Goal: Communication & Community: Answer question/provide support

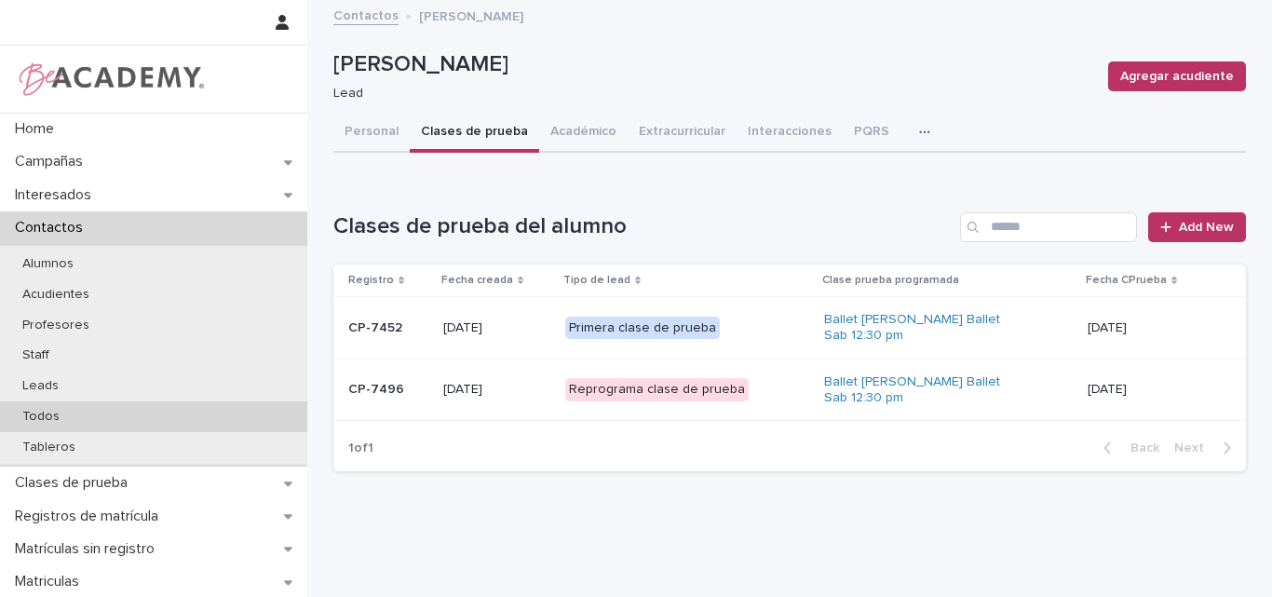
click at [89, 410] on div "Todos" at bounding box center [153, 416] width 307 height 31
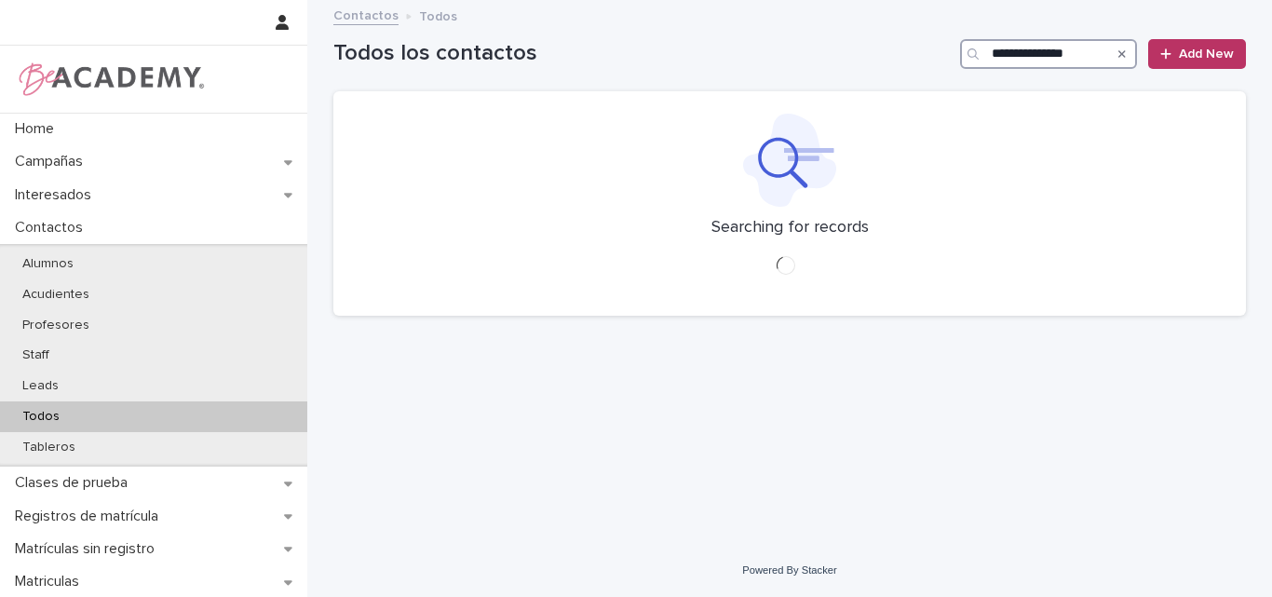
click at [1016, 48] on input "**********" at bounding box center [1048, 54] width 177 height 30
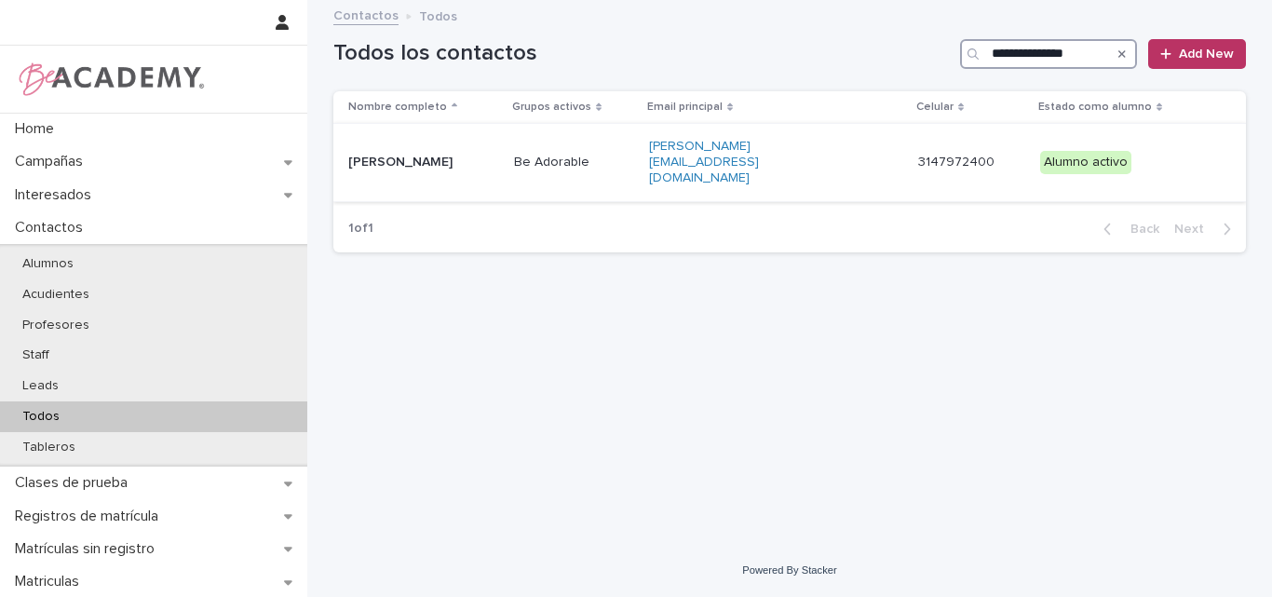
type input "**********"
click at [462, 155] on p "Luciana Medina Granda" at bounding box center [423, 163] width 151 height 16
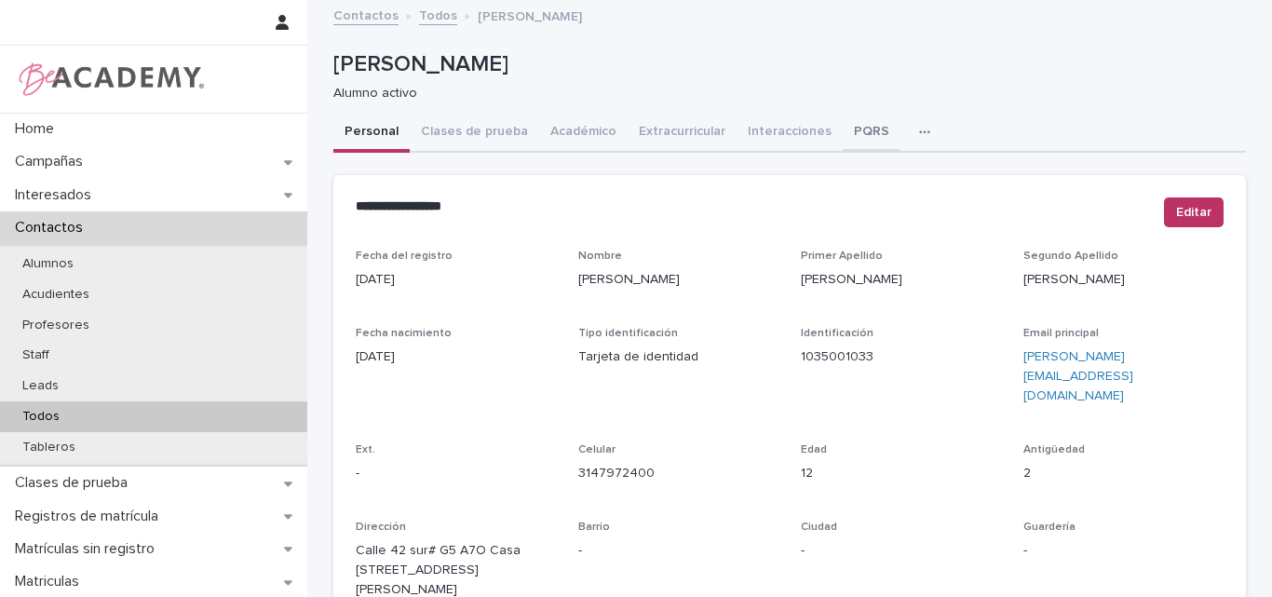
click at [844, 123] on button "PQRS" at bounding box center [872, 133] width 58 height 39
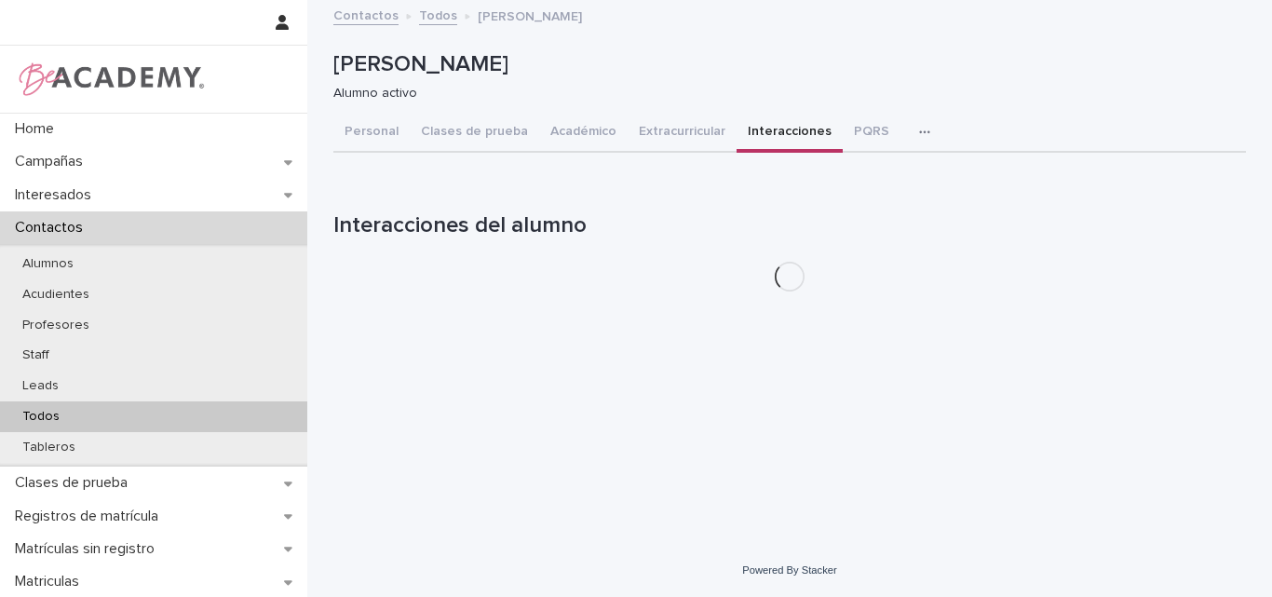
click at [753, 129] on button "Interacciones" at bounding box center [789, 133] width 106 height 39
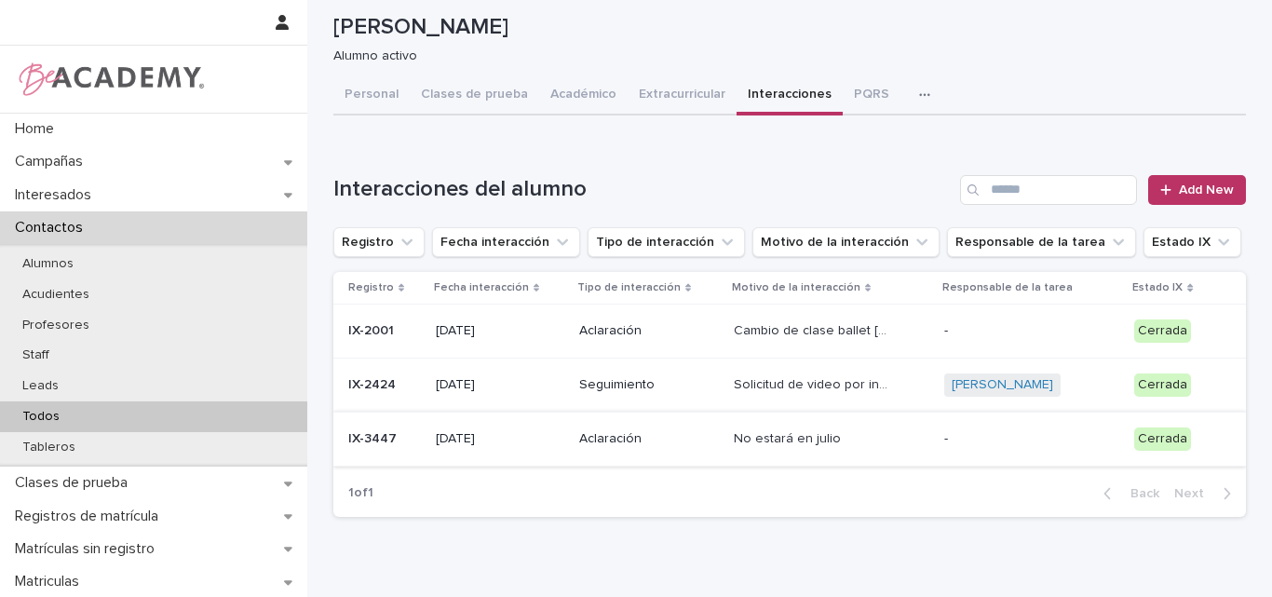
scroll to position [24, 0]
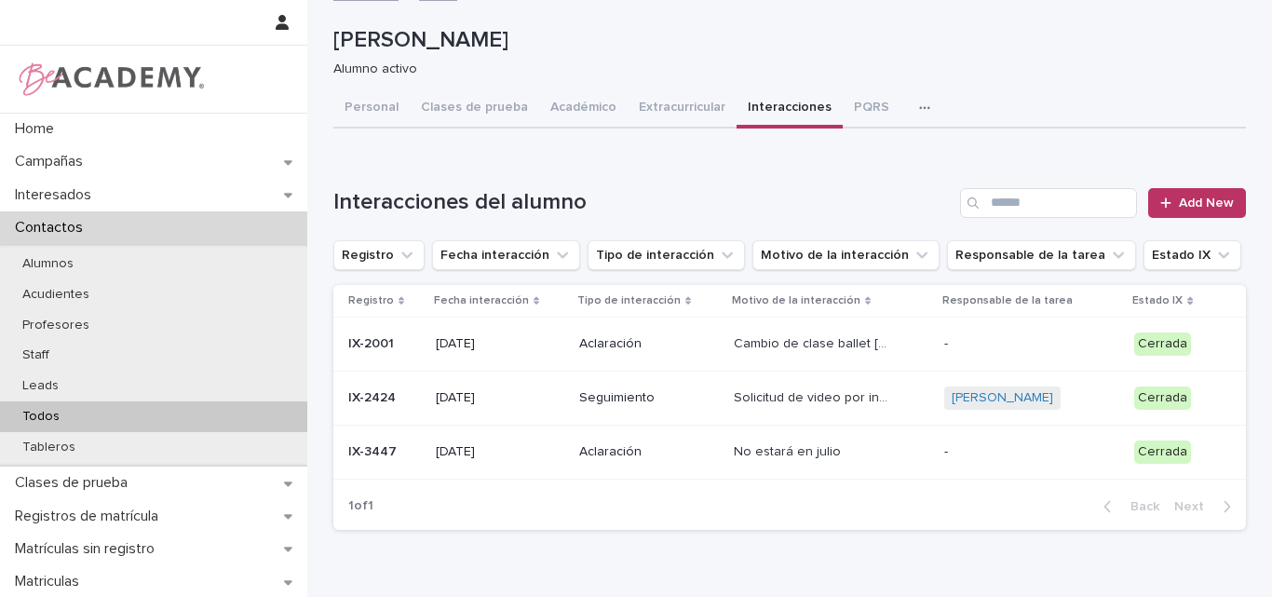
click at [522, 452] on p "02/07/2024" at bounding box center [500, 452] width 129 height 16
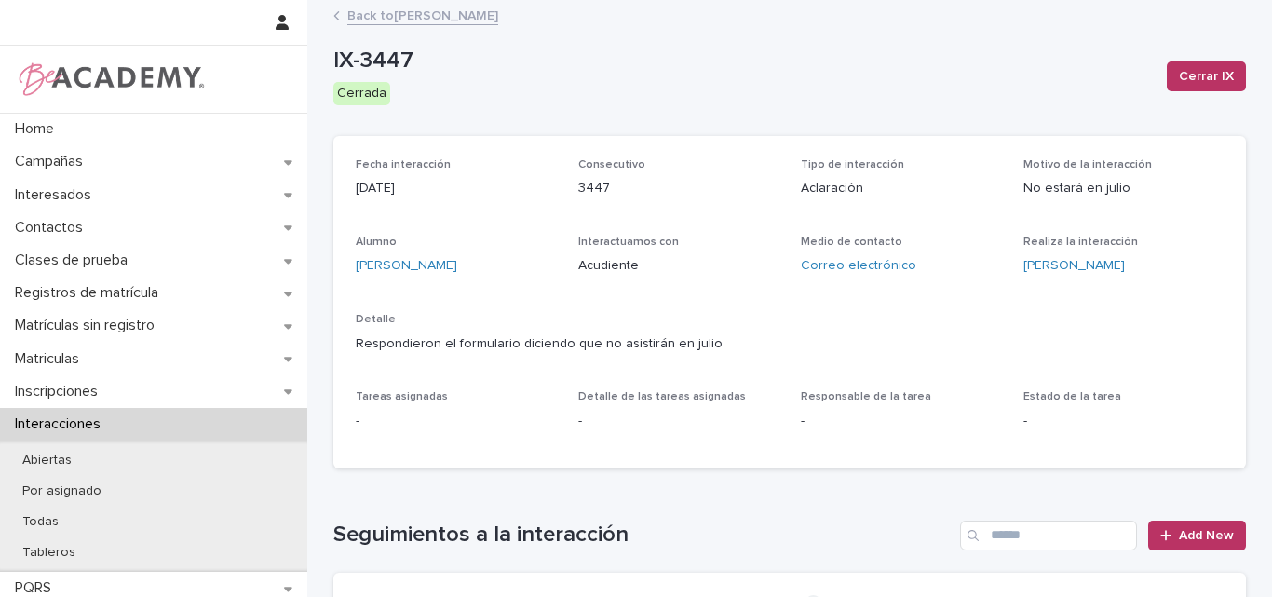
click at [452, 9] on link "Back to Luciana Medina Granda" at bounding box center [422, 14] width 151 height 21
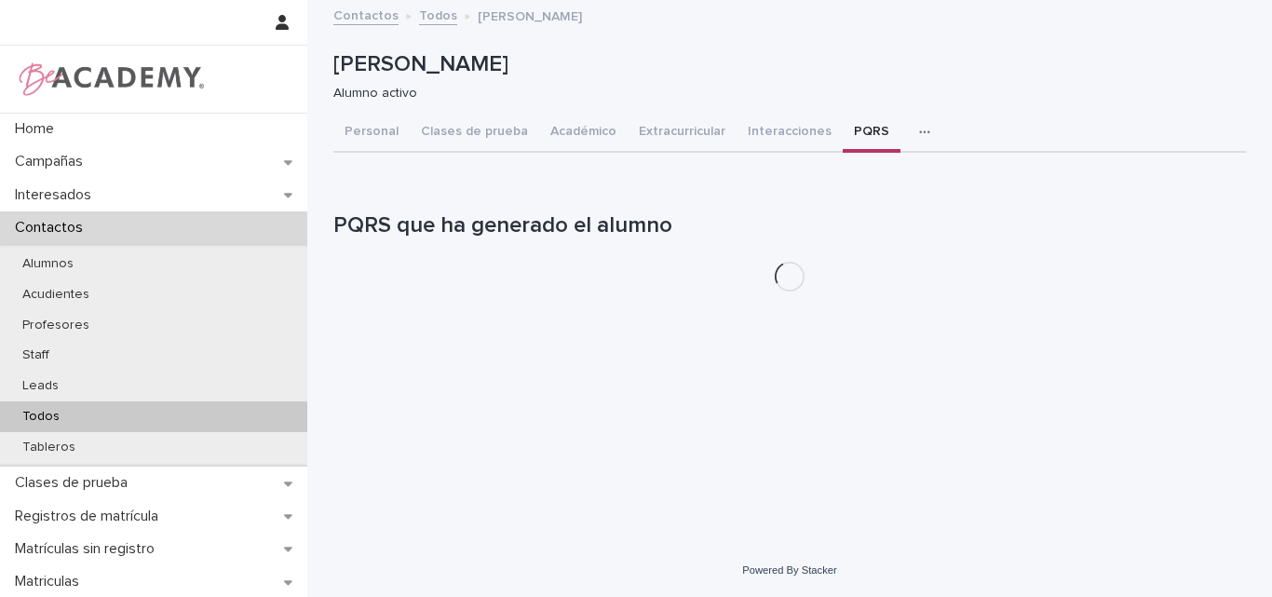
click at [856, 128] on button "PQRS" at bounding box center [872, 133] width 58 height 39
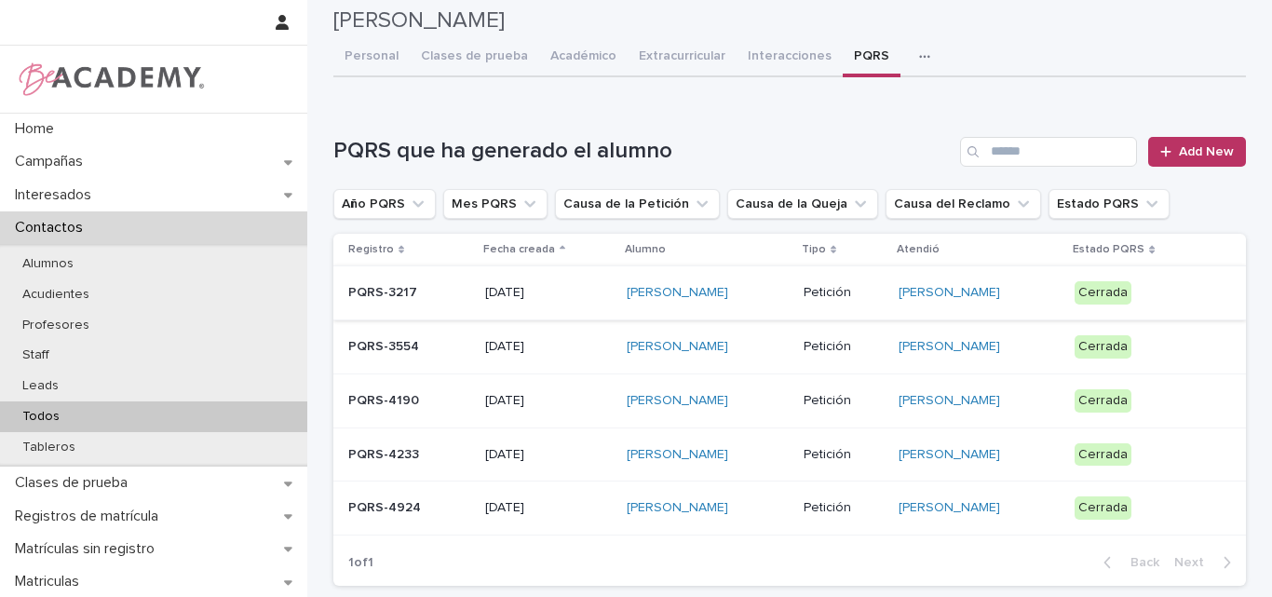
scroll to position [39, 0]
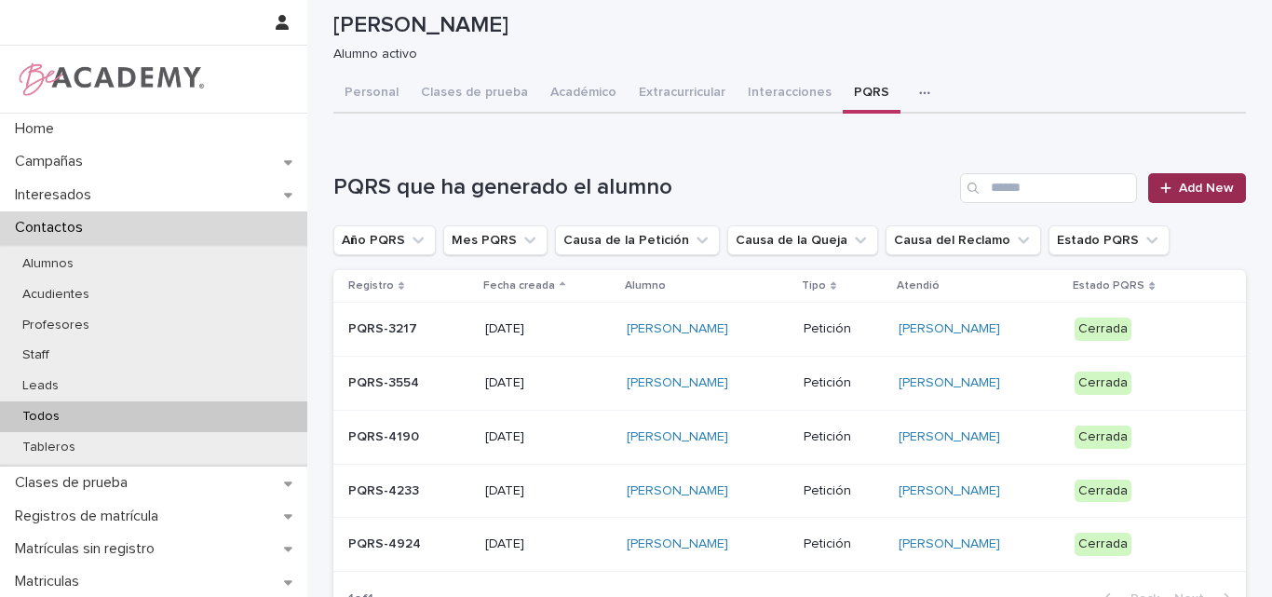
click at [1197, 183] on span "Add New" at bounding box center [1206, 188] width 55 height 13
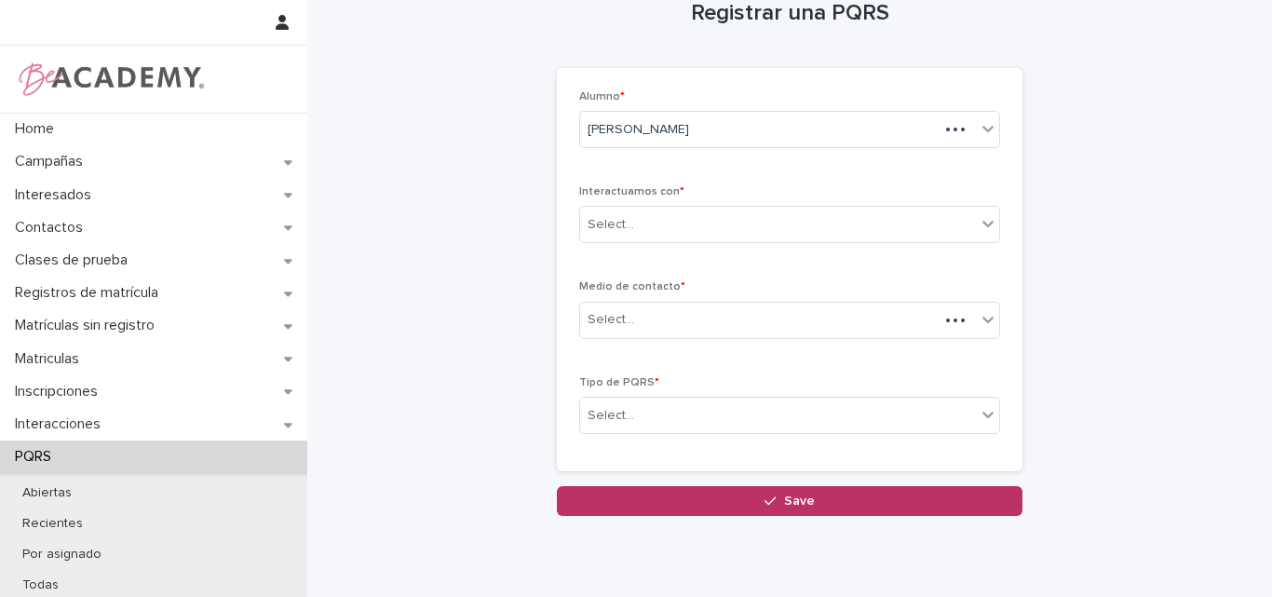
scroll to position [41, 0]
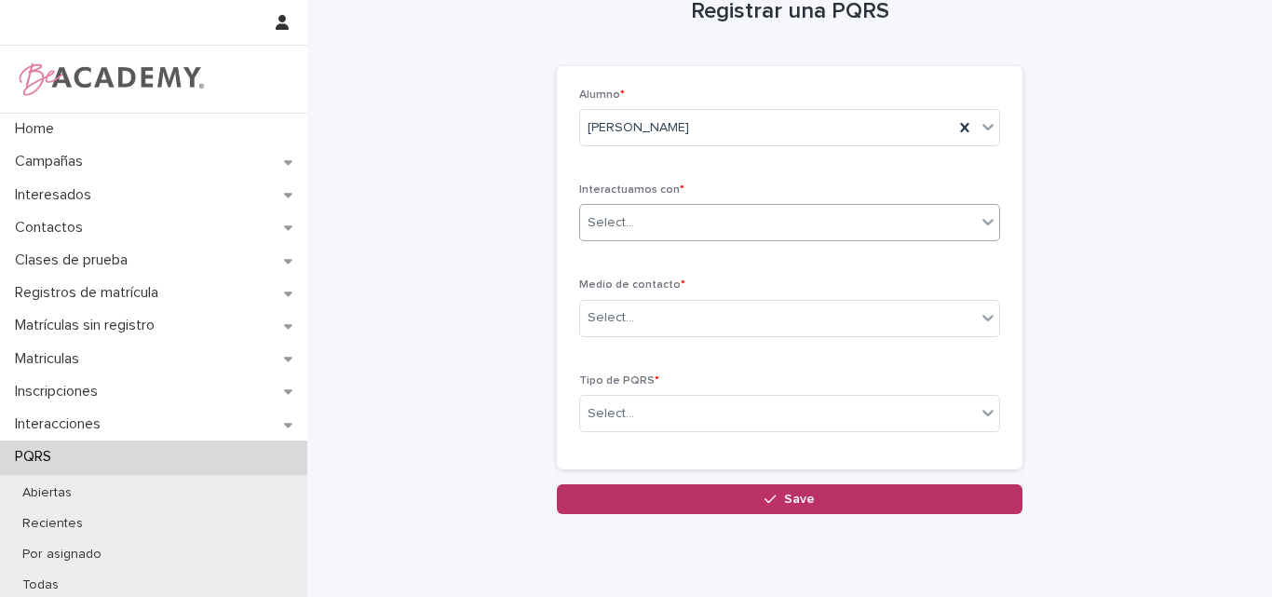
click at [982, 217] on icon at bounding box center [988, 221] width 19 height 19
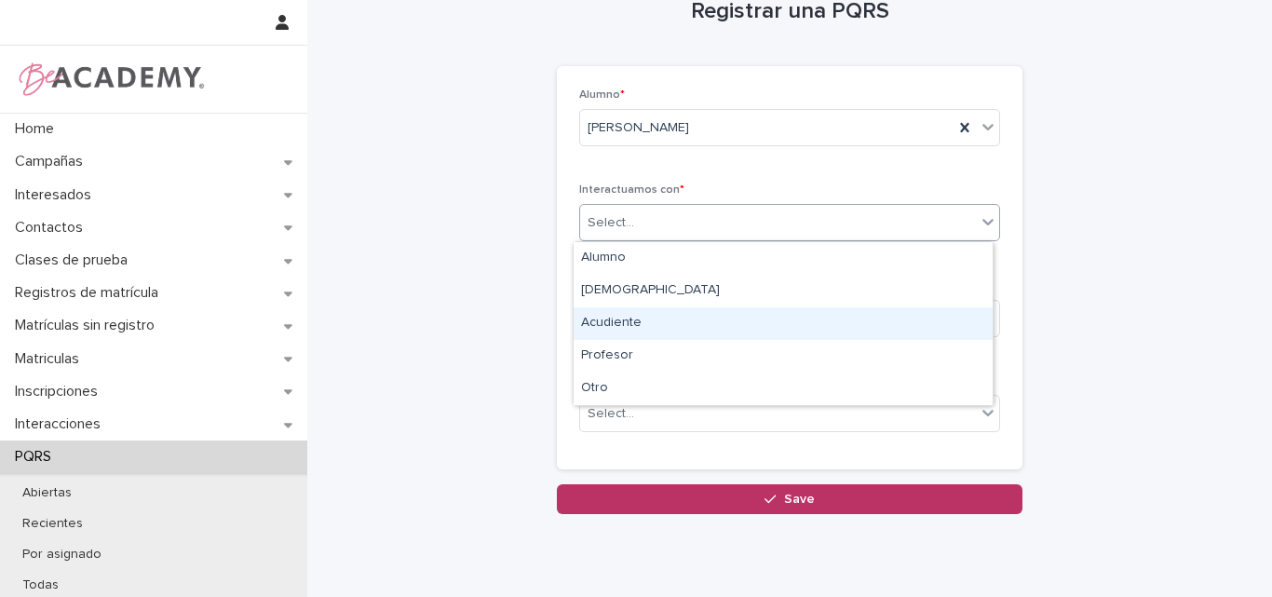
click at [648, 326] on div "Acudiente" at bounding box center [783, 323] width 419 height 33
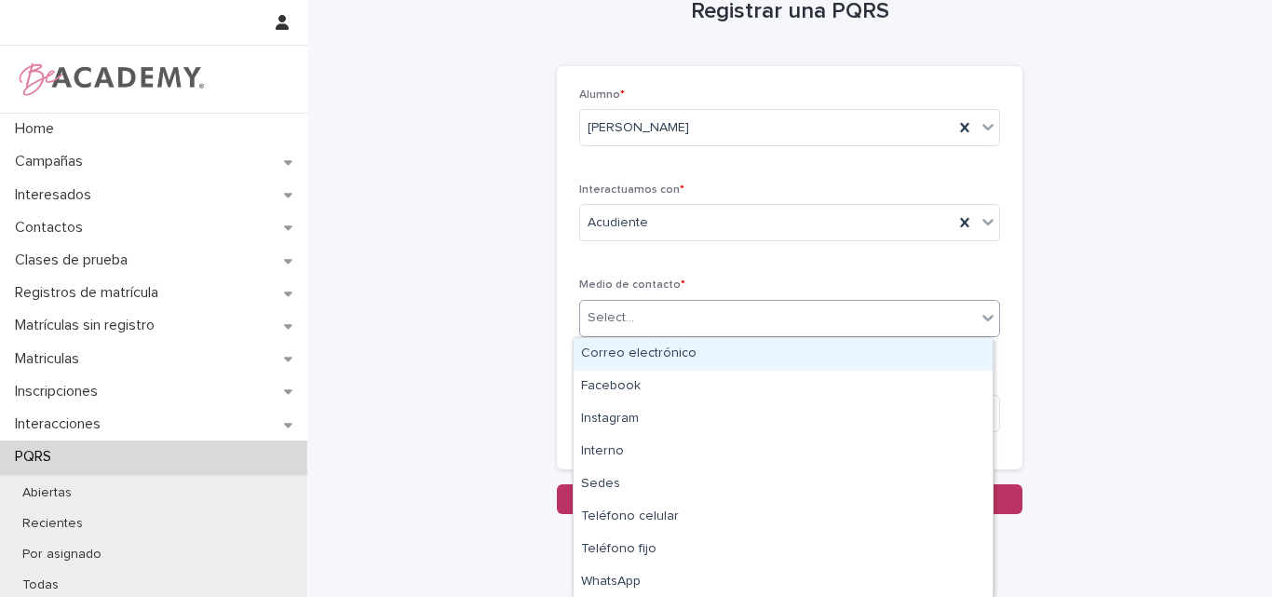
click at [683, 313] on div "Select..." at bounding box center [778, 318] width 396 height 31
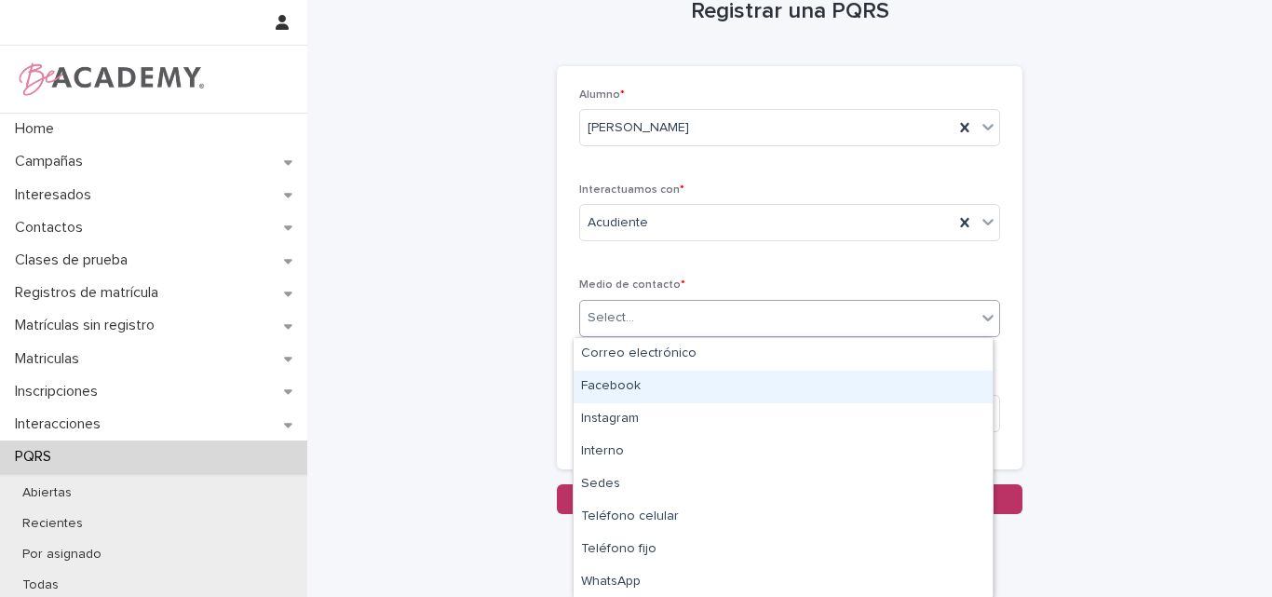
scroll to position [1, 0]
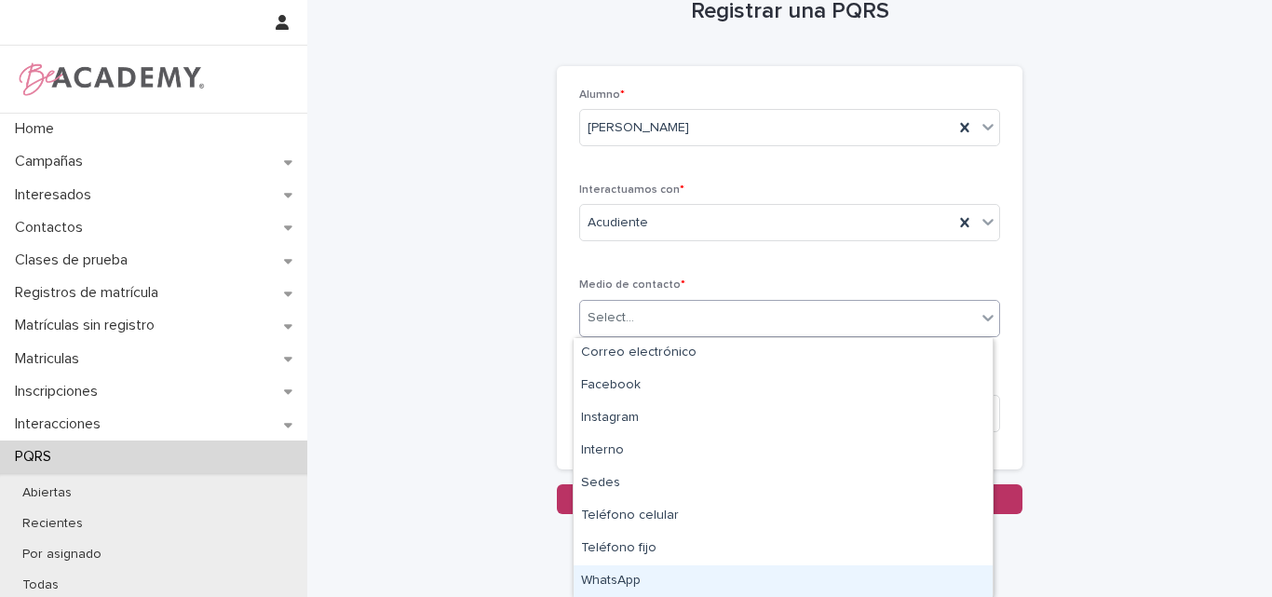
click at [644, 583] on div "WhatsApp" at bounding box center [783, 581] width 419 height 33
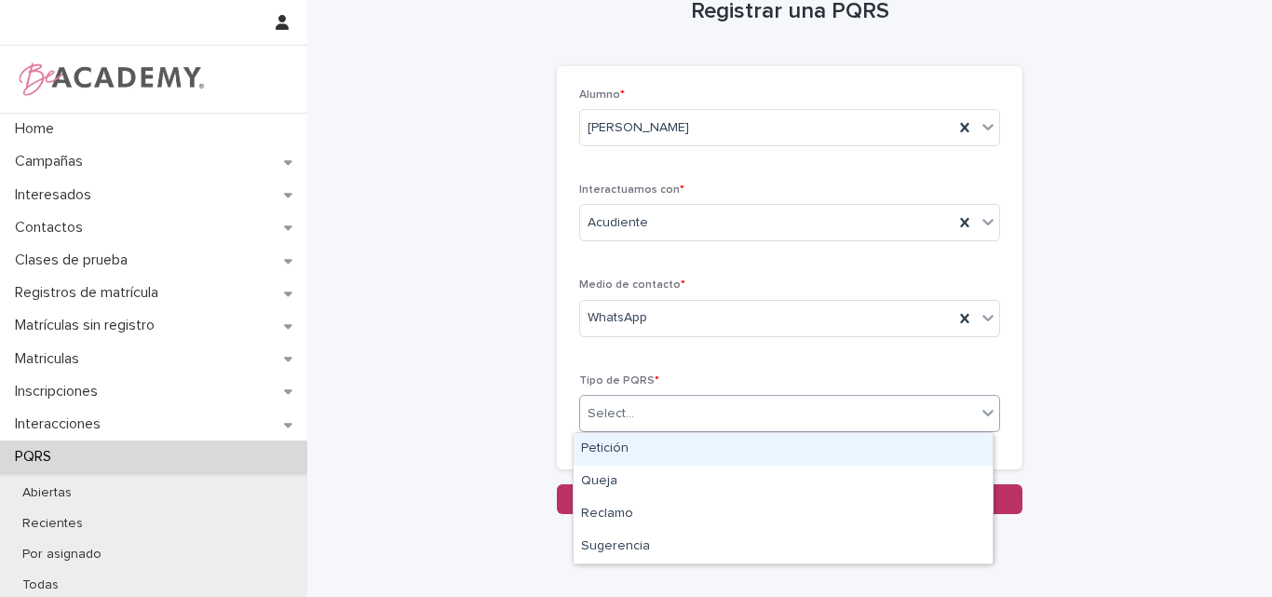
click at [689, 413] on div "Select..." at bounding box center [778, 414] width 396 height 31
click at [635, 448] on div "Petición" at bounding box center [783, 449] width 419 height 33
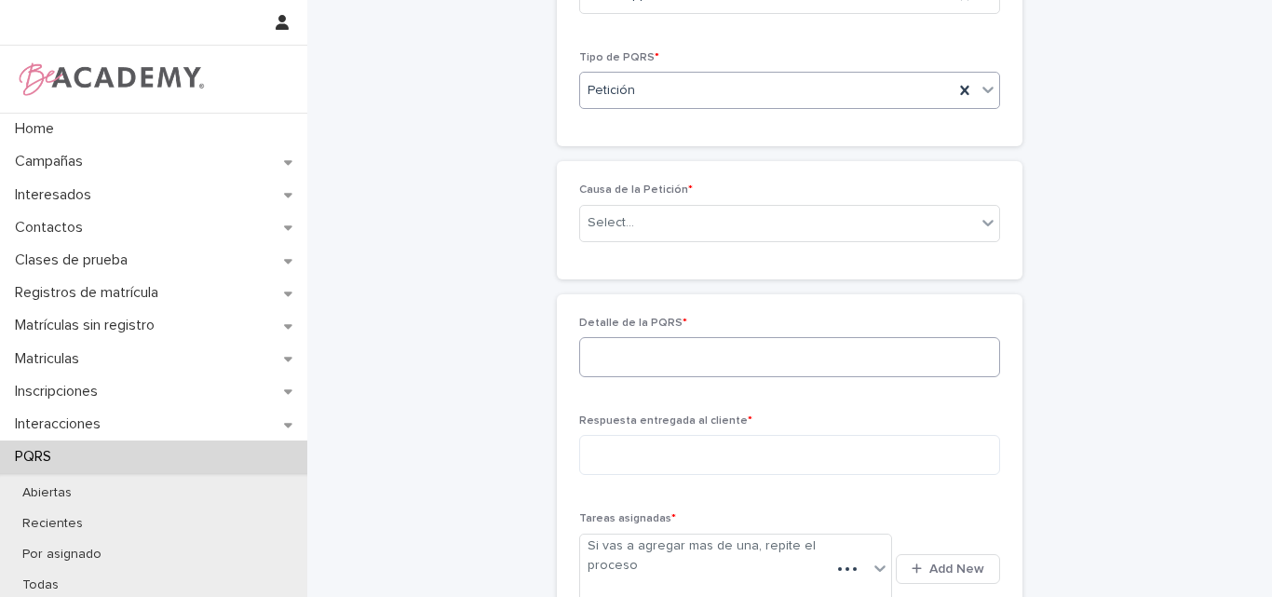
scroll to position [369, 0]
click at [656, 214] on div "Select..." at bounding box center [778, 218] width 396 height 31
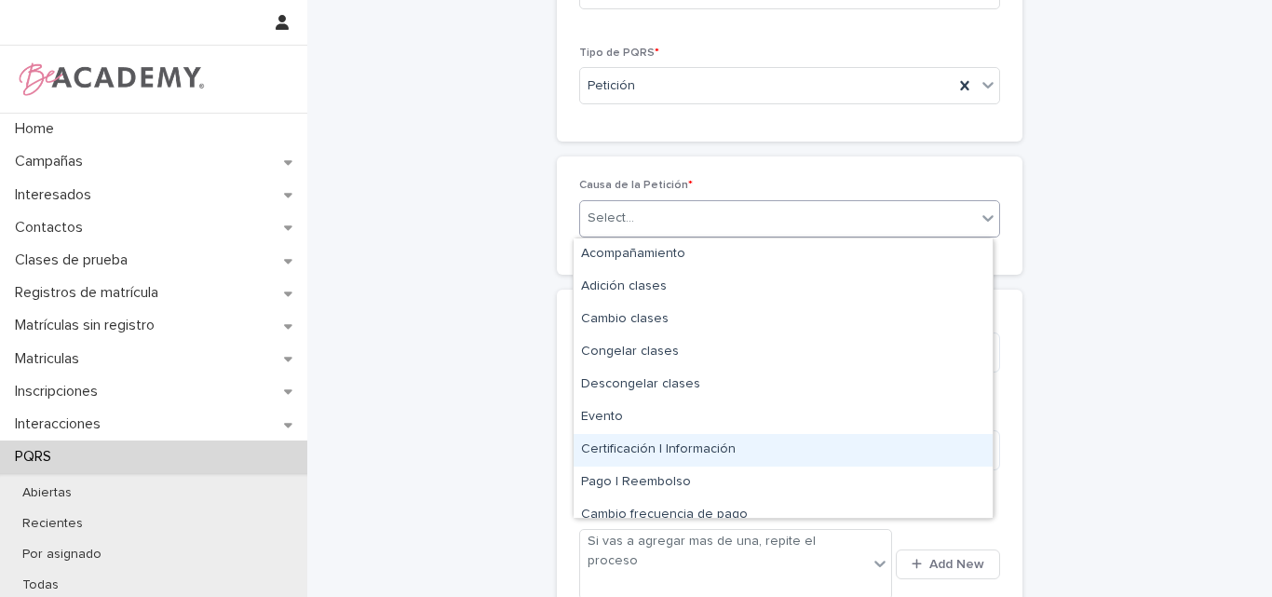
scroll to position [112, 0]
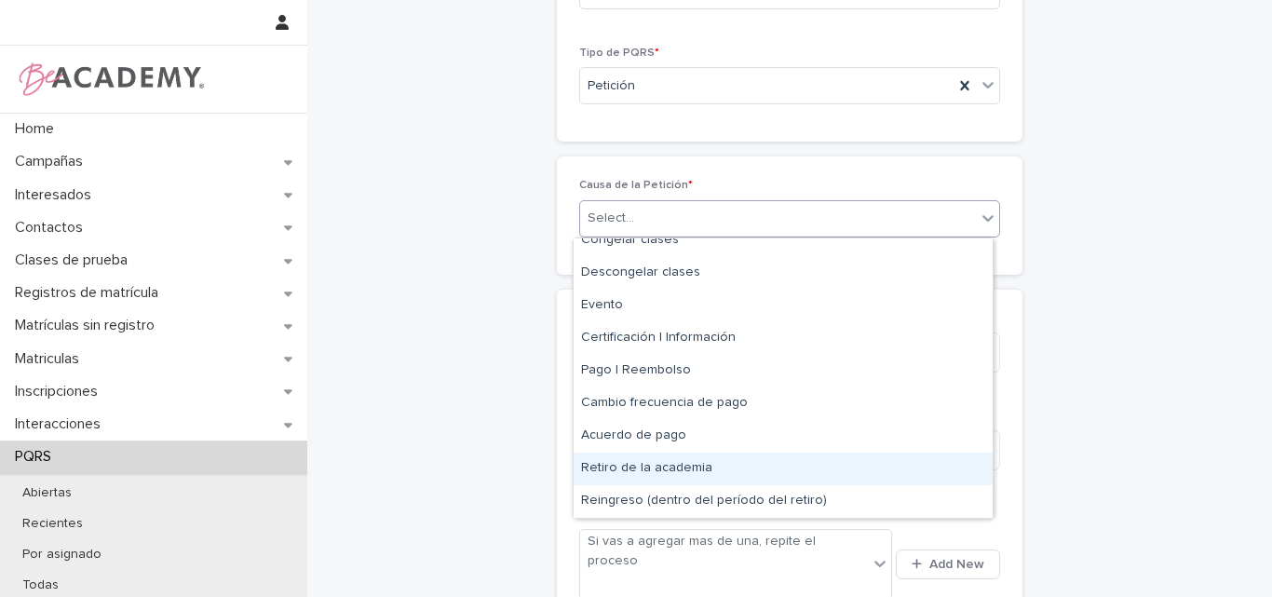
click at [645, 470] on div "Retiro de la academia" at bounding box center [783, 469] width 419 height 33
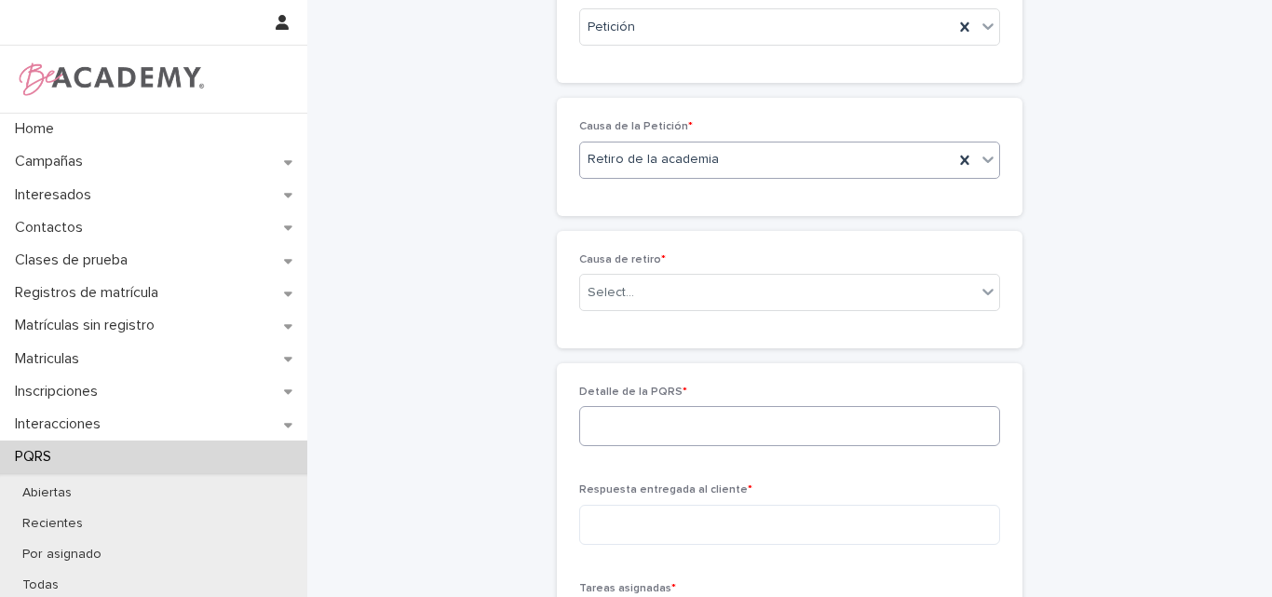
scroll to position [435, 0]
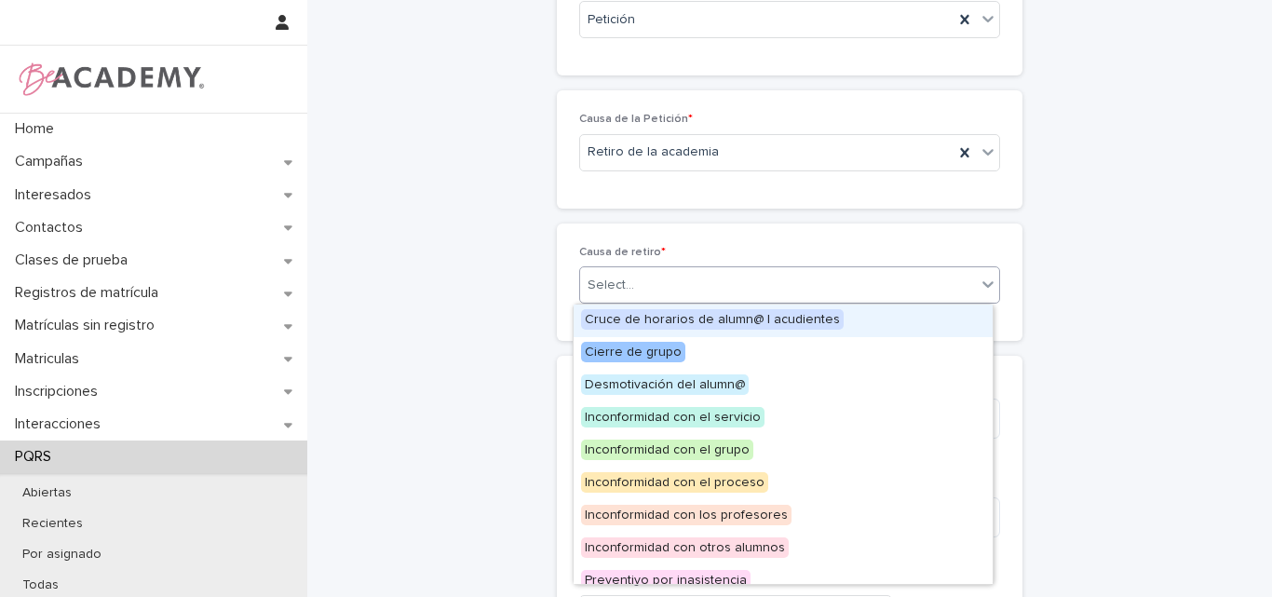
click at [669, 281] on div "Select..." at bounding box center [778, 285] width 396 height 31
click at [622, 279] on div "Select..." at bounding box center [611, 286] width 47 height 20
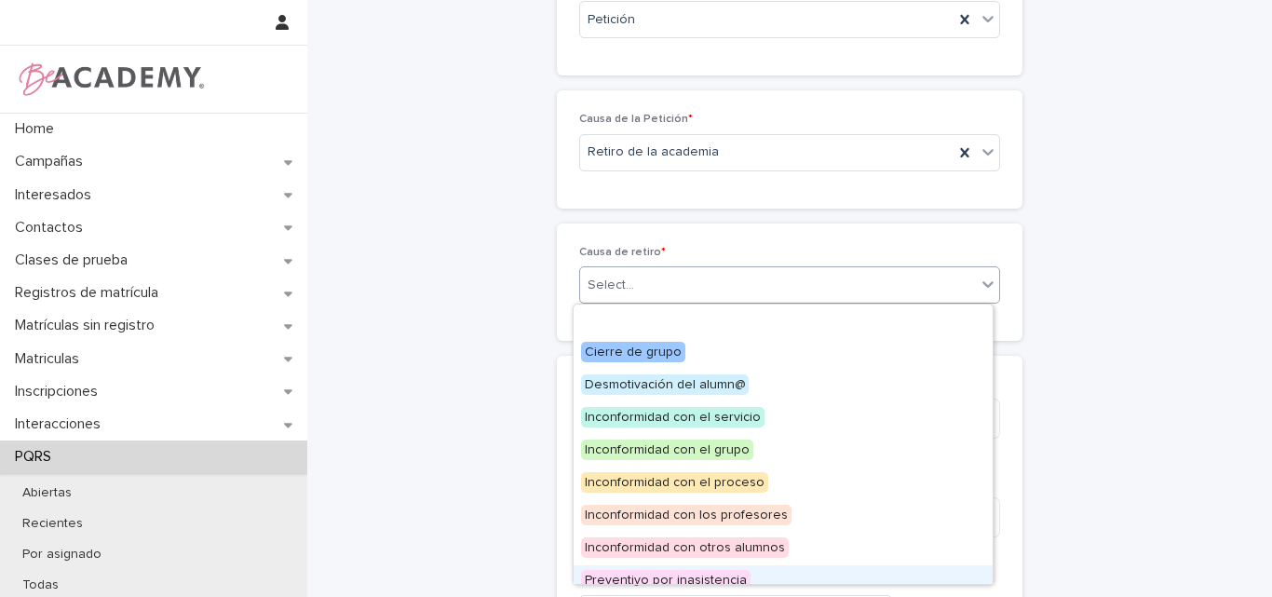
scroll to position [79, 0]
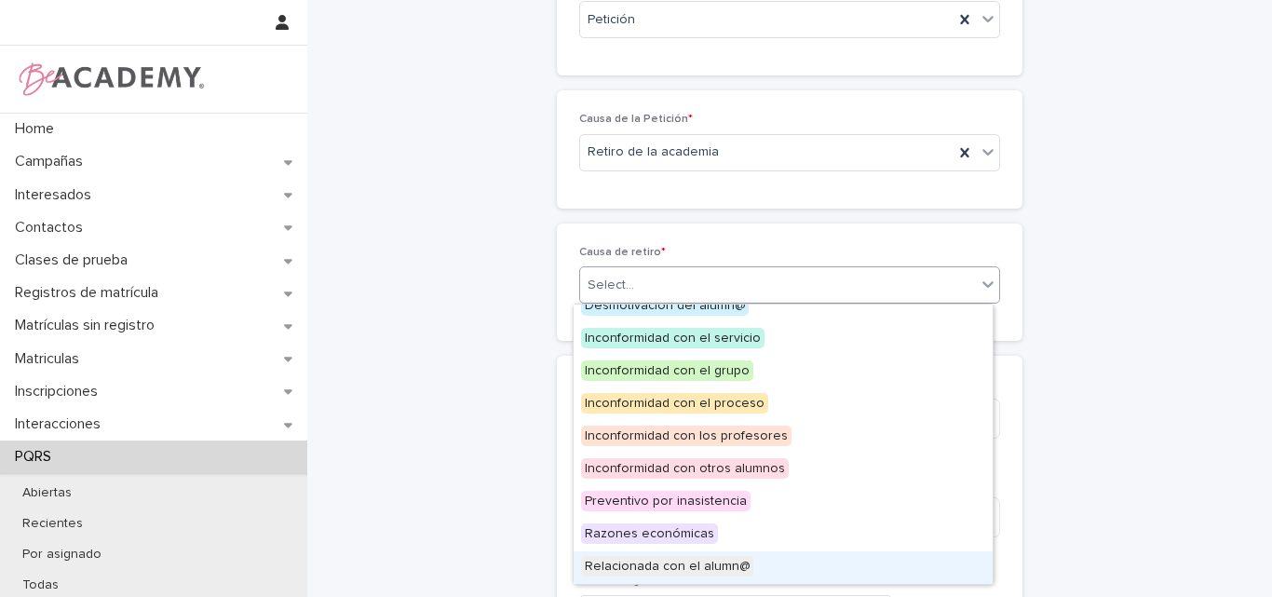
click at [643, 562] on span "Relacionada con el alumn@" at bounding box center [667, 566] width 172 height 20
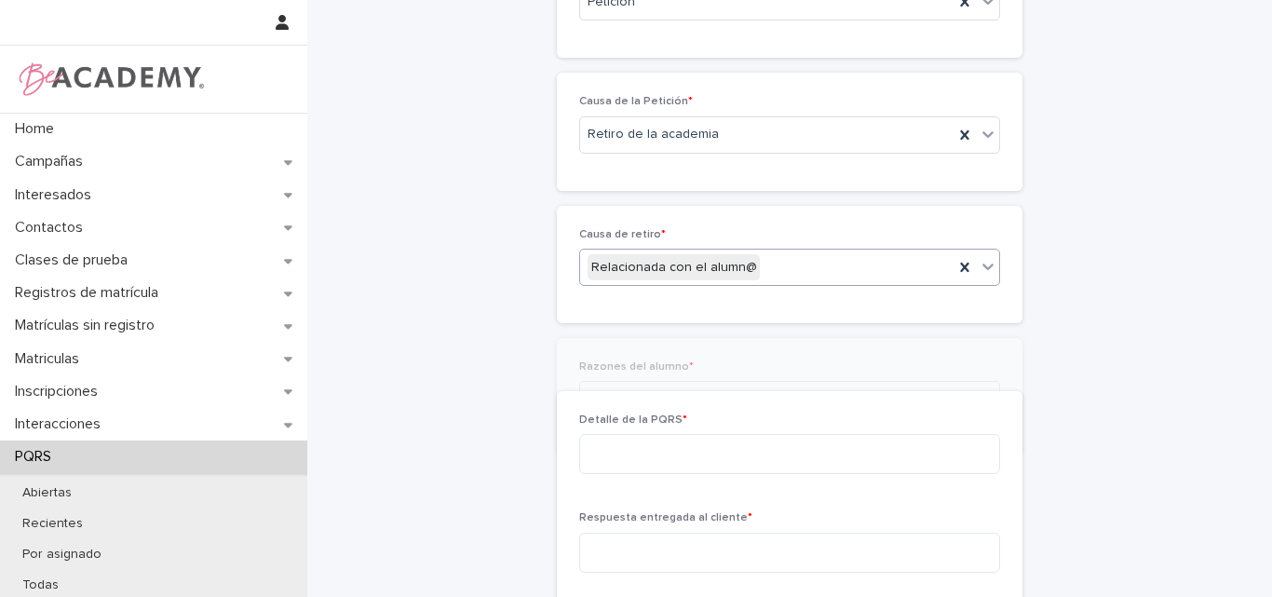
scroll to position [501, 0]
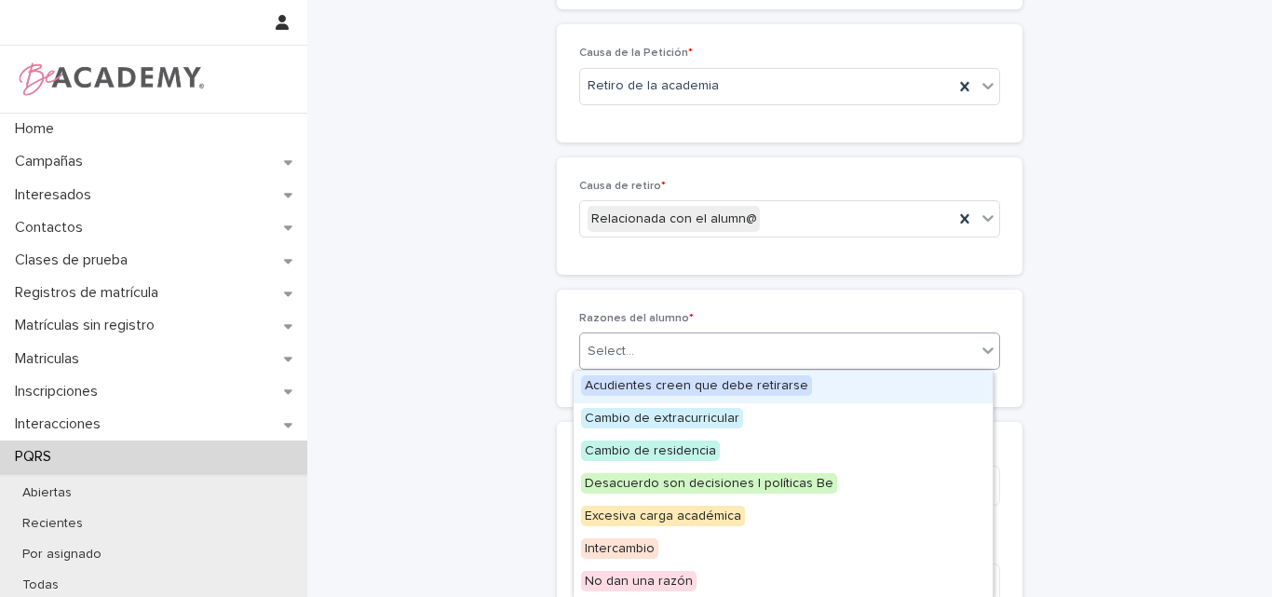
click at [655, 355] on div "Select..." at bounding box center [778, 351] width 396 height 31
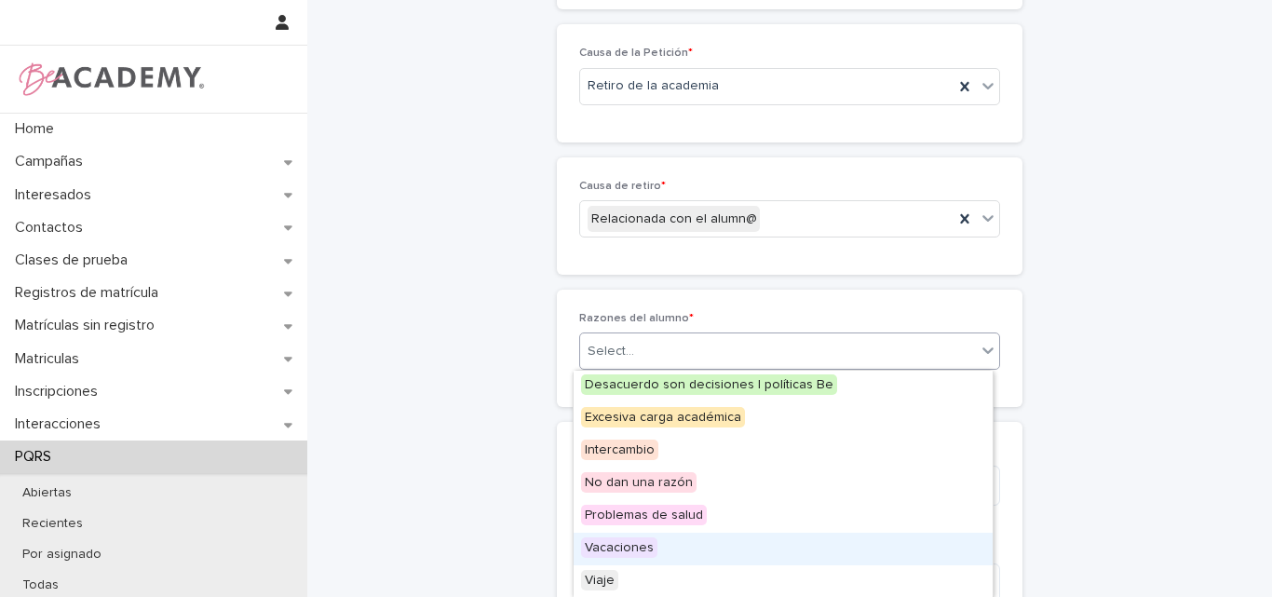
scroll to position [0, 0]
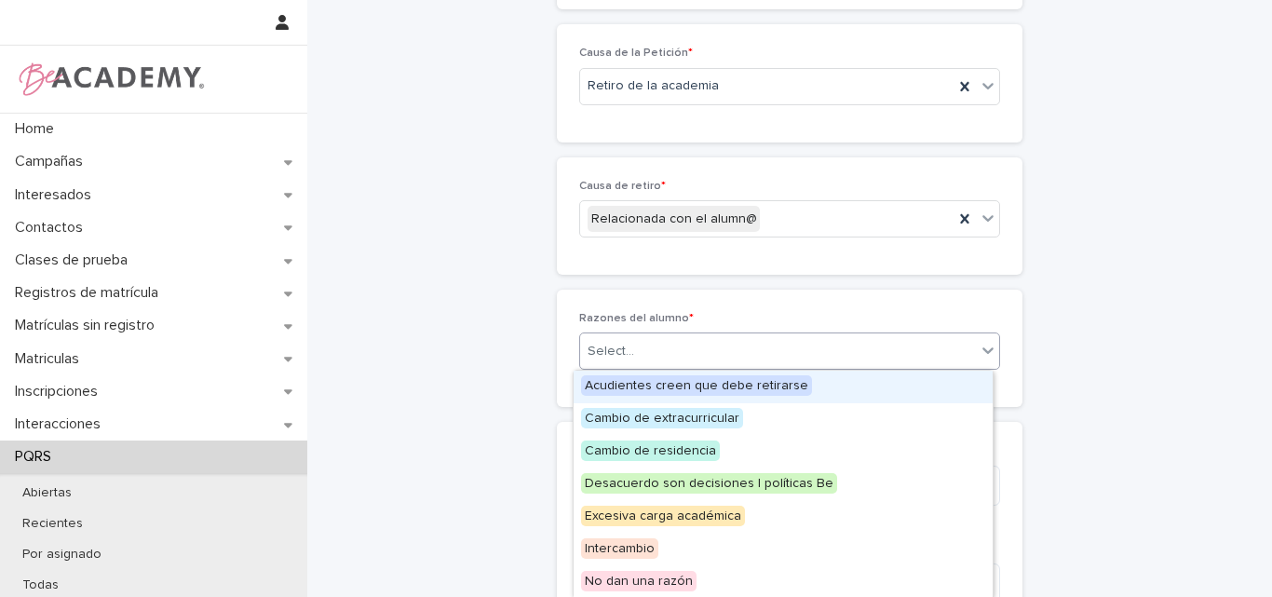
click at [775, 384] on span "Acudientes creen que debe retirarse" at bounding box center [696, 385] width 231 height 20
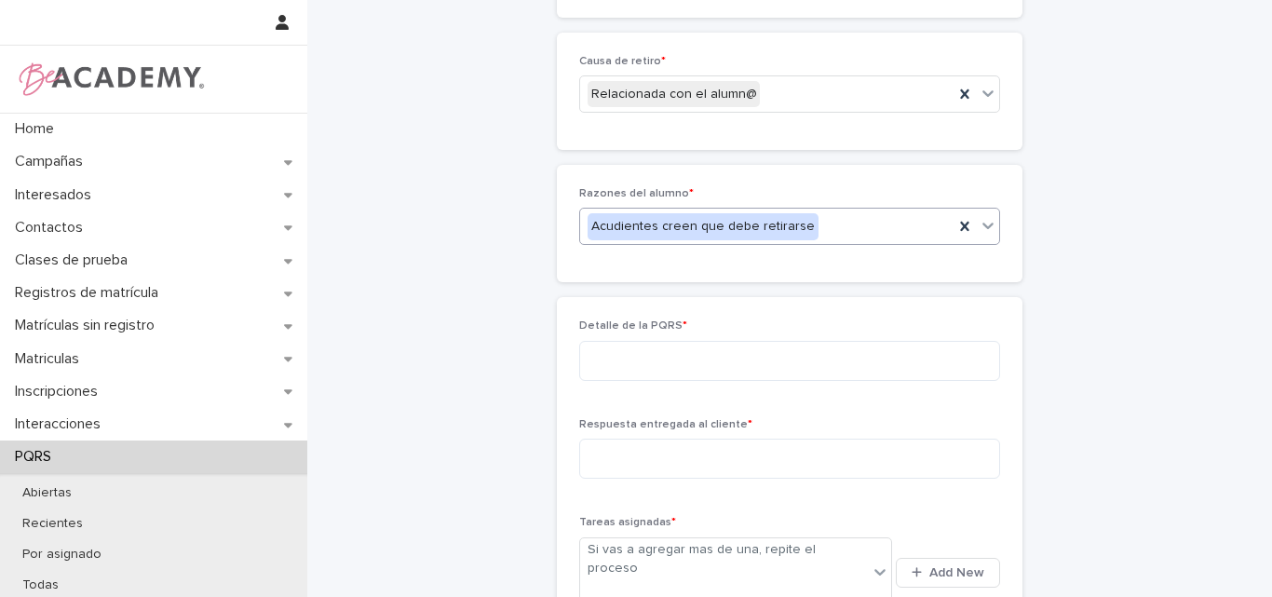
scroll to position [687, 0]
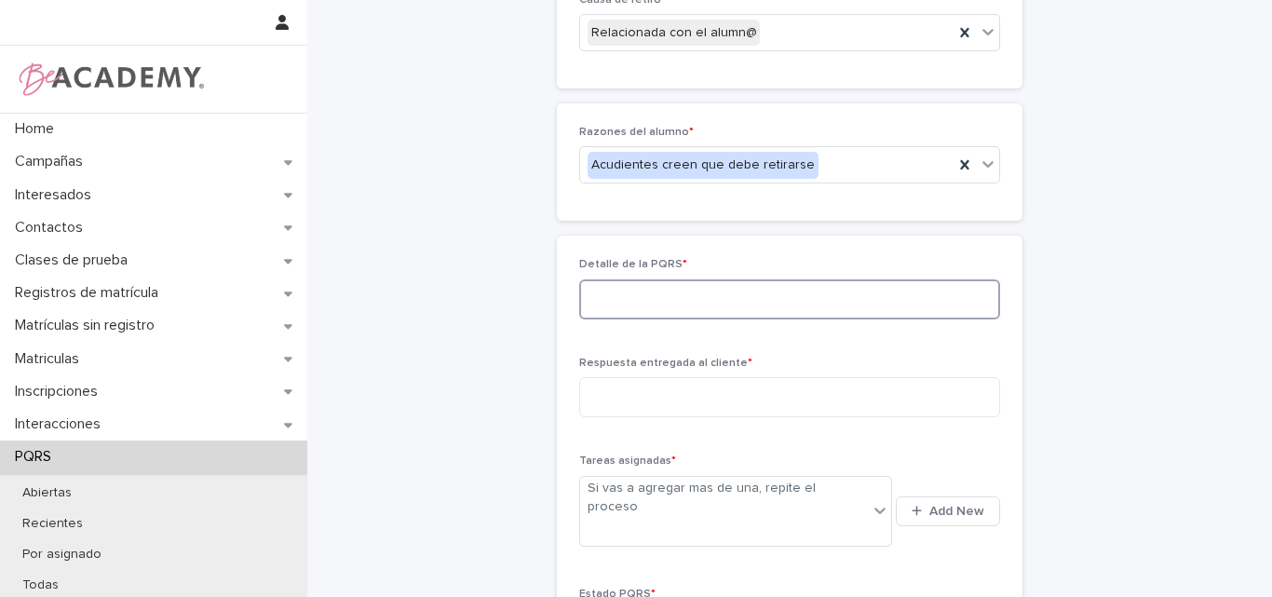
click at [691, 305] on textarea at bounding box center [789, 299] width 421 height 40
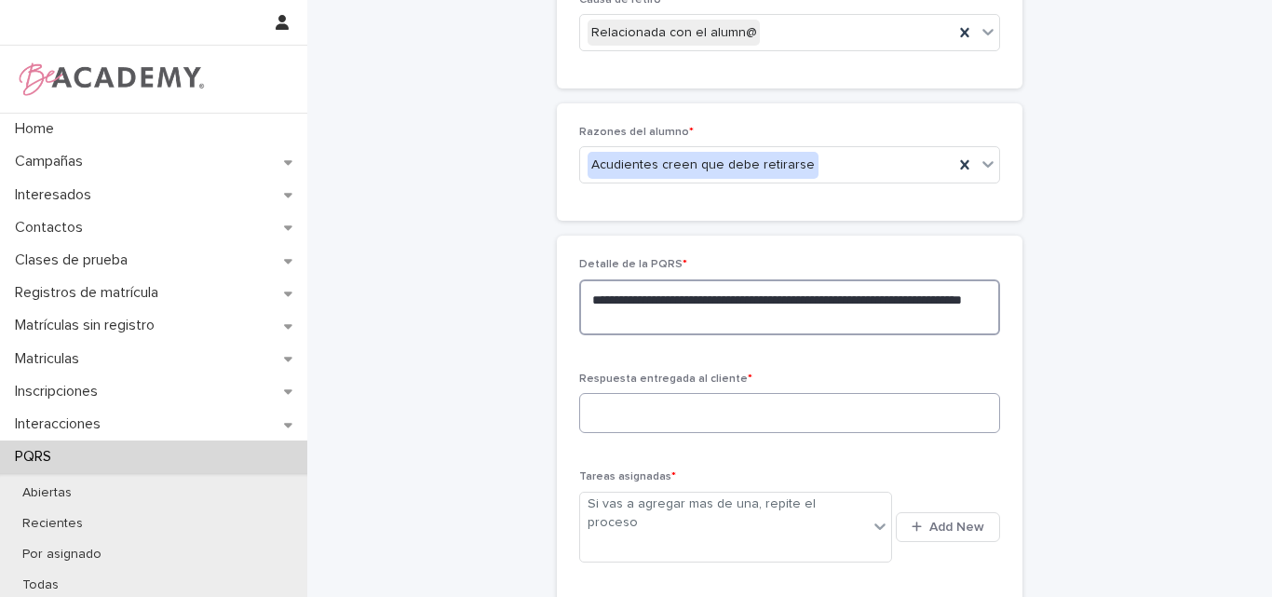
type textarea "**********"
click at [615, 404] on textarea at bounding box center [789, 413] width 421 height 40
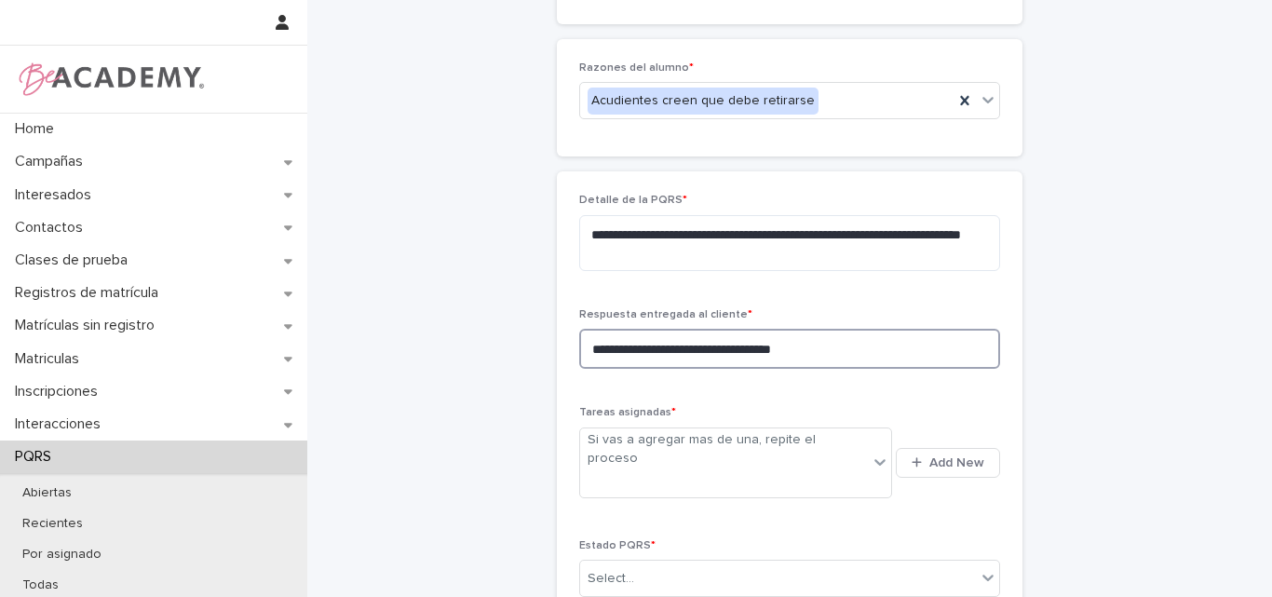
scroll to position [780, 0]
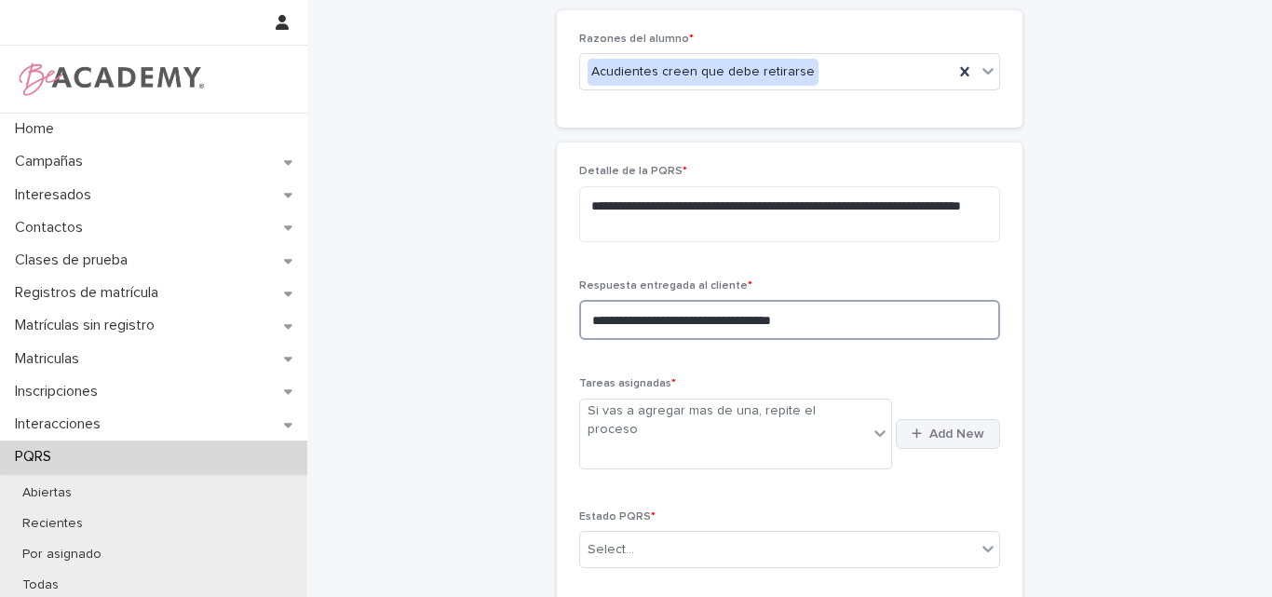
type textarea "**********"
click at [929, 427] on span "Add New" at bounding box center [956, 433] width 55 height 13
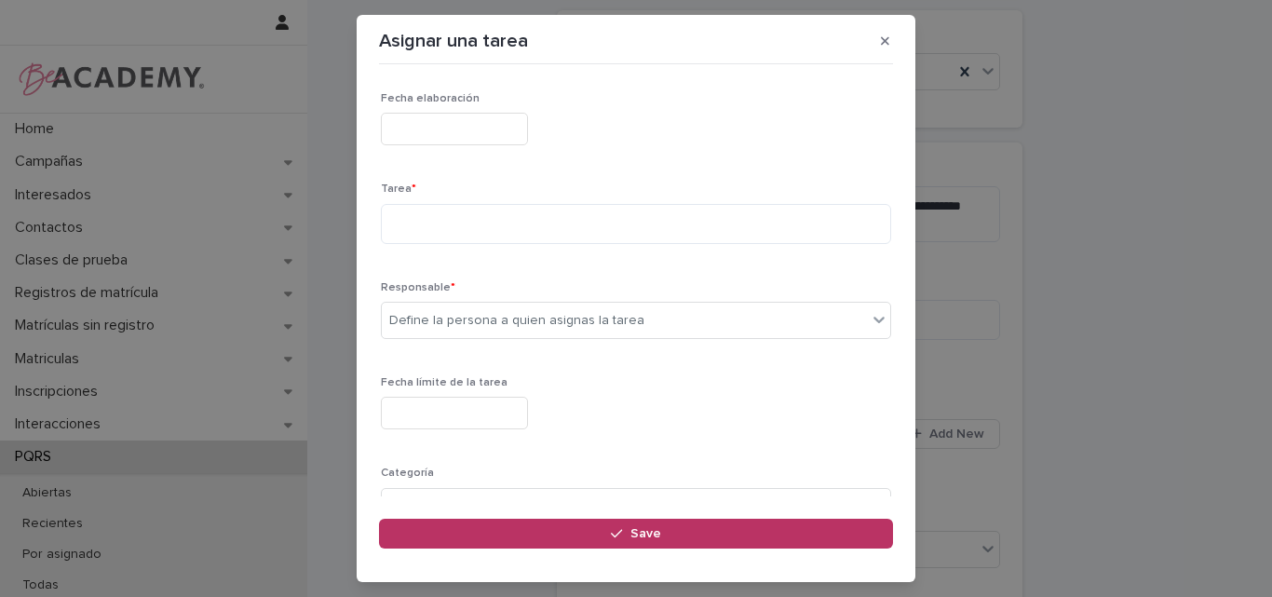
click at [448, 126] on input "text" at bounding box center [454, 129] width 147 height 33
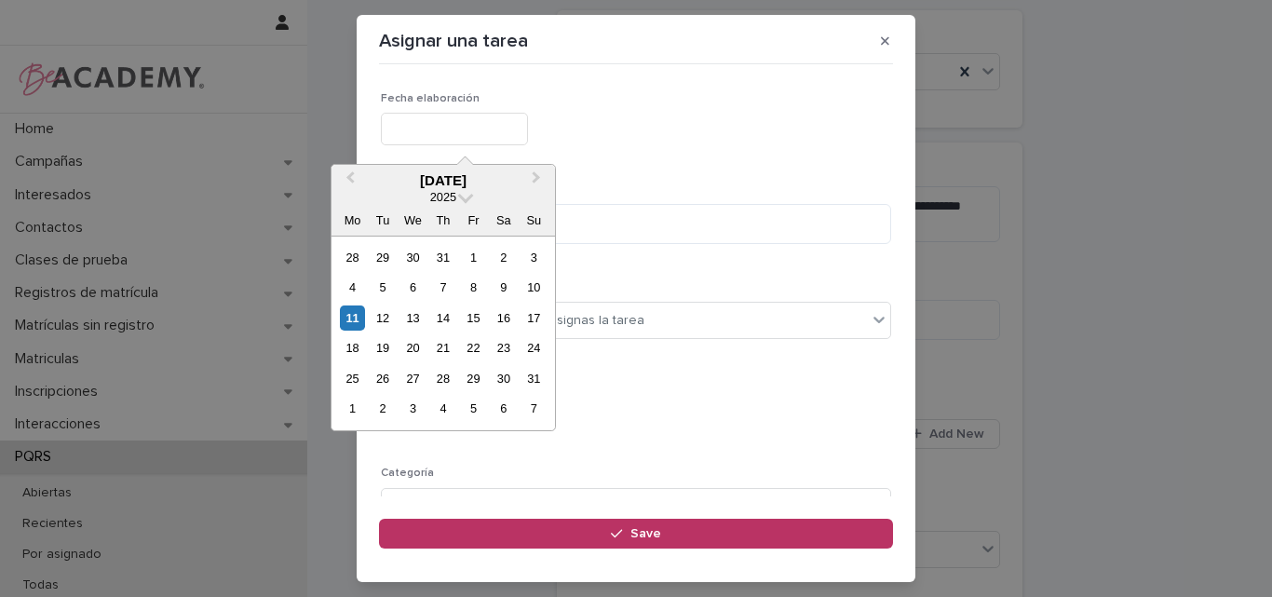
type input "**********"
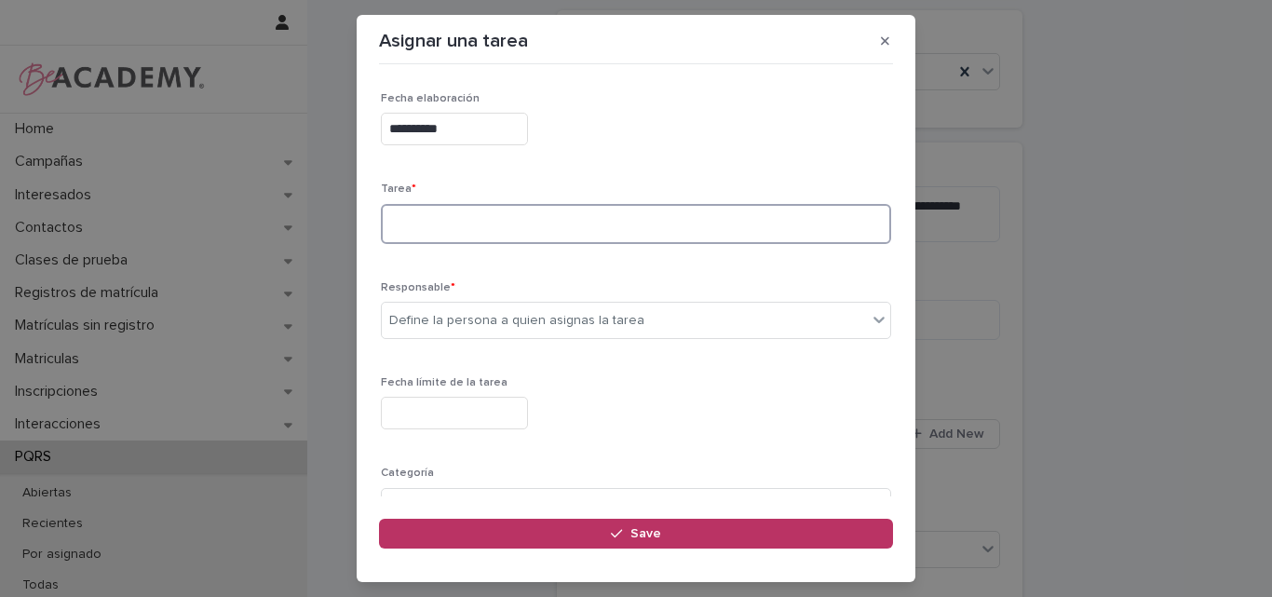
click at [404, 232] on textarea at bounding box center [636, 224] width 510 height 40
type textarea "**********"
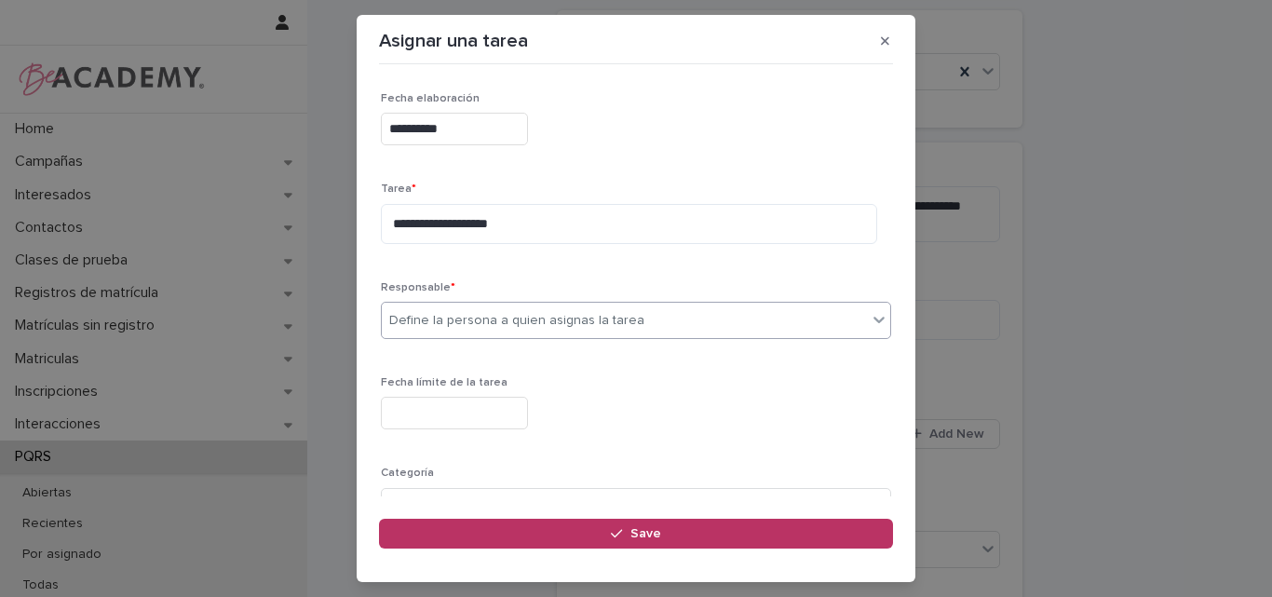
click at [493, 329] on div "Define la persona a quien asignas la tarea" at bounding box center [516, 321] width 255 height 20
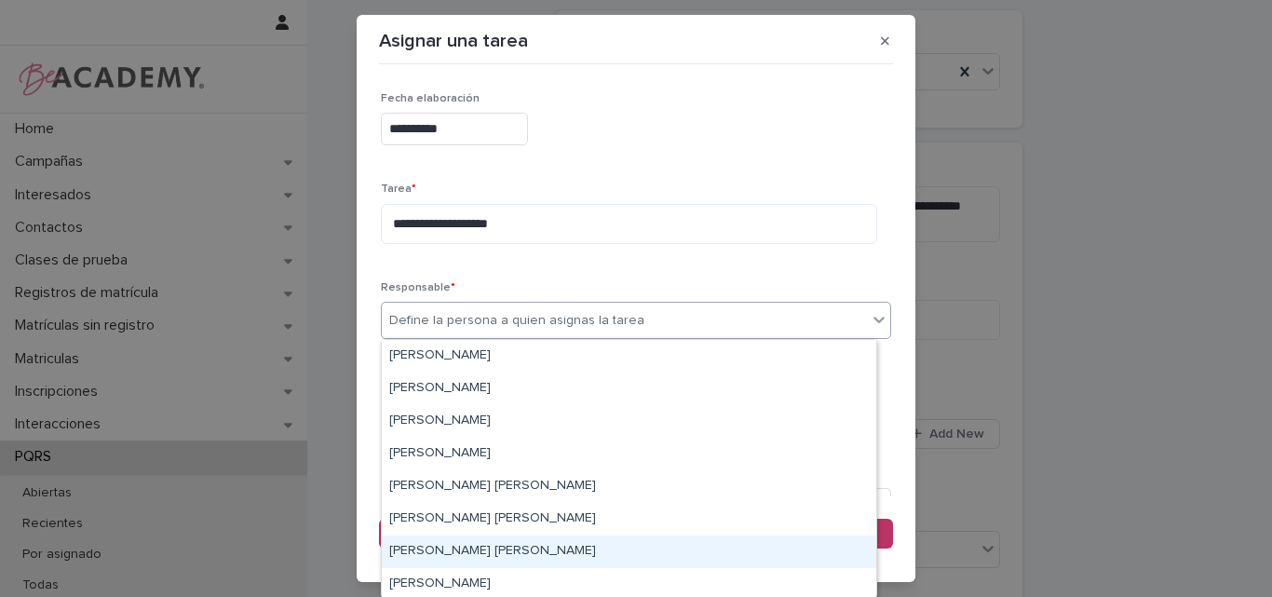
click at [459, 557] on div "Lina Rico Montoya" at bounding box center [629, 551] width 494 height 33
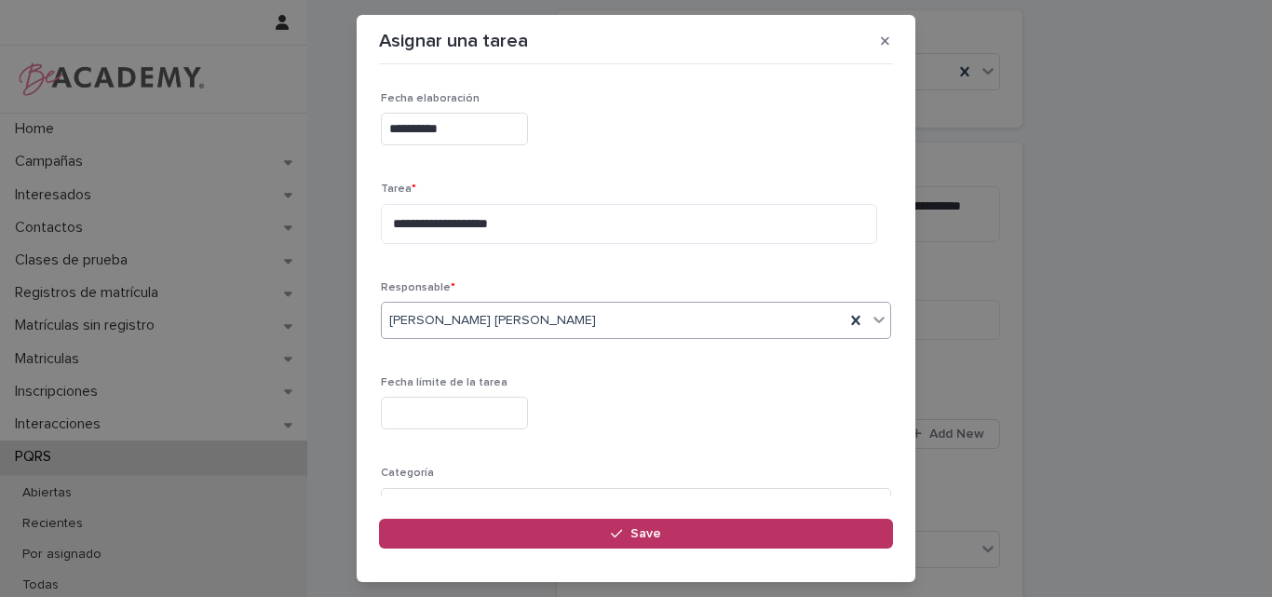
click at [480, 424] on input "text" at bounding box center [454, 413] width 147 height 33
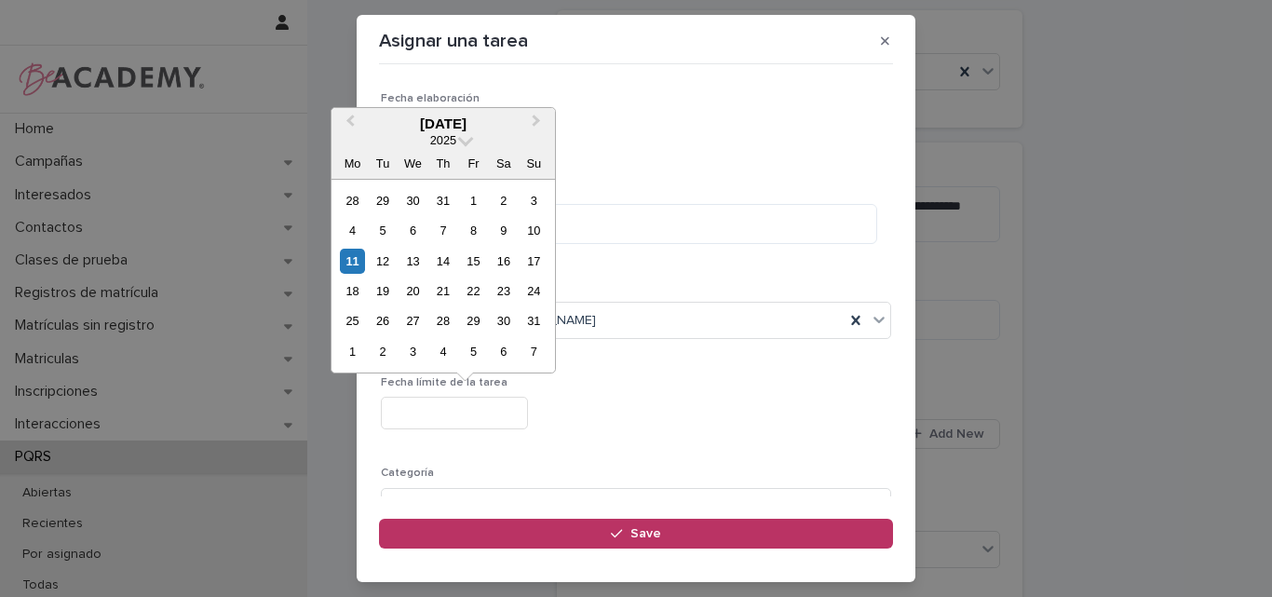
type input "**********"
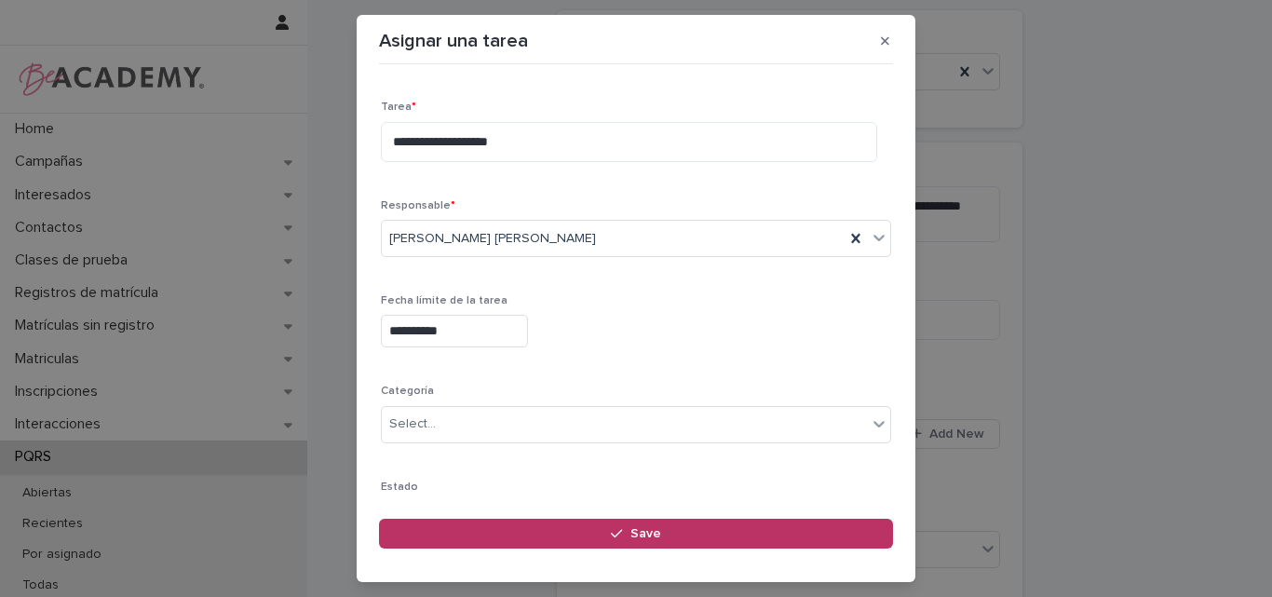
scroll to position [182, 0]
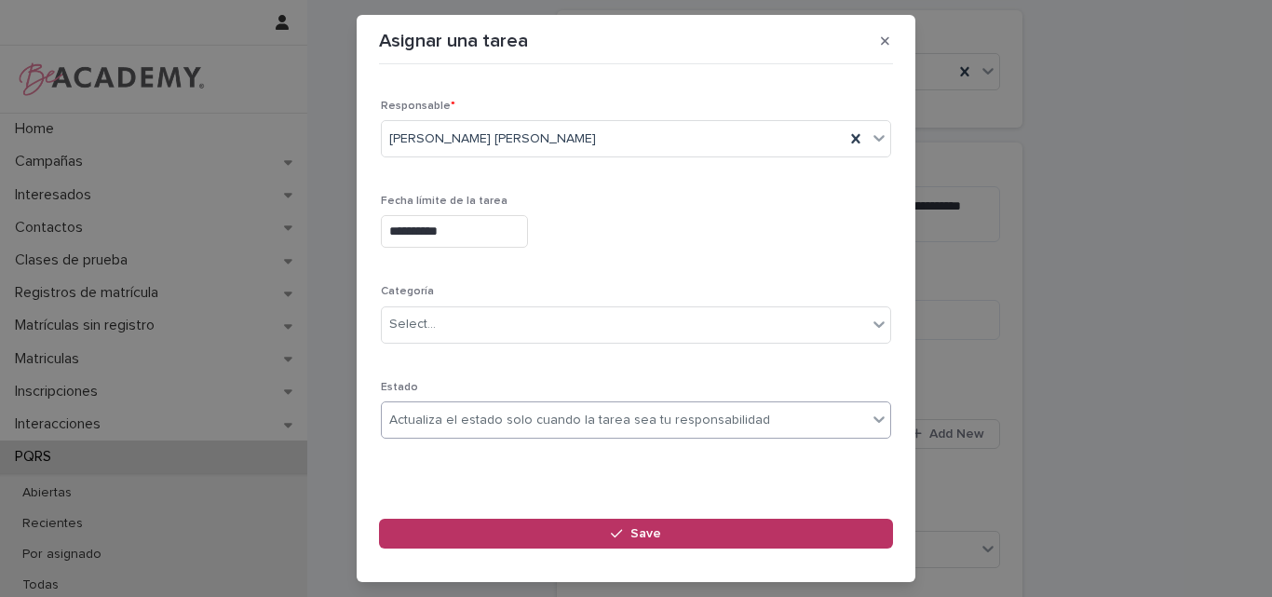
click at [474, 423] on div "Actualiza el estado solo cuando la tarea sea tu responsabilidad" at bounding box center [579, 421] width 381 height 20
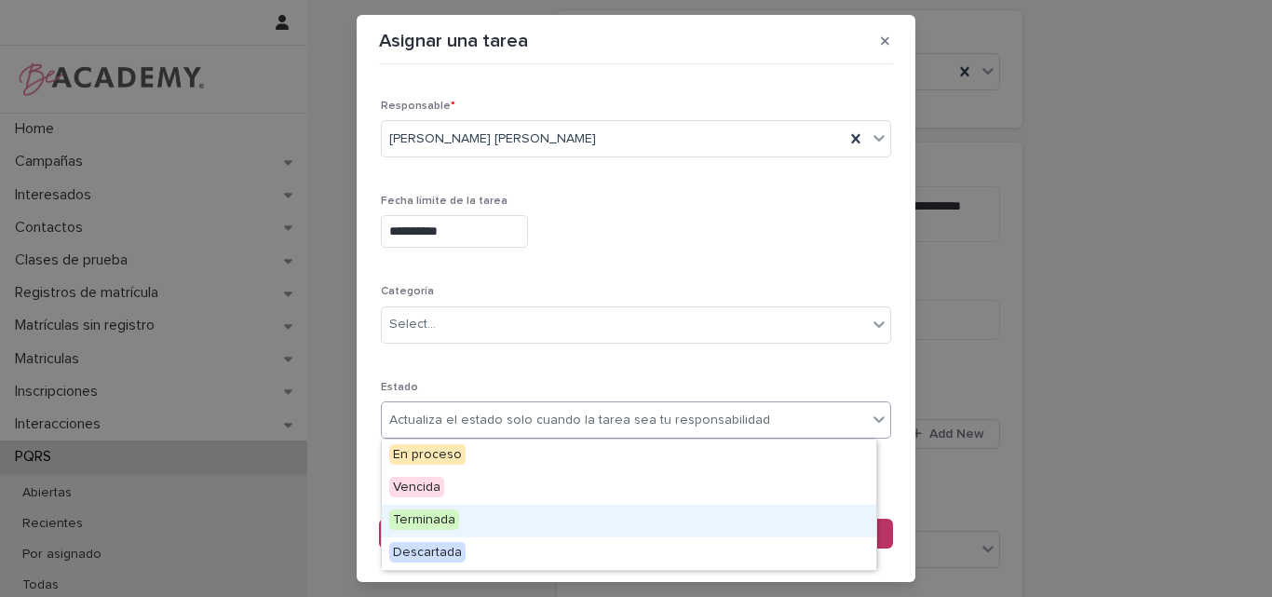
click at [451, 520] on span "Terminada" at bounding box center [424, 519] width 70 height 20
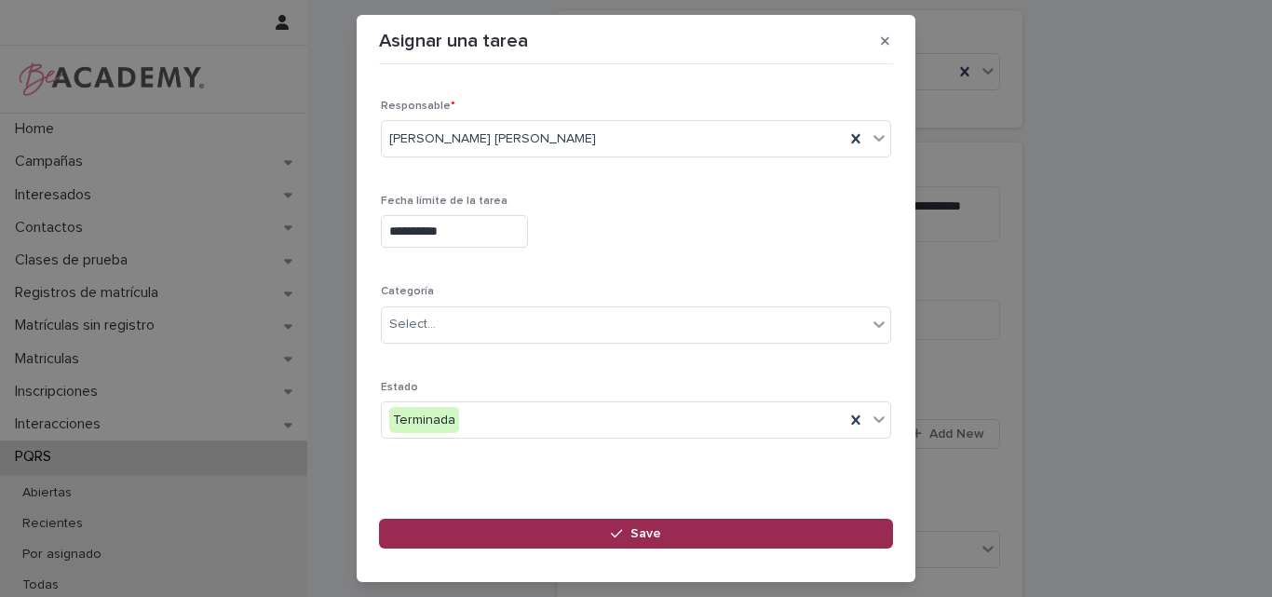
click at [628, 527] on button "Save" at bounding box center [636, 534] width 514 height 30
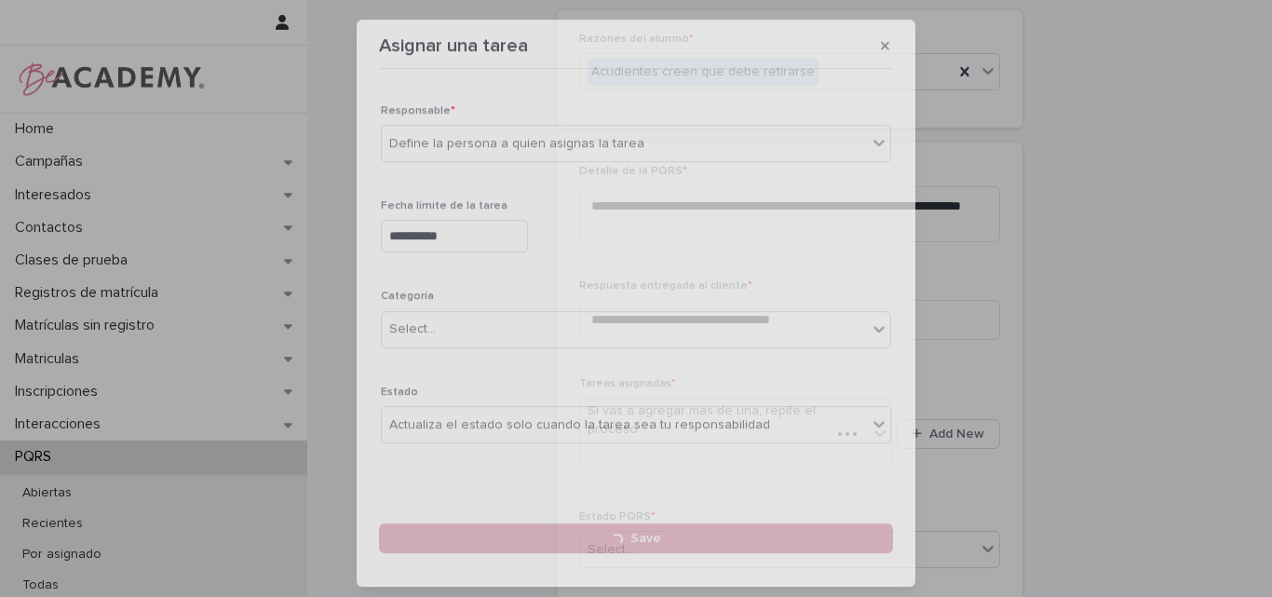
scroll to position [780, 0]
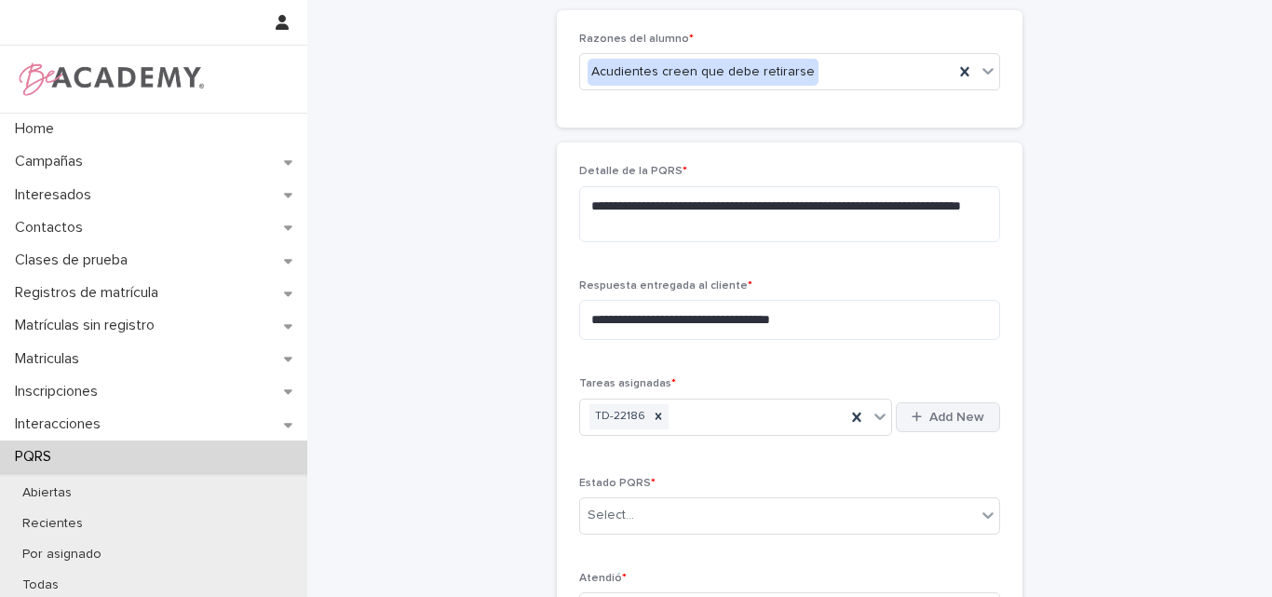
click at [929, 405] on button "Add New" at bounding box center [948, 417] width 104 height 30
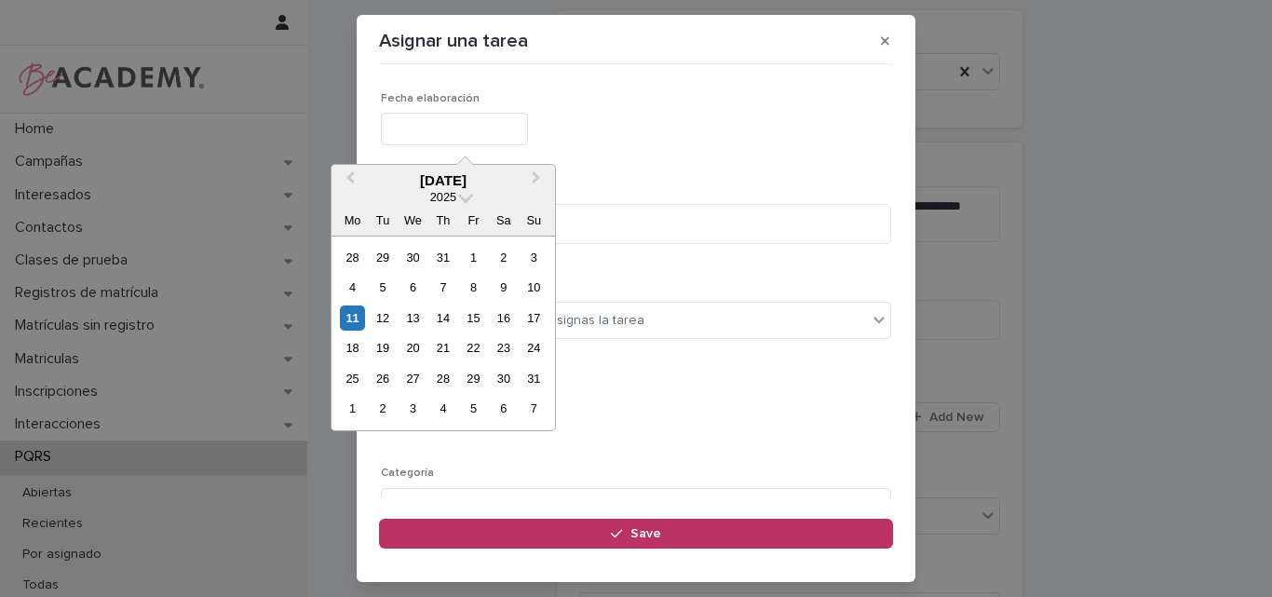
click at [411, 116] on input "text" at bounding box center [454, 129] width 147 height 33
type input "**********"
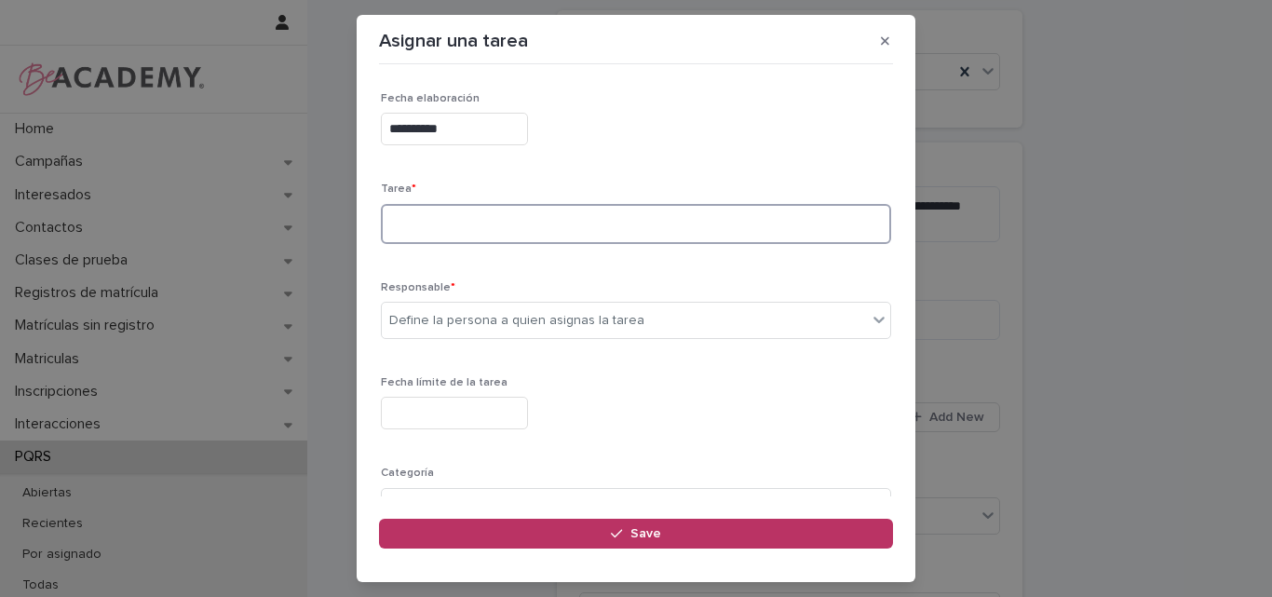
click at [411, 219] on textarea at bounding box center [636, 224] width 510 height 40
type textarea "**********"
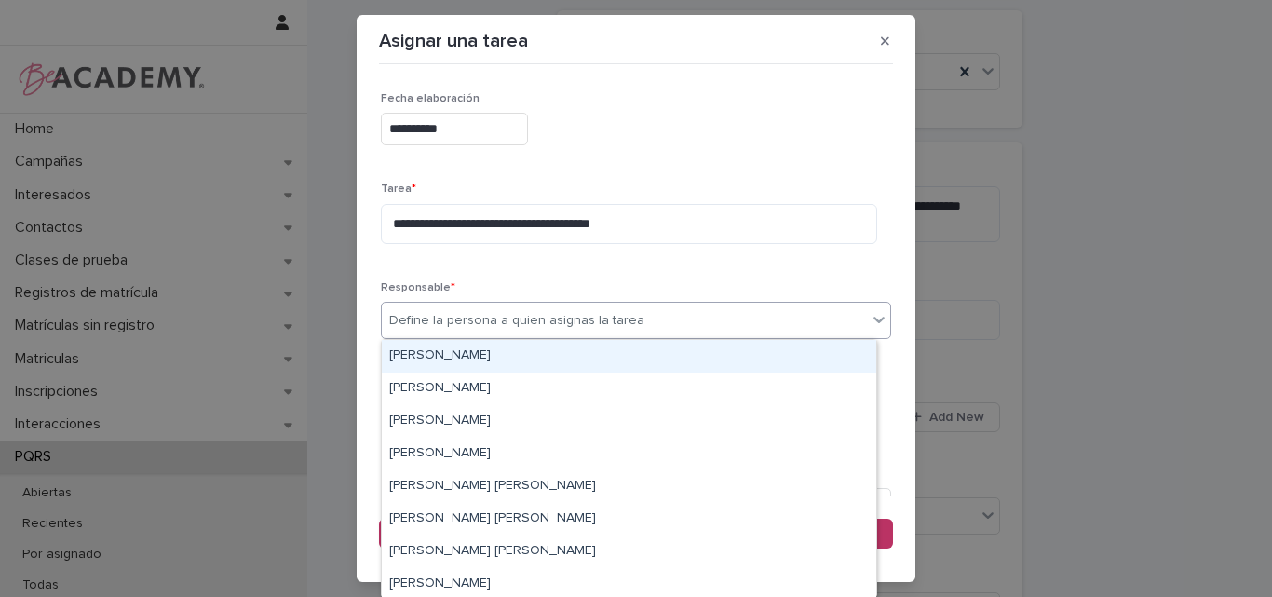
click at [454, 325] on div "Define la persona a quien asignas la tarea" at bounding box center [516, 321] width 255 height 20
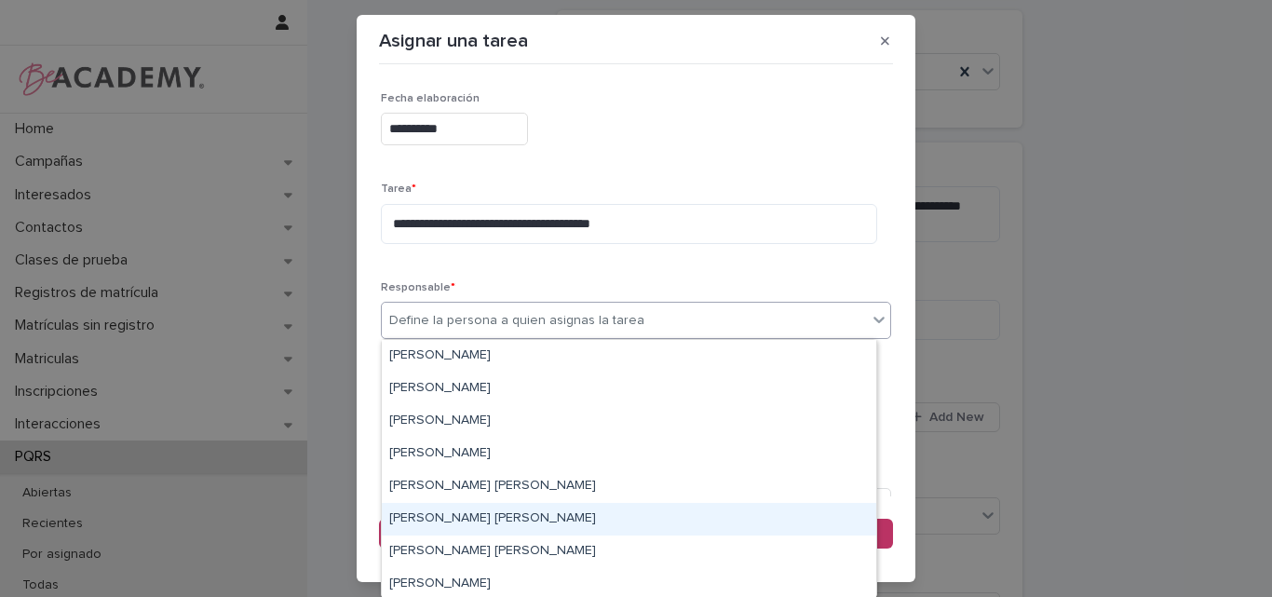
click at [444, 521] on div "[PERSON_NAME]" at bounding box center [629, 519] width 494 height 33
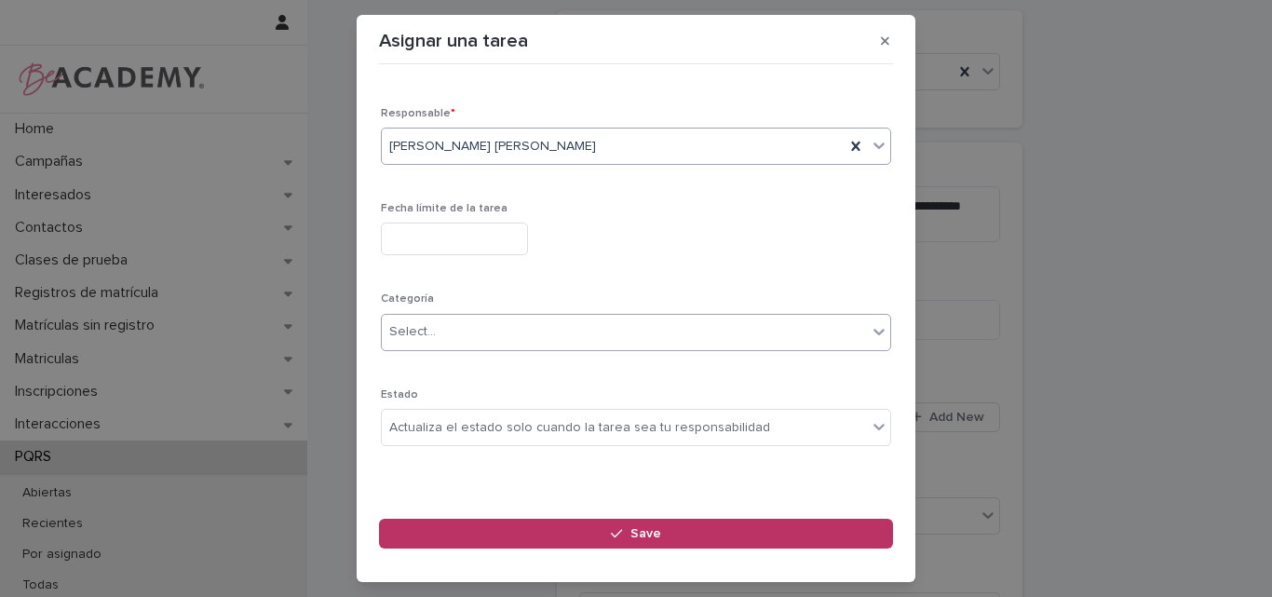
scroll to position [182, 0]
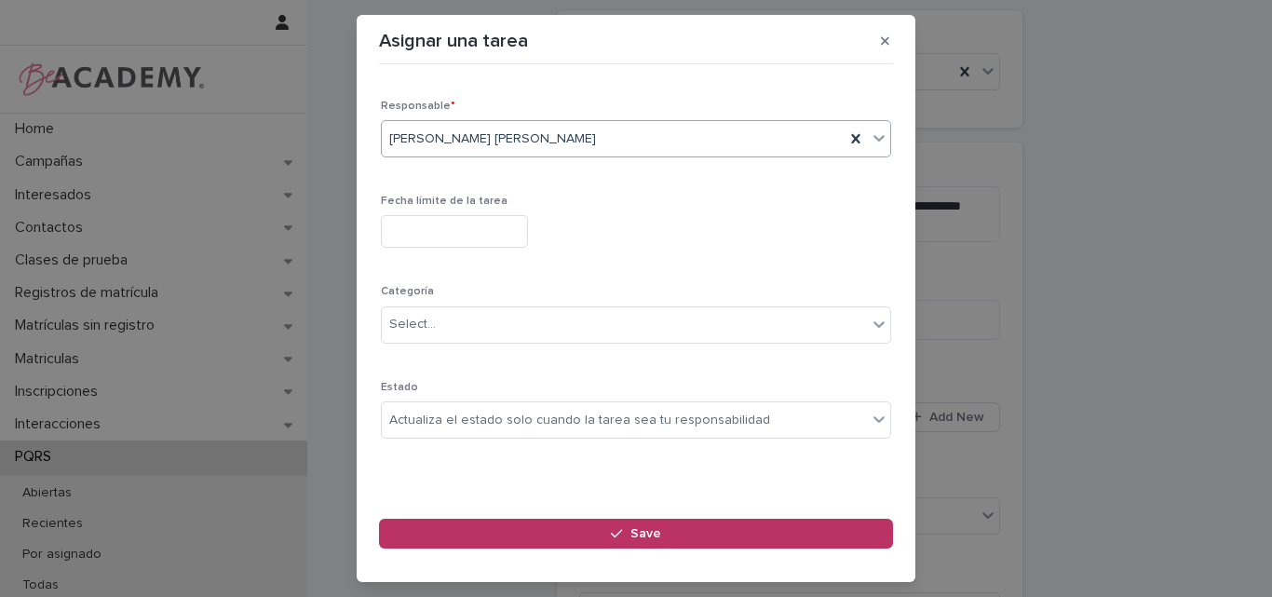
click at [455, 230] on input "text" at bounding box center [454, 231] width 147 height 33
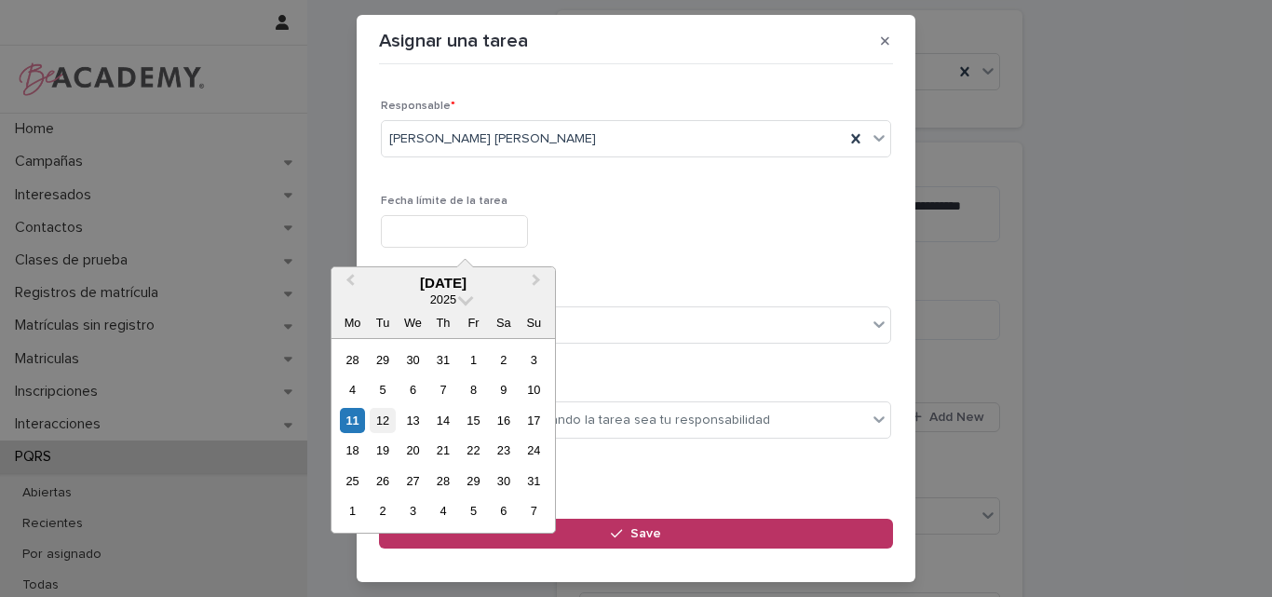
click at [388, 413] on div "12" at bounding box center [382, 420] width 25 height 25
type input "**********"
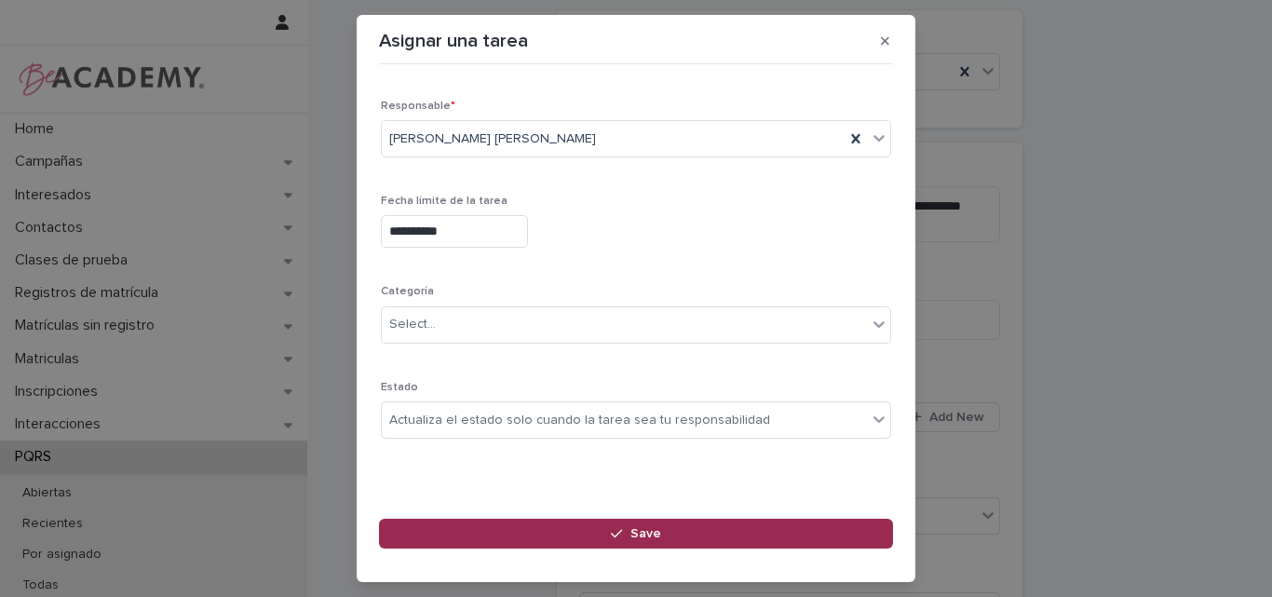
drag, startPoint x: 656, startPoint y: 528, endPoint x: 701, endPoint y: 489, distance: 59.4
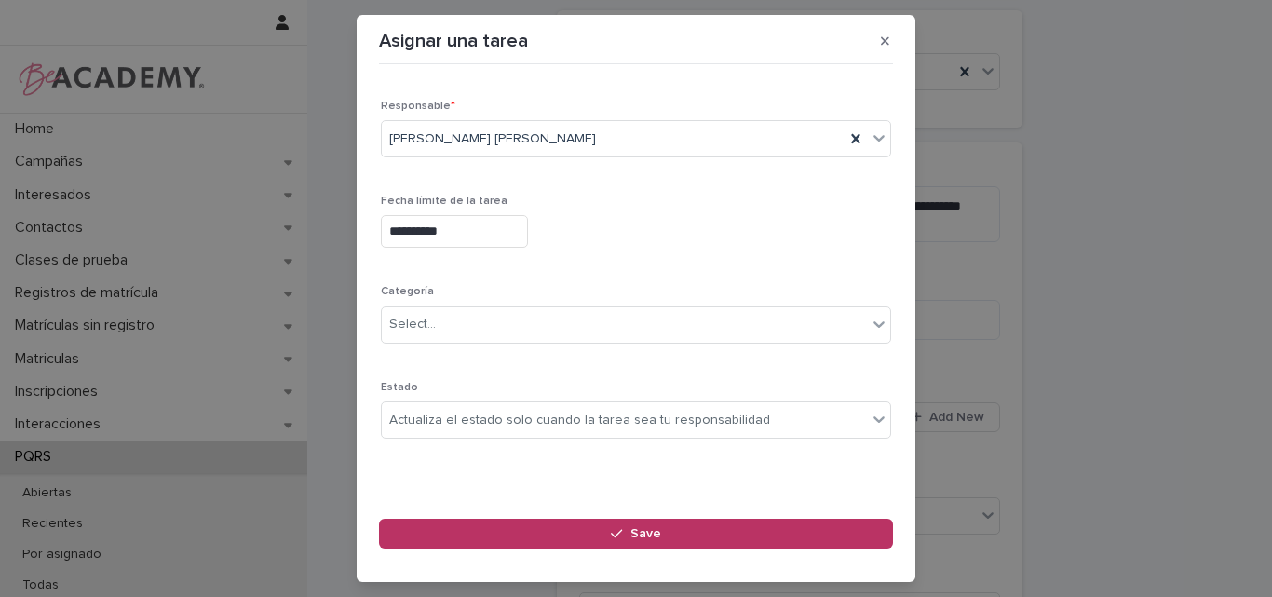
click at [657, 527] on span "Save" at bounding box center [645, 533] width 31 height 13
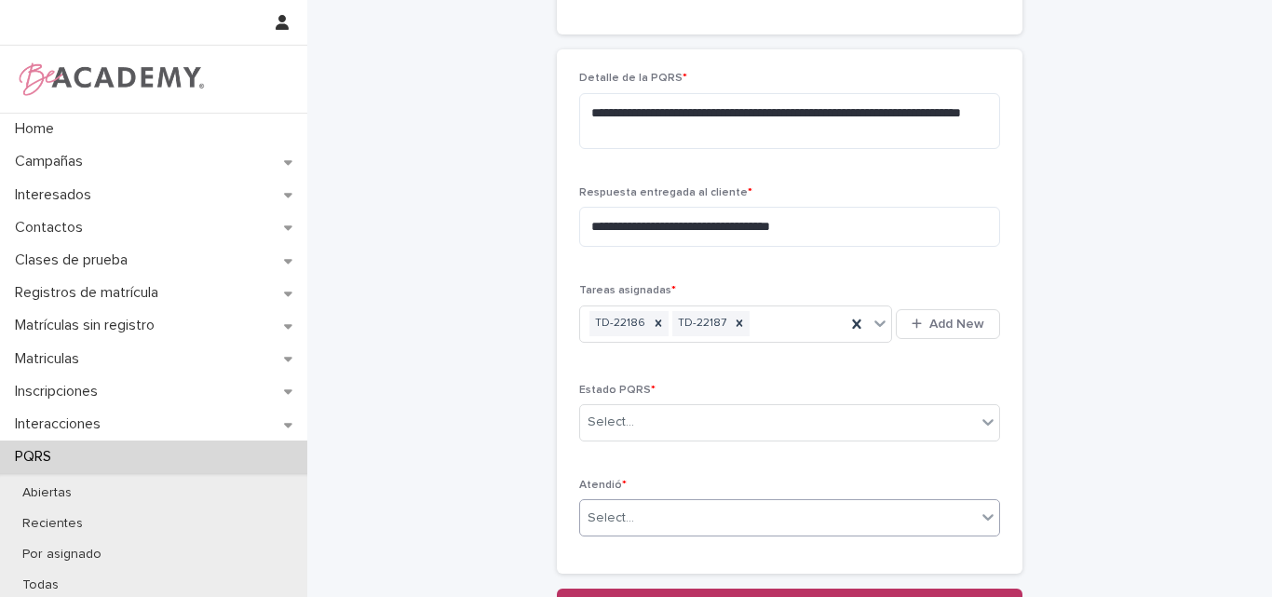
scroll to position [966, 0]
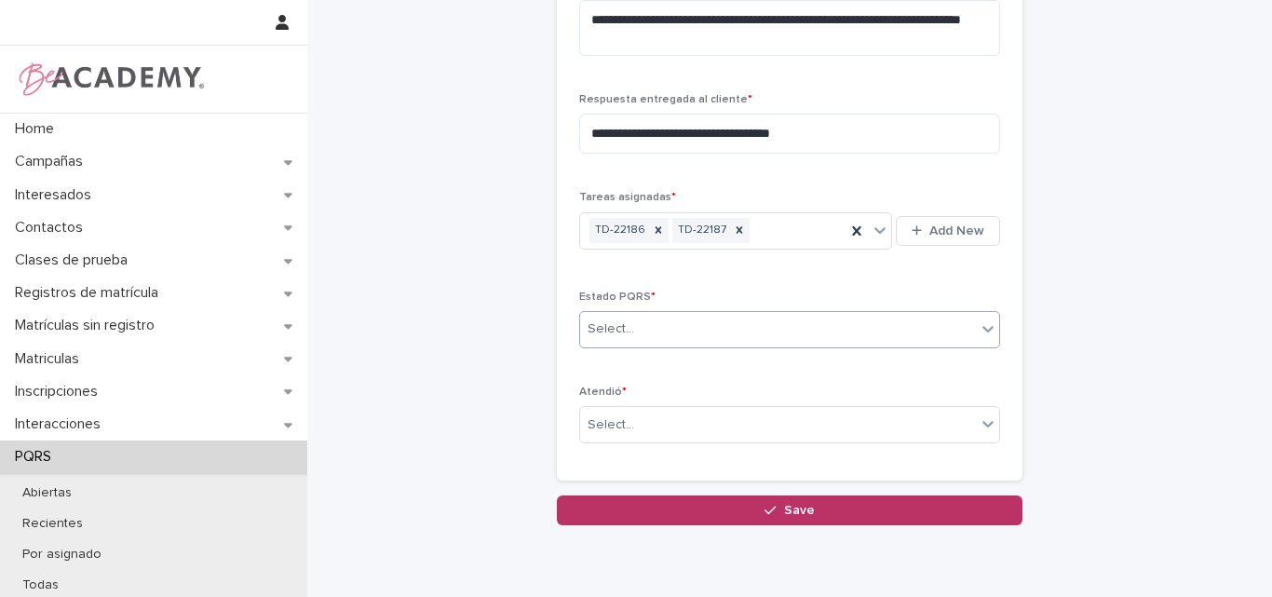
click at [597, 333] on div "Select..." at bounding box center [611, 329] width 47 height 20
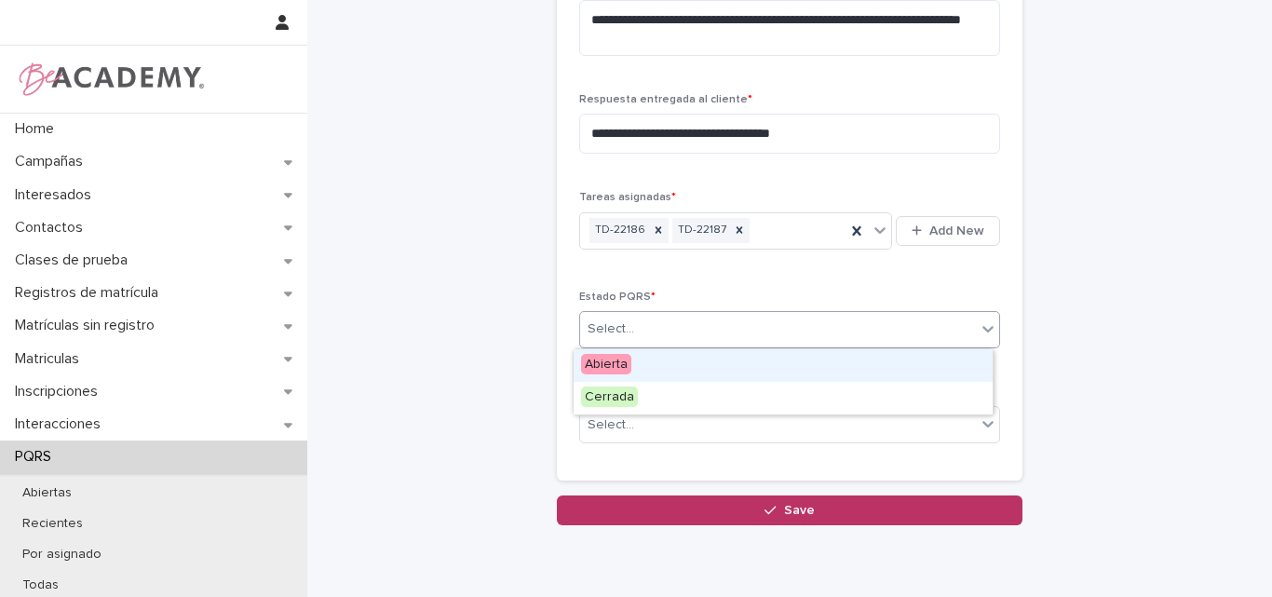
click at [622, 369] on span "Abierta" at bounding box center [606, 364] width 50 height 20
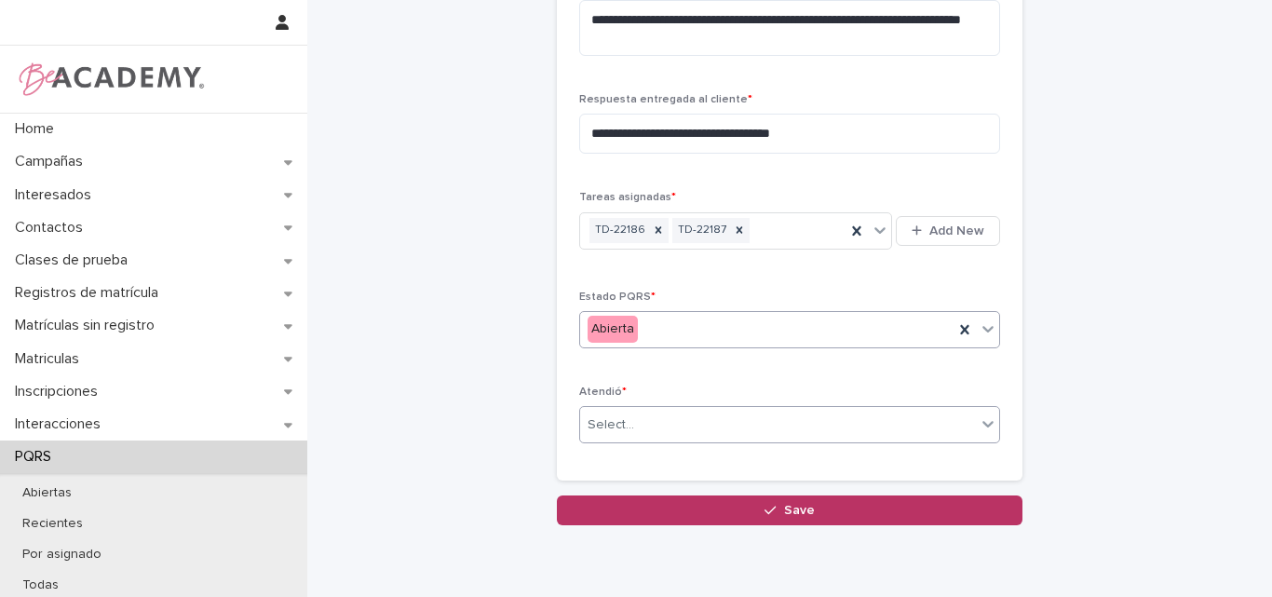
click at [630, 432] on div "Select..." at bounding box center [778, 425] width 396 height 31
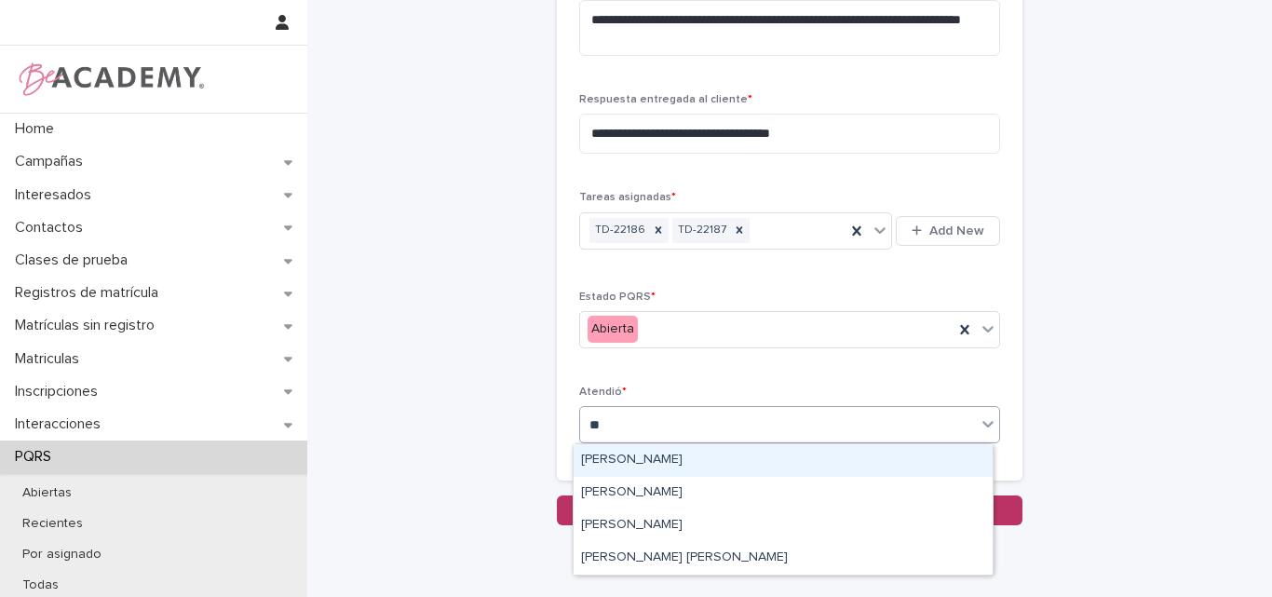
type input "***"
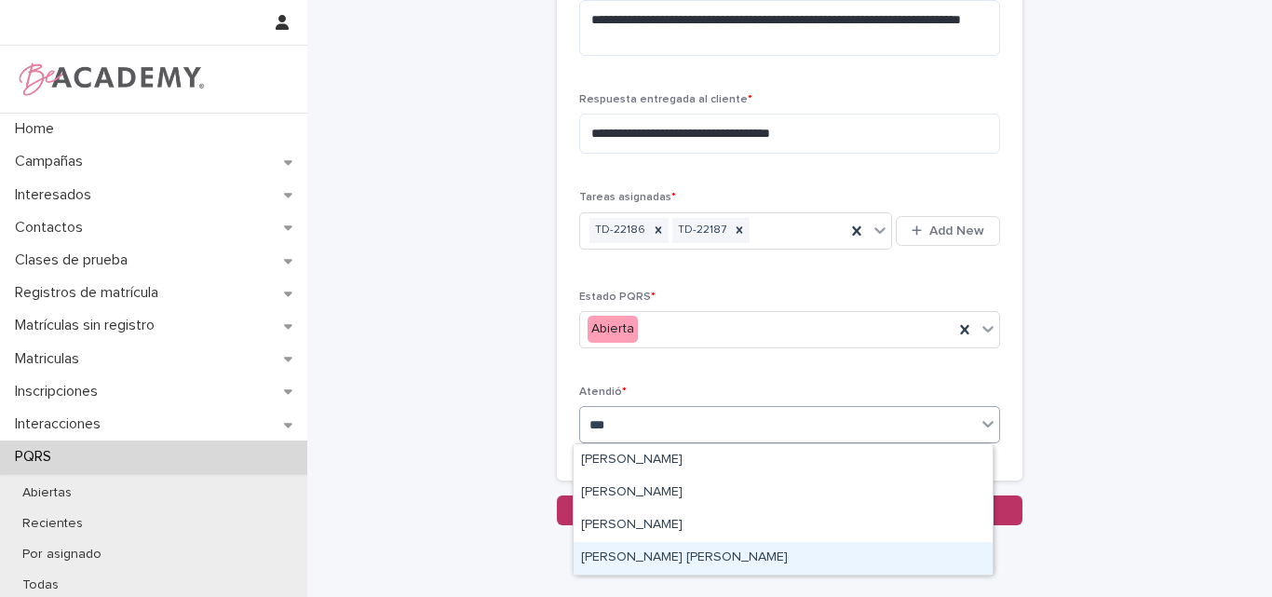
click at [653, 560] on div "Lina Rico Montoya" at bounding box center [783, 558] width 419 height 33
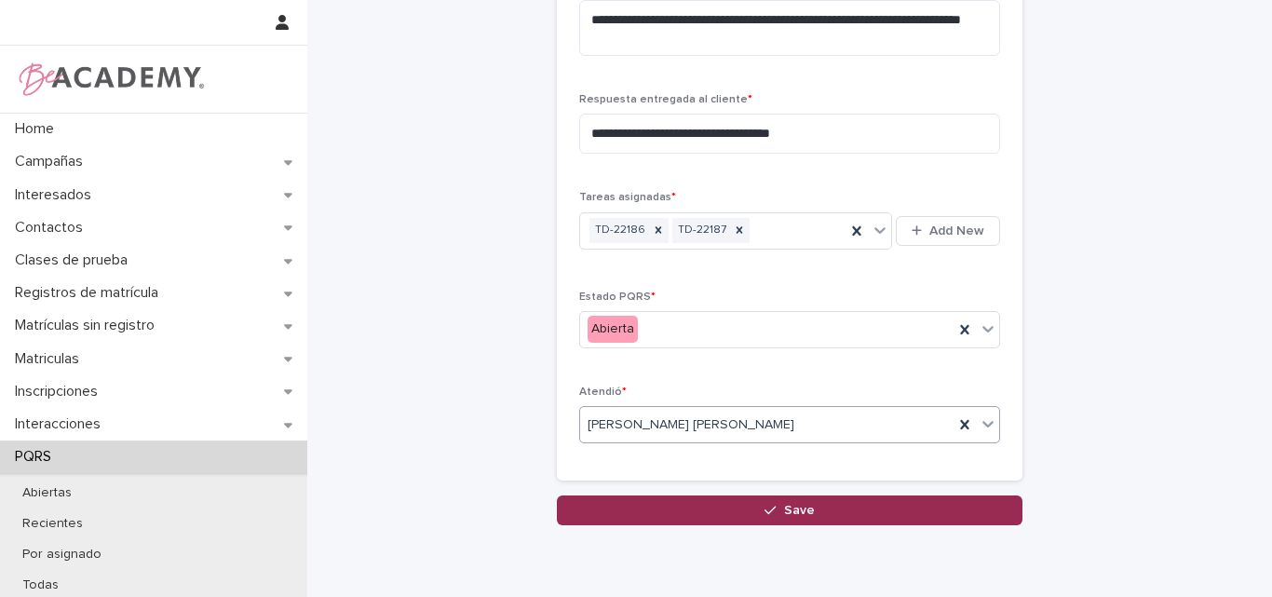
click at [800, 514] on span "Save" at bounding box center [799, 510] width 31 height 13
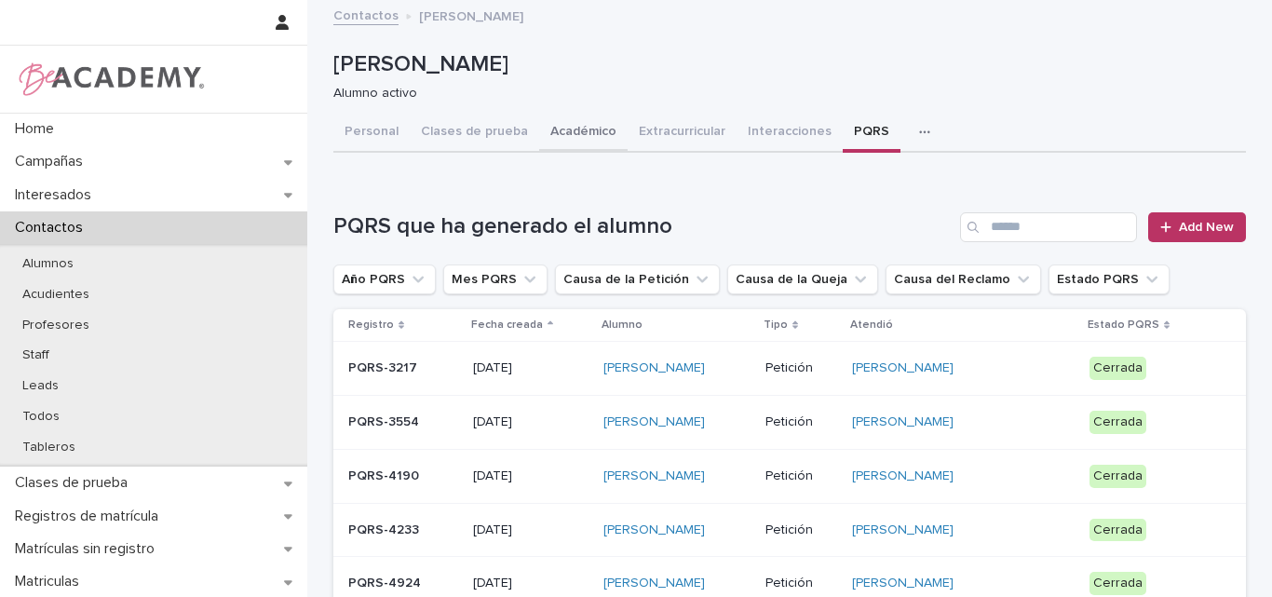
click at [569, 129] on button "Académico" at bounding box center [583, 133] width 88 height 39
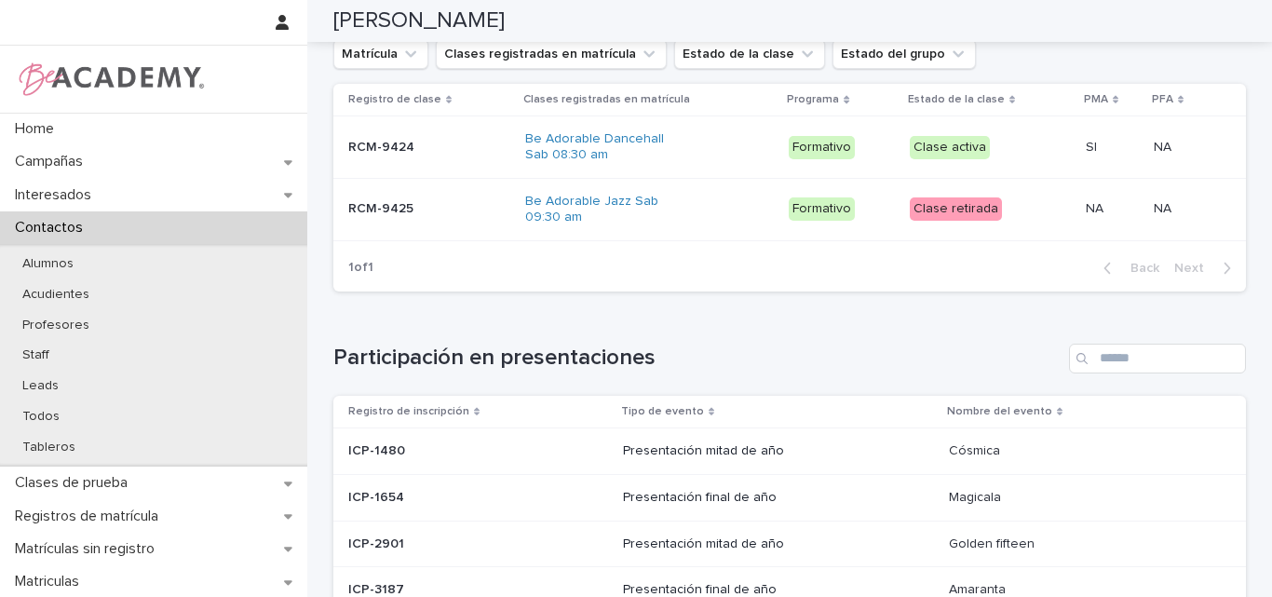
scroll to position [993, 0]
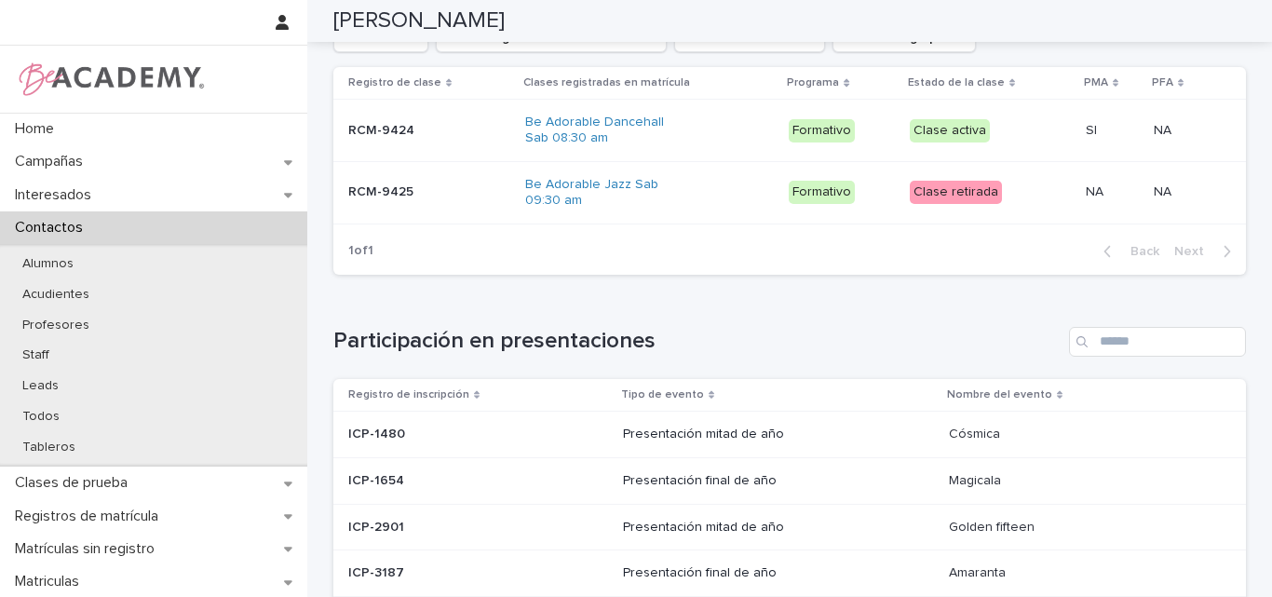
click at [437, 146] on div "RCM-9424 RCM-9424" at bounding box center [429, 130] width 162 height 31
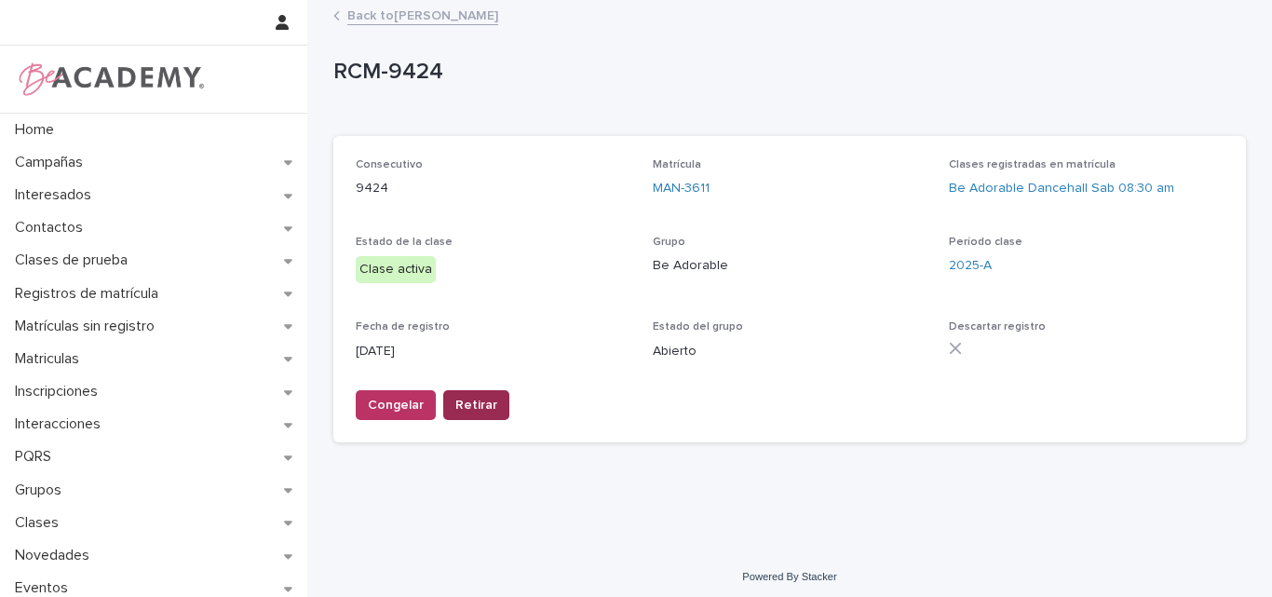
click at [479, 407] on span "Retirar" at bounding box center [476, 405] width 42 height 19
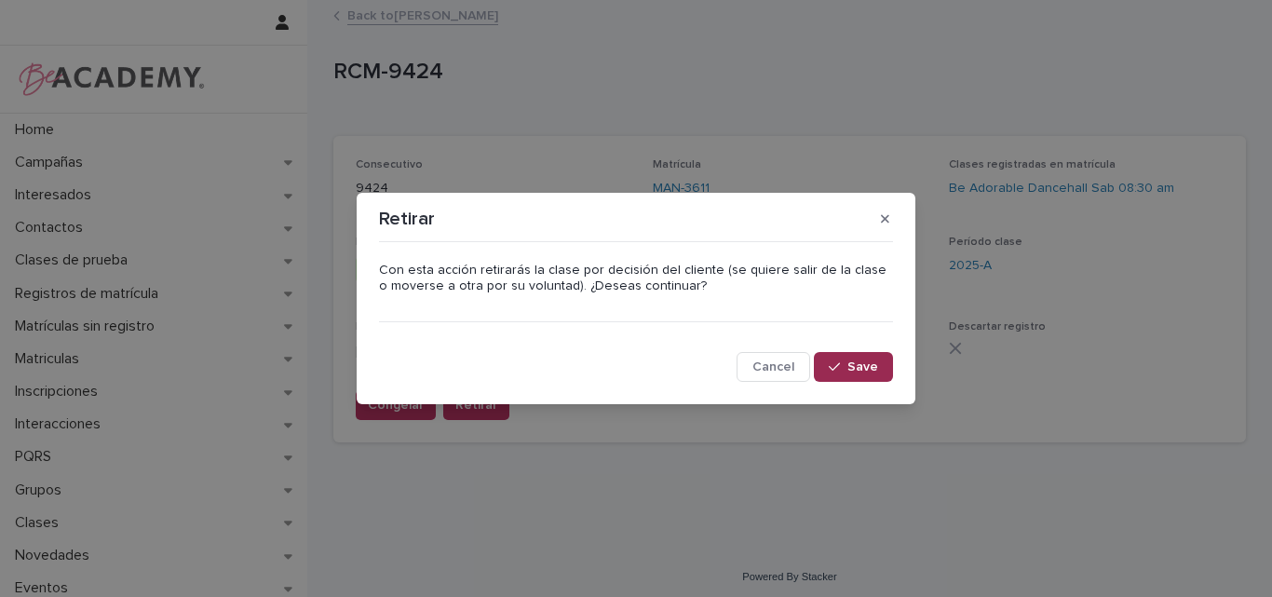
click at [846, 372] on button "Save" at bounding box center [853, 367] width 79 height 30
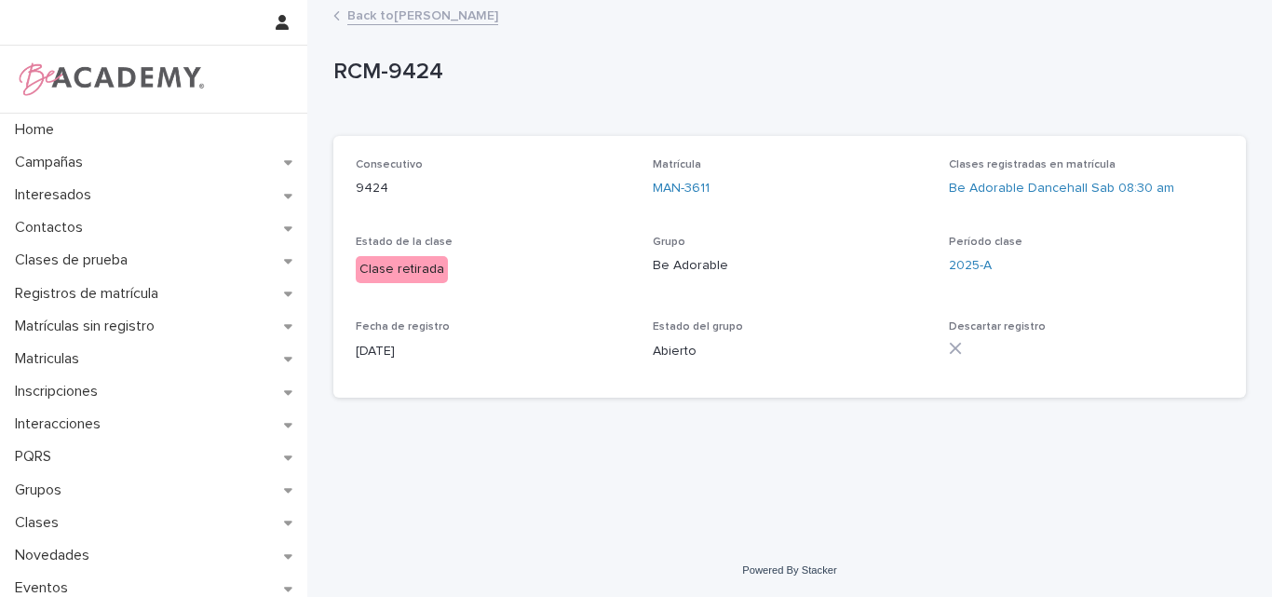
click at [453, 9] on link "Back to Luciana Medina Granda" at bounding box center [422, 14] width 151 height 21
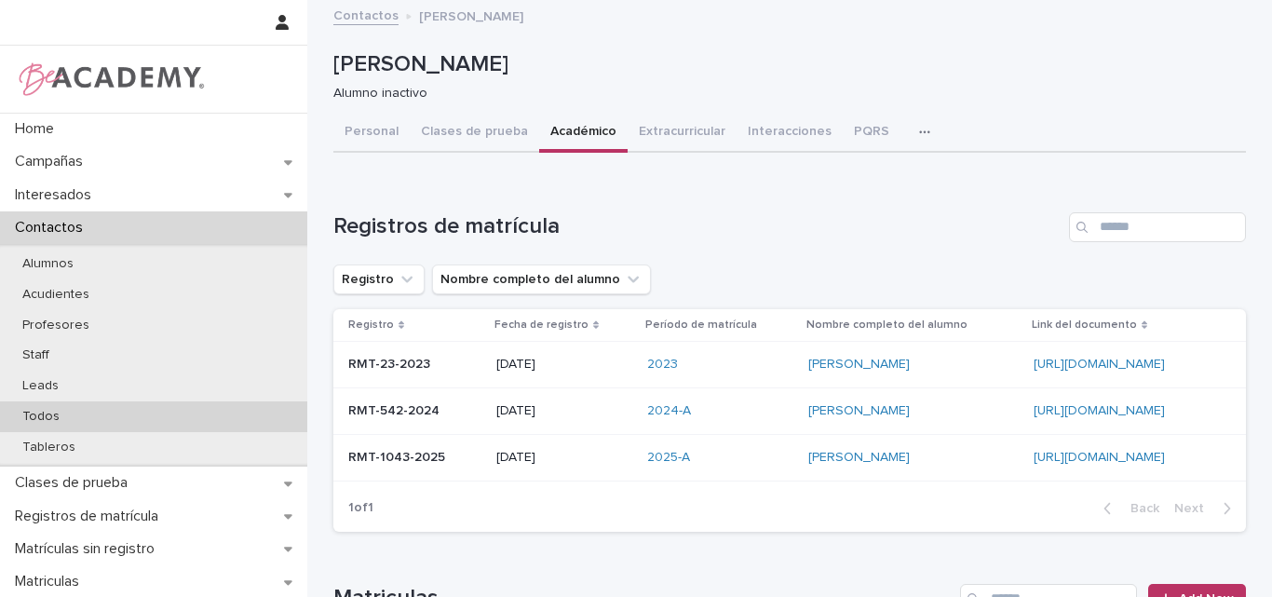
click at [62, 415] on p "Todos" at bounding box center [40, 417] width 67 height 16
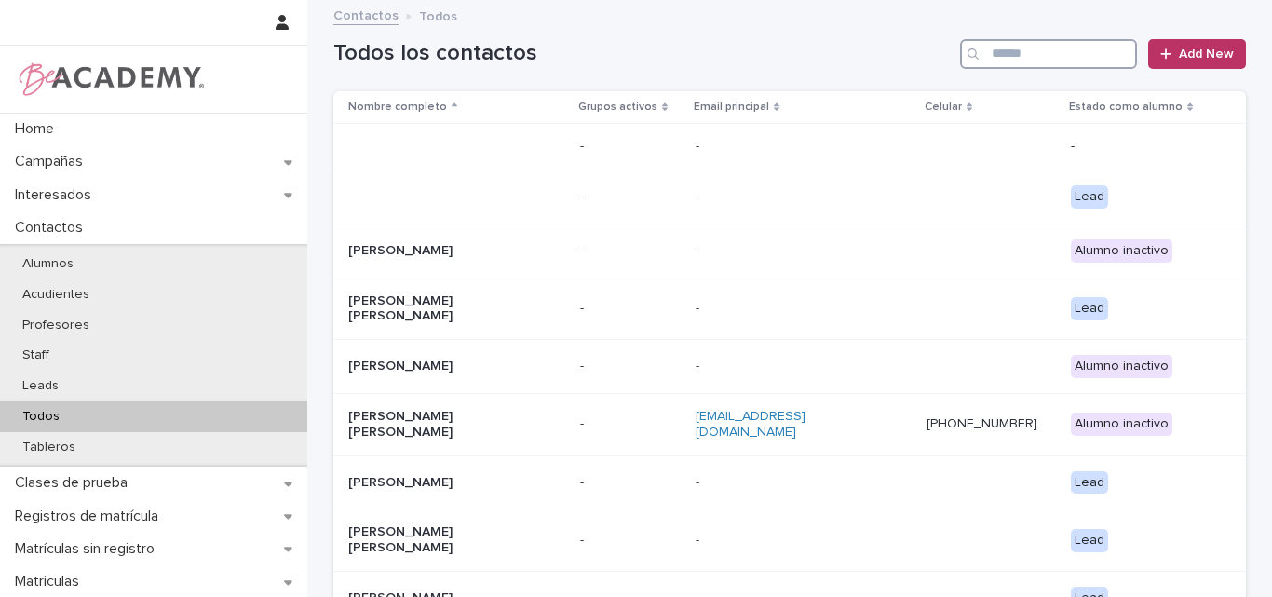
click at [1047, 61] on input "Search" at bounding box center [1048, 54] width 177 height 30
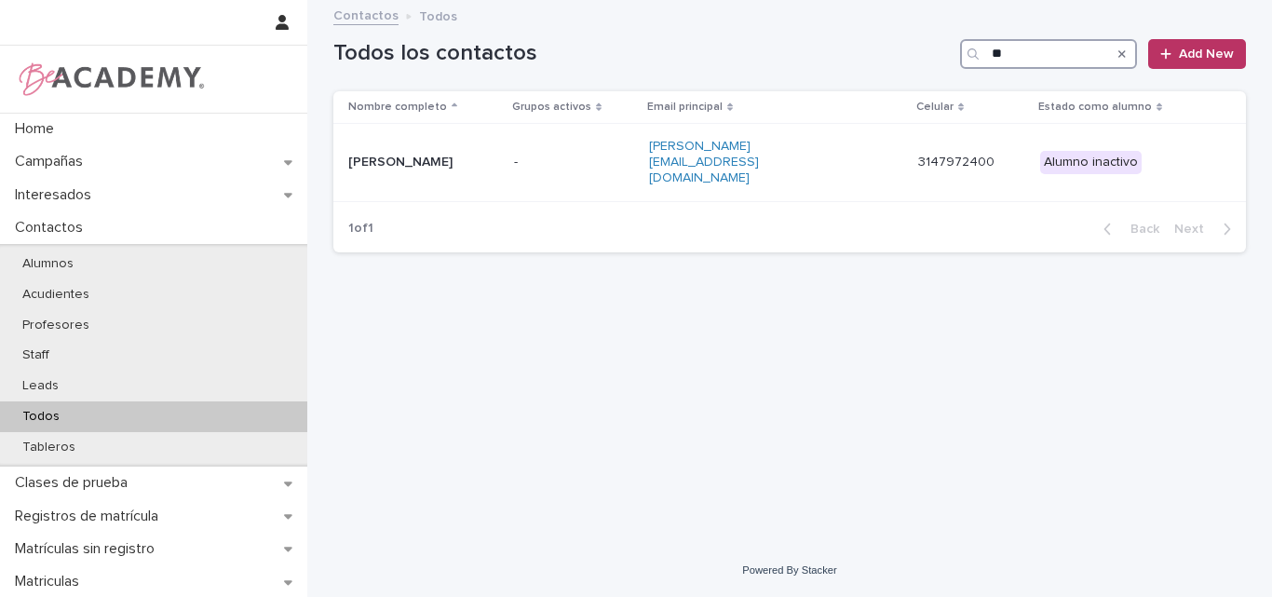
type input "*"
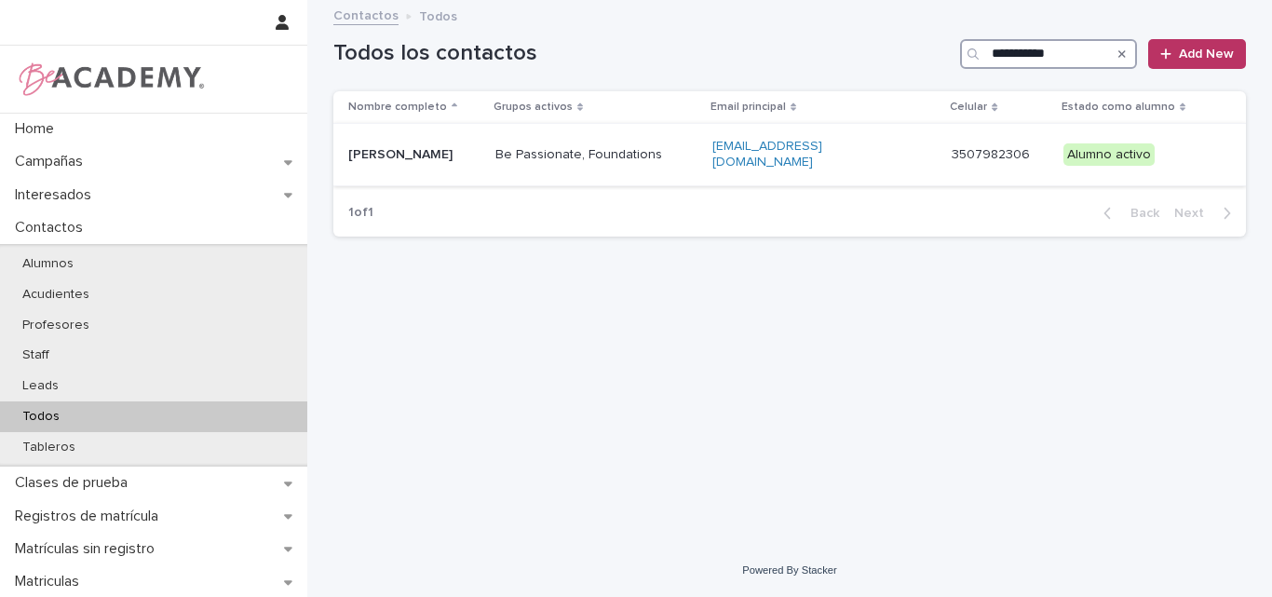
type input "**********"
click at [452, 153] on p "Andrea Henao Ramirez" at bounding box center [414, 155] width 132 height 16
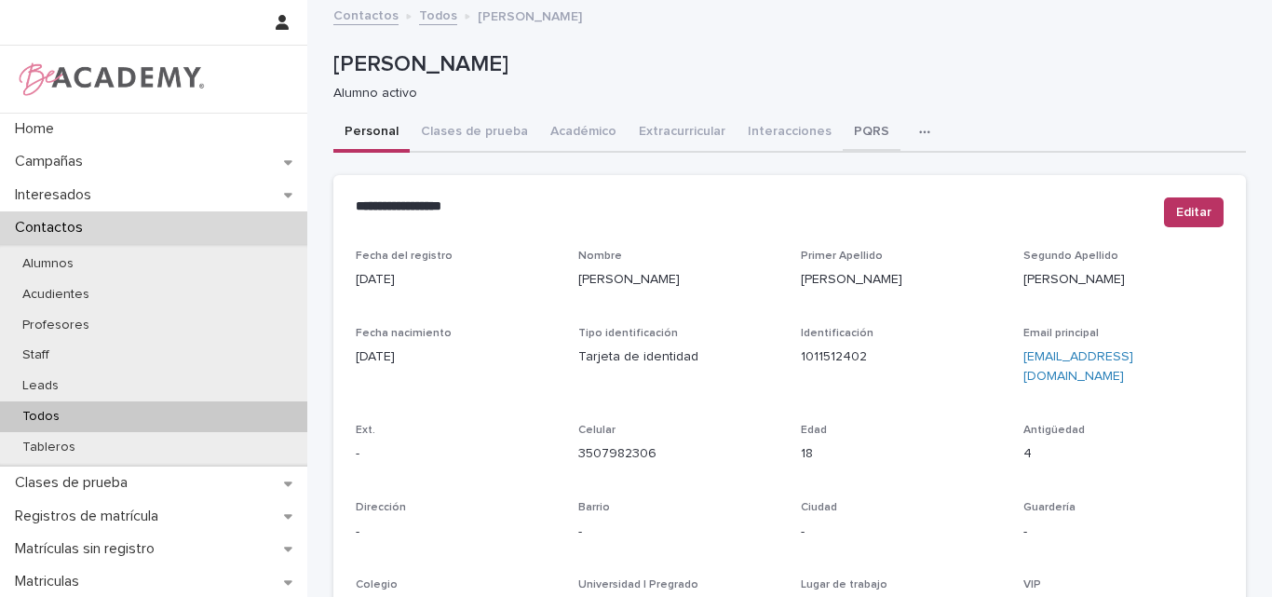
click at [844, 128] on button "PQRS" at bounding box center [872, 133] width 58 height 39
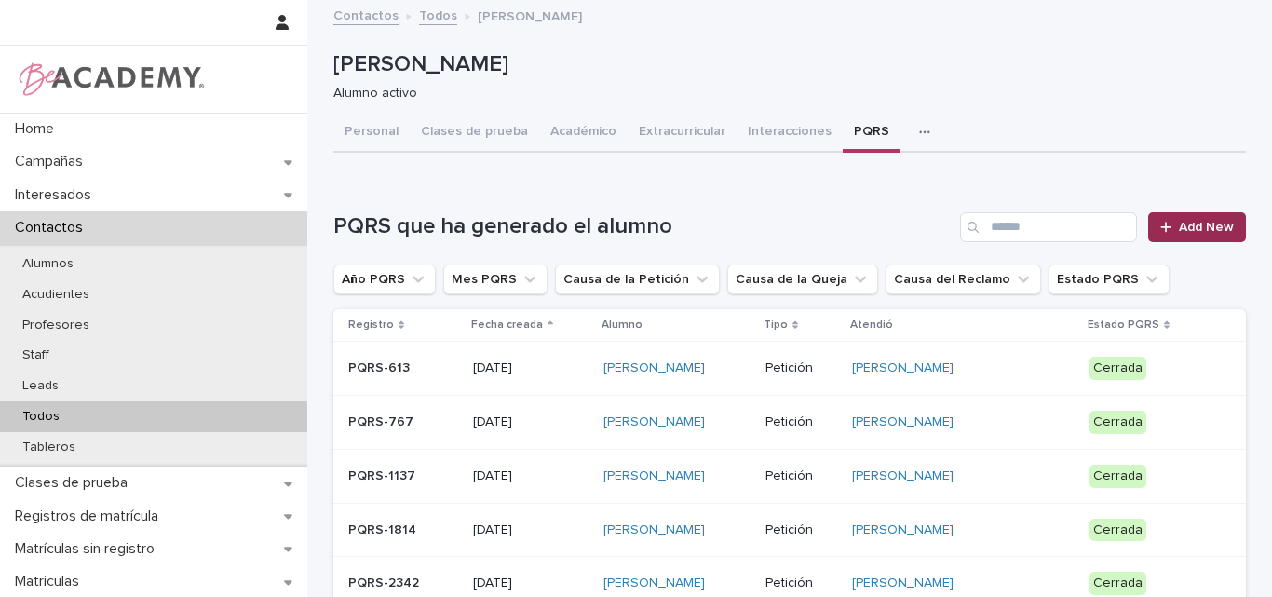
click at [1211, 223] on span "Add New" at bounding box center [1206, 227] width 55 height 13
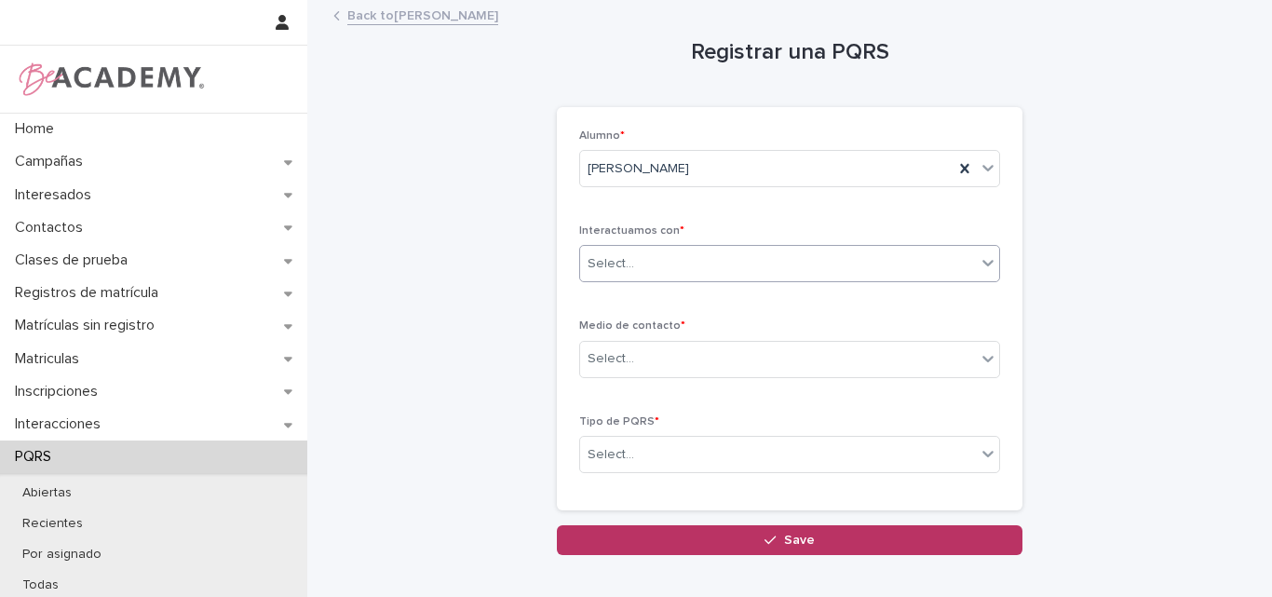
click at [709, 262] on div "Select..." at bounding box center [778, 264] width 396 height 31
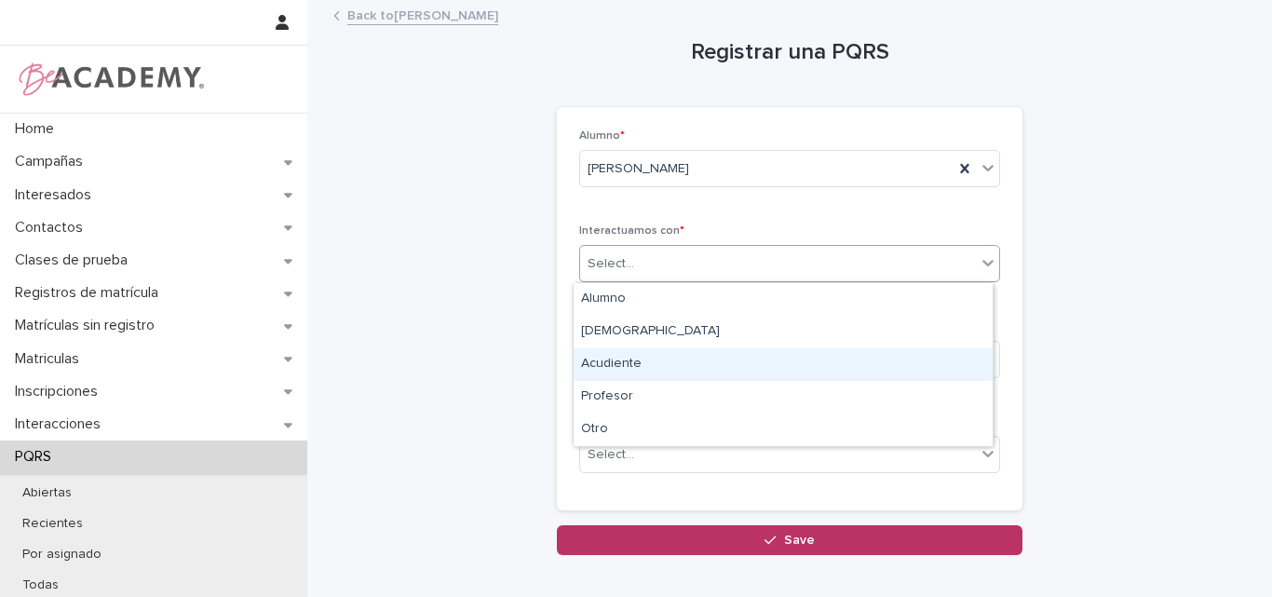
click at [632, 364] on div "Acudiente" at bounding box center [783, 364] width 419 height 33
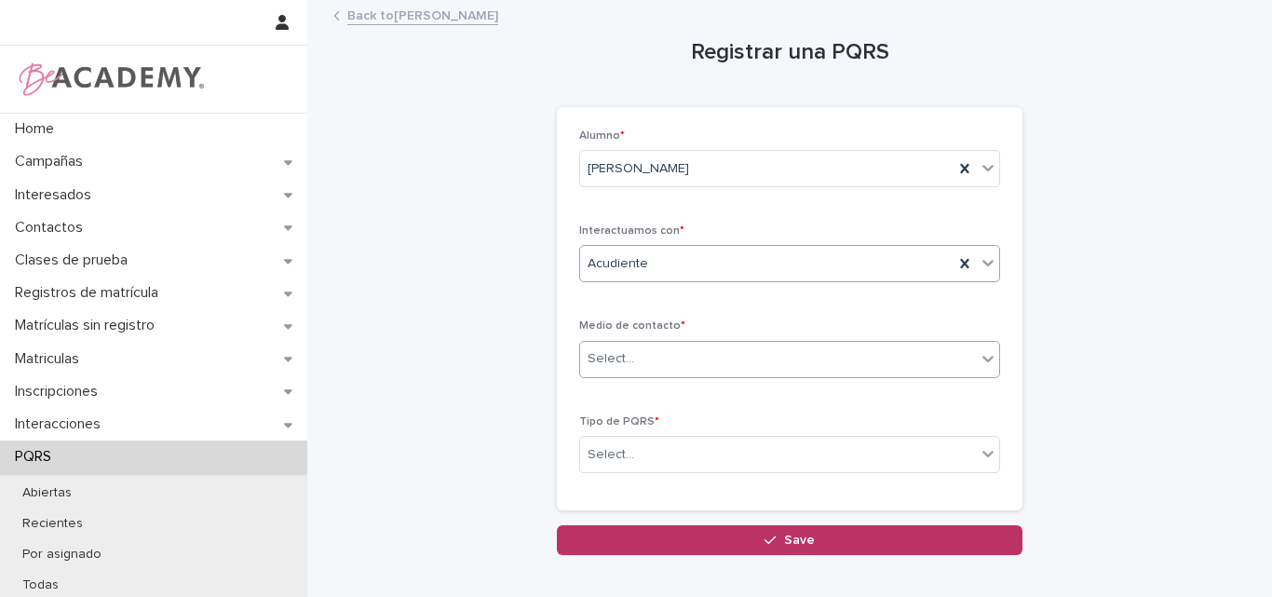
click at [691, 353] on div "Select..." at bounding box center [778, 359] width 396 height 31
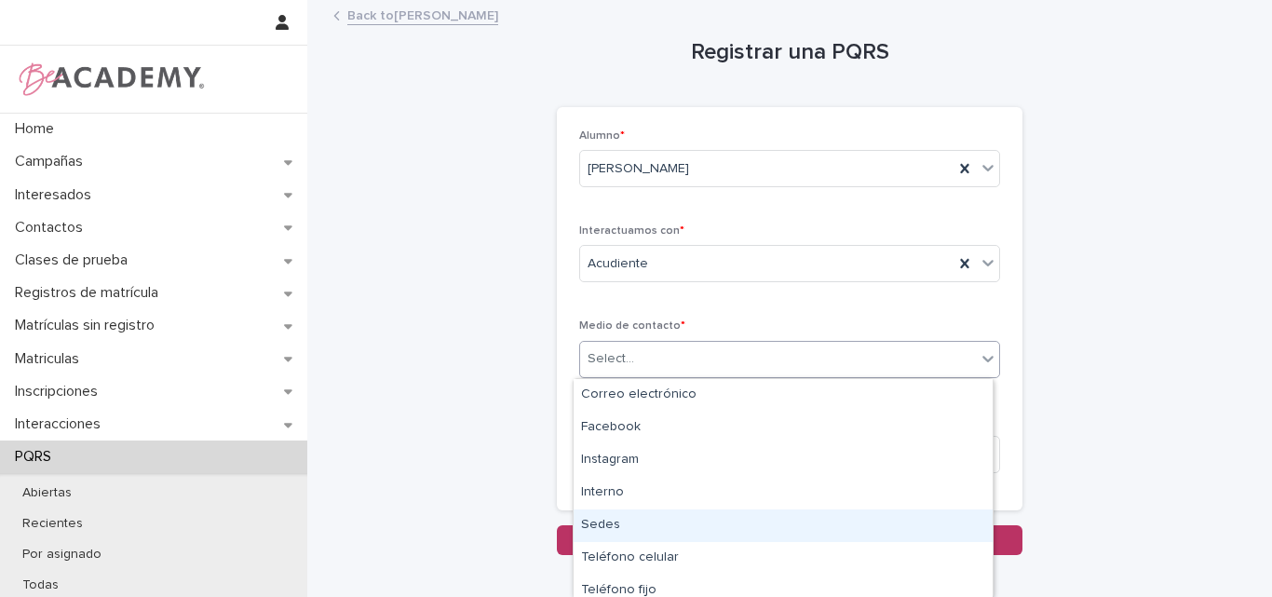
type input "*"
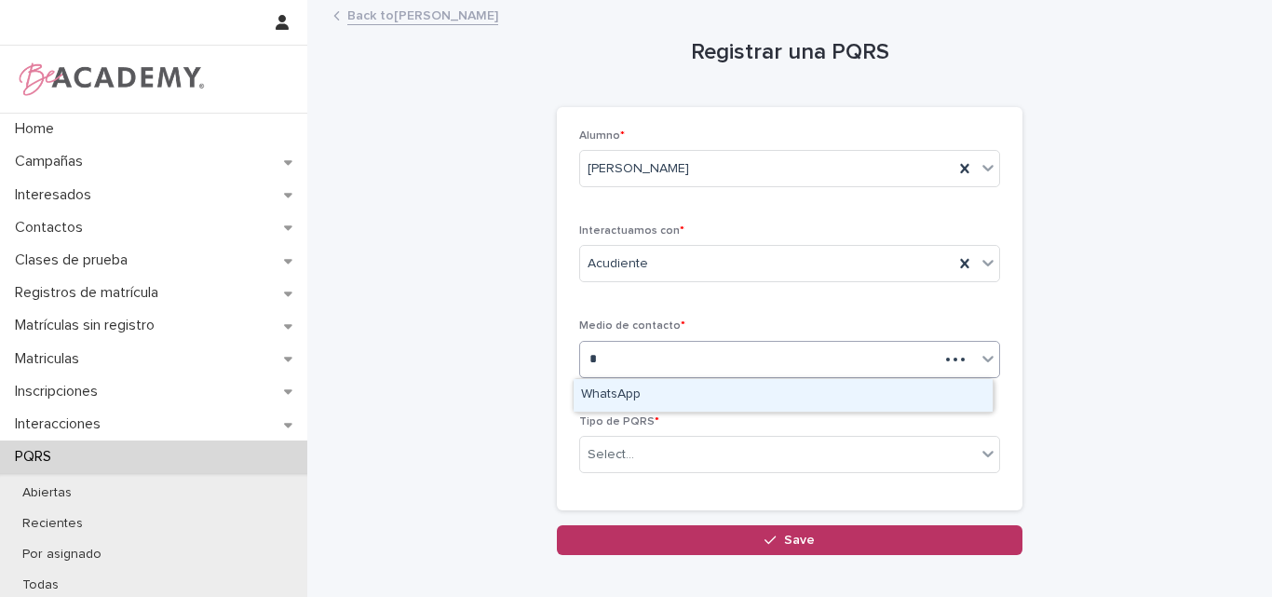
click at [640, 392] on div "WhatsApp" at bounding box center [783, 395] width 419 height 33
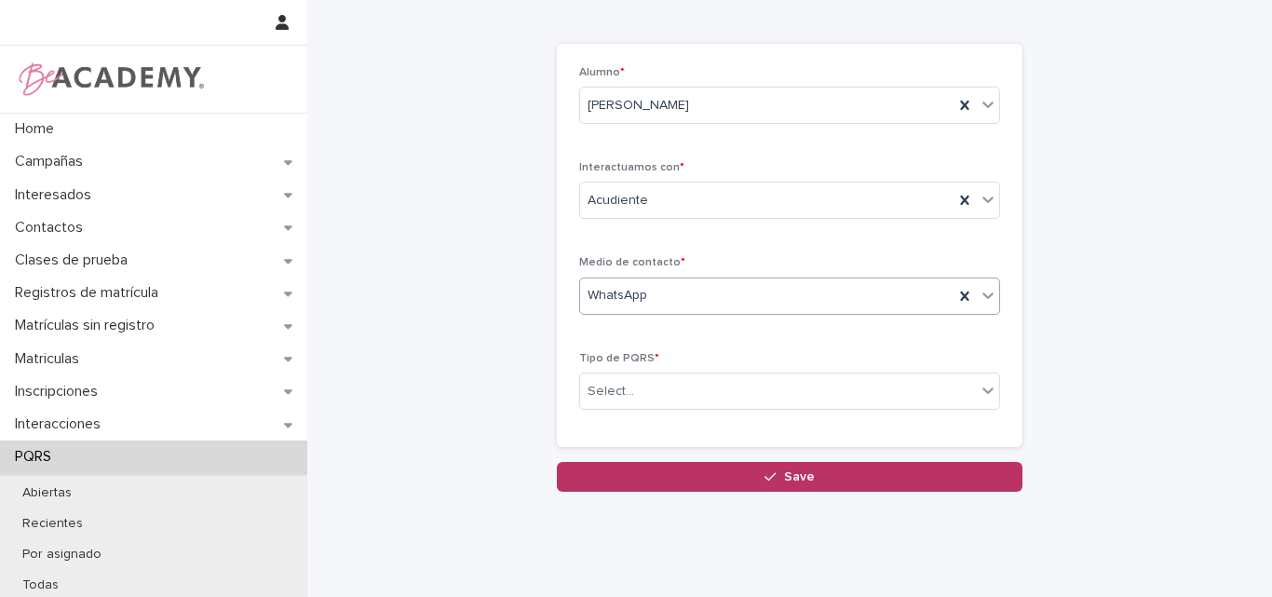
scroll to position [104, 0]
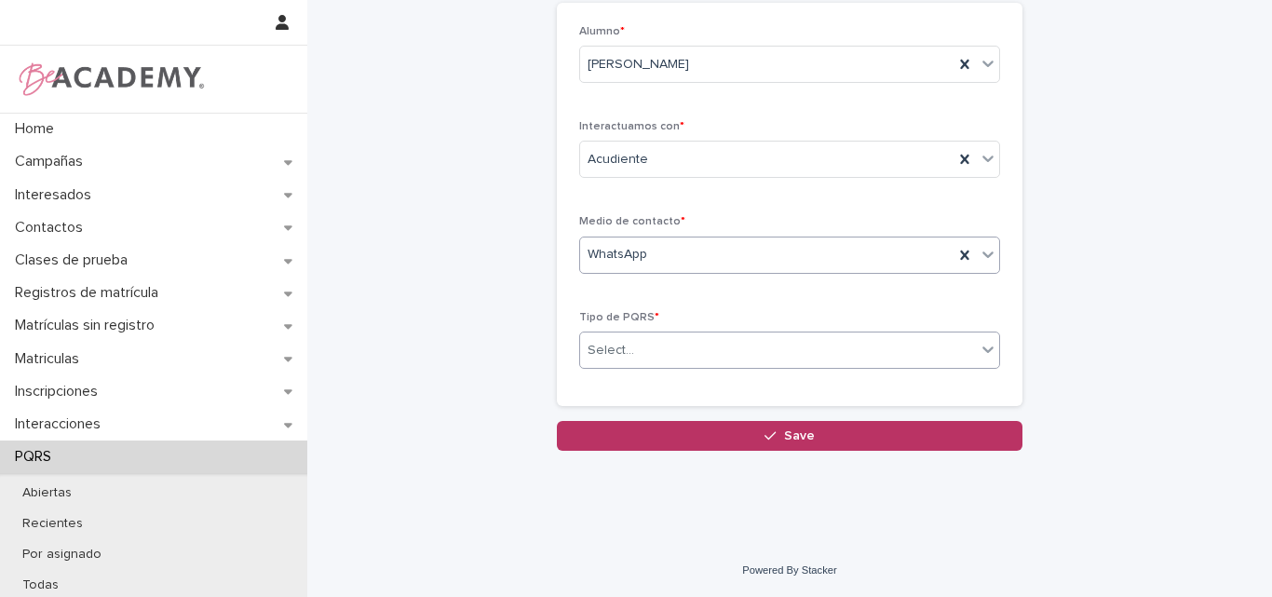
click at [691, 343] on div "Select..." at bounding box center [778, 350] width 396 height 31
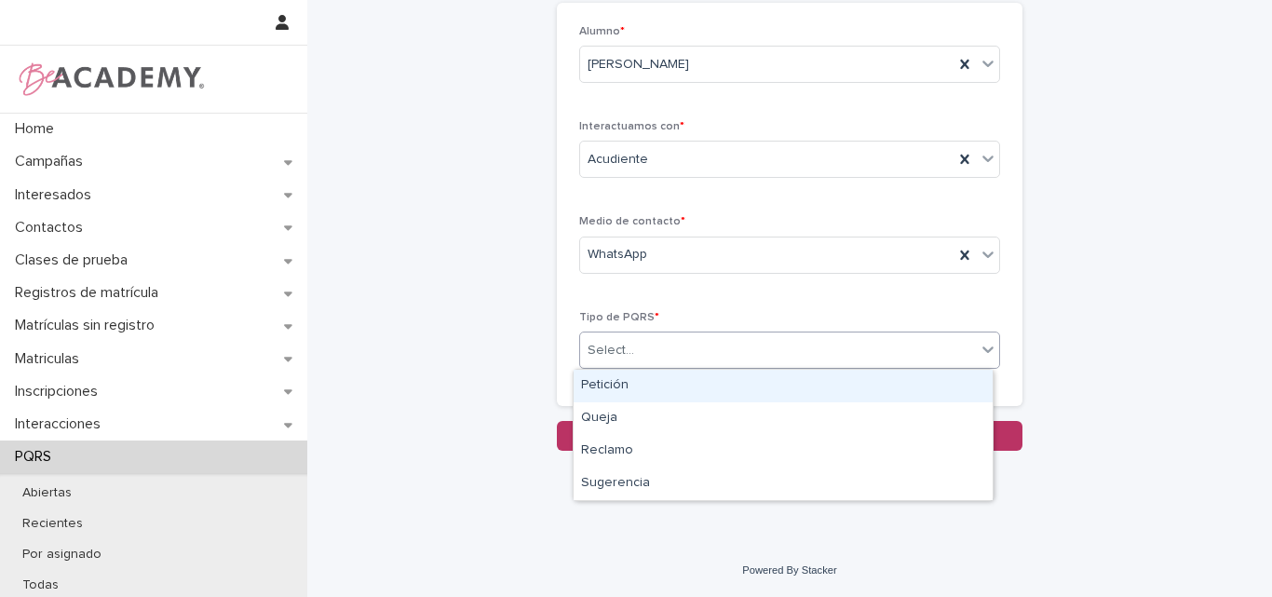
click at [606, 384] on div "Petición" at bounding box center [783, 386] width 419 height 33
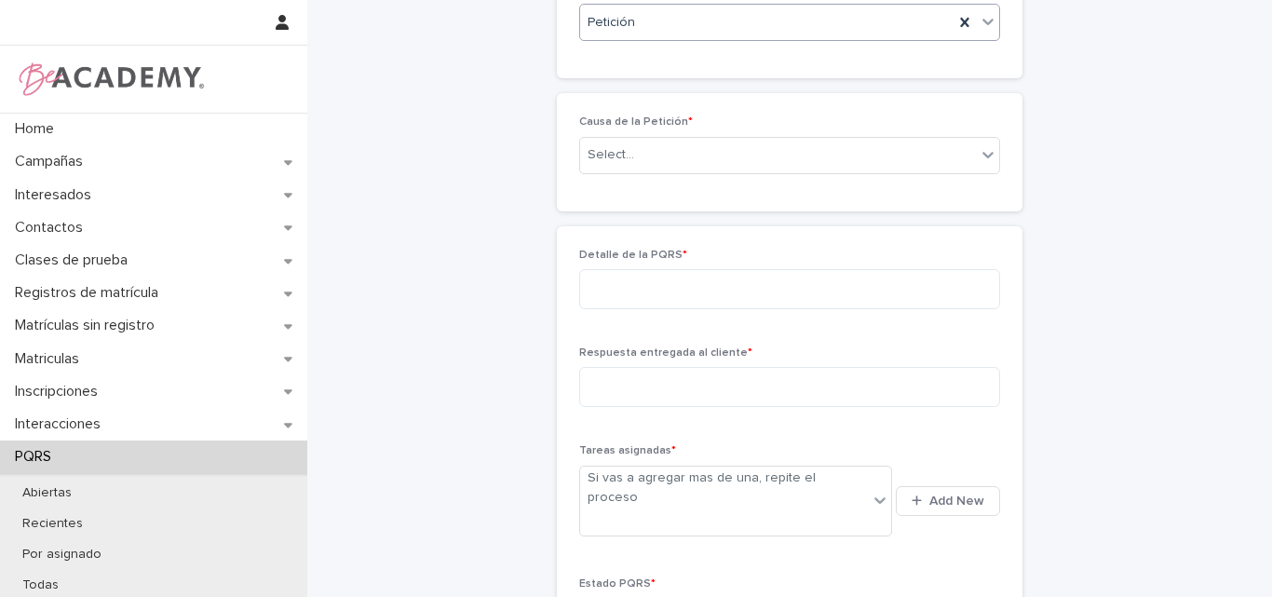
scroll to position [339, 0]
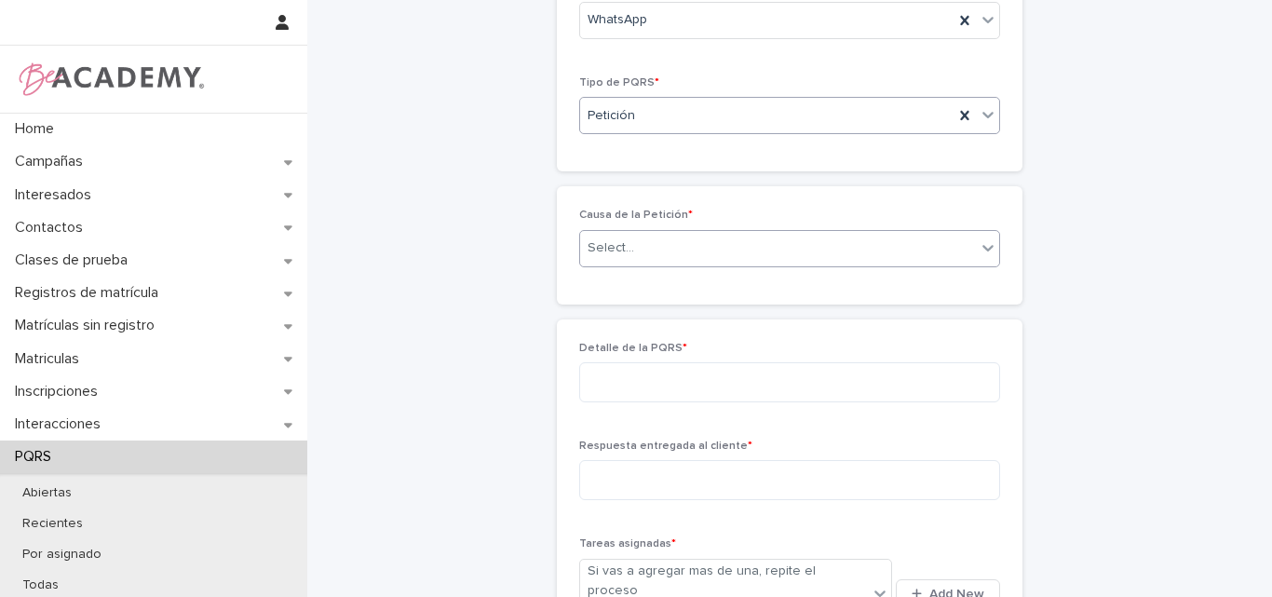
click at [767, 242] on div "Select..." at bounding box center [778, 248] width 396 height 31
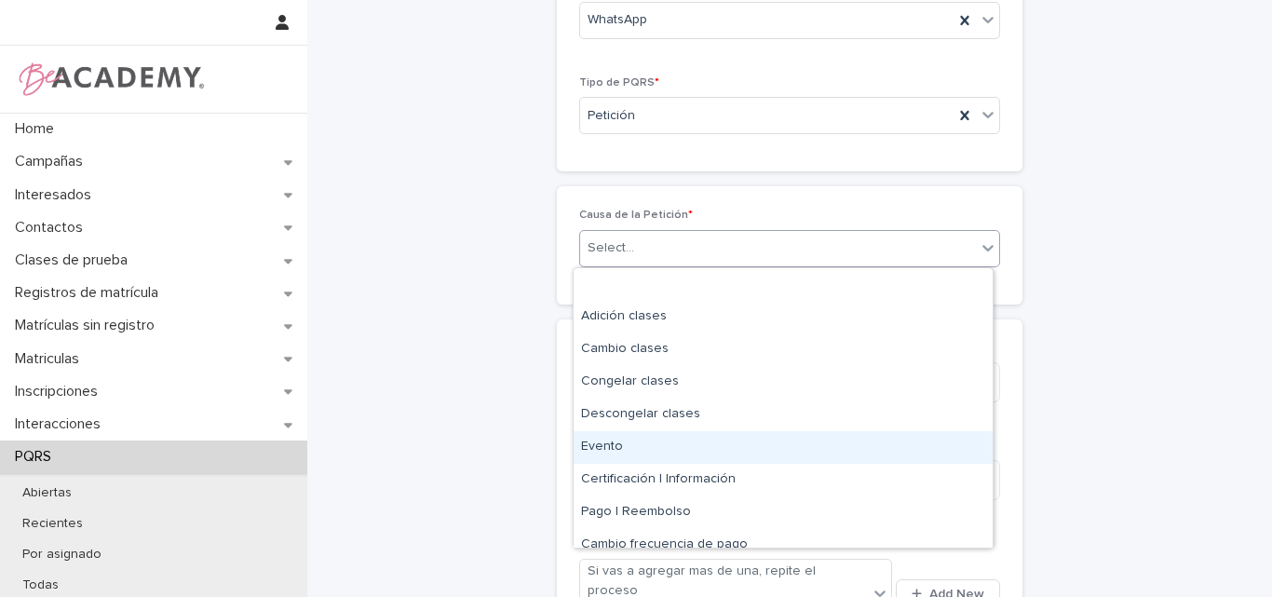
scroll to position [93, 0]
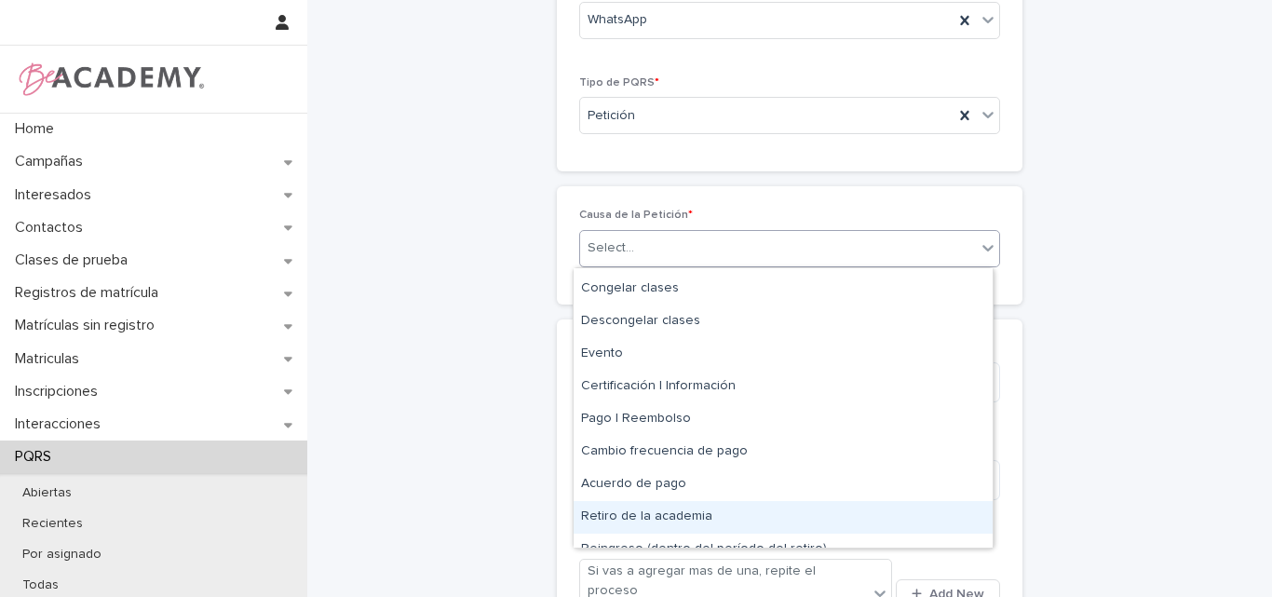
drag, startPoint x: 640, startPoint y: 517, endPoint x: 660, endPoint y: 507, distance: 22.9
click at [640, 518] on div "Retiro de la academia" at bounding box center [783, 517] width 419 height 33
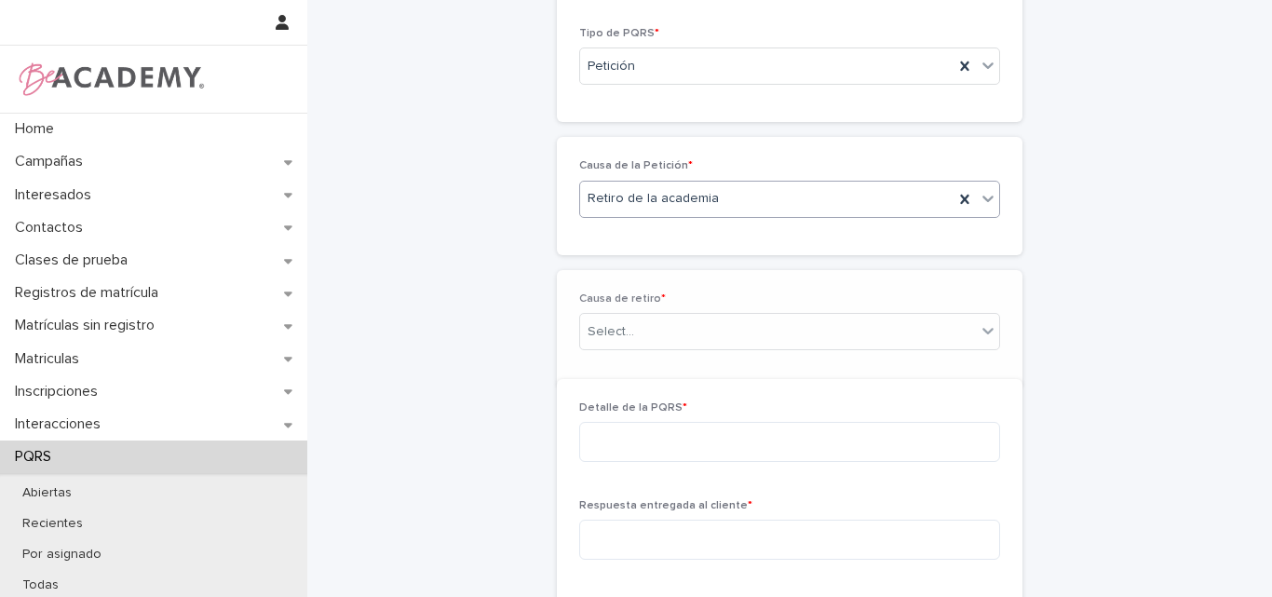
scroll to position [405, 0]
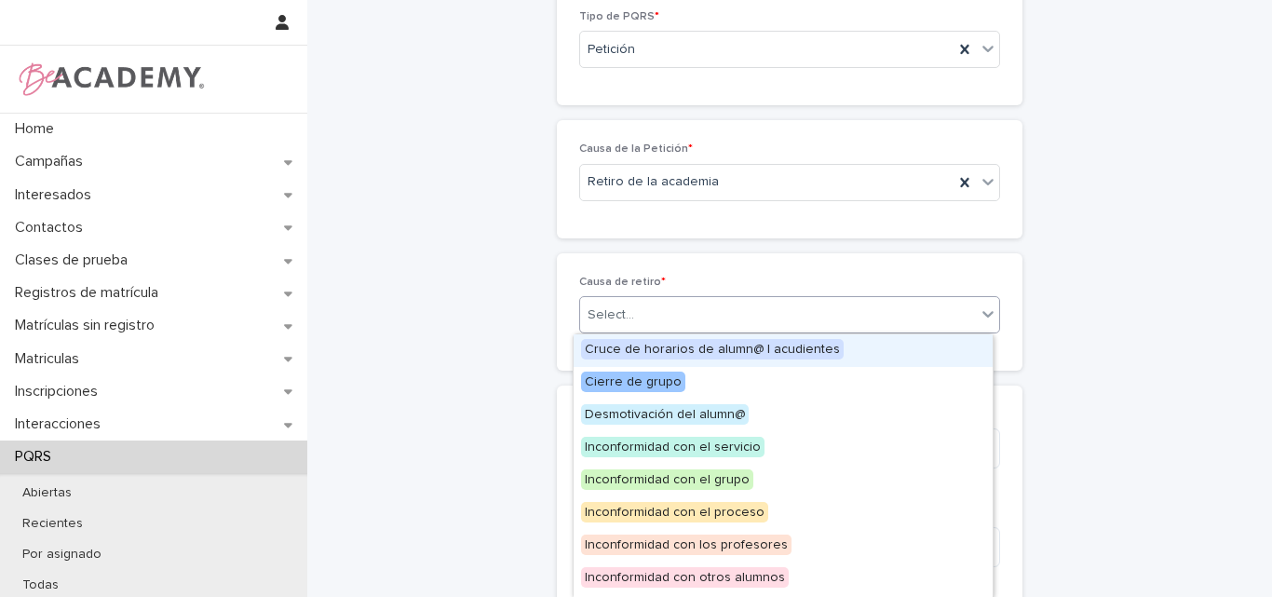
click at [681, 303] on div "Select..." at bounding box center [778, 315] width 396 height 31
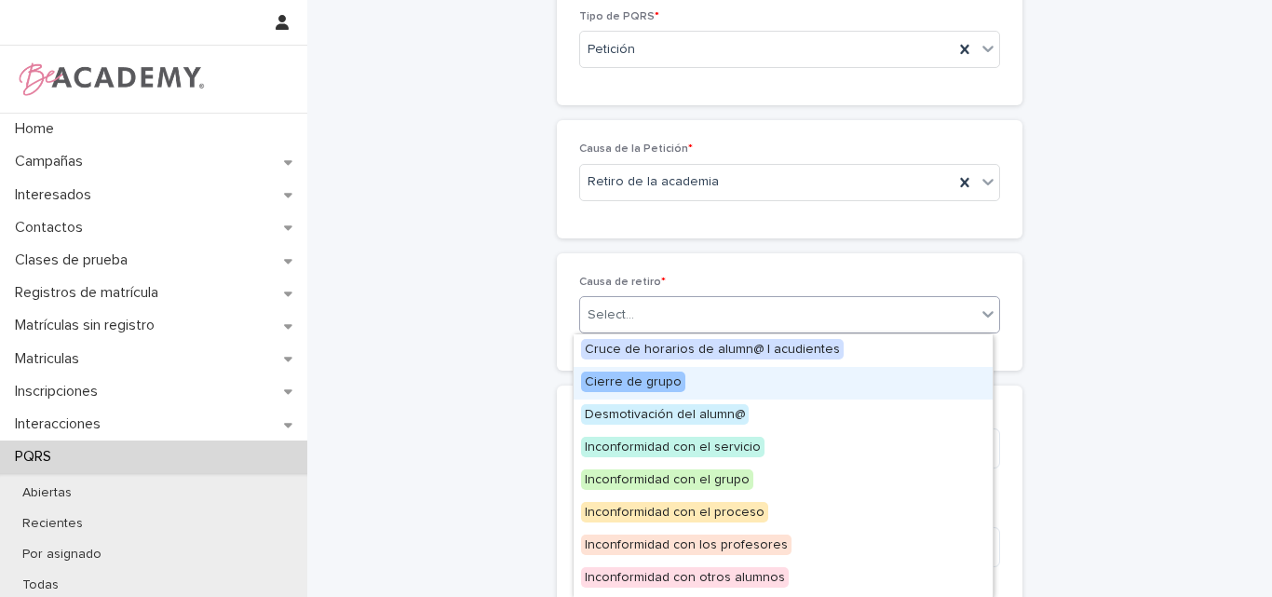
click at [653, 388] on span "Cierre de grupo" at bounding box center [633, 382] width 104 height 20
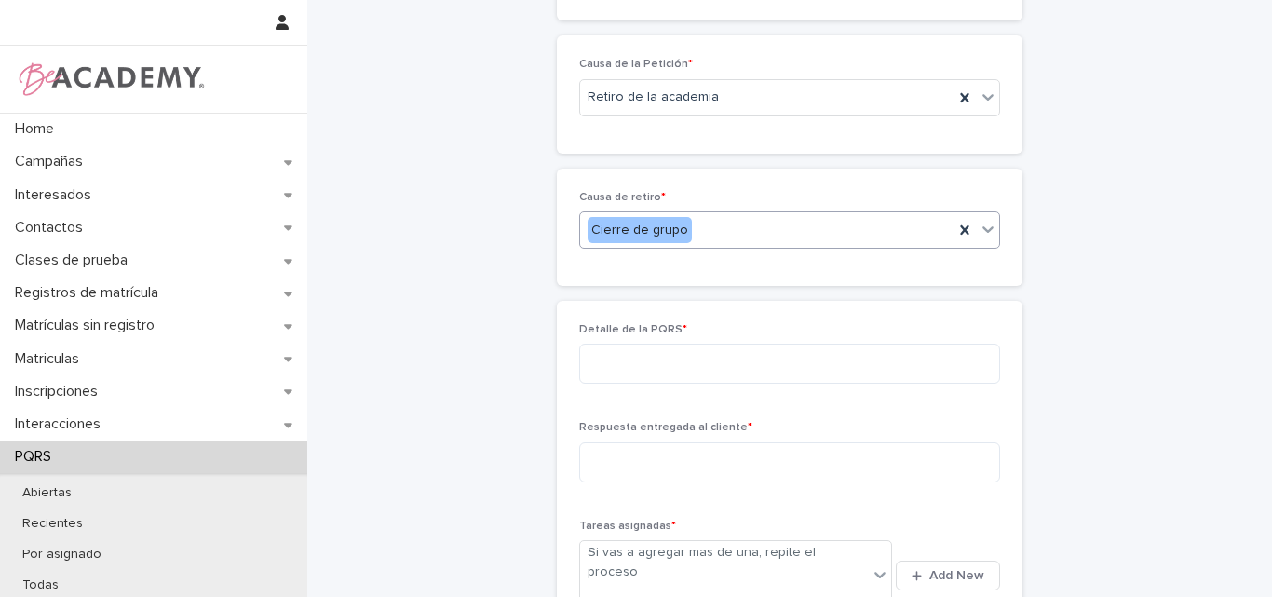
scroll to position [498, 0]
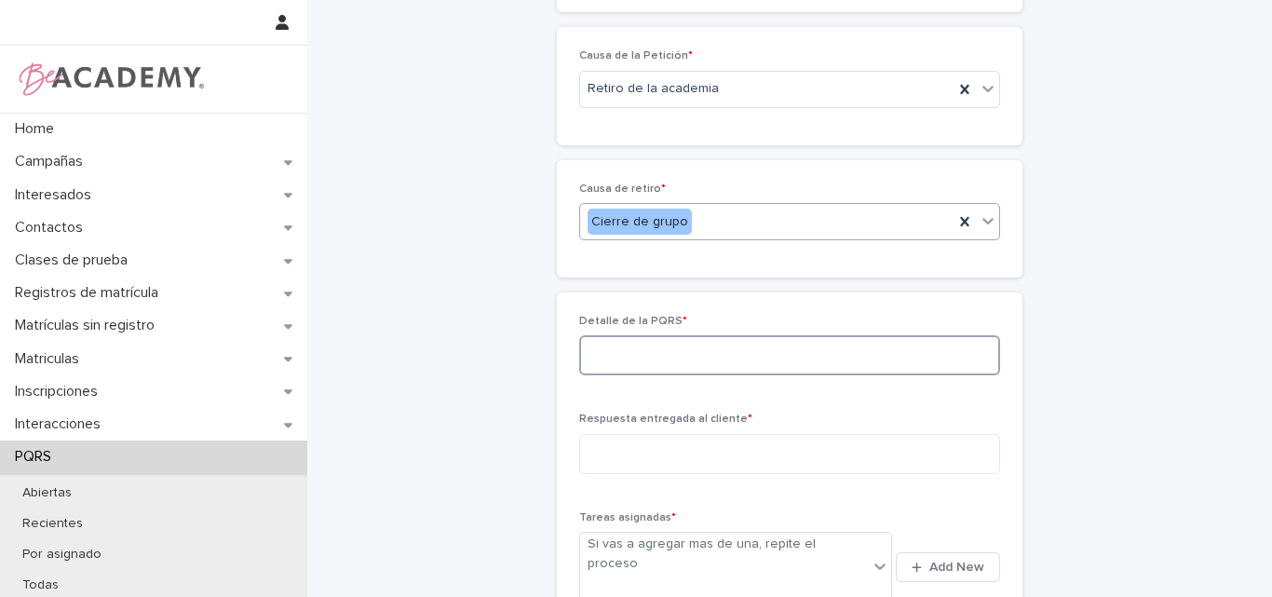
click at [666, 364] on textarea at bounding box center [789, 355] width 421 height 40
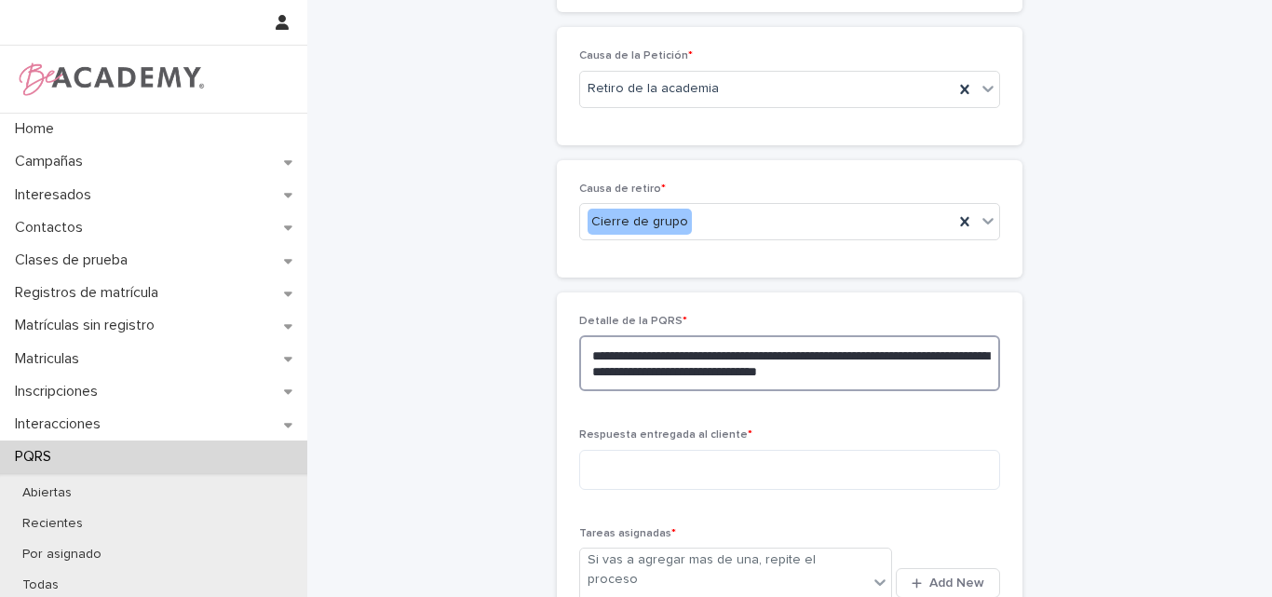
scroll to position [591, 0]
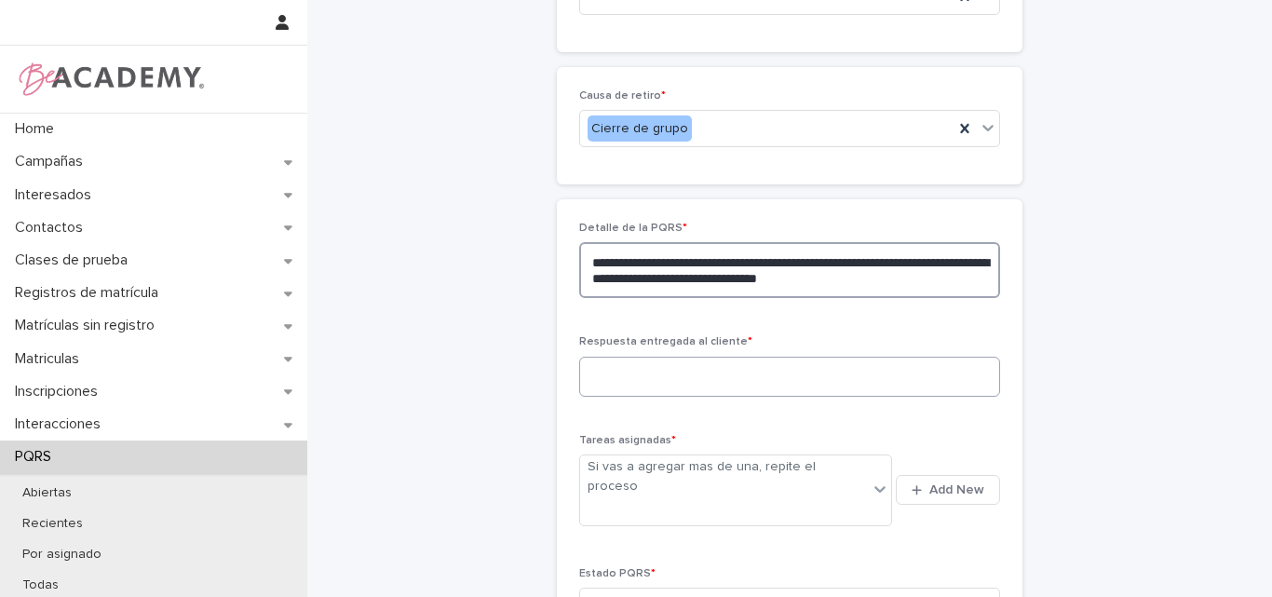
type textarea "**********"
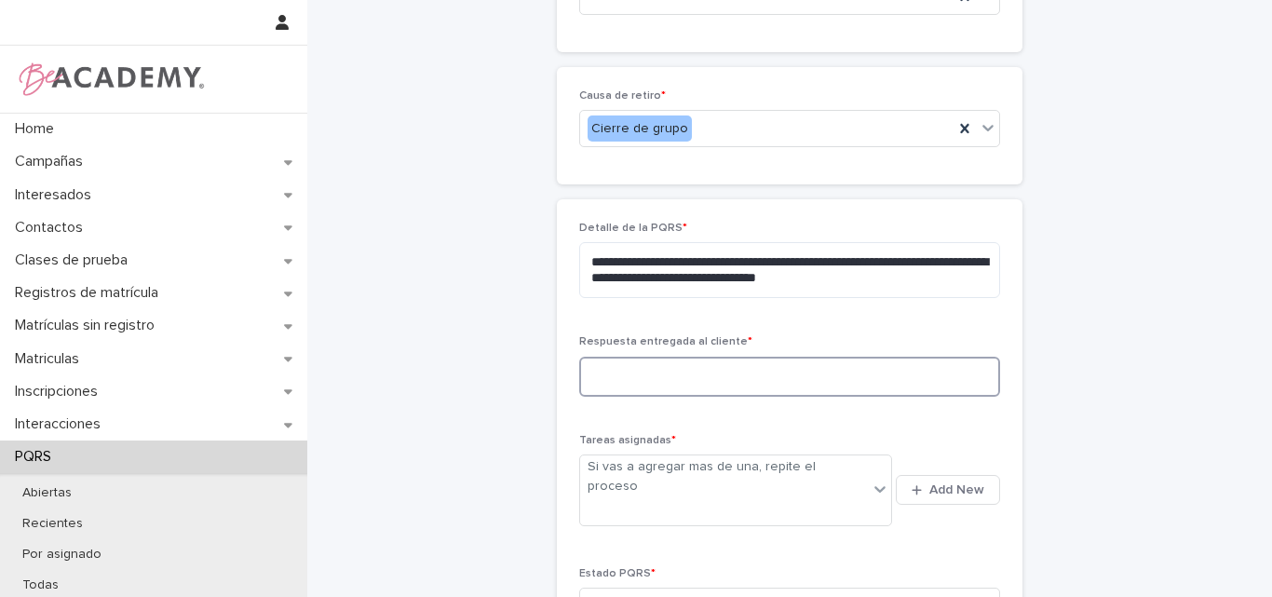
click at [733, 368] on textarea at bounding box center [789, 377] width 421 height 40
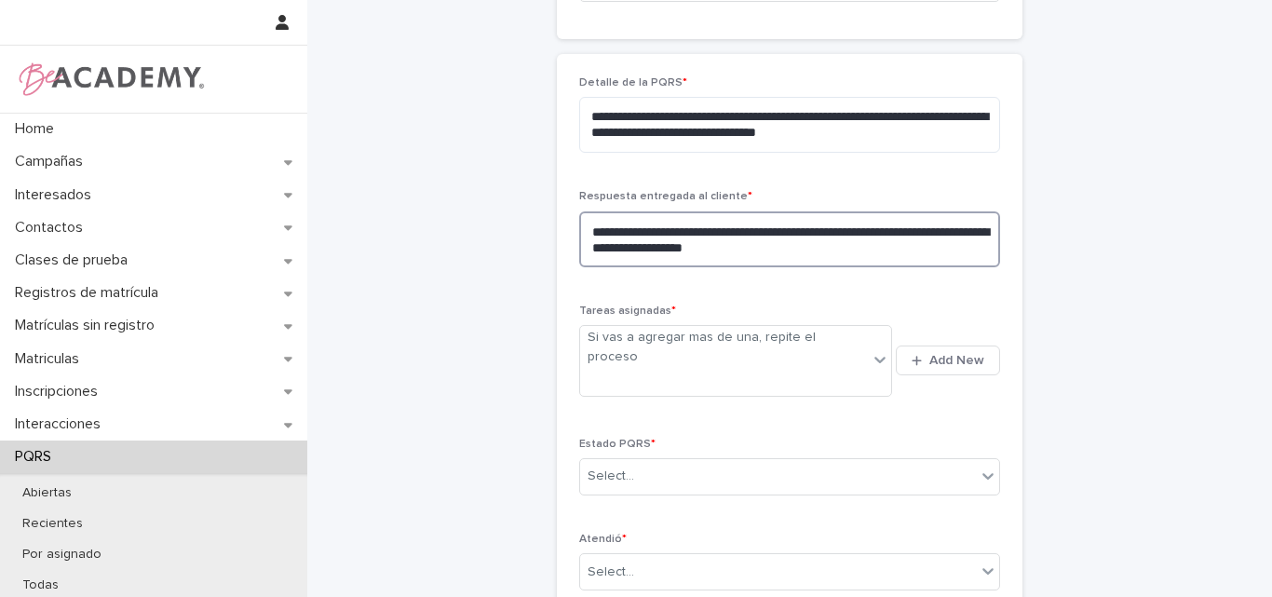
scroll to position [777, 0]
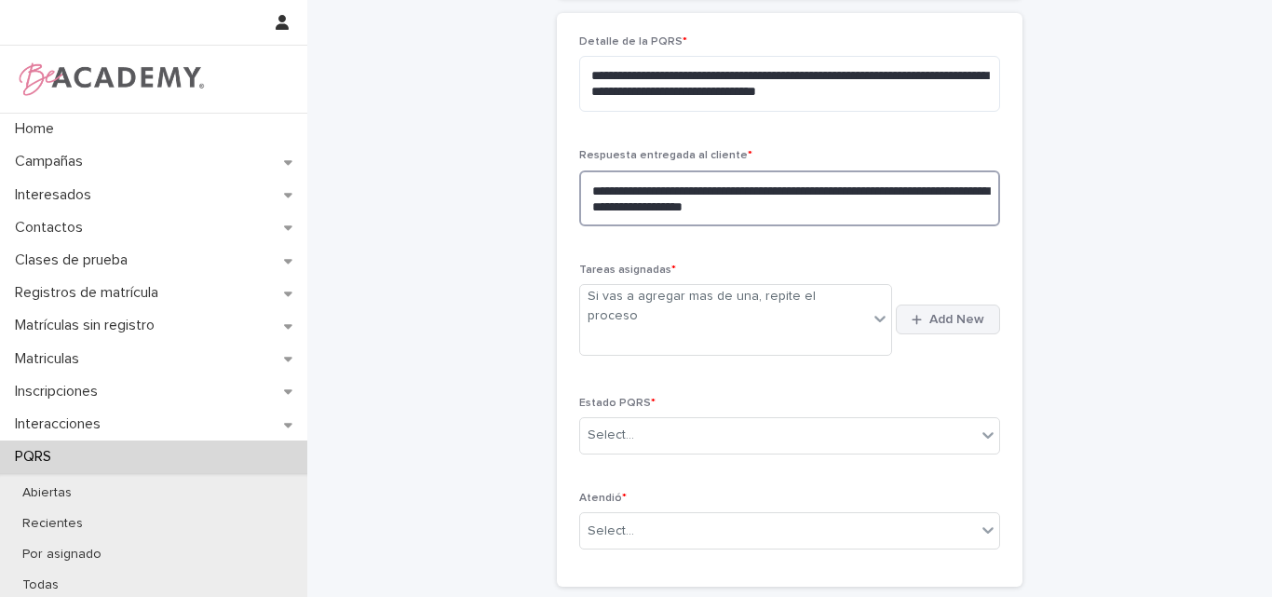
type textarea "**********"
click at [941, 313] on span "Add New" at bounding box center [956, 319] width 55 height 13
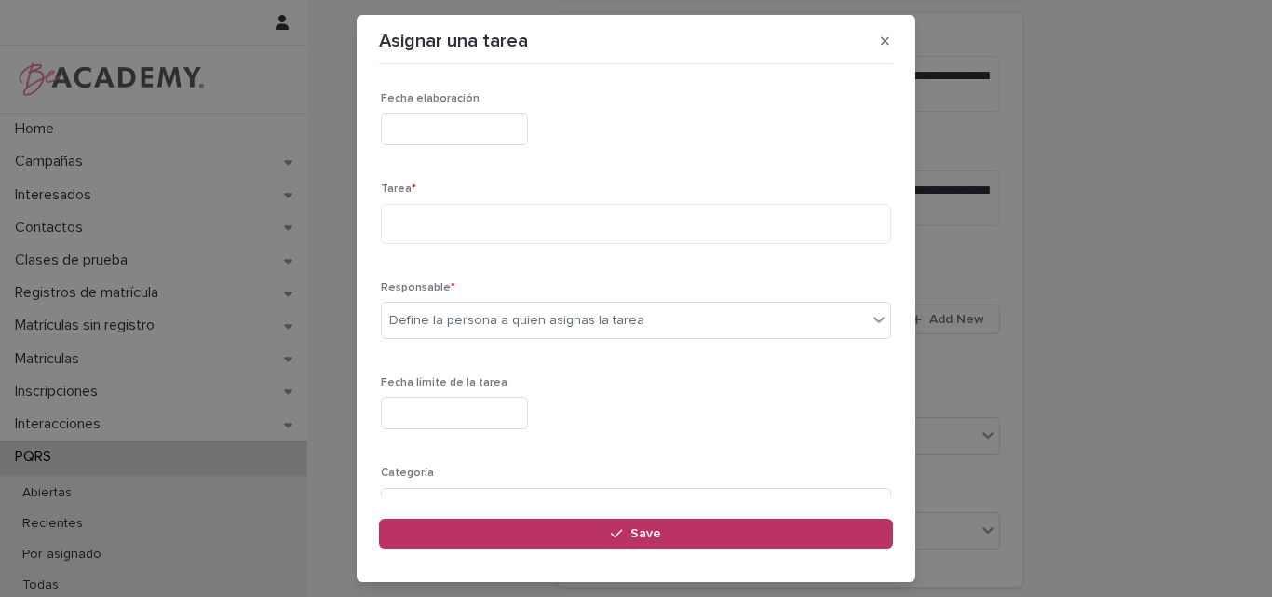
click at [506, 118] on input "text" at bounding box center [454, 129] width 147 height 33
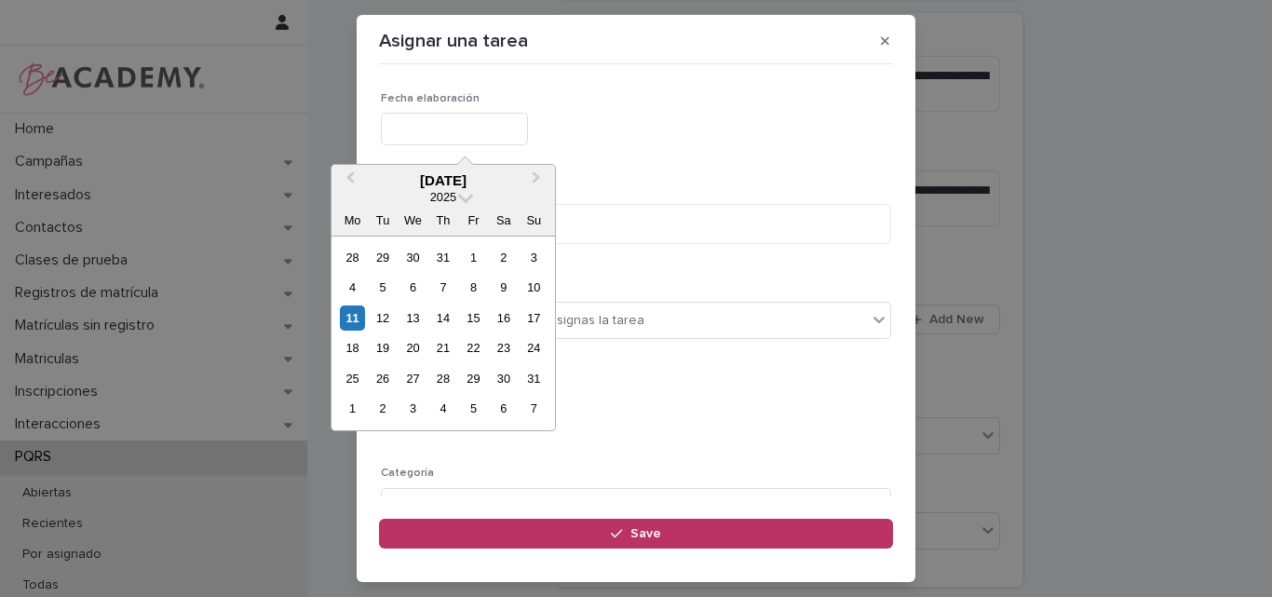
type input "**********"
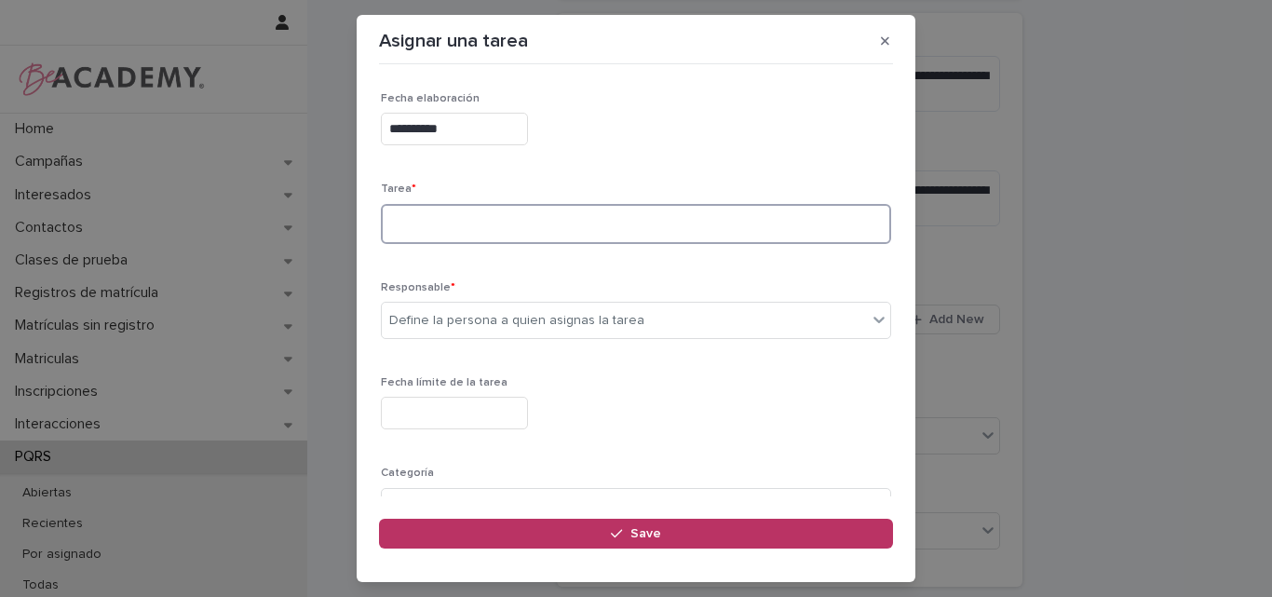
click at [491, 227] on textarea at bounding box center [636, 224] width 510 height 40
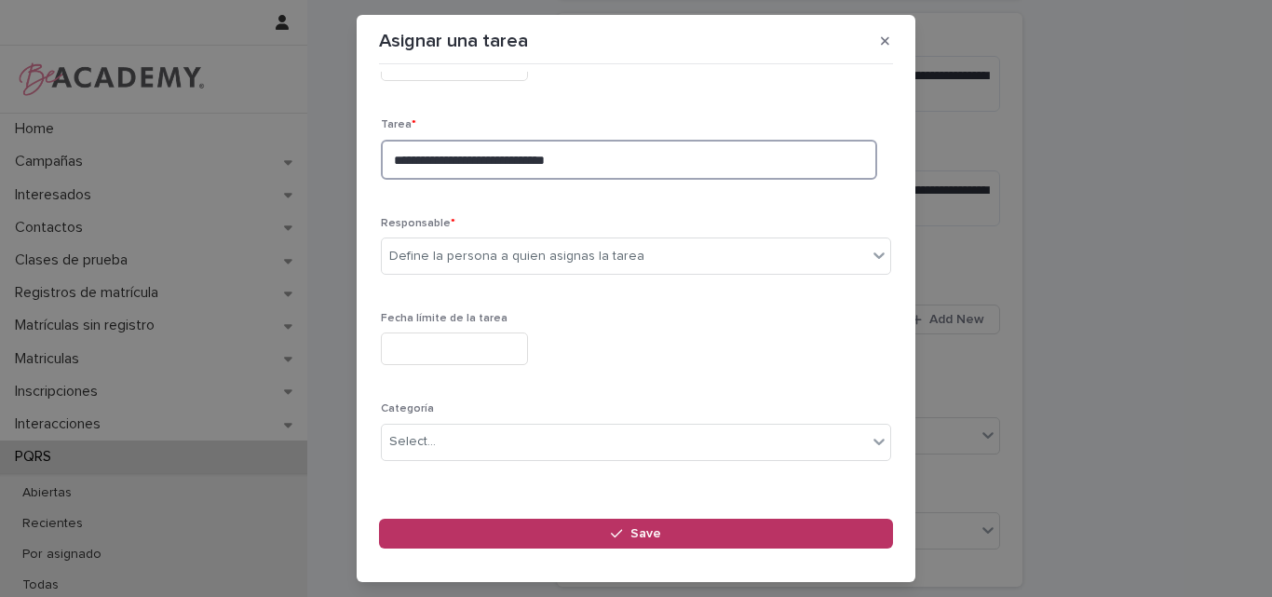
scroll to position [93, 0]
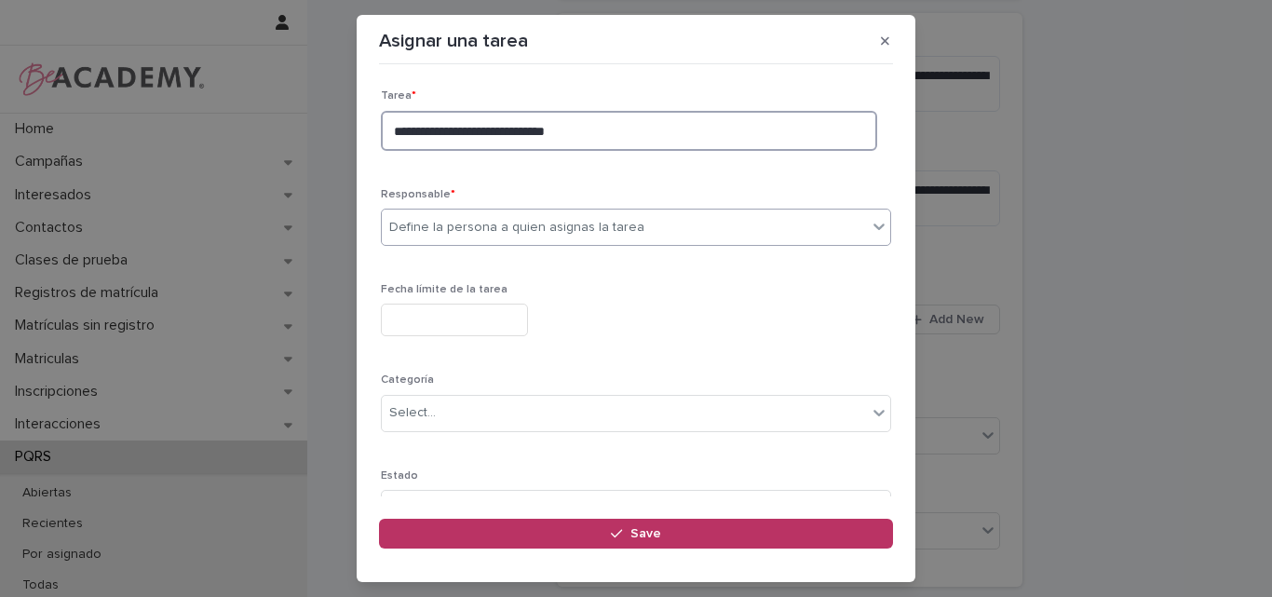
type textarea "**********"
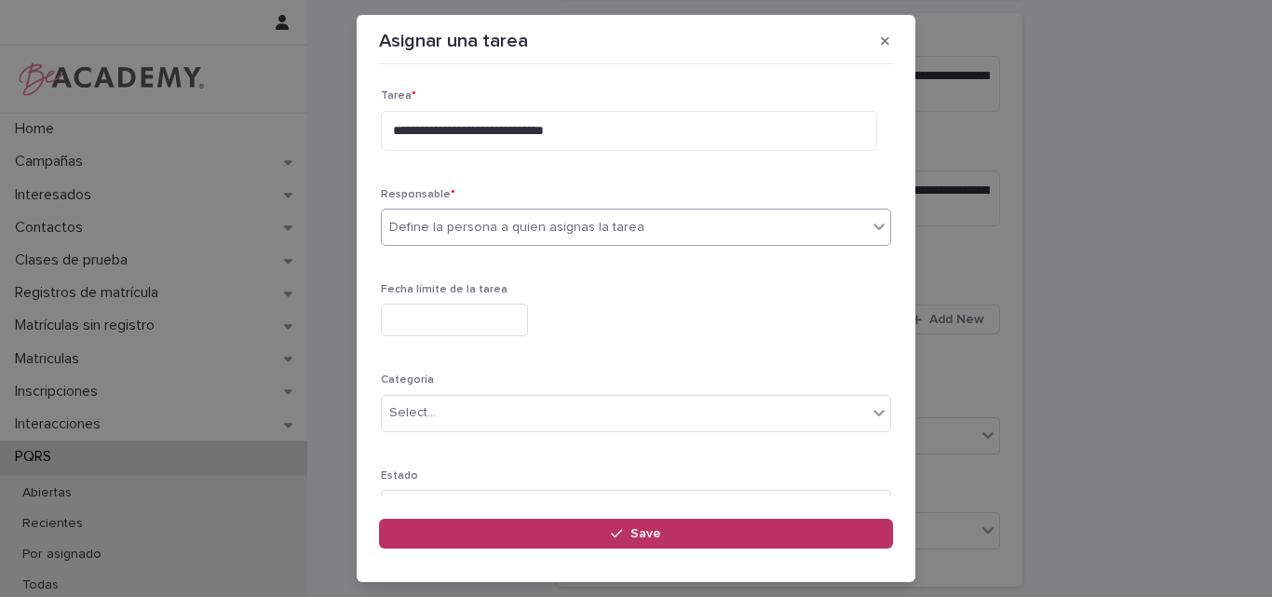
click at [481, 223] on div "Define la persona a quien asignas la tarea" at bounding box center [516, 228] width 255 height 20
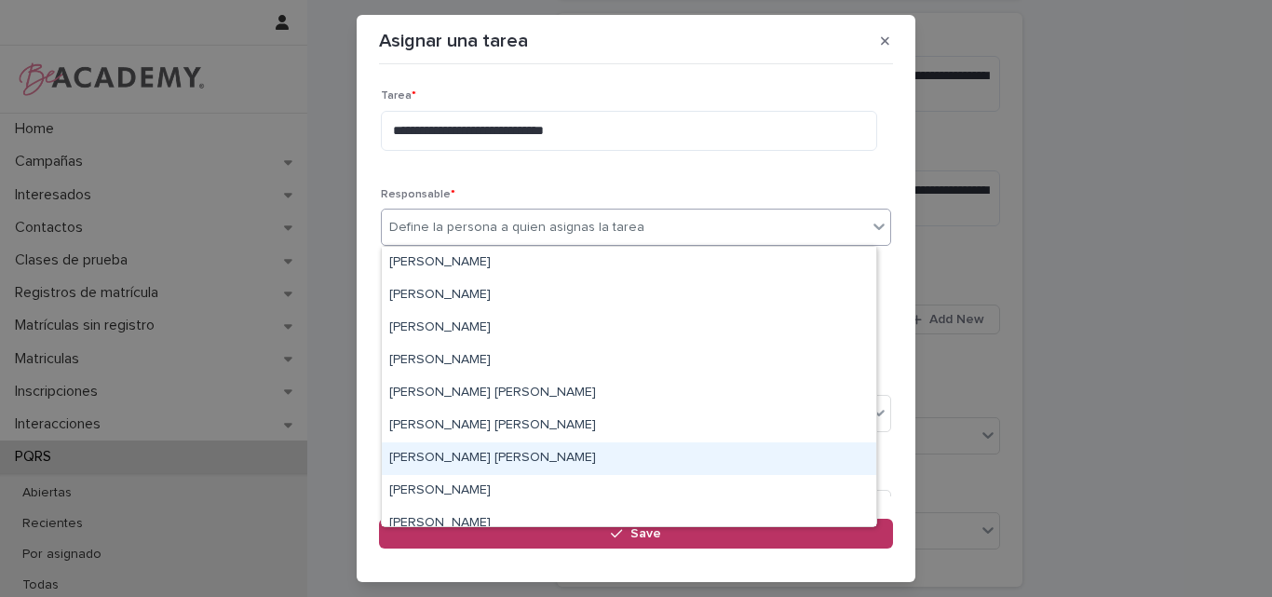
click at [444, 462] on div "Lina Rico Montoya" at bounding box center [629, 458] width 494 height 33
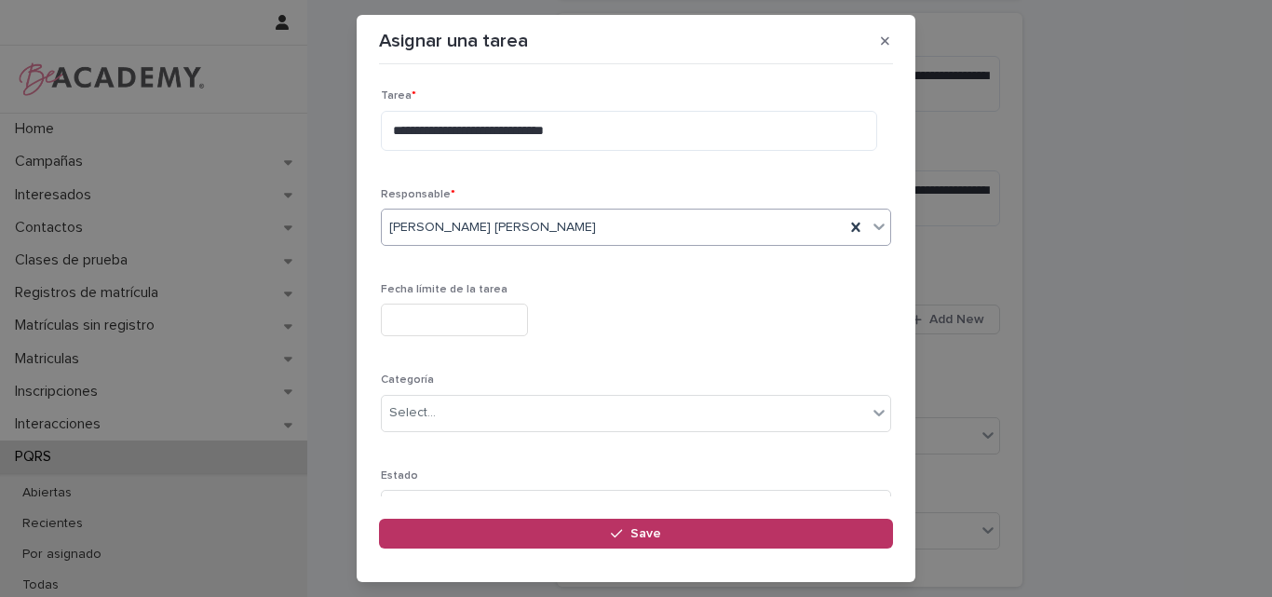
click at [458, 320] on input "text" at bounding box center [454, 320] width 147 height 33
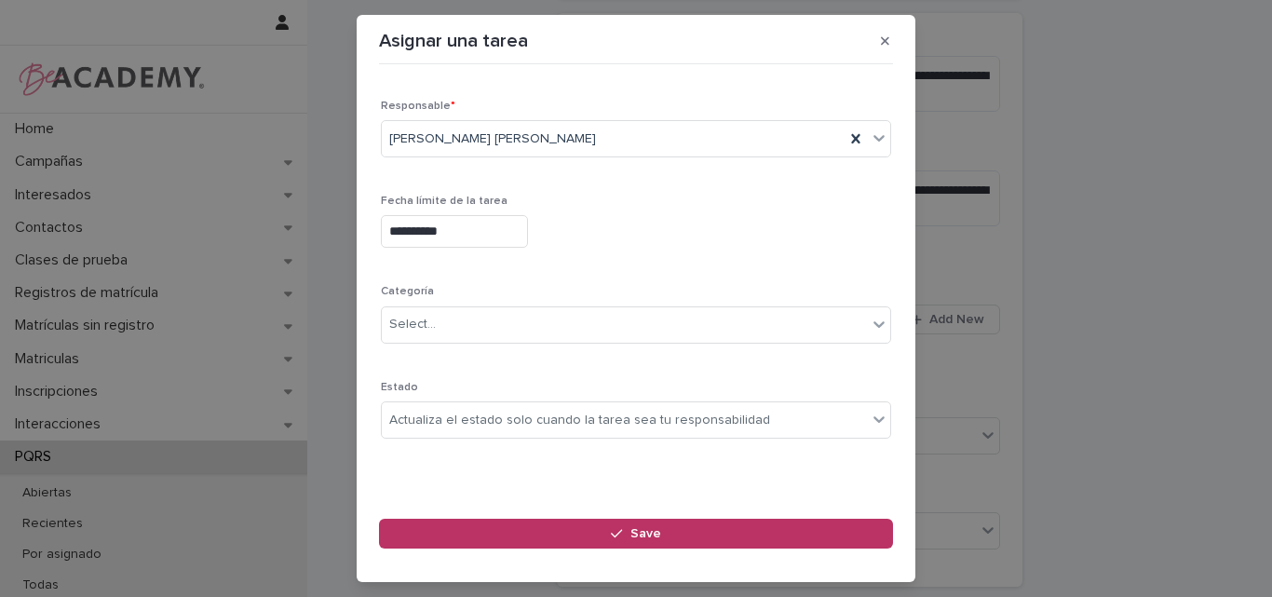
scroll to position [88, 0]
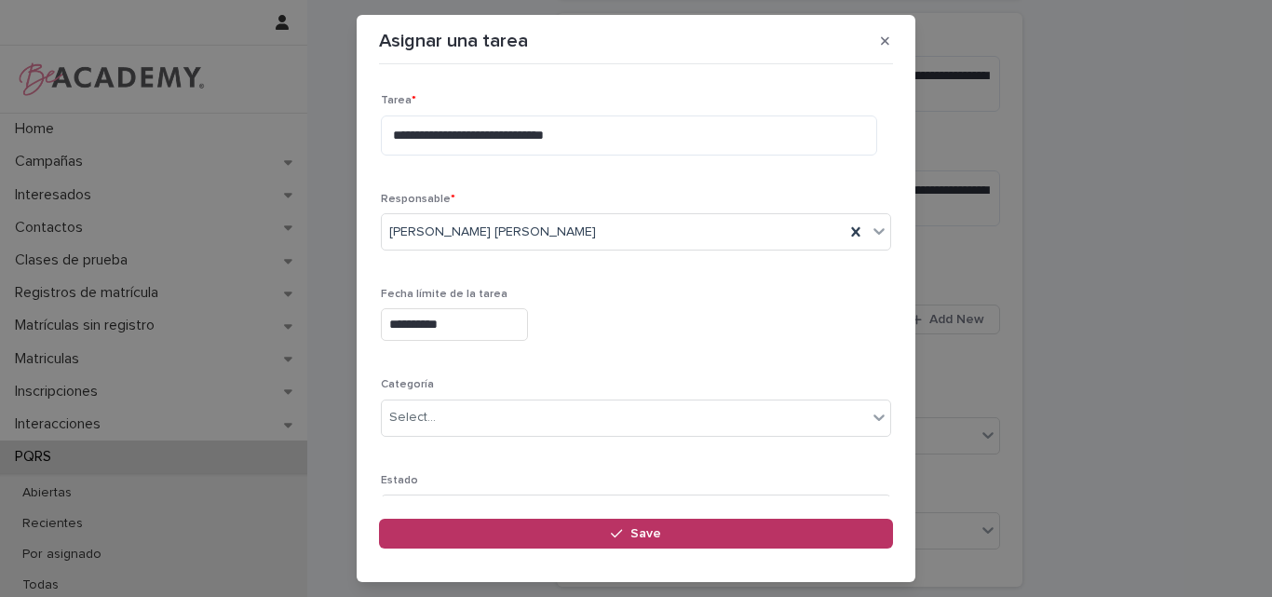
click at [498, 319] on input "**********" at bounding box center [454, 324] width 147 height 33
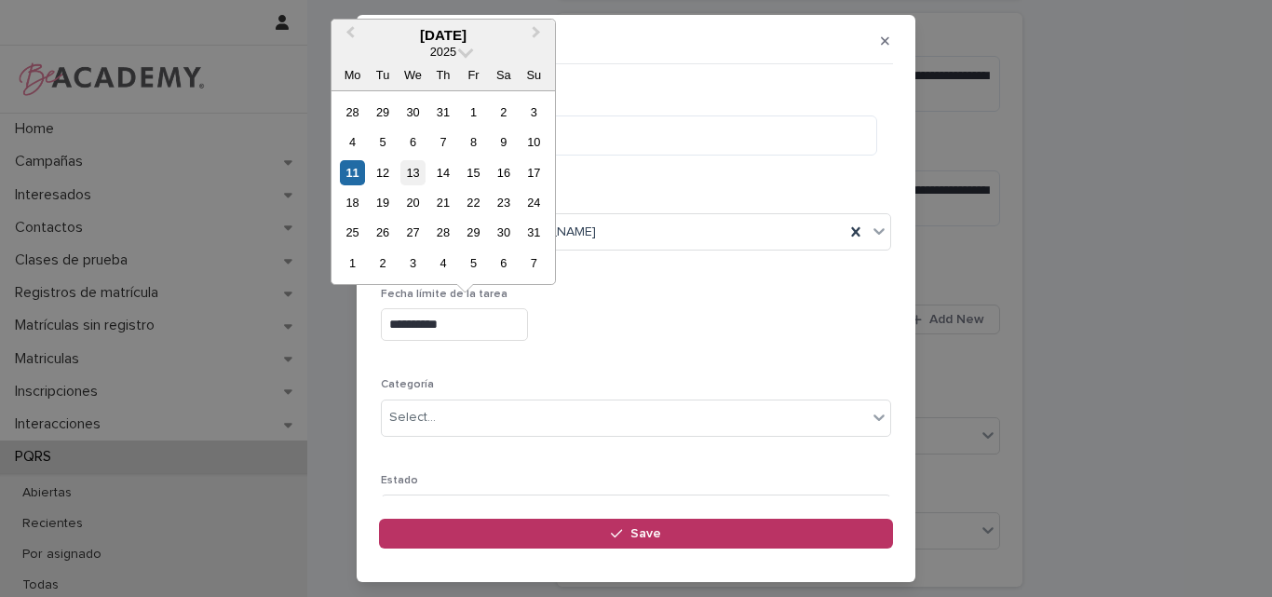
click at [406, 168] on div "13" at bounding box center [412, 172] width 25 height 25
click at [462, 323] on input "**********" at bounding box center [454, 324] width 147 height 33
click at [357, 174] on div "11" at bounding box center [352, 172] width 25 height 25
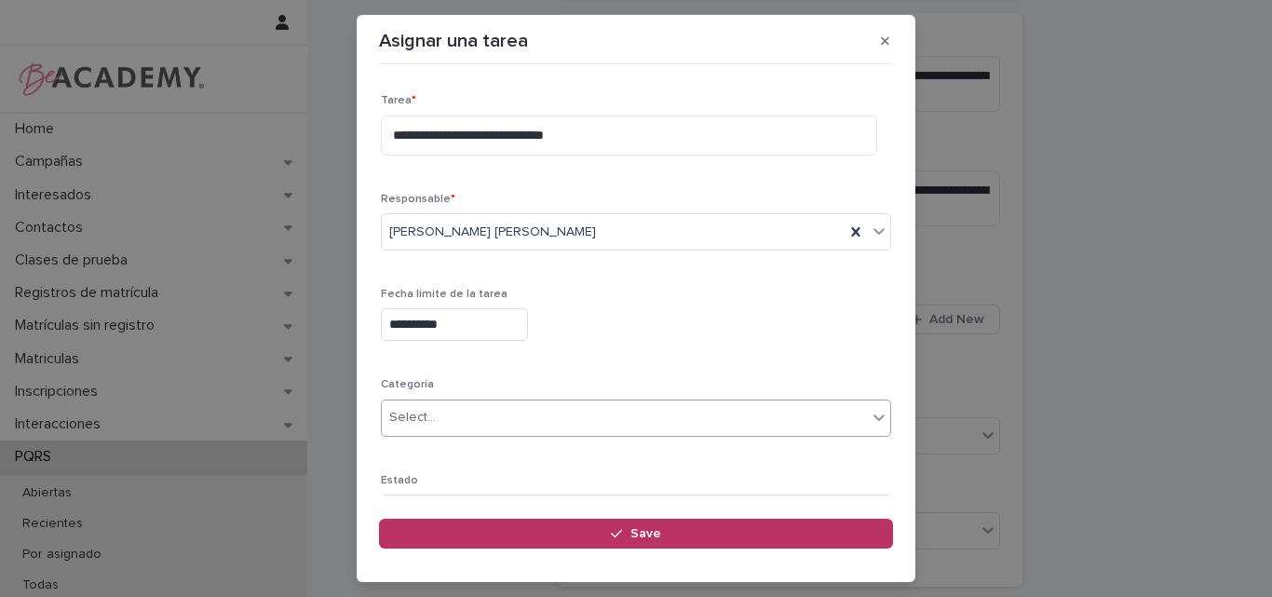
type input "**********"
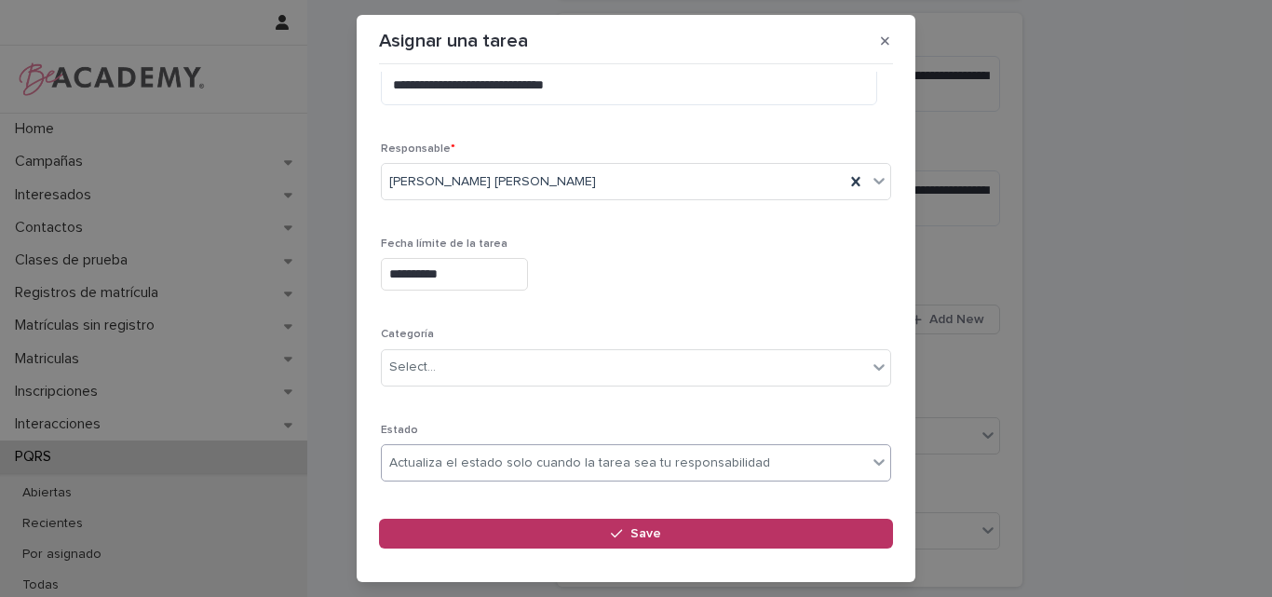
scroll to position [182, 0]
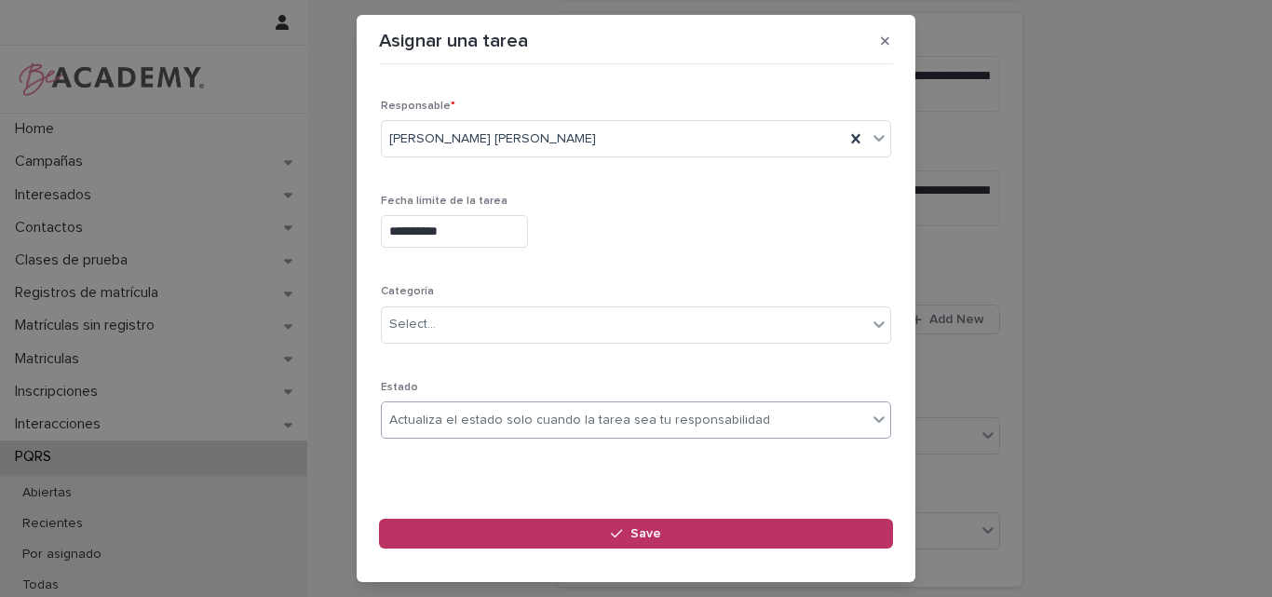
click at [457, 419] on div "Actualiza el estado solo cuando la tarea sea tu responsabilidad" at bounding box center [579, 421] width 381 height 20
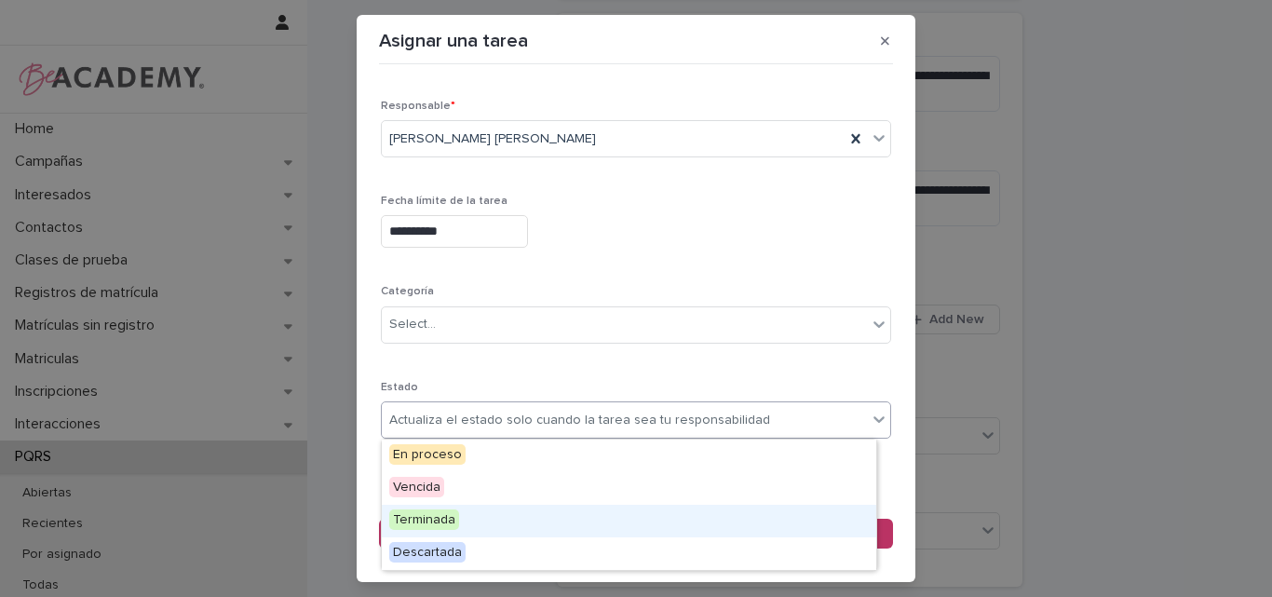
click at [442, 527] on span "Terminada" at bounding box center [424, 519] width 70 height 20
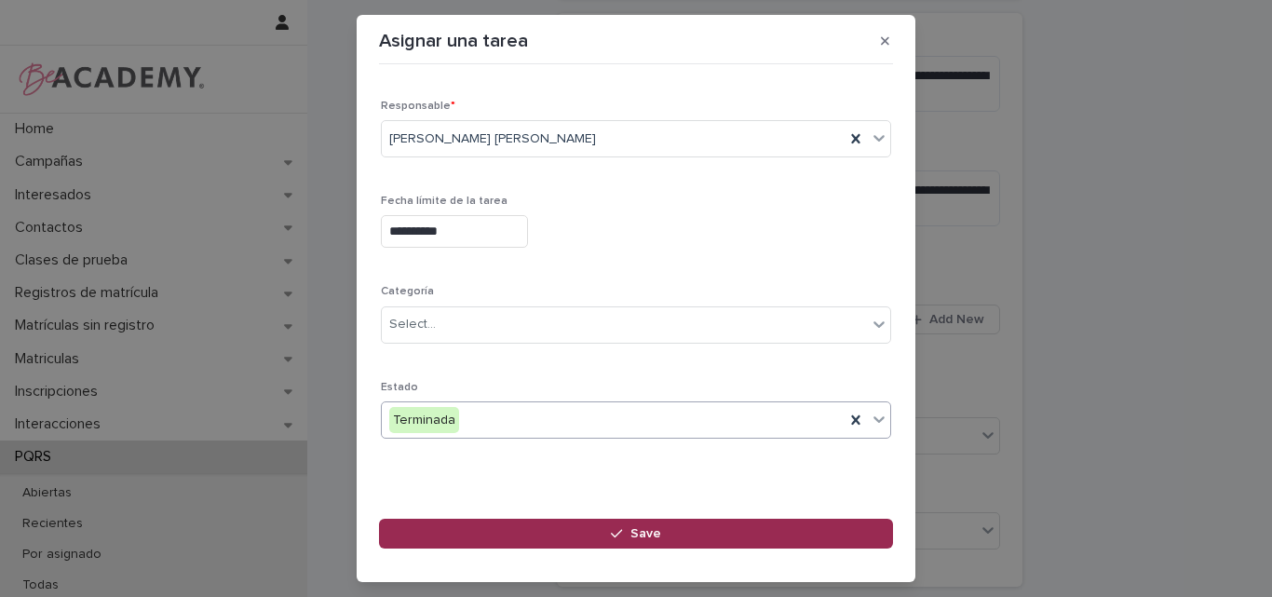
click at [639, 524] on button "Save" at bounding box center [636, 534] width 514 height 30
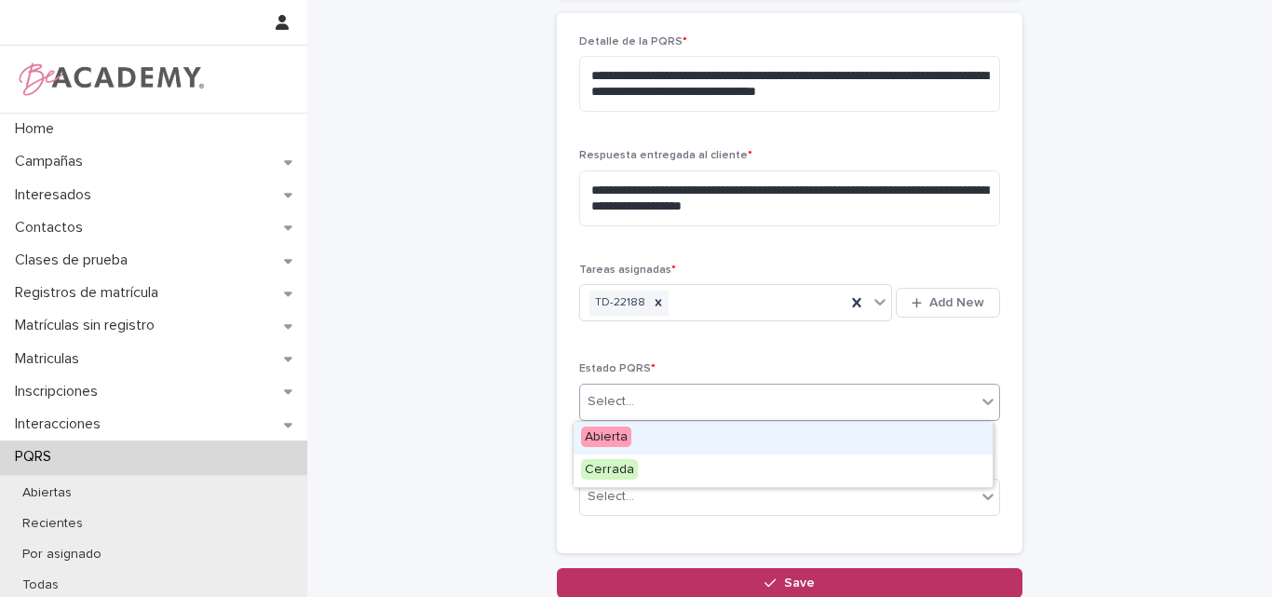
click at [726, 398] on div "Select..." at bounding box center [778, 401] width 396 height 31
click at [948, 306] on span "Add New" at bounding box center [956, 302] width 55 height 13
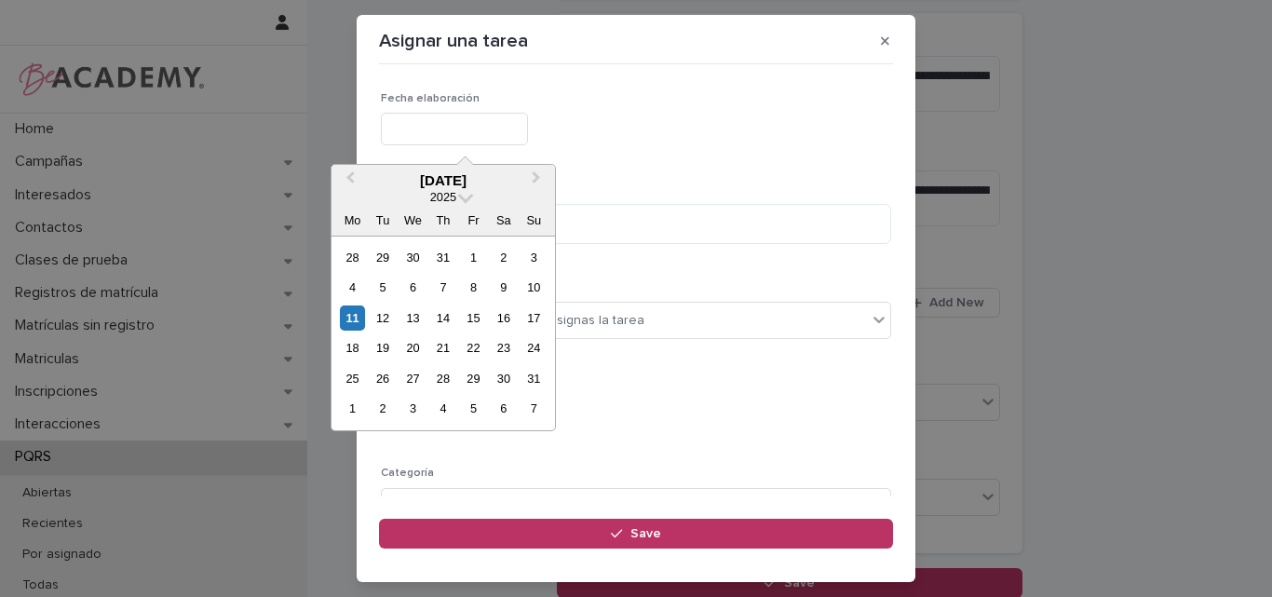
click at [457, 116] on input "text" at bounding box center [454, 129] width 147 height 33
type input "**********"
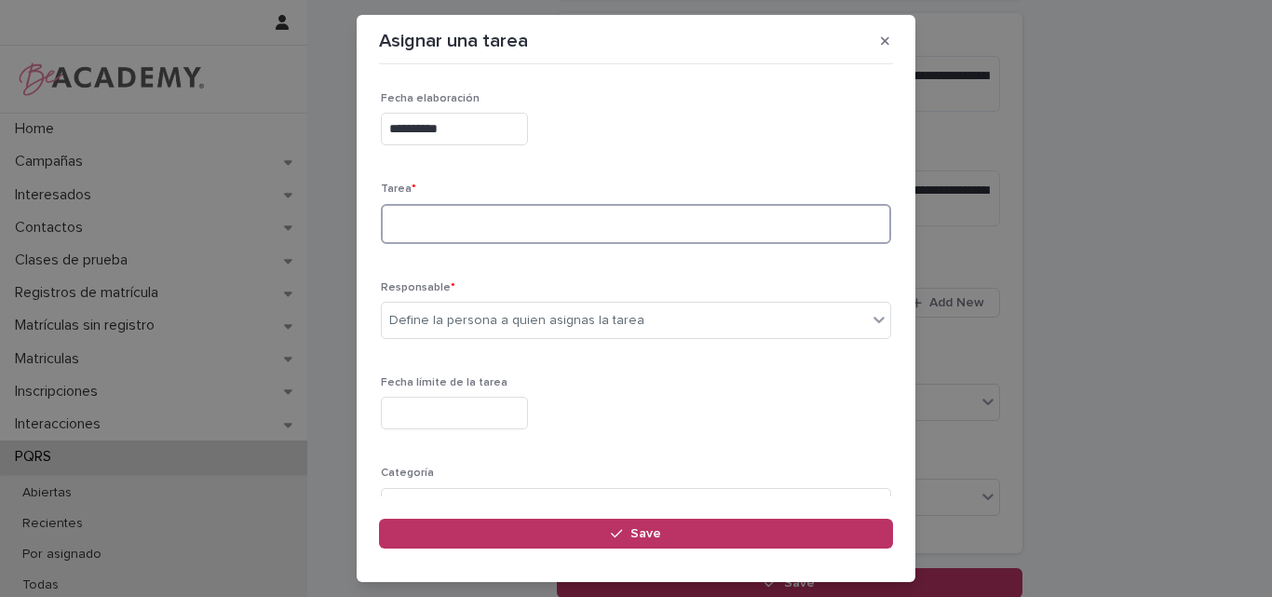
click at [468, 231] on textarea at bounding box center [636, 224] width 510 height 40
type textarea "**********"
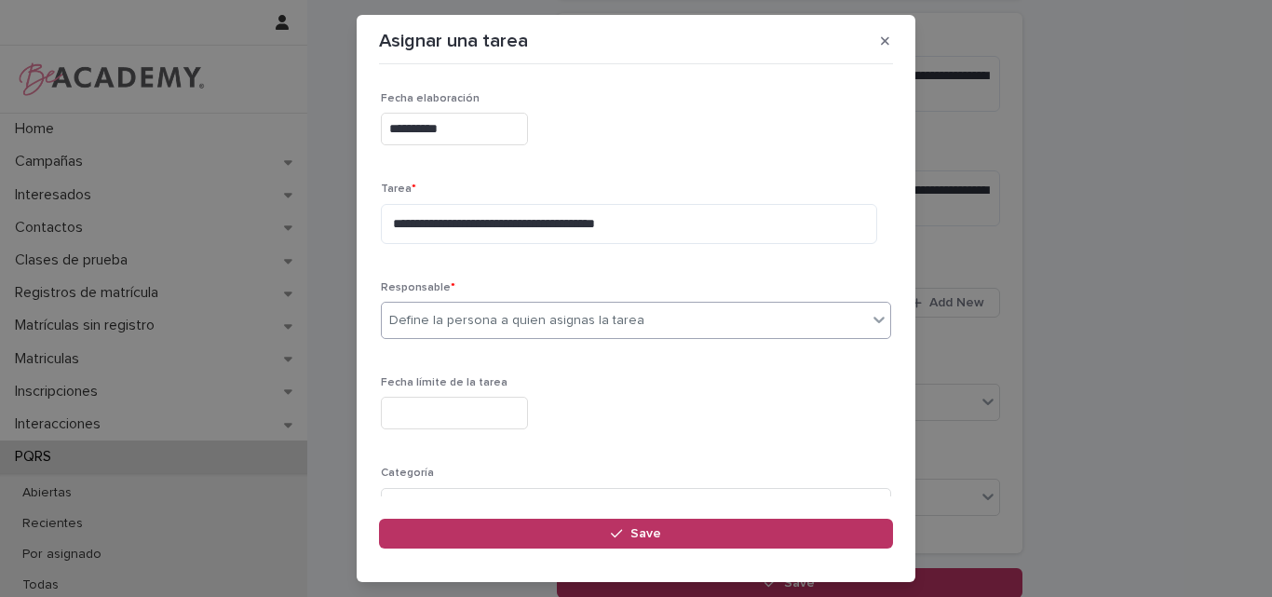
click at [455, 321] on div "Define la persona a quien asignas la tarea" at bounding box center [516, 321] width 255 height 20
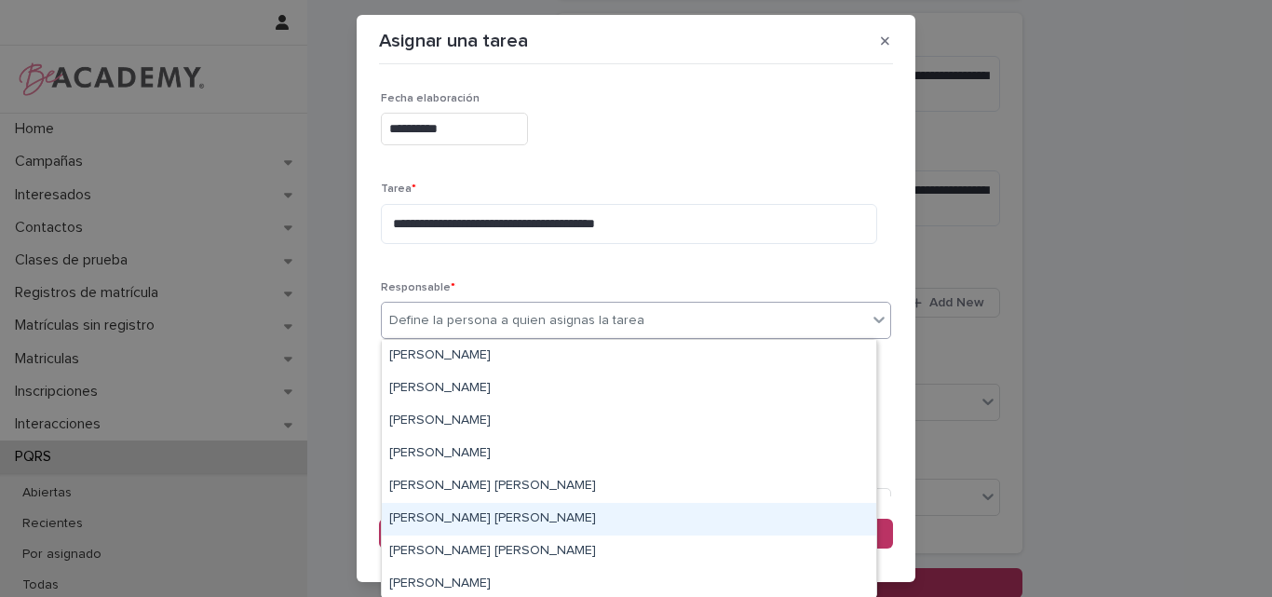
click at [433, 513] on div "Leidy Mesa Alvarez" at bounding box center [629, 519] width 494 height 33
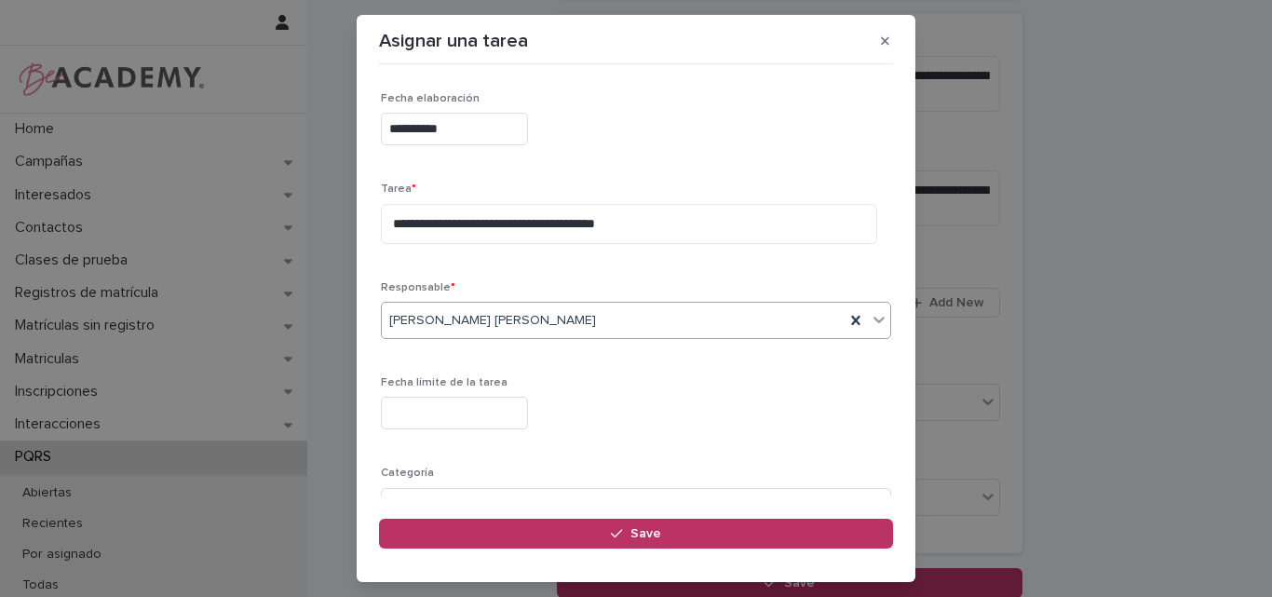
click at [464, 415] on input "text" at bounding box center [454, 413] width 147 height 33
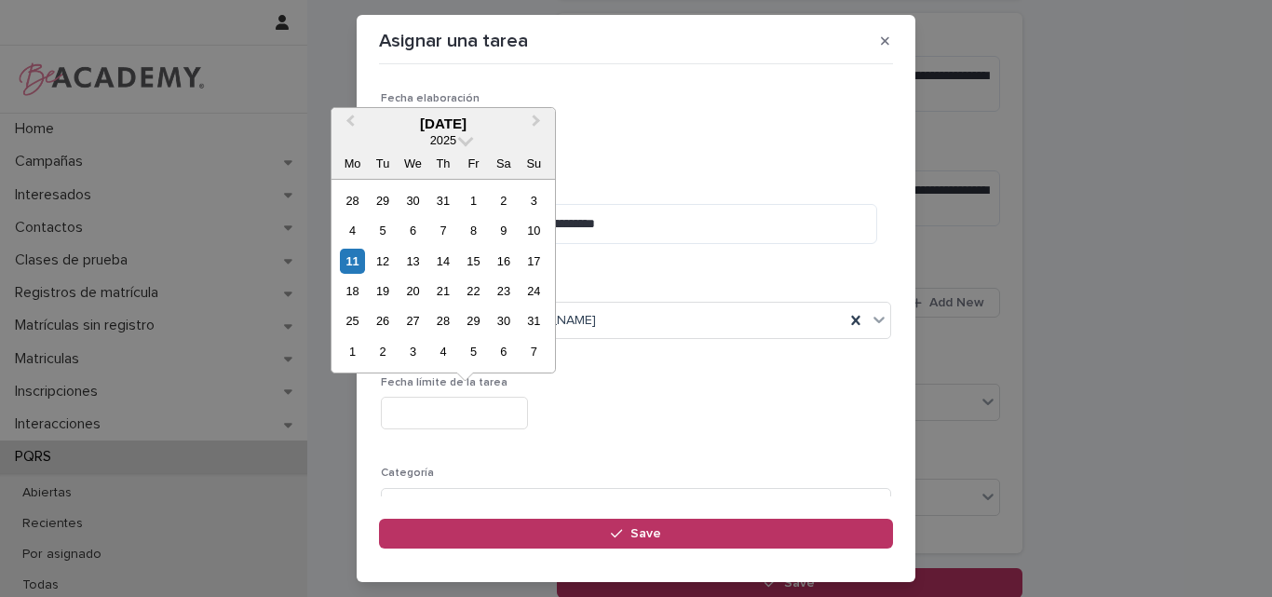
drag, startPoint x: 385, startPoint y: 254, endPoint x: 681, endPoint y: 361, distance: 314.0
click at [385, 255] on div "12" at bounding box center [382, 261] width 25 height 25
type input "**********"
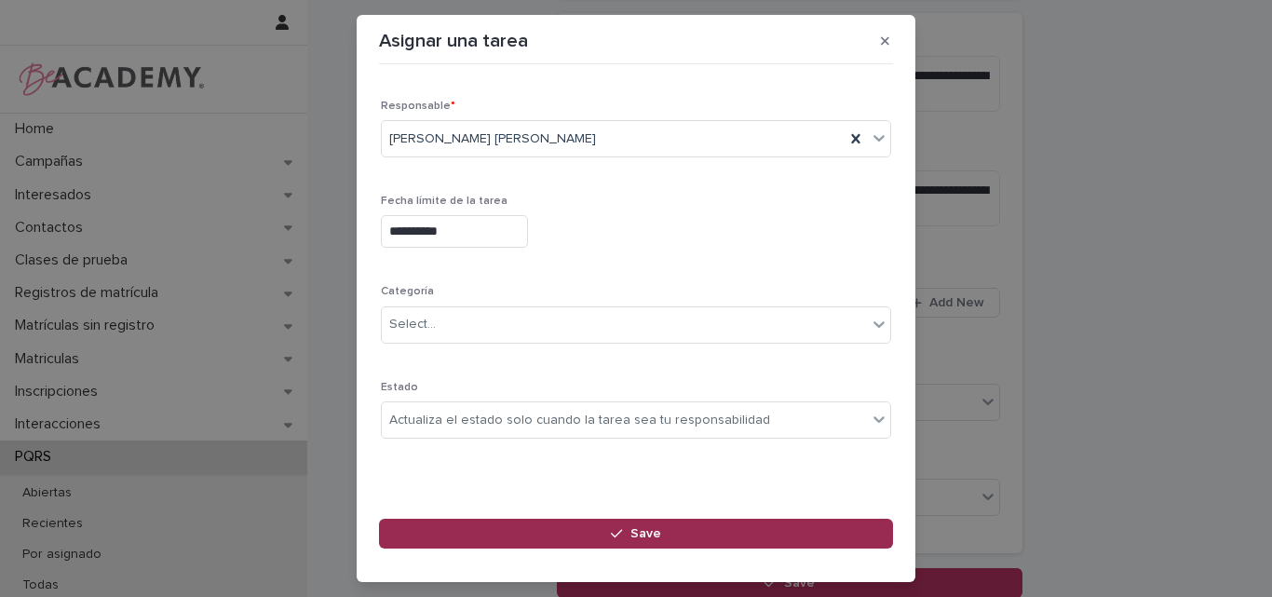
click at [636, 530] on span "Save" at bounding box center [645, 533] width 31 height 13
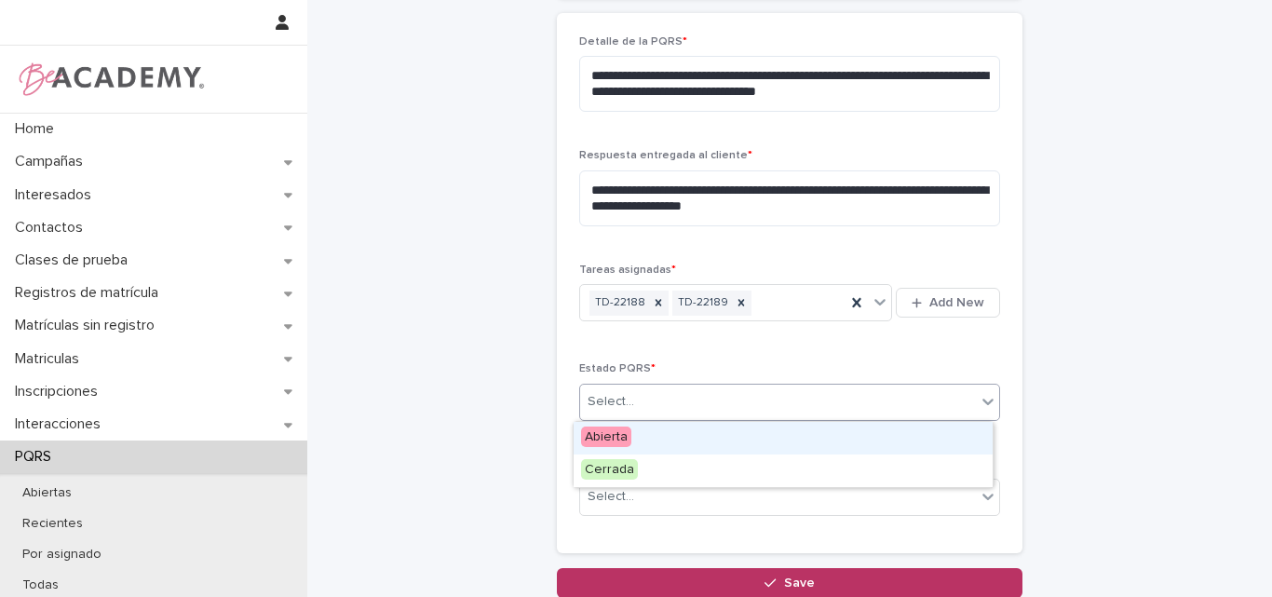
click at [691, 397] on div "Select..." at bounding box center [778, 401] width 396 height 31
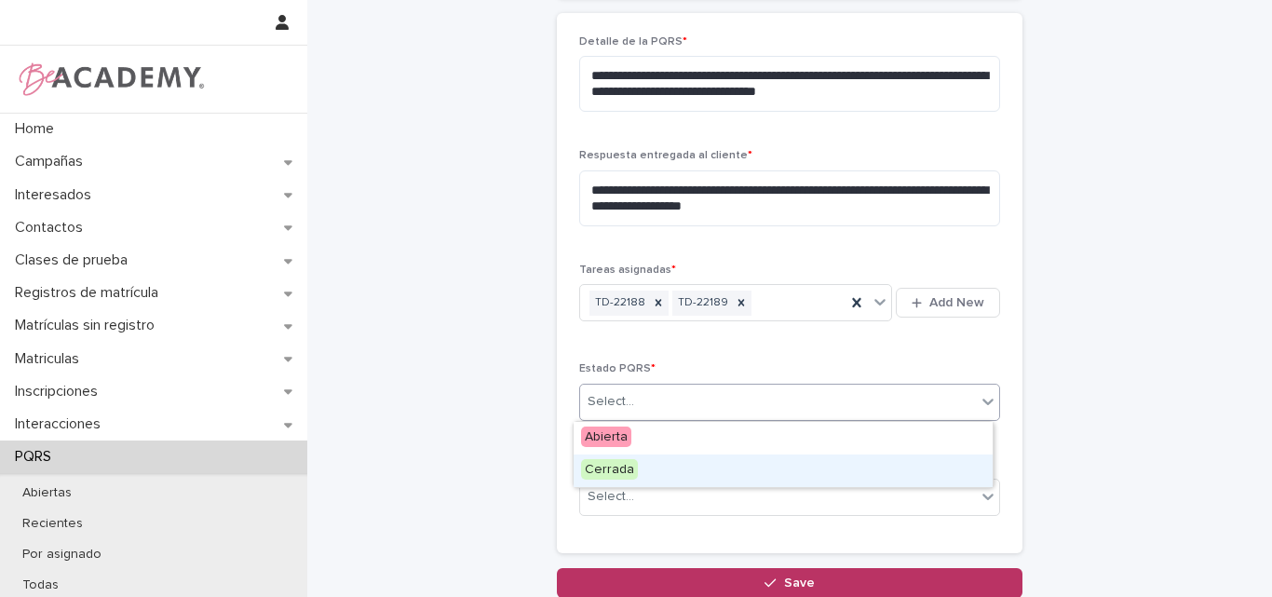
click at [631, 471] on span "Cerrada" at bounding box center [609, 469] width 57 height 20
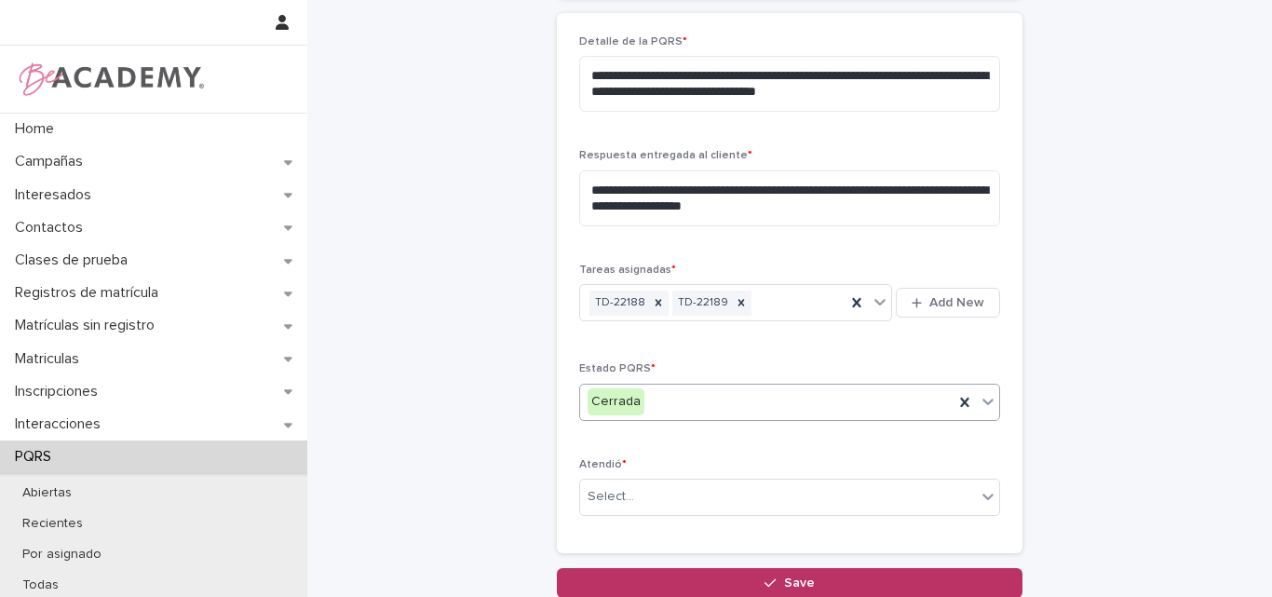
scroll to position [871, 0]
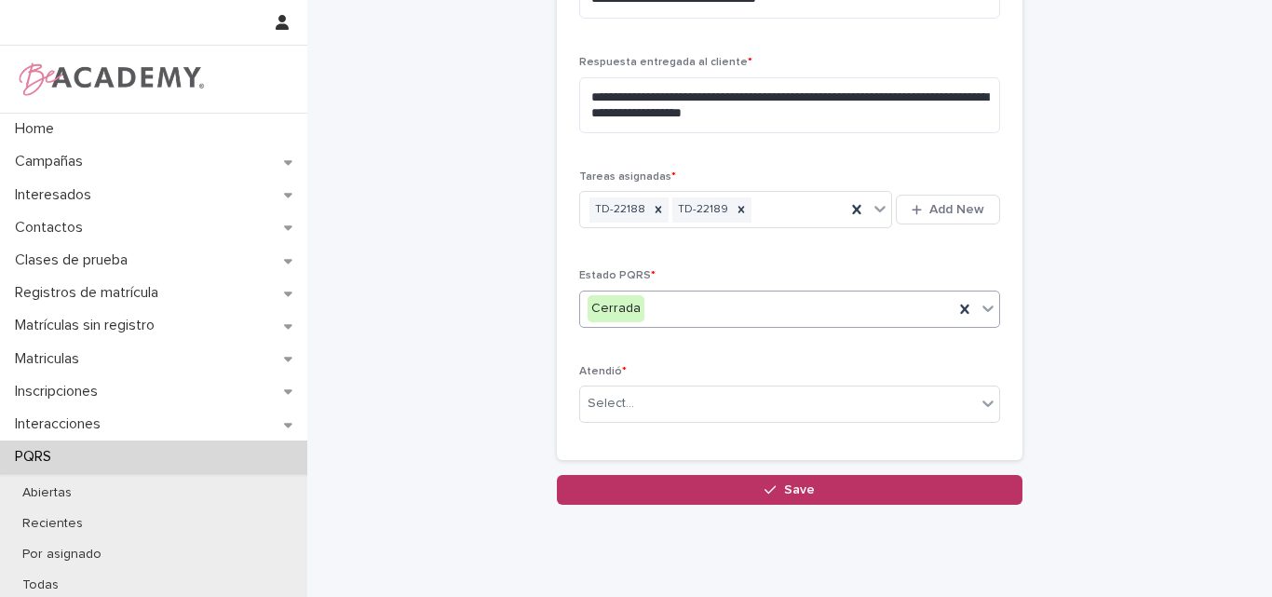
click at [666, 292] on div "Cerrada" at bounding box center [789, 308] width 421 height 37
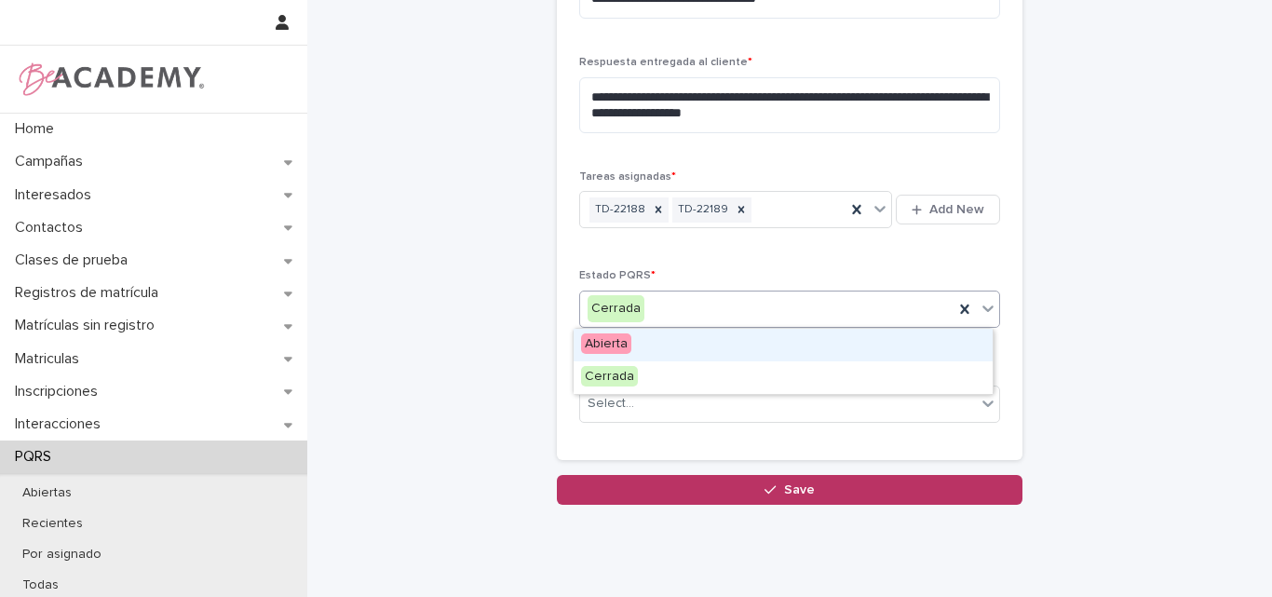
click at [643, 345] on div "Abierta" at bounding box center [783, 345] width 419 height 33
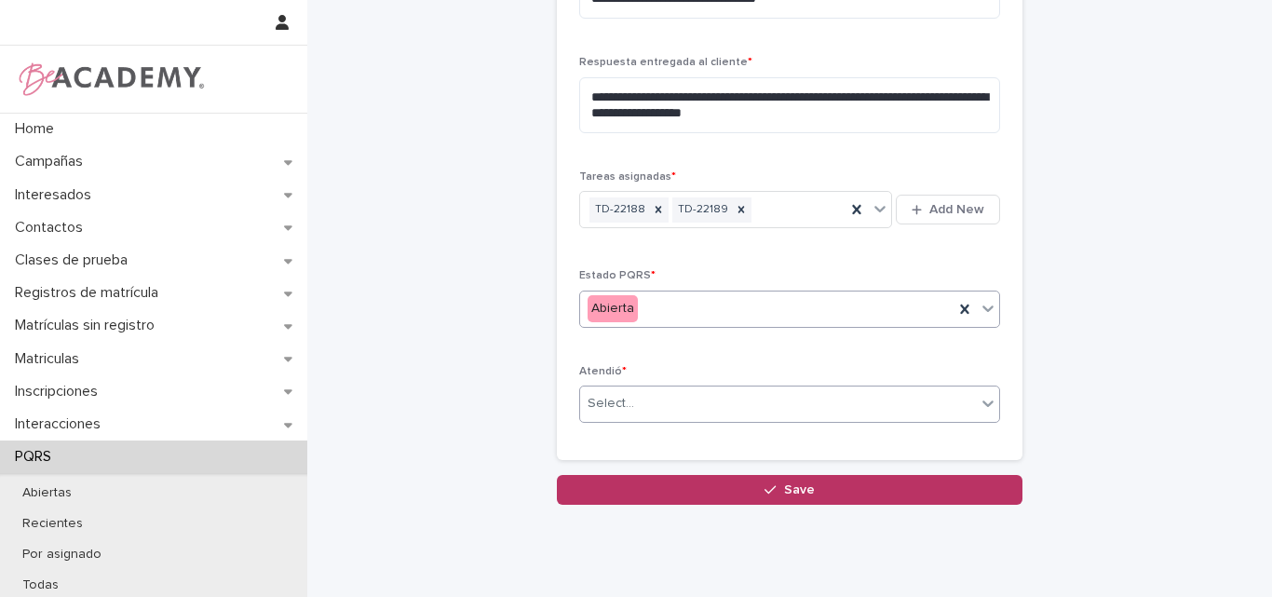
click at [664, 396] on div "Select..." at bounding box center [778, 403] width 396 height 31
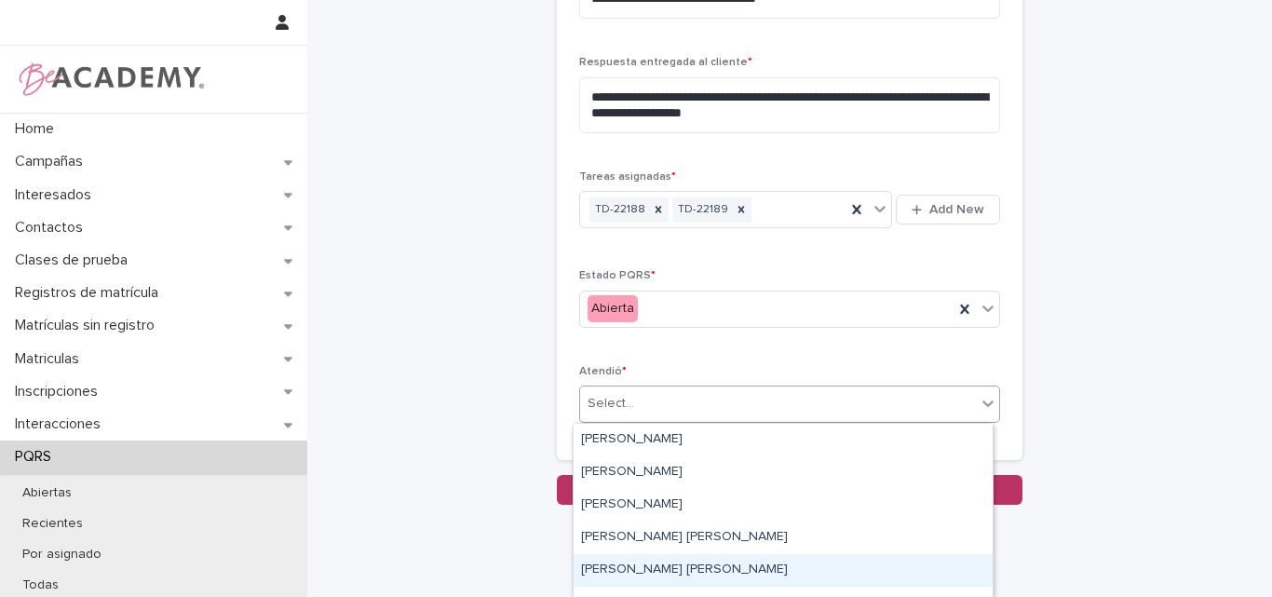
click at [649, 571] on div "Lina Rico Montoya" at bounding box center [783, 570] width 419 height 33
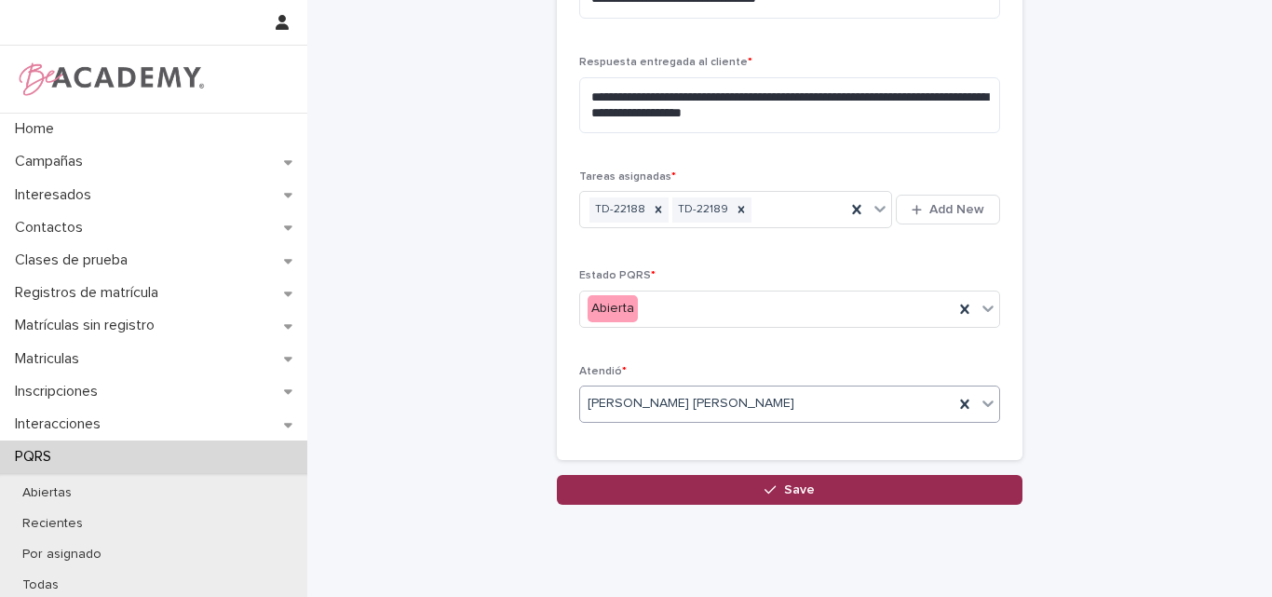
click at [798, 489] on span "Save" at bounding box center [799, 489] width 31 height 13
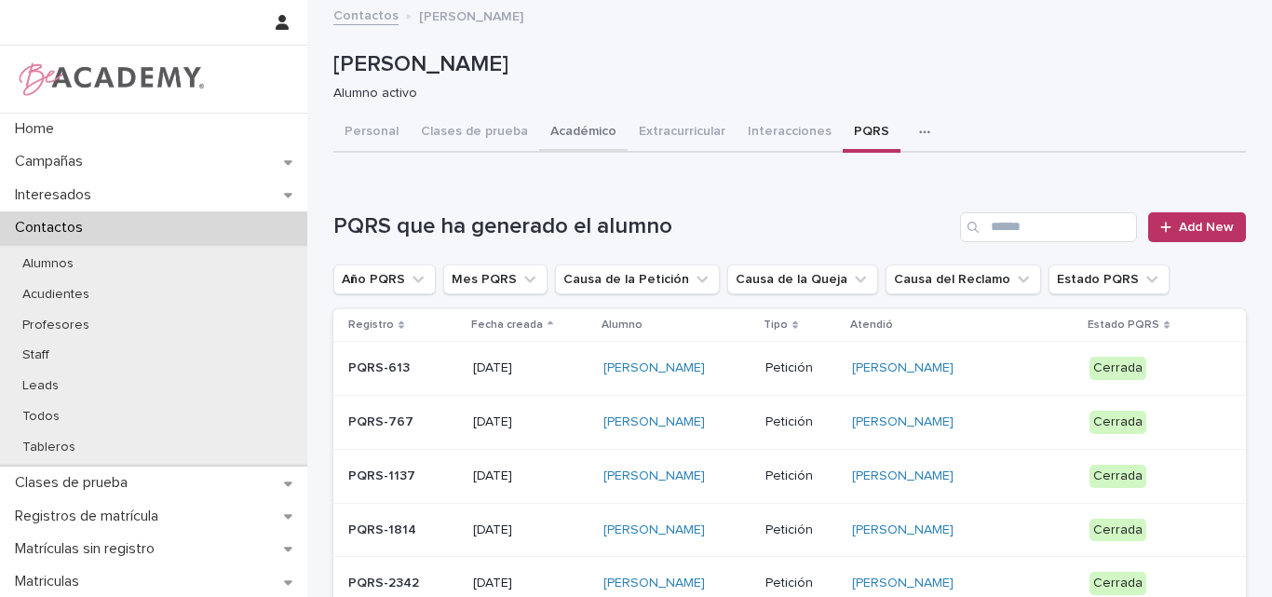
click at [568, 132] on button "Académico" at bounding box center [583, 133] width 88 height 39
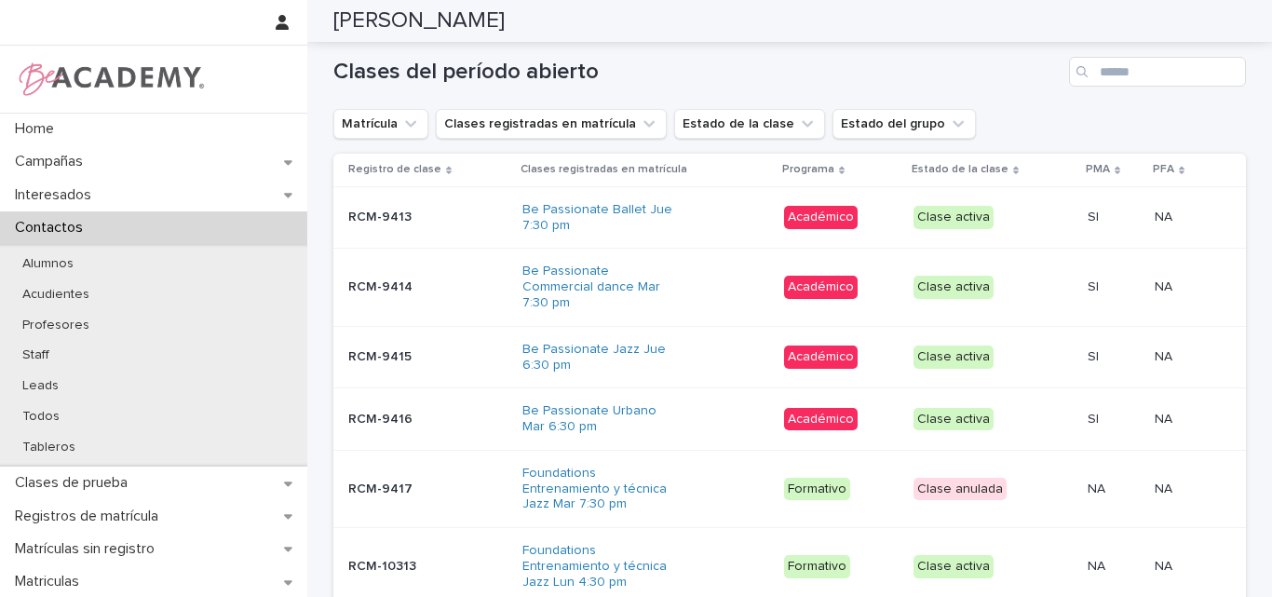
scroll to position [1117, 0]
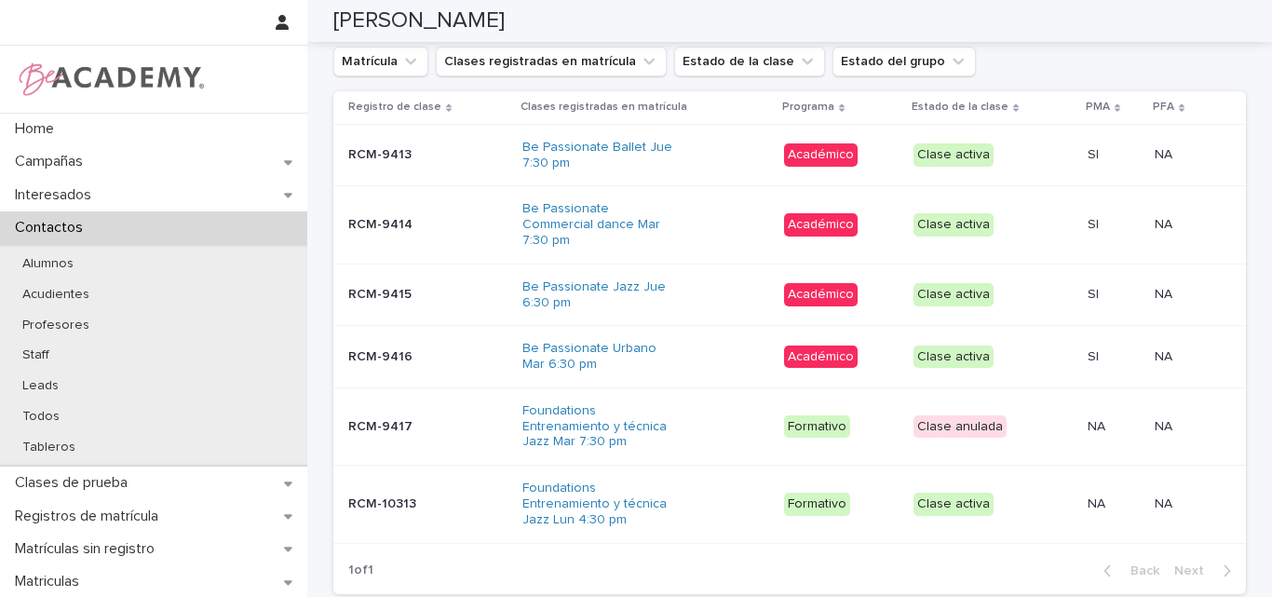
click at [373, 156] on div "RCM-9413 RCM-9413" at bounding box center [427, 155] width 159 height 31
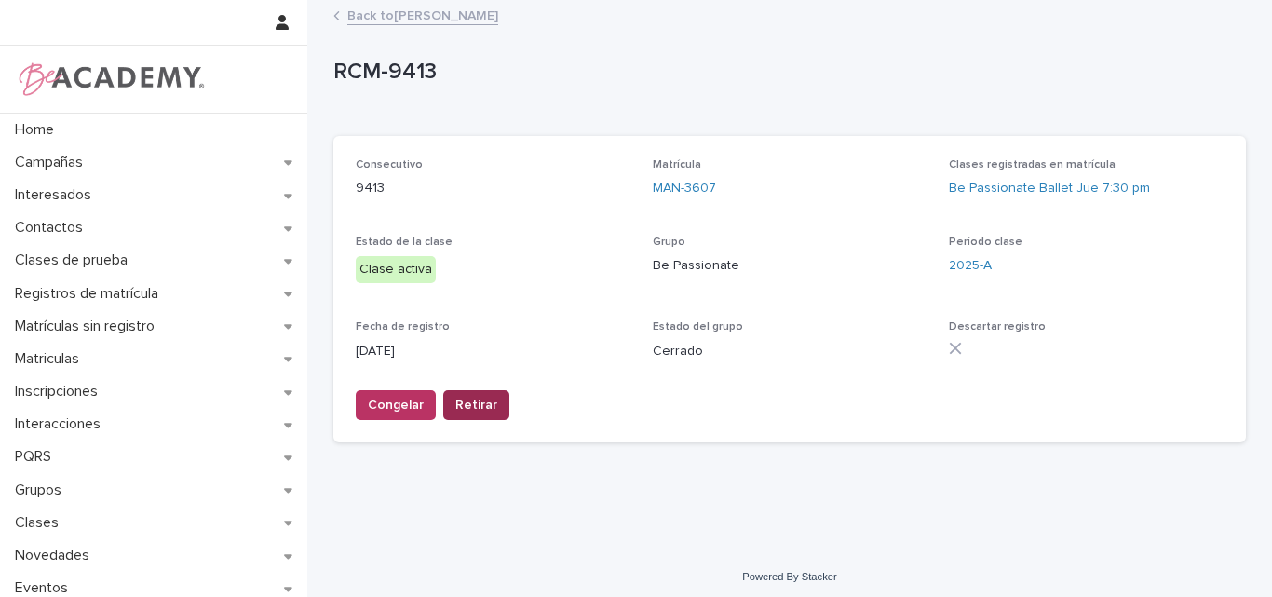
click at [466, 400] on span "Retirar" at bounding box center [476, 405] width 42 height 19
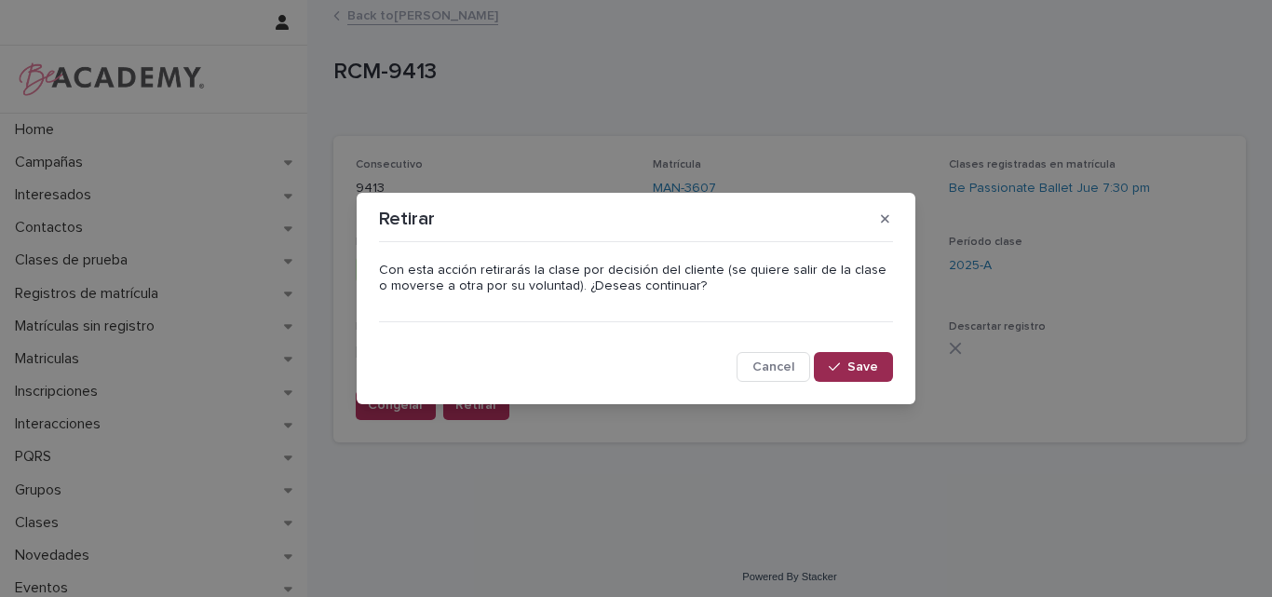
click at [840, 366] on icon "button" at bounding box center [834, 366] width 11 height 13
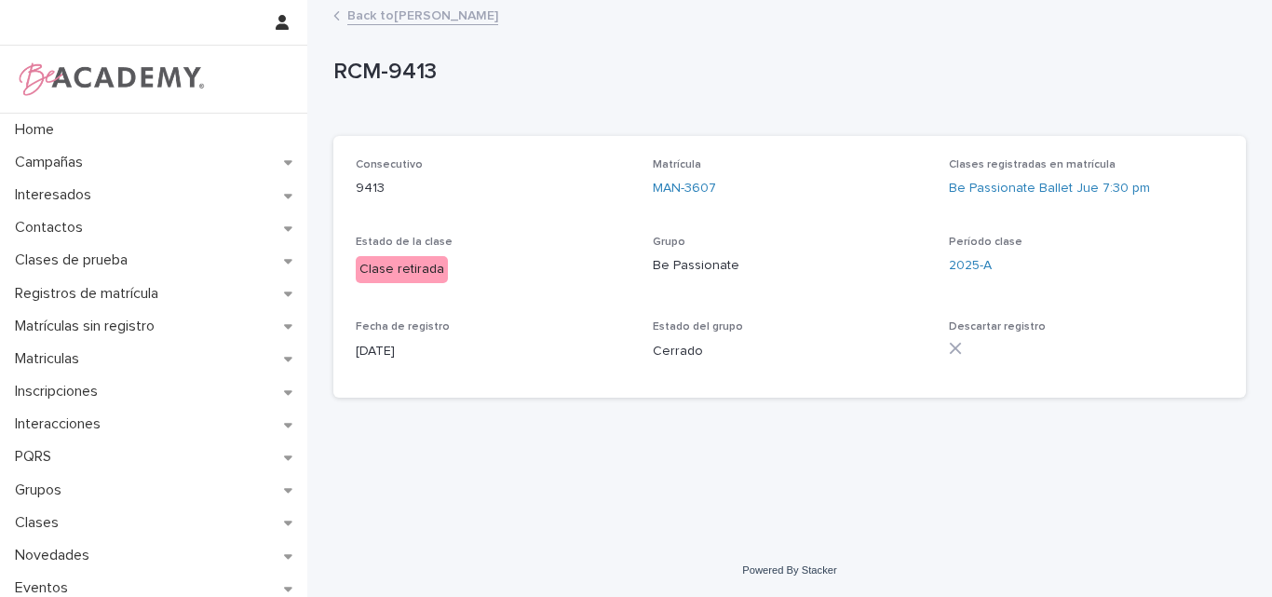
click at [459, 18] on link "Back to Andrea Henao Ramirez" at bounding box center [422, 14] width 151 height 21
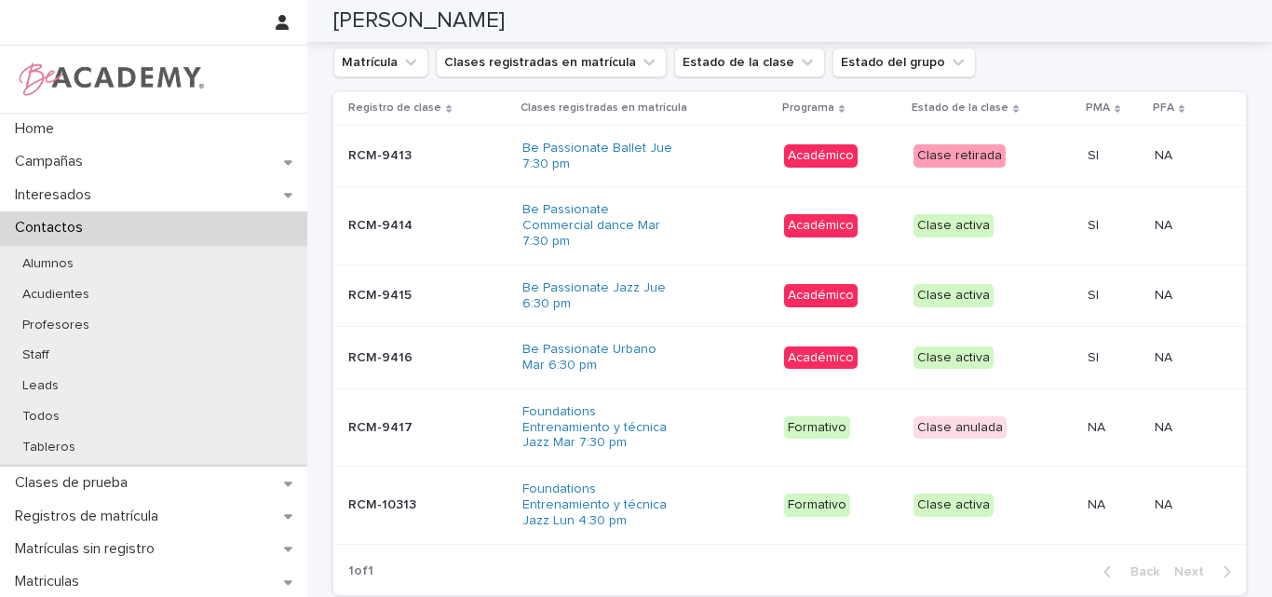
scroll to position [1117, 0]
click at [373, 221] on div "RCM-9414 RCM-9414" at bounding box center [427, 224] width 159 height 31
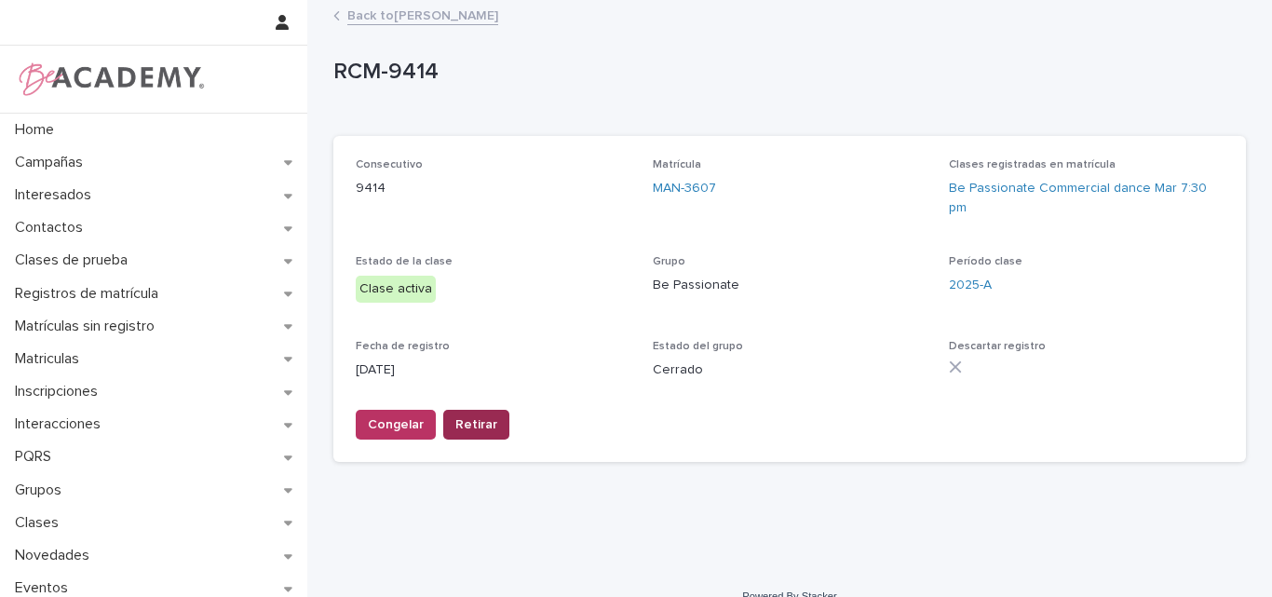
click at [474, 415] on span "Retirar" at bounding box center [476, 424] width 42 height 19
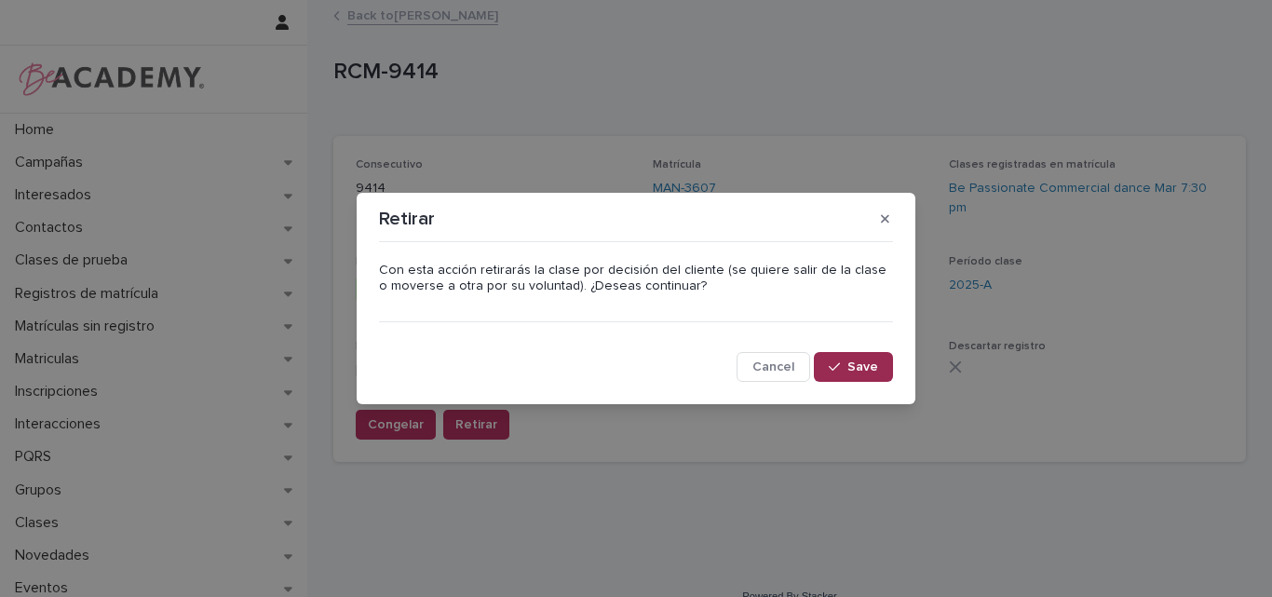
click at [839, 365] on icon "button" at bounding box center [834, 366] width 11 height 13
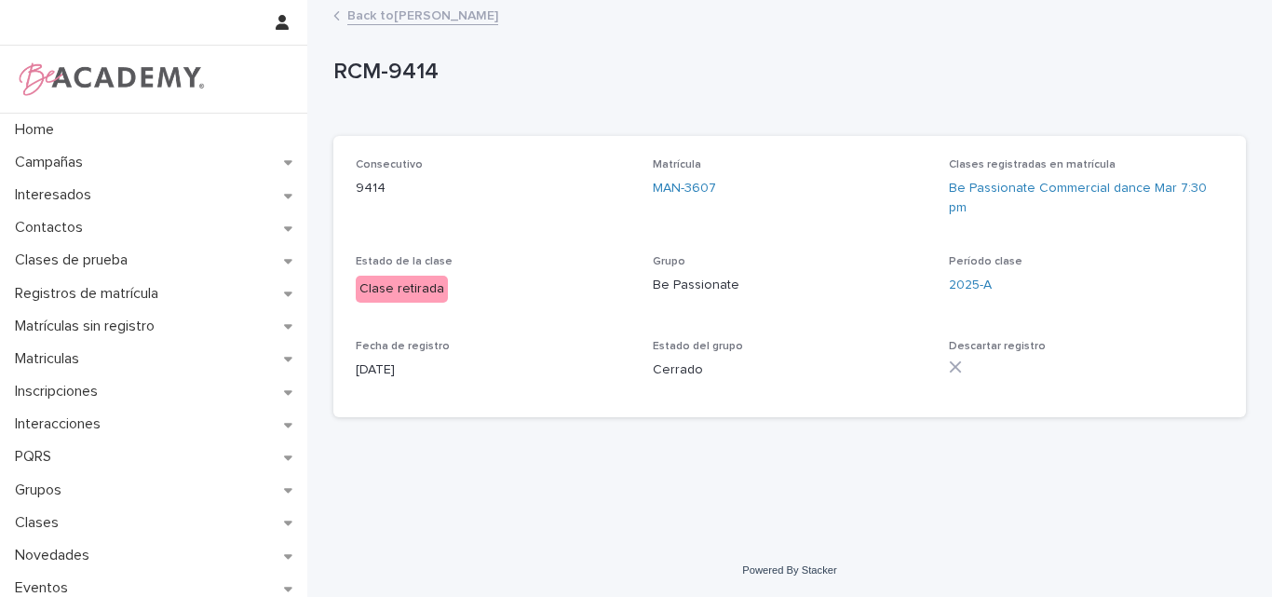
click at [455, 12] on link "Back to Andrea Henao Ramirez" at bounding box center [422, 14] width 151 height 21
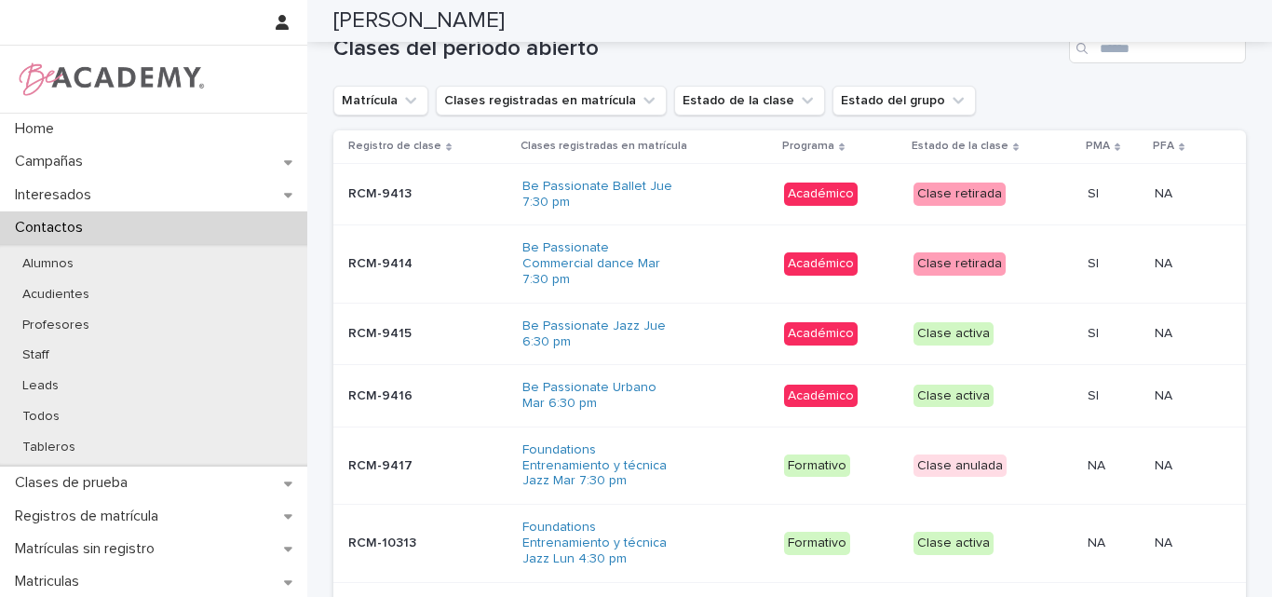
scroll to position [1117, 0]
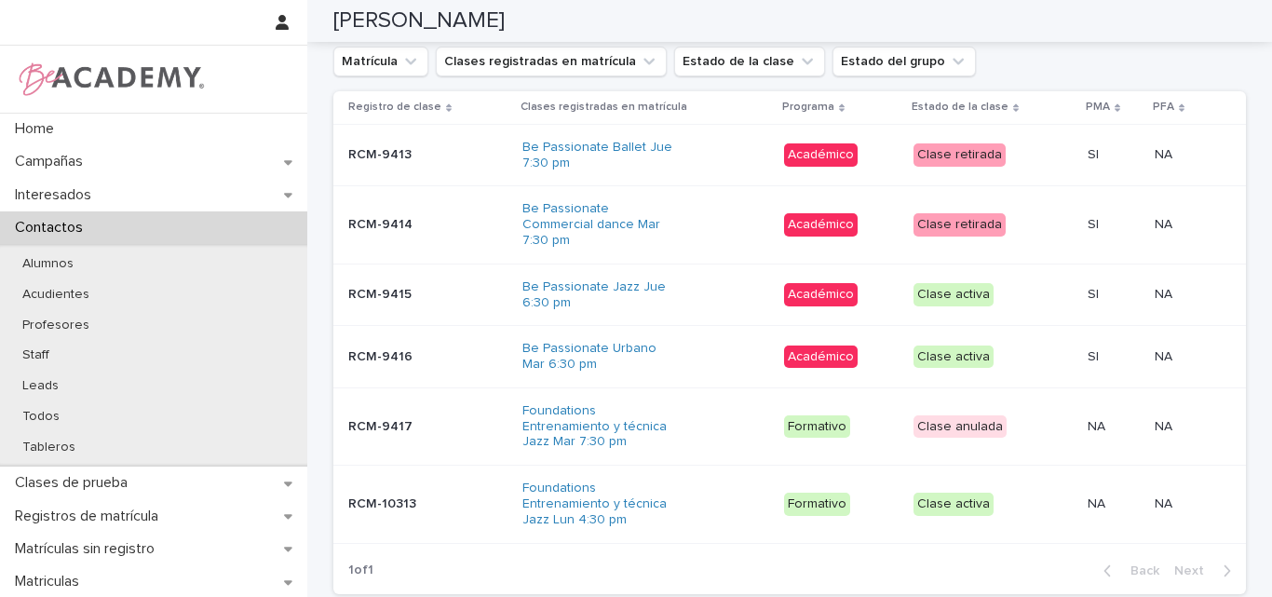
click at [357, 280] on div "RCM-9415 RCM-9415" at bounding box center [427, 294] width 159 height 31
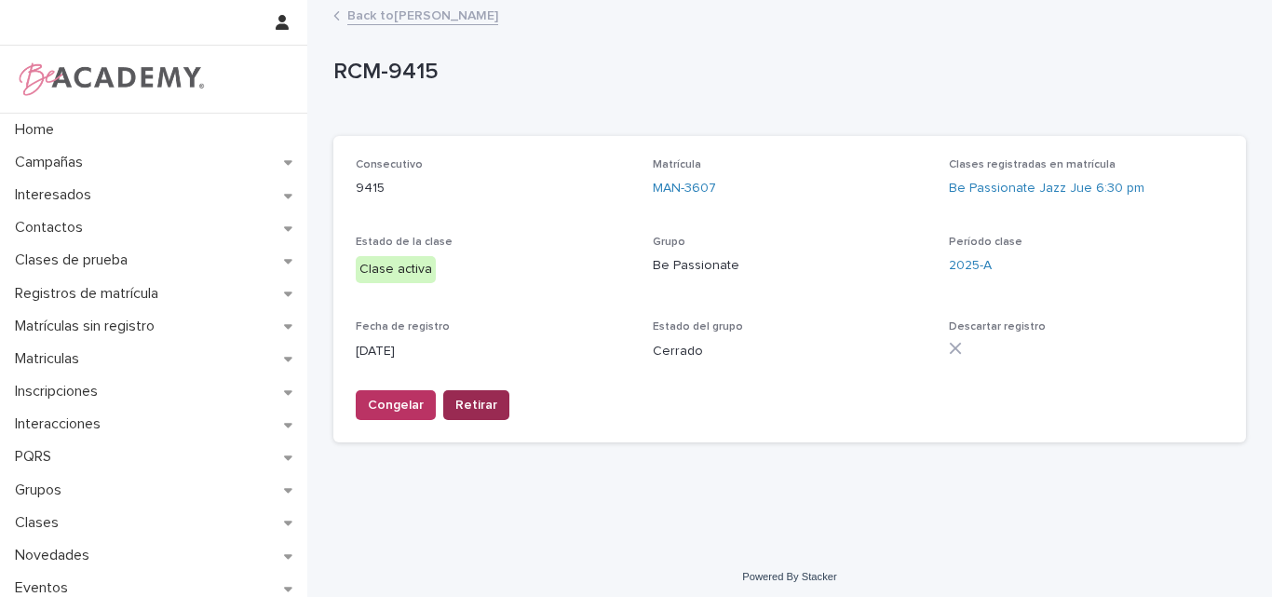
click at [475, 399] on span "Retirar" at bounding box center [476, 405] width 42 height 19
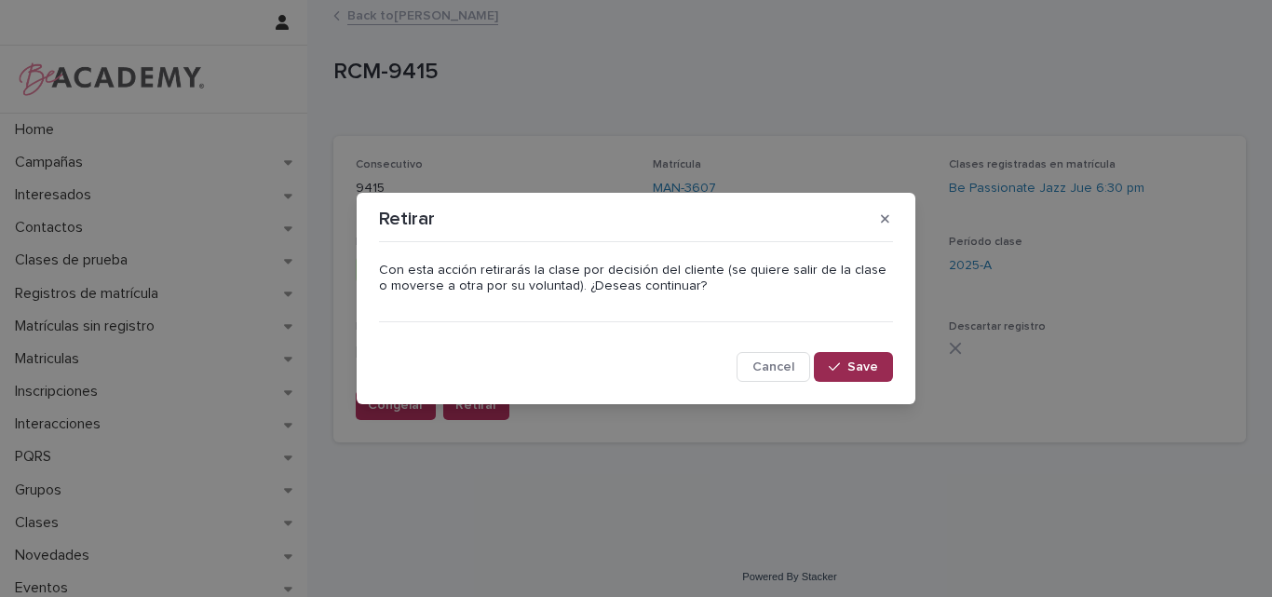
click at [842, 356] on button "Save" at bounding box center [853, 367] width 79 height 30
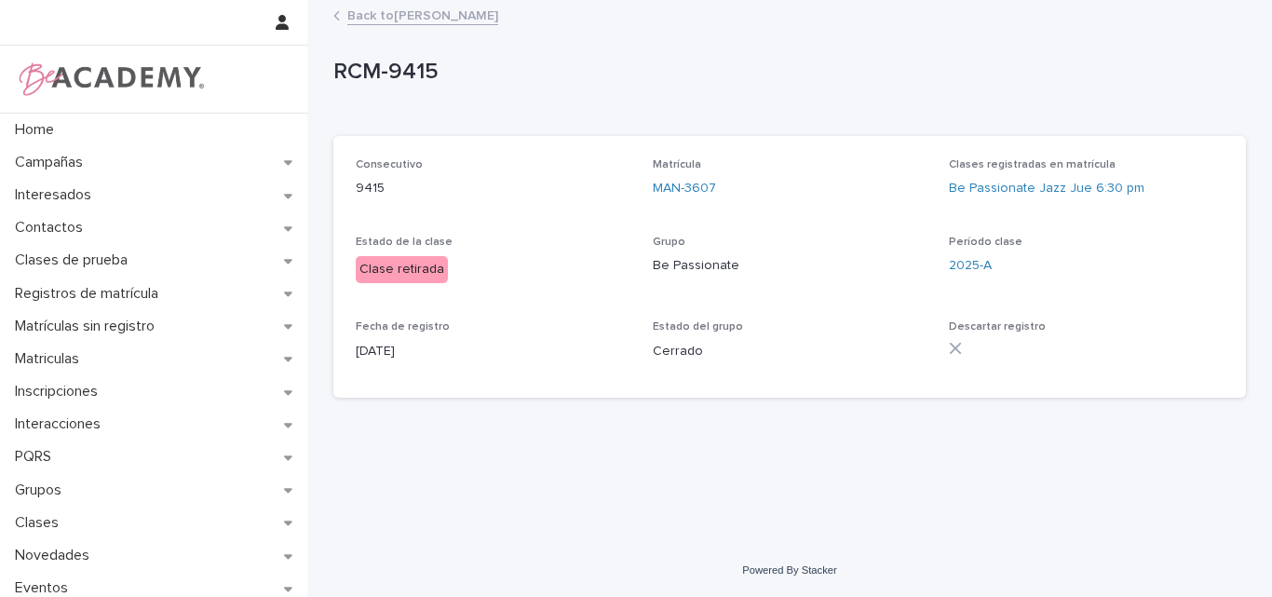
click at [432, 20] on link "Back to Andrea Henao Ramirez" at bounding box center [422, 14] width 151 height 21
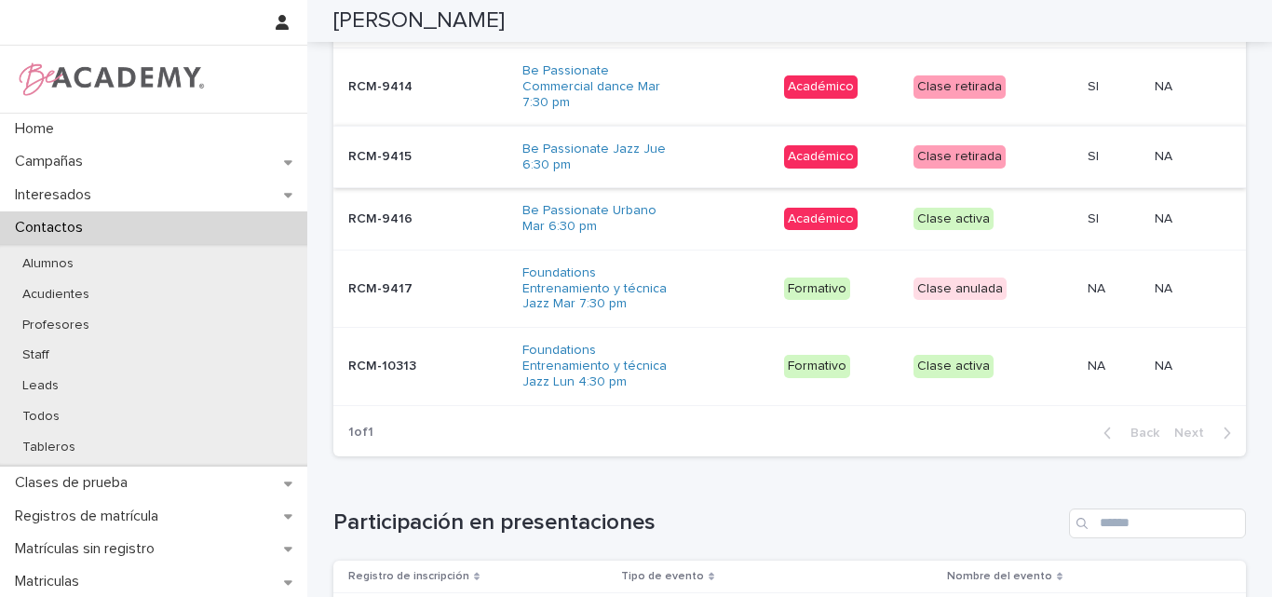
scroll to position [1210, 0]
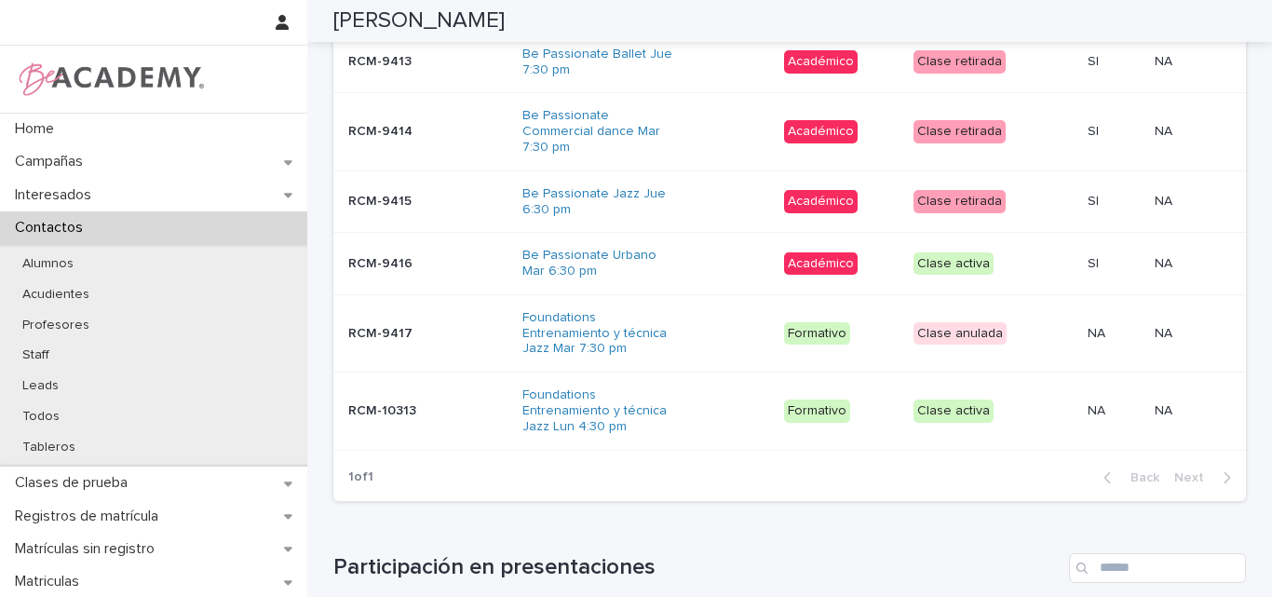
click at [436, 251] on div "RCM-9416 RCM-9416" at bounding box center [427, 264] width 159 height 31
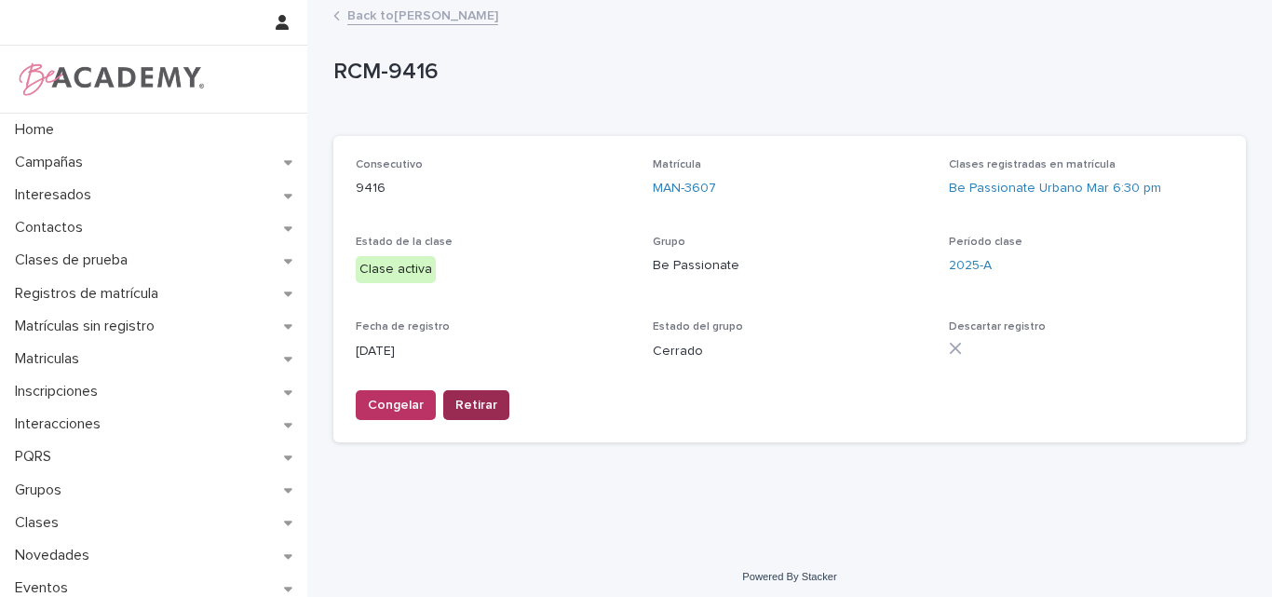
click at [479, 404] on span "Retirar" at bounding box center [476, 405] width 42 height 19
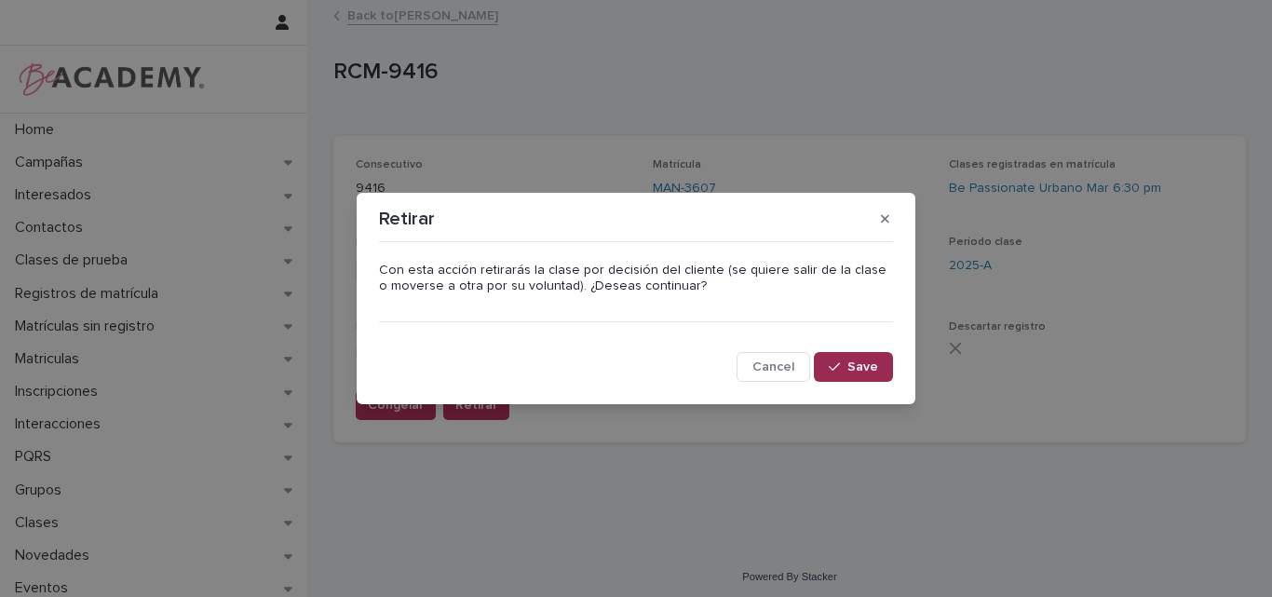
click at [861, 365] on span "Save" at bounding box center [862, 366] width 31 height 13
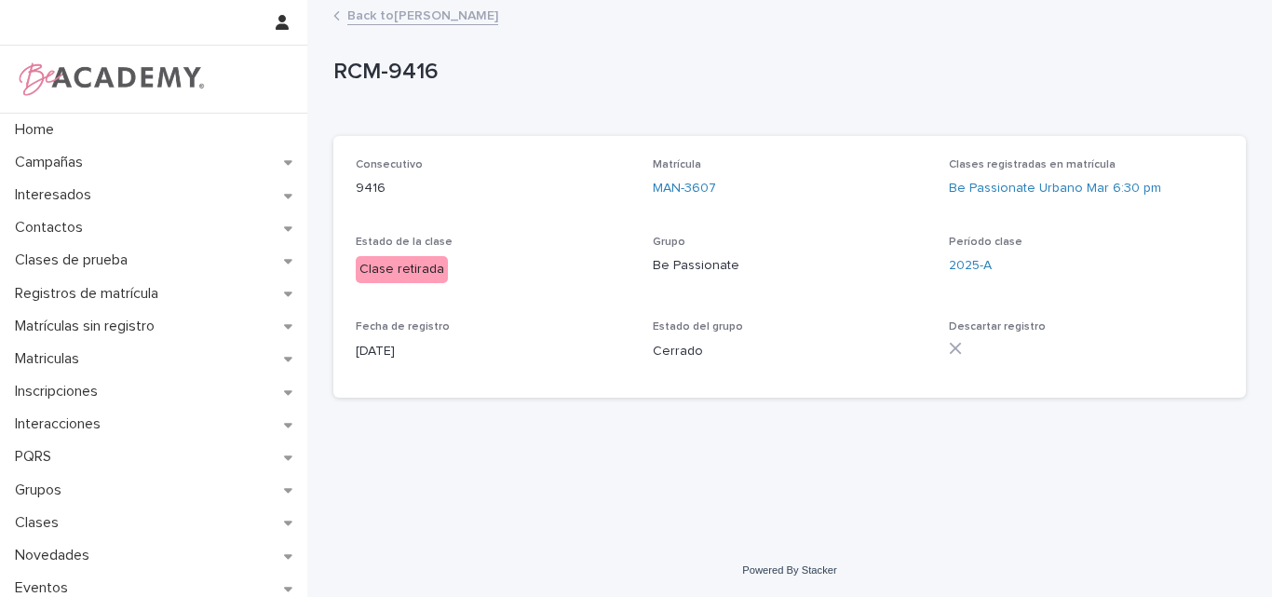
click at [402, 14] on link "Back to Andrea Henao Ramirez" at bounding box center [422, 14] width 151 height 21
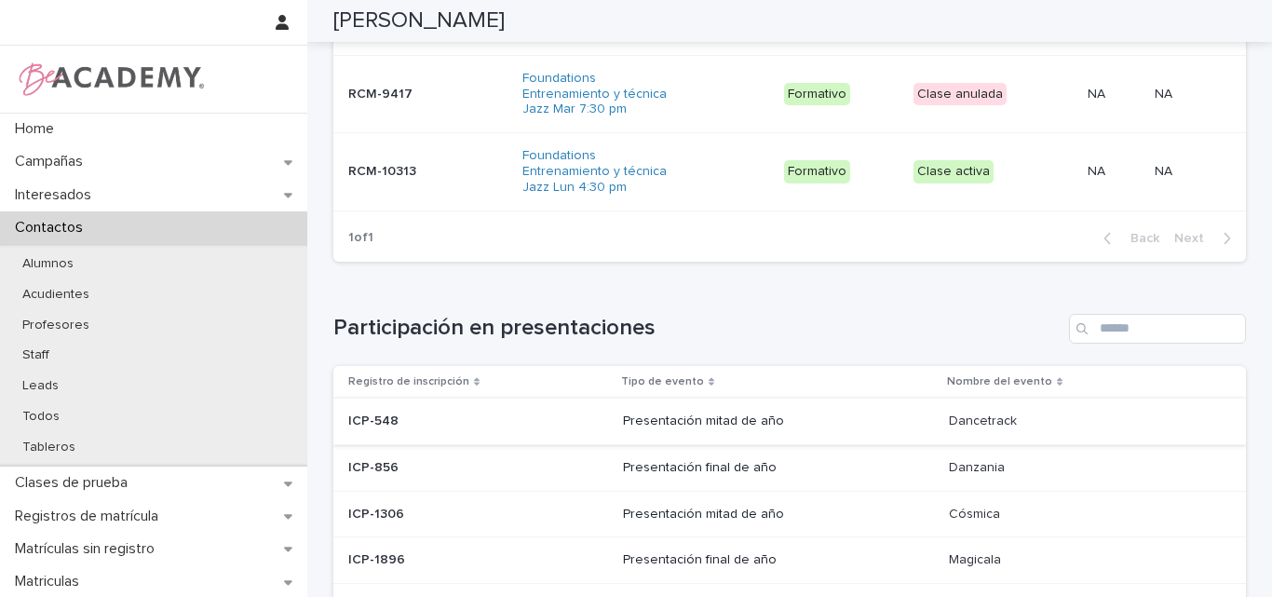
scroll to position [1490, 0]
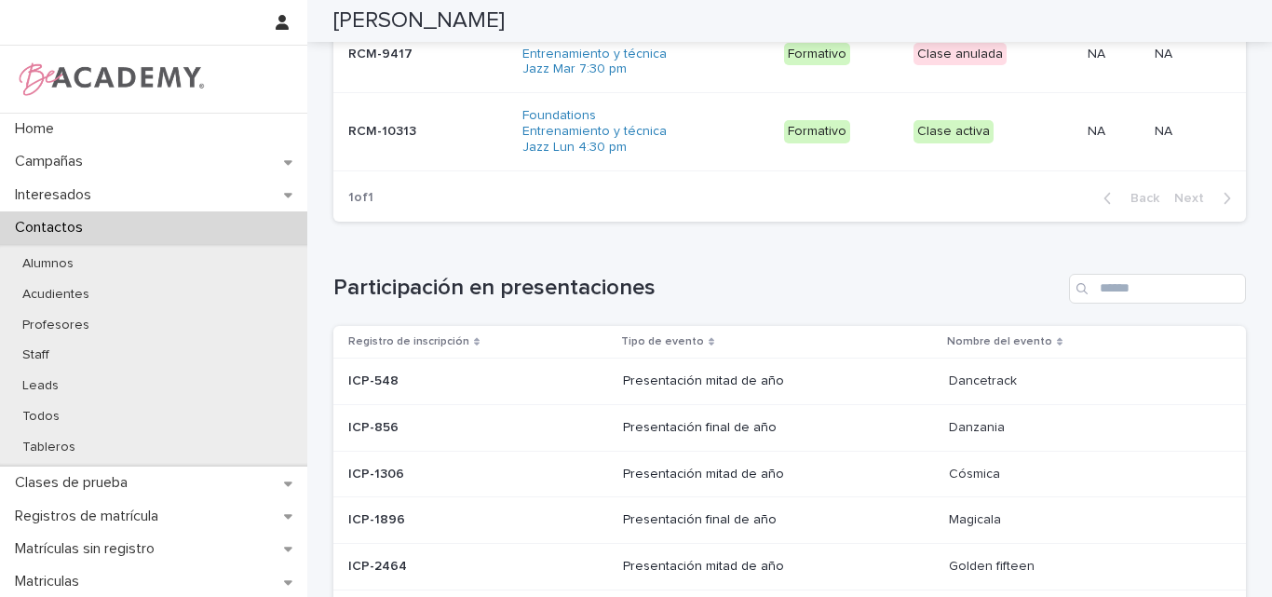
click at [403, 119] on div "RCM-10313 RCM-10313" at bounding box center [427, 131] width 159 height 31
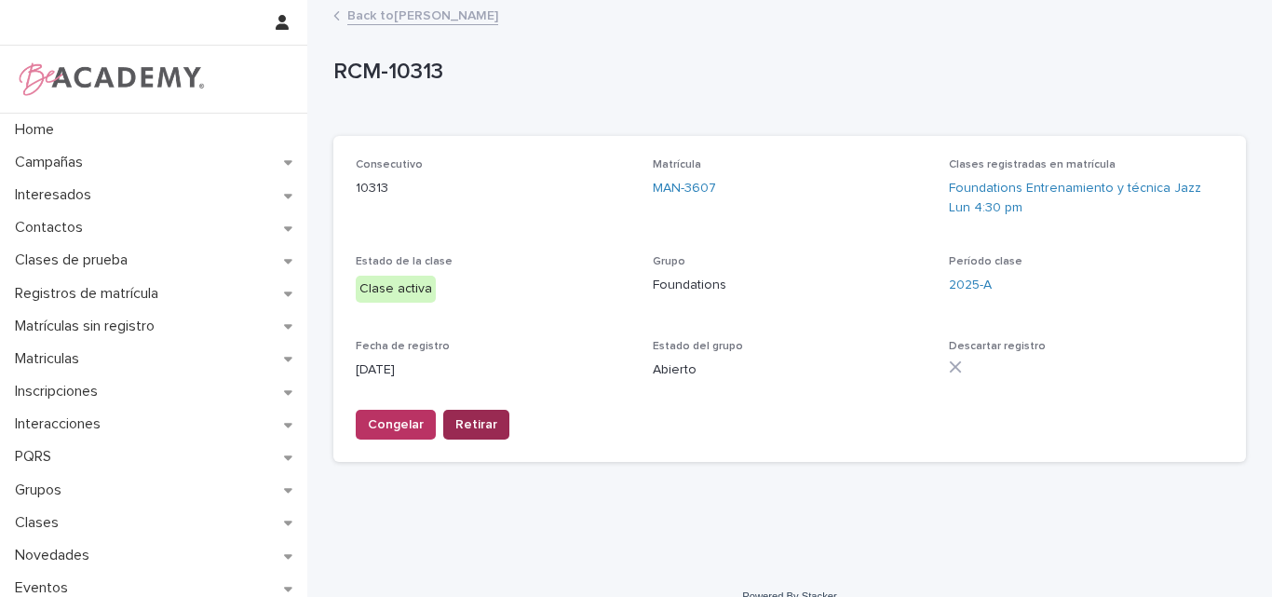
click at [483, 426] on span "Retirar" at bounding box center [476, 424] width 42 height 19
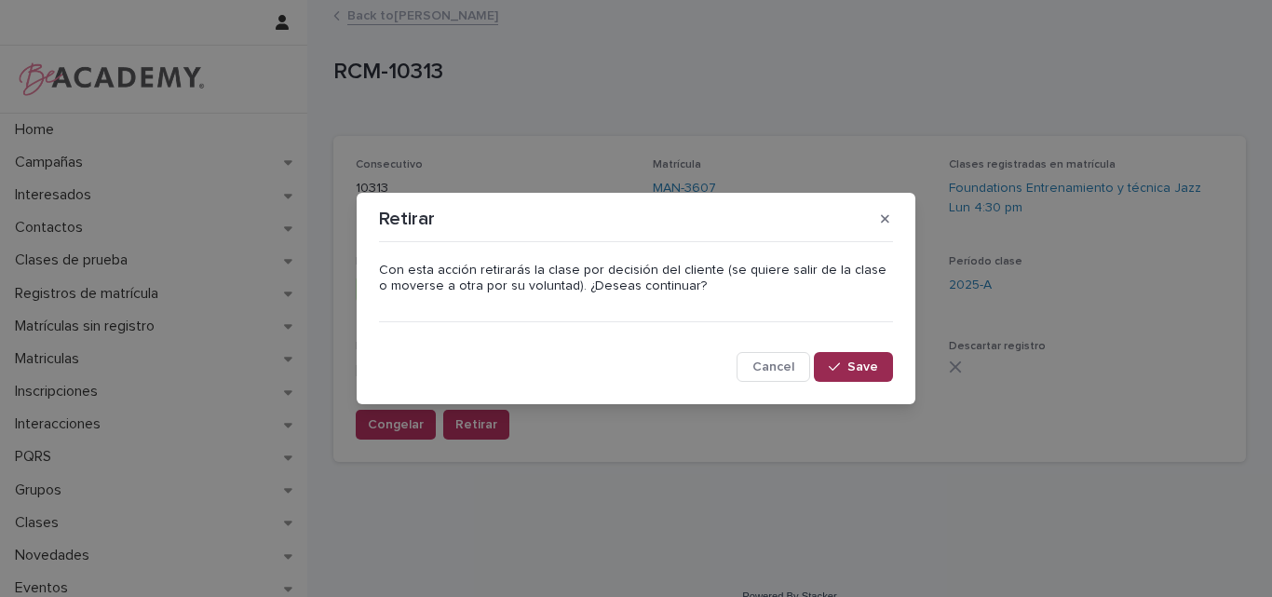
click at [869, 374] on button "Save" at bounding box center [853, 367] width 79 height 30
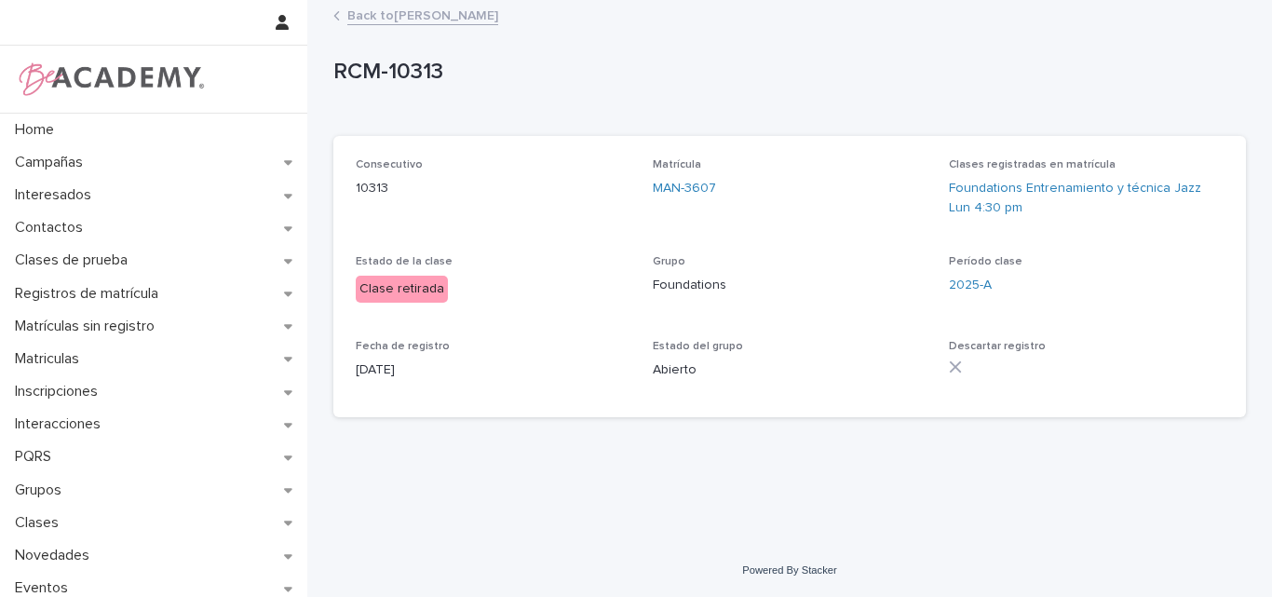
click at [459, 16] on link "Back to Andrea Henao Ramirez" at bounding box center [422, 14] width 151 height 21
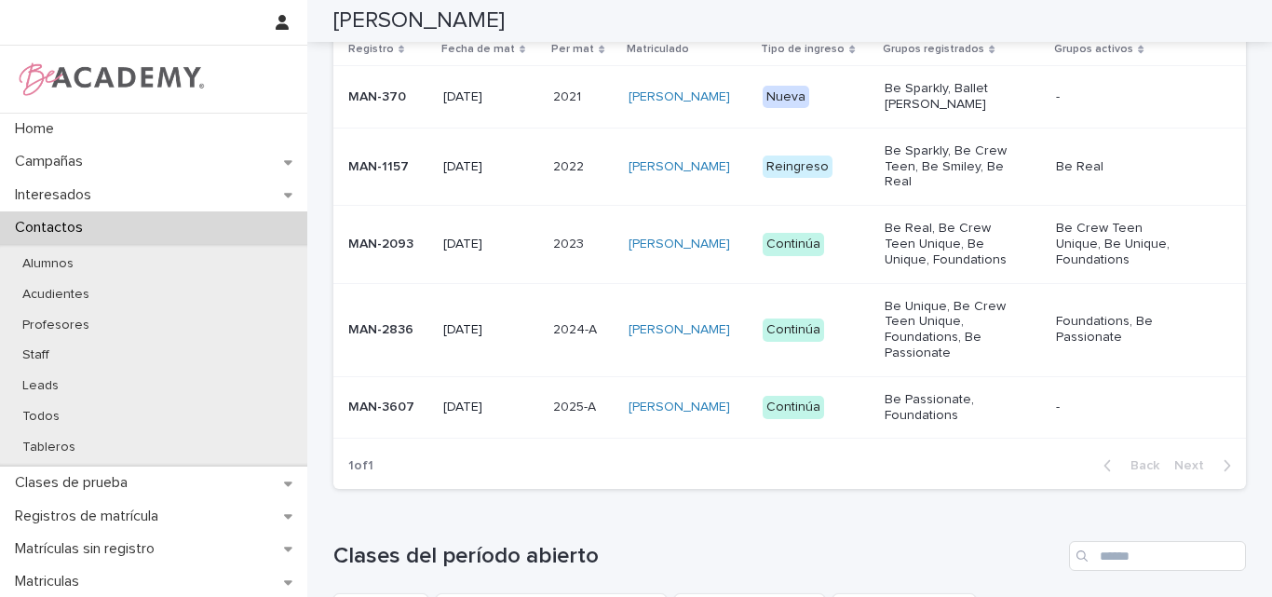
scroll to position [559, 0]
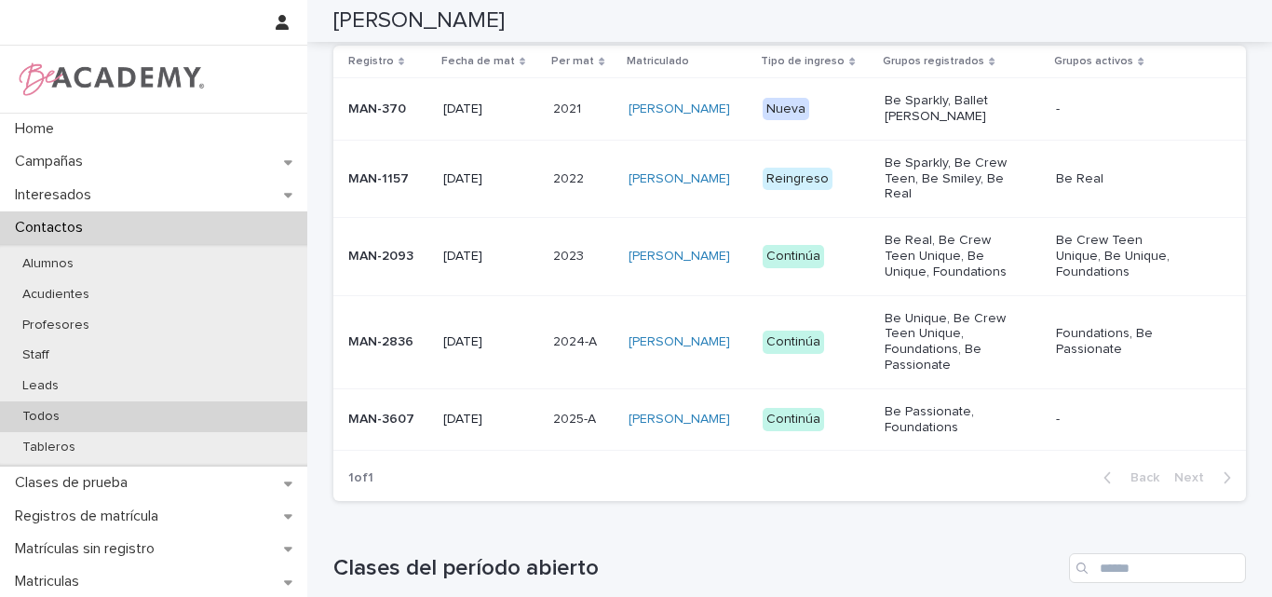
click at [67, 404] on div "Todos" at bounding box center [153, 416] width 307 height 31
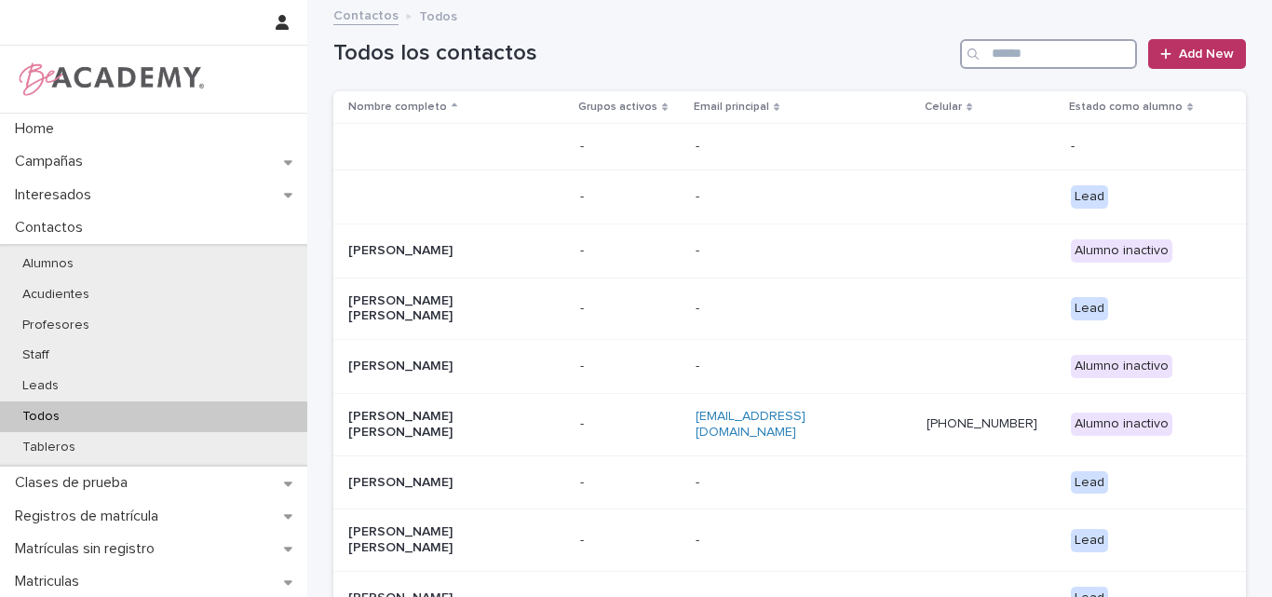
click at [1046, 61] on input "Search" at bounding box center [1048, 54] width 177 height 30
click at [831, 53] on h1 "Todos los contactos" at bounding box center [642, 53] width 619 height 27
click at [1005, 60] on input "Search" at bounding box center [1048, 54] width 177 height 30
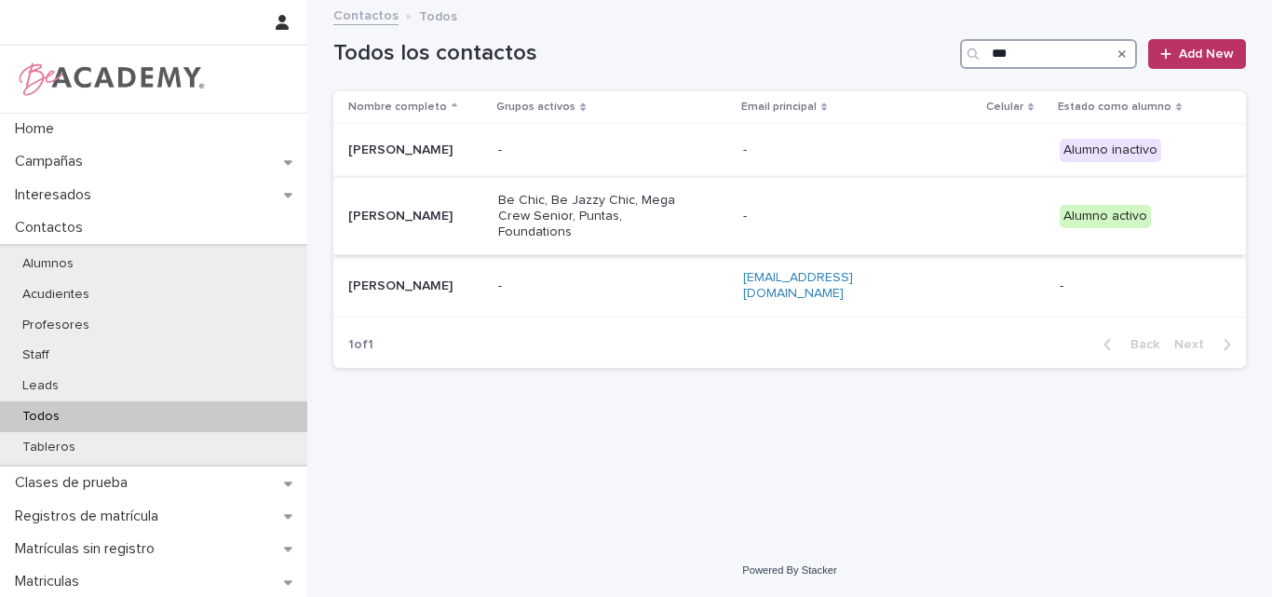
type input "***"
click at [421, 220] on p "Hedwig Wenig Monsalve" at bounding box center [415, 217] width 135 height 16
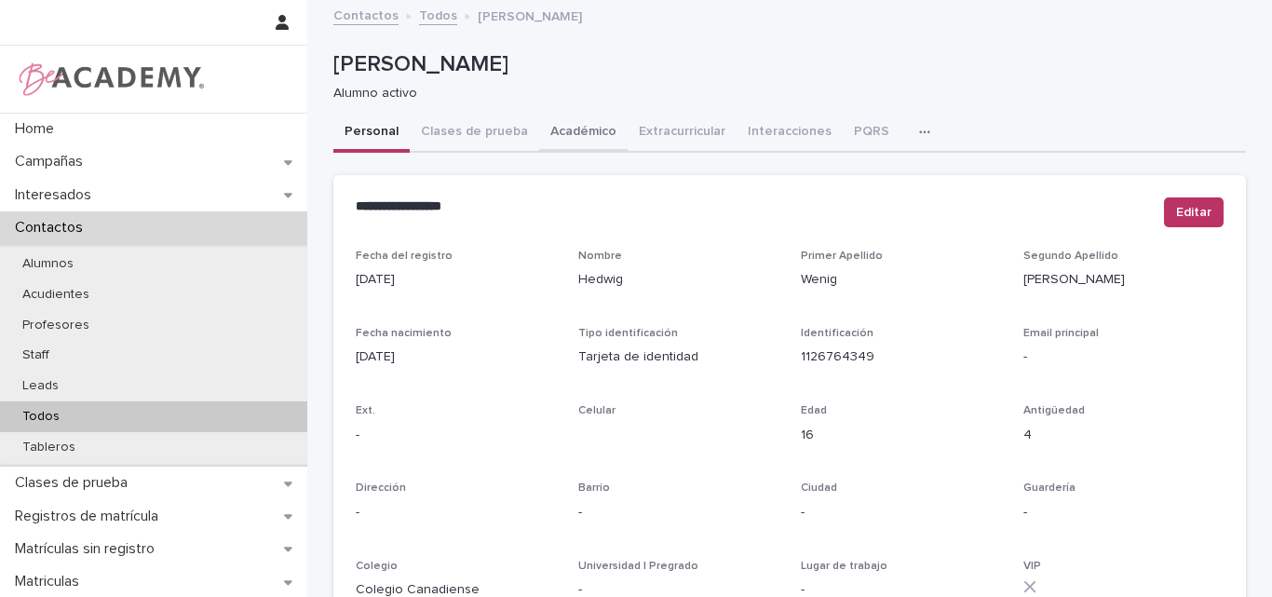
click at [566, 130] on button "Académico" at bounding box center [583, 133] width 88 height 39
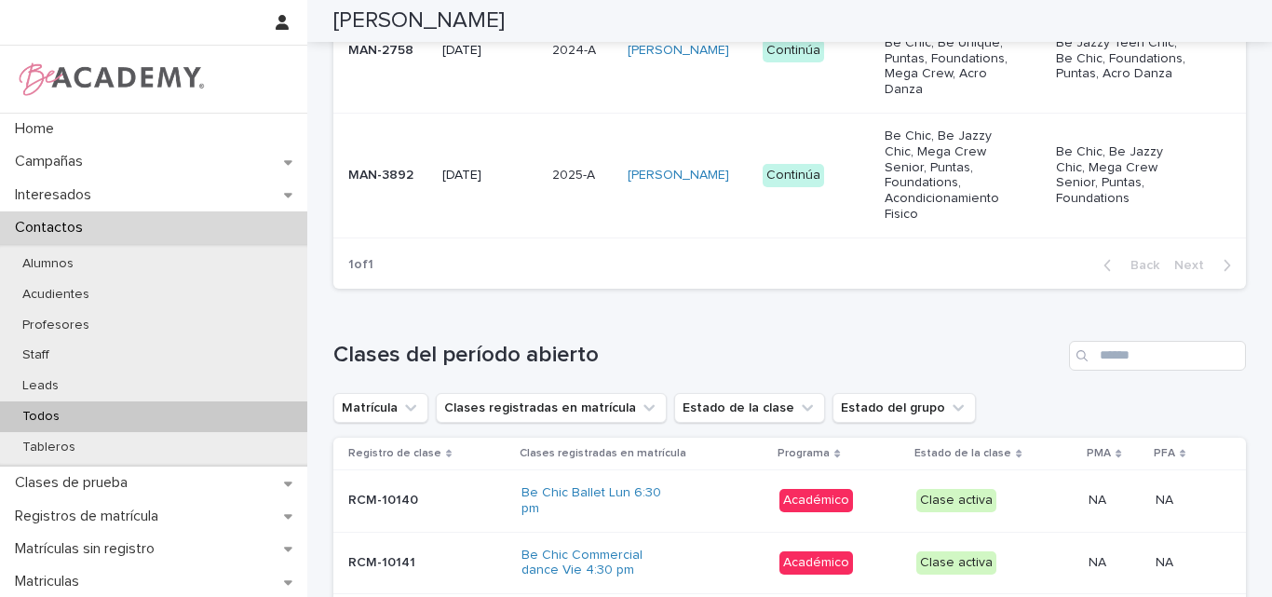
scroll to position [931, 0]
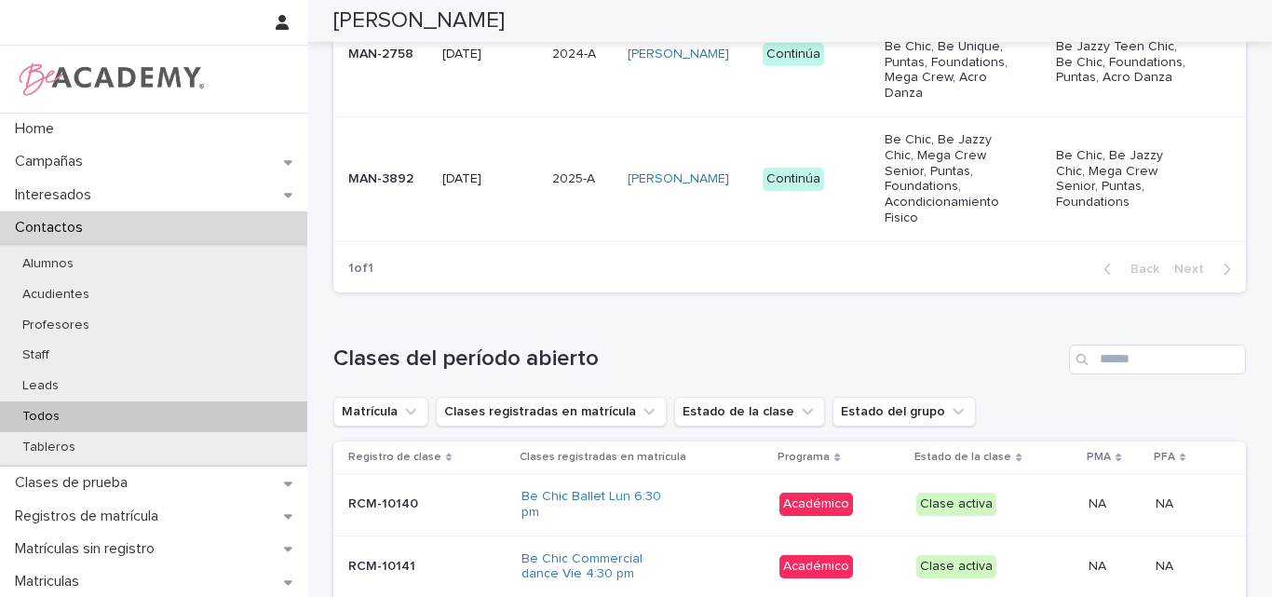
click at [388, 195] on div "MAN-3892" at bounding box center [387, 179] width 79 height 31
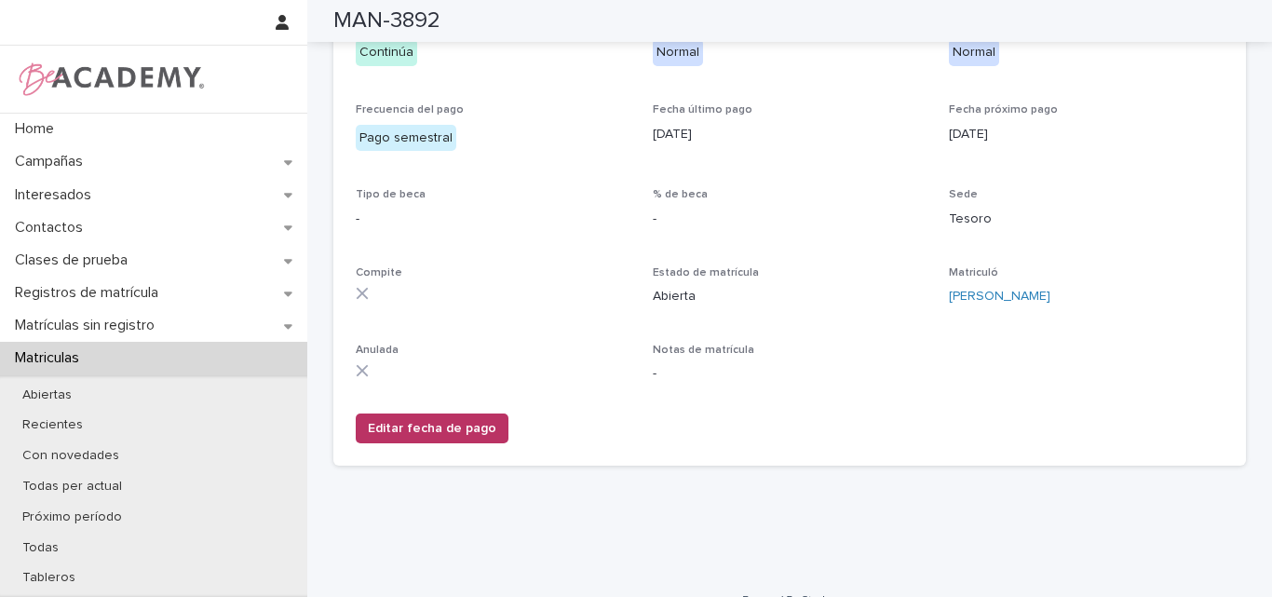
scroll to position [427, 0]
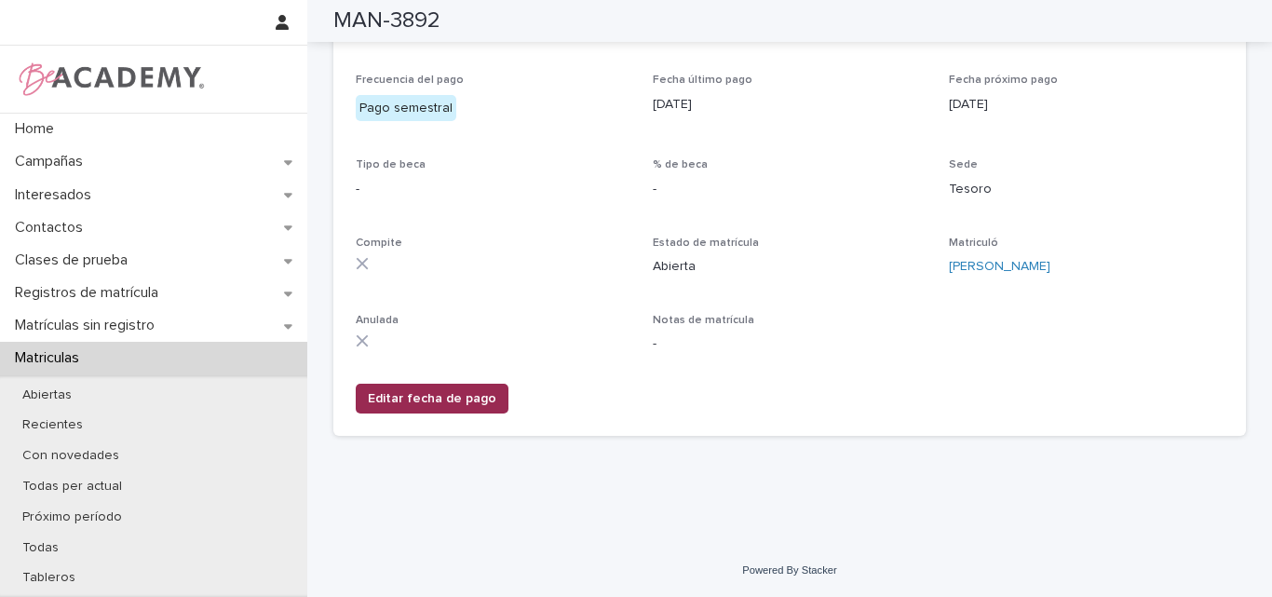
click at [442, 399] on span "Editar fecha de pago" at bounding box center [432, 398] width 128 height 19
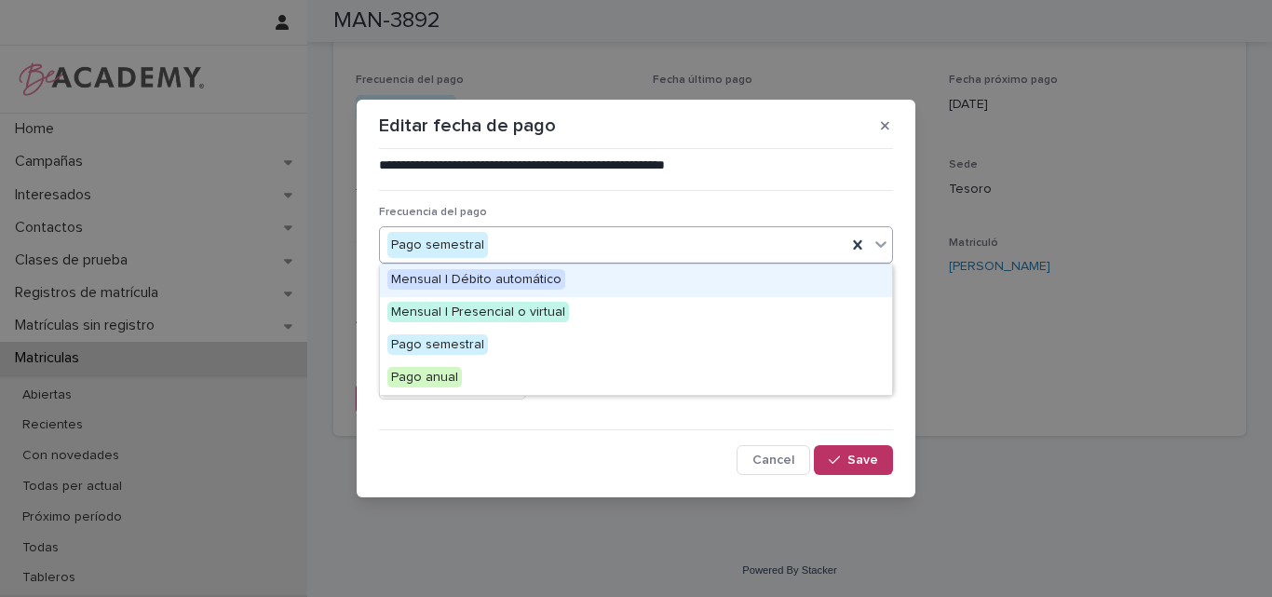
click at [504, 241] on div "Pago semestral" at bounding box center [613, 245] width 466 height 31
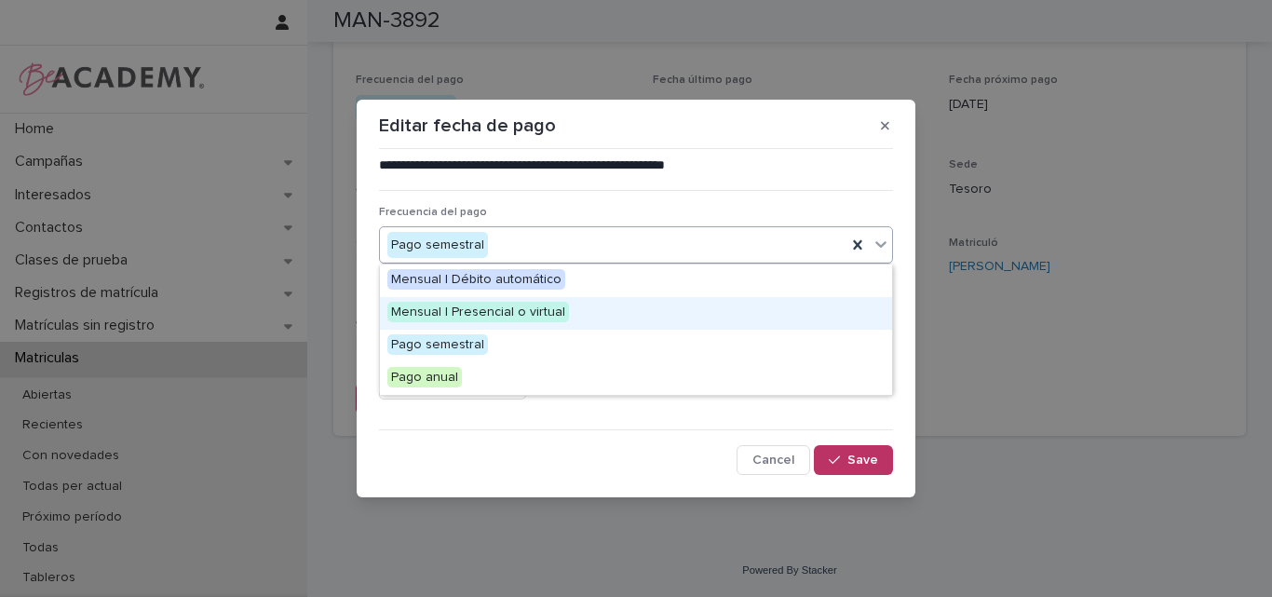
click at [481, 317] on span "Mensual | Presencial o virtual" at bounding box center [478, 312] width 182 height 20
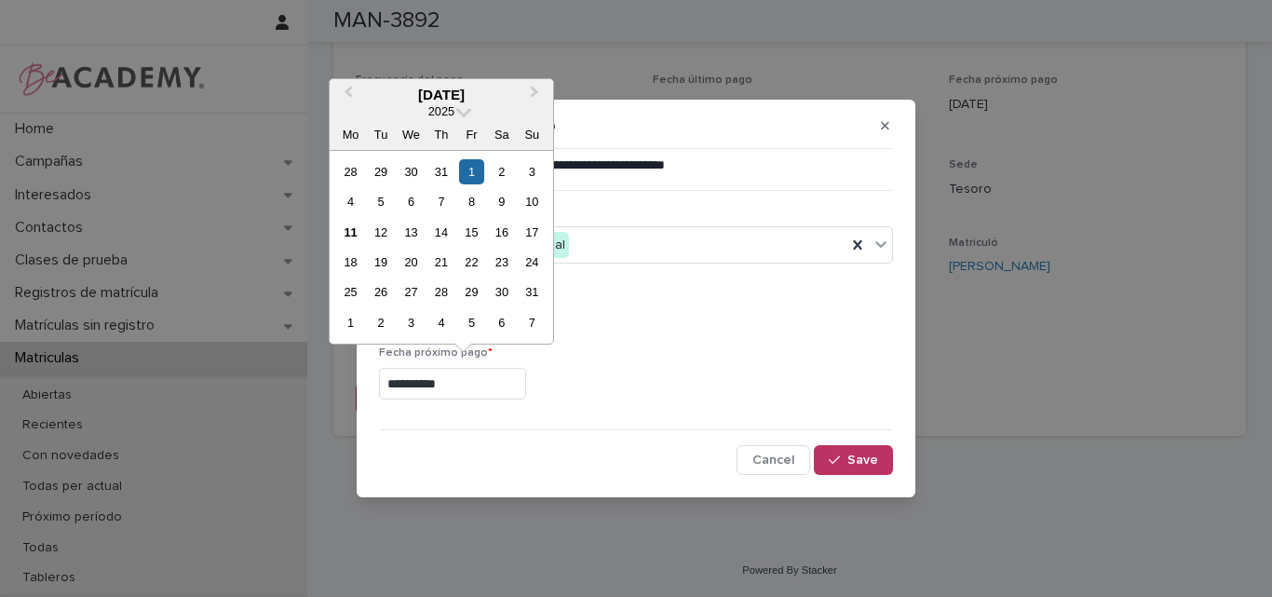
click at [465, 384] on input "**********" at bounding box center [452, 384] width 147 height 33
click at [415, 385] on input "**********" at bounding box center [452, 384] width 147 height 33
click at [418, 385] on input "**********" at bounding box center [452, 384] width 147 height 33
type input "**********"
click at [844, 457] on div "button" at bounding box center [838, 459] width 19 height 13
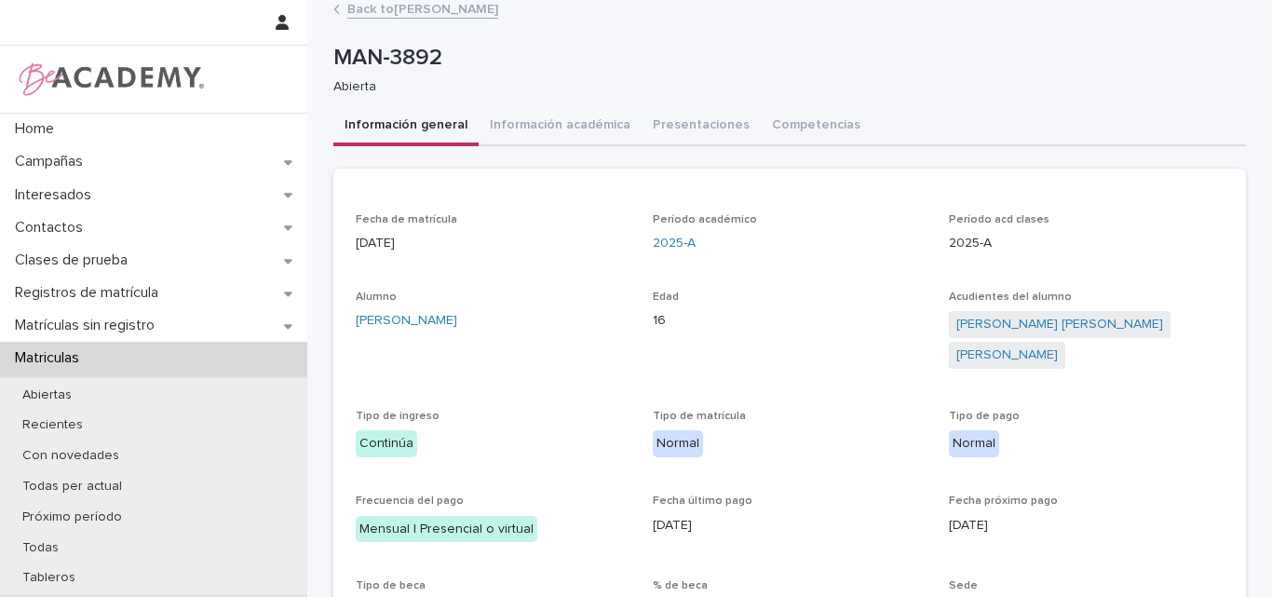
scroll to position [0, 0]
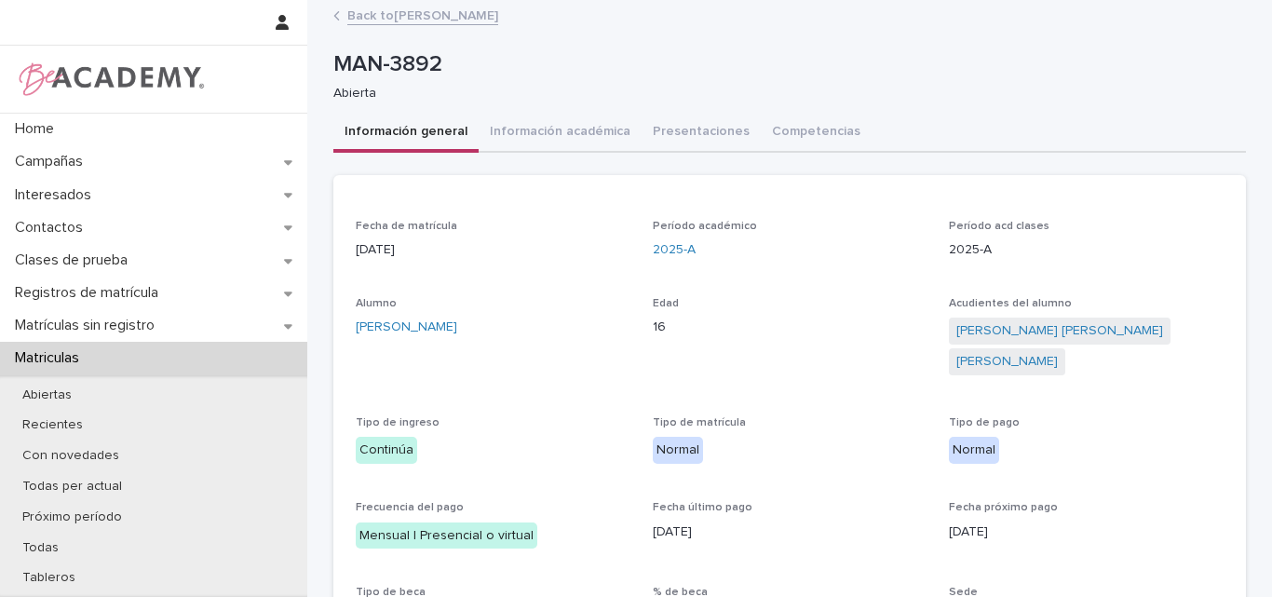
click at [433, 12] on link "Back to Hedwig Wenig Monsalve" at bounding box center [422, 14] width 151 height 21
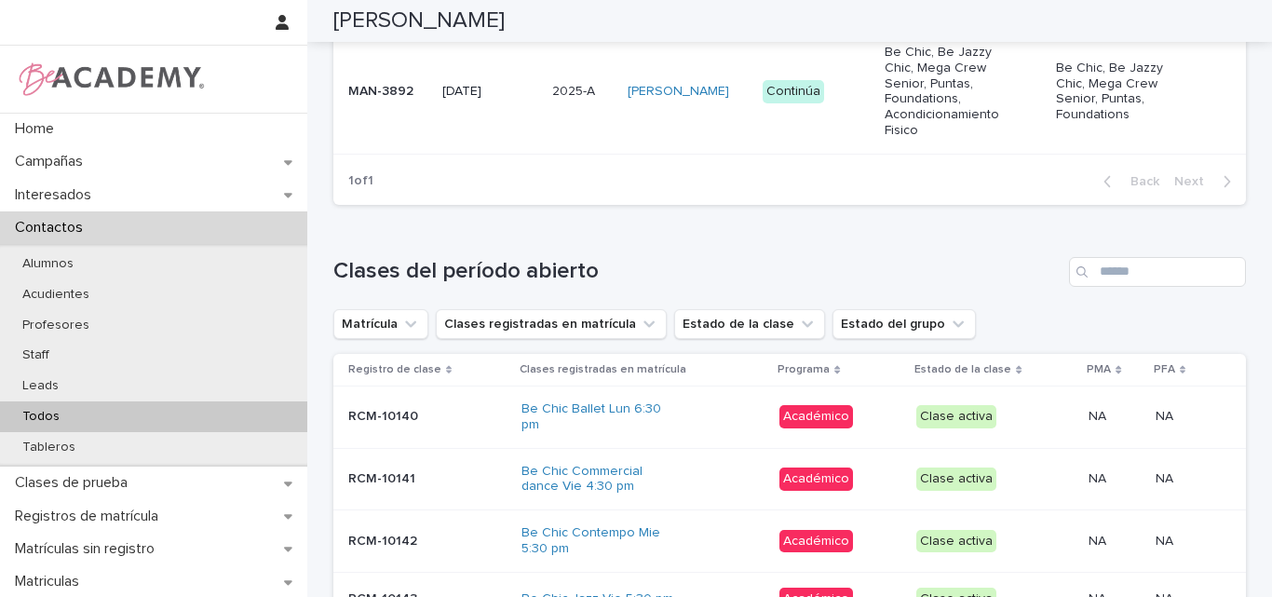
scroll to position [1024, 0]
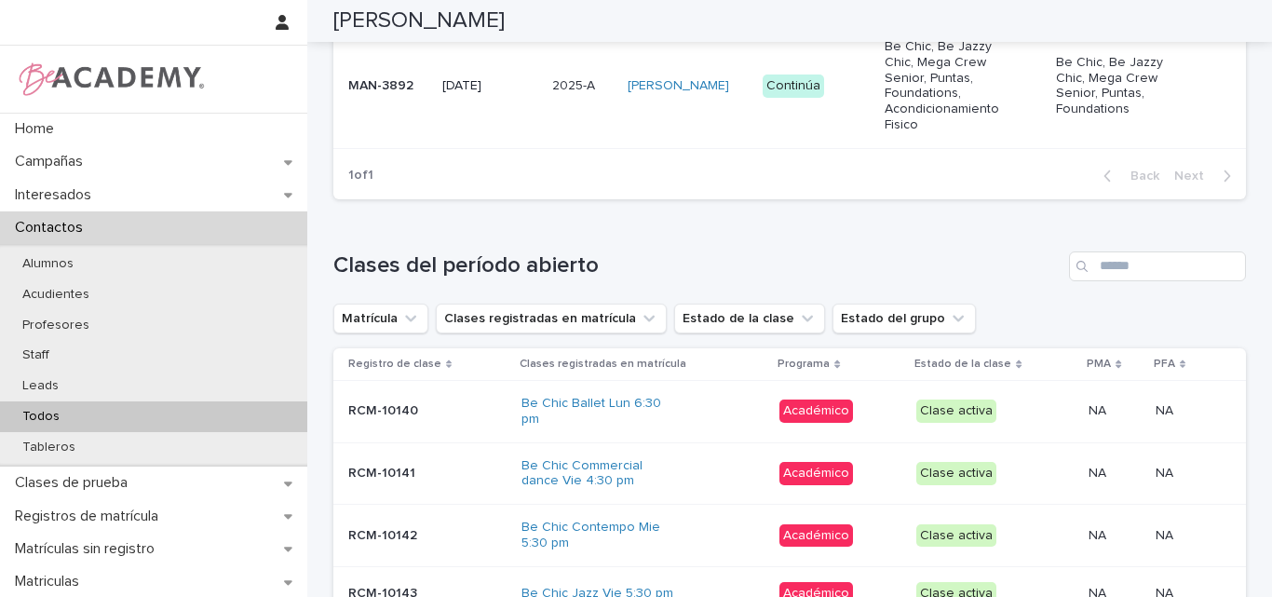
click at [380, 114] on td "MAN-3892" at bounding box center [383, 85] width 101 height 125
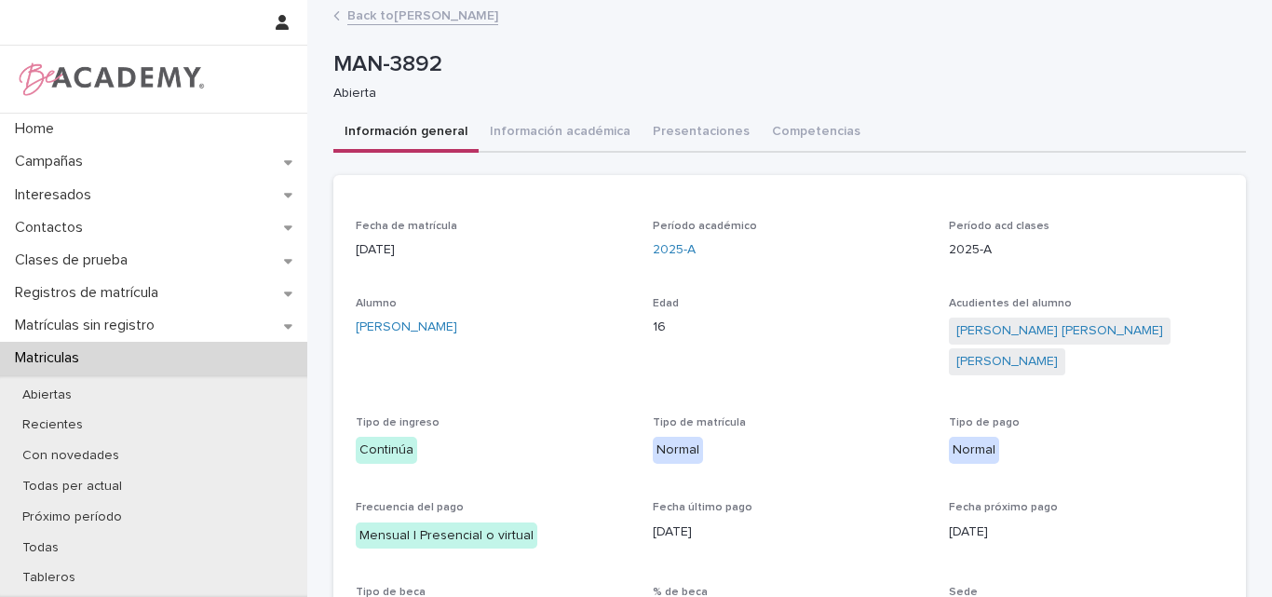
click at [404, 18] on link "Back to Hedwig Wenig Monsalve" at bounding box center [422, 14] width 151 height 21
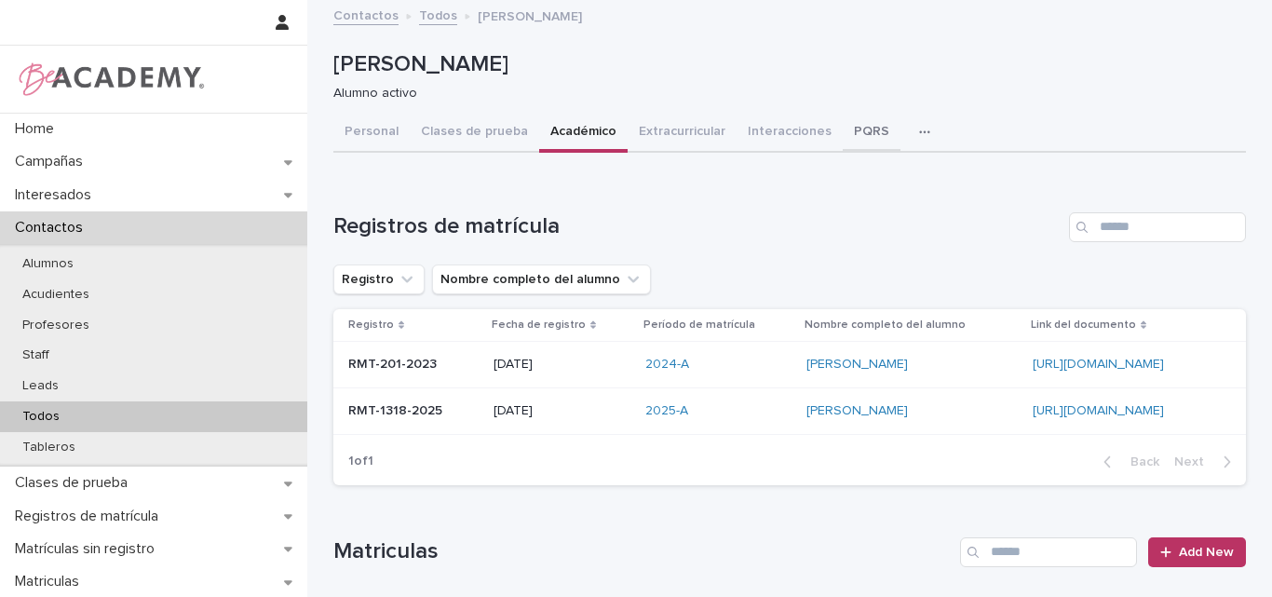
click at [843, 133] on button "PQRS" at bounding box center [872, 133] width 58 height 39
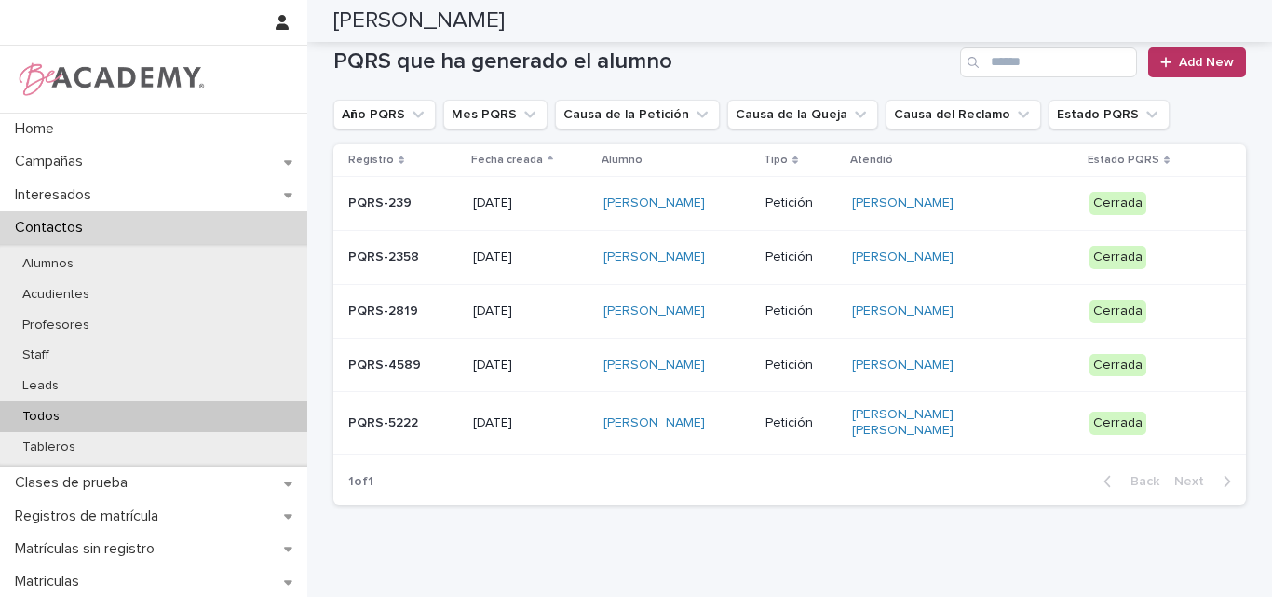
scroll to position [132, 0]
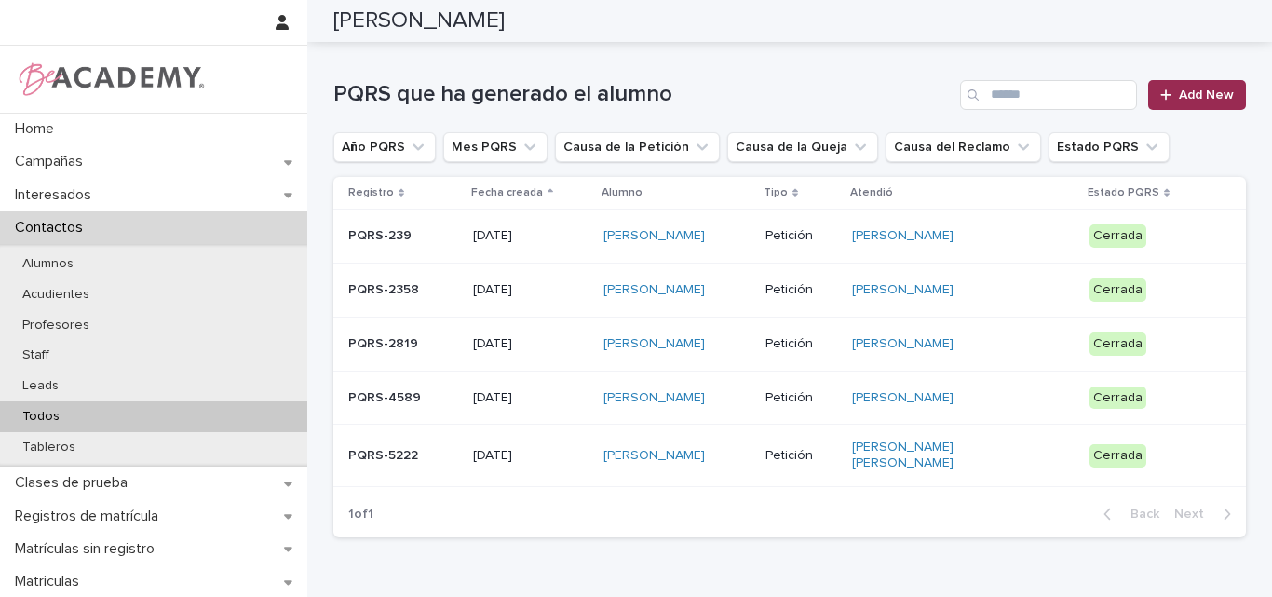
click at [1189, 97] on span "Add New" at bounding box center [1206, 94] width 55 height 13
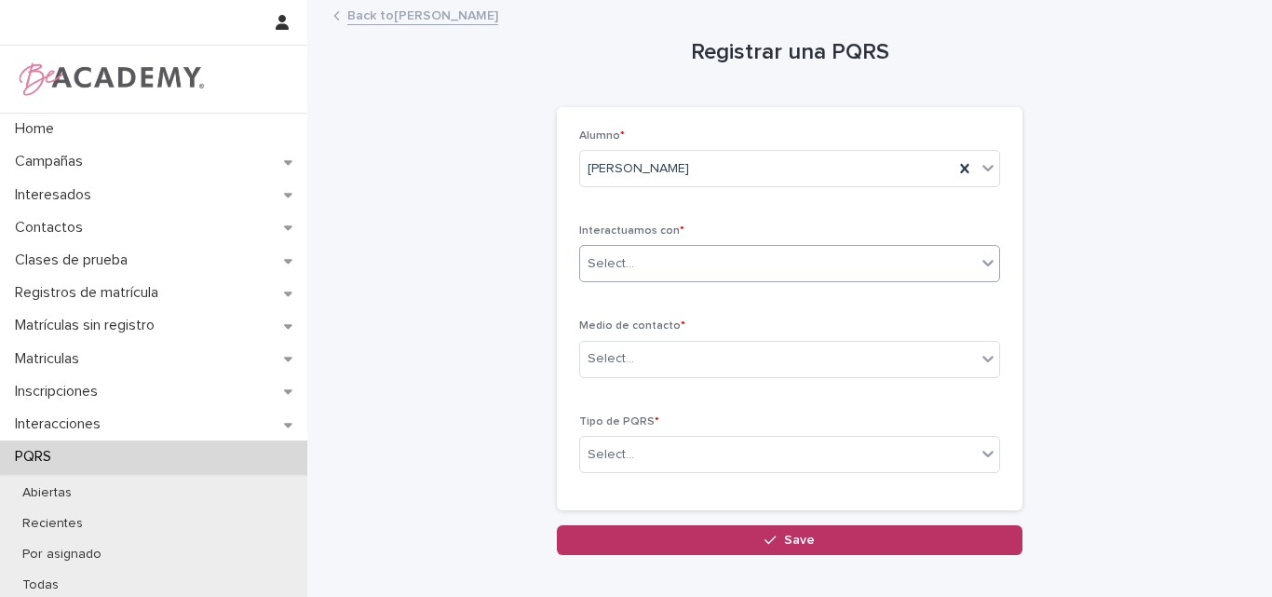
click at [664, 254] on div "Select..." at bounding box center [778, 264] width 396 height 31
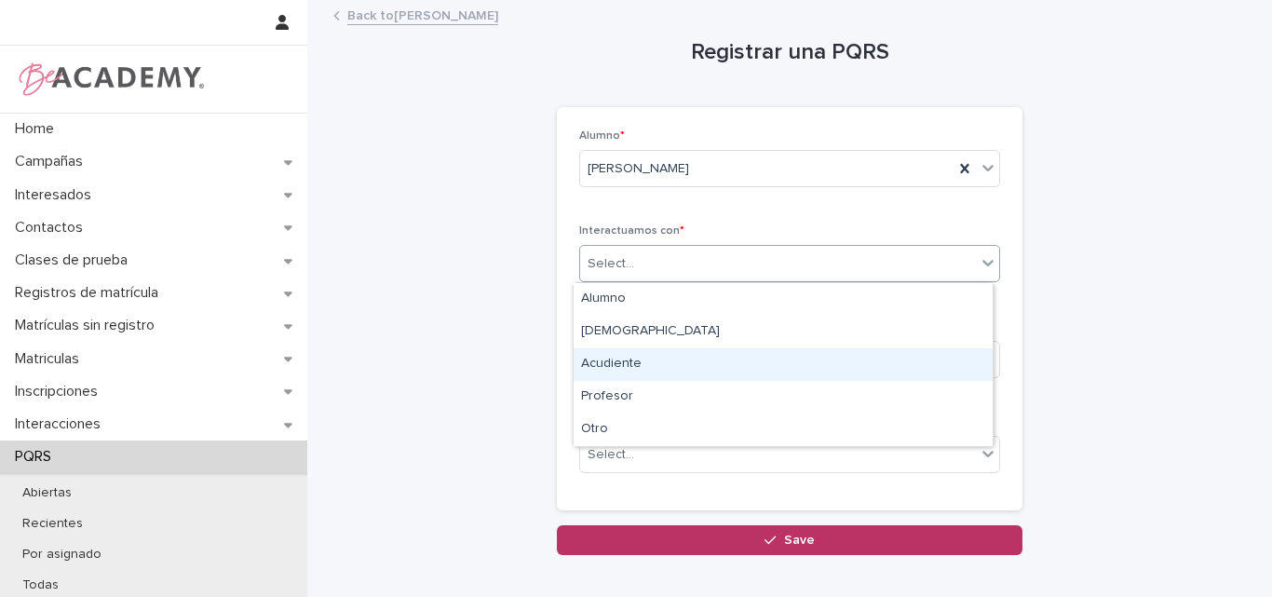
click at [632, 371] on div "Acudiente" at bounding box center [783, 364] width 419 height 33
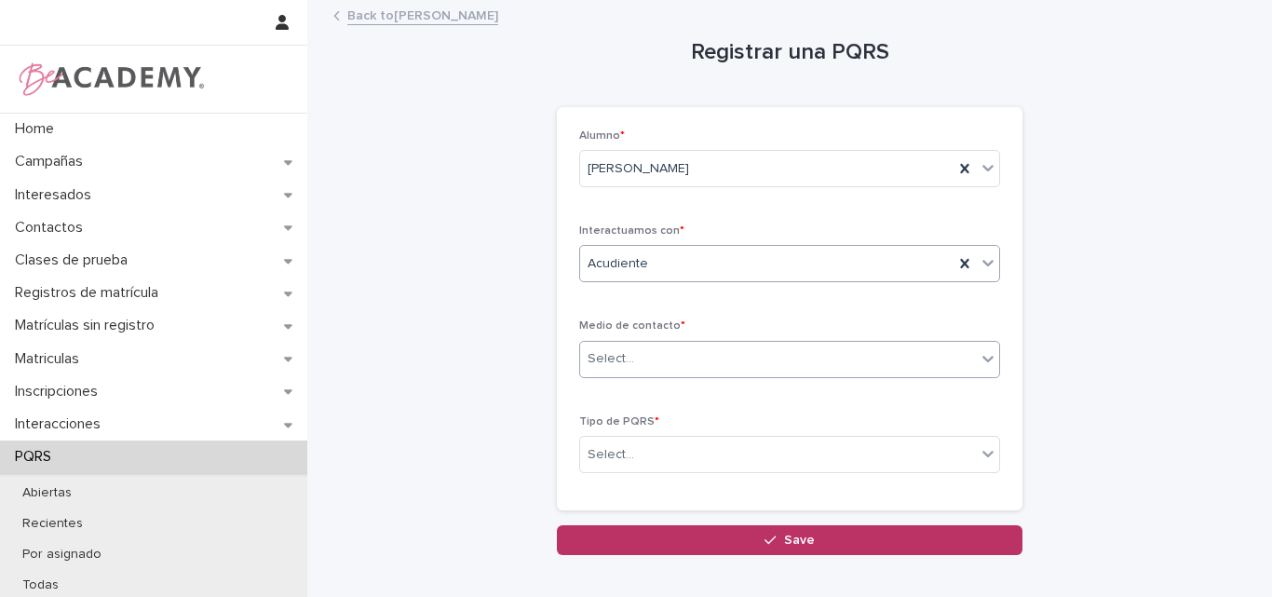
click at [695, 345] on div "Select..." at bounding box center [778, 359] width 396 height 31
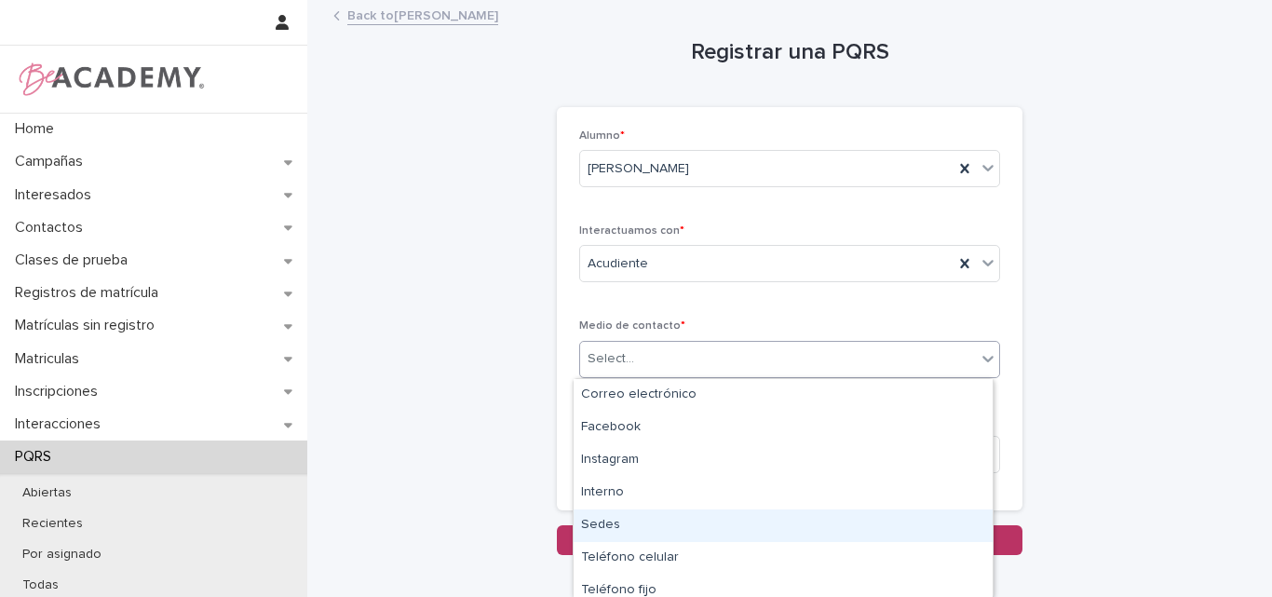
click at [635, 534] on div "Sedes" at bounding box center [783, 525] width 419 height 33
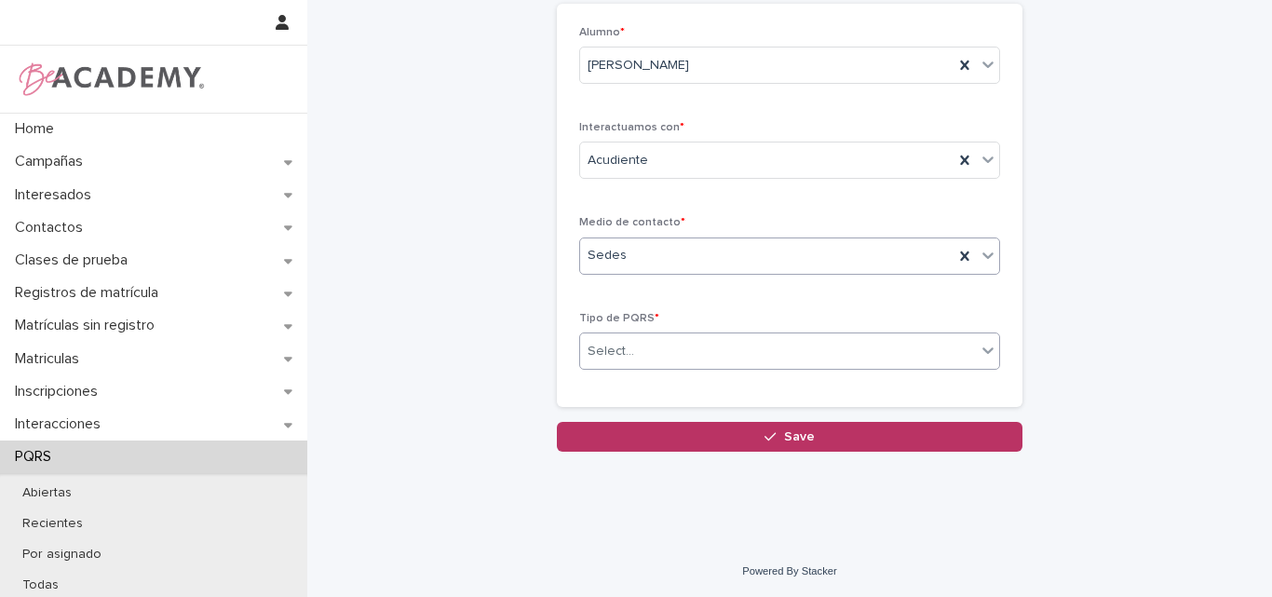
scroll to position [104, 0]
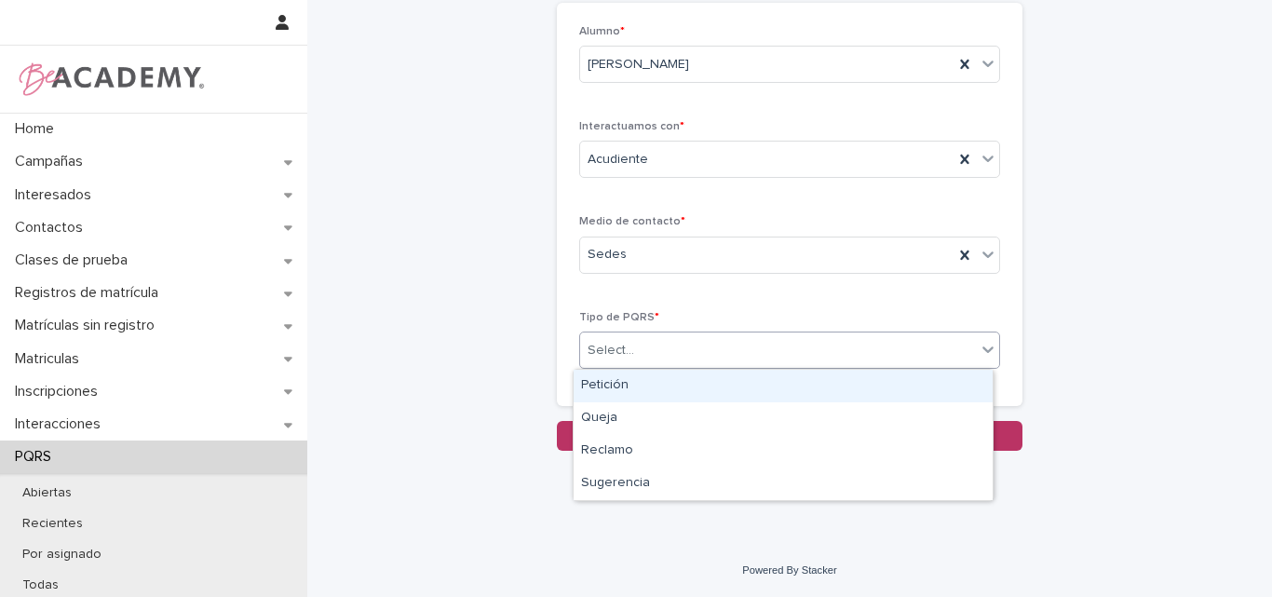
click at [669, 354] on div "Select..." at bounding box center [778, 350] width 396 height 31
click at [655, 385] on div "Petición" at bounding box center [783, 386] width 419 height 33
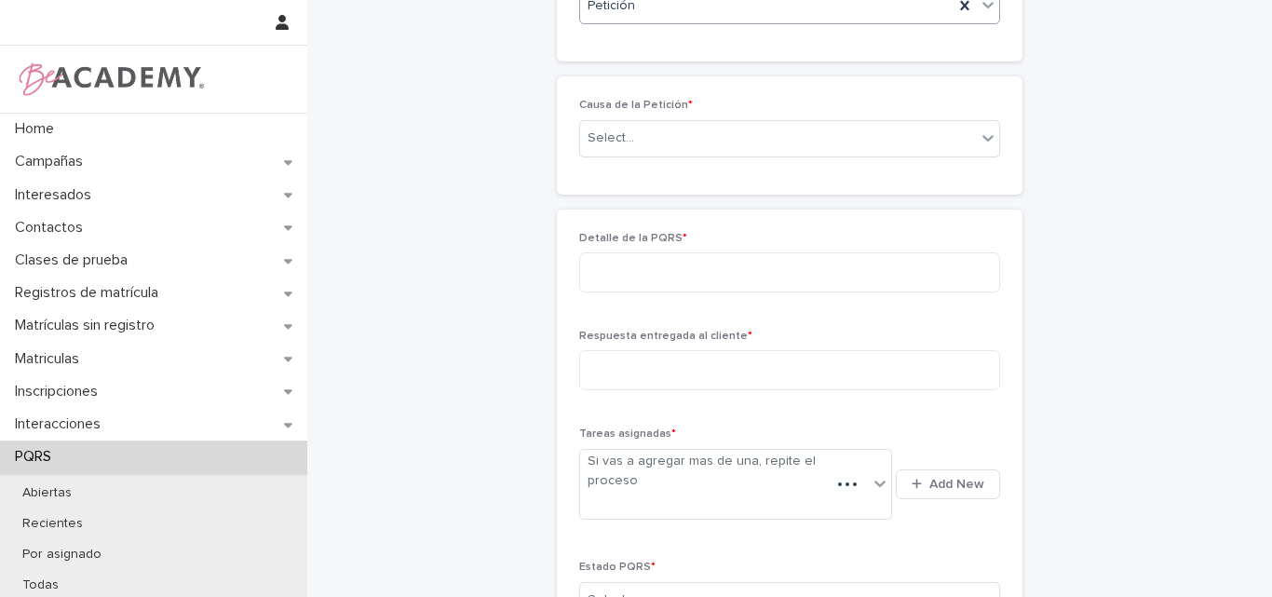
scroll to position [432, 0]
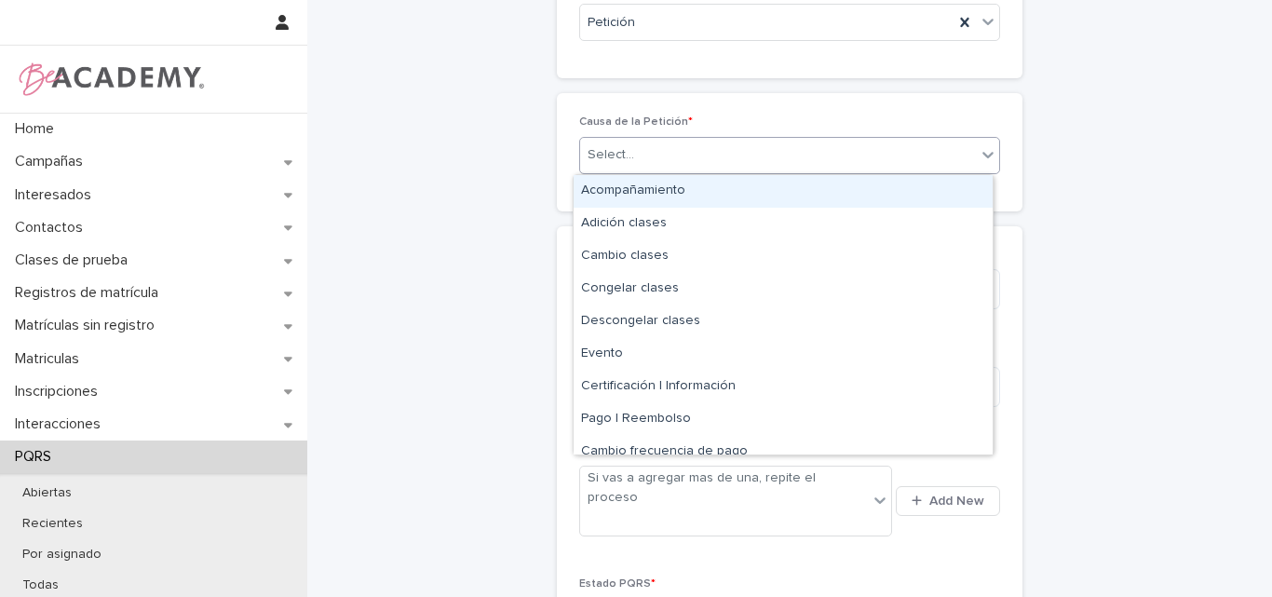
click at [642, 142] on div "Select..." at bounding box center [778, 155] width 396 height 31
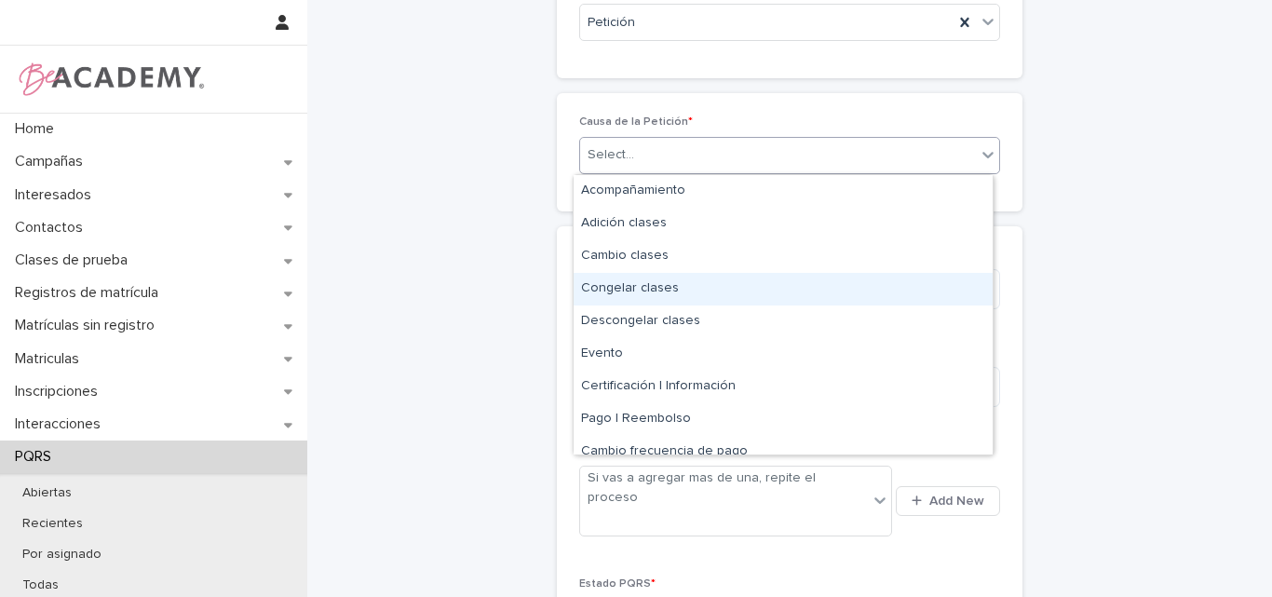
scroll to position [112, 0]
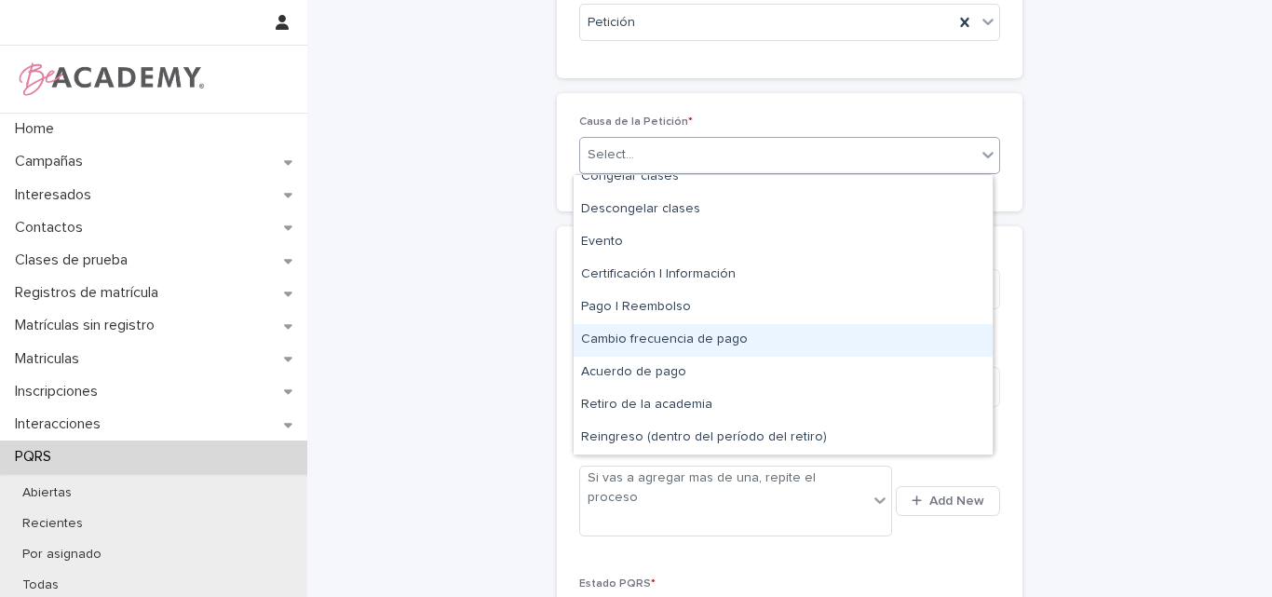
click at [640, 343] on div "Cambio frecuencia de pago" at bounding box center [783, 340] width 419 height 33
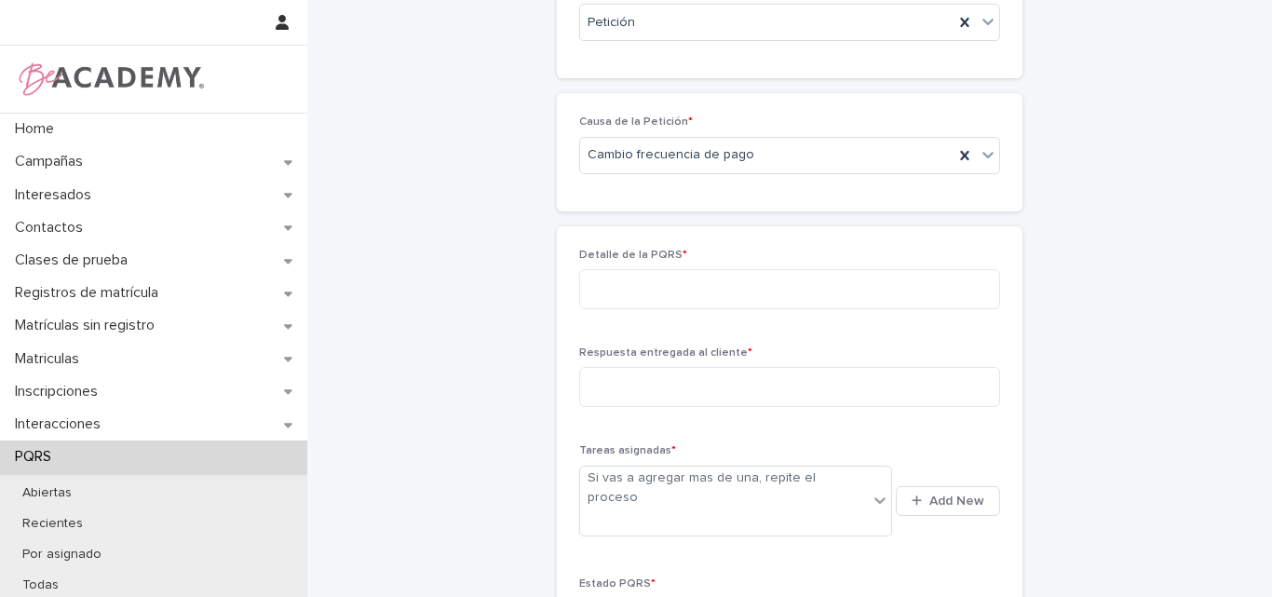
click at [667, 312] on div "Detalle de la PQRS *" at bounding box center [789, 286] width 421 height 75
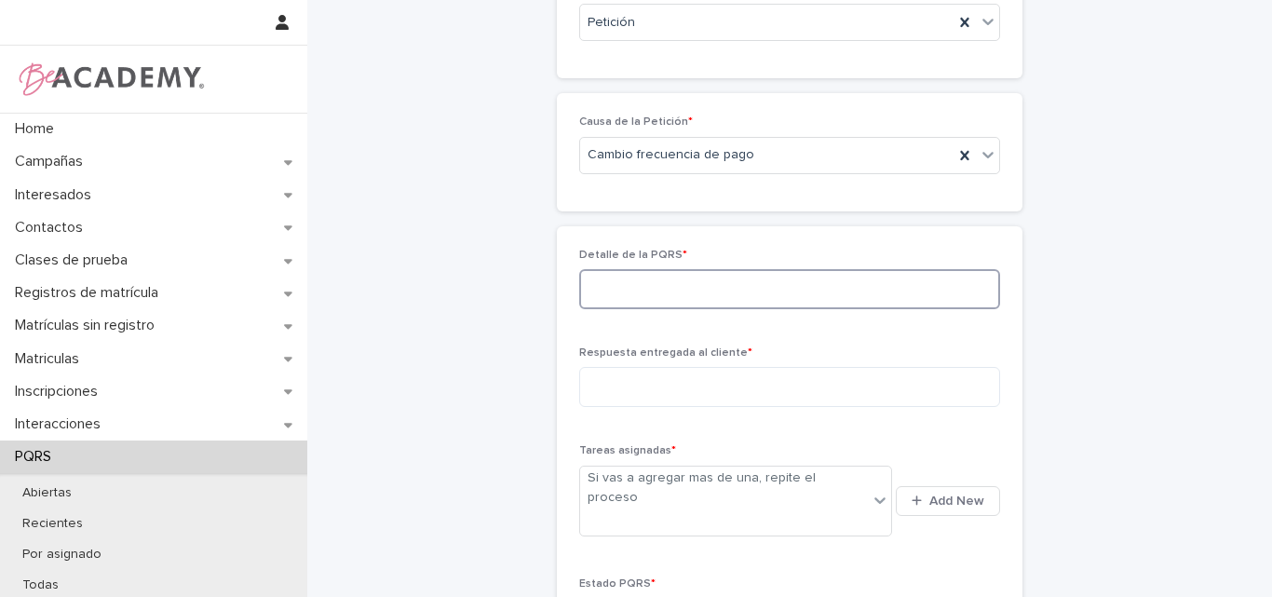
click at [673, 292] on textarea at bounding box center [789, 289] width 421 height 40
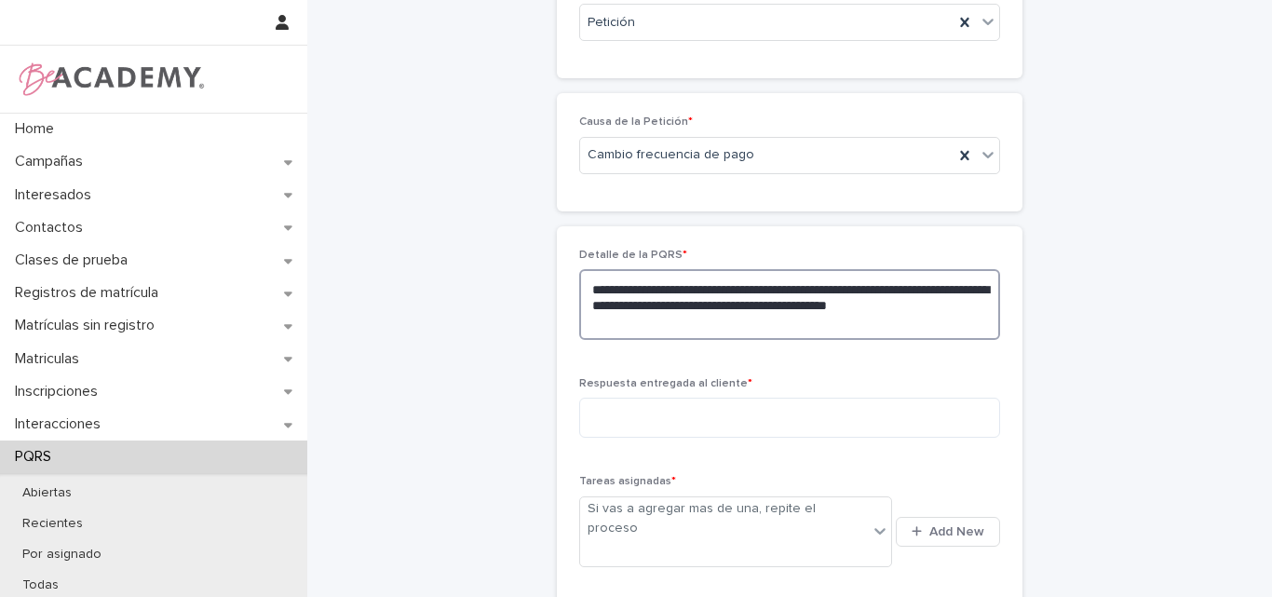
click at [680, 319] on textarea "**********" at bounding box center [789, 304] width 421 height 71
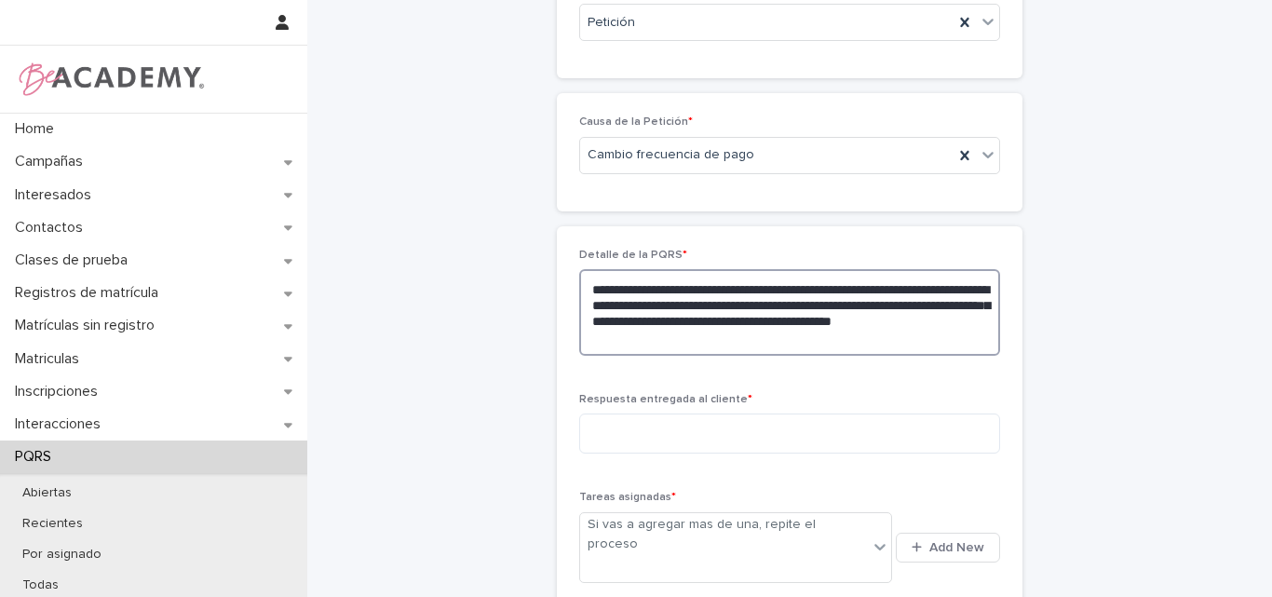
click at [805, 340] on textarea "**********" at bounding box center [789, 312] width 421 height 87
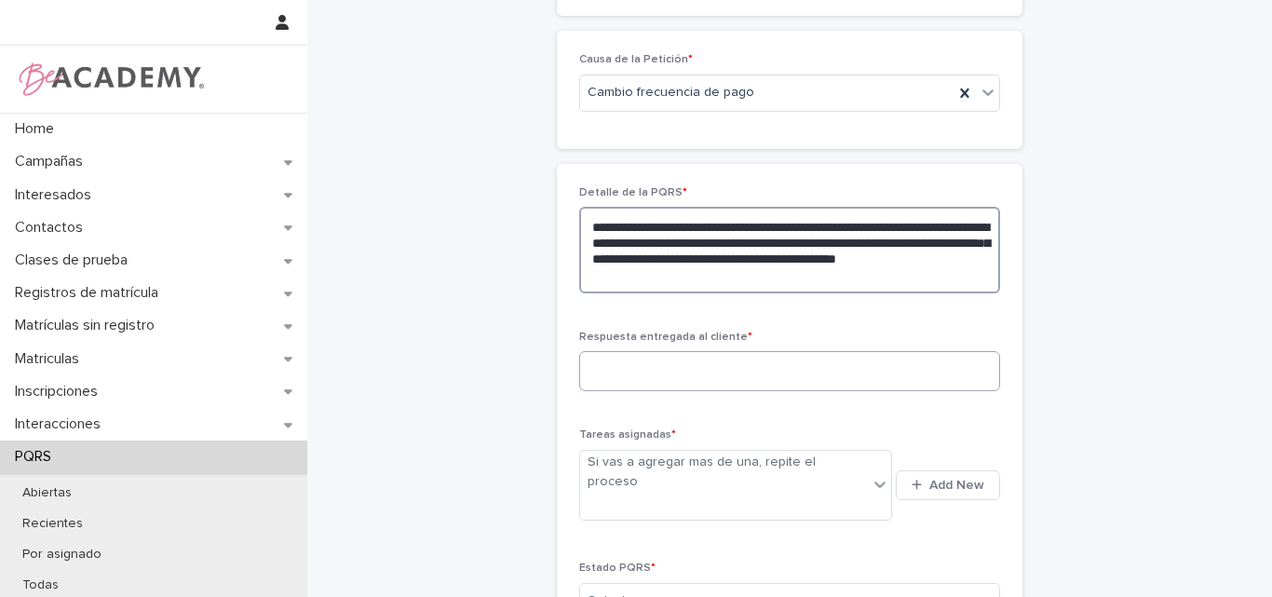
scroll to position [525, 0]
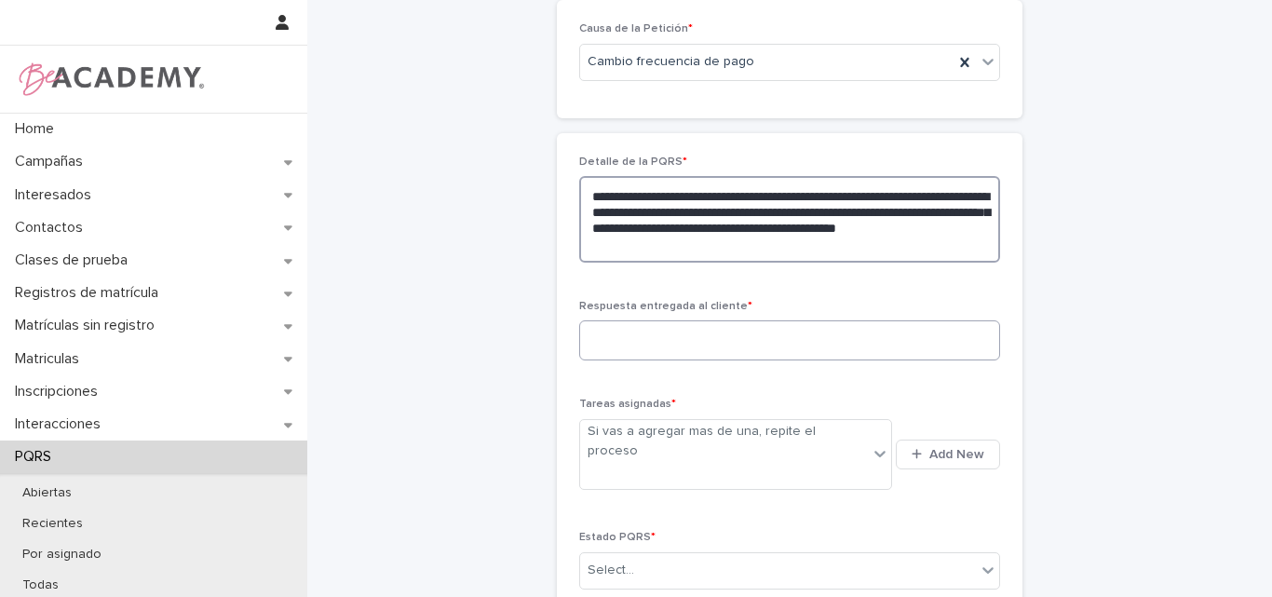
type textarea "**********"
click at [660, 340] on textarea at bounding box center [789, 340] width 421 height 40
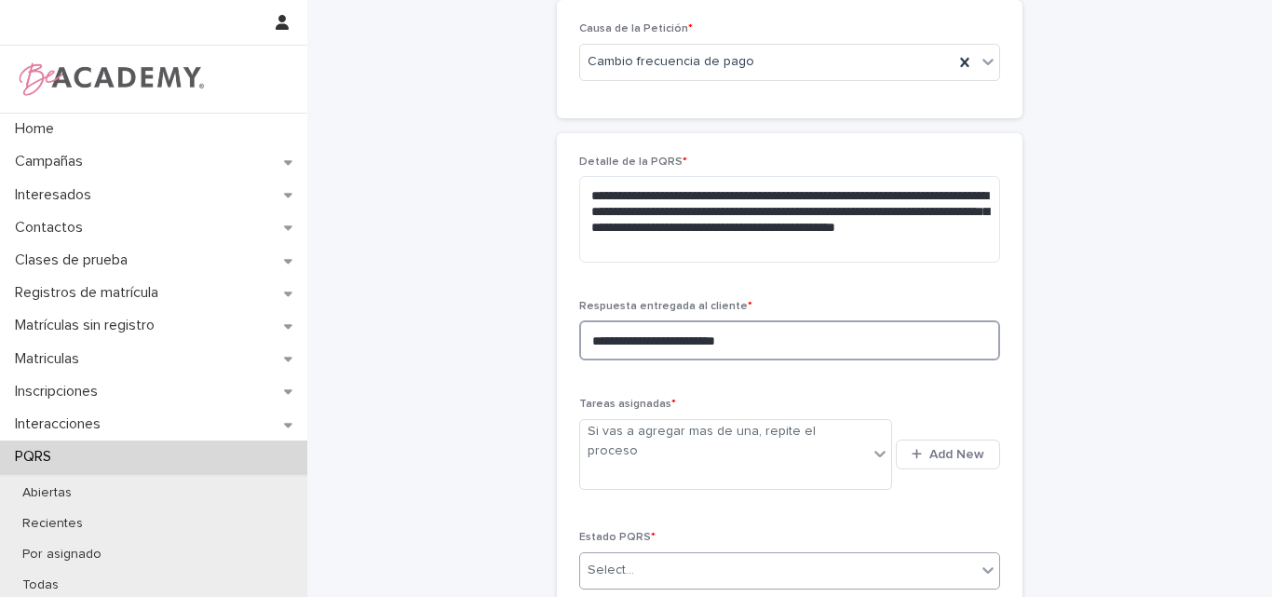
scroll to position [711, 0]
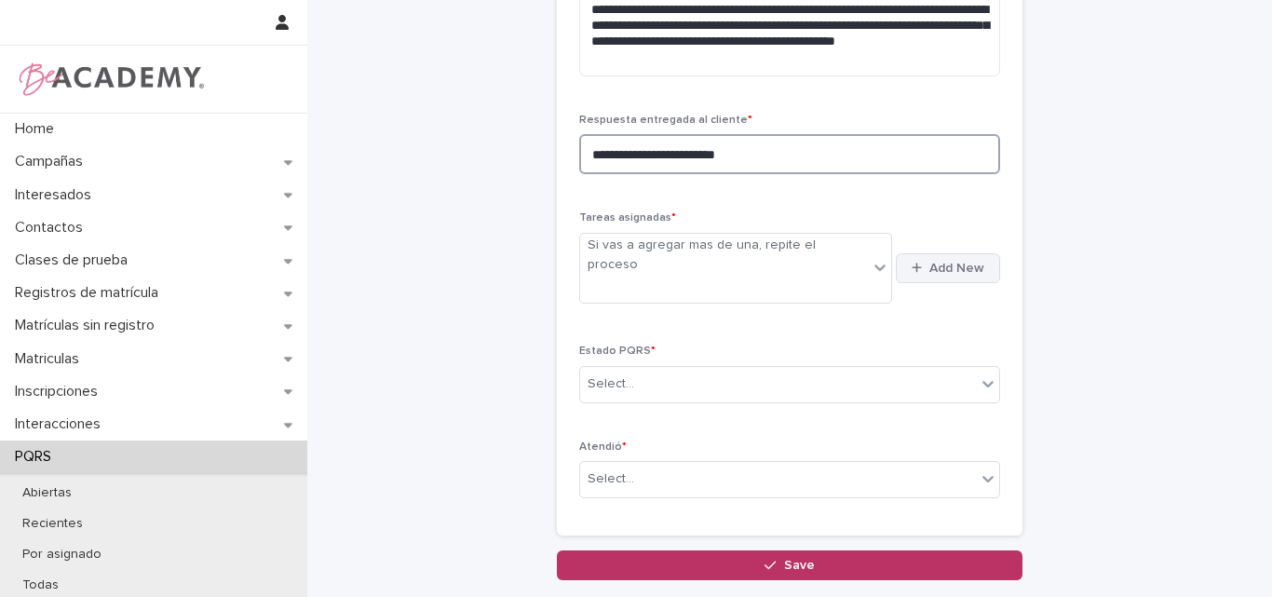
type textarea "**********"
click at [949, 262] on span "Add New" at bounding box center [956, 268] width 55 height 13
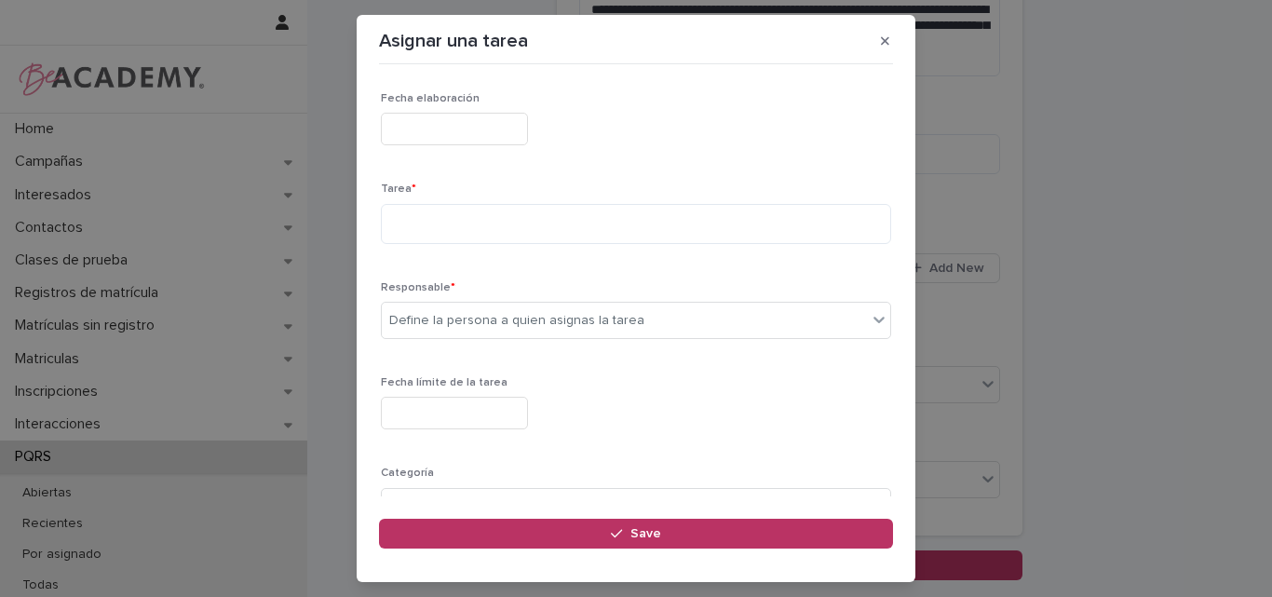
click at [469, 128] on input "text" at bounding box center [454, 129] width 147 height 33
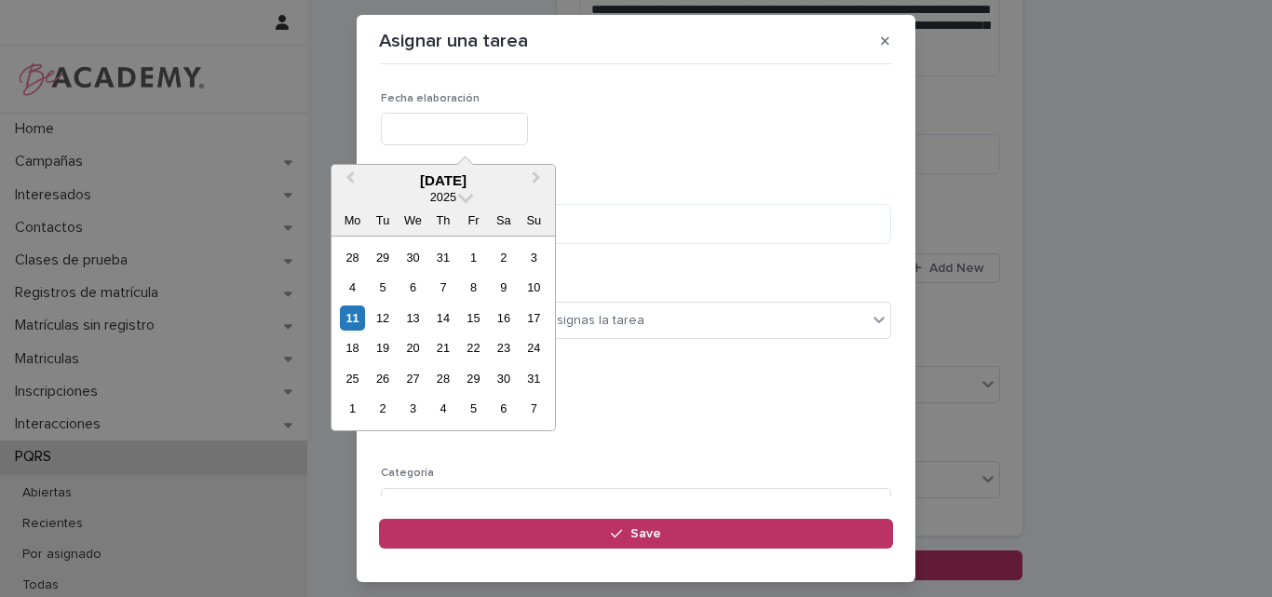
type input "**********"
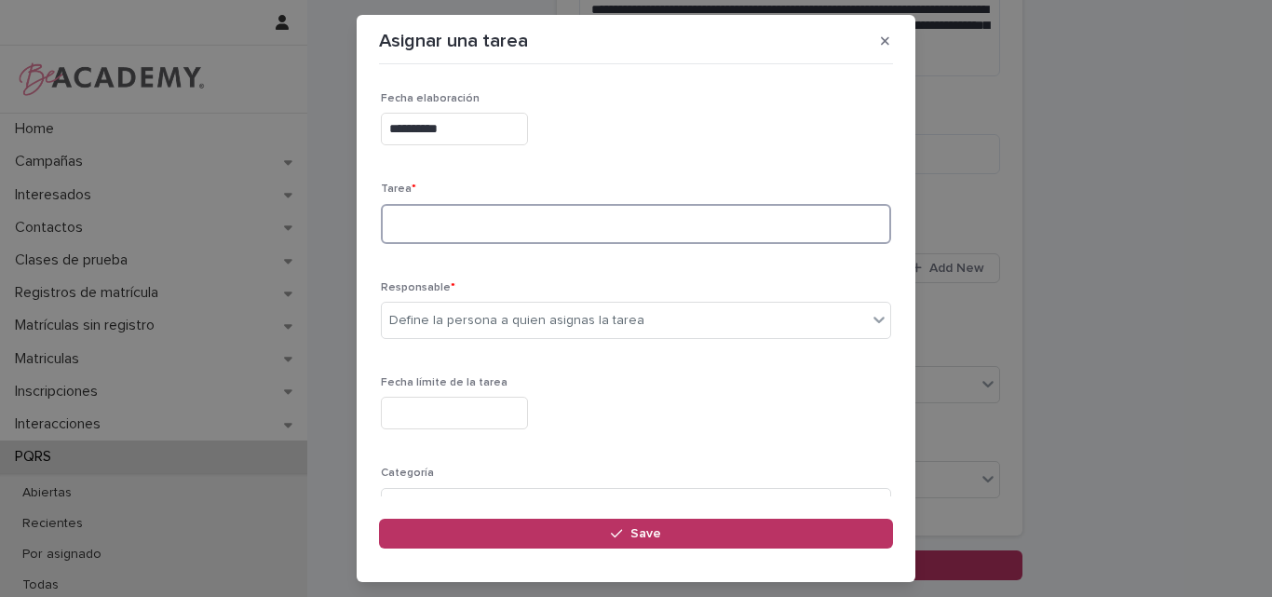
click at [433, 229] on textarea at bounding box center [636, 224] width 510 height 40
type textarea "**********"
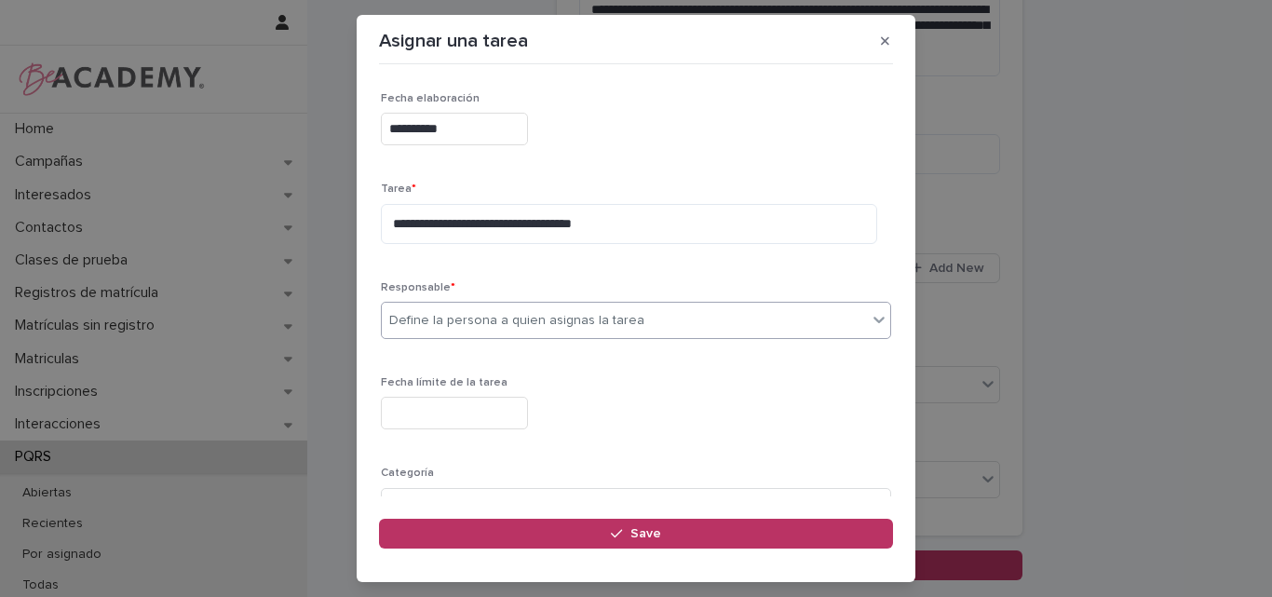
click at [568, 317] on div "Define la persona a quien asignas la tarea" at bounding box center [516, 321] width 255 height 20
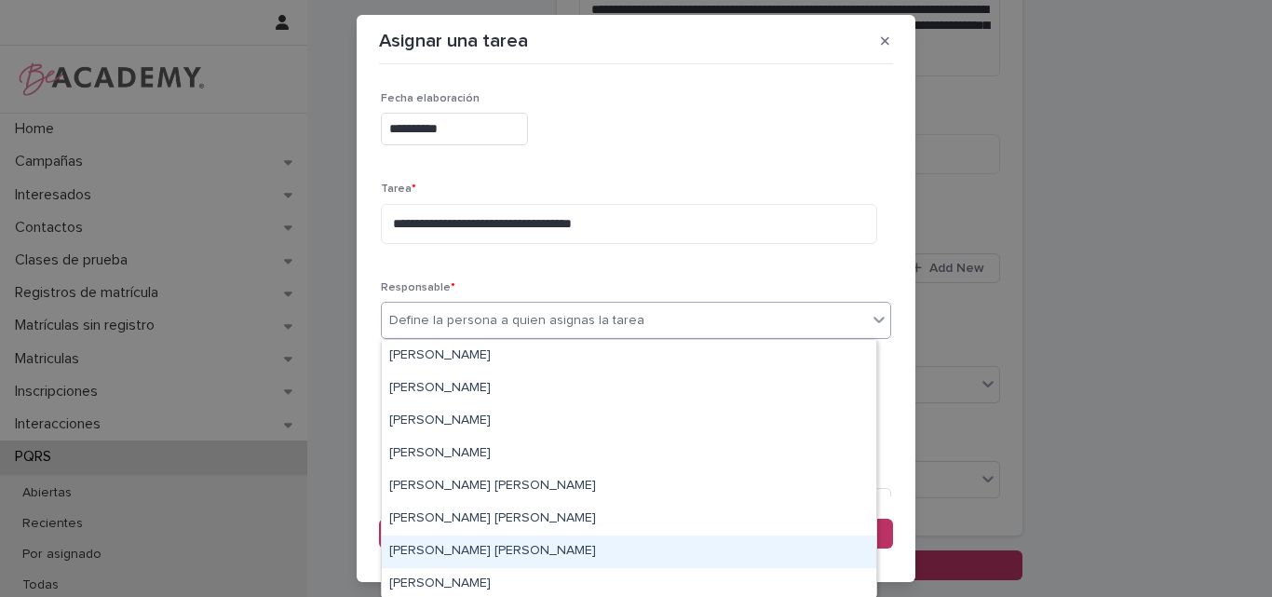
click at [452, 549] on div "Lina Rico Montoya" at bounding box center [629, 551] width 494 height 33
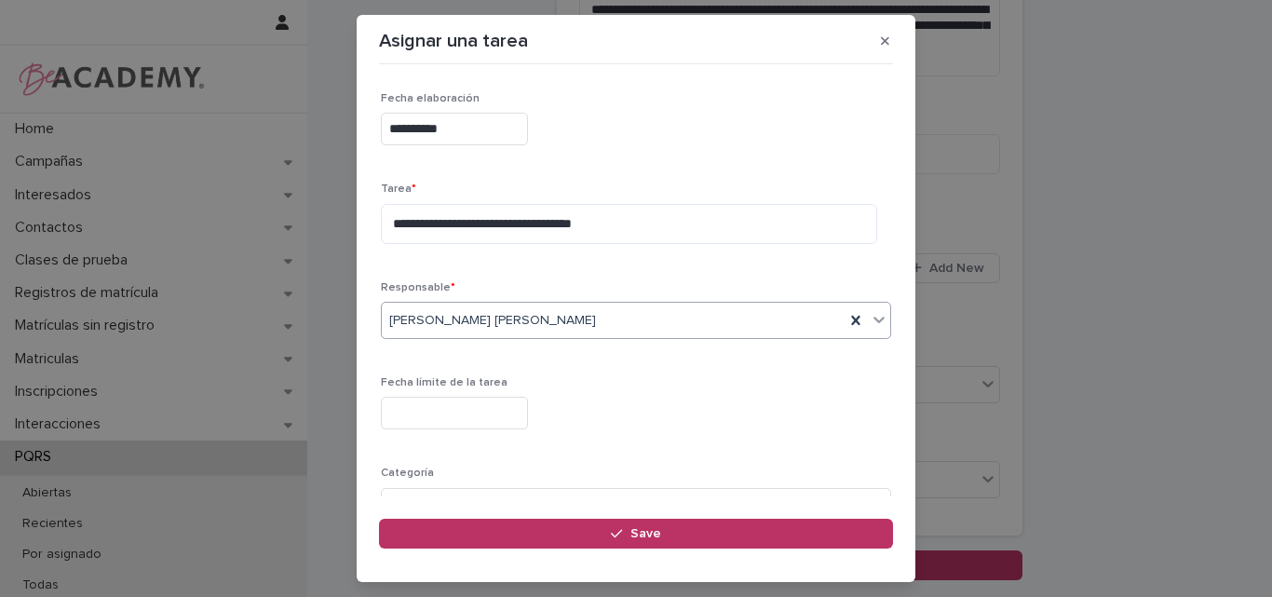
click at [610, 317] on div "Lina Rico Montoya" at bounding box center [613, 320] width 463 height 31
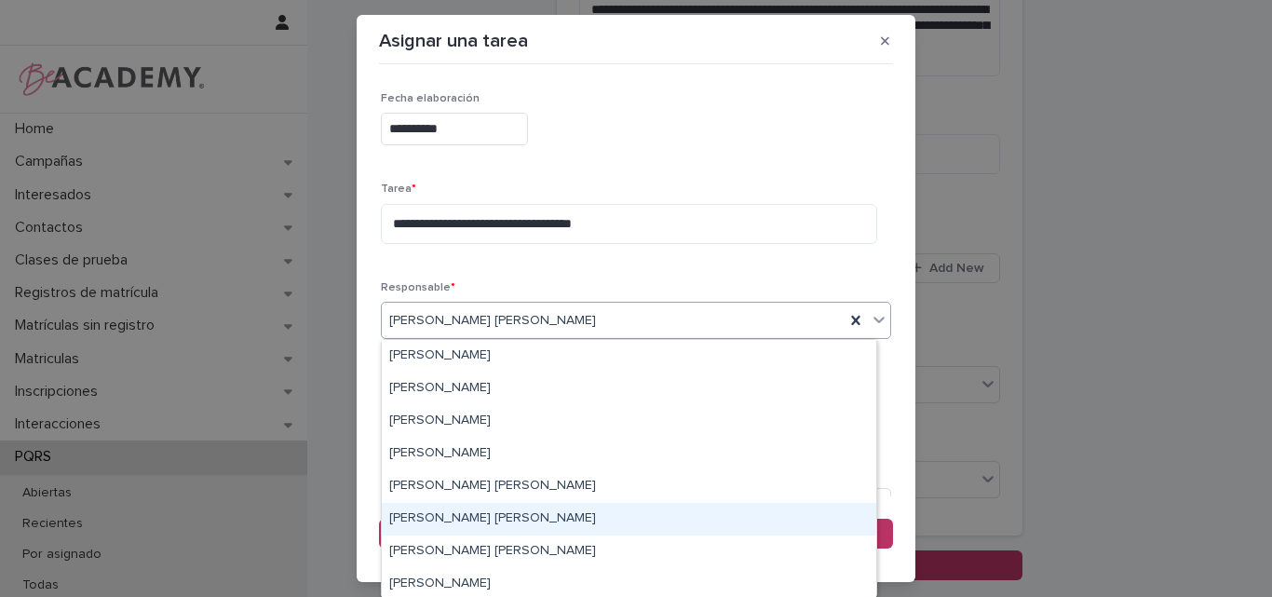
click at [475, 525] on div "Leidy Mesa Alvarez" at bounding box center [629, 519] width 494 height 33
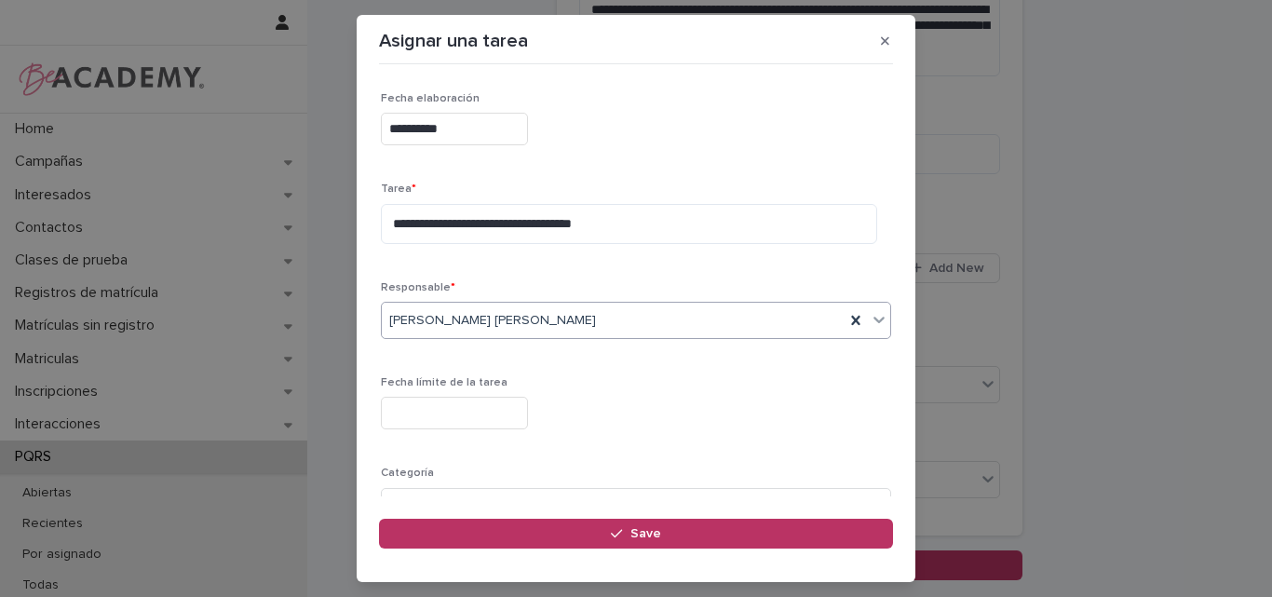
click at [475, 413] on input "text" at bounding box center [454, 413] width 147 height 33
type input "**********"
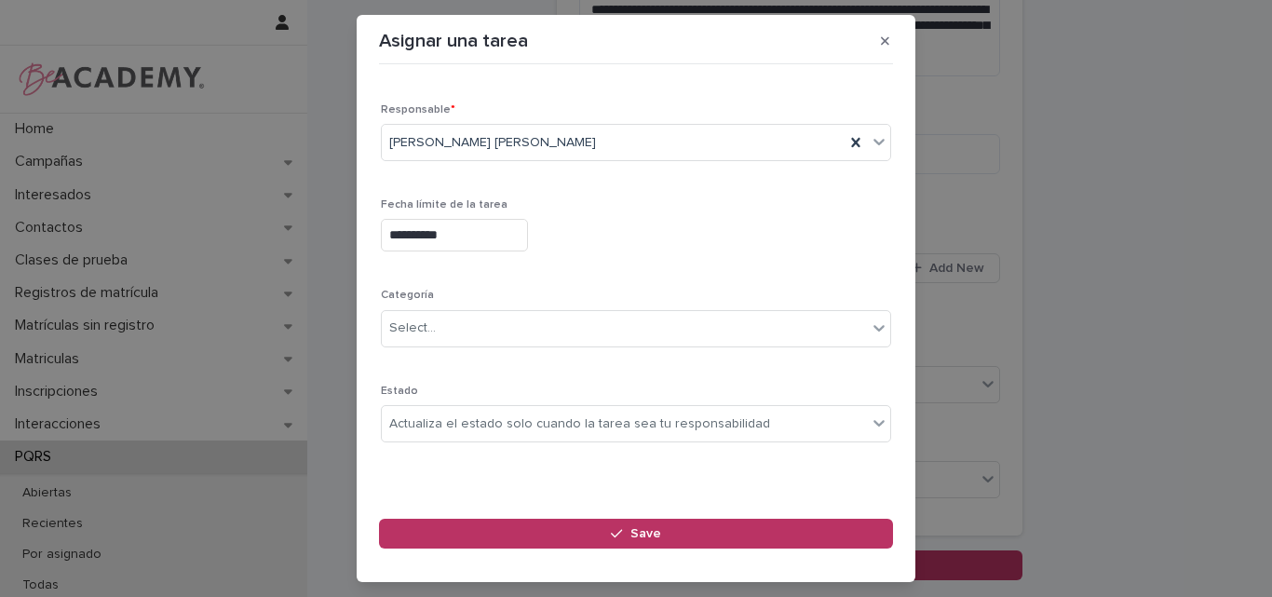
scroll to position [182, 0]
click at [476, 426] on div "Actualiza el estado solo cuando la tarea sea tu responsabilidad" at bounding box center [579, 421] width 381 height 20
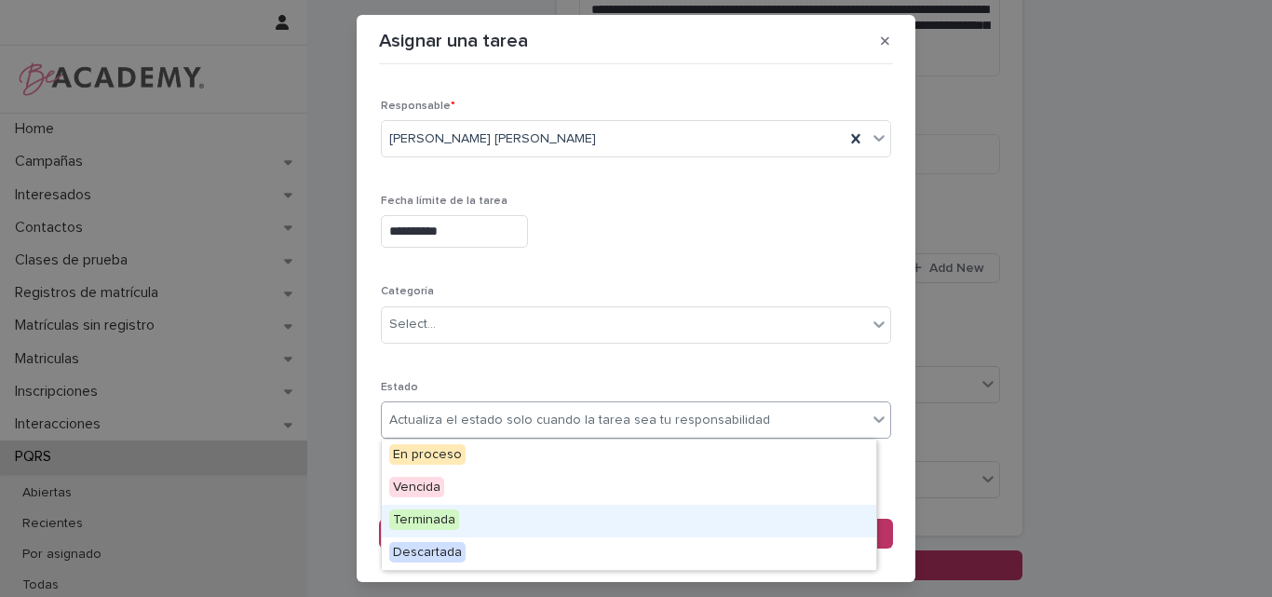
click at [454, 519] on span "Terminada" at bounding box center [424, 519] width 70 height 20
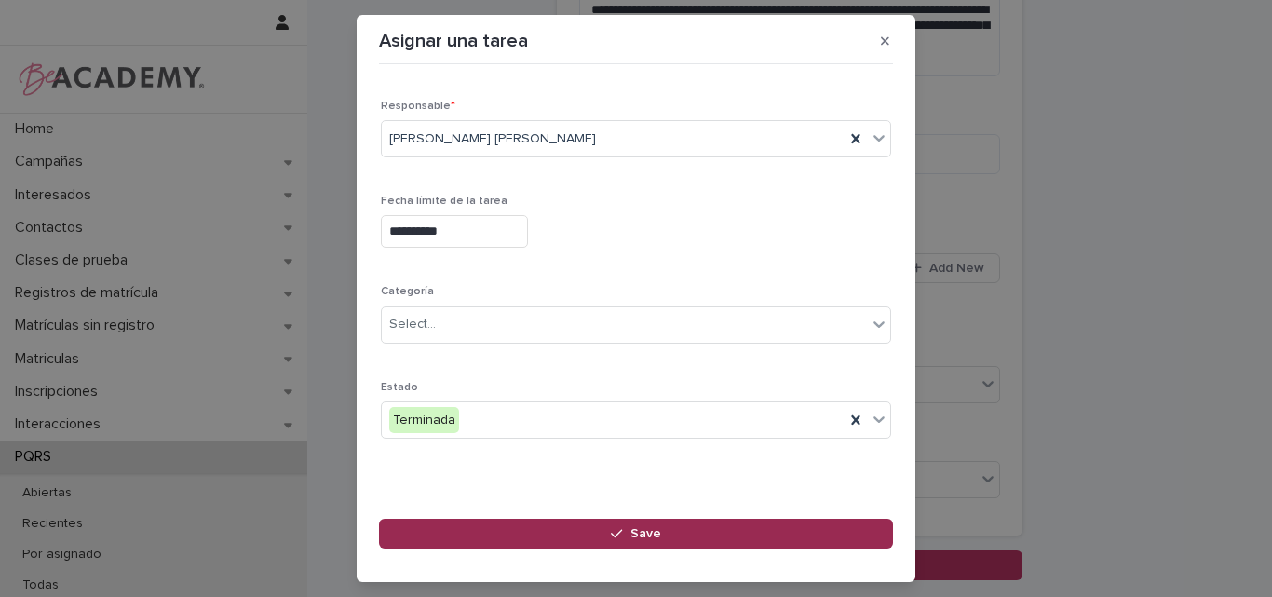
click at [610, 534] on button "Save" at bounding box center [636, 534] width 514 height 30
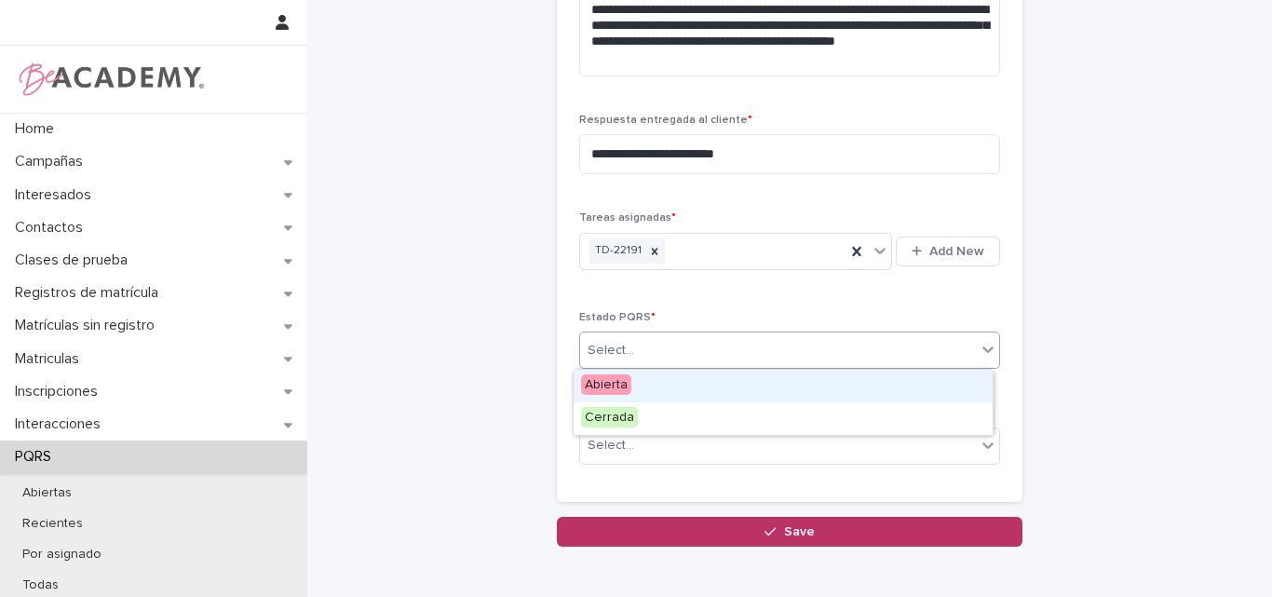
click at [729, 342] on div "Select..." at bounding box center [778, 350] width 396 height 31
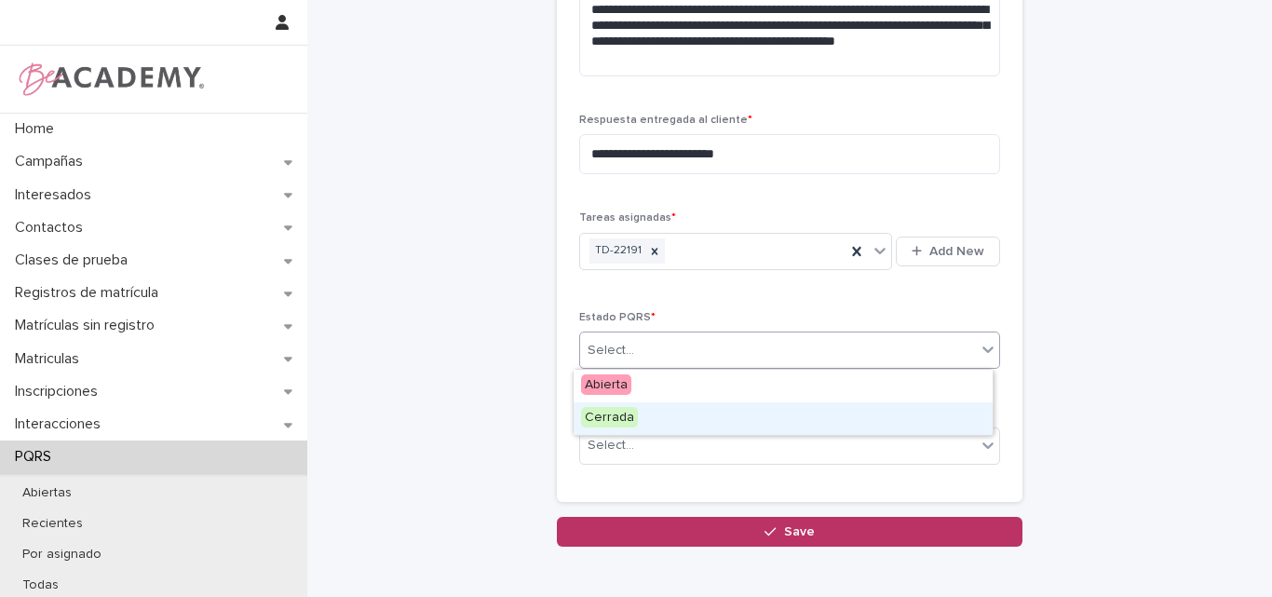
click at [695, 428] on div "Cerrada" at bounding box center [783, 418] width 419 height 33
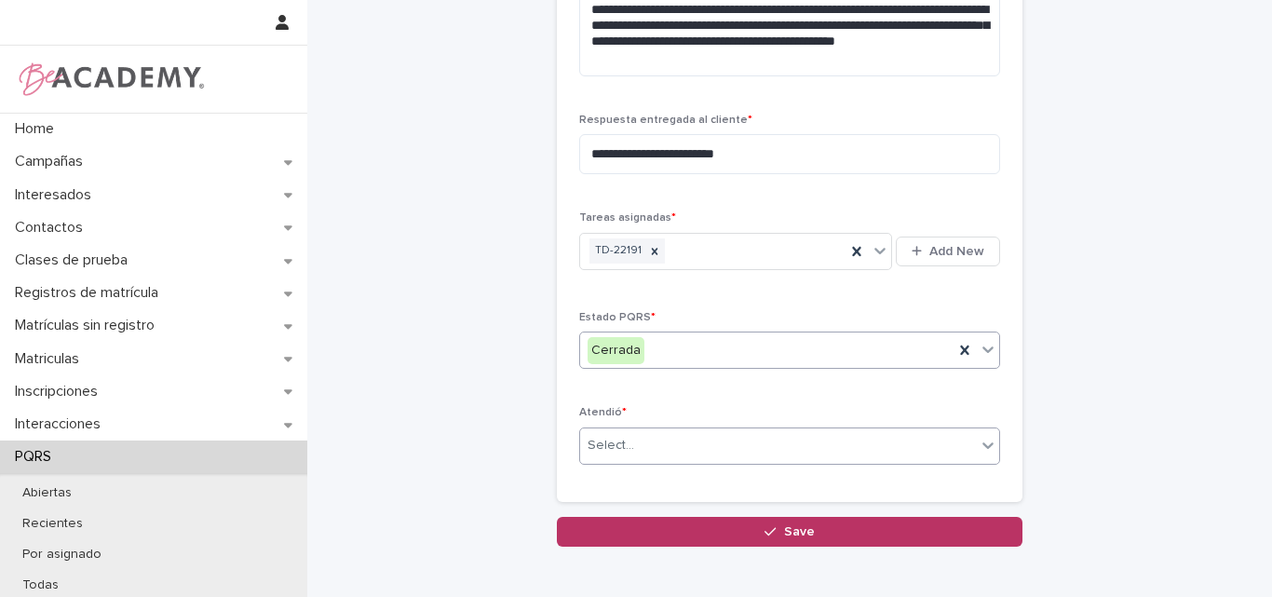
click at [661, 441] on div "Select..." at bounding box center [778, 445] width 396 height 31
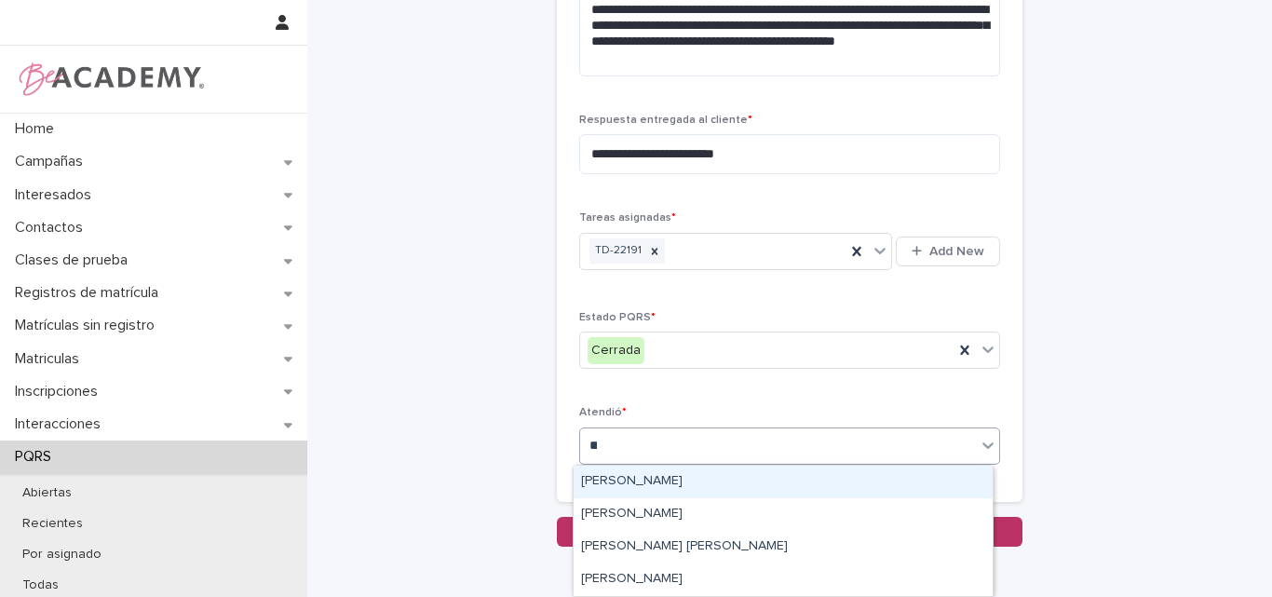
type input "****"
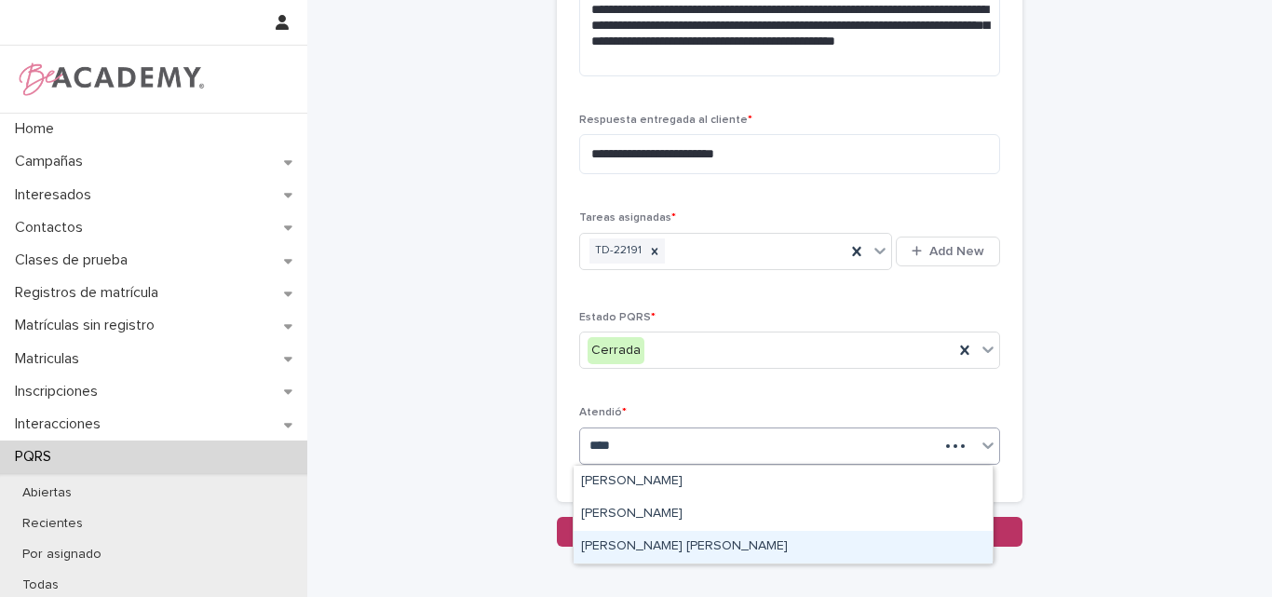
click at [684, 543] on div "Lina Rico Montoya" at bounding box center [783, 547] width 419 height 33
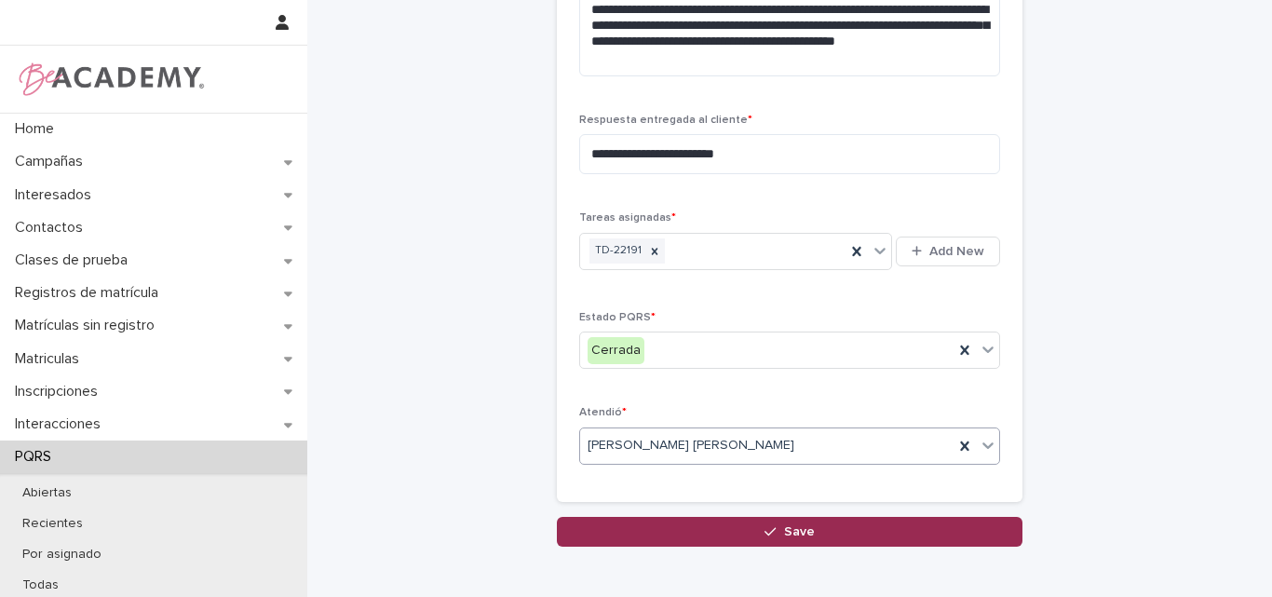
click at [792, 535] on span "Save" at bounding box center [799, 531] width 31 height 13
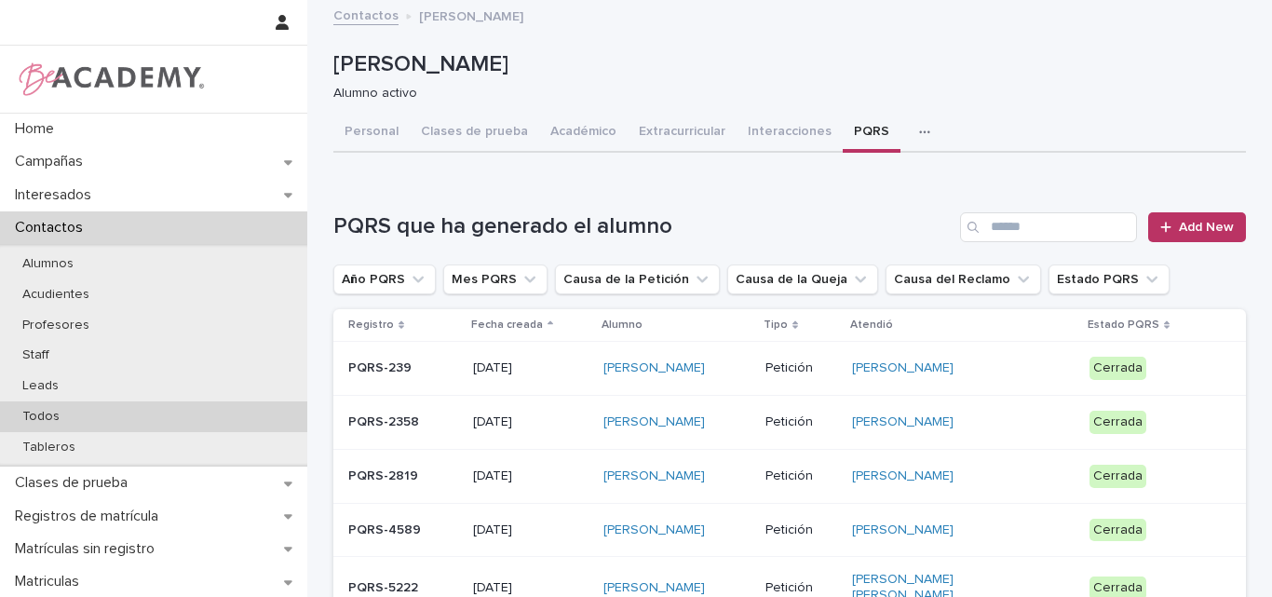
click at [80, 419] on div "Todos" at bounding box center [153, 416] width 307 height 31
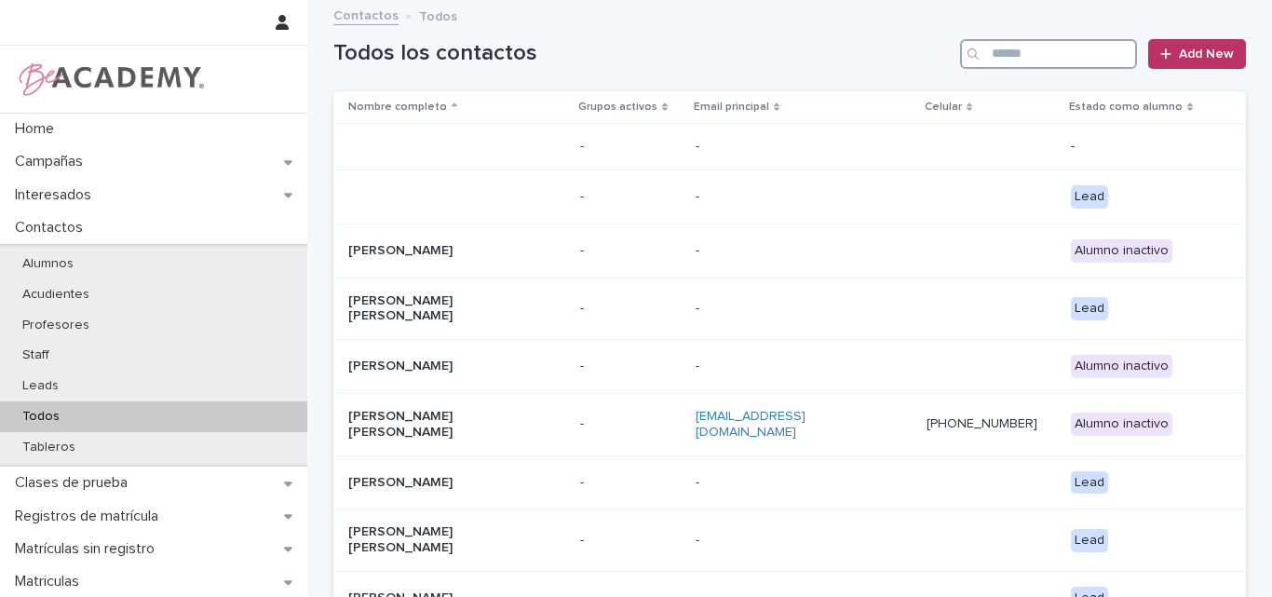
click at [1072, 48] on input "Search" at bounding box center [1048, 54] width 177 height 30
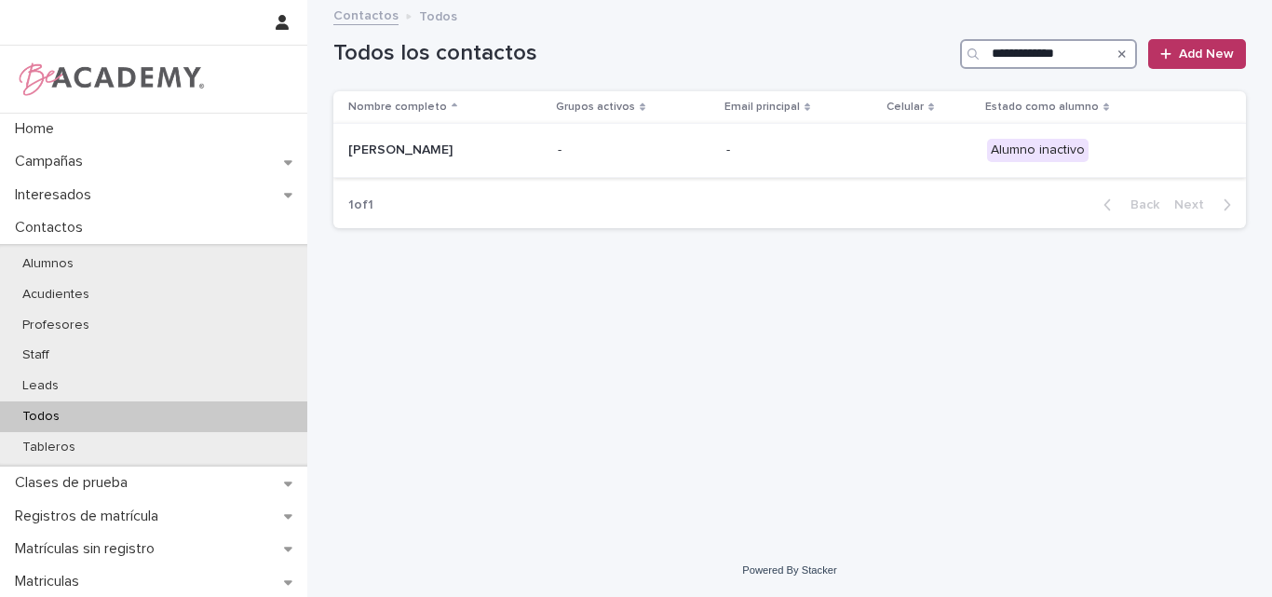
type input "**********"
click at [464, 148] on p "Luciana Galeano Marulanda" at bounding box center [441, 150] width 186 height 16
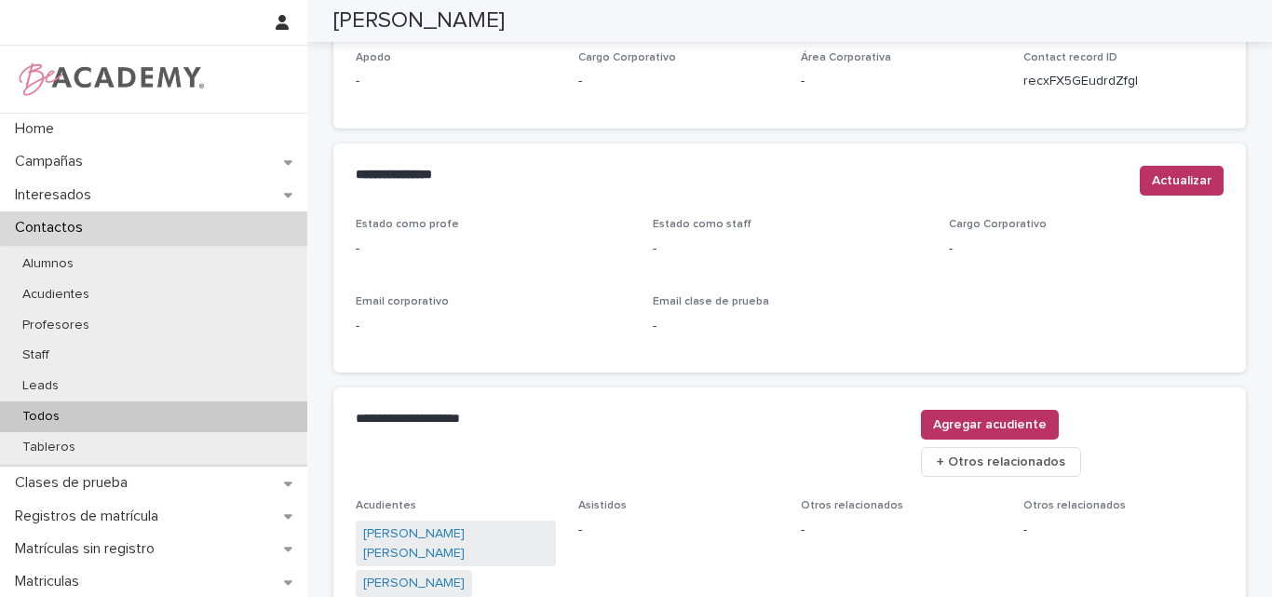
scroll to position [819, 0]
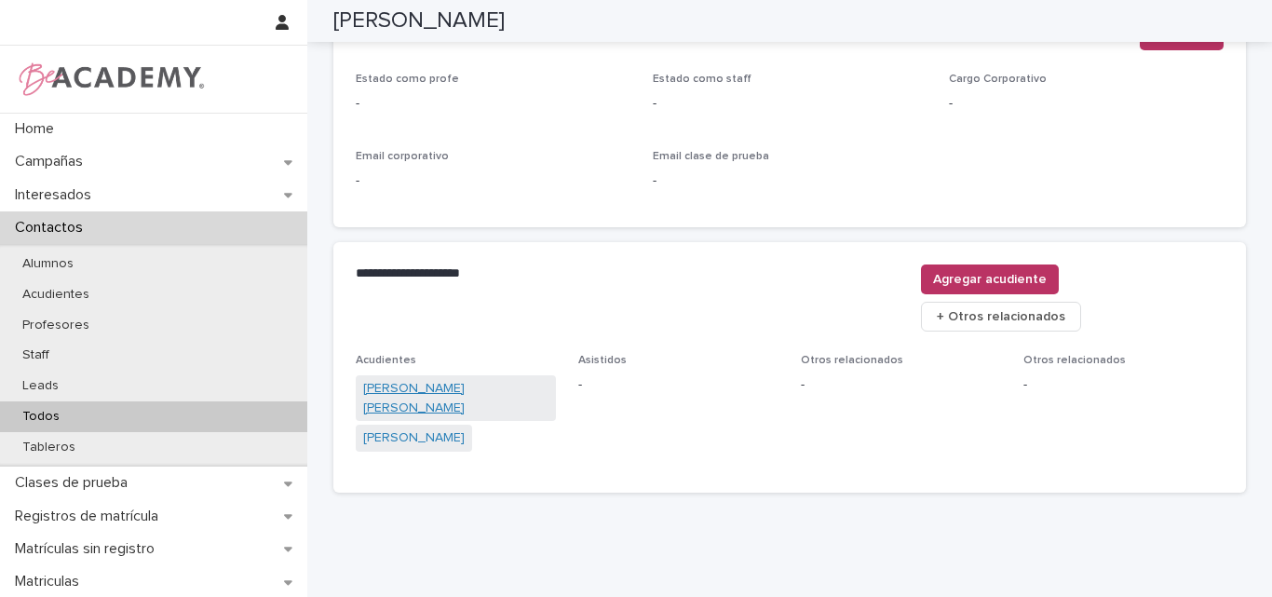
click at [438, 379] on link "Natalia Marulanda Miranda" at bounding box center [455, 398] width 185 height 39
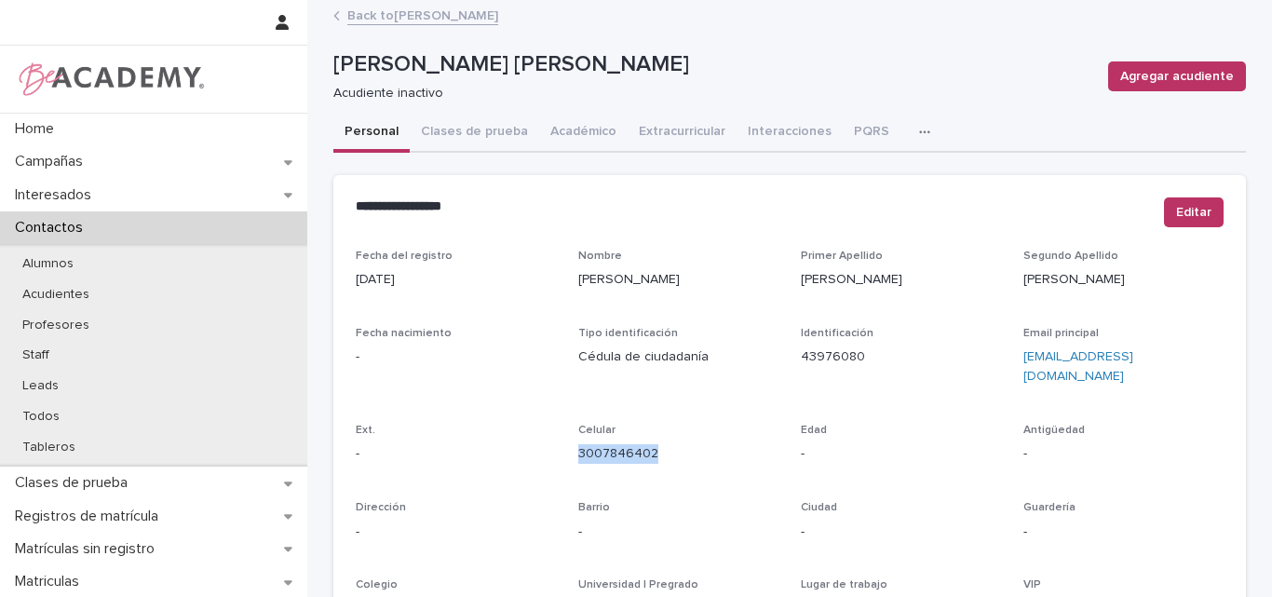
drag, startPoint x: 677, startPoint y: 440, endPoint x: 574, endPoint y: 444, distance: 103.4
click at [578, 444] on p "3007846402" at bounding box center [678, 454] width 200 height 20
copy link "3007846402"
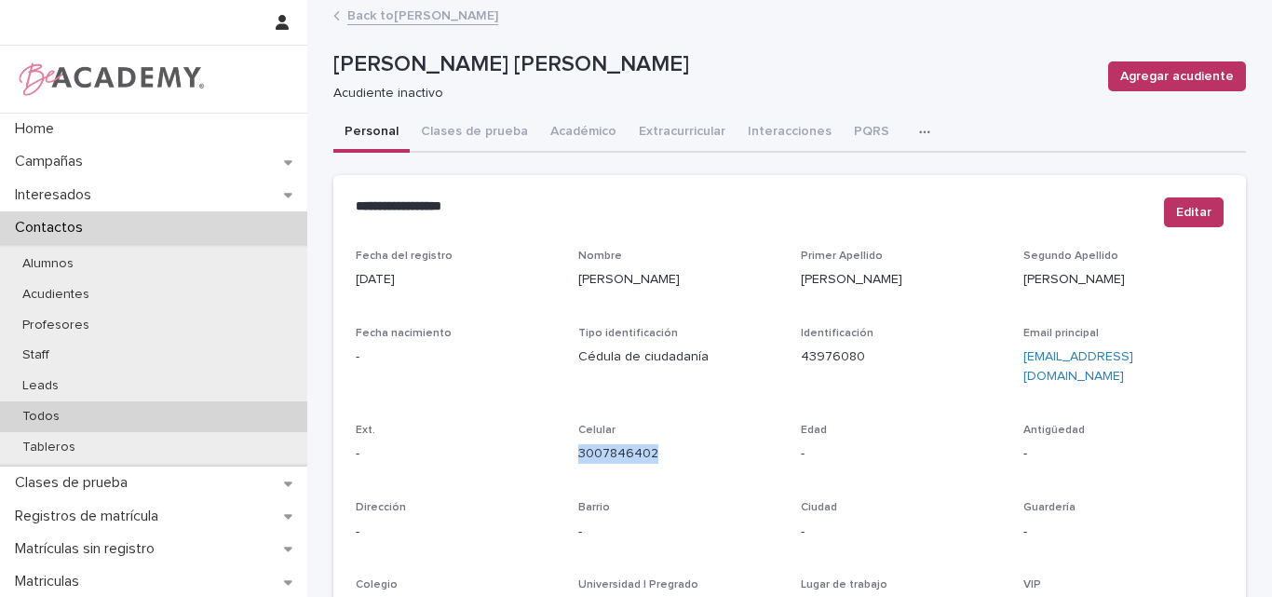
click at [48, 412] on p "Todos" at bounding box center [40, 417] width 67 height 16
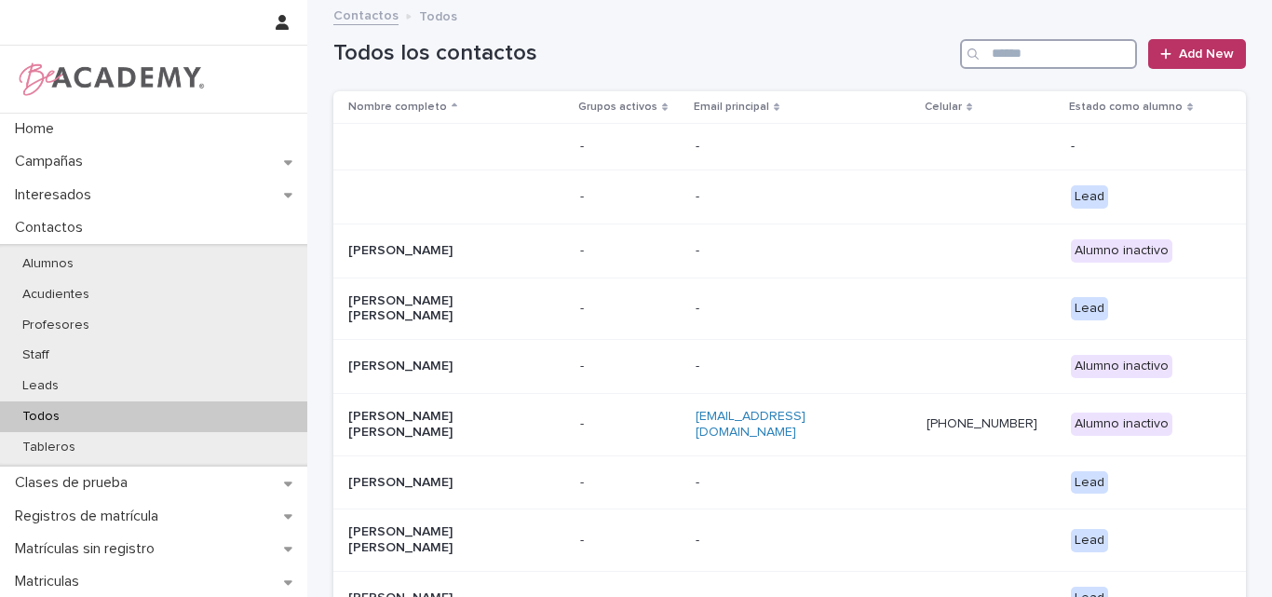
click at [1034, 56] on input "Search" at bounding box center [1048, 54] width 177 height 30
type input "*******"
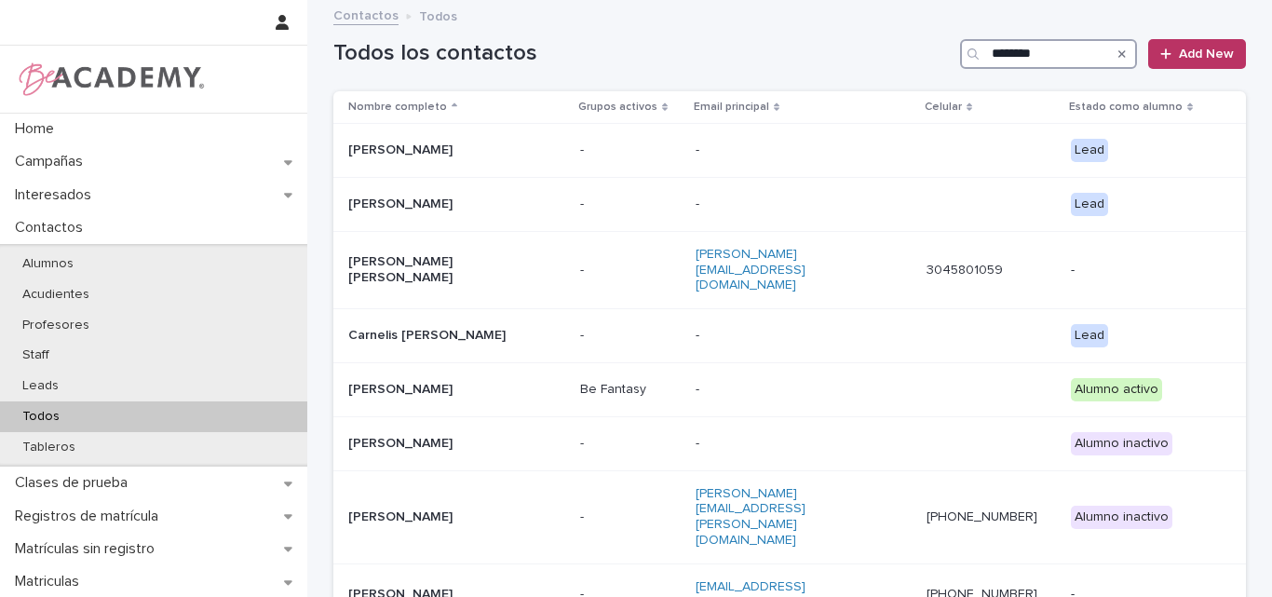
drag, startPoint x: 1043, startPoint y: 60, endPoint x: 956, endPoint y: 61, distance: 86.6
click at [960, 61] on div "*******" at bounding box center [1048, 54] width 177 height 30
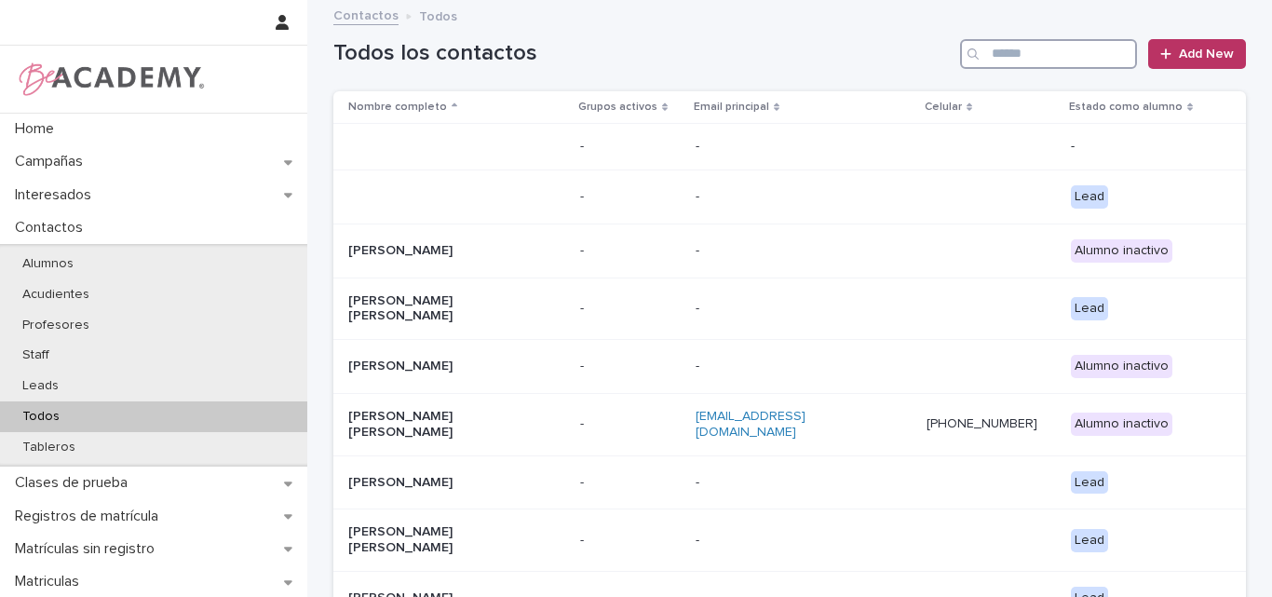
click at [1068, 61] on input "Search" at bounding box center [1048, 54] width 177 height 30
click at [988, 56] on input "Search" at bounding box center [1048, 54] width 177 height 30
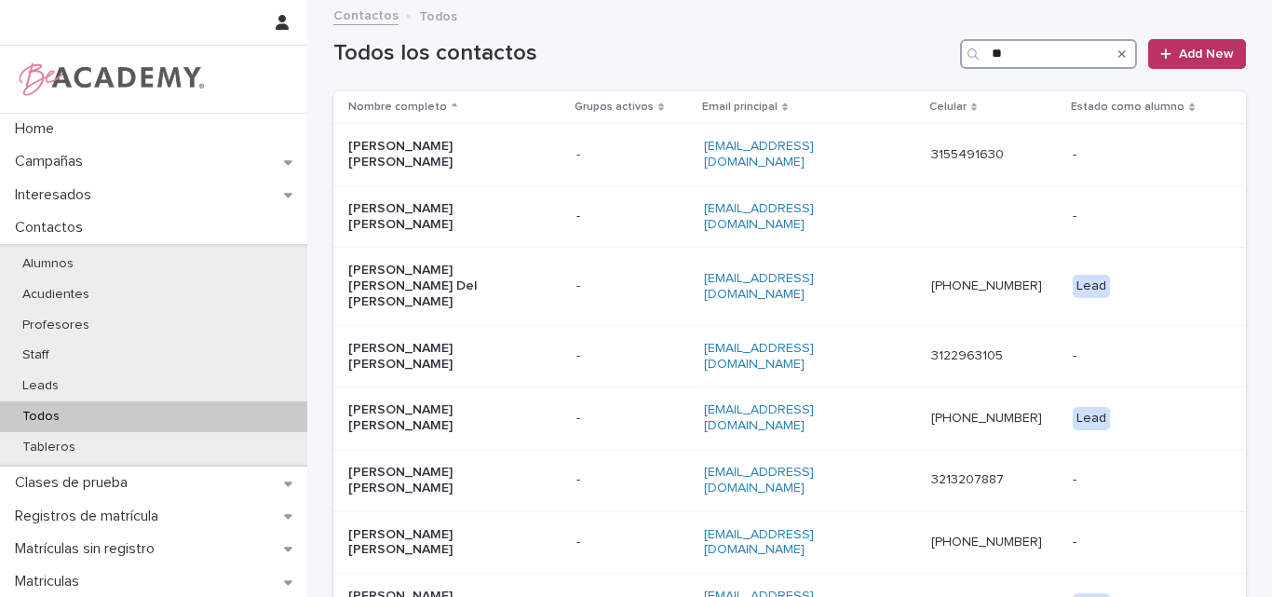
type input "*"
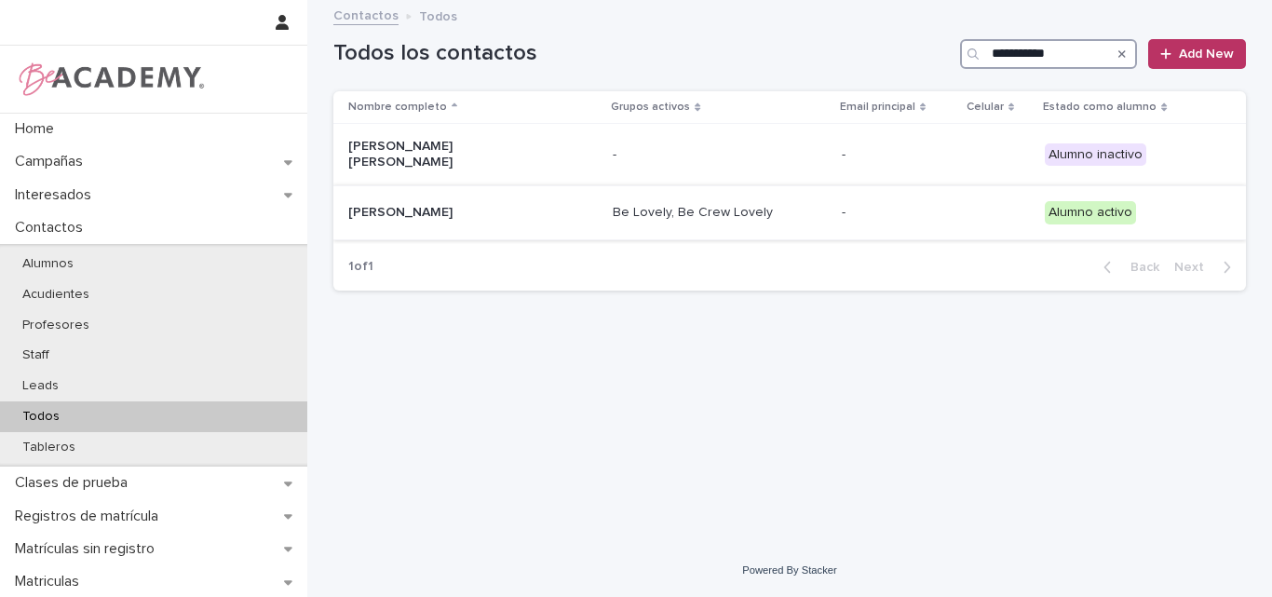
type input "**********"
click at [436, 205] on p "Martina Marin Jimenez" at bounding box center [441, 213] width 186 height 16
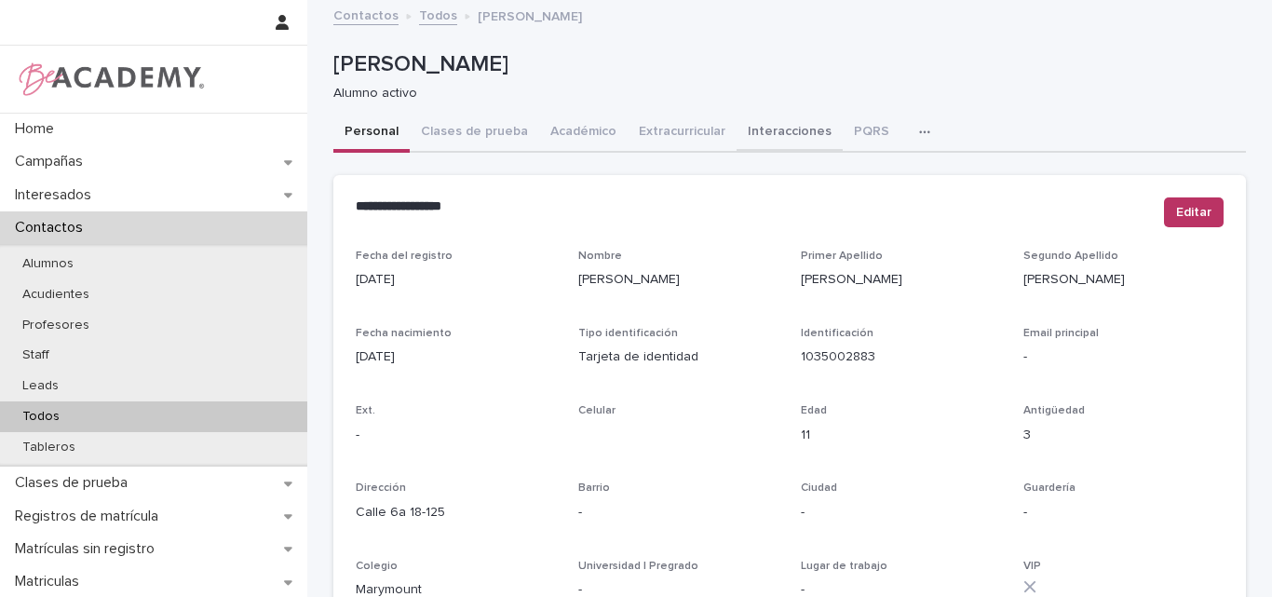
click at [761, 135] on button "Interacciones" at bounding box center [789, 133] width 106 height 39
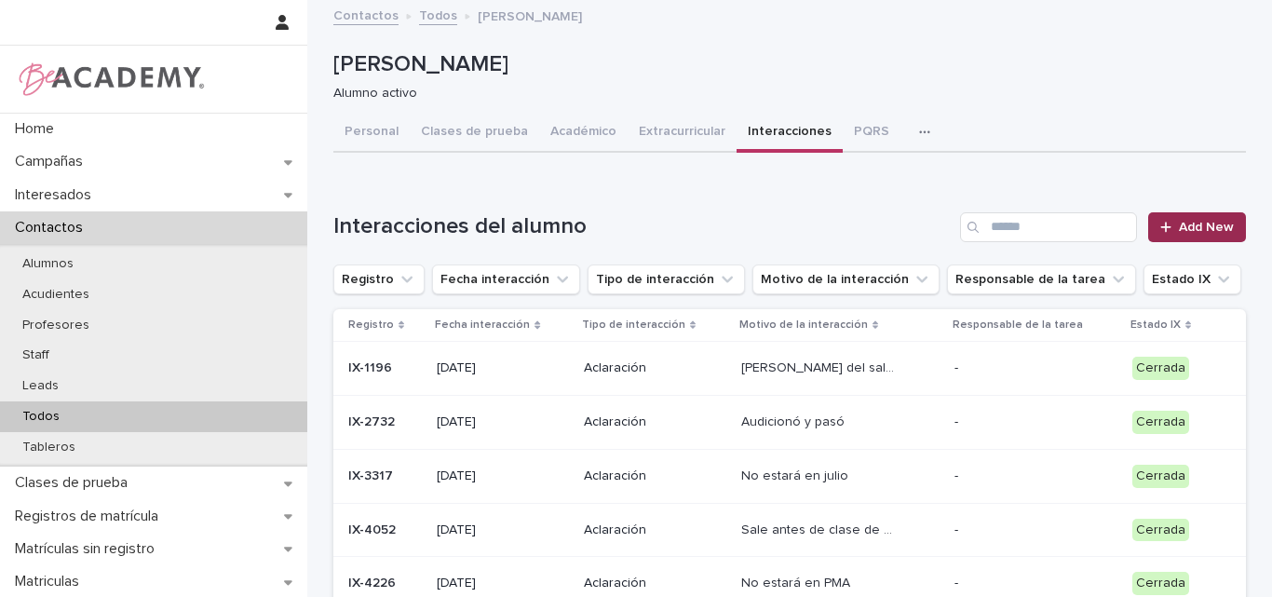
click at [1206, 221] on span "Add New" at bounding box center [1206, 227] width 55 height 13
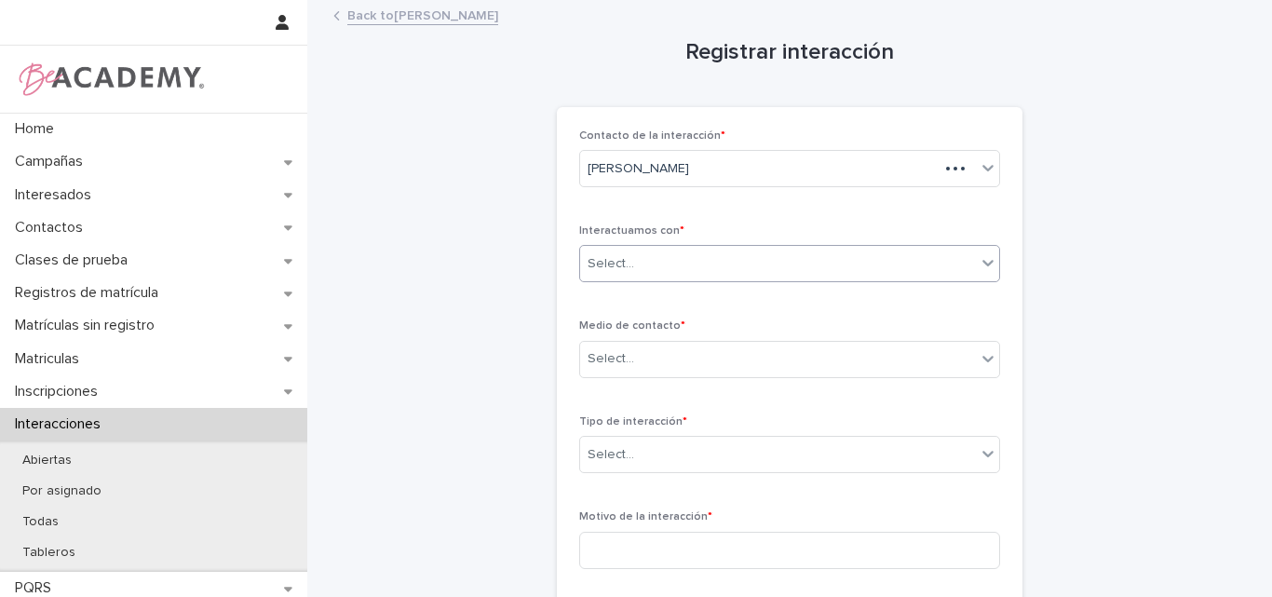
click at [657, 267] on div "Select..." at bounding box center [778, 264] width 396 height 31
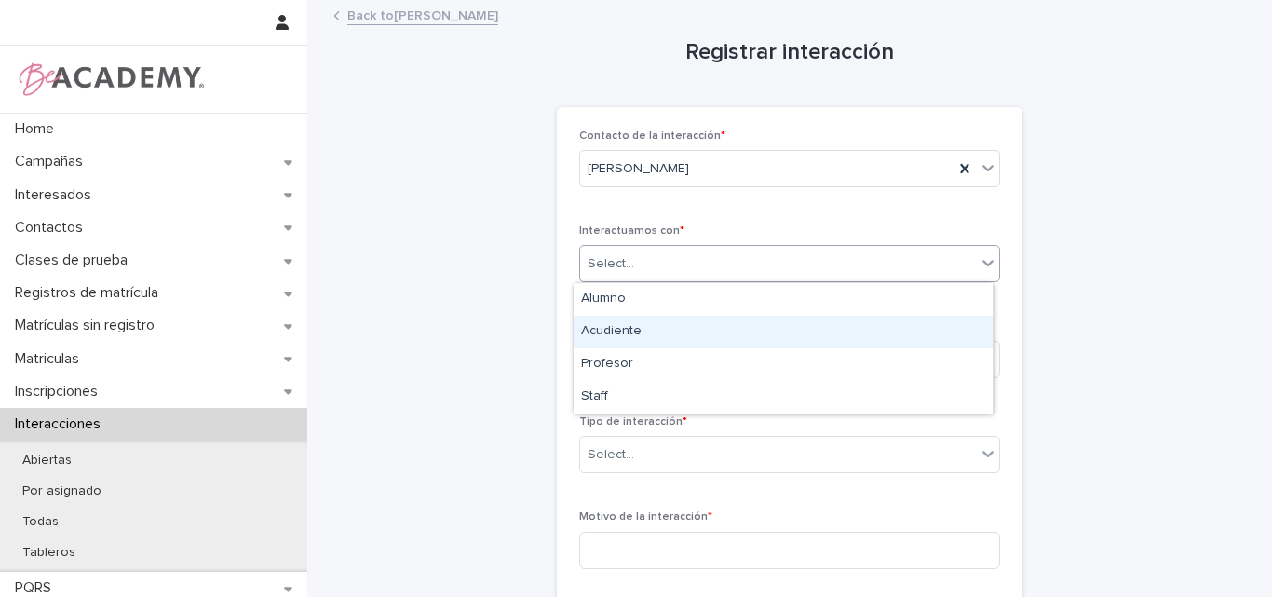
click at [636, 331] on div "Acudiente" at bounding box center [783, 332] width 419 height 33
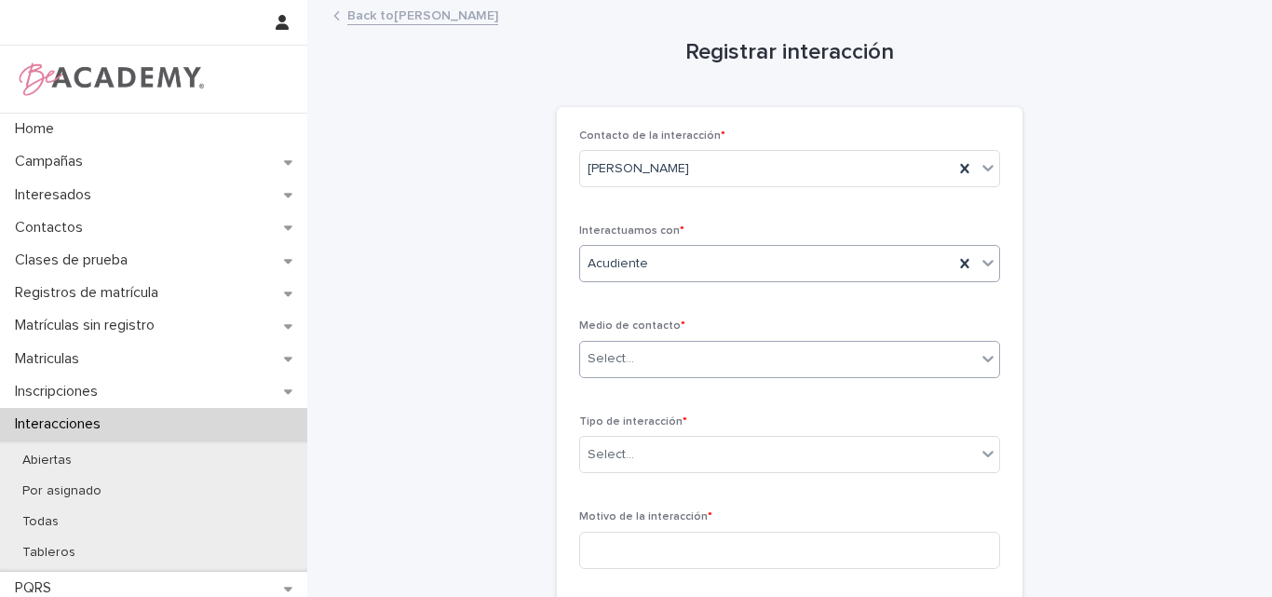
click at [642, 367] on div "Select..." at bounding box center [778, 359] width 396 height 31
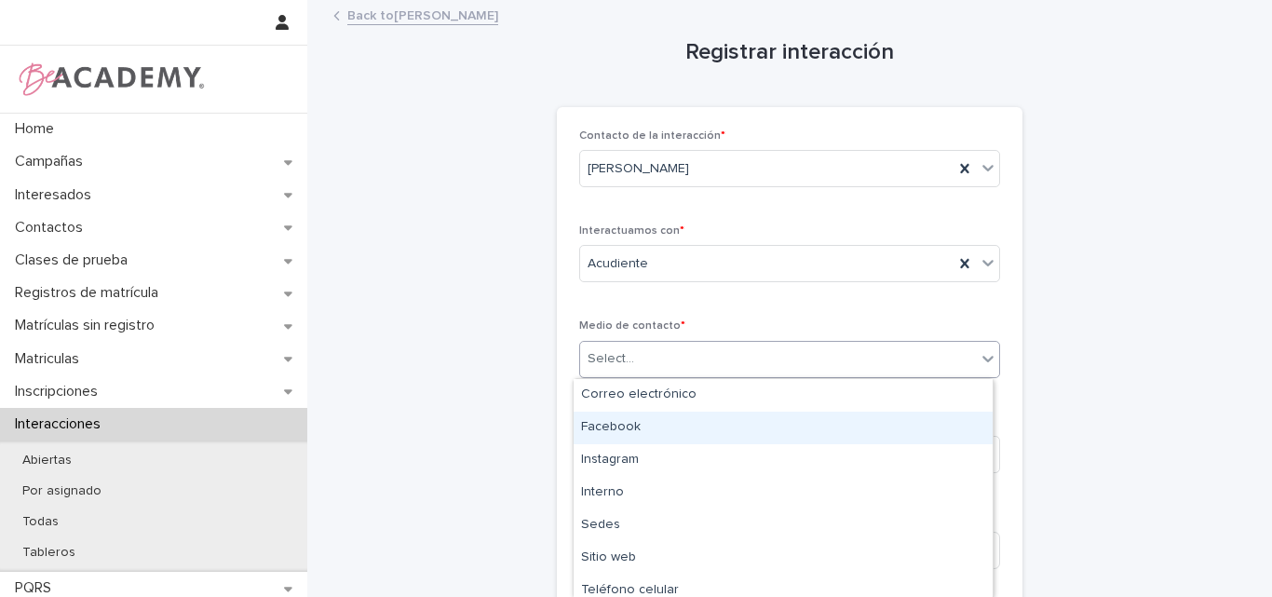
type input "*"
drag, startPoint x: 637, startPoint y: 445, endPoint x: 644, endPoint y: 421, distance: 25.3
click at [644, 421] on div "WhatsApp" at bounding box center [783, 428] width 419 height 33
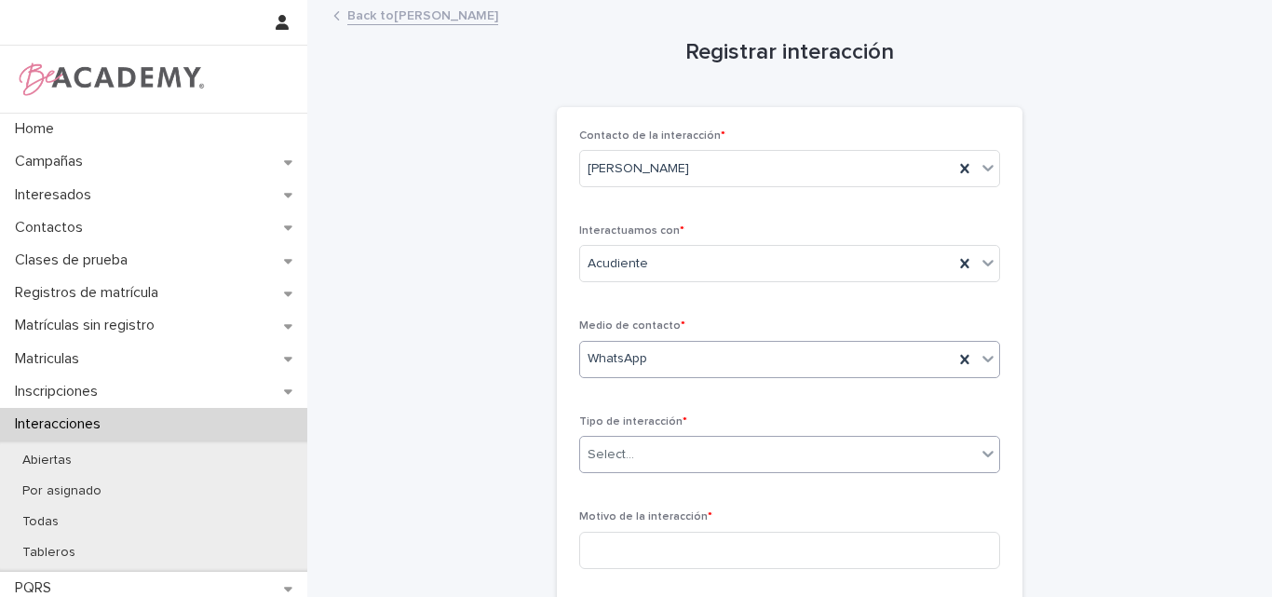
click at [708, 458] on div "Select..." at bounding box center [778, 454] width 396 height 31
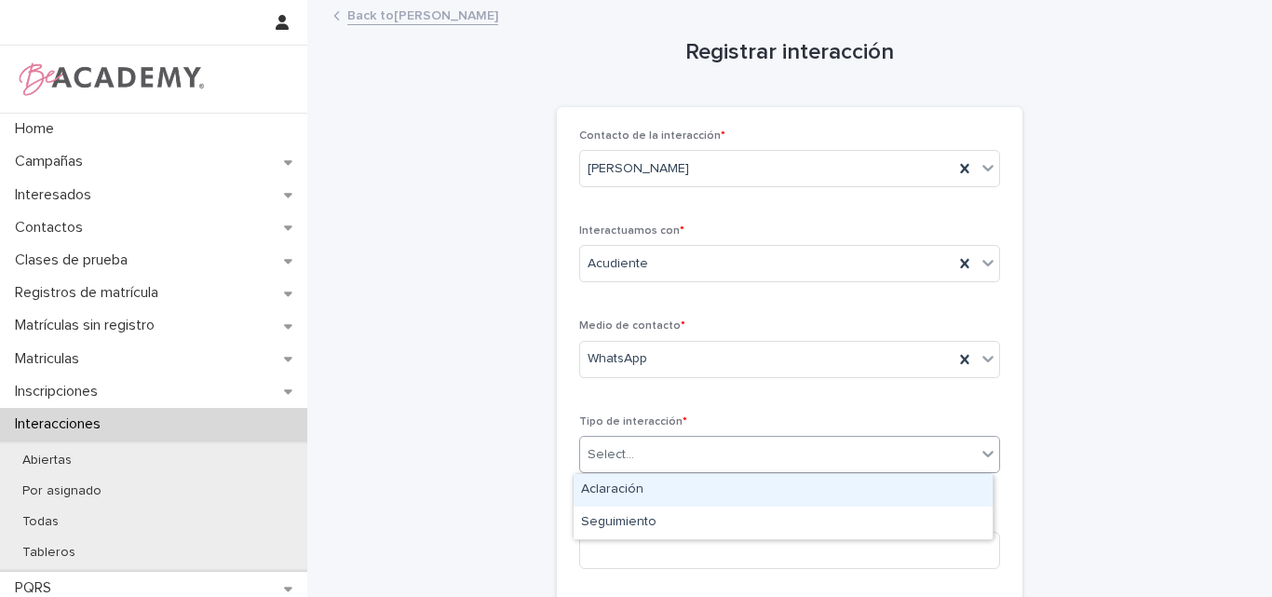
click at [649, 499] on div "Aclaración" at bounding box center [783, 490] width 419 height 33
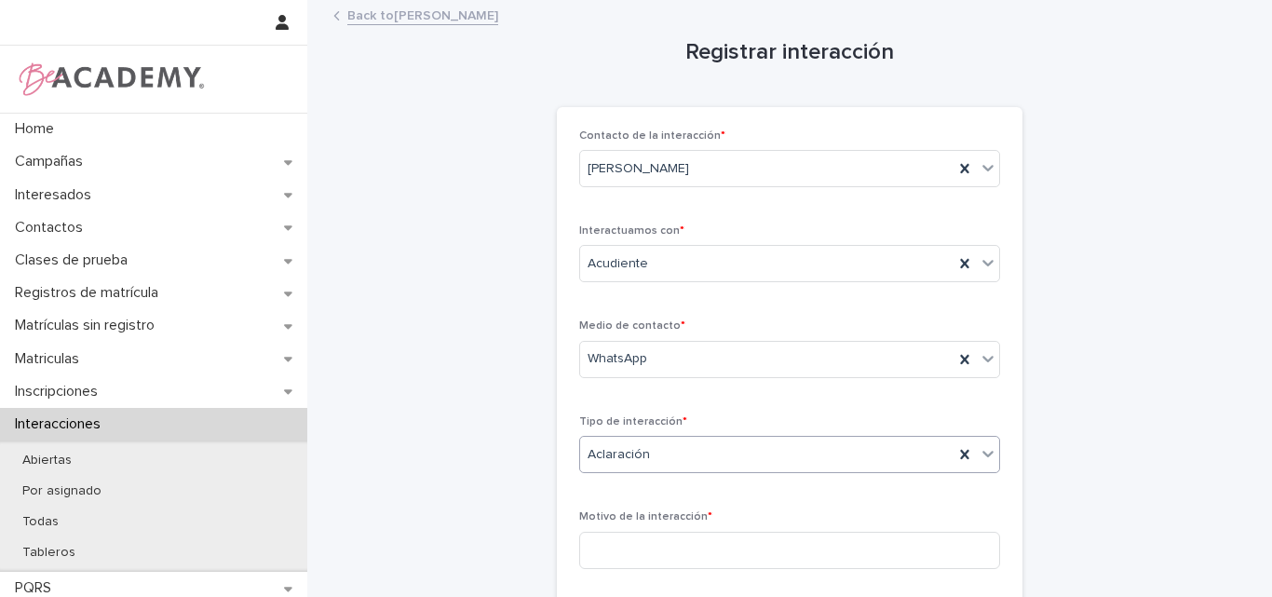
scroll to position [93, 0]
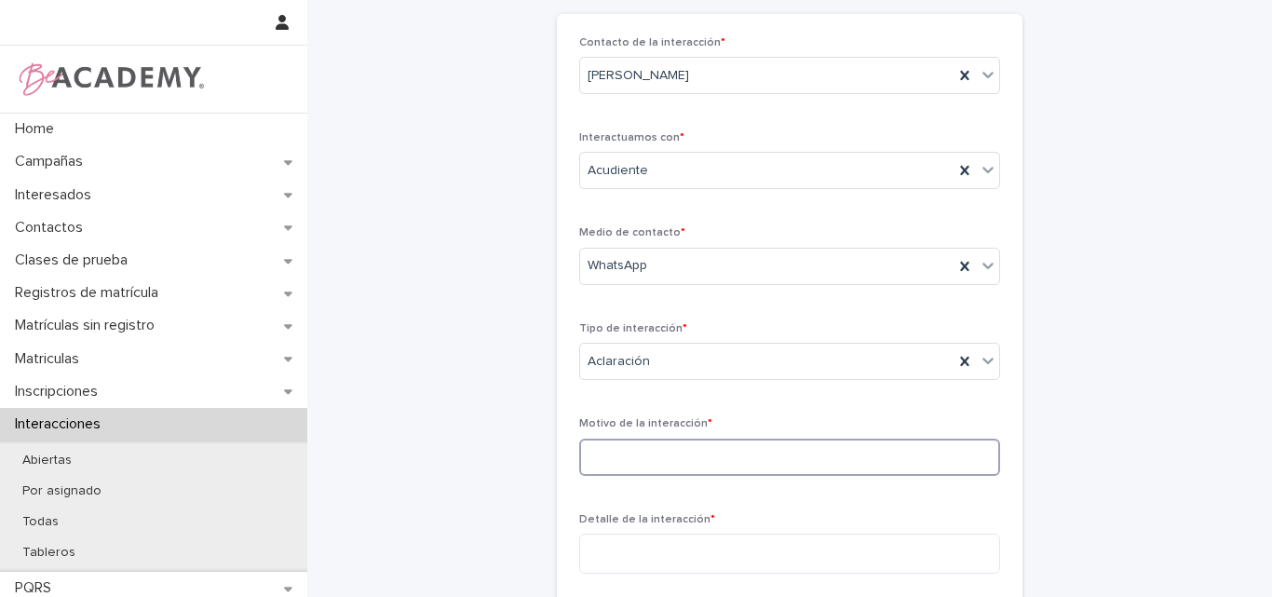
click at [677, 473] on input at bounding box center [789, 457] width 421 height 37
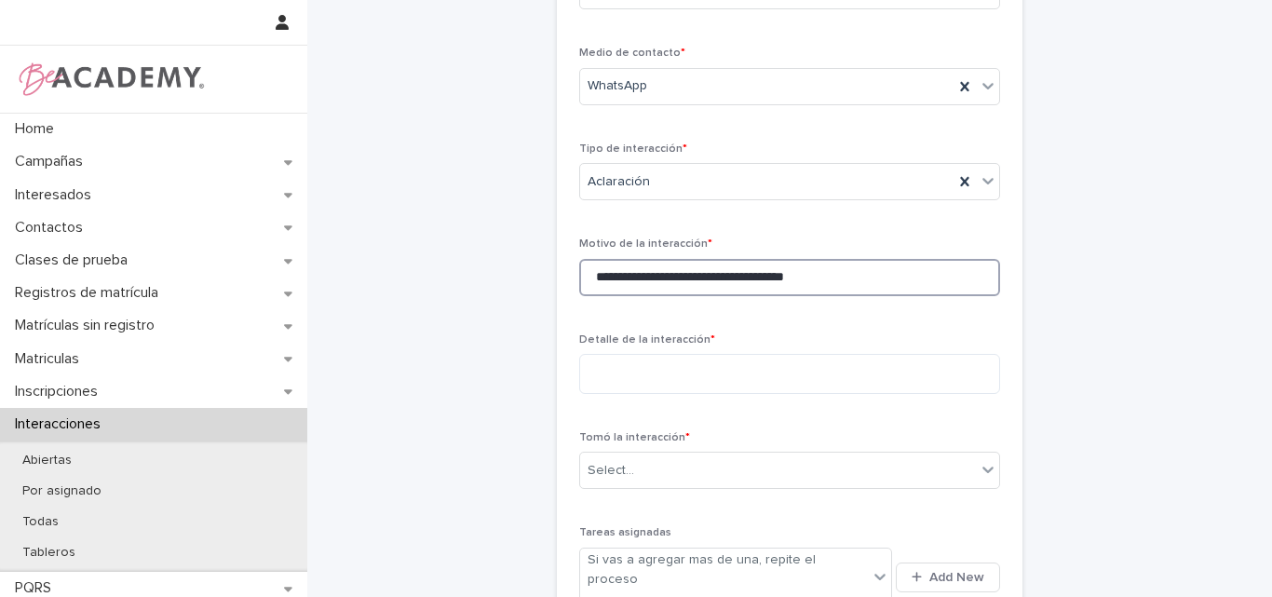
scroll to position [279, 0]
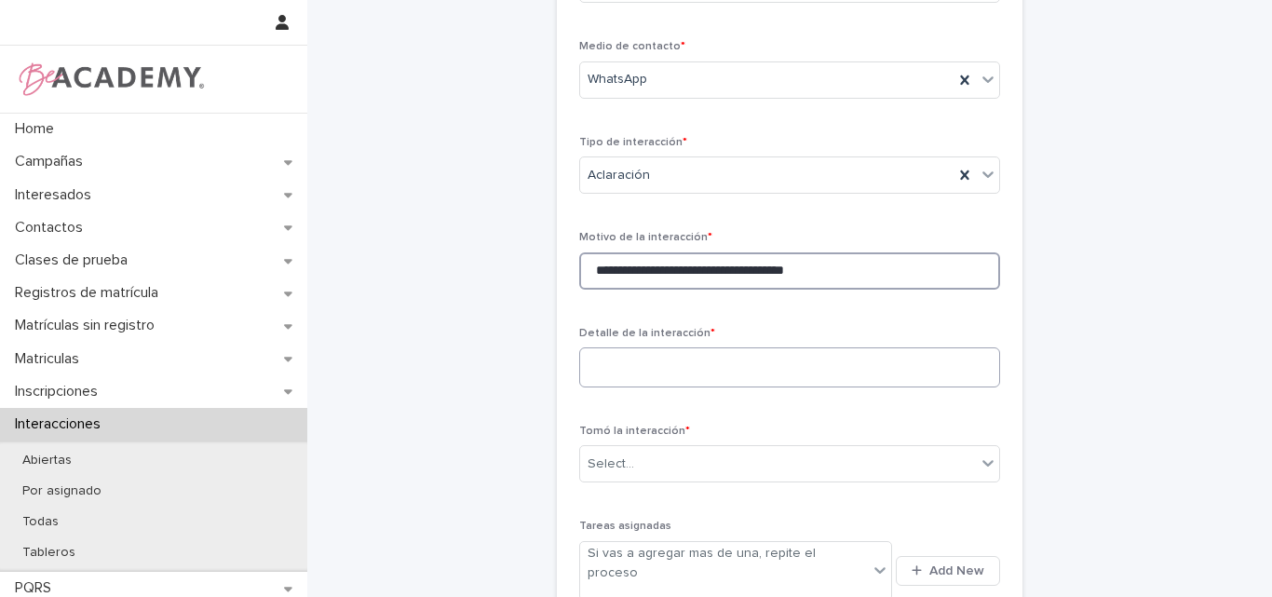
type input "**********"
click at [692, 371] on textarea at bounding box center [789, 367] width 421 height 40
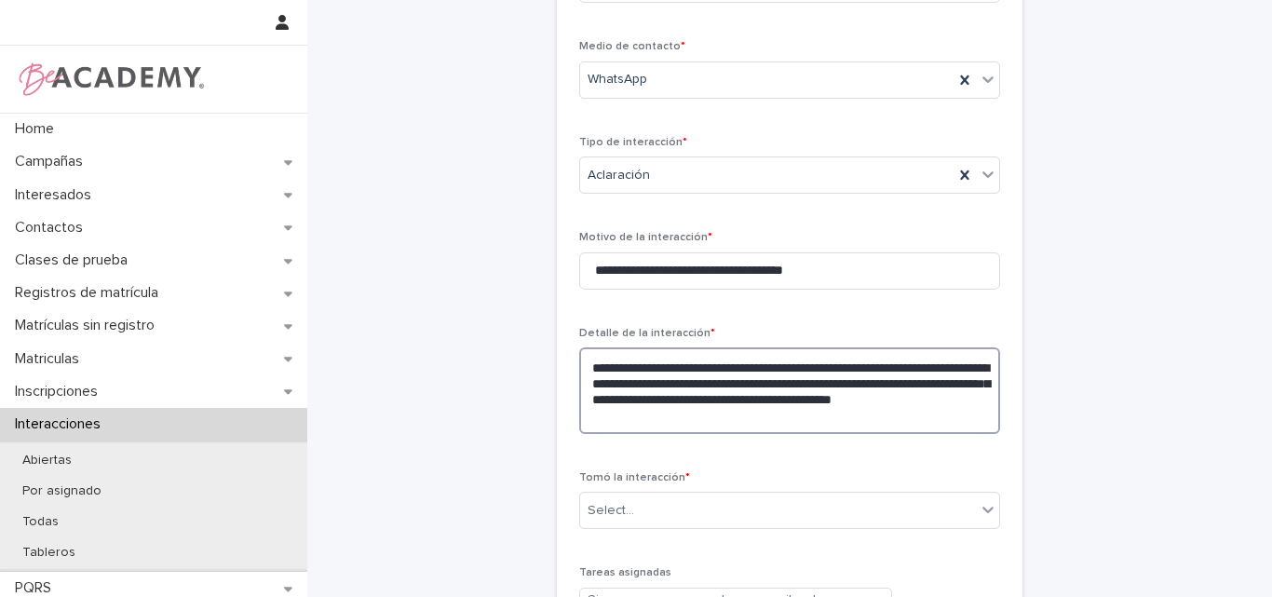
click at [717, 414] on textarea "**********" at bounding box center [789, 390] width 421 height 87
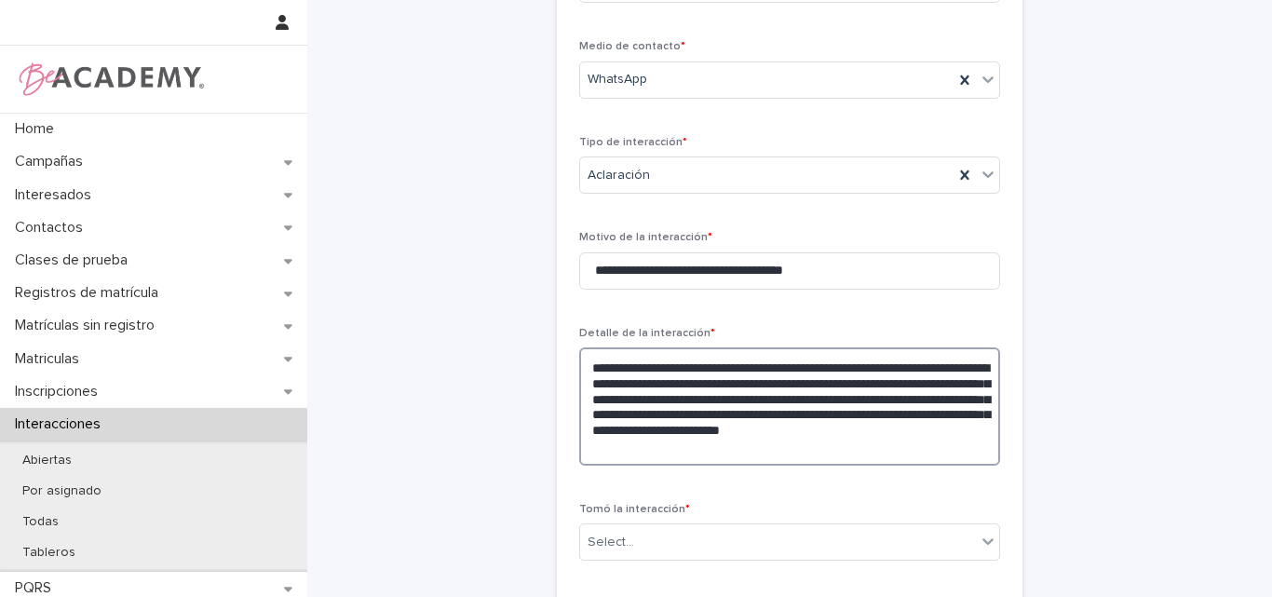
drag, startPoint x: 787, startPoint y: 441, endPoint x: 578, endPoint y: 369, distance: 220.8
click at [579, 369] on textarea "**********" at bounding box center [789, 406] width 421 height 118
click at [801, 453] on textarea "**********" at bounding box center [789, 406] width 421 height 118
click at [791, 441] on textarea "**********" at bounding box center [789, 414] width 421 height 134
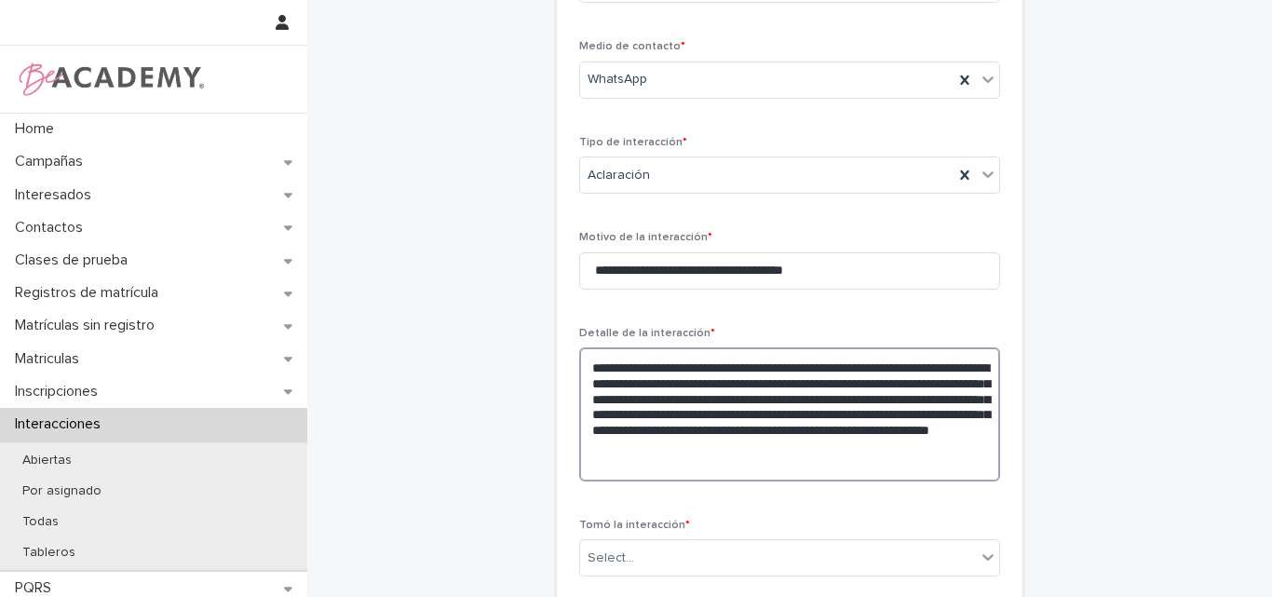
drag, startPoint x: 710, startPoint y: 467, endPoint x: 580, endPoint y: 360, distance: 168.7
click at [580, 360] on textarea "**********" at bounding box center [789, 414] width 421 height 134
click at [707, 475] on textarea "**********" at bounding box center [789, 414] width 421 height 134
click at [817, 407] on textarea "**********" at bounding box center [789, 414] width 421 height 134
click at [640, 465] on textarea "**********" at bounding box center [789, 414] width 421 height 134
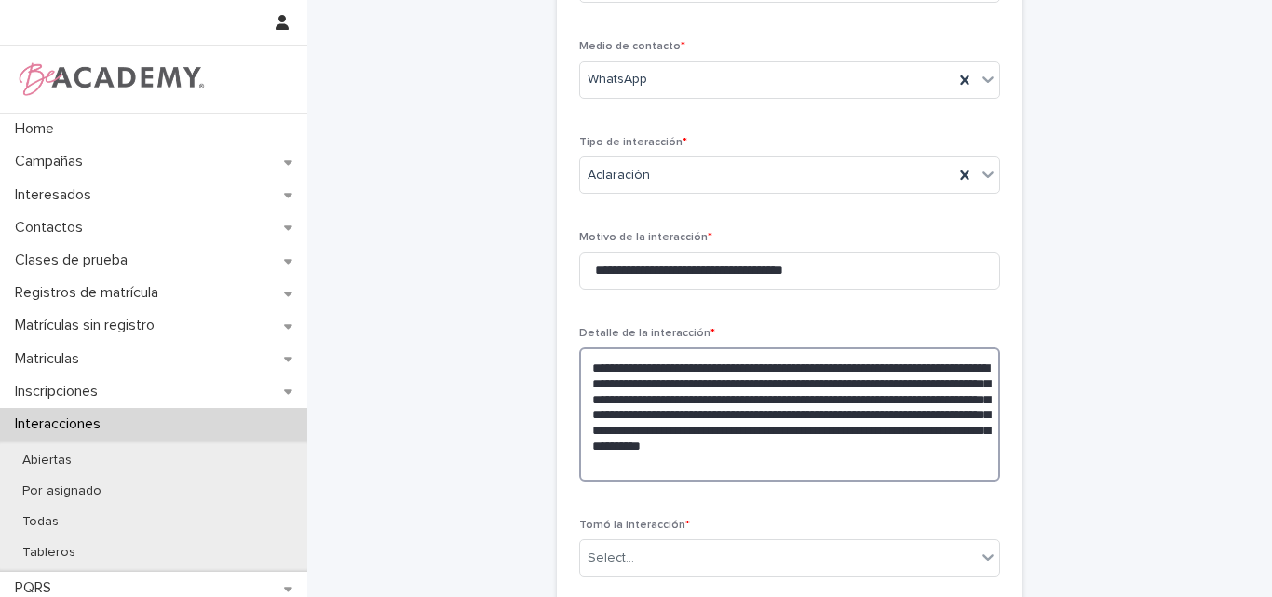
drag, startPoint x: 871, startPoint y: 466, endPoint x: 569, endPoint y: 367, distance: 318.6
click at [569, 367] on div "**********" at bounding box center [790, 330] width 466 height 1004
type textarea "**********"
click at [1141, 392] on div "**********" at bounding box center [789, 300] width 912 height 1154
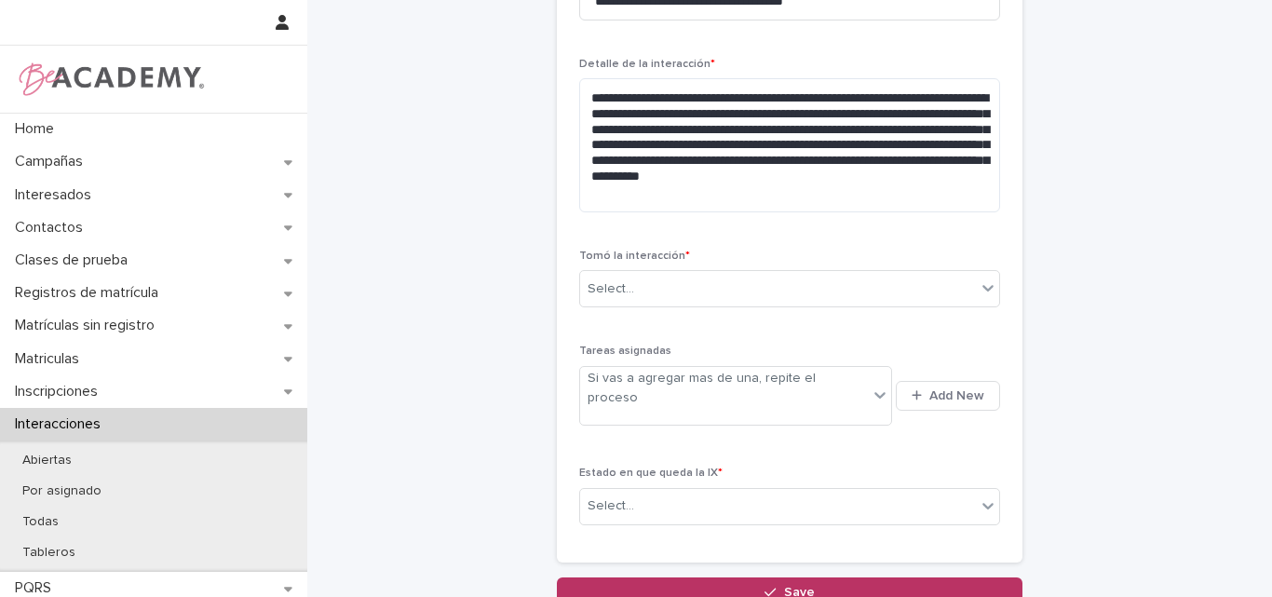
scroll to position [559, 0]
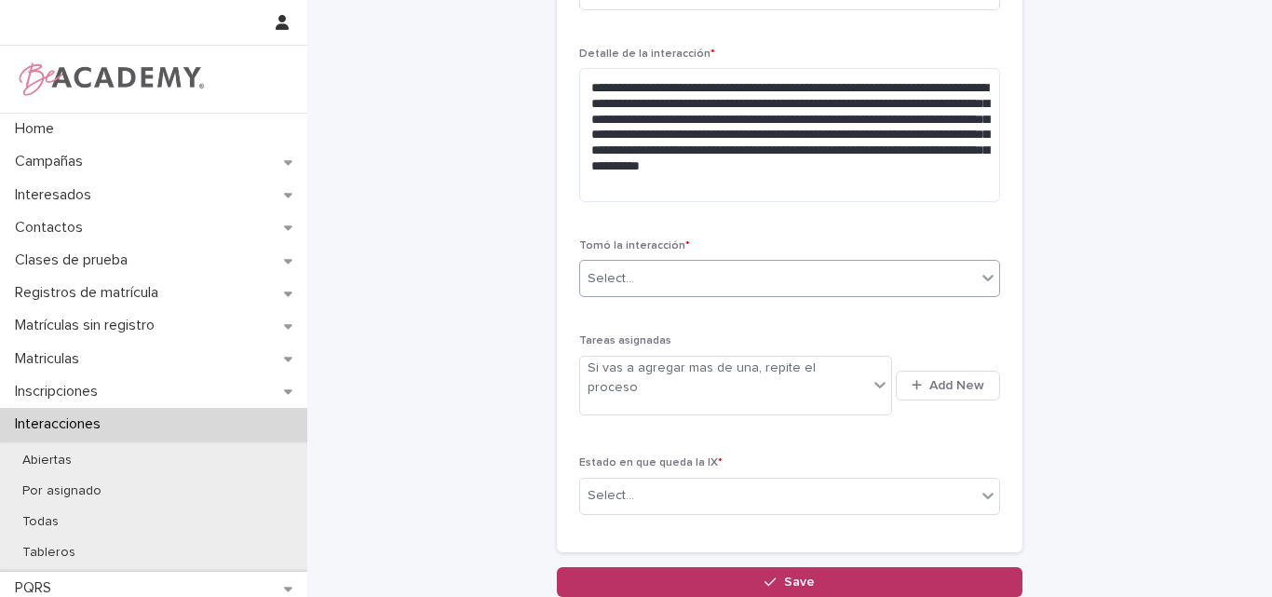
click at [740, 279] on div "Select..." at bounding box center [778, 278] width 396 height 31
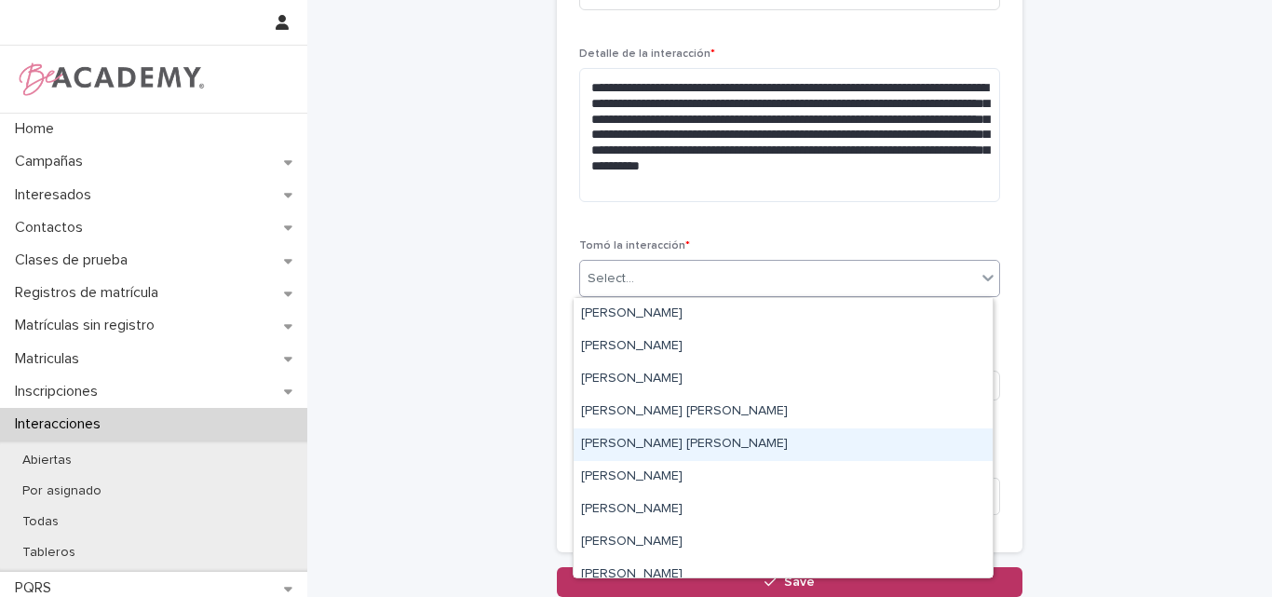
click at [675, 445] on div "Lina Rico Montoya" at bounding box center [783, 444] width 419 height 33
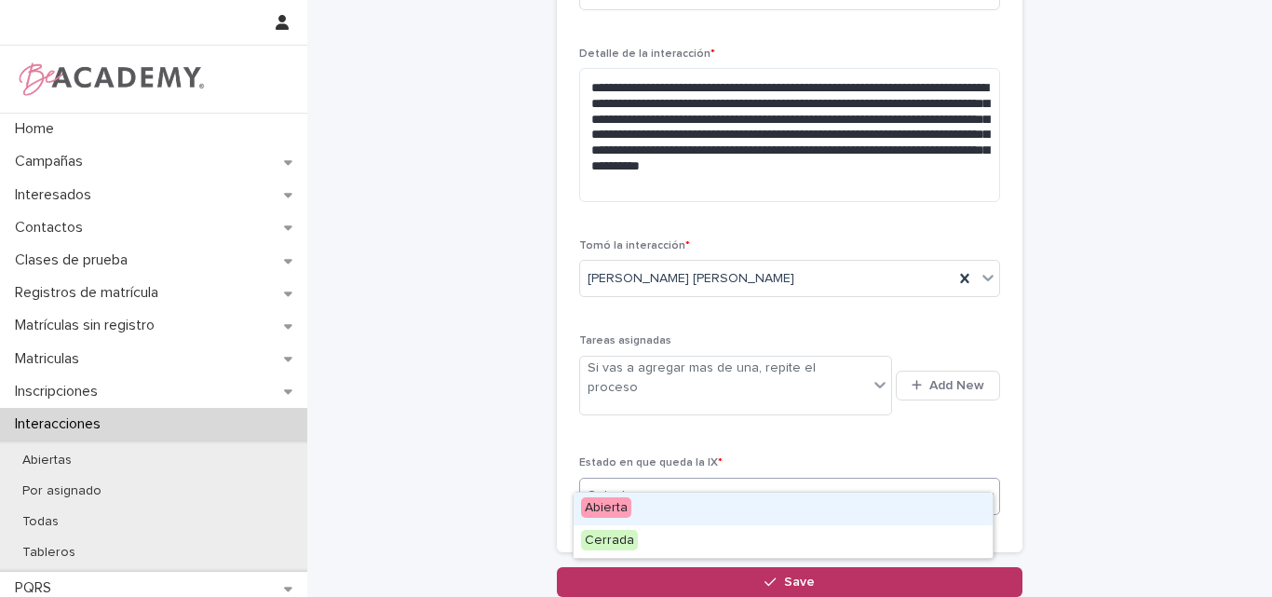
click at [698, 480] on div "Select..." at bounding box center [778, 495] width 396 height 31
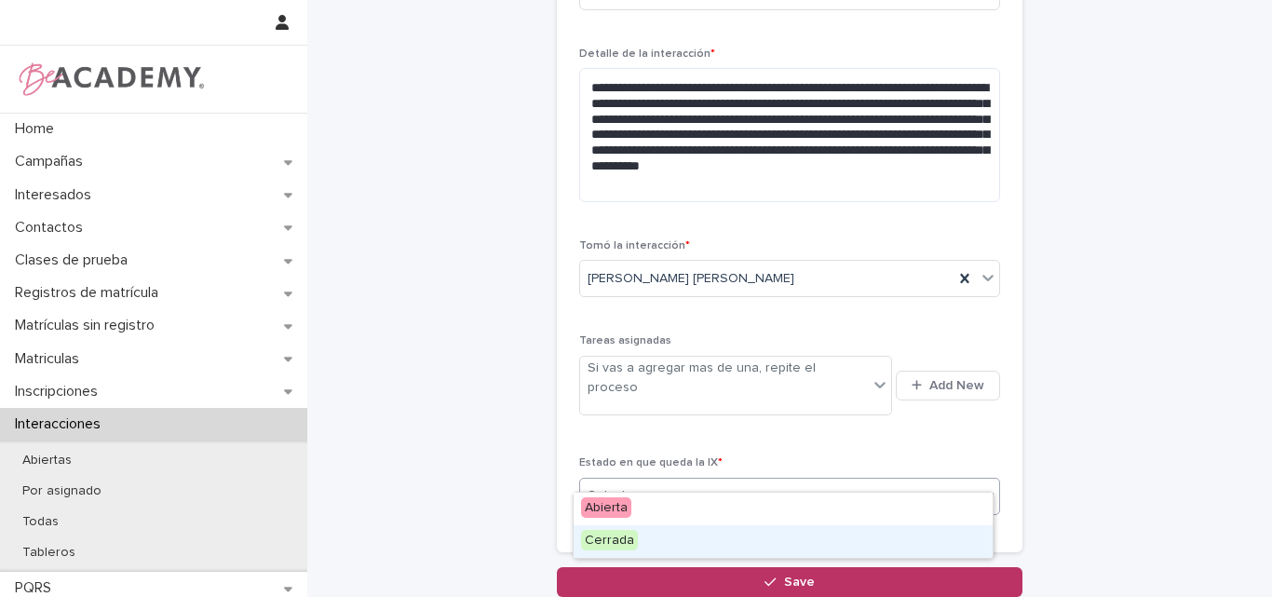
click at [656, 538] on div "Cerrada" at bounding box center [783, 541] width 419 height 33
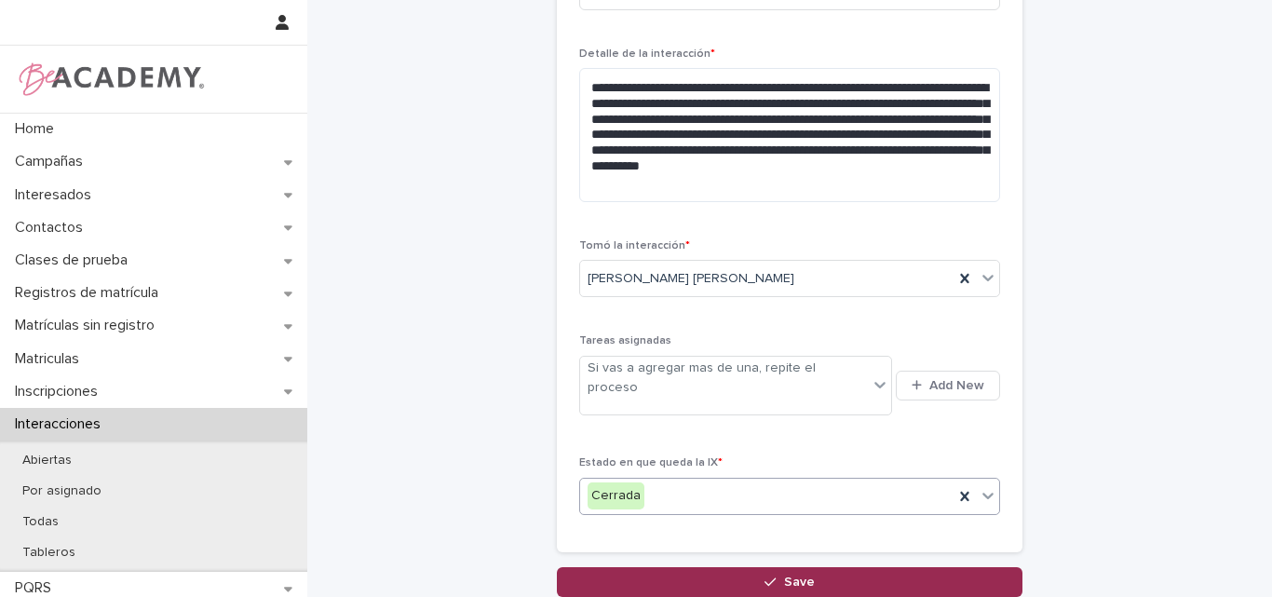
click at [784, 575] on span "Save" at bounding box center [799, 581] width 31 height 13
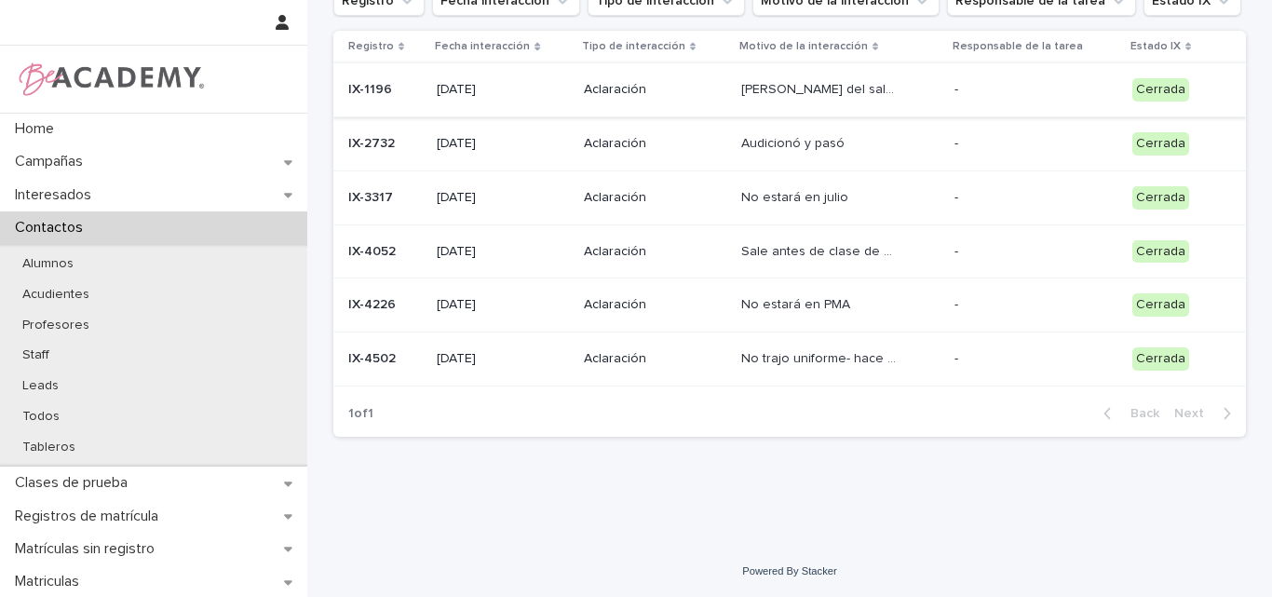
scroll to position [279, 0]
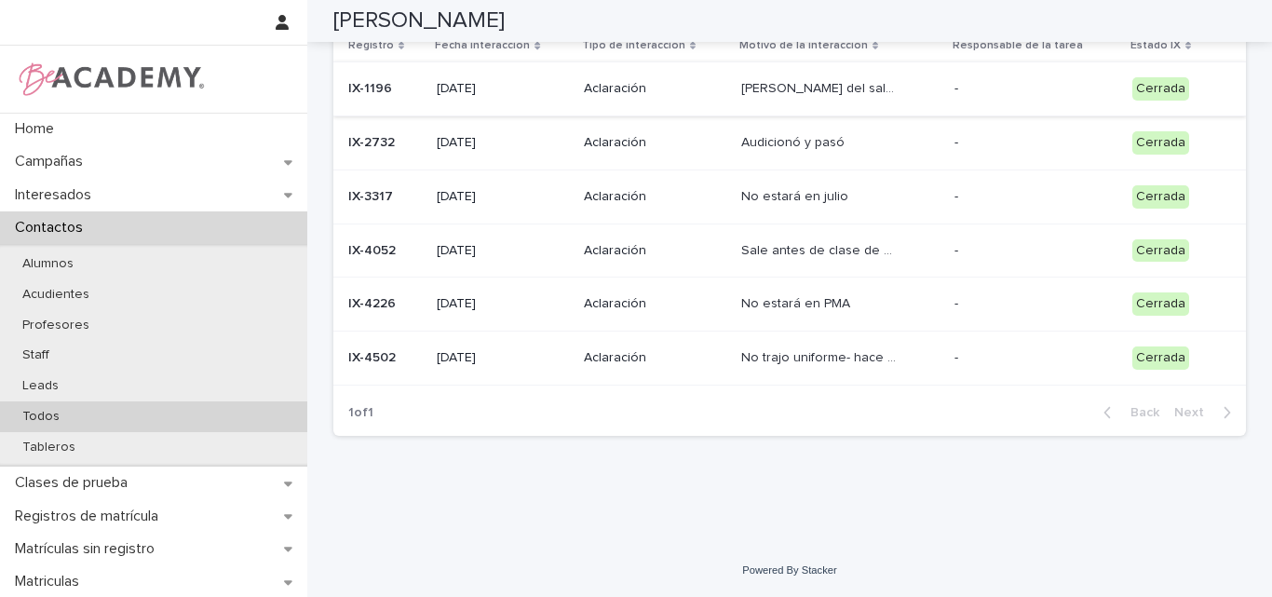
click at [35, 412] on p "Todos" at bounding box center [40, 417] width 67 height 16
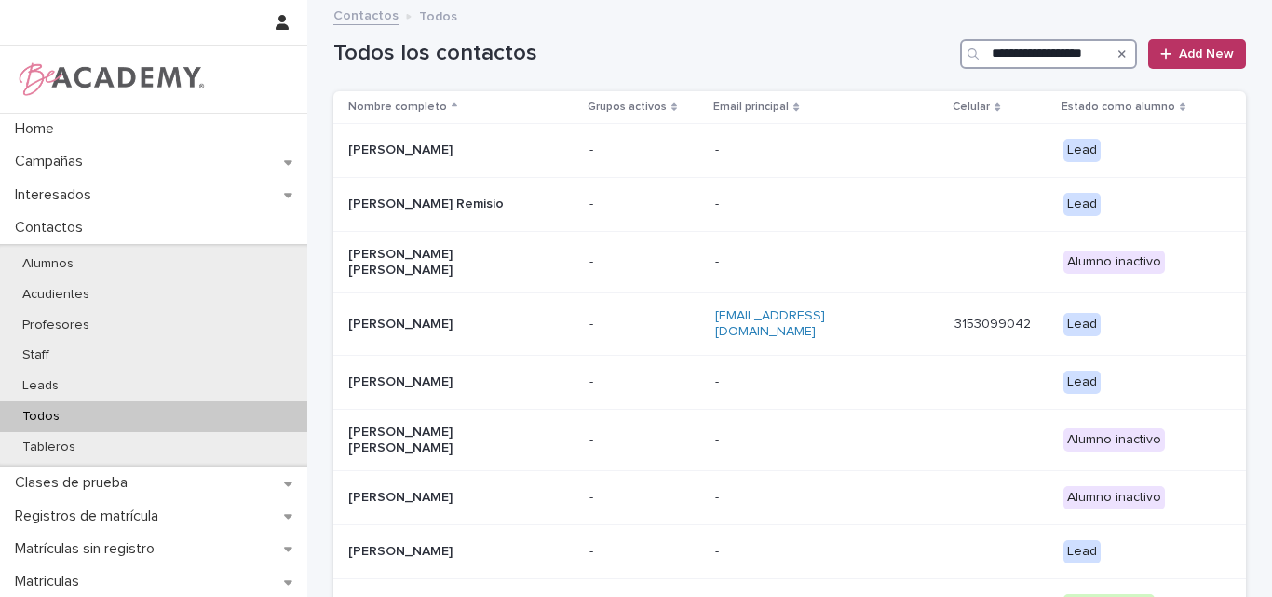
scroll to position [0, 2]
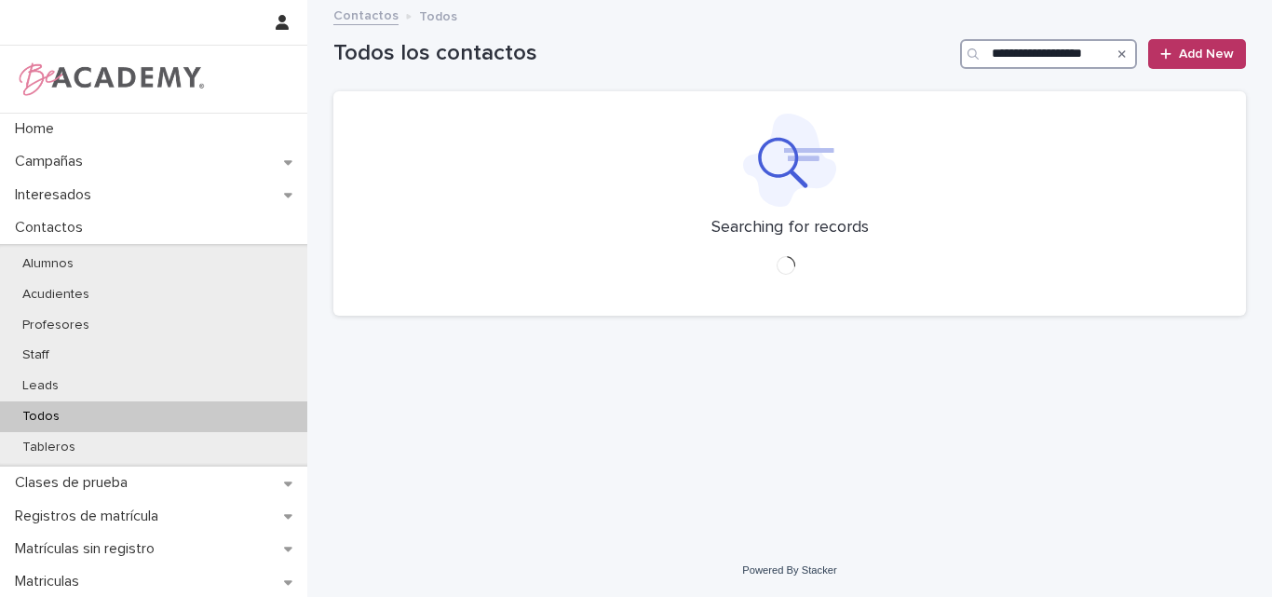
drag, startPoint x: 1101, startPoint y: 49, endPoint x: 1105, endPoint y: 70, distance: 20.8
click at [1101, 48] on input "**********" at bounding box center [1048, 54] width 177 height 30
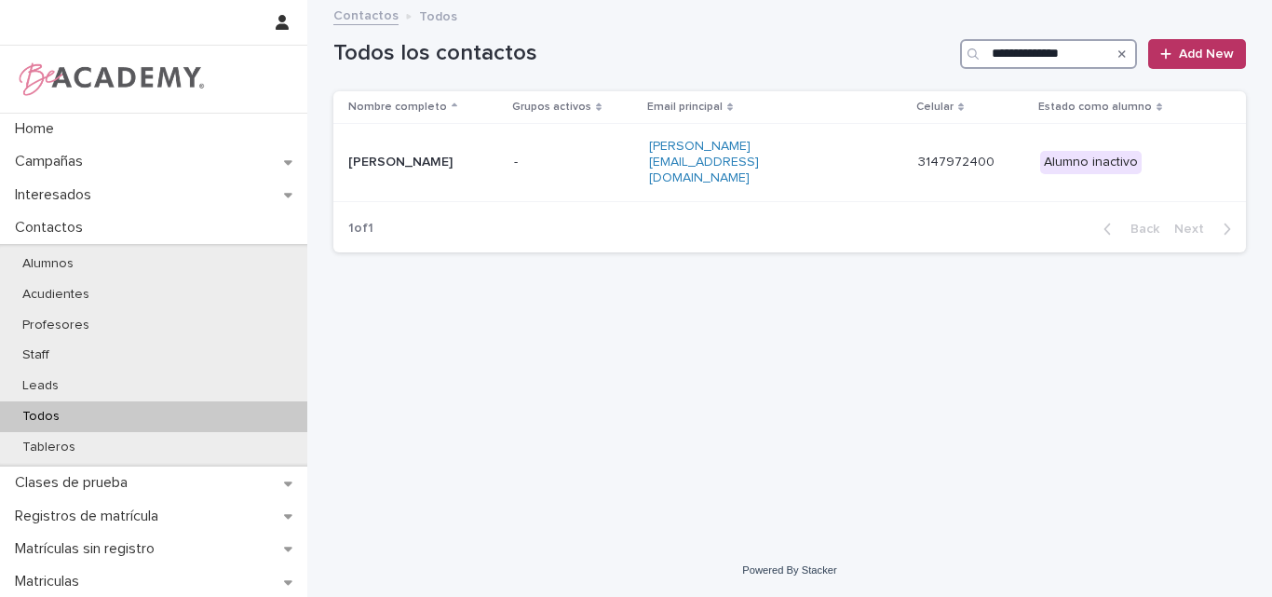
drag, startPoint x: 1089, startPoint y: 55, endPoint x: 949, endPoint y: 63, distance: 140.8
click at [945, 62] on div "**********" at bounding box center [789, 54] width 912 height 30
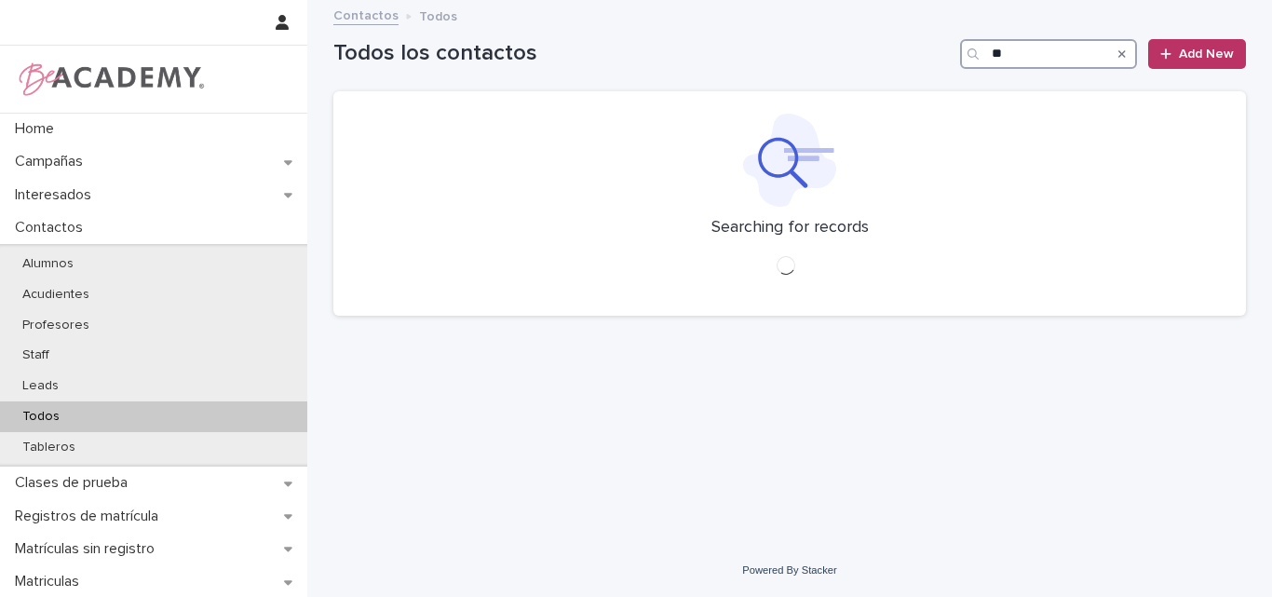
type input "*"
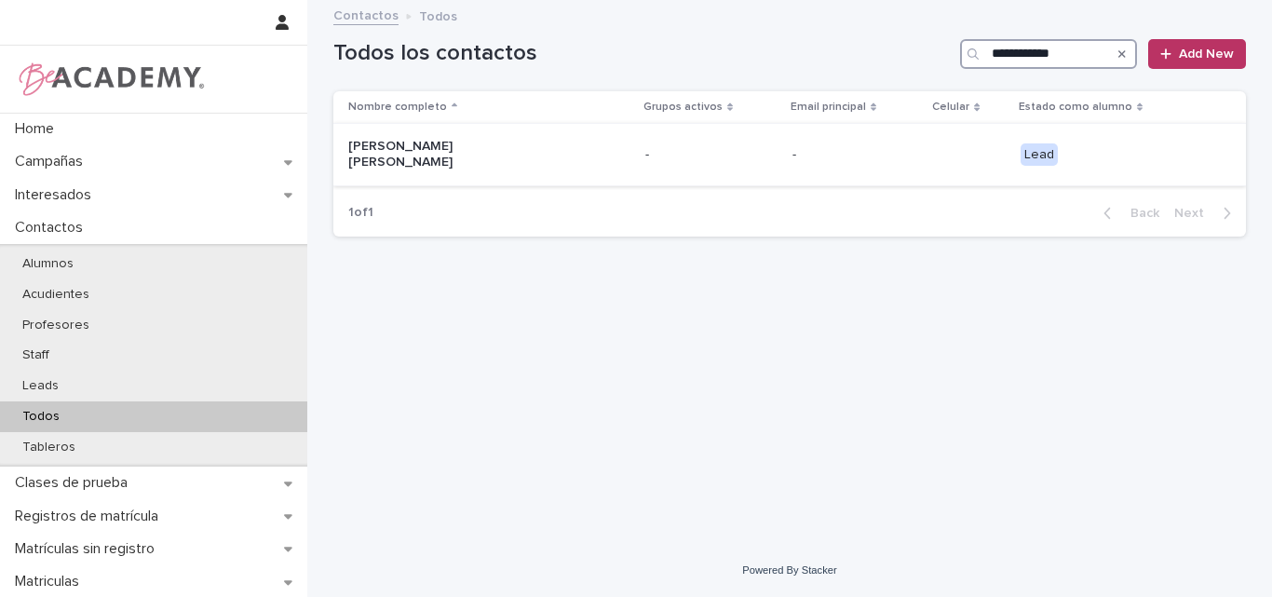
type input "**********"
click at [465, 155] on p "Maria Paz Diaz Caraballo" at bounding box center [441, 155] width 186 height 32
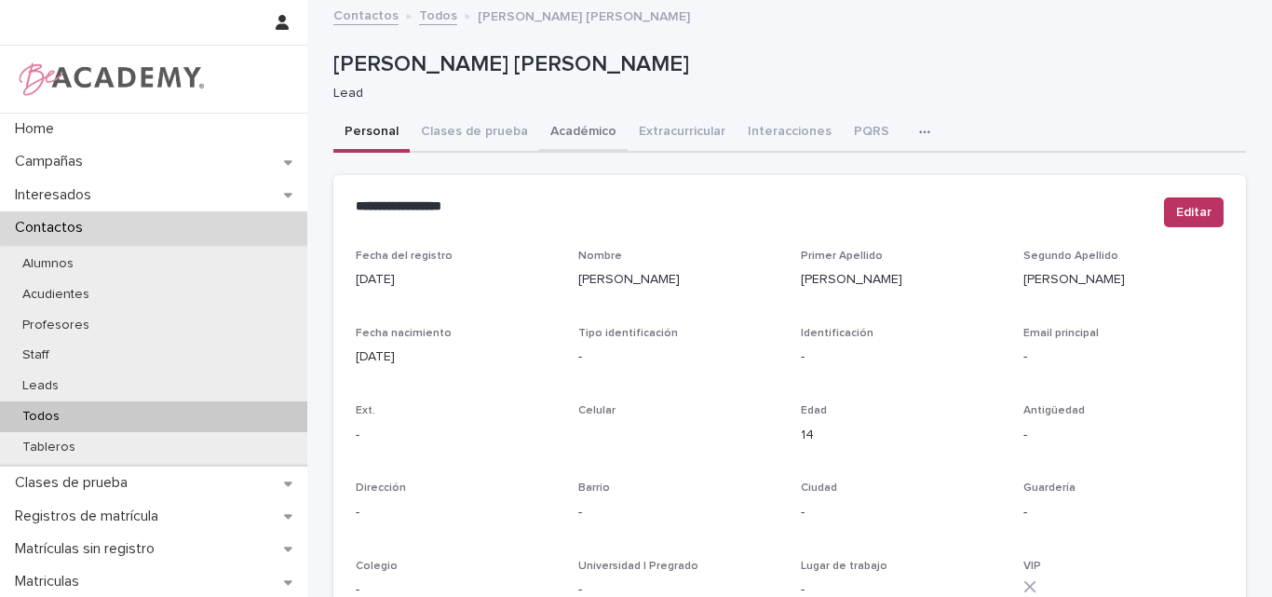
click at [585, 128] on button "Académico" at bounding box center [583, 133] width 88 height 39
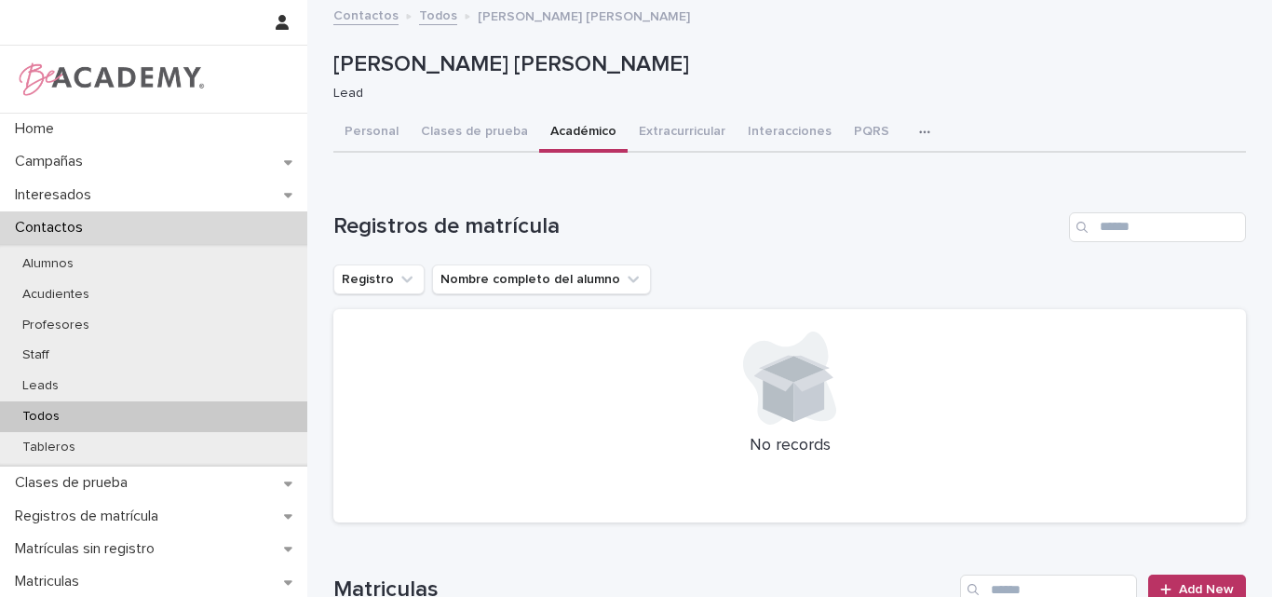
click at [563, 128] on button "Académico" at bounding box center [583, 133] width 88 height 39
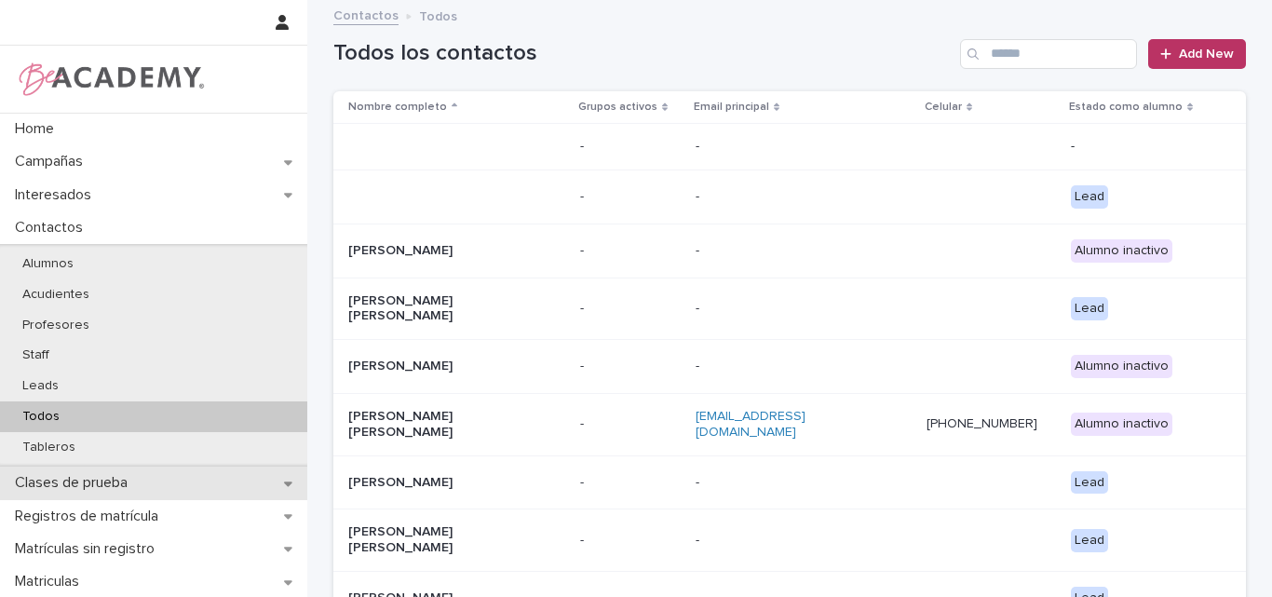
click at [111, 484] on p "Clases de prueba" at bounding box center [74, 483] width 135 height 18
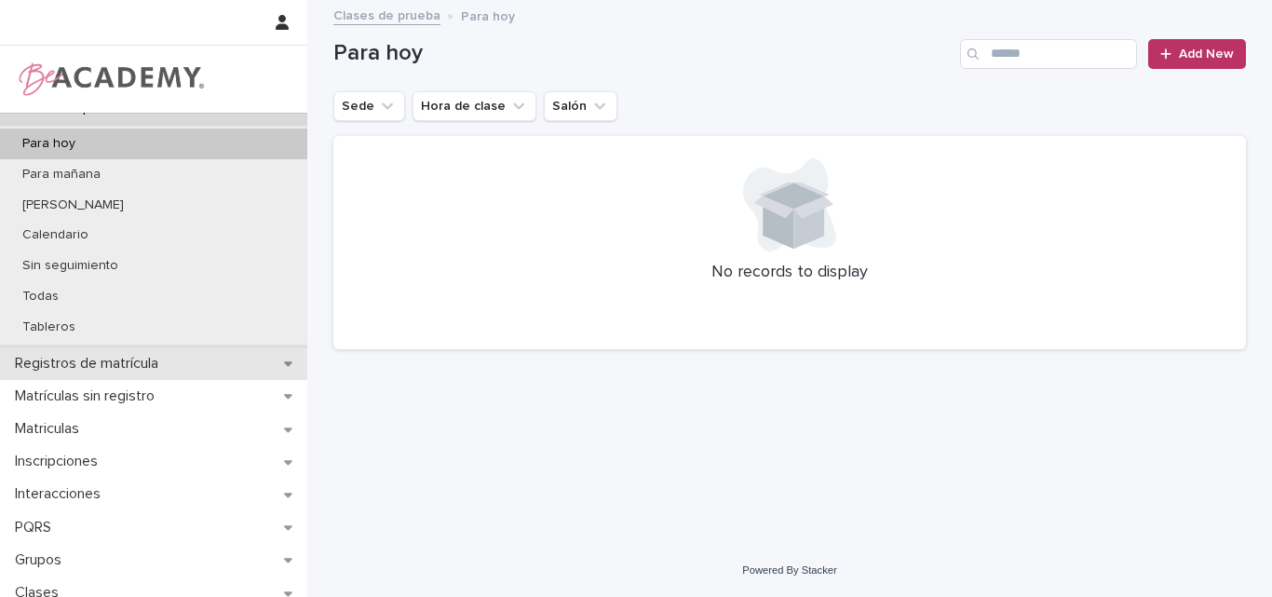
scroll to position [186, 0]
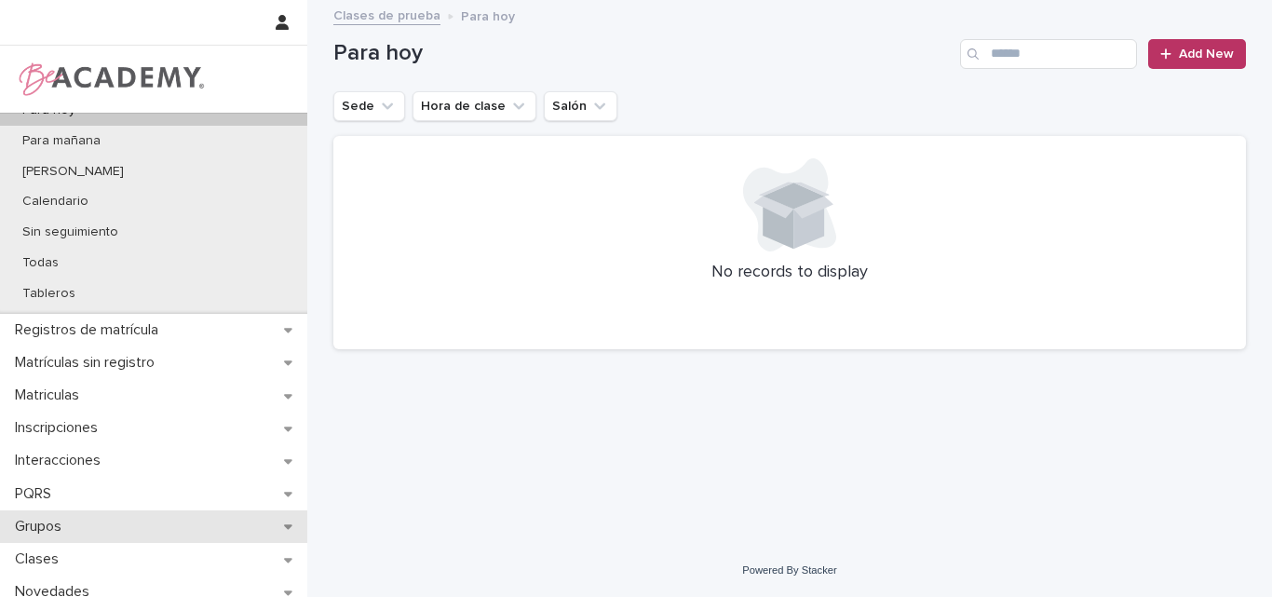
click at [56, 525] on p "Grupos" at bounding box center [41, 527] width 69 height 18
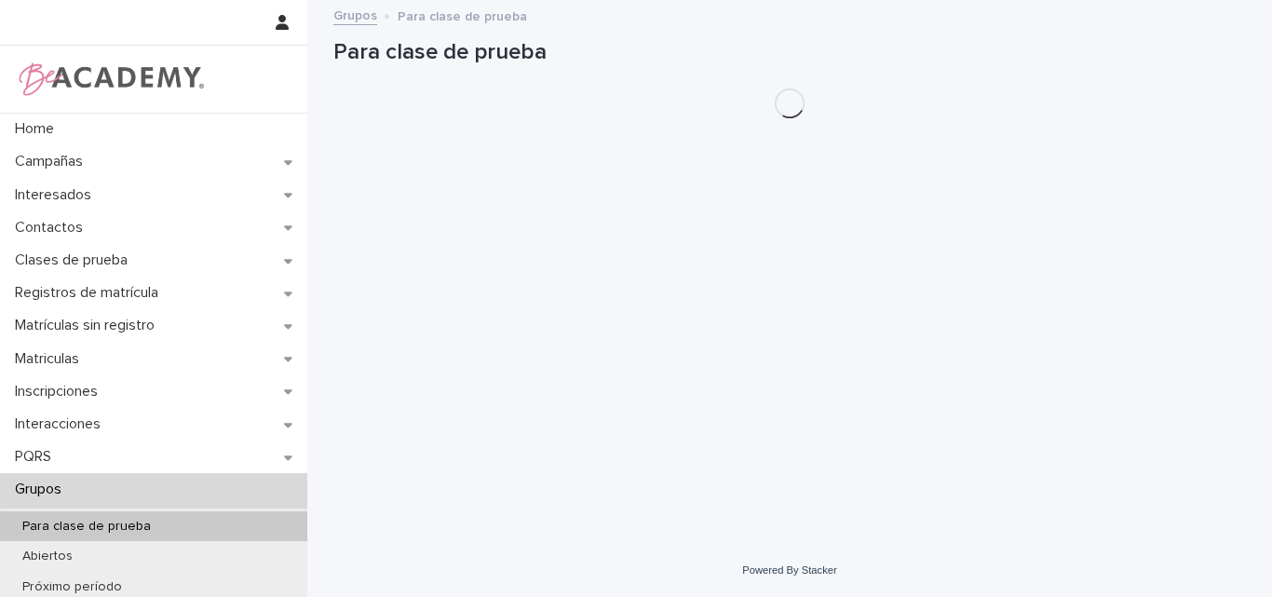
click at [83, 525] on p "Para clase de prueba" at bounding box center [86, 527] width 158 height 16
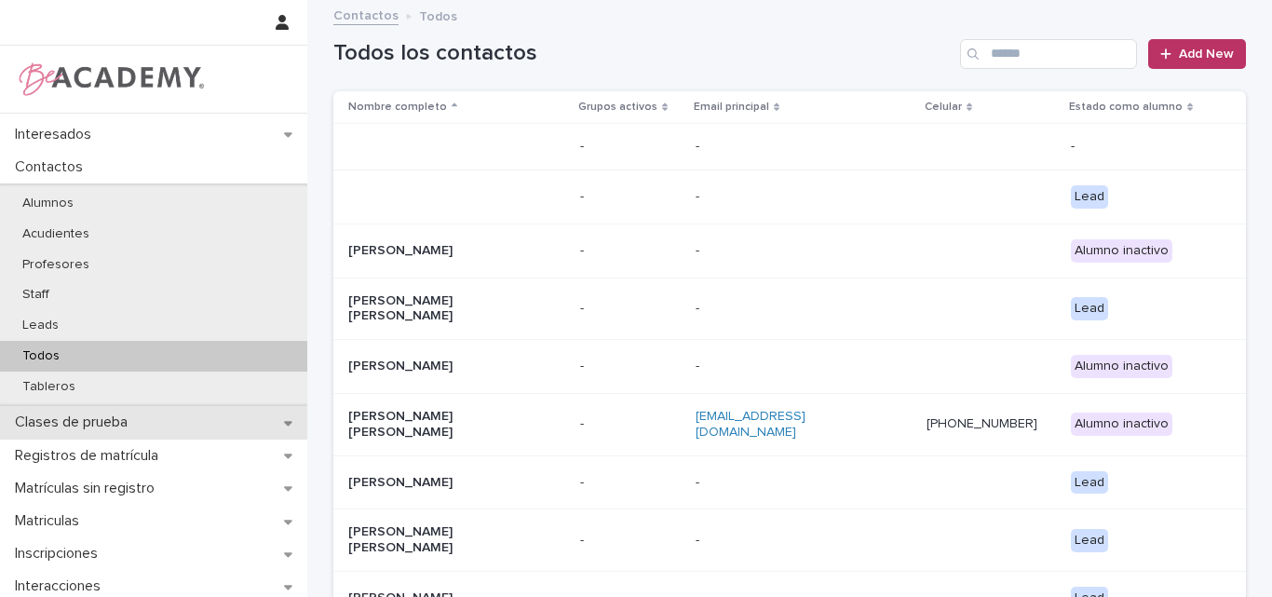
scroll to position [93, 0]
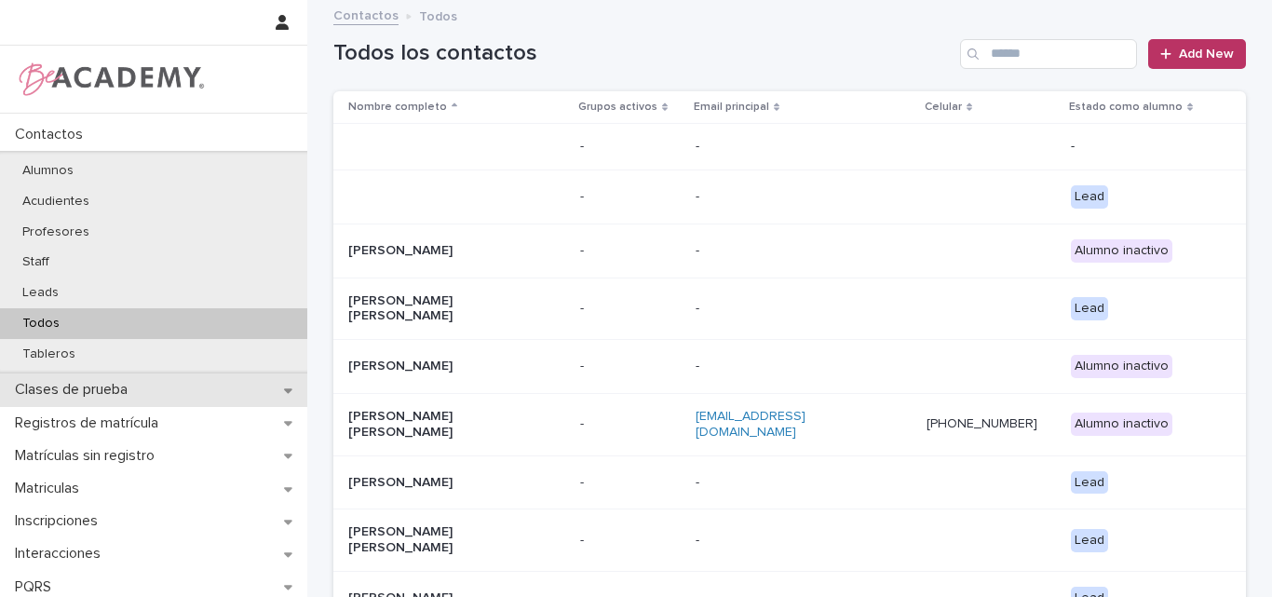
click at [54, 386] on p "Clases de prueba" at bounding box center [74, 390] width 135 height 18
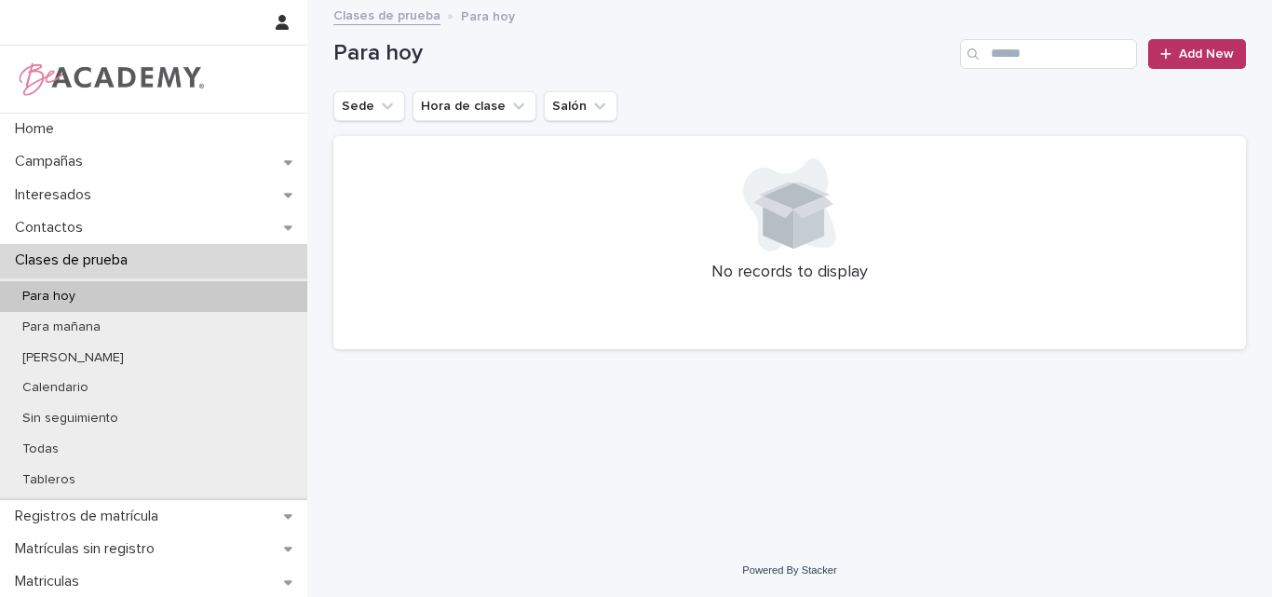
click at [82, 295] on p "Para hoy" at bounding box center [48, 297] width 83 height 16
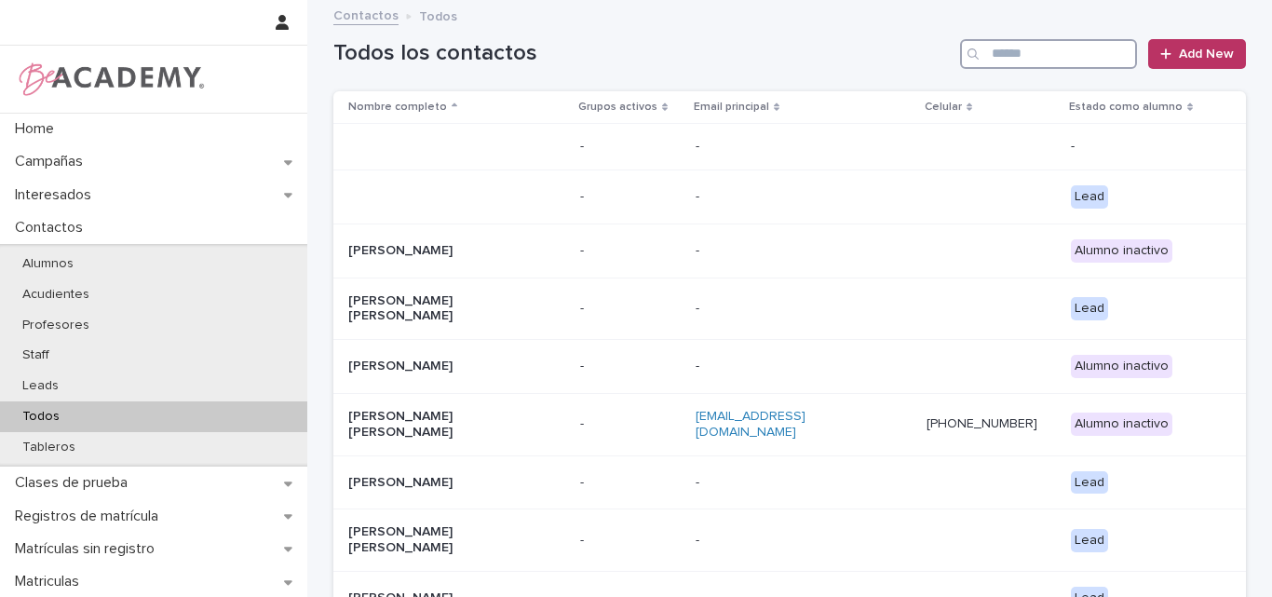
click at [1077, 54] on input "Search" at bounding box center [1048, 54] width 177 height 30
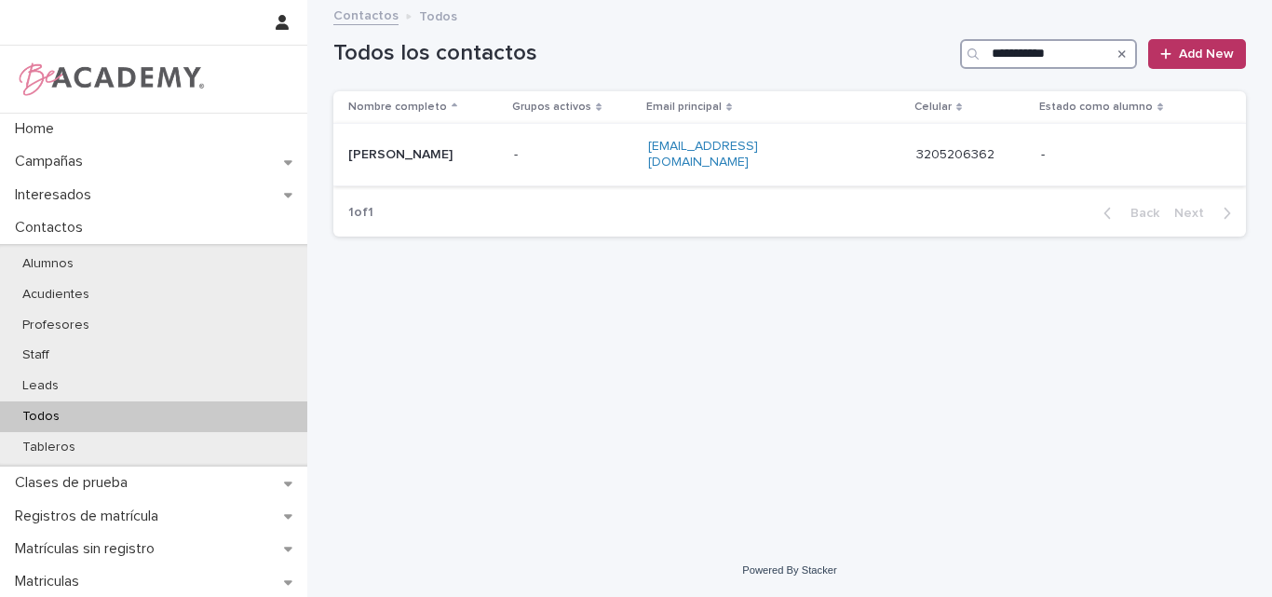
type input "**********"
click at [451, 147] on p "[PERSON_NAME]" at bounding box center [423, 155] width 151 height 16
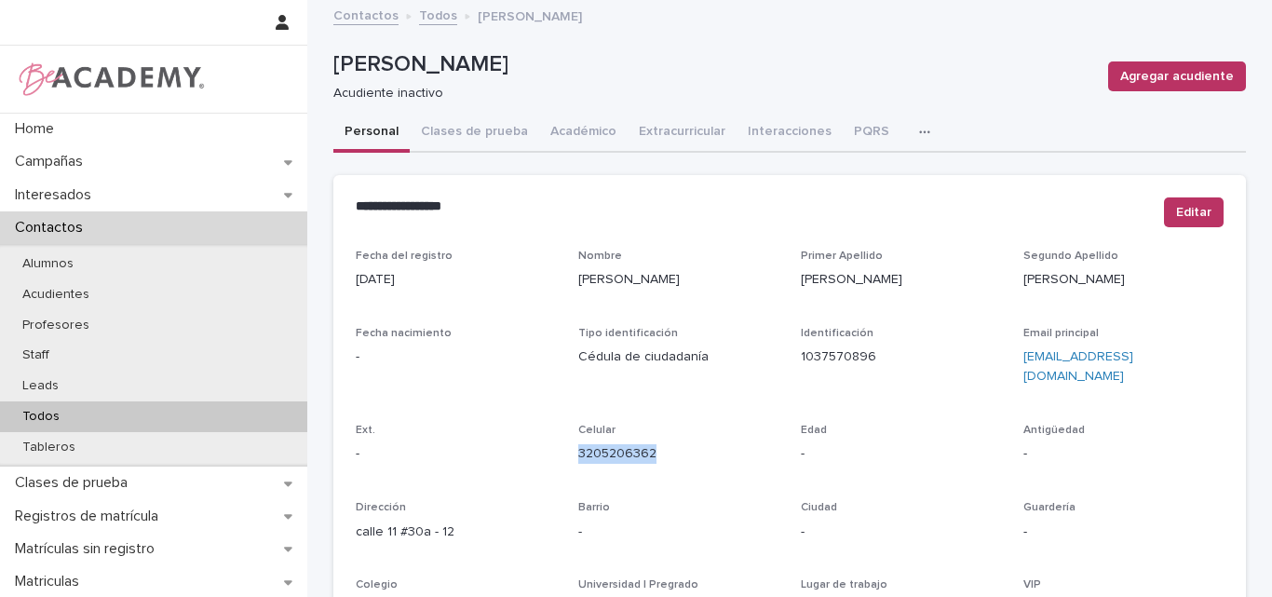
drag, startPoint x: 658, startPoint y: 434, endPoint x: 571, endPoint y: 442, distance: 87.9
click at [578, 444] on p "3205206362" at bounding box center [678, 454] width 200 height 20
copy link "3205206362"
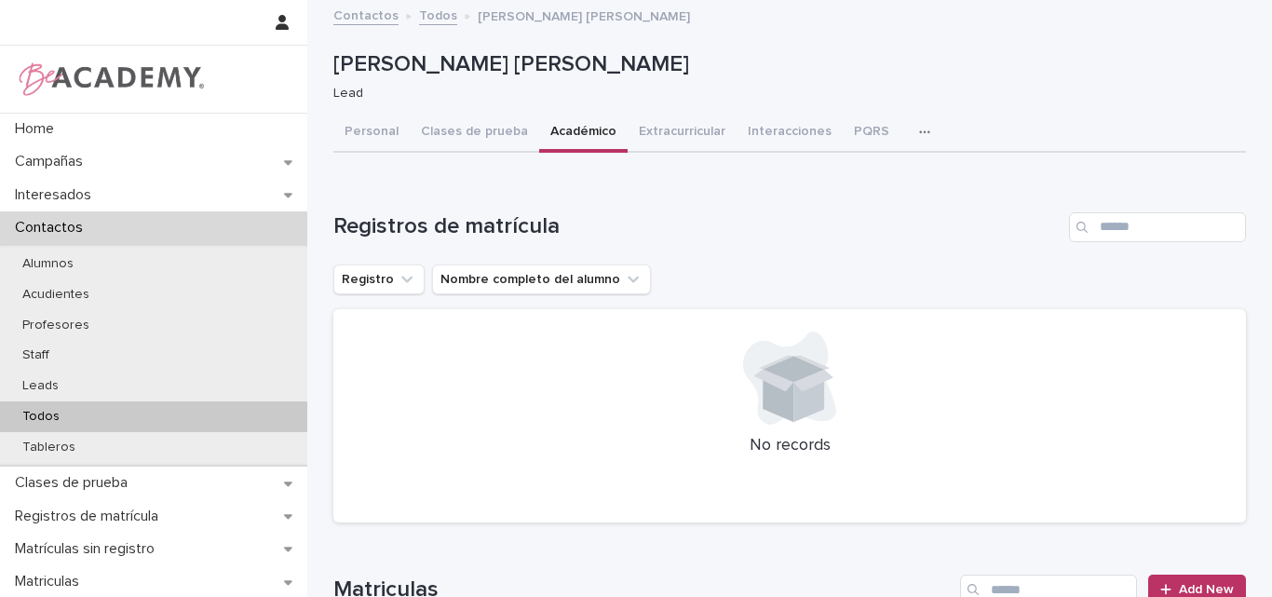
click at [61, 414] on p "Todos" at bounding box center [40, 417] width 67 height 16
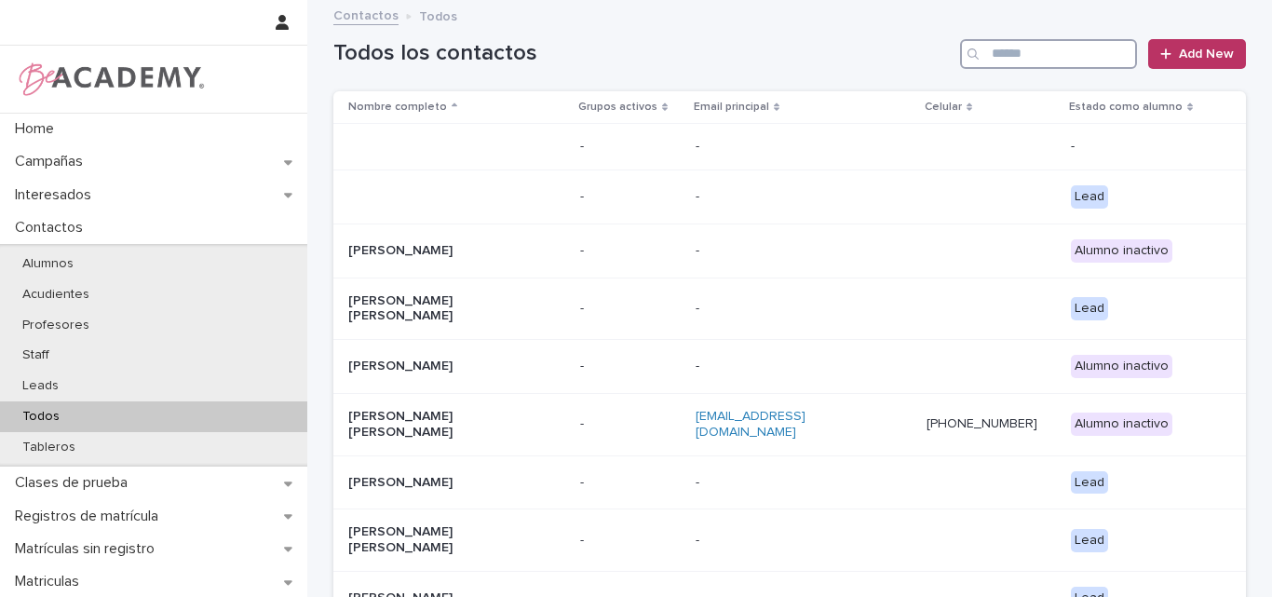
click at [1097, 52] on input "Search" at bounding box center [1048, 54] width 177 height 30
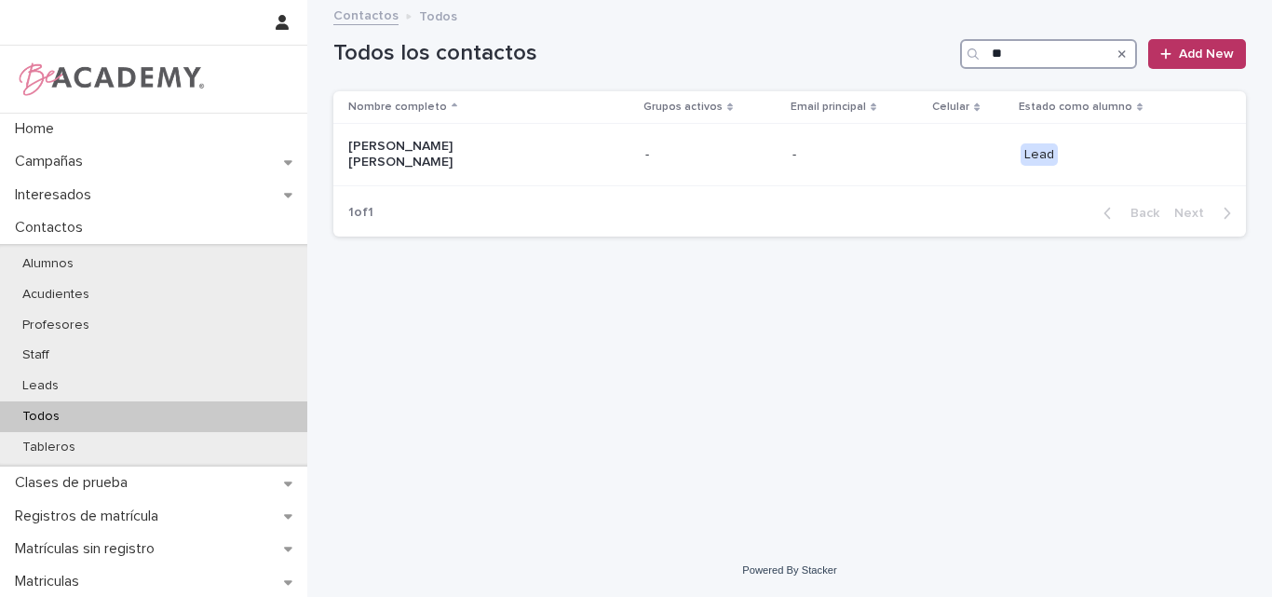
type input "*"
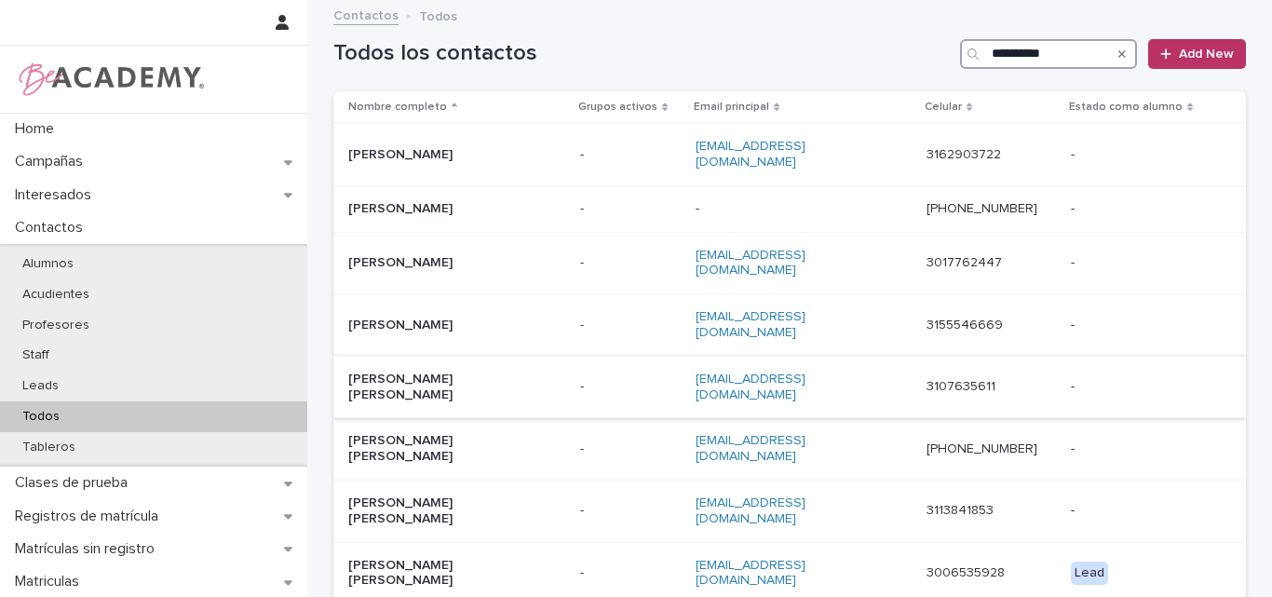
type input "**********"
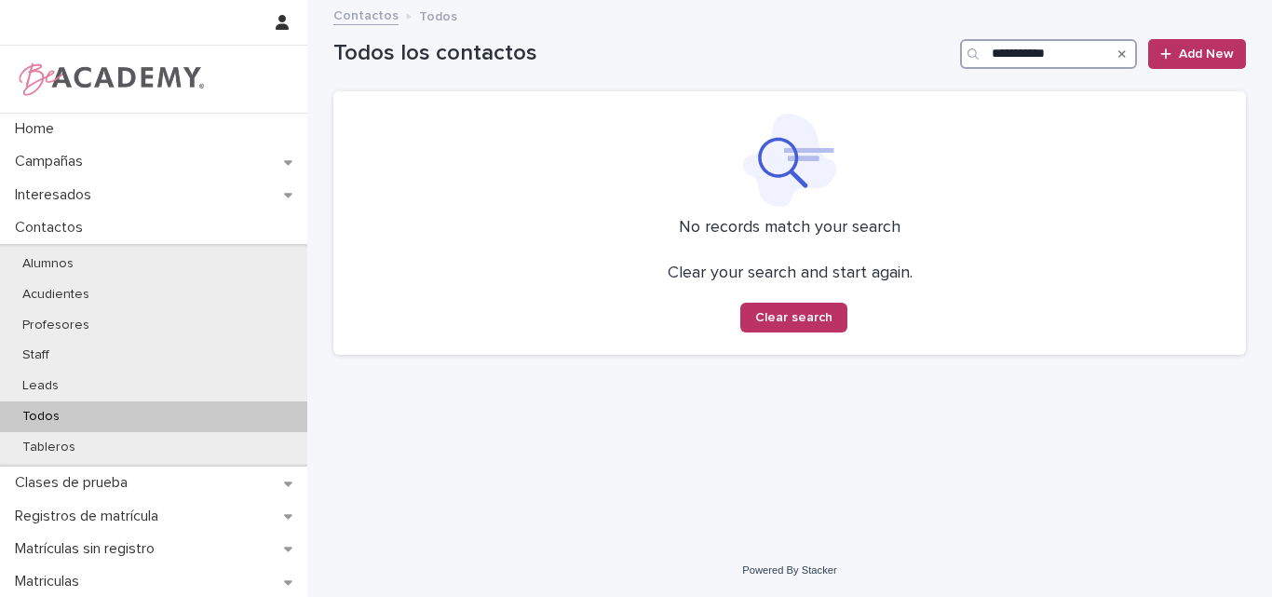
drag, startPoint x: 1078, startPoint y: 55, endPoint x: 912, endPoint y: 54, distance: 166.7
click at [912, 54] on div "**********" at bounding box center [789, 54] width 912 height 30
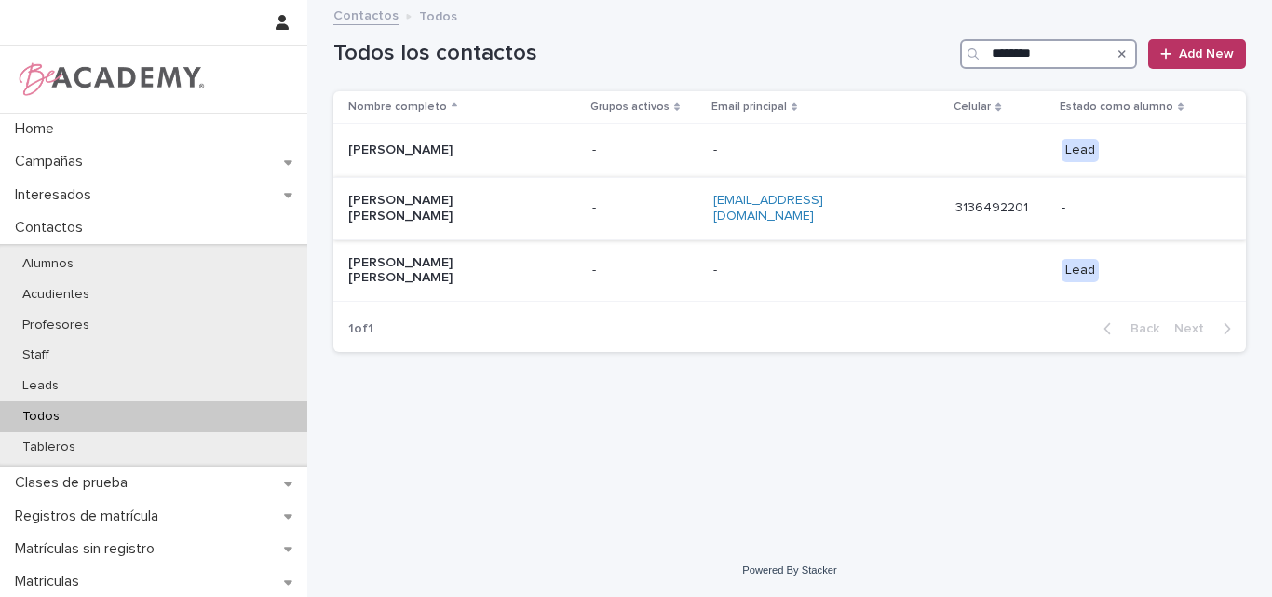
type input "********"
click at [462, 209] on div "Carlos Mario Diaz Garces" at bounding box center [462, 208] width 229 height 47
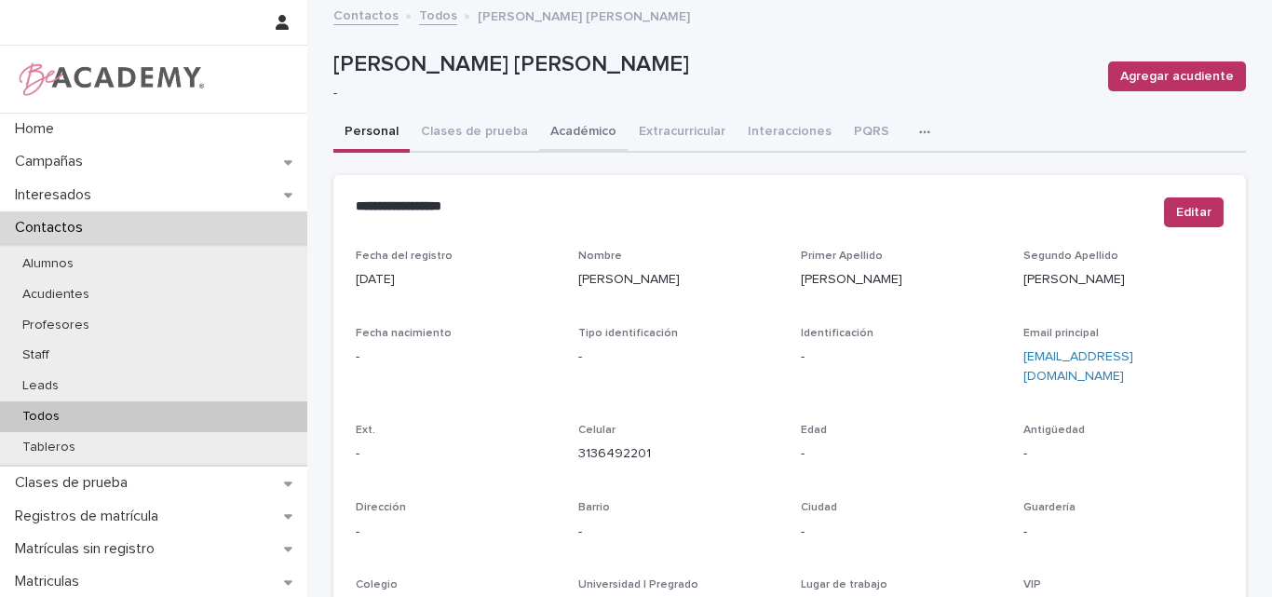
click at [567, 130] on button "Académico" at bounding box center [583, 133] width 88 height 39
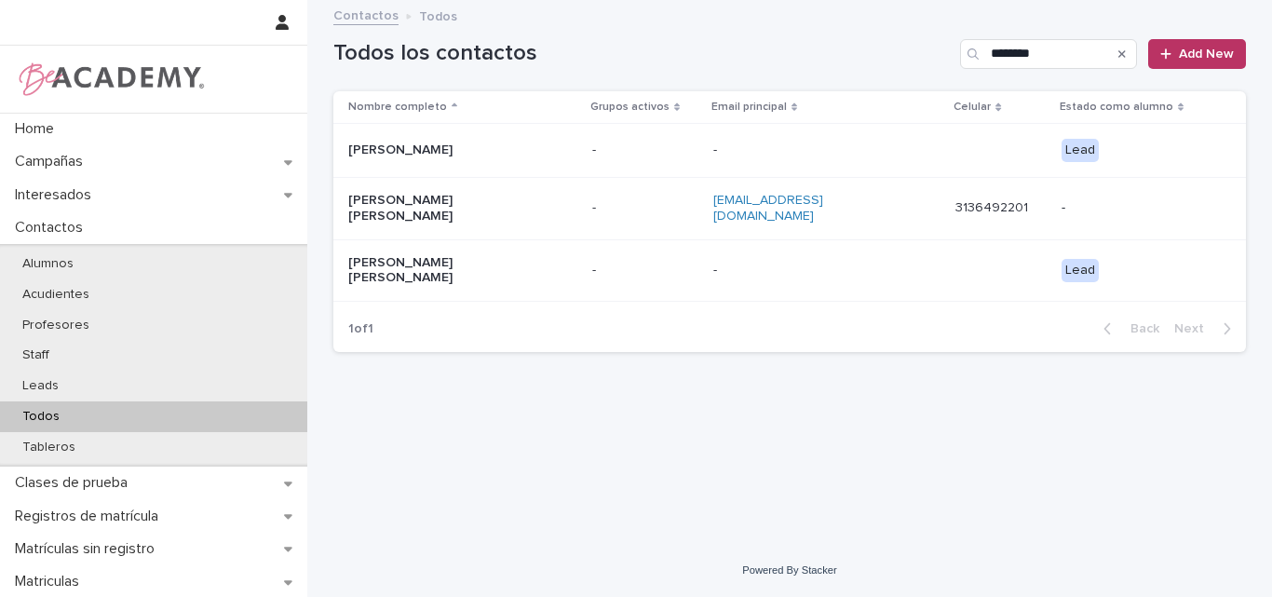
click at [470, 251] on div "Maria Paz Diaz Caraballo" at bounding box center [441, 268] width 186 height 35
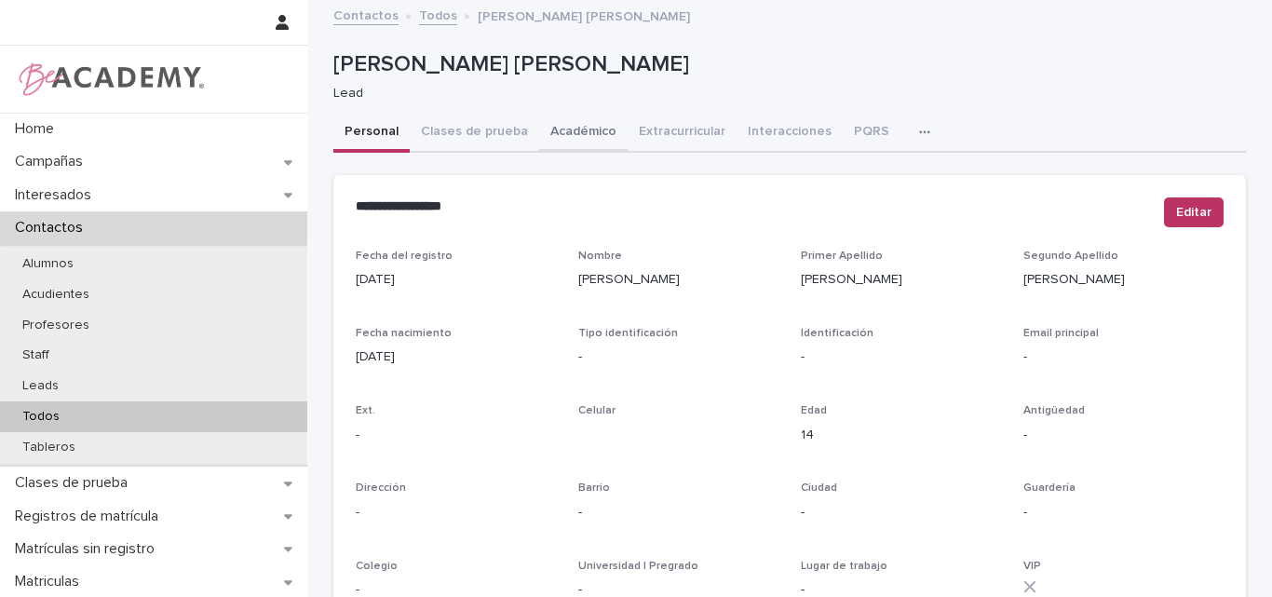
click at [567, 123] on button "Académico" at bounding box center [583, 133] width 88 height 39
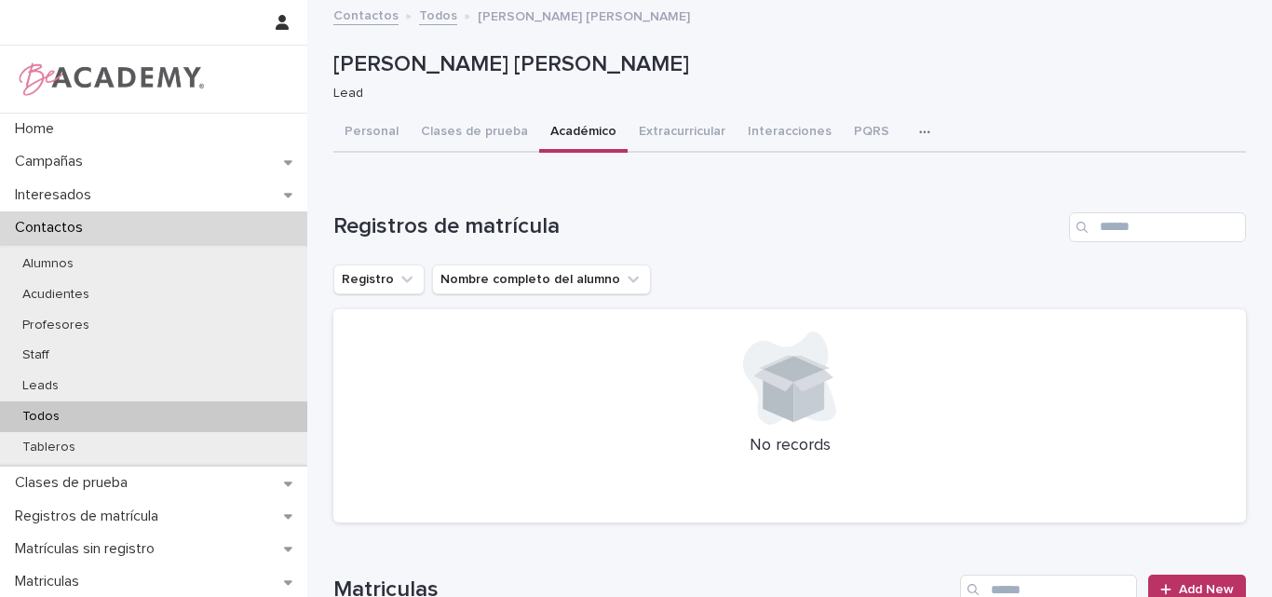
click at [561, 129] on button "Académico" at bounding box center [583, 133] width 88 height 39
click at [698, 411] on div at bounding box center [790, 377] width 868 height 93
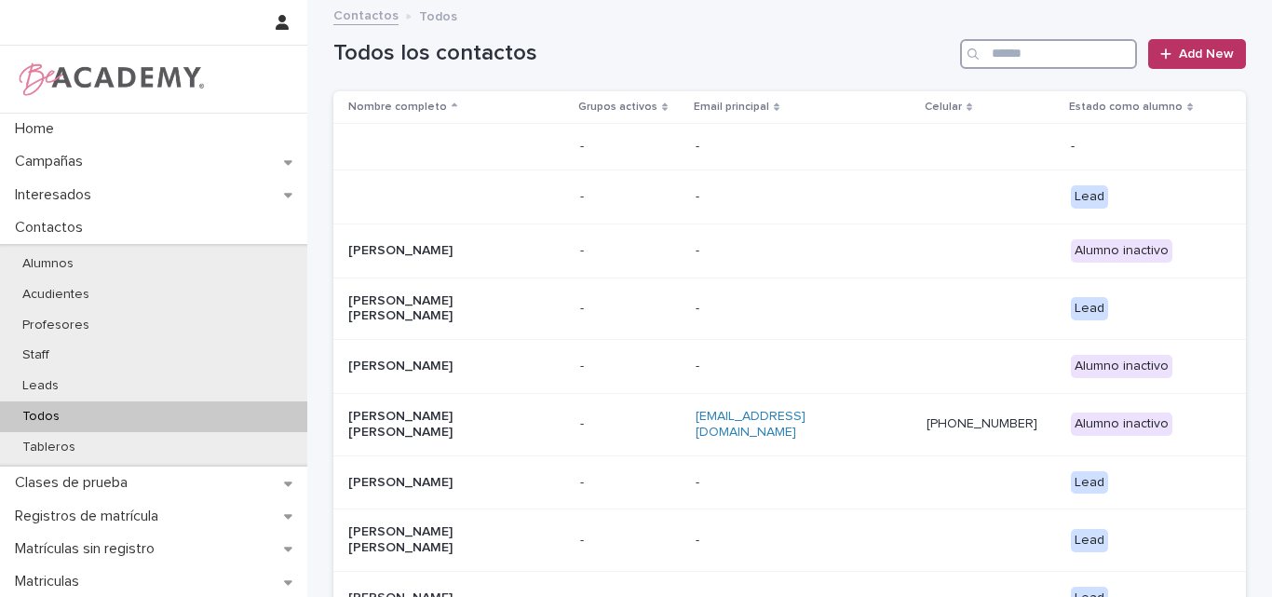
click at [1093, 52] on input "Search" at bounding box center [1048, 54] width 177 height 30
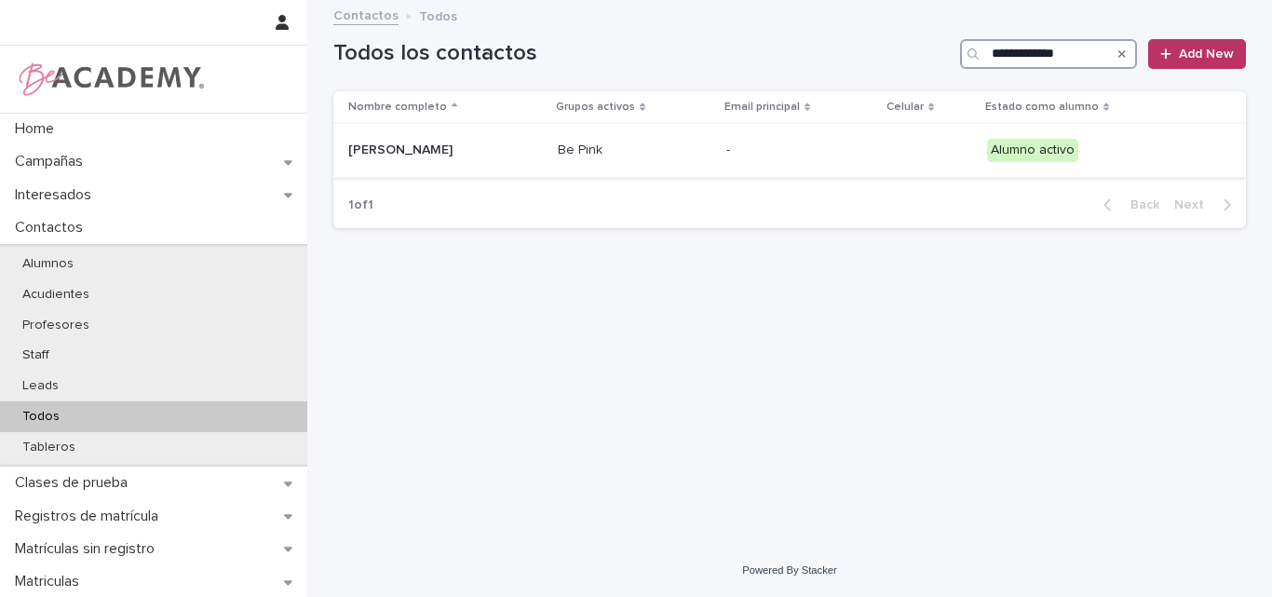
type input "**********"
click at [479, 145] on p "[PERSON_NAME]" at bounding box center [441, 150] width 186 height 16
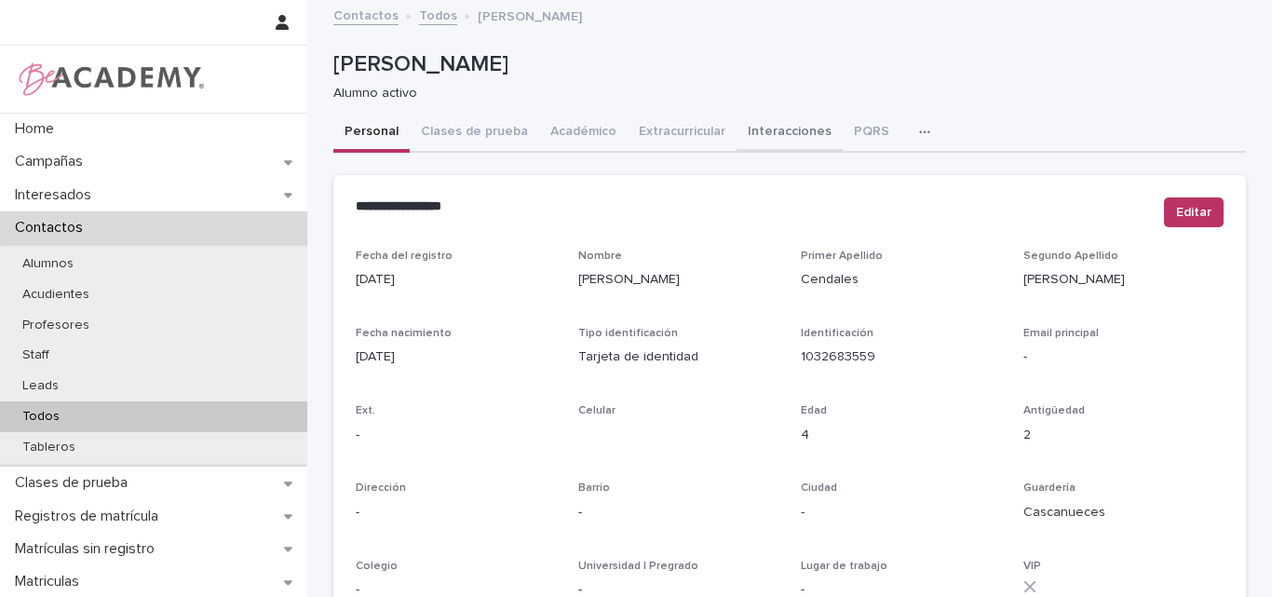
click at [755, 130] on button "Interacciones" at bounding box center [789, 133] width 106 height 39
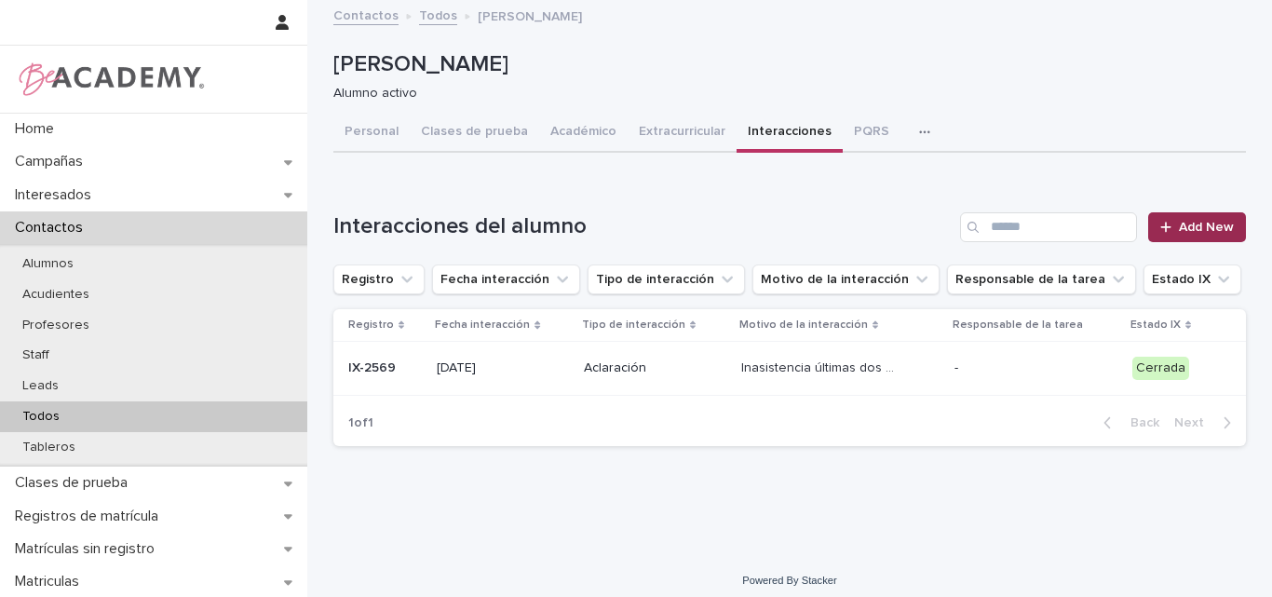
click at [1202, 223] on span "Add New" at bounding box center [1206, 227] width 55 height 13
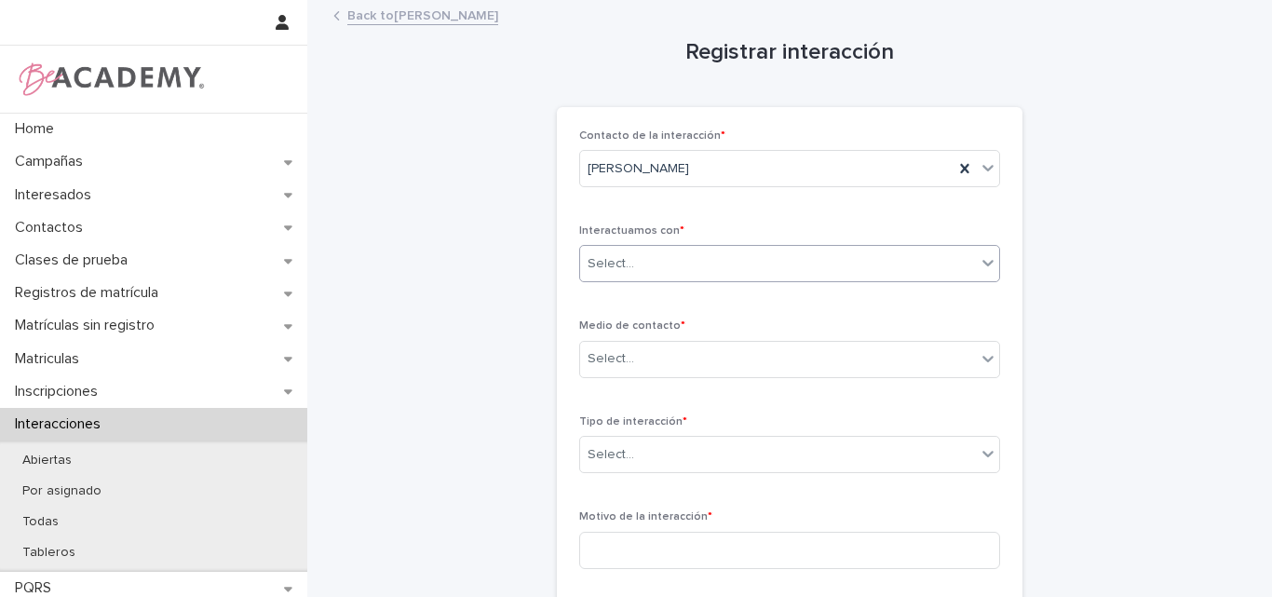
click at [723, 259] on div "Select..." at bounding box center [778, 264] width 396 height 31
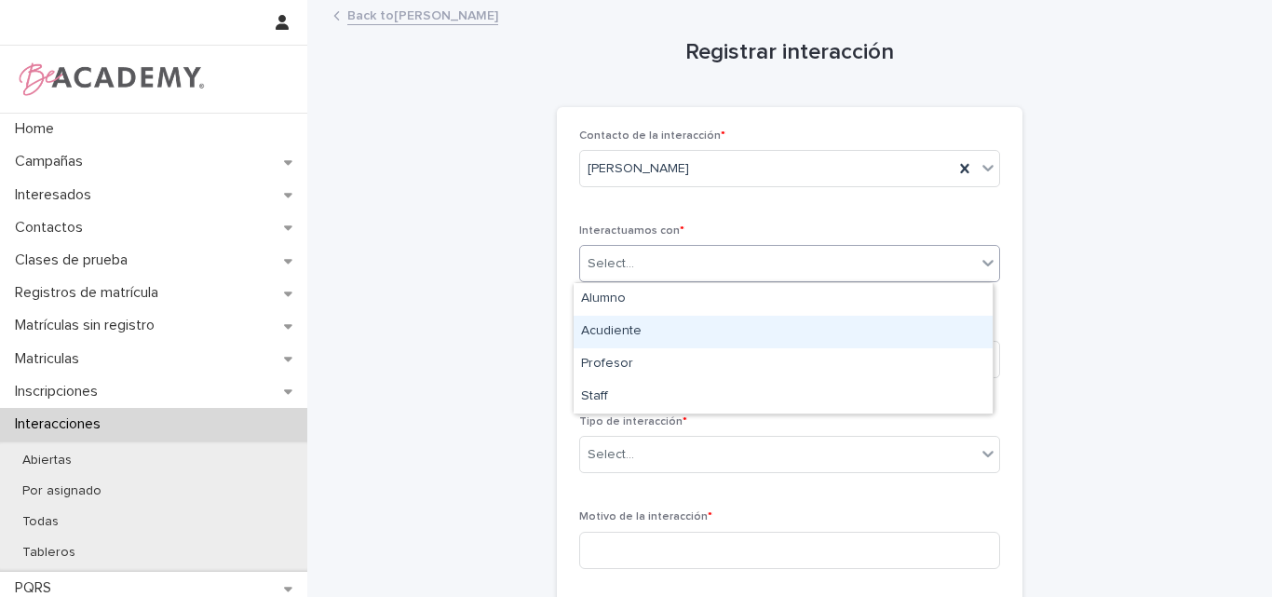
click at [636, 331] on div "Acudiente" at bounding box center [783, 332] width 419 height 33
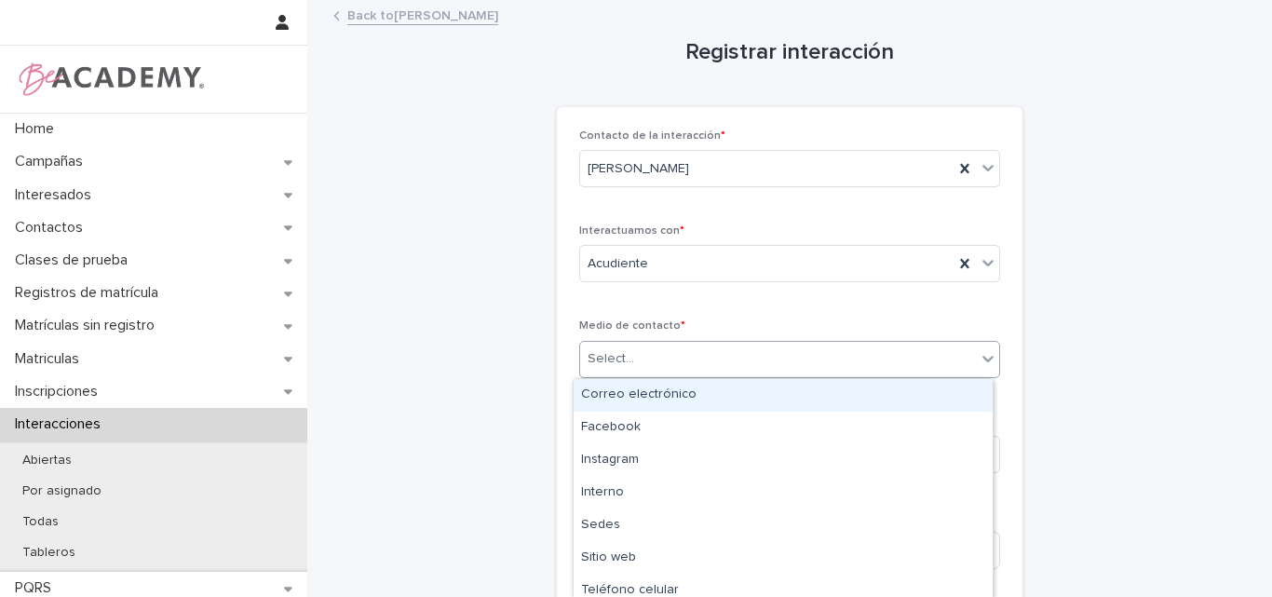
click at [655, 365] on div "Select..." at bounding box center [778, 359] width 396 height 31
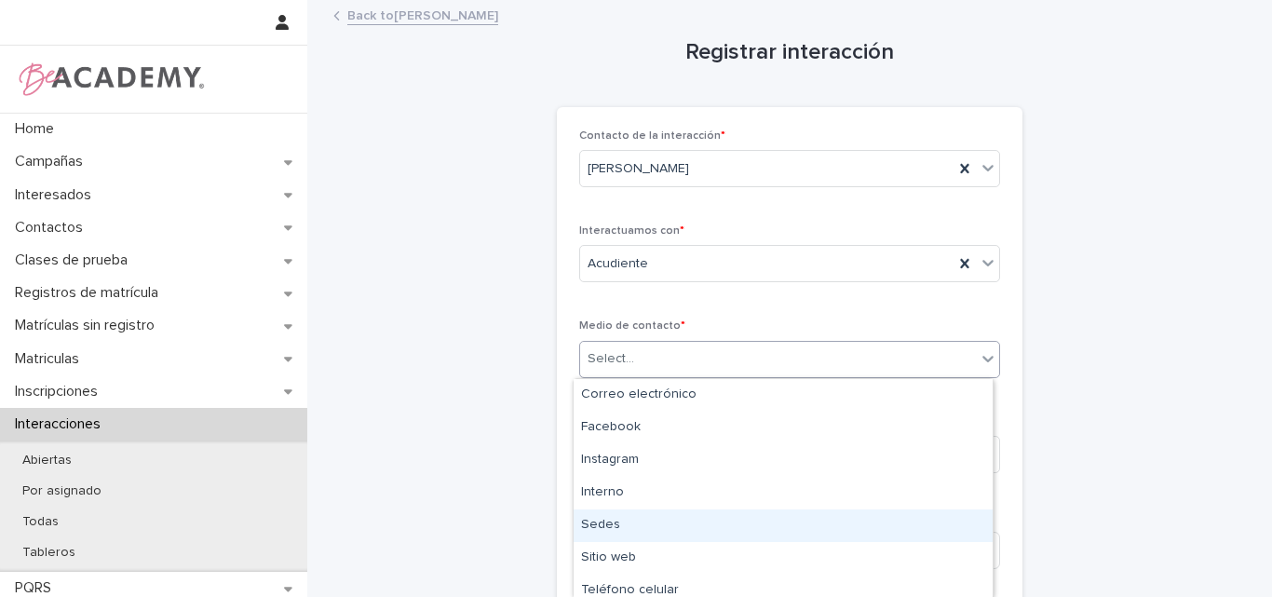
click at [640, 529] on div "Sedes" at bounding box center [783, 525] width 419 height 33
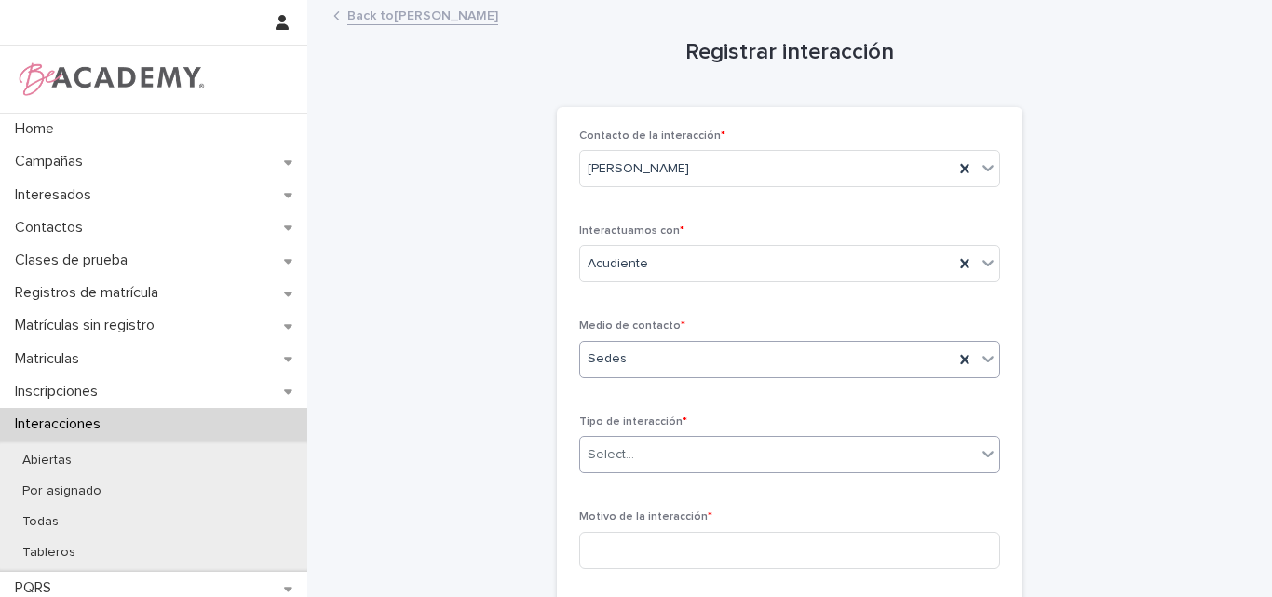
click at [664, 452] on div "Select..." at bounding box center [778, 454] width 396 height 31
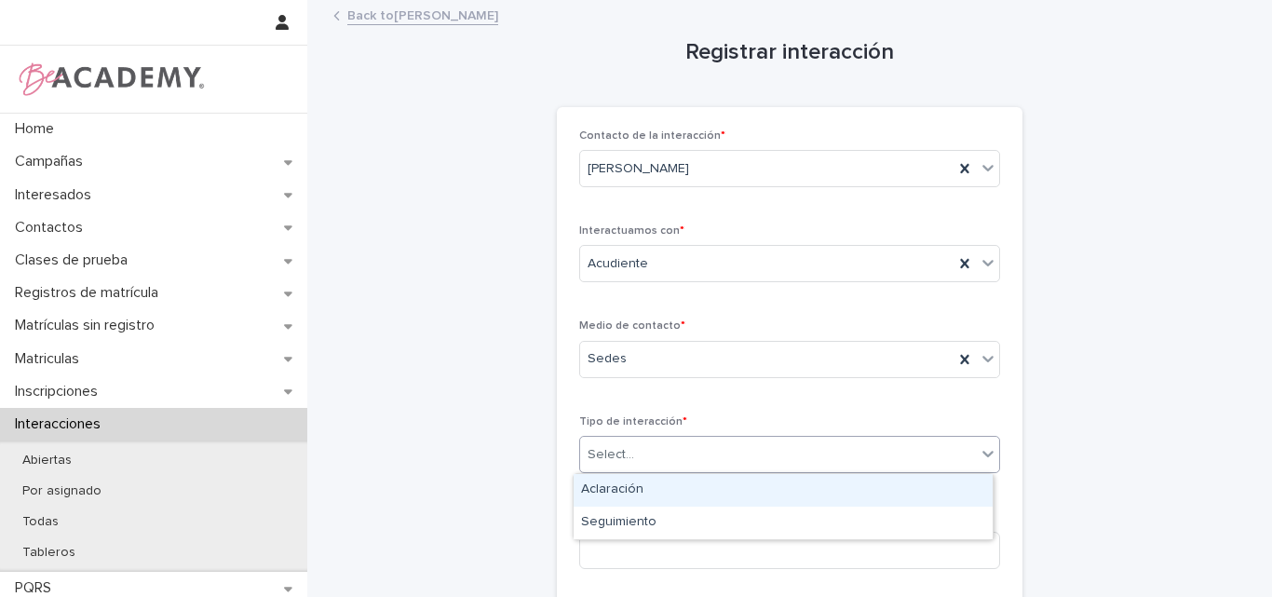
click at [660, 488] on div "Aclaración" at bounding box center [783, 490] width 419 height 33
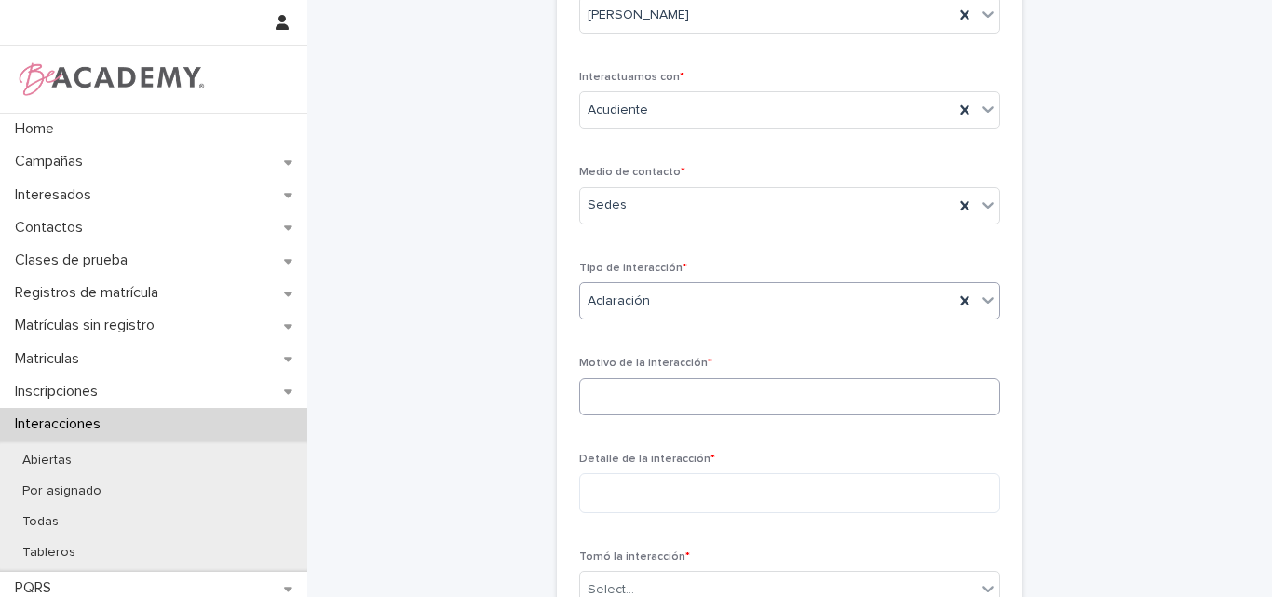
scroll to position [186, 0]
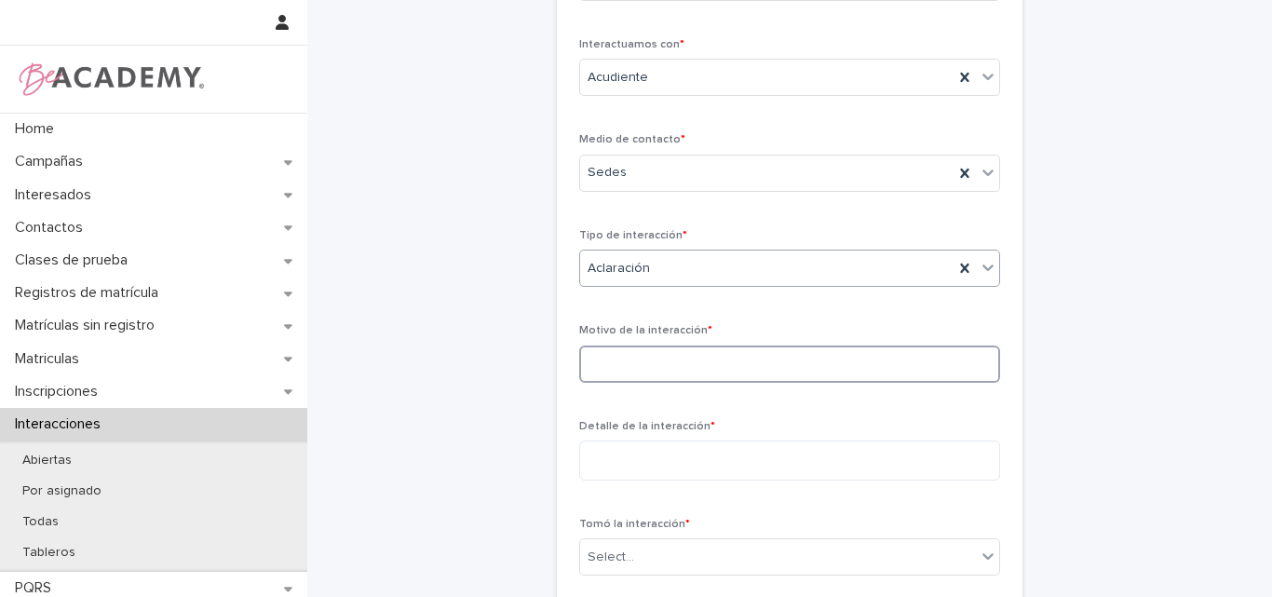
click at [641, 371] on input at bounding box center [789, 363] width 421 height 37
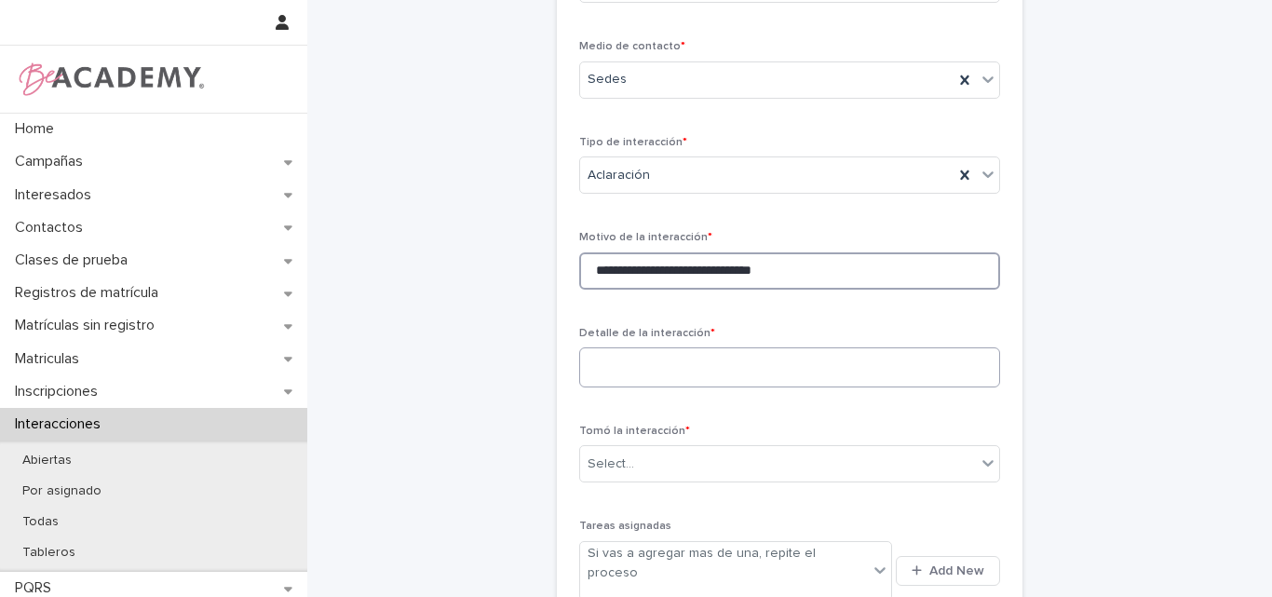
type input "**********"
click at [686, 360] on textarea at bounding box center [789, 367] width 421 height 40
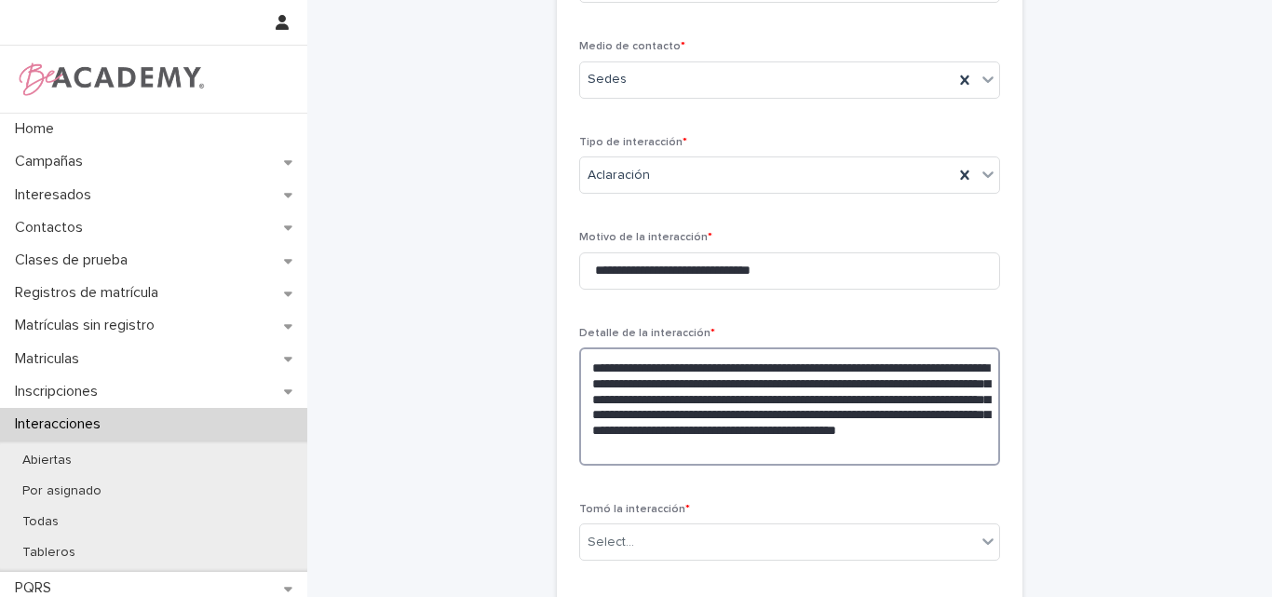
scroll to position [372, 0]
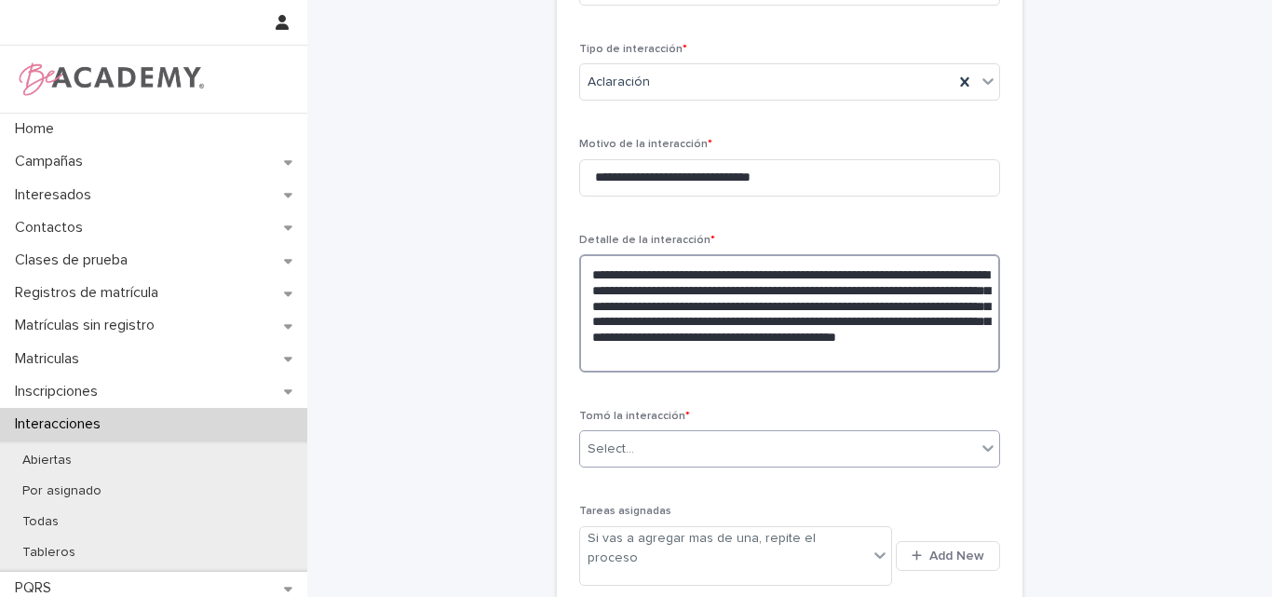
type textarea "**********"
click at [864, 455] on div "Select..." at bounding box center [778, 449] width 396 height 31
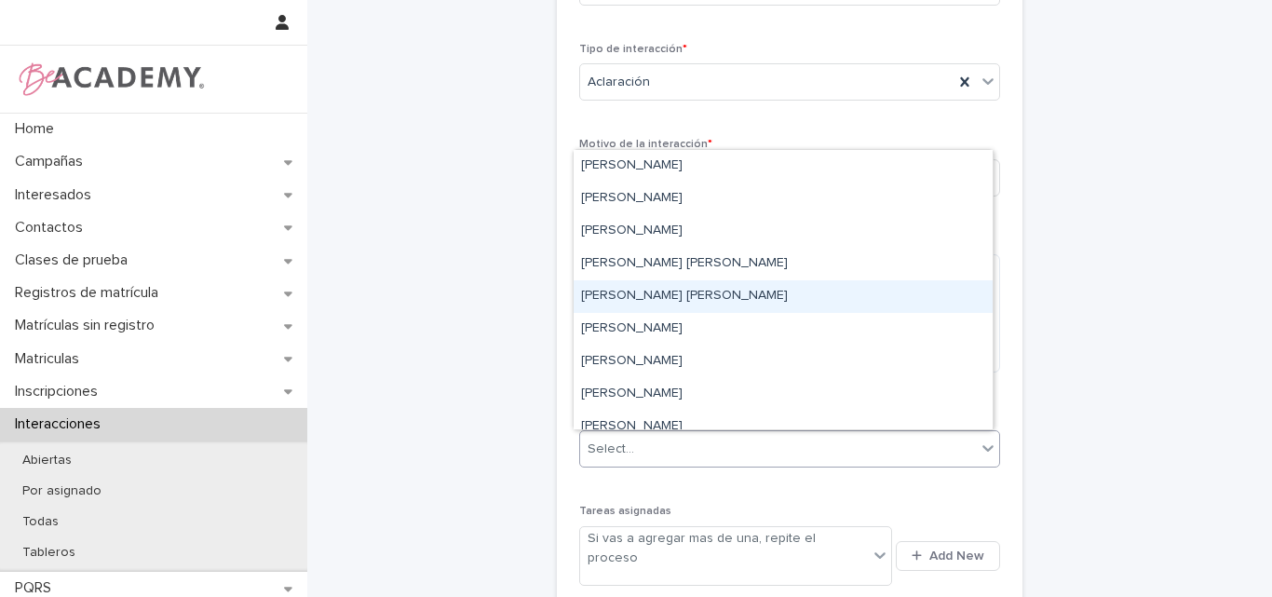
click at [618, 302] on div "Lina Rico Montoya" at bounding box center [783, 296] width 419 height 33
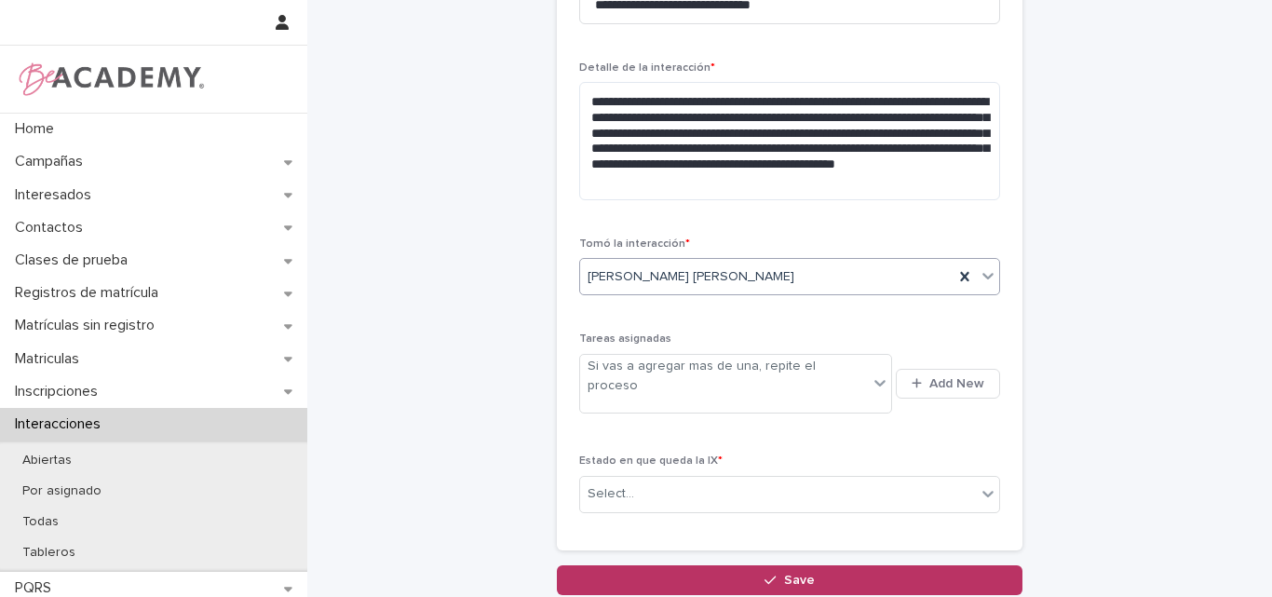
scroll to position [652, 0]
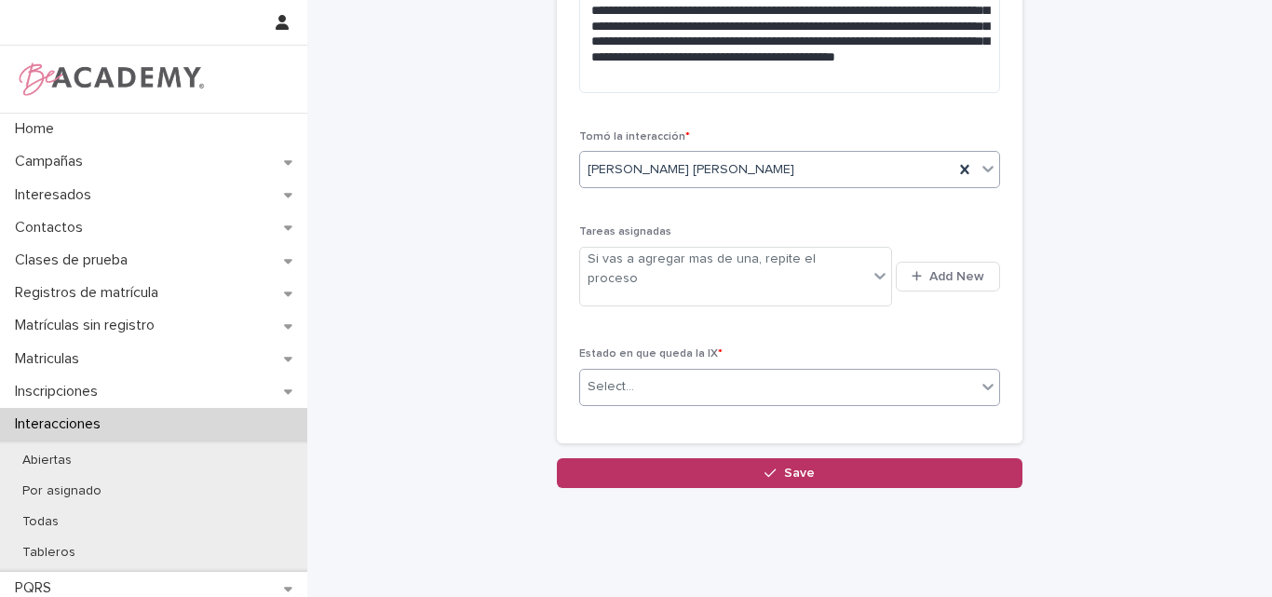
click at [694, 372] on div "Select..." at bounding box center [778, 387] width 396 height 31
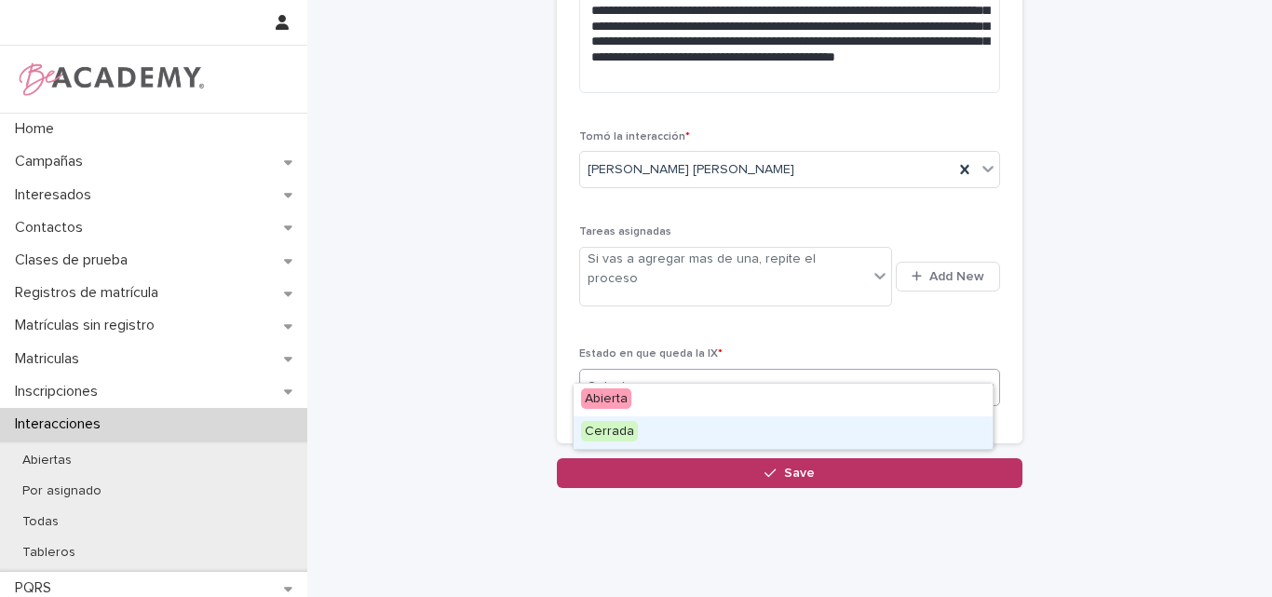
click at [650, 428] on div "Cerrada" at bounding box center [783, 432] width 419 height 33
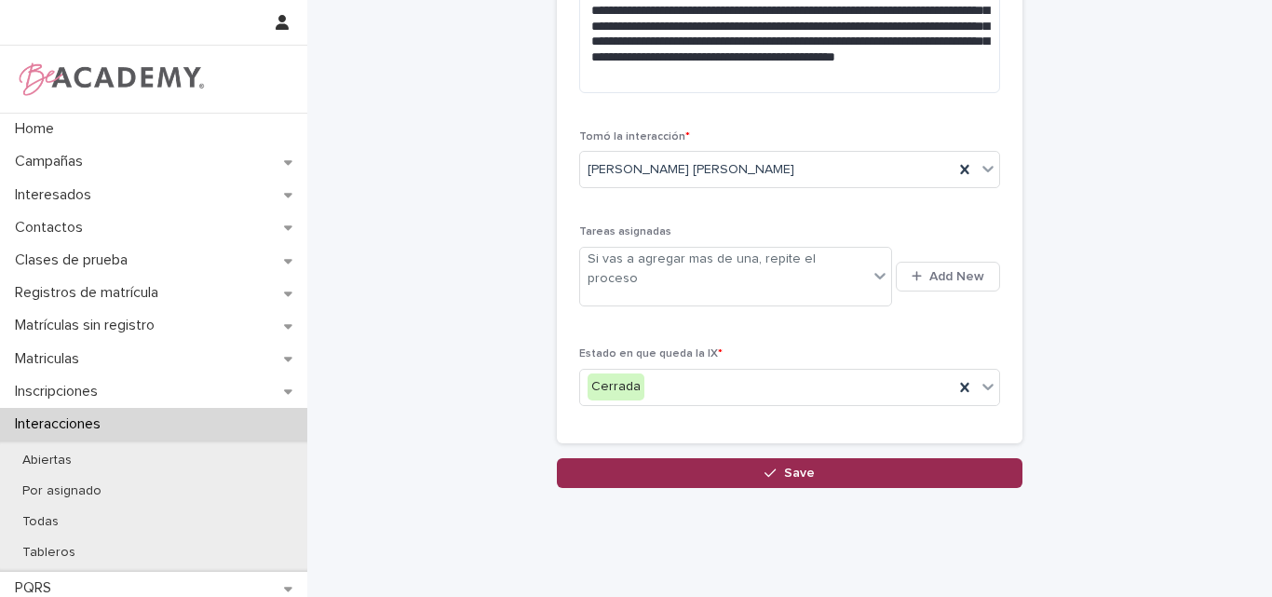
click at [802, 466] on span "Save" at bounding box center [799, 472] width 31 height 13
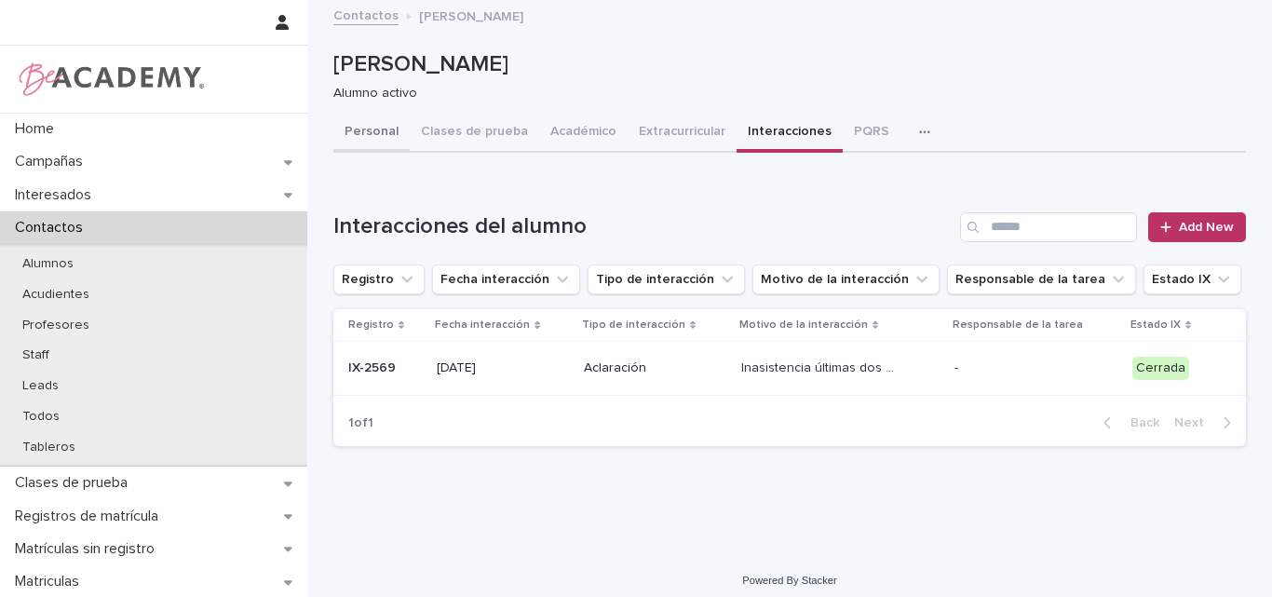
click at [361, 141] on button "Personal" at bounding box center [371, 133] width 76 height 39
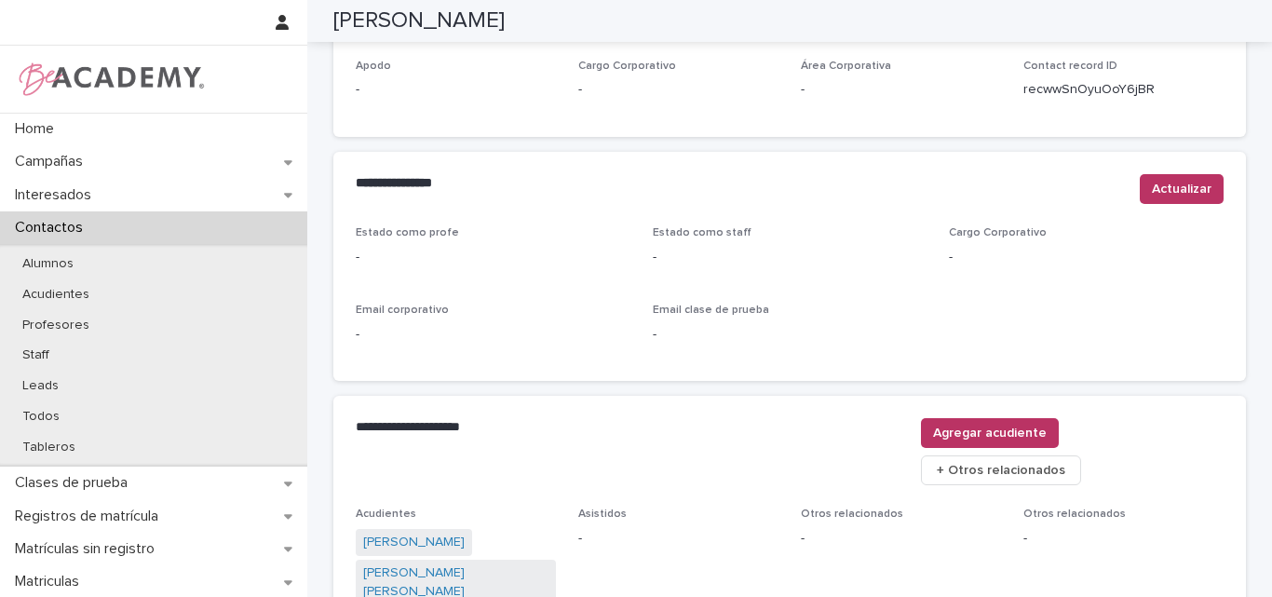
scroll to position [850, 0]
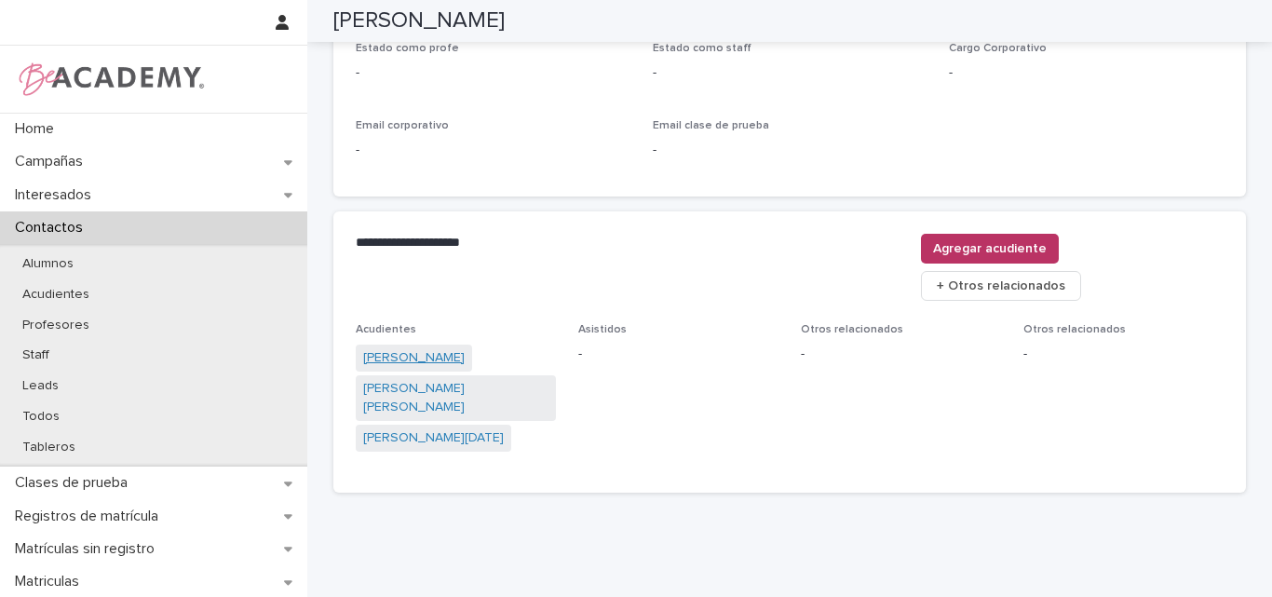
click at [428, 348] on link "Juliana Gomez Sanchez" at bounding box center [413, 358] width 101 height 20
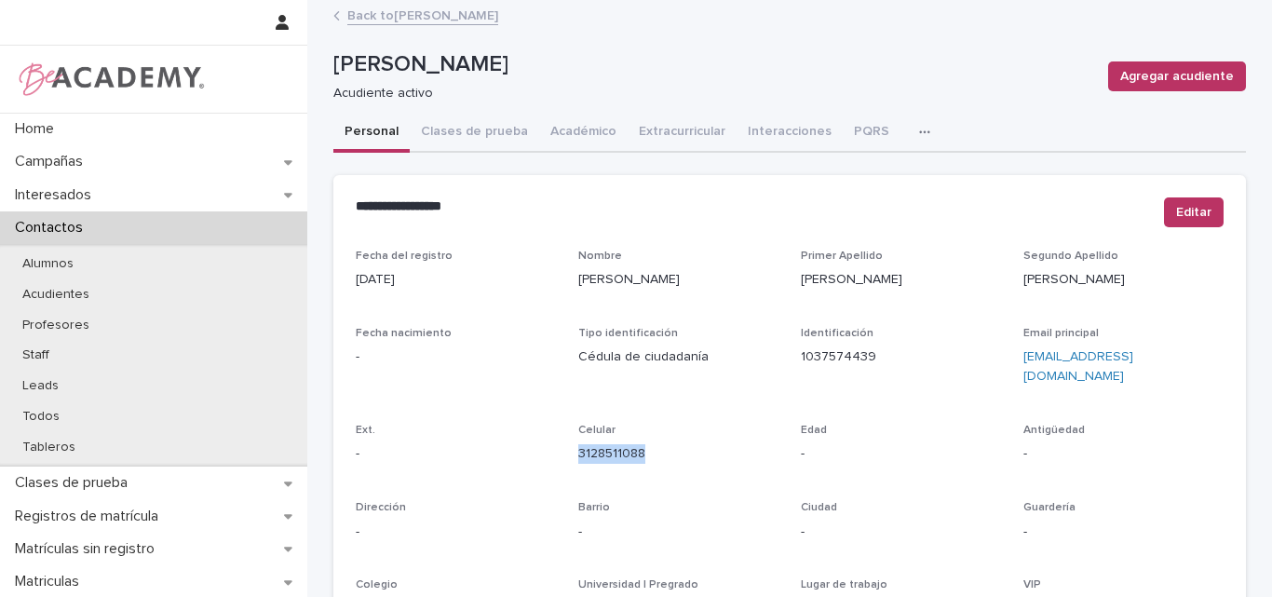
drag, startPoint x: 649, startPoint y: 434, endPoint x: 567, endPoint y: 443, distance: 82.5
click at [567, 443] on div "Fecha del registro 08/03/2024 Nombre Juliana Primer Apellido Gomez Segundo Apel…" at bounding box center [790, 525] width 868 height 550
copy link "3128511088"
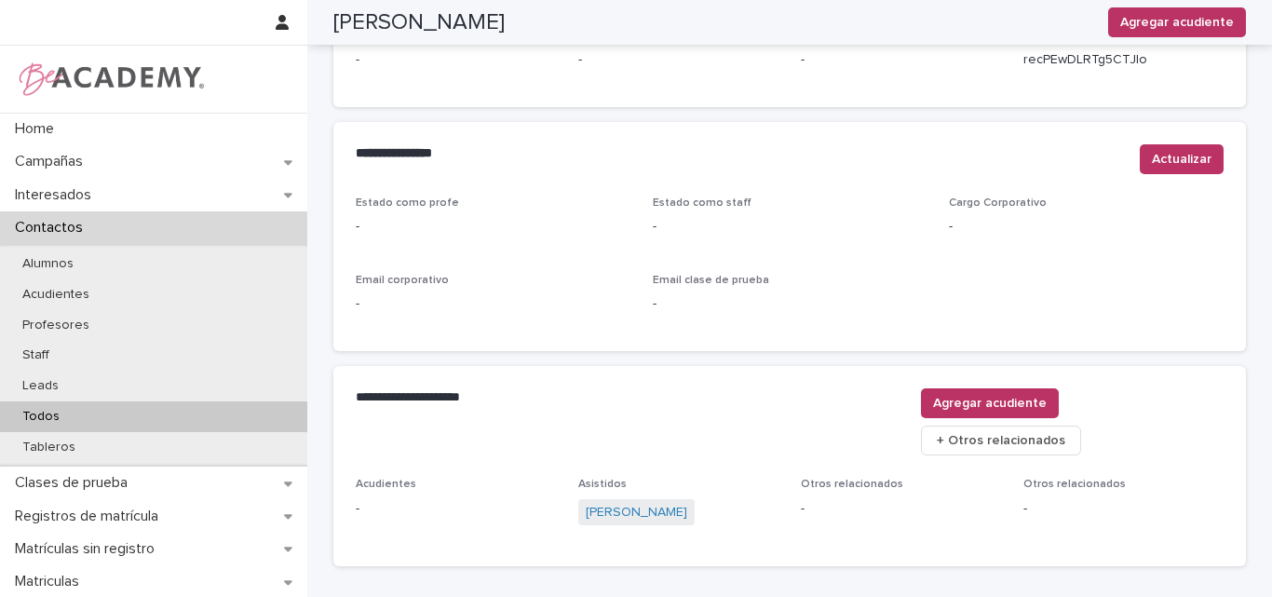
scroll to position [789, 0]
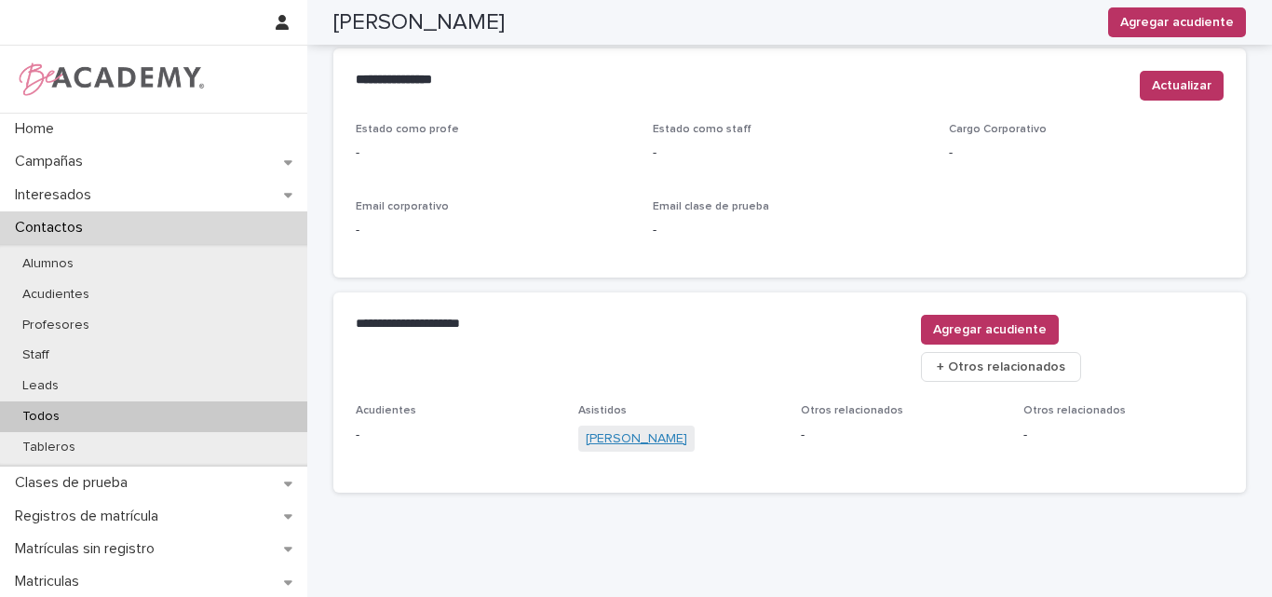
click at [652, 429] on link "[PERSON_NAME]" at bounding box center [636, 439] width 101 height 20
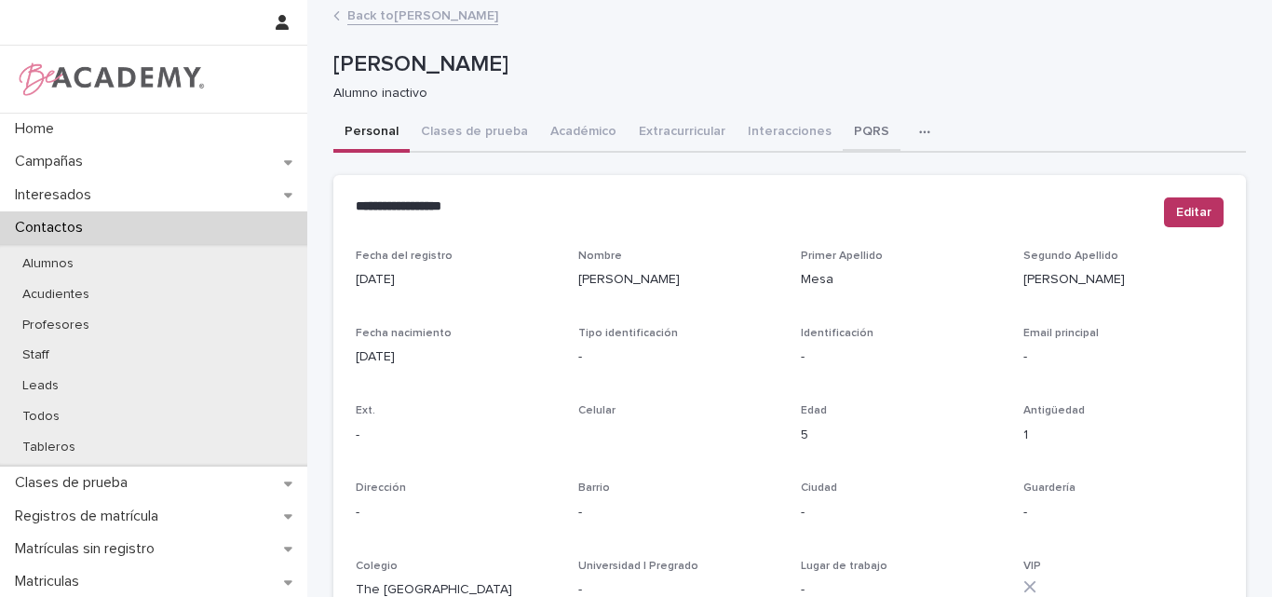
click at [843, 122] on button "PQRS" at bounding box center [872, 133] width 58 height 39
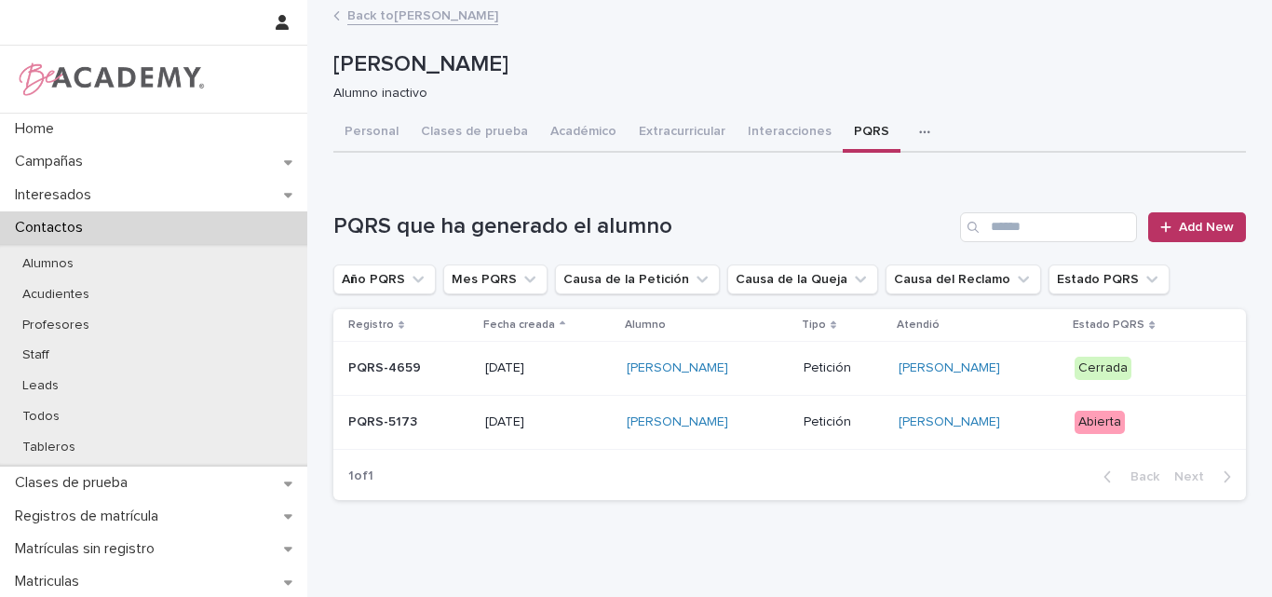
click at [554, 428] on p "02/07/2025" at bounding box center [548, 422] width 127 height 16
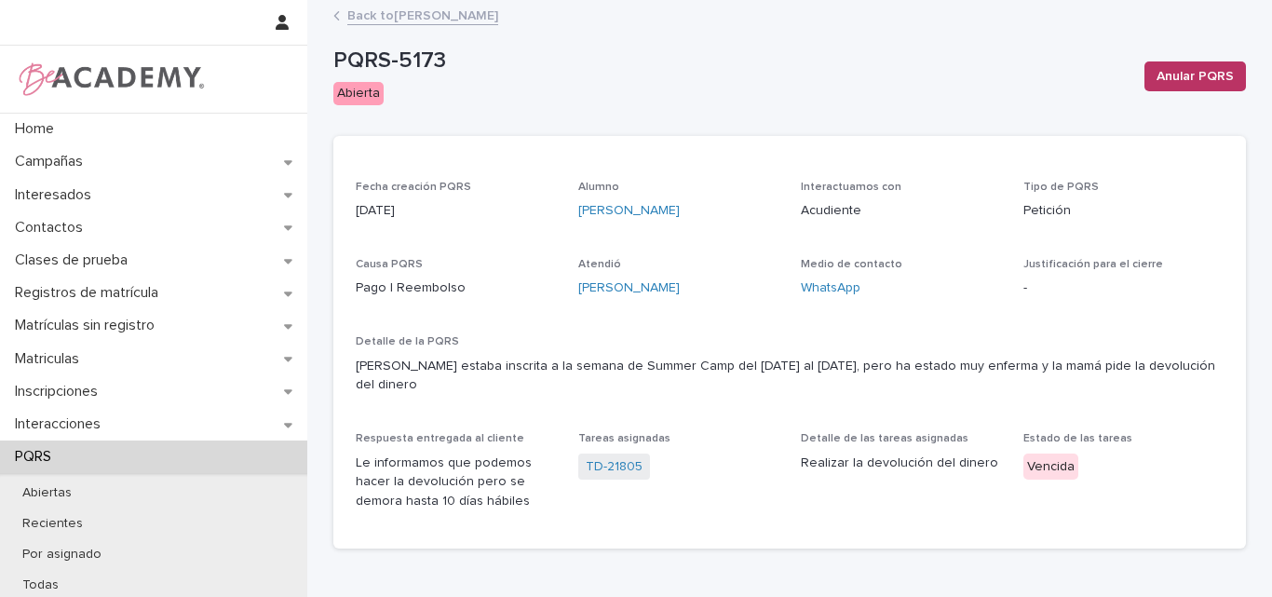
click at [445, 15] on link "Back to Sabina Mesa Saldarriaga" at bounding box center [422, 14] width 151 height 21
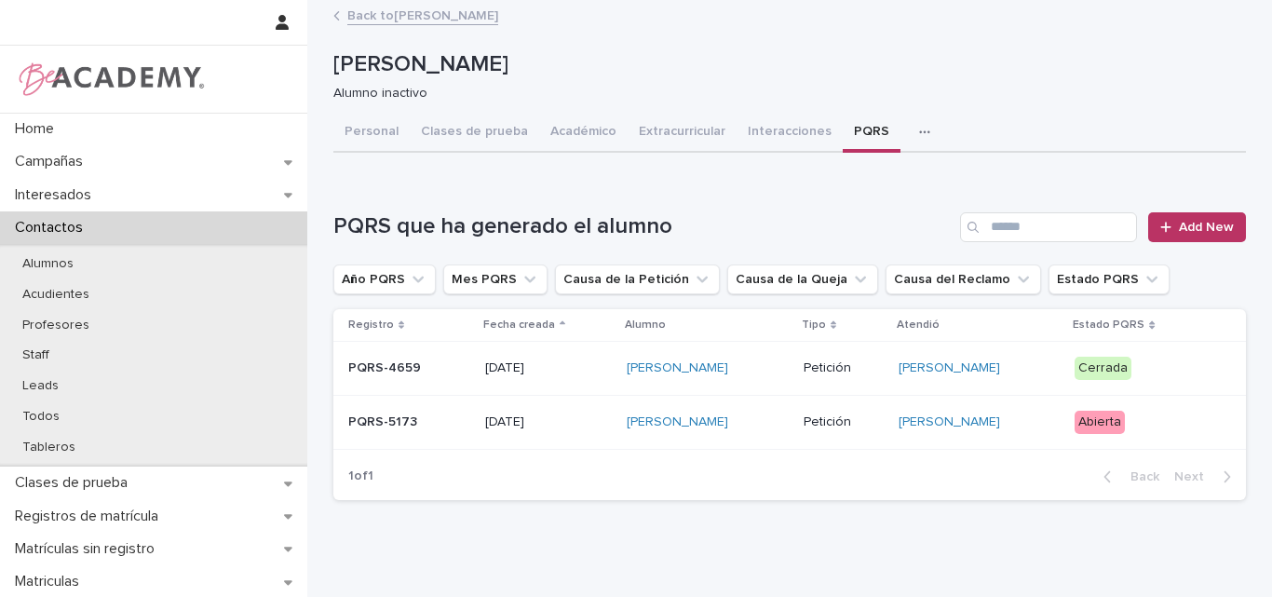
drag, startPoint x: 578, startPoint y: 64, endPoint x: 323, endPoint y: 74, distance: 255.3
click at [324, 74] on div "Loading... Saving… Loading... Saving… Sabina Mesa Saldarriaga Sabina Mesa Salda…" at bounding box center [789, 282] width 931 height 560
copy p "Sabina Mesa Saldarriaga"
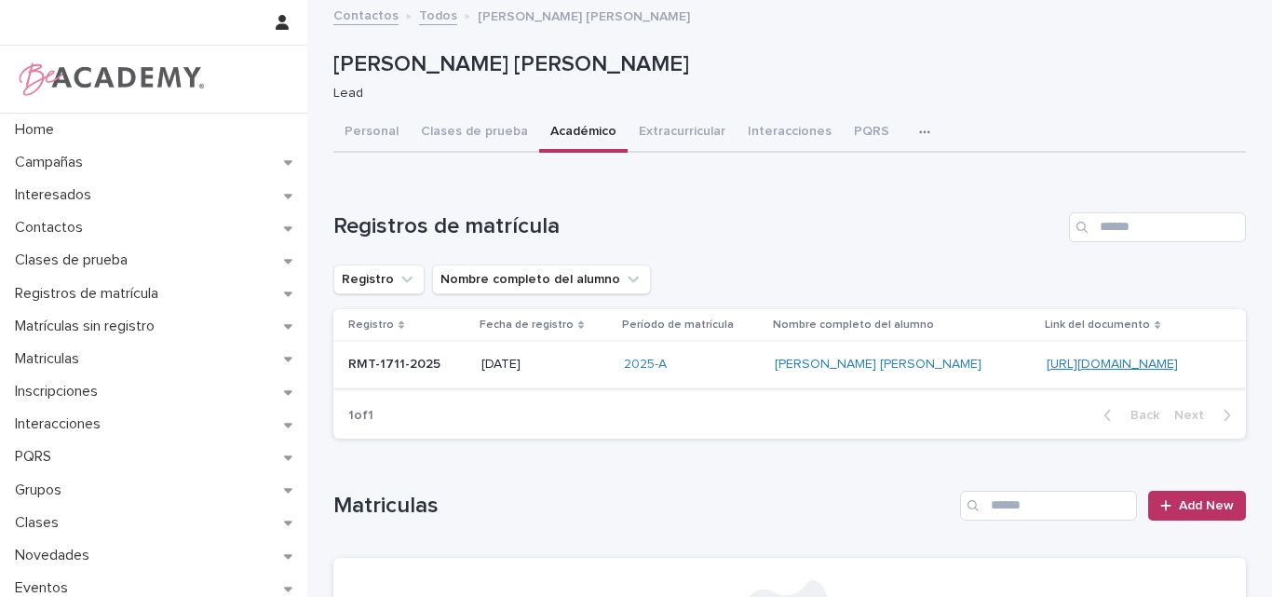
click at [1047, 367] on link "[URL][DOMAIN_NAME]" at bounding box center [1112, 364] width 131 height 13
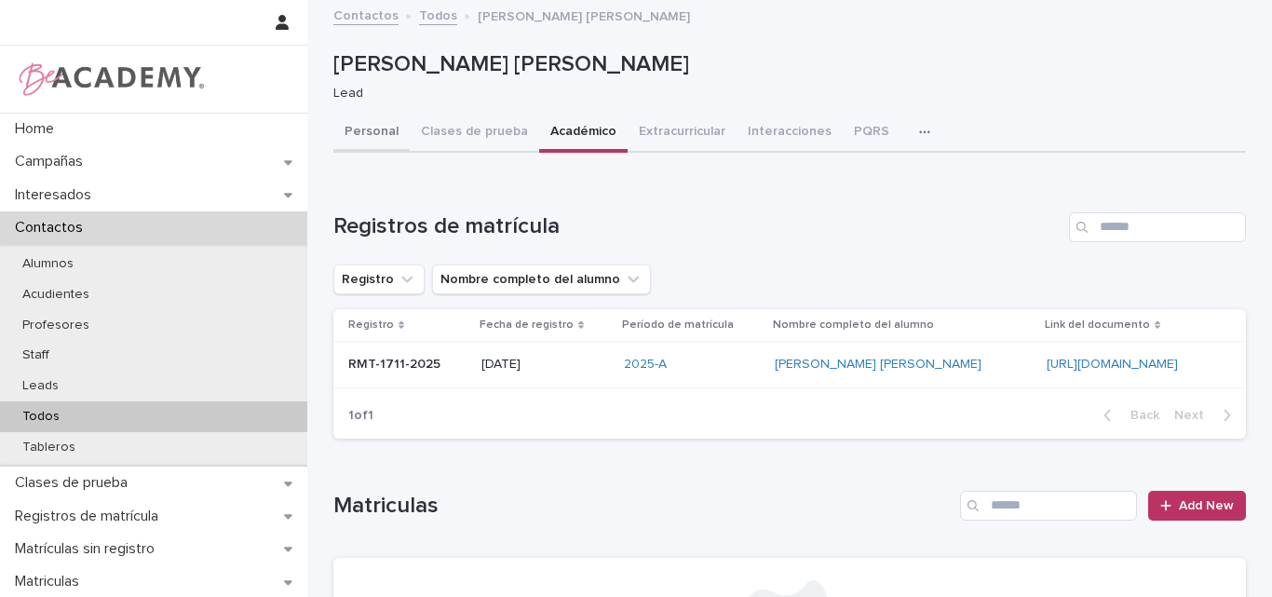
click at [350, 126] on button "Personal" at bounding box center [371, 133] width 76 height 39
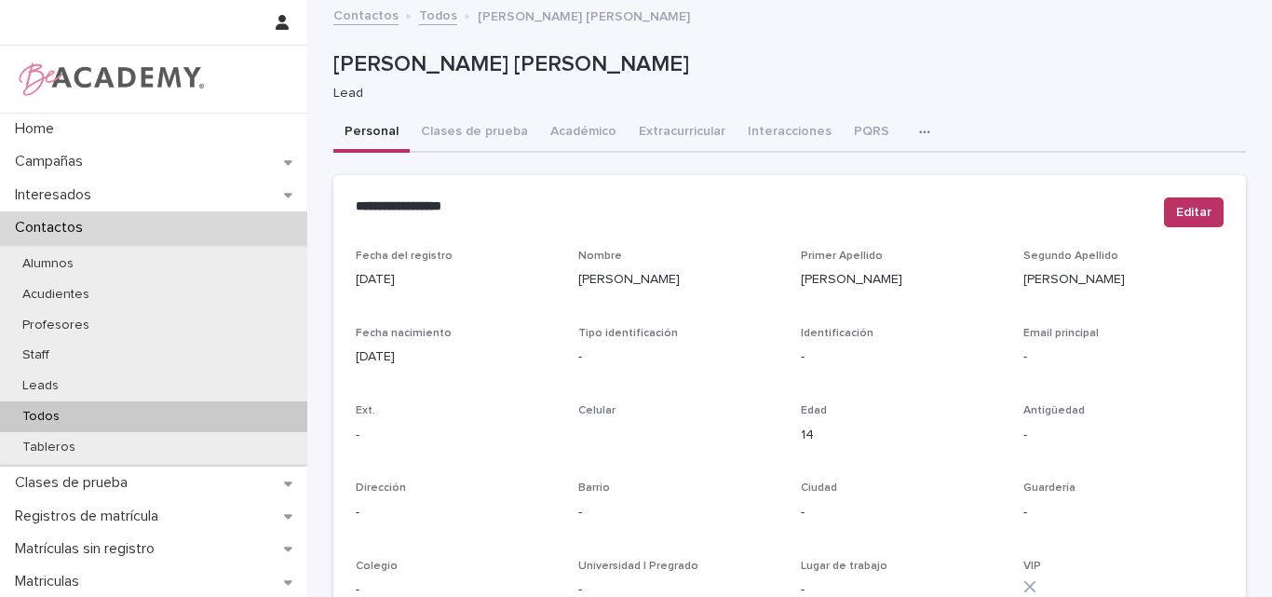
drag, startPoint x: 426, startPoint y: 364, endPoint x: 351, endPoint y: 366, distance: 74.5
click at [356, 366] on p "[DATE]" at bounding box center [456, 357] width 200 height 20
copy p "[DATE]"
click at [480, 127] on button "Clases de prueba" at bounding box center [474, 133] width 129 height 39
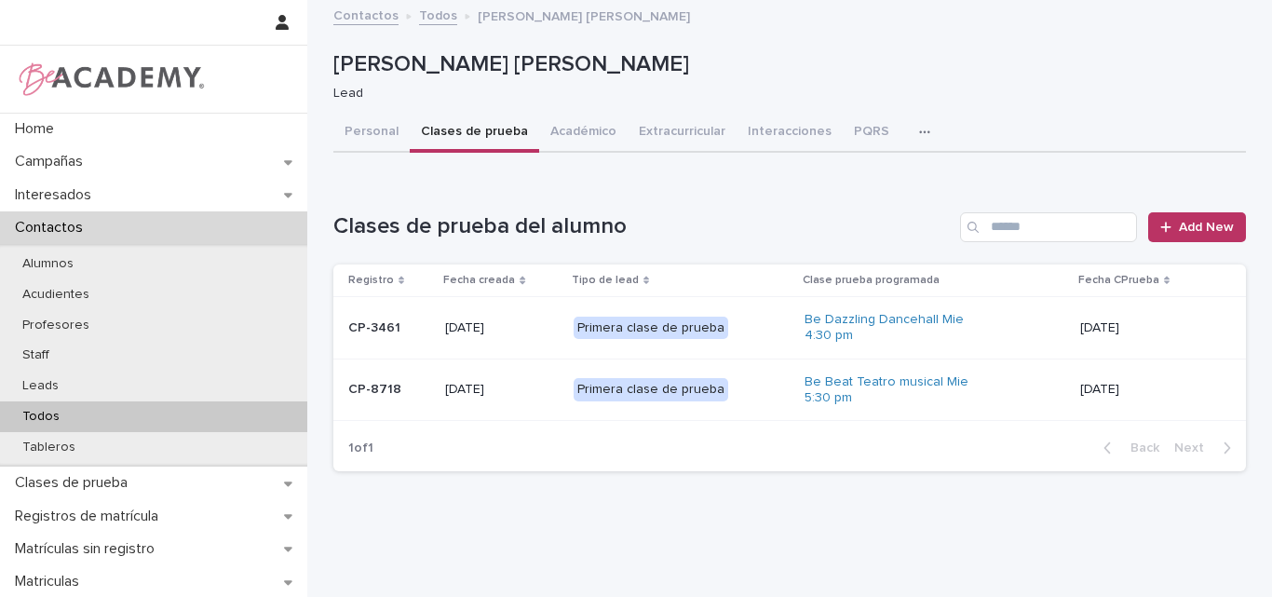
click at [883, 529] on div "Loading... Saving… Loading... Saving… [PERSON_NAME] [PERSON_NAME] [PERSON_NAME]…" at bounding box center [789, 268] width 931 height 532
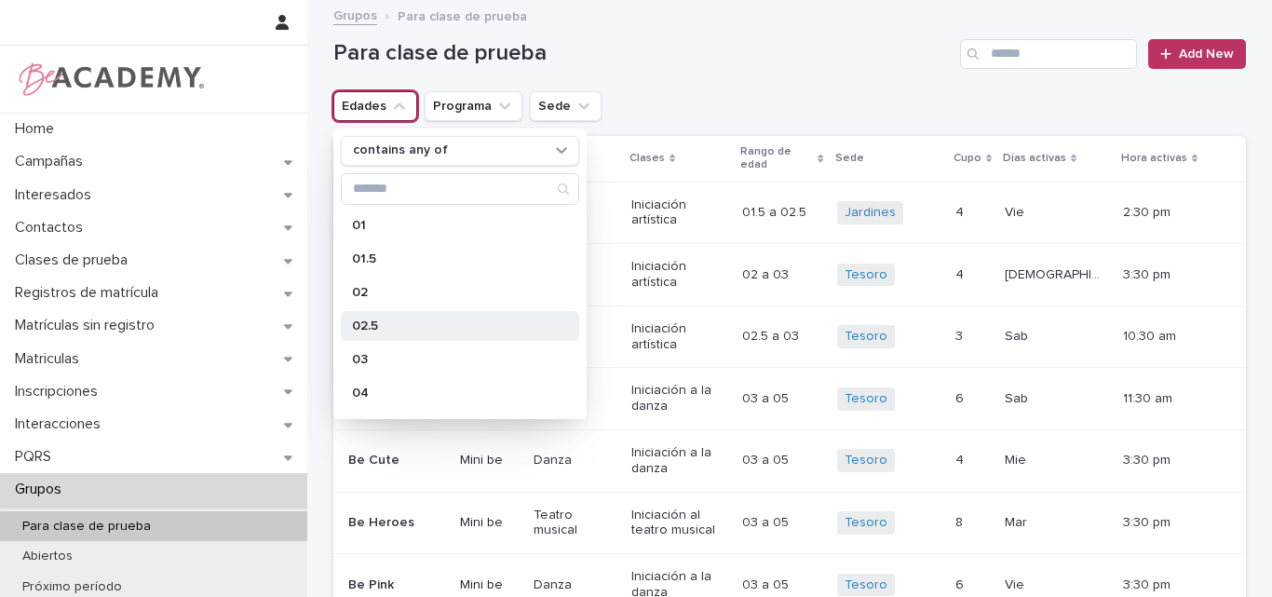
scroll to position [93, 0]
click at [370, 331] on p "05" at bounding box center [450, 333] width 197 height 13
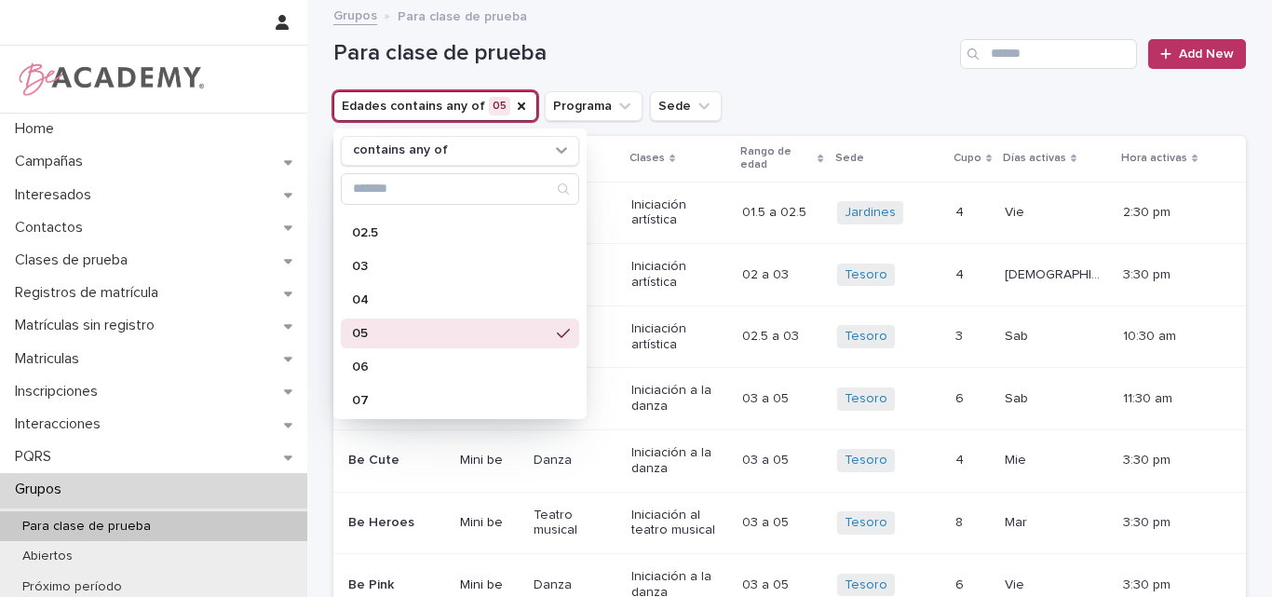
click at [751, 69] on div "Para clase de prueba Add New" at bounding box center [789, 46] width 912 height 89
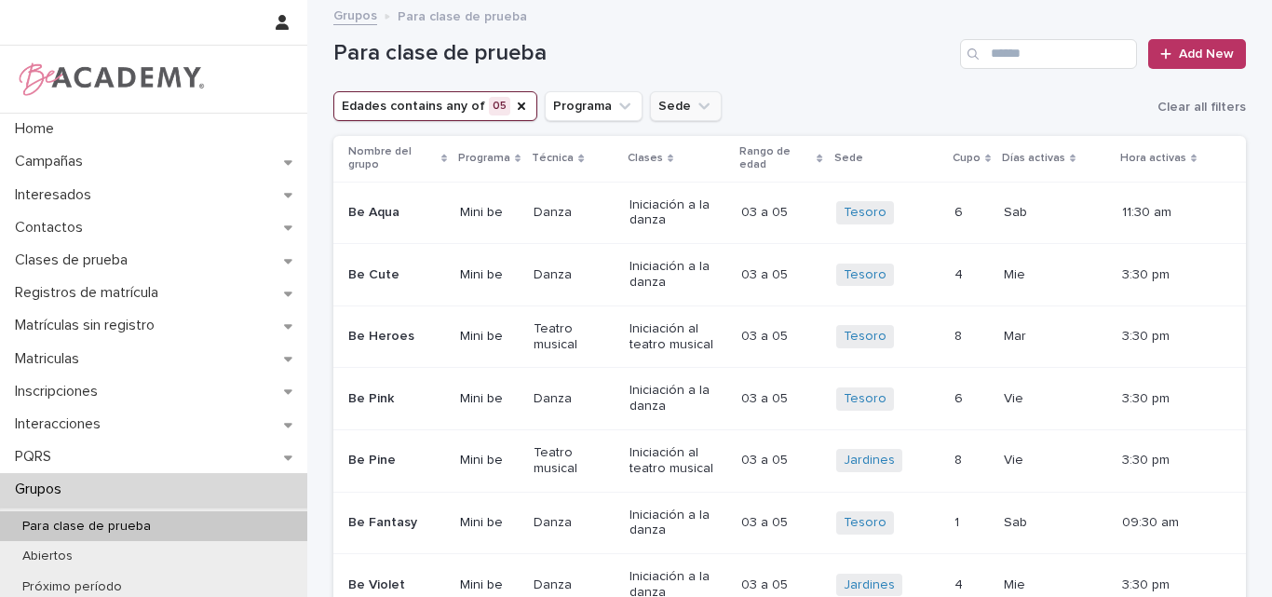
click at [695, 104] on icon "Sede" at bounding box center [704, 106] width 19 height 19
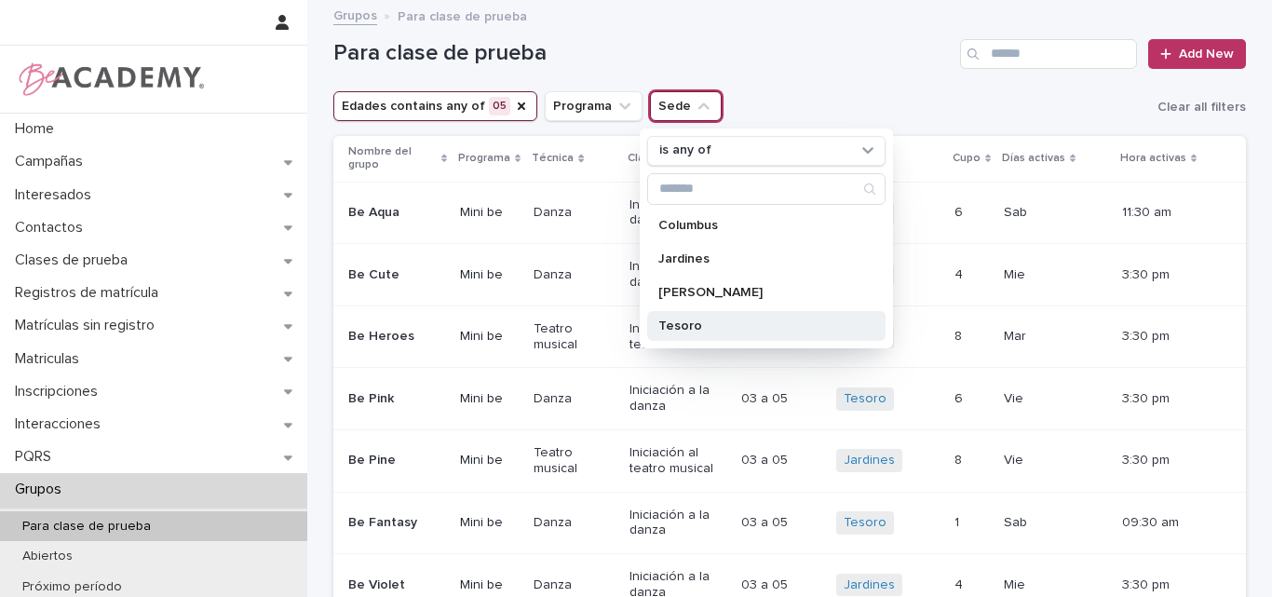
click at [674, 317] on div "Tesoro" at bounding box center [766, 326] width 238 height 30
click at [858, 87] on div "Para clase de prueba Add New" at bounding box center [789, 46] width 912 height 89
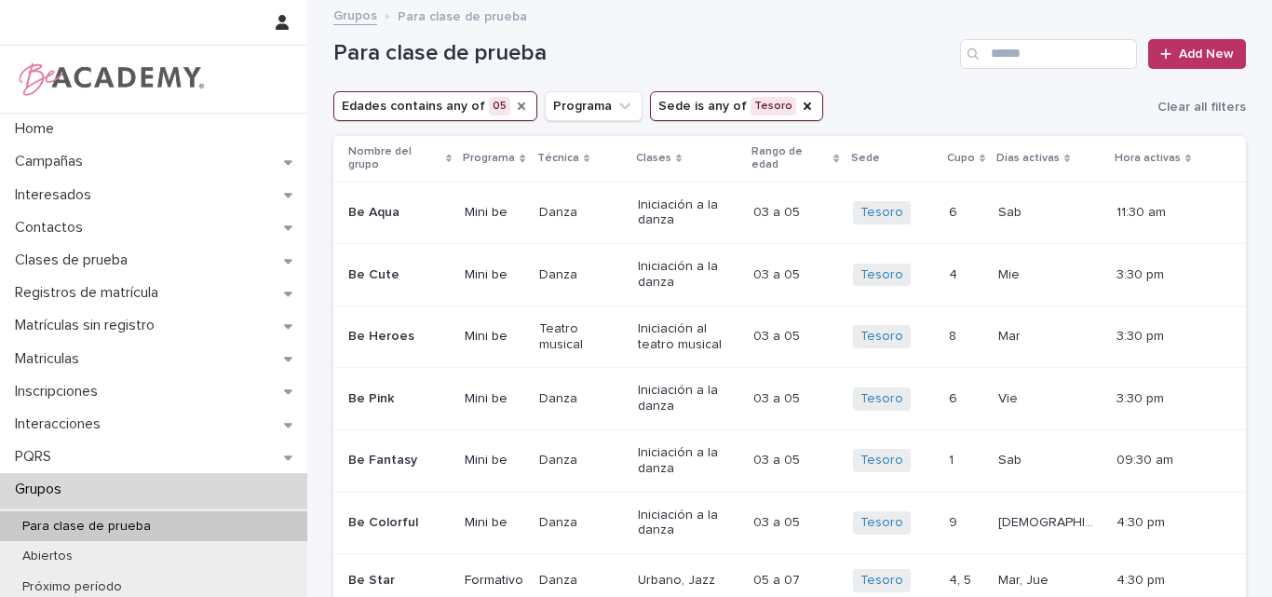
click at [518, 102] on icon "Edades" at bounding box center [521, 105] width 7 height 7
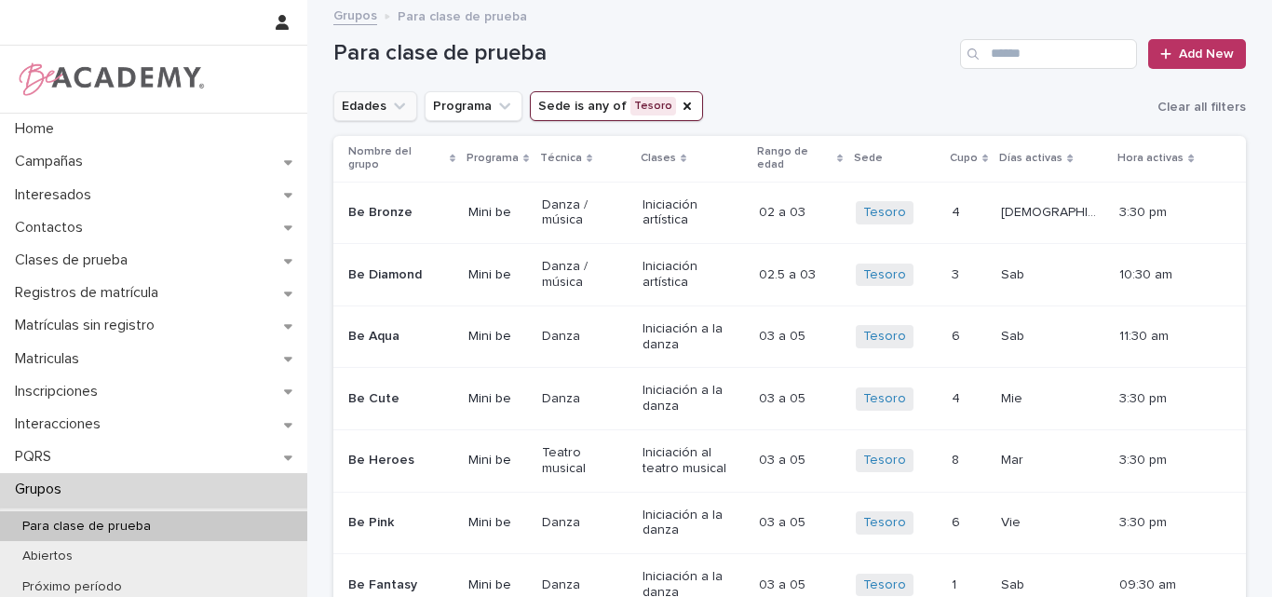
click at [386, 95] on button "Edades" at bounding box center [375, 106] width 84 height 30
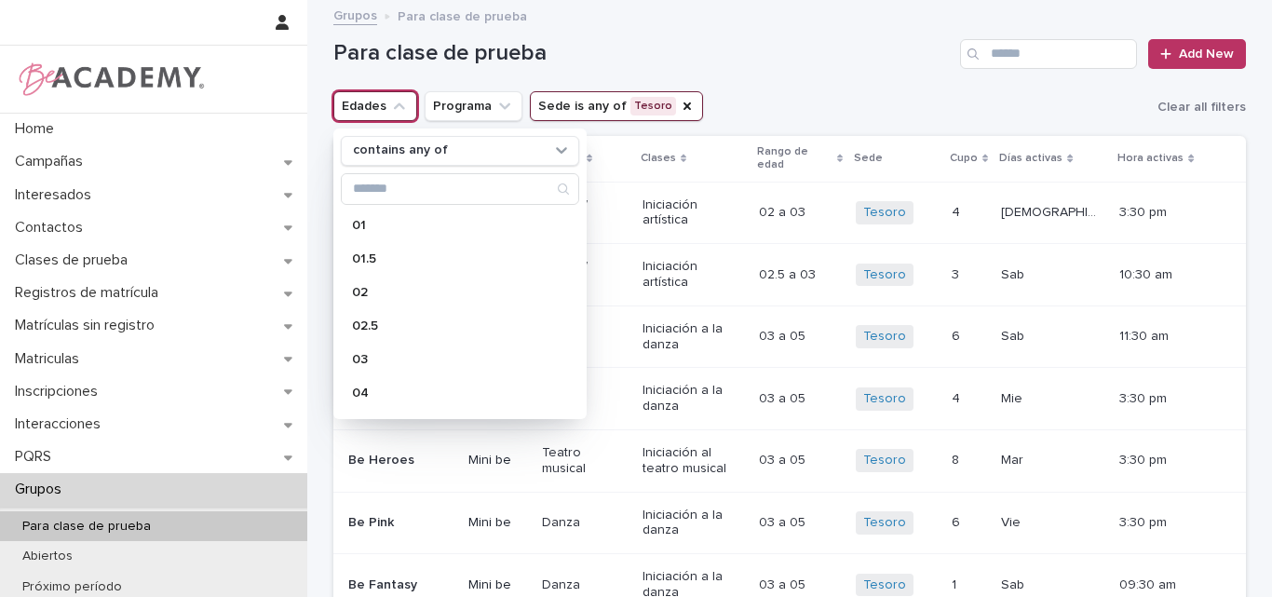
click at [437, 68] on div "Para clase de prueba Add New" at bounding box center [789, 54] width 912 height 30
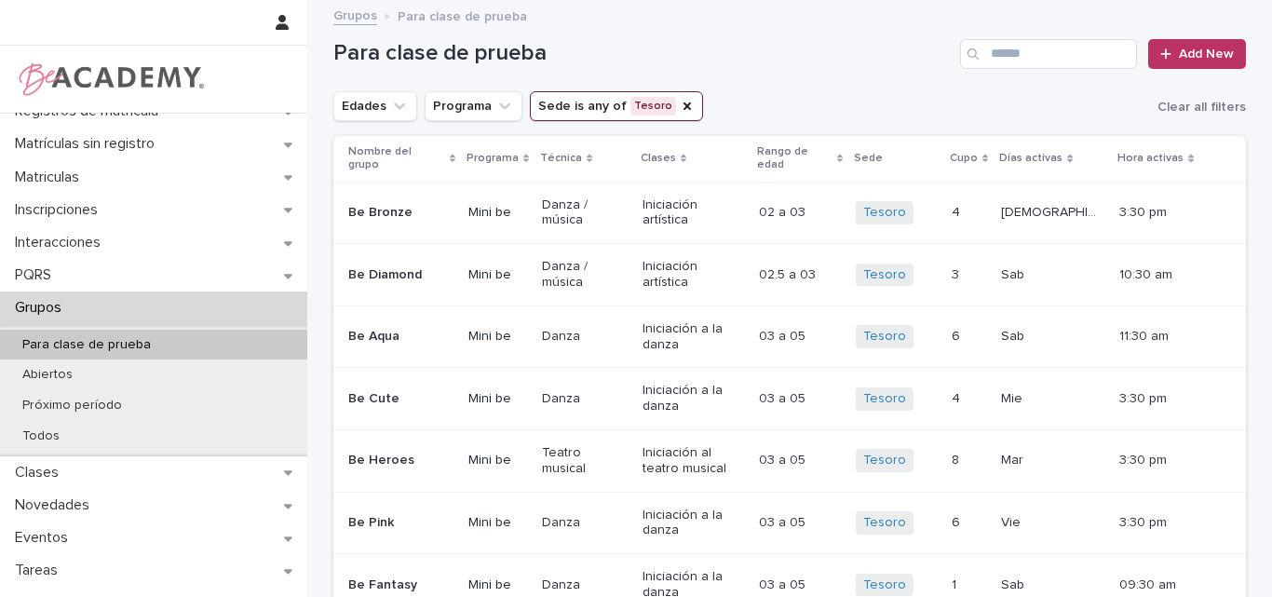
scroll to position [186, 0]
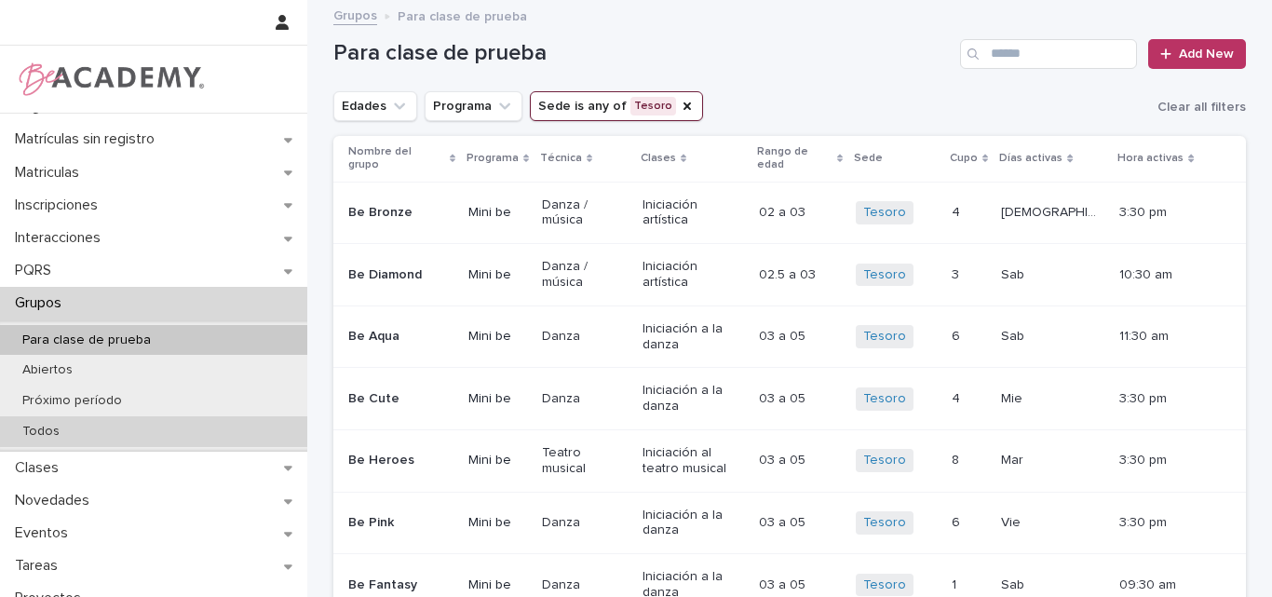
click at [84, 425] on div "Todos" at bounding box center [153, 431] width 307 height 31
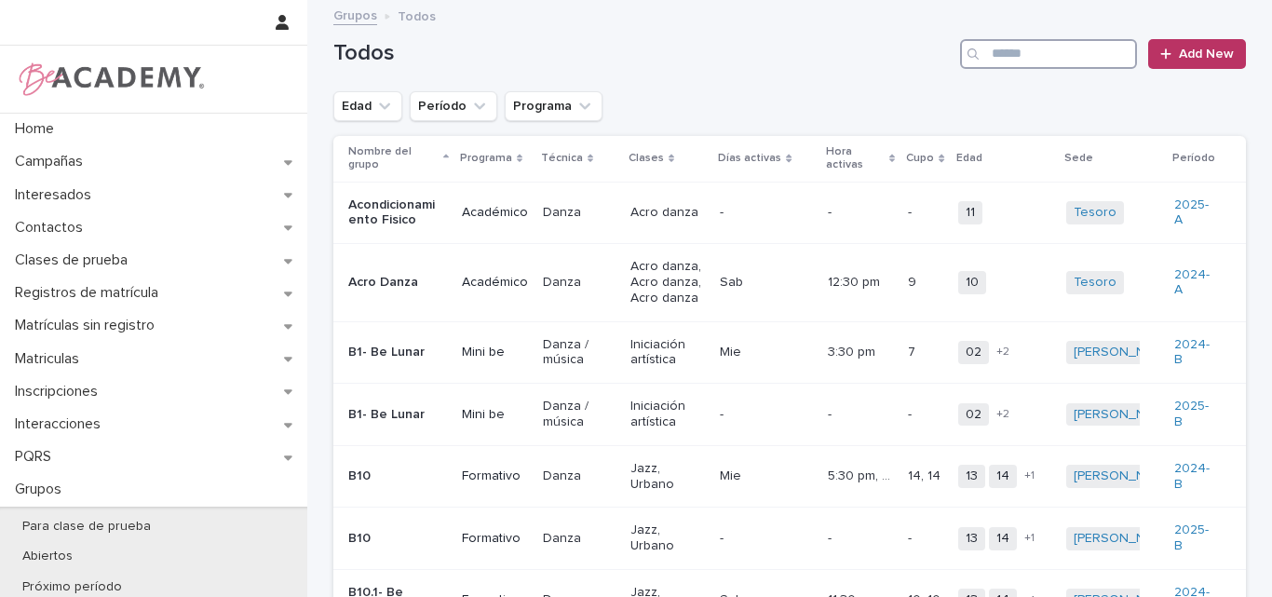
click at [1074, 64] on input "Search" at bounding box center [1048, 54] width 177 height 30
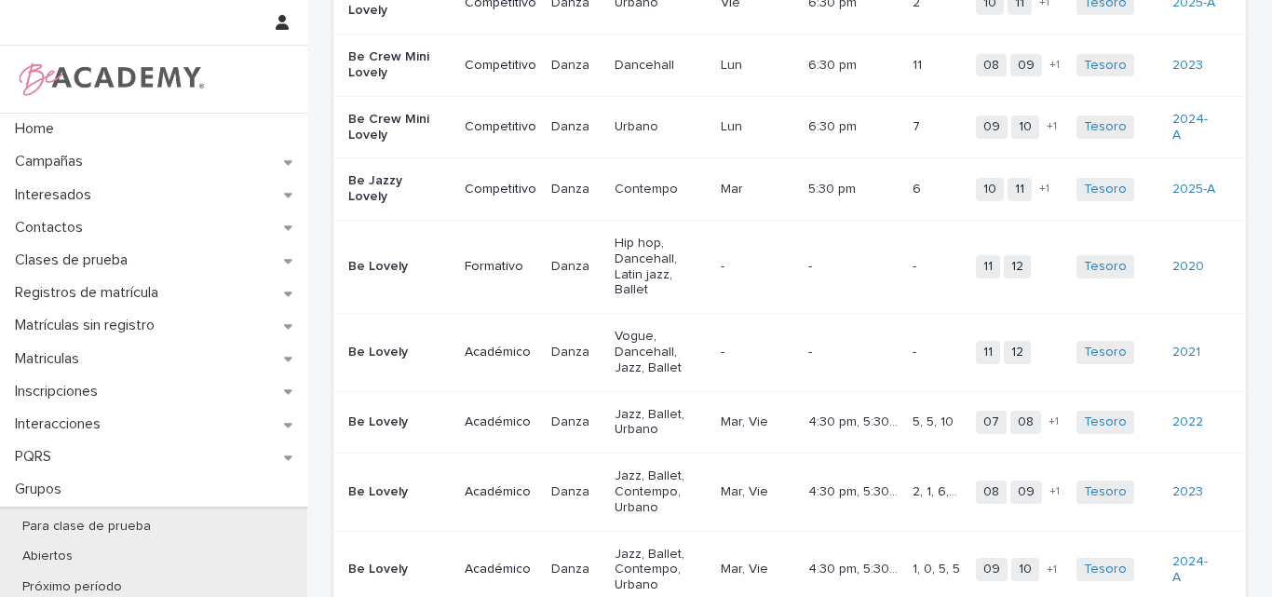
scroll to position [465, 0]
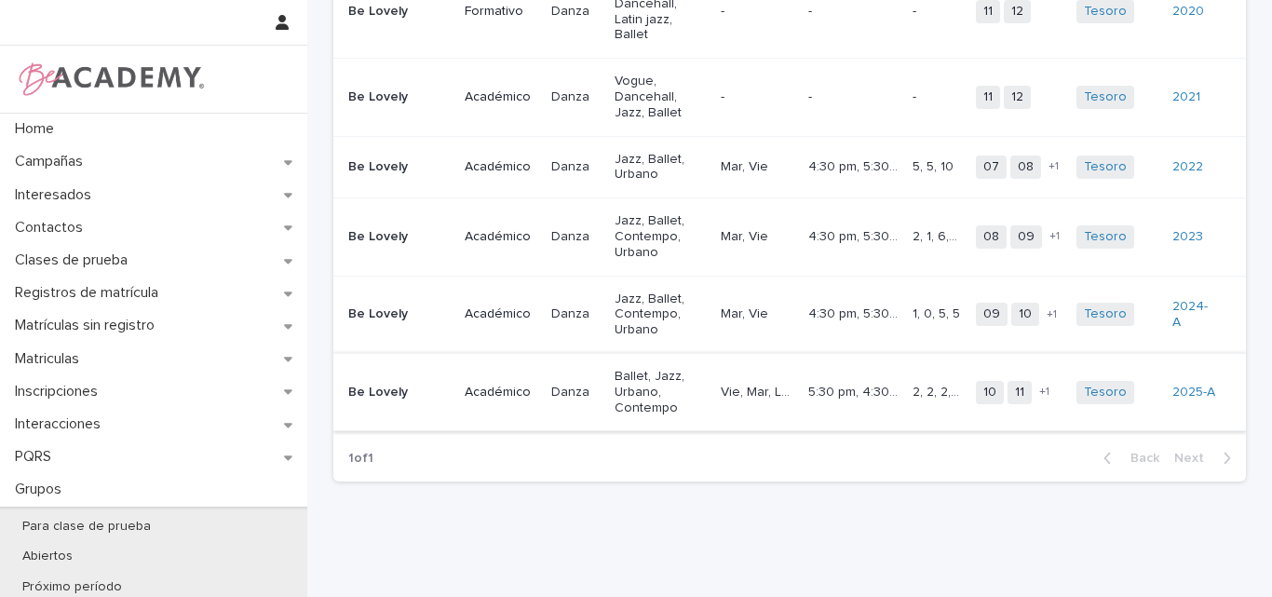
type input "*****"
click at [385, 377] on div "Be Lovely" at bounding box center [398, 392] width 101 height 31
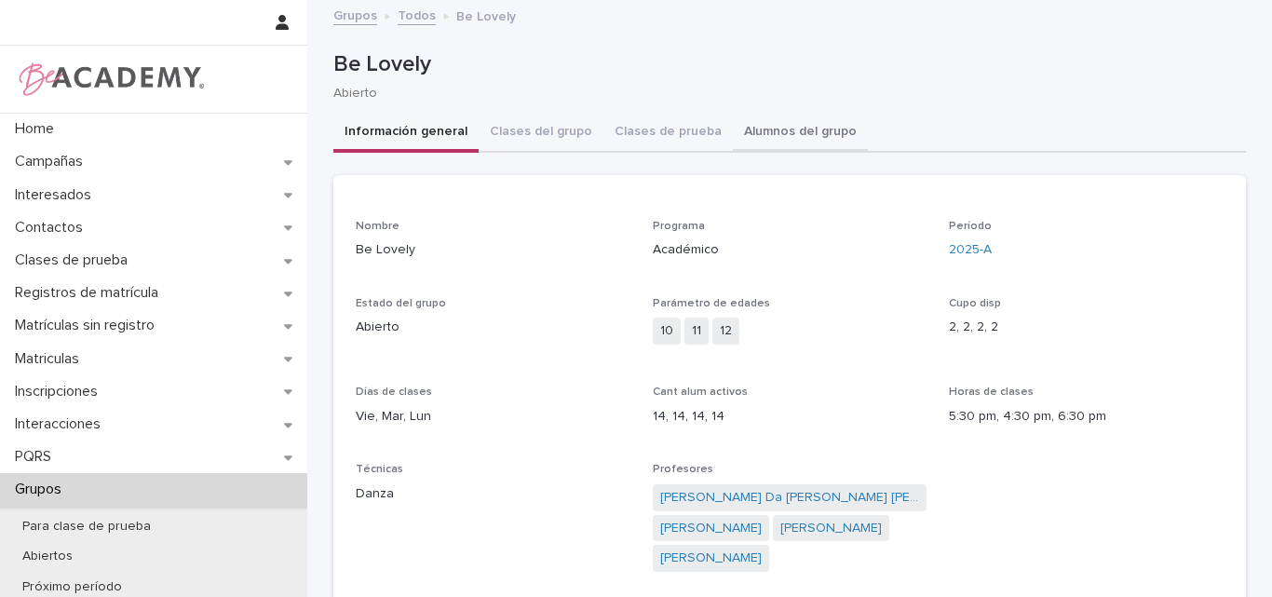
click at [798, 115] on button "Alumnos del grupo" at bounding box center [800, 133] width 135 height 39
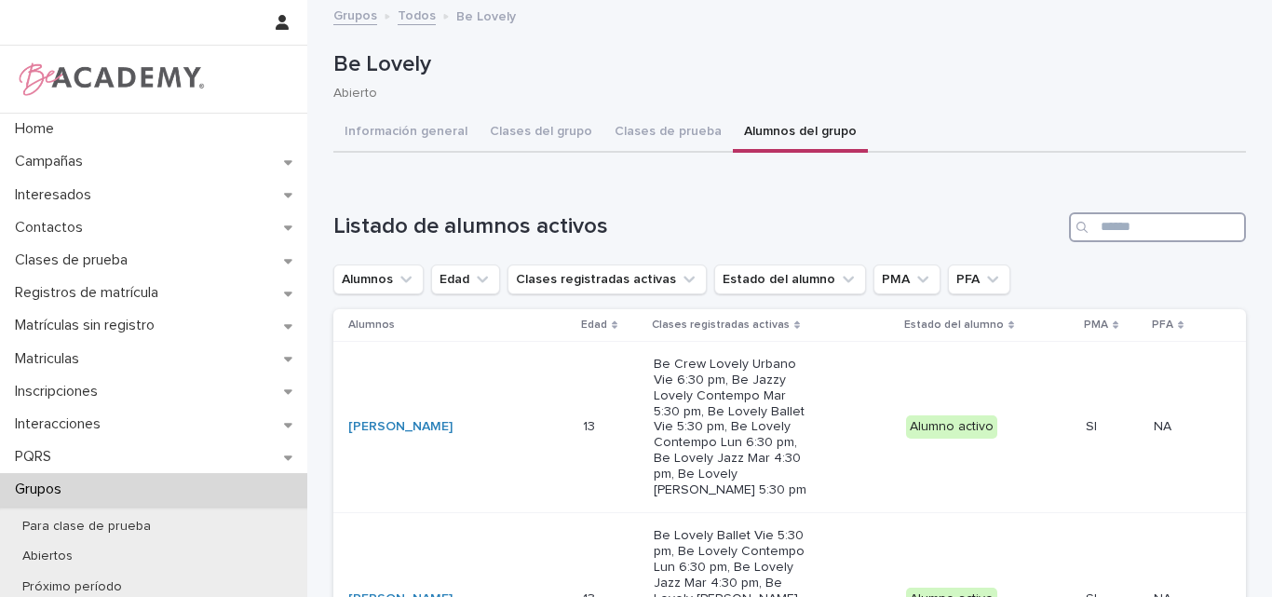
click at [1136, 223] on input "Search" at bounding box center [1157, 227] width 177 height 30
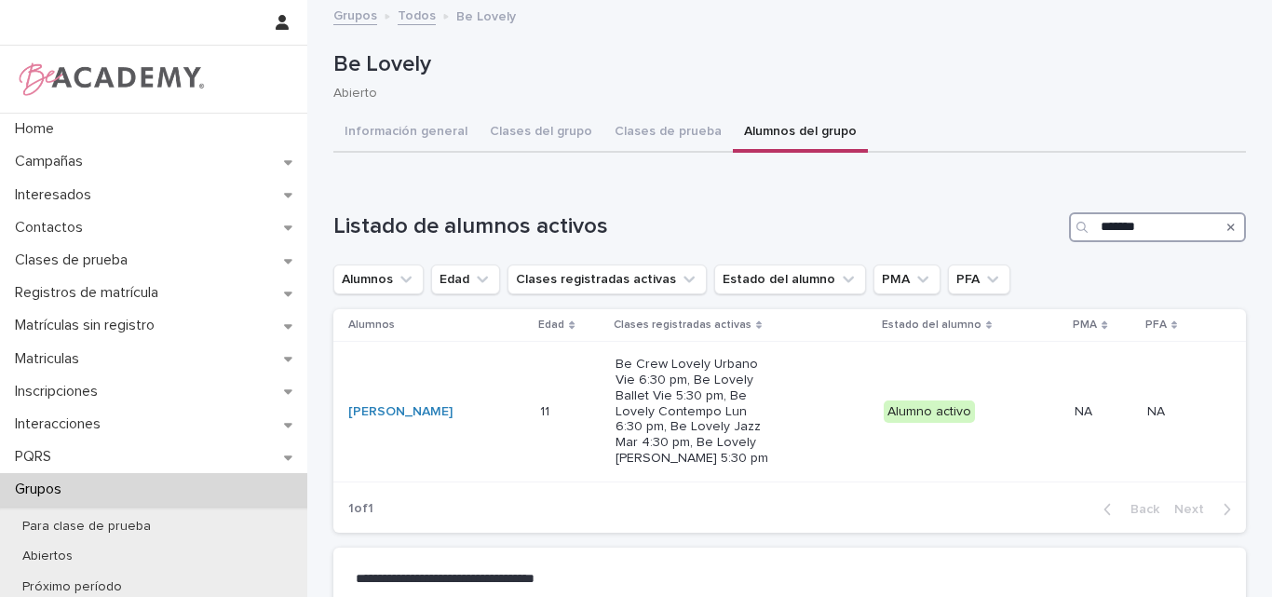
type input "*******"
drag, startPoint x: 1169, startPoint y: 217, endPoint x: 1038, endPoint y: 225, distance: 130.6
click at [1038, 225] on div "Listado de alumnos activos *******" at bounding box center [789, 227] width 912 height 30
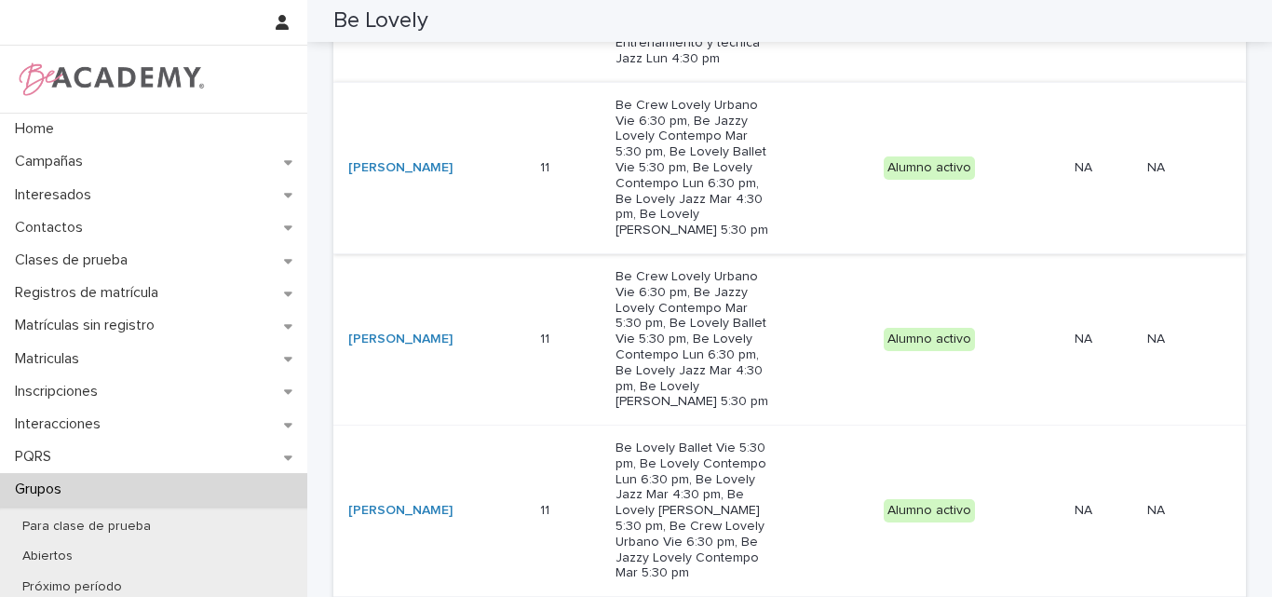
scroll to position [372, 0]
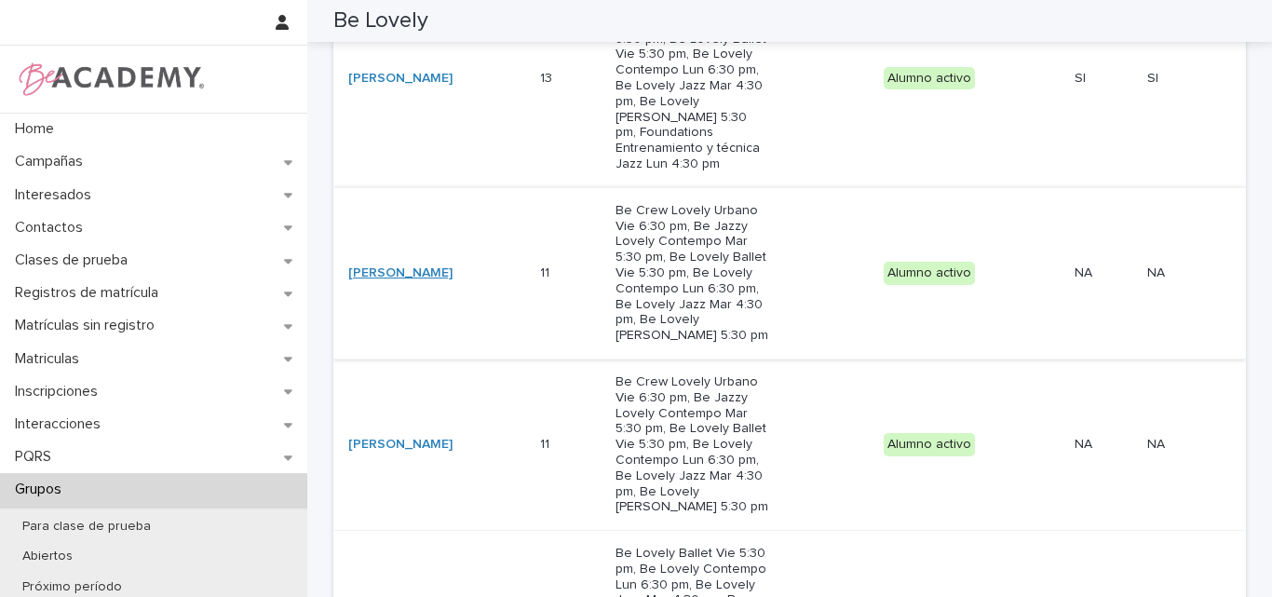
type input "*****"
click at [406, 265] on link "[PERSON_NAME]" at bounding box center [400, 273] width 104 height 16
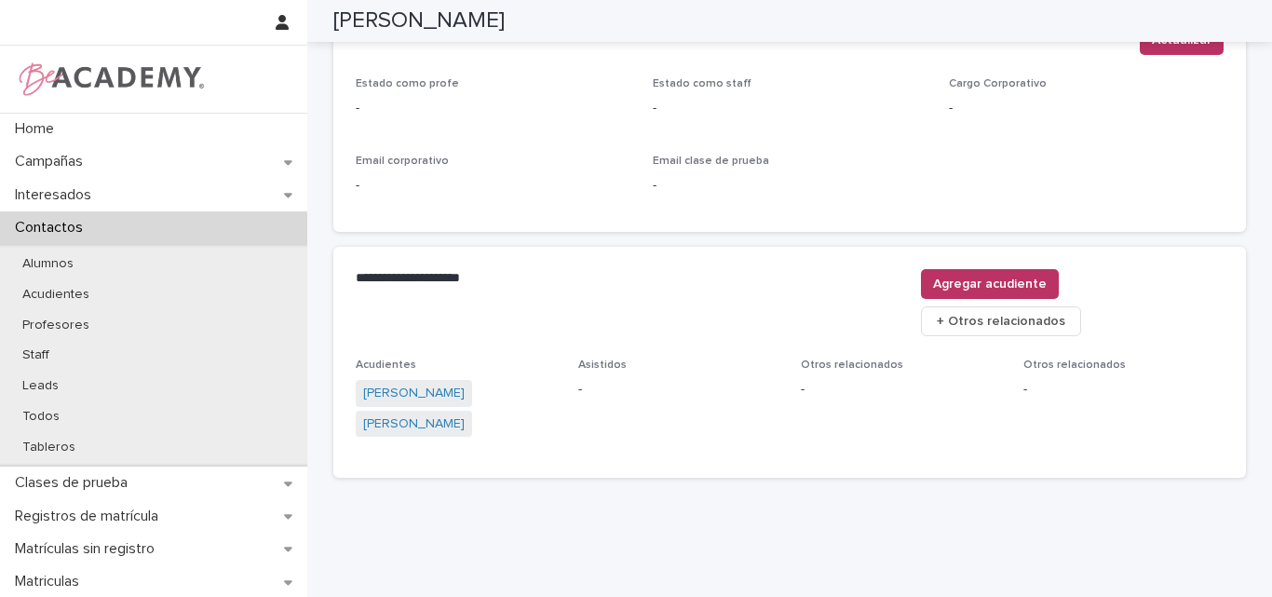
scroll to position [819, 0]
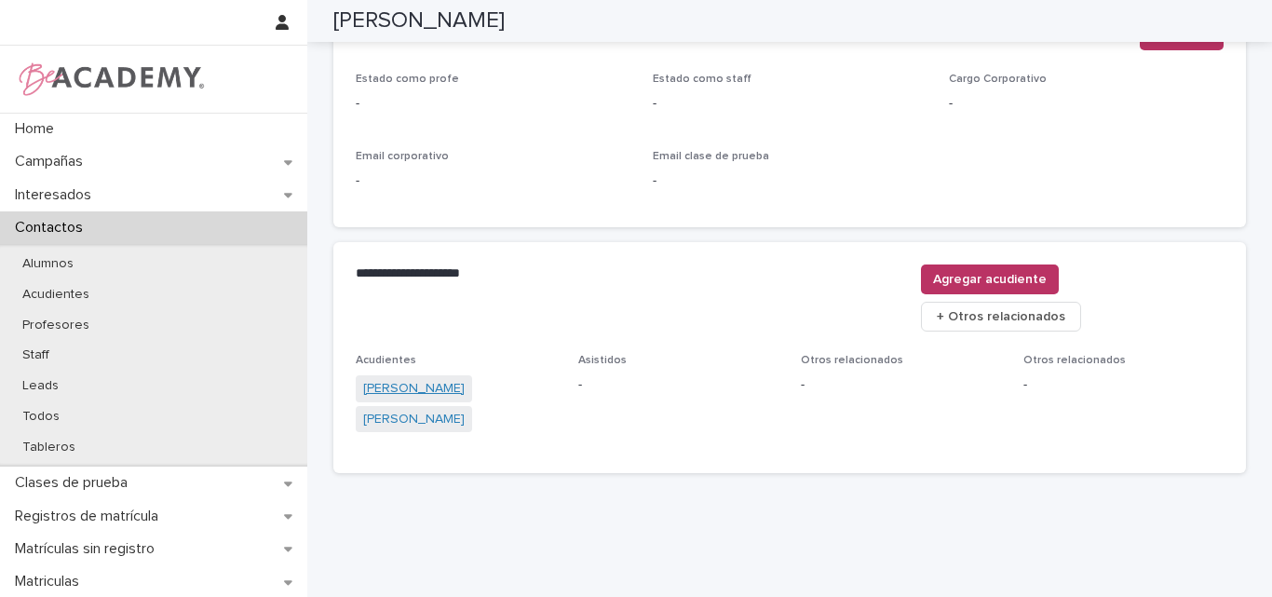
click at [435, 379] on link "[PERSON_NAME]" at bounding box center [413, 389] width 101 height 20
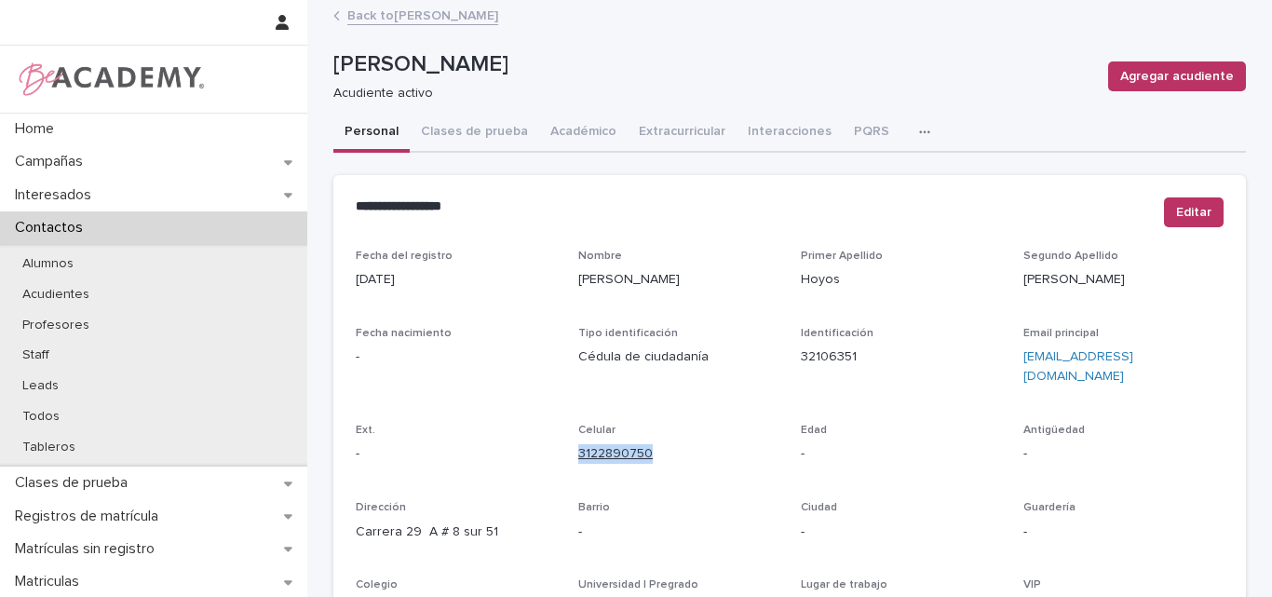
drag, startPoint x: 666, startPoint y: 432, endPoint x: 572, endPoint y: 435, distance: 94.1
click at [578, 444] on p "3122890750" at bounding box center [678, 454] width 200 height 20
copy link "3122890750"
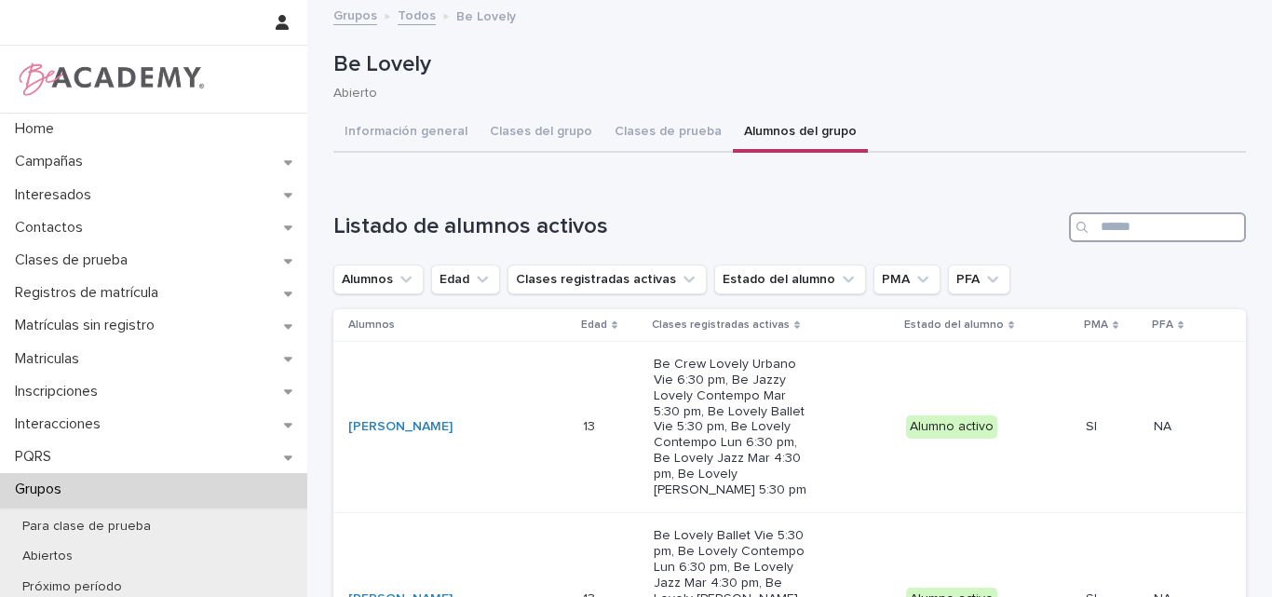
click at [1171, 224] on input "Search" at bounding box center [1157, 227] width 177 height 30
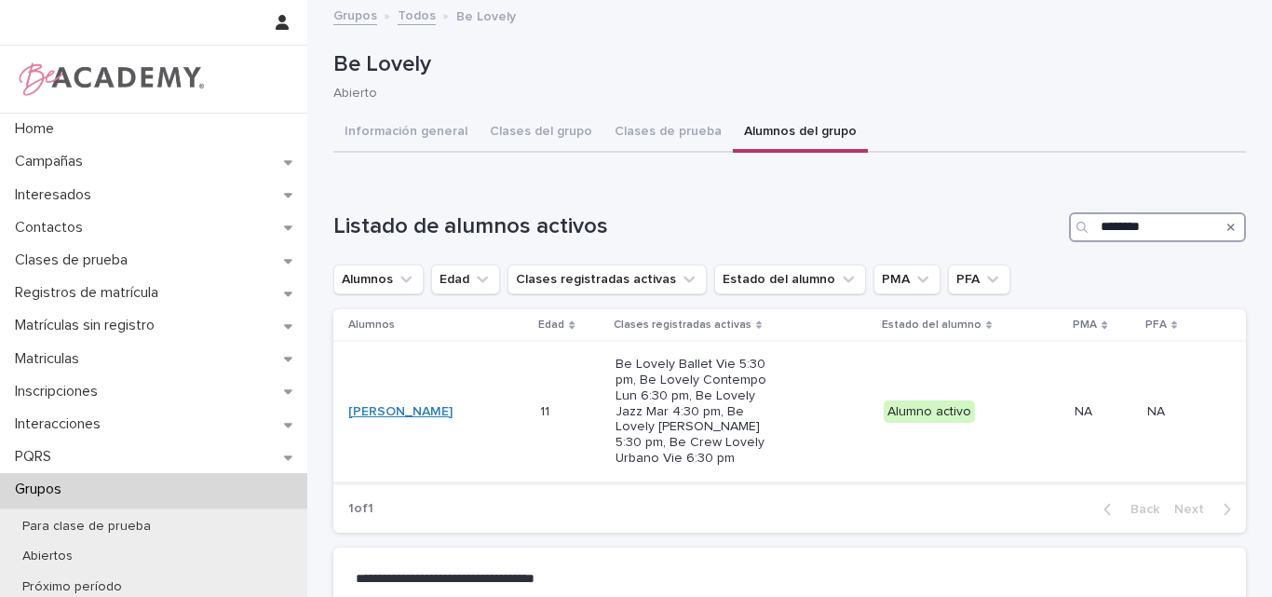
type input "*******"
click at [436, 410] on link "Martina Marin Jimenez" at bounding box center [400, 412] width 104 height 16
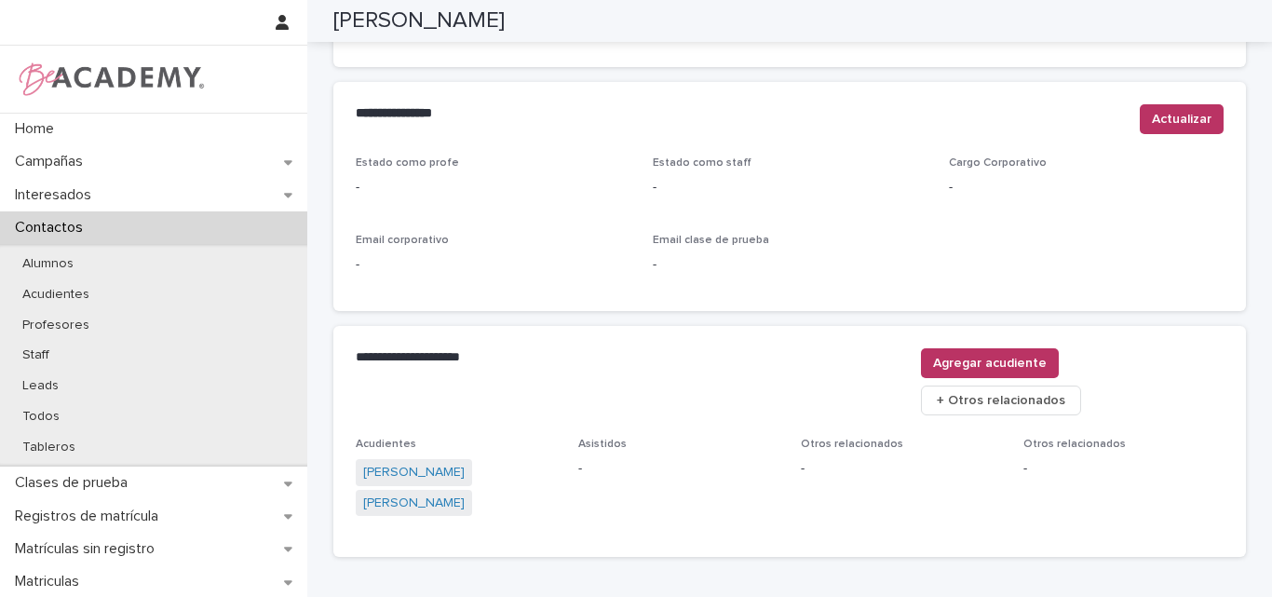
scroll to position [766, 0]
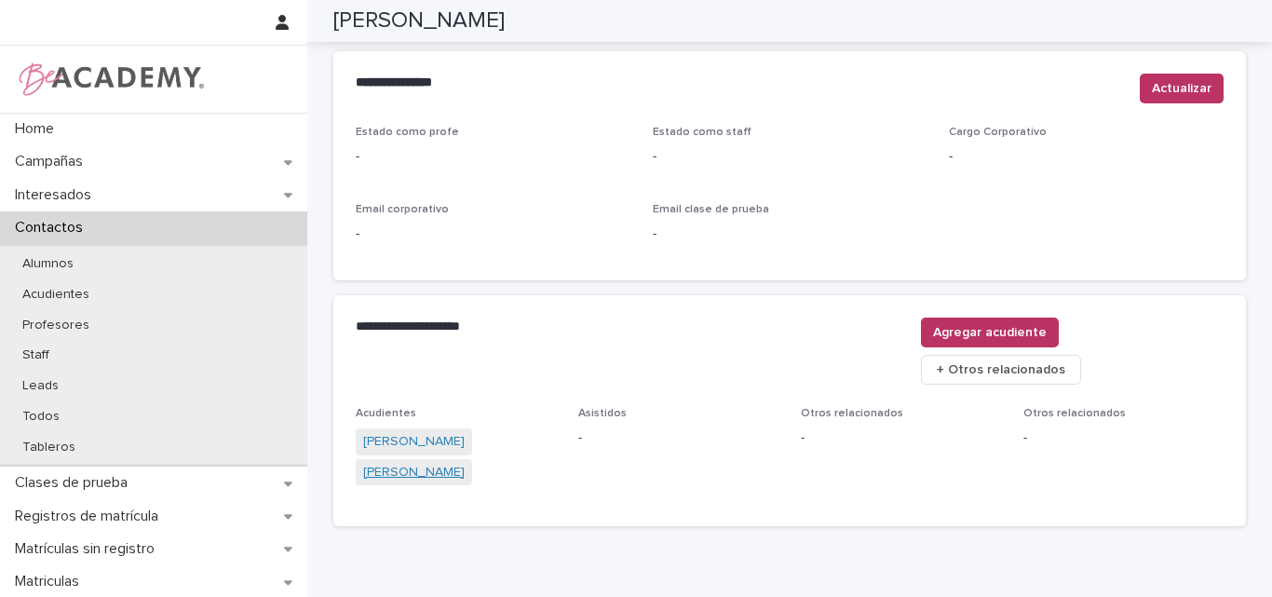
click at [417, 463] on link "Lina Jimenez Moreno" at bounding box center [413, 473] width 101 height 20
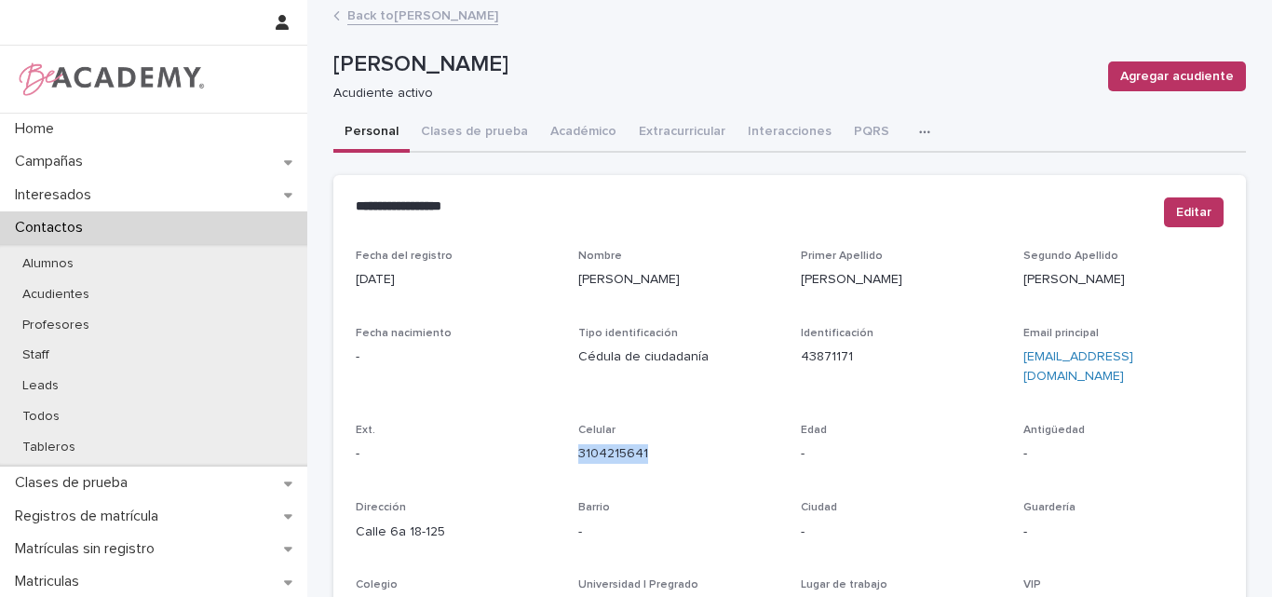
drag, startPoint x: 662, startPoint y: 437, endPoint x: 566, endPoint y: 432, distance: 96.0
click at [566, 432] on div "Fecha del registro 21/09/2022 Nombre Lina Primer Apellido Jimenez Segundo Apell…" at bounding box center [790, 525] width 868 height 550
copy link "3104215641"
click at [431, 9] on link "Back to Martina Marin Jimenez" at bounding box center [422, 14] width 151 height 21
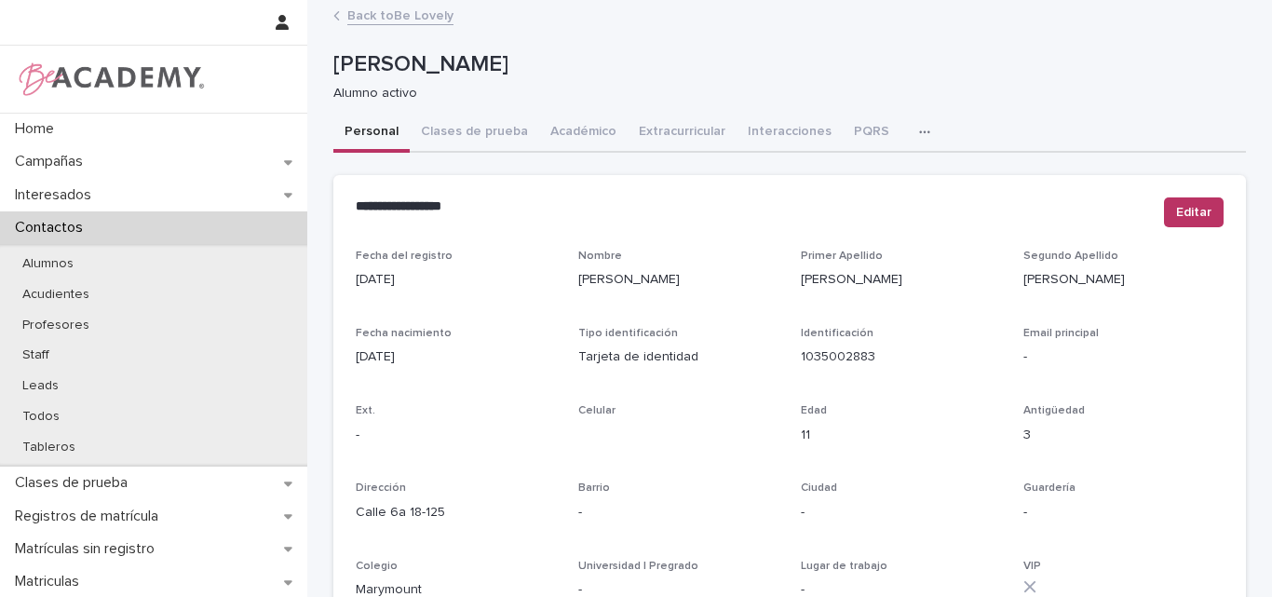
click at [414, 18] on link "Back to Be Lovely" at bounding box center [400, 14] width 106 height 21
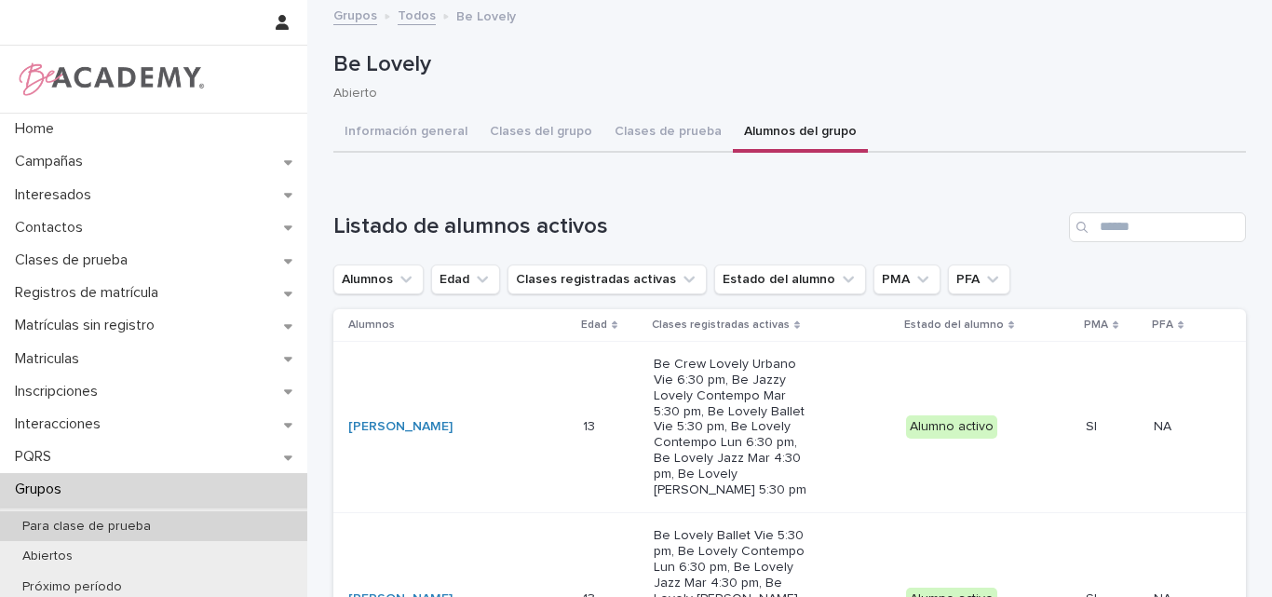
click at [87, 523] on p "Para clase de prueba" at bounding box center [86, 527] width 158 height 16
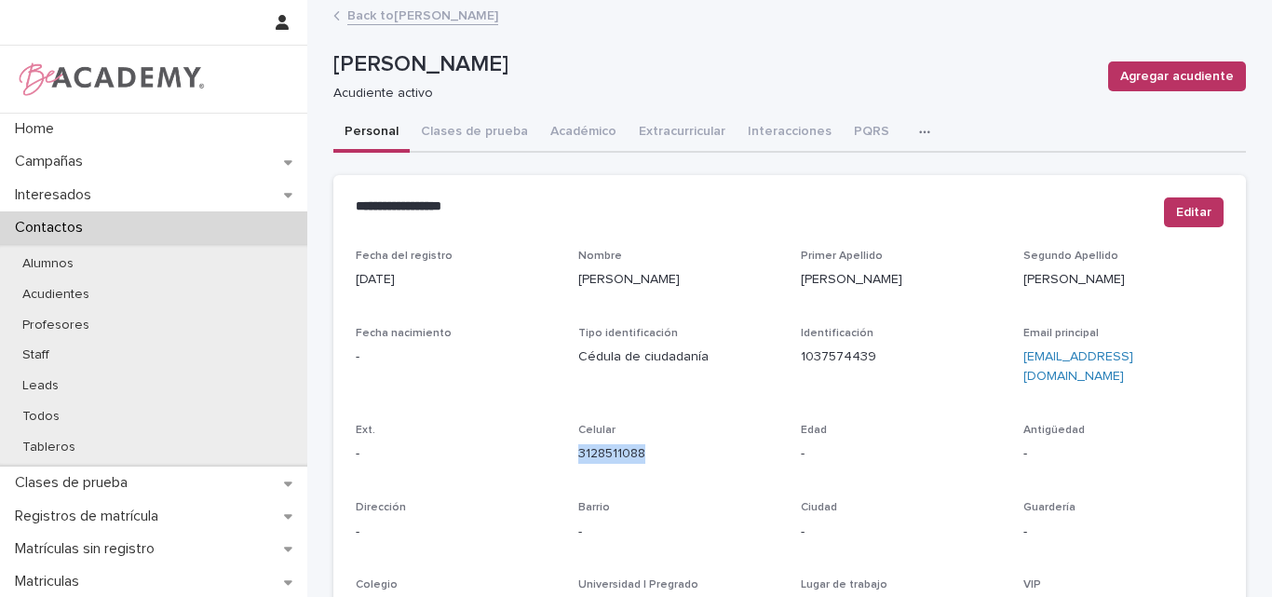
click at [443, 14] on link "Back to [PERSON_NAME]" at bounding box center [422, 14] width 151 height 21
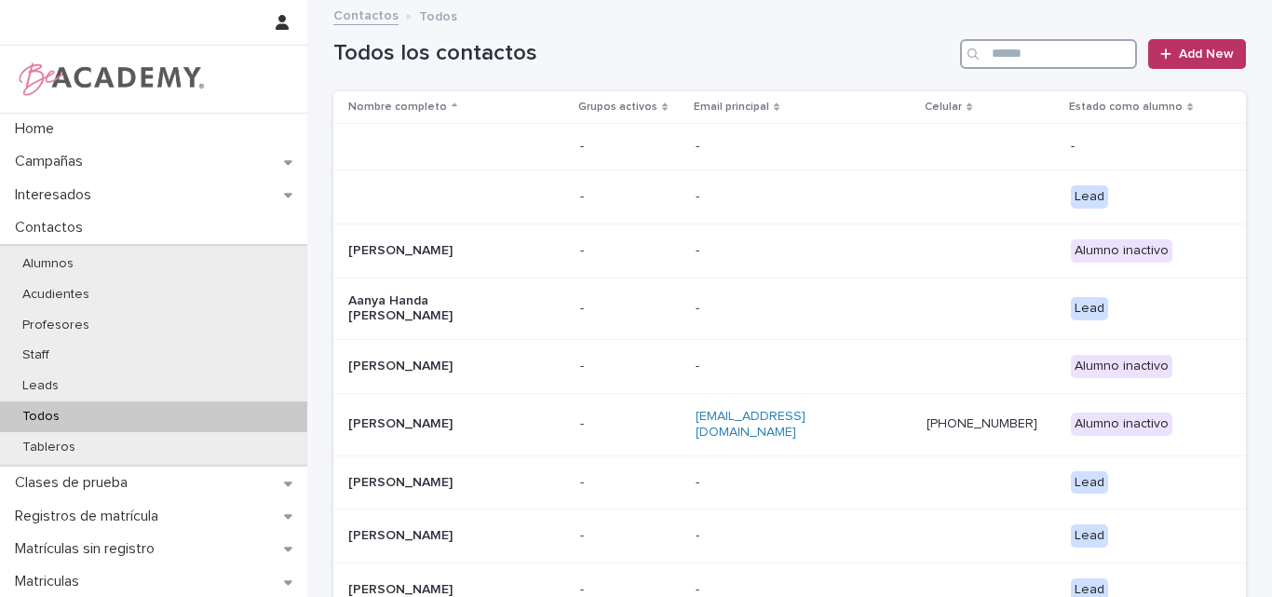
click at [1019, 44] on input "Search" at bounding box center [1048, 54] width 177 height 30
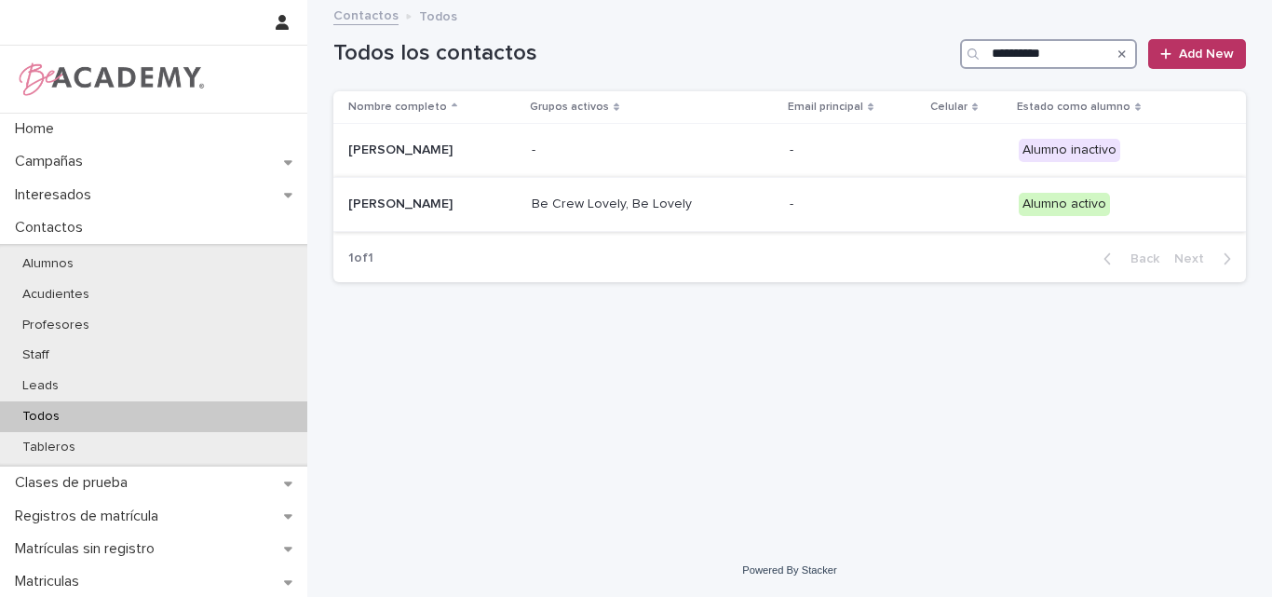
type input "**********"
click at [393, 221] on td "Miranda Rivera Gil" at bounding box center [428, 204] width 191 height 54
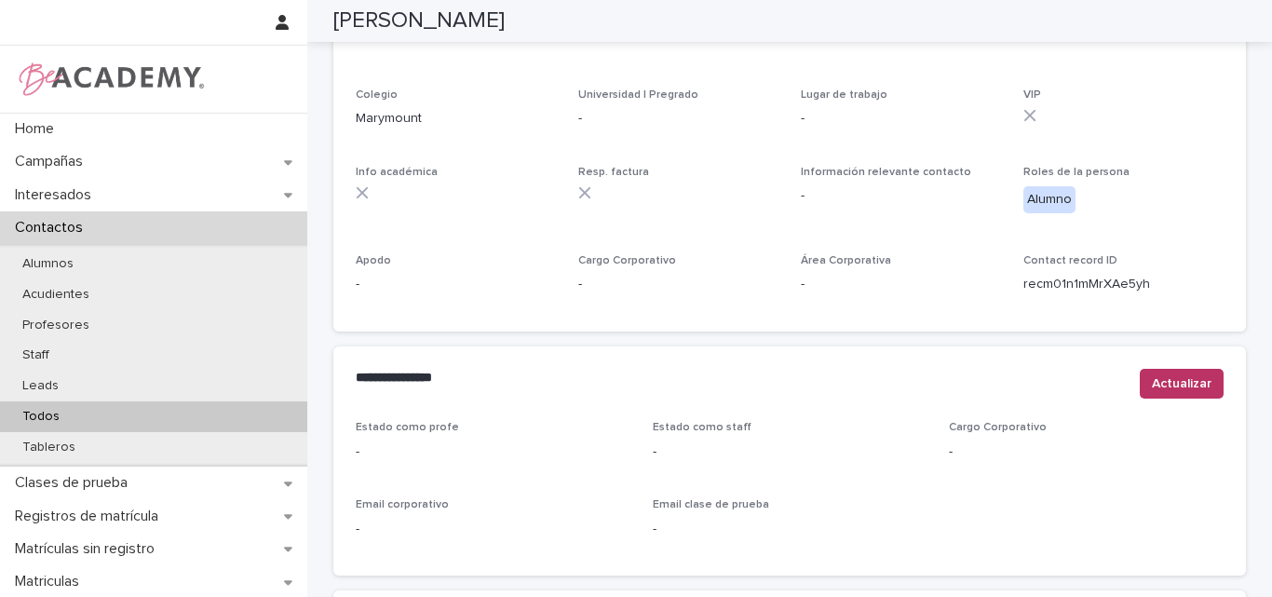
scroll to position [789, 0]
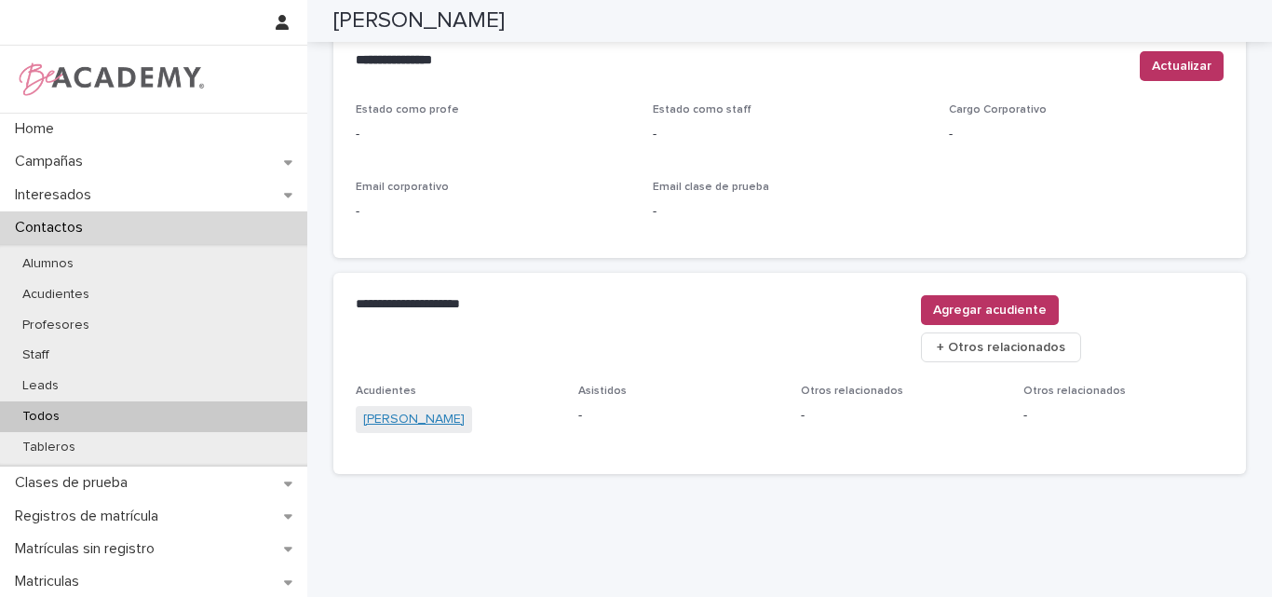
click at [390, 410] on link "Catalina Gil Bustamante" at bounding box center [413, 420] width 101 height 20
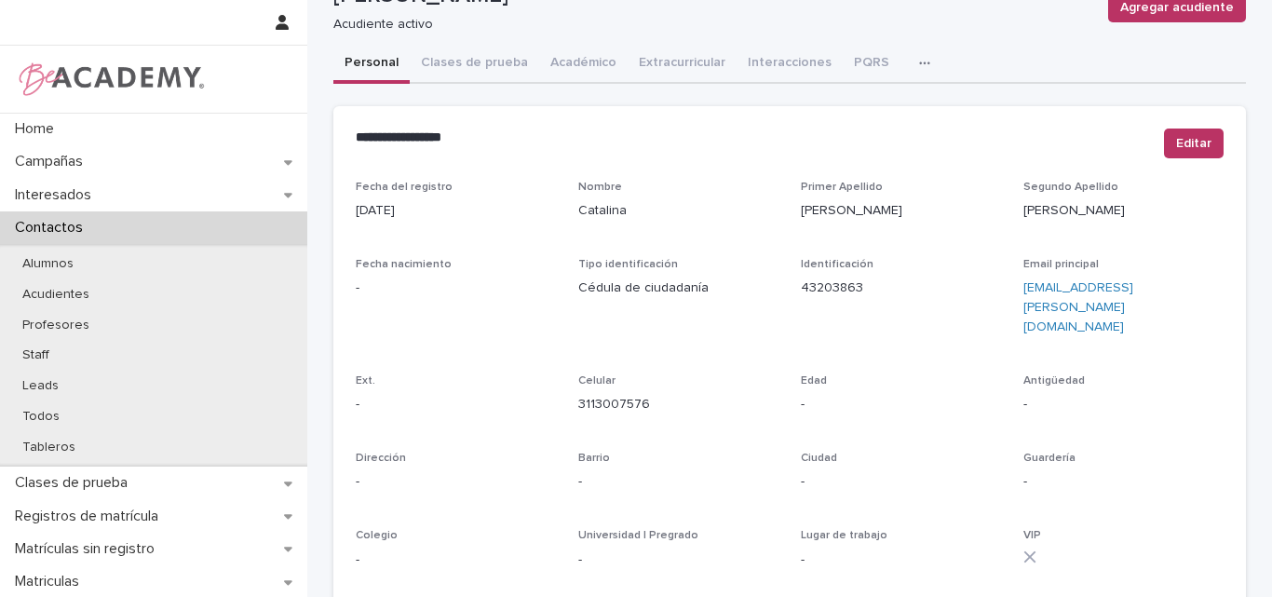
scroll to position [186, 0]
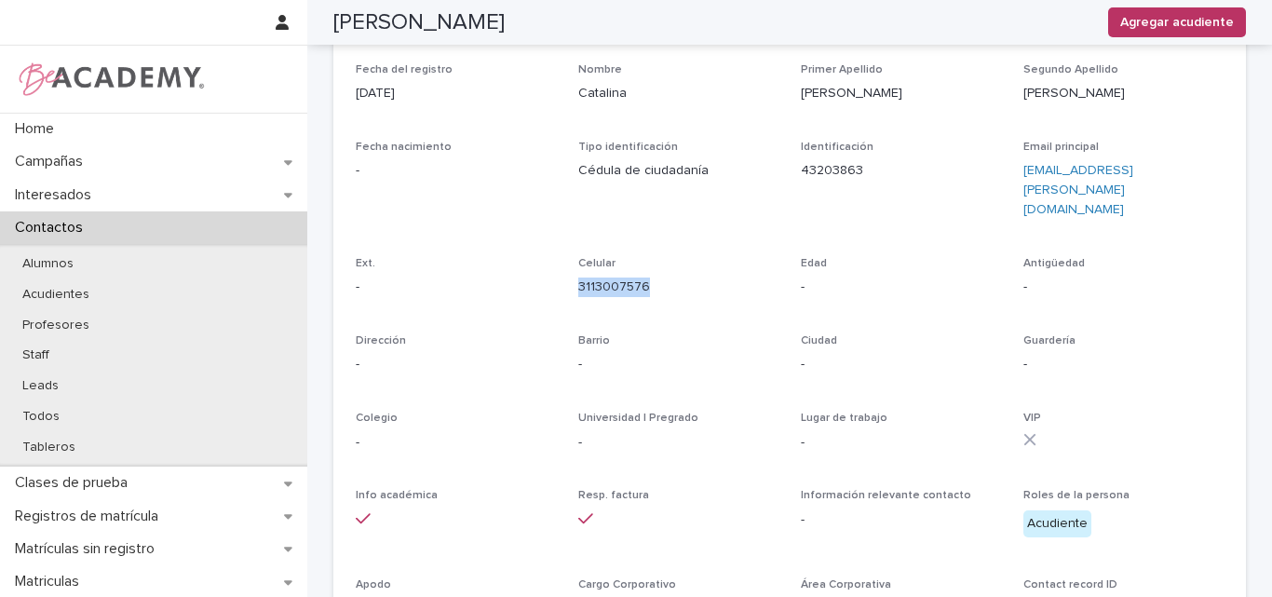
drag, startPoint x: 658, startPoint y: 250, endPoint x: 572, endPoint y: 280, distance: 91.6
click at [572, 280] on div "Fecha del registro 21/09/2022 Nombre Catalina Primer Apellido Gil Segundo Apell…" at bounding box center [790, 348] width 868 height 570
copy link "3113007576"
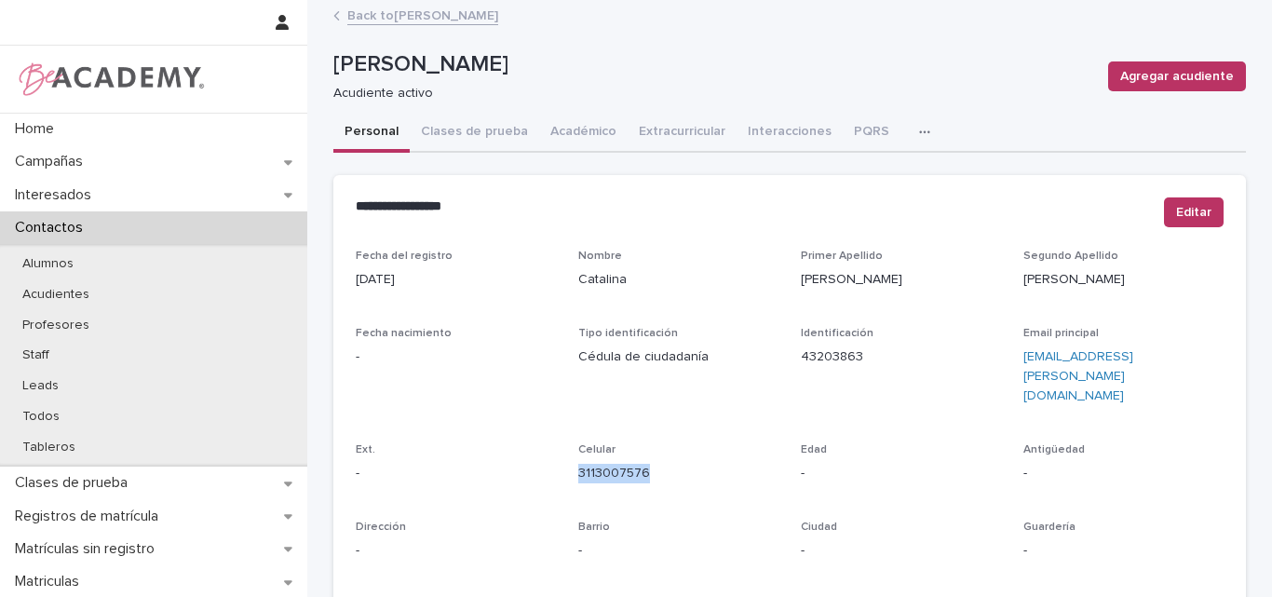
click at [422, 9] on link "Back to Miranda Rivera Gil" at bounding box center [422, 14] width 151 height 21
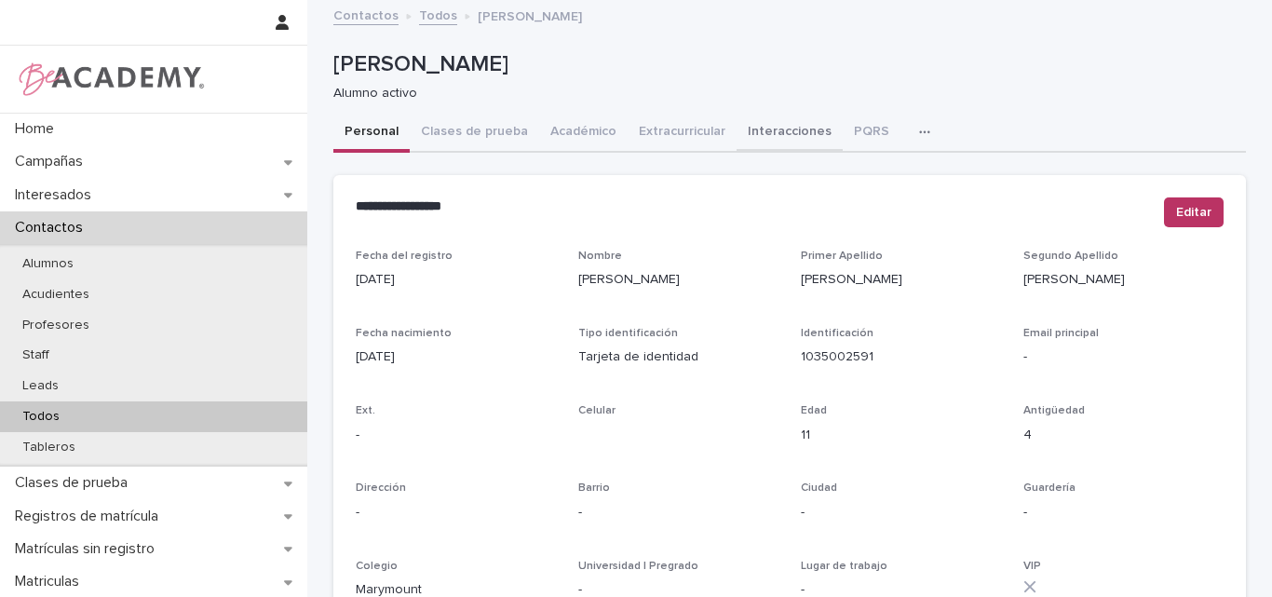
click at [779, 127] on button "Interacciones" at bounding box center [789, 133] width 106 height 39
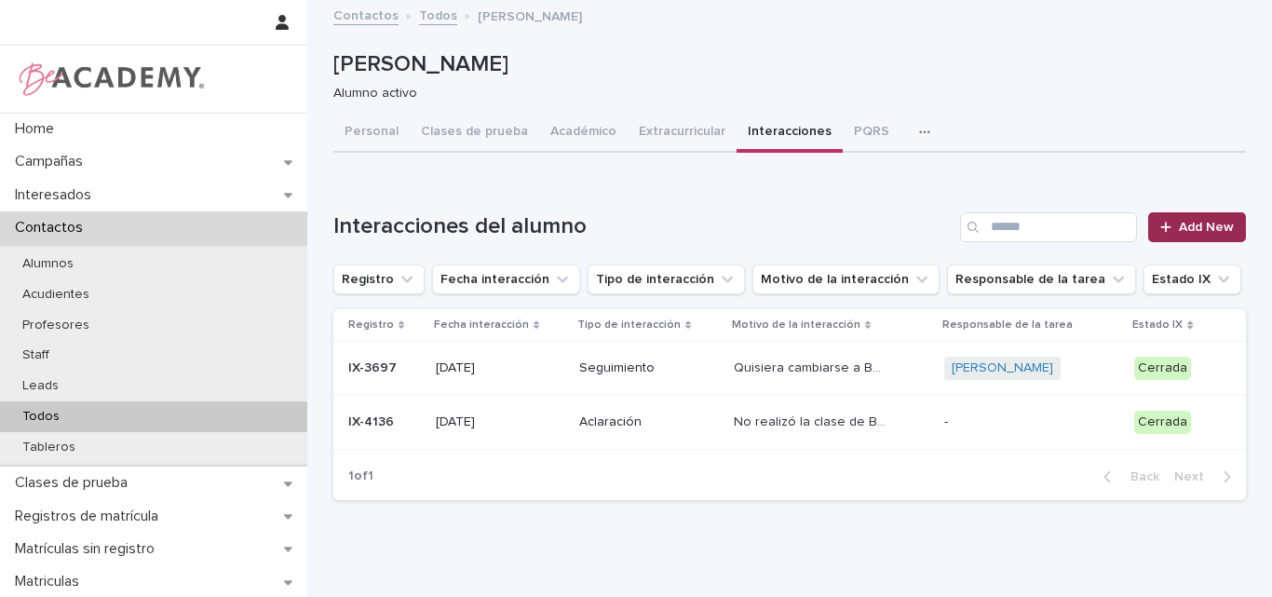
click at [1169, 222] on div at bounding box center [1169, 227] width 19 height 13
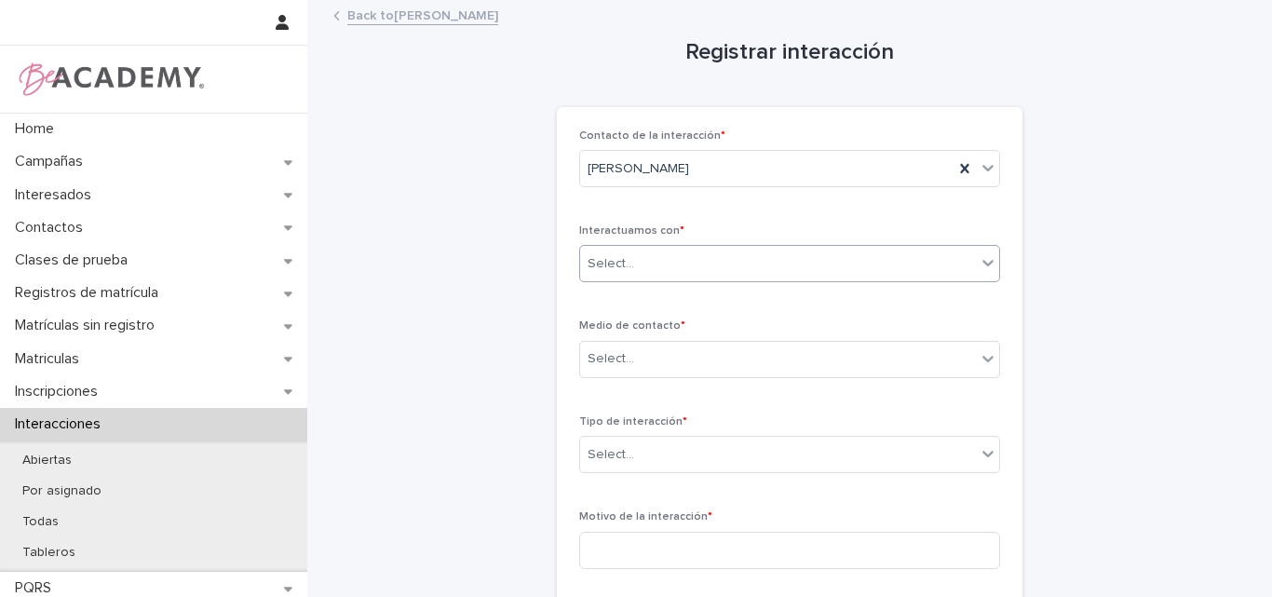
click at [682, 262] on div "Select..." at bounding box center [778, 264] width 396 height 31
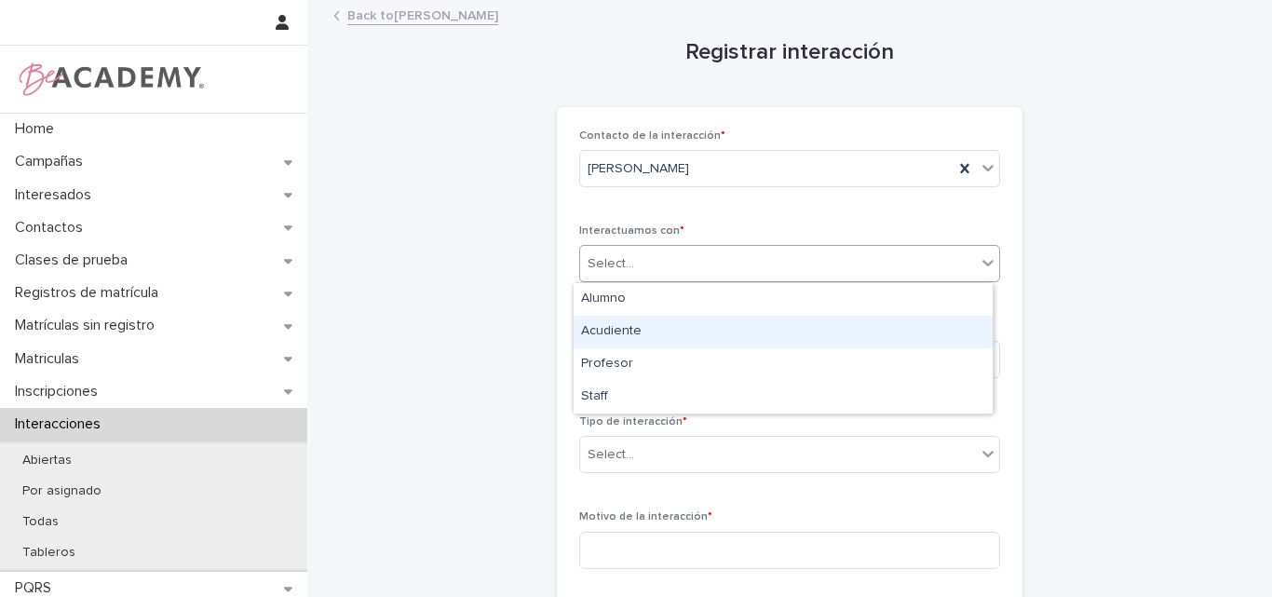
click at [648, 338] on div "Acudiente" at bounding box center [783, 332] width 419 height 33
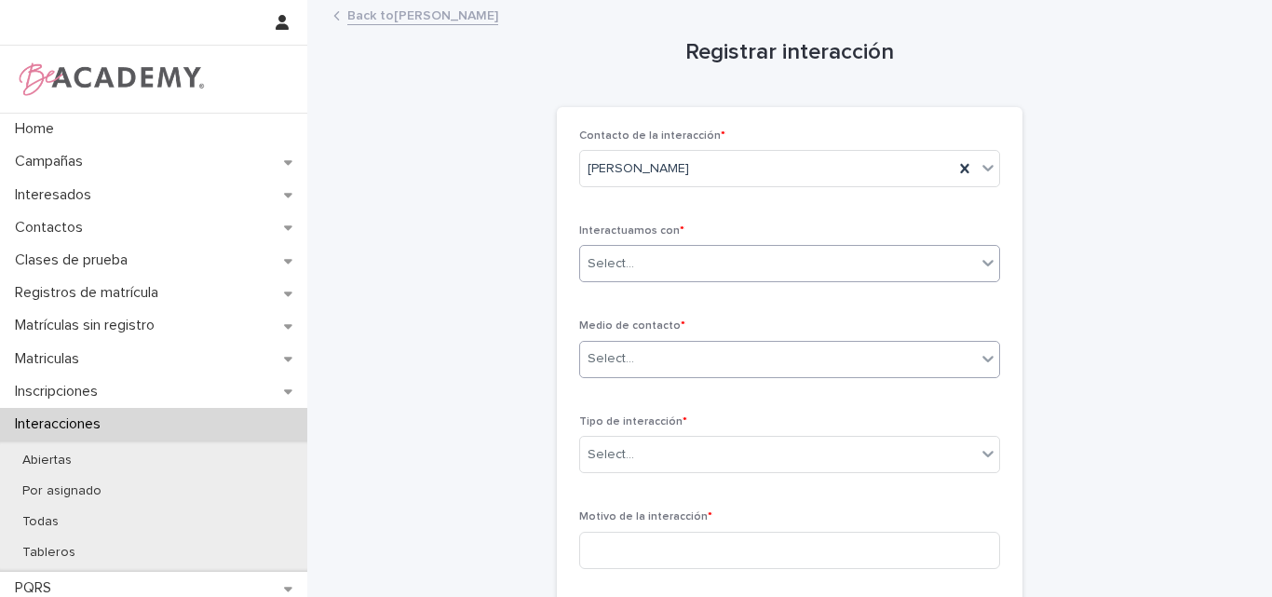
click at [645, 373] on div "Select..." at bounding box center [778, 359] width 396 height 31
click at [661, 369] on div "Select..." at bounding box center [778, 359] width 396 height 31
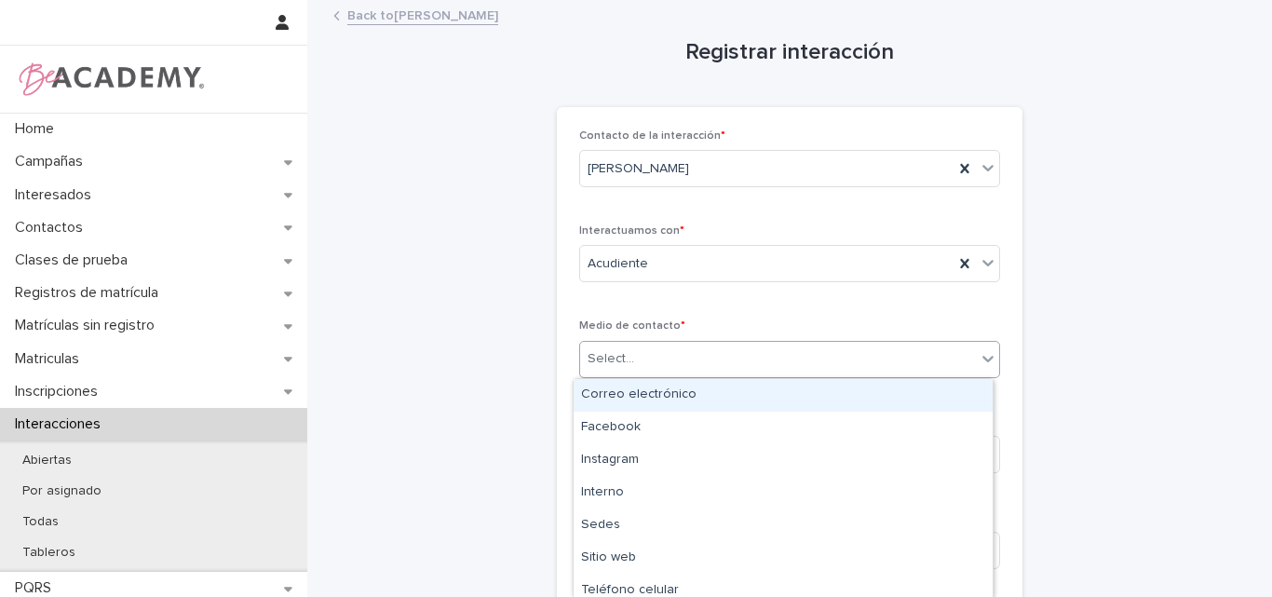
click at [691, 343] on div "Select..." at bounding box center [789, 359] width 421 height 37
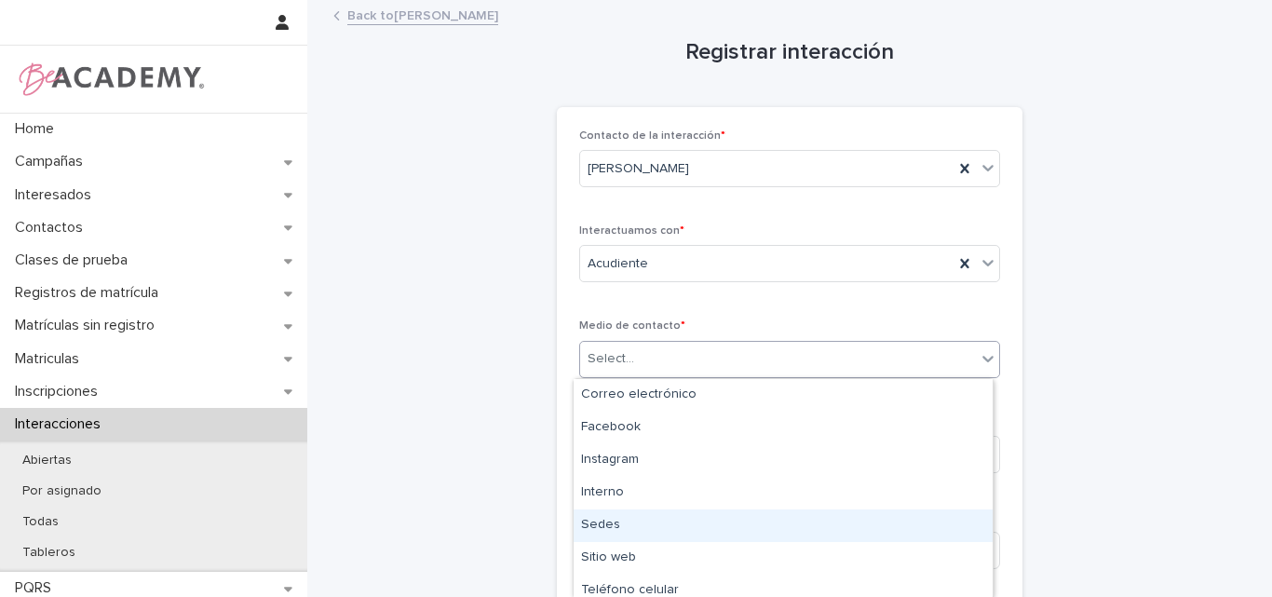
type input "*"
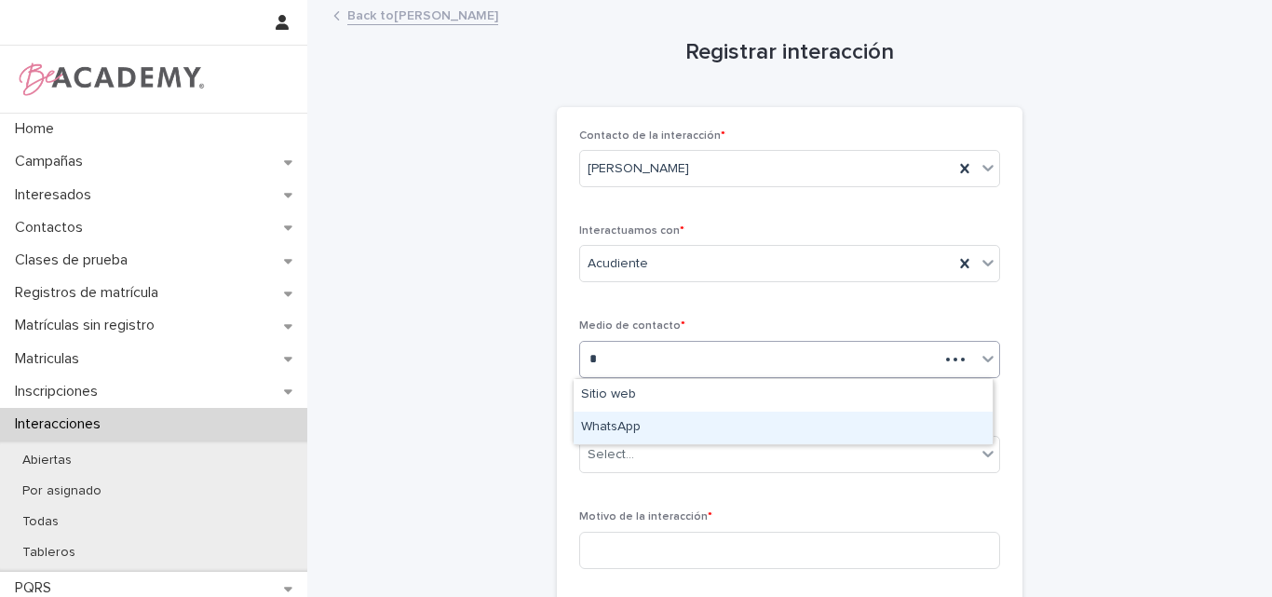
click at [627, 427] on div "WhatsApp" at bounding box center [783, 428] width 419 height 33
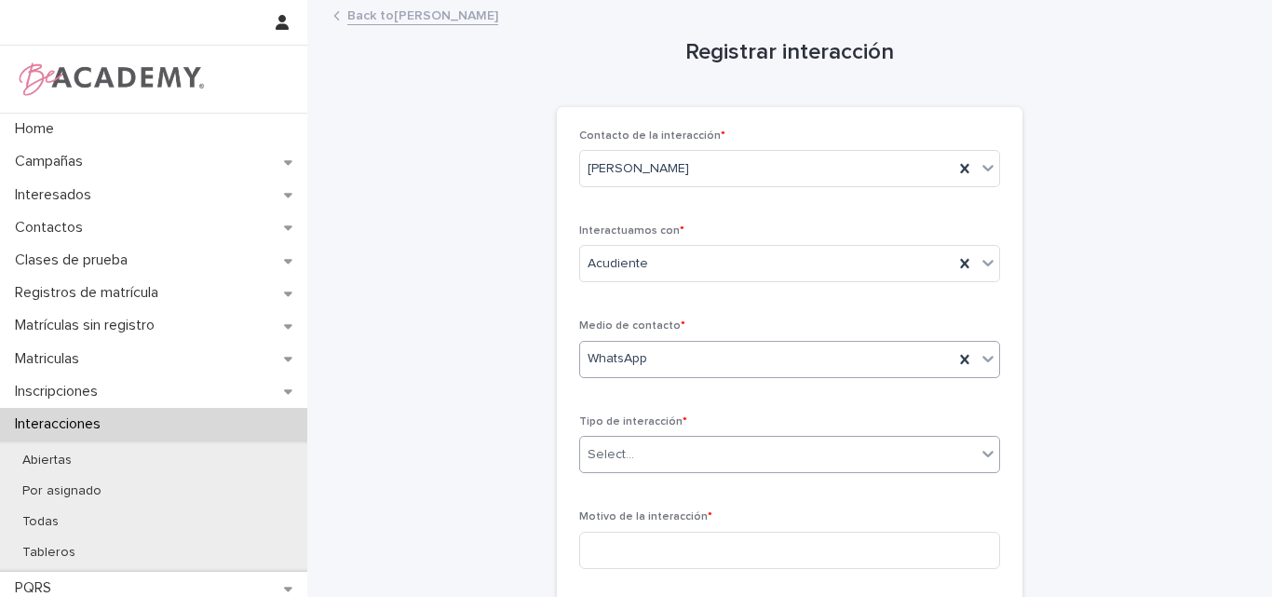
click at [642, 454] on div "Select..." at bounding box center [778, 454] width 396 height 31
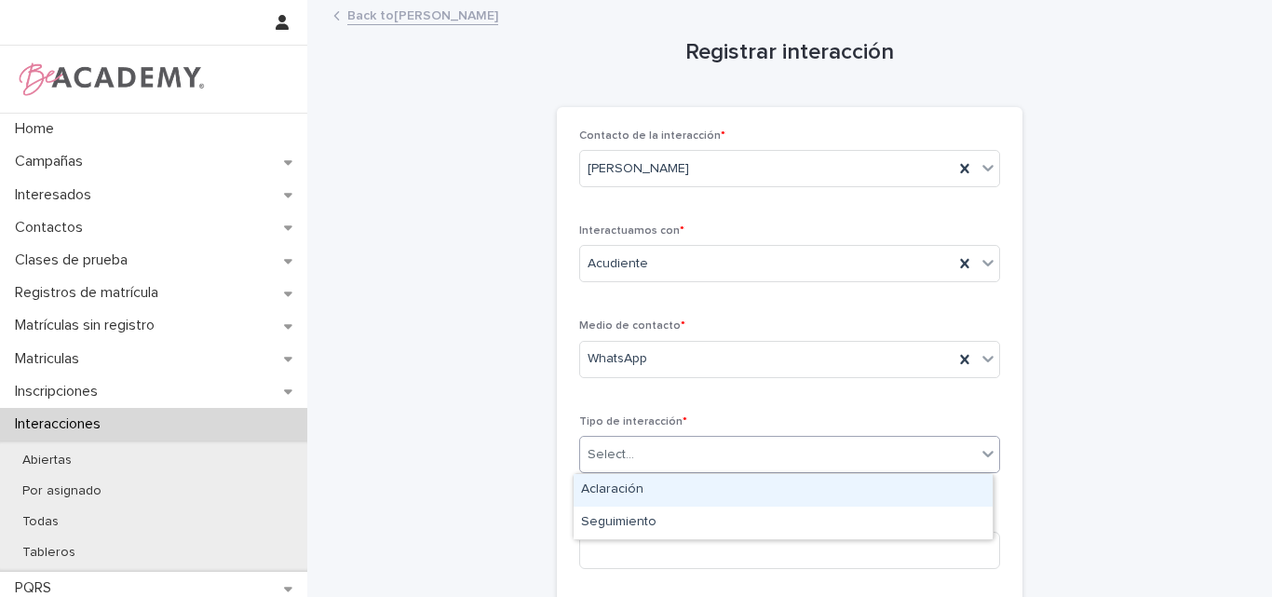
drag, startPoint x: 622, startPoint y: 483, endPoint x: 635, endPoint y: 474, distance: 16.0
click at [622, 484] on div "Aclaración" at bounding box center [783, 490] width 419 height 33
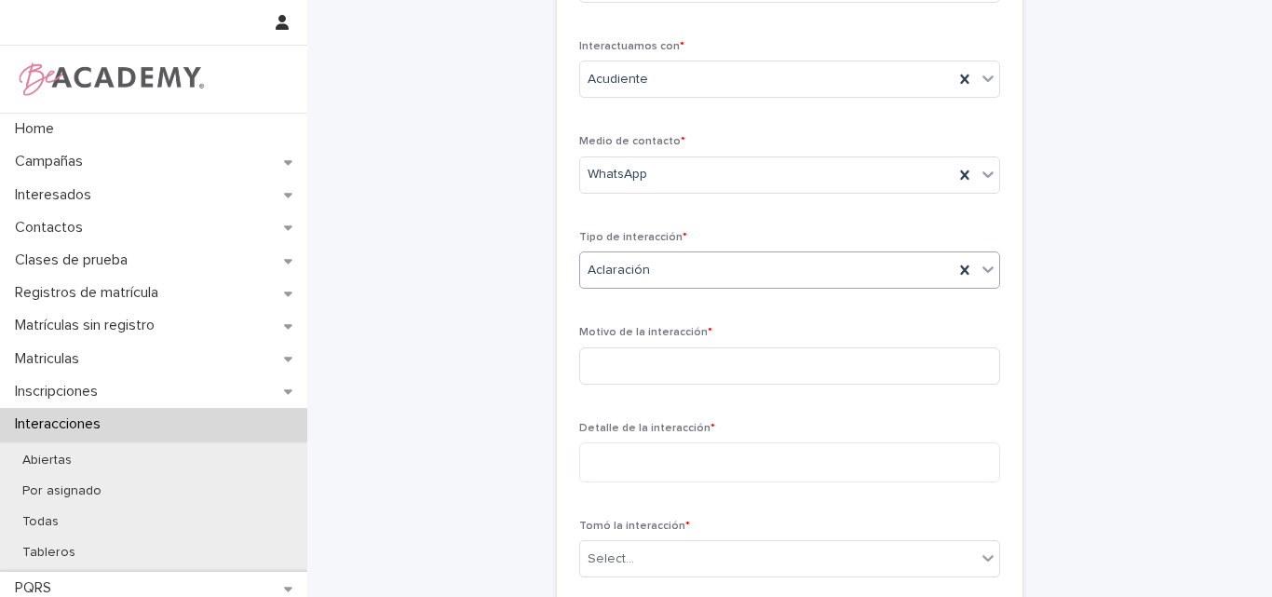
scroll to position [186, 0]
click at [668, 360] on input at bounding box center [789, 363] width 421 height 37
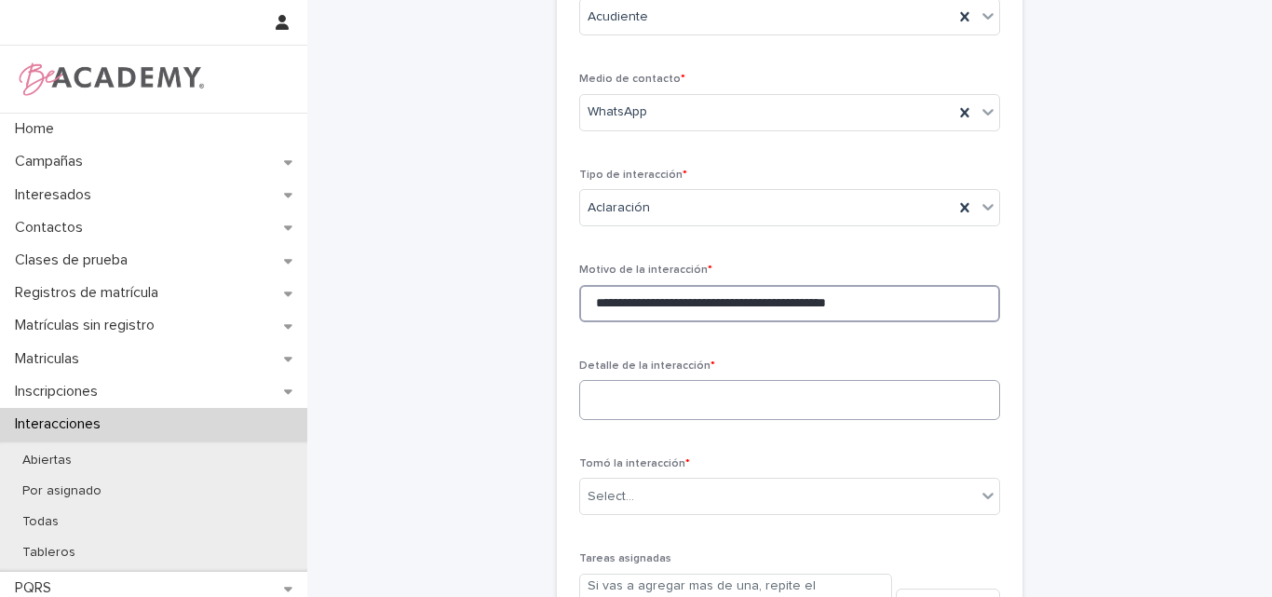
scroll to position [279, 0]
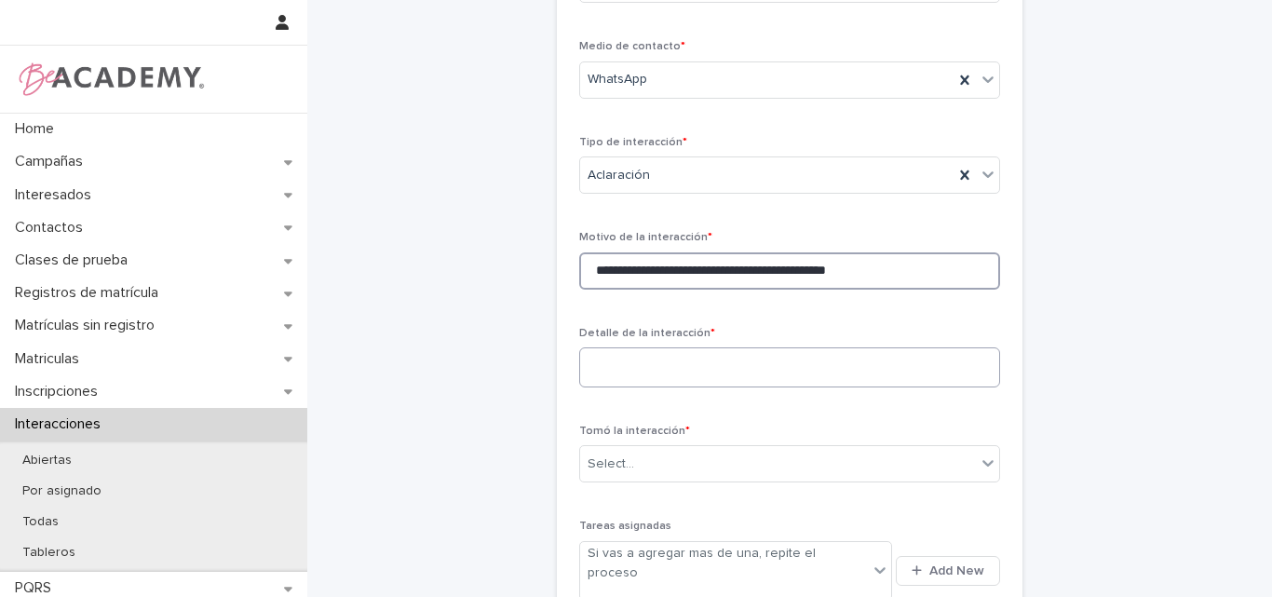
type input "**********"
click at [703, 369] on textarea at bounding box center [789, 367] width 421 height 40
paste textarea "**********"
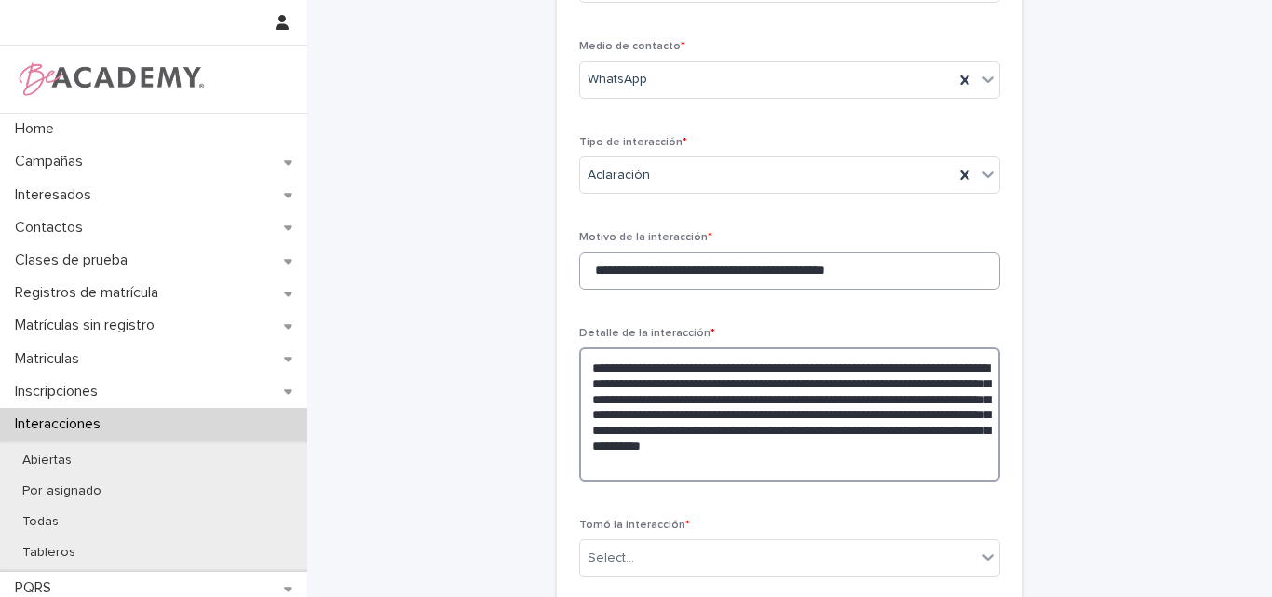
type textarea "**********"
click at [744, 272] on input "**********" at bounding box center [789, 270] width 421 height 37
click at [686, 273] on input "**********" at bounding box center [789, 270] width 421 height 37
type input "**********"
click at [829, 365] on textarea "**********" at bounding box center [789, 414] width 421 height 134
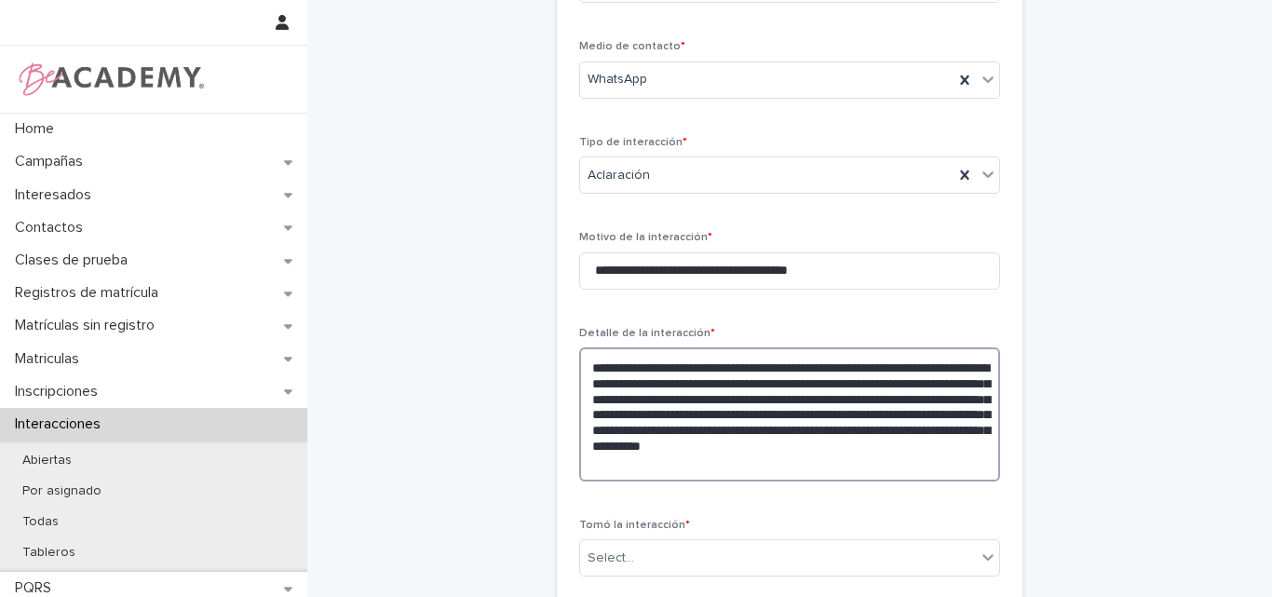
click at [804, 383] on textarea "**********" at bounding box center [789, 414] width 421 height 134
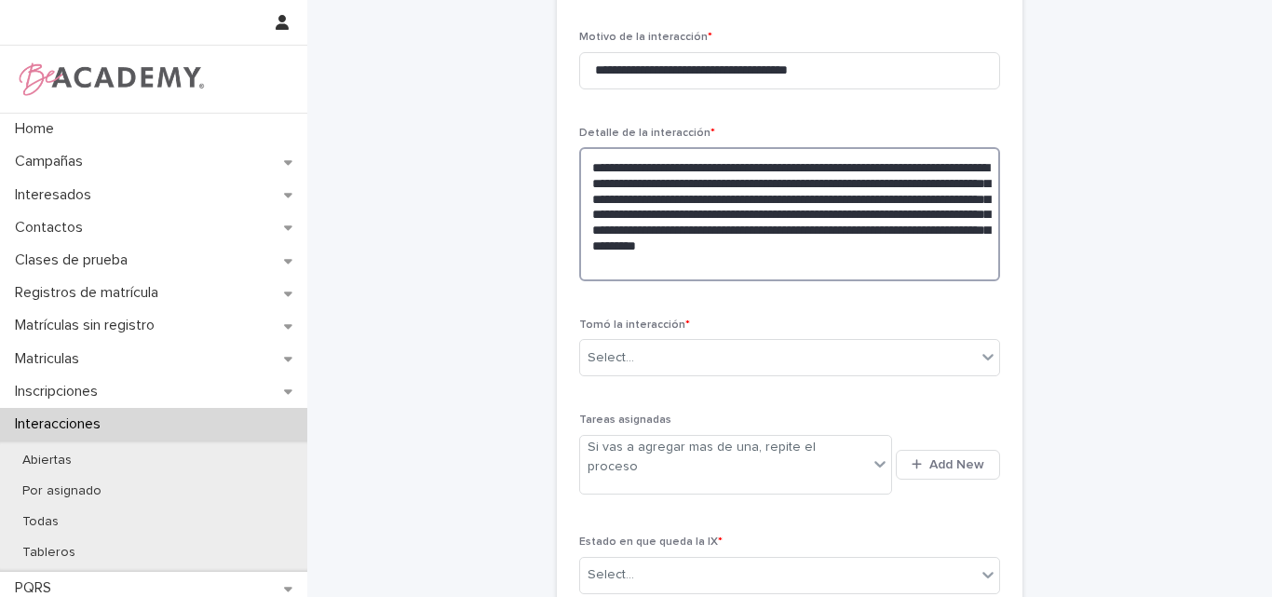
scroll to position [559, 0]
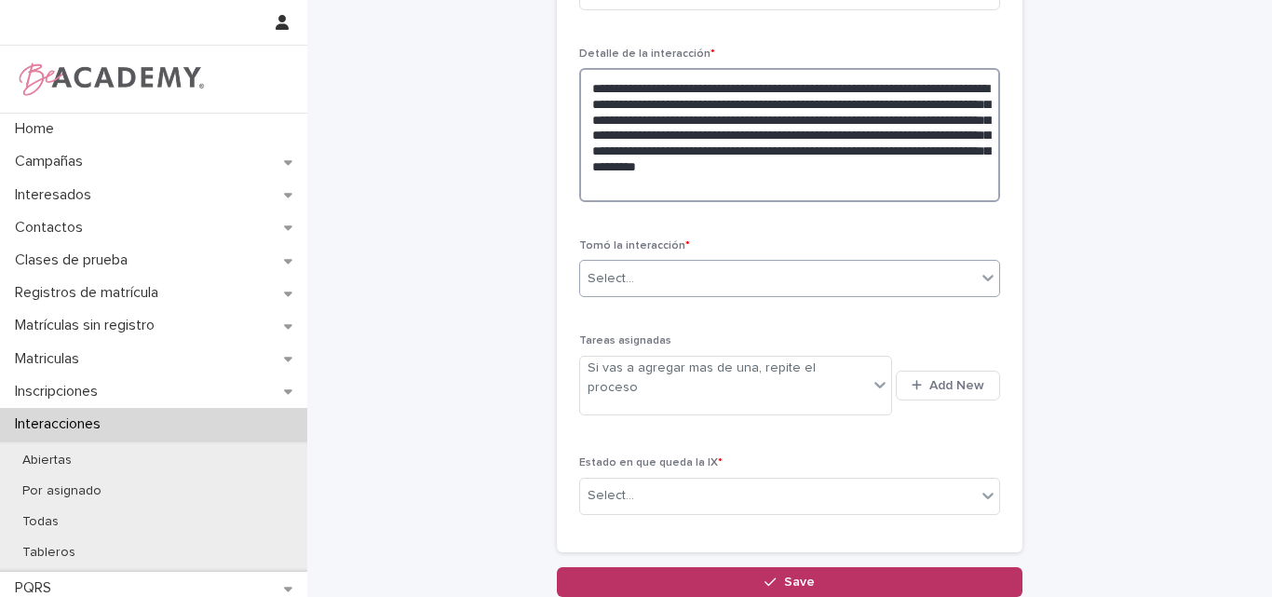
type textarea "**********"
click at [617, 269] on div "Select..." at bounding box center [611, 279] width 47 height 20
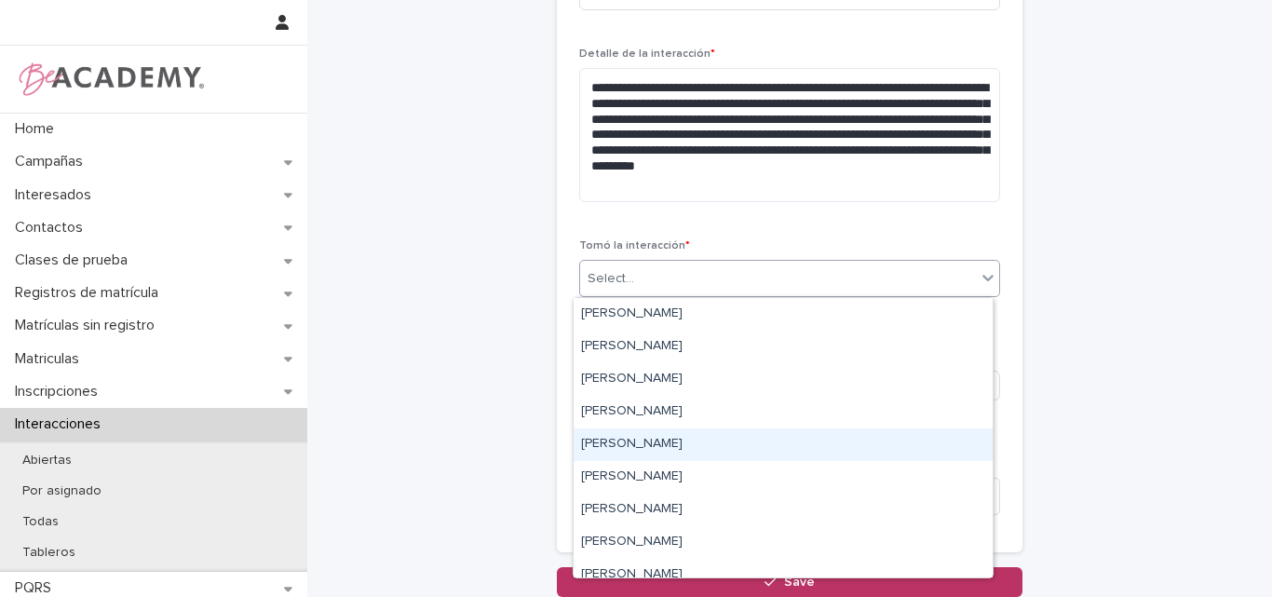
click at [613, 441] on div "Lina Rico Montoya" at bounding box center [783, 444] width 419 height 33
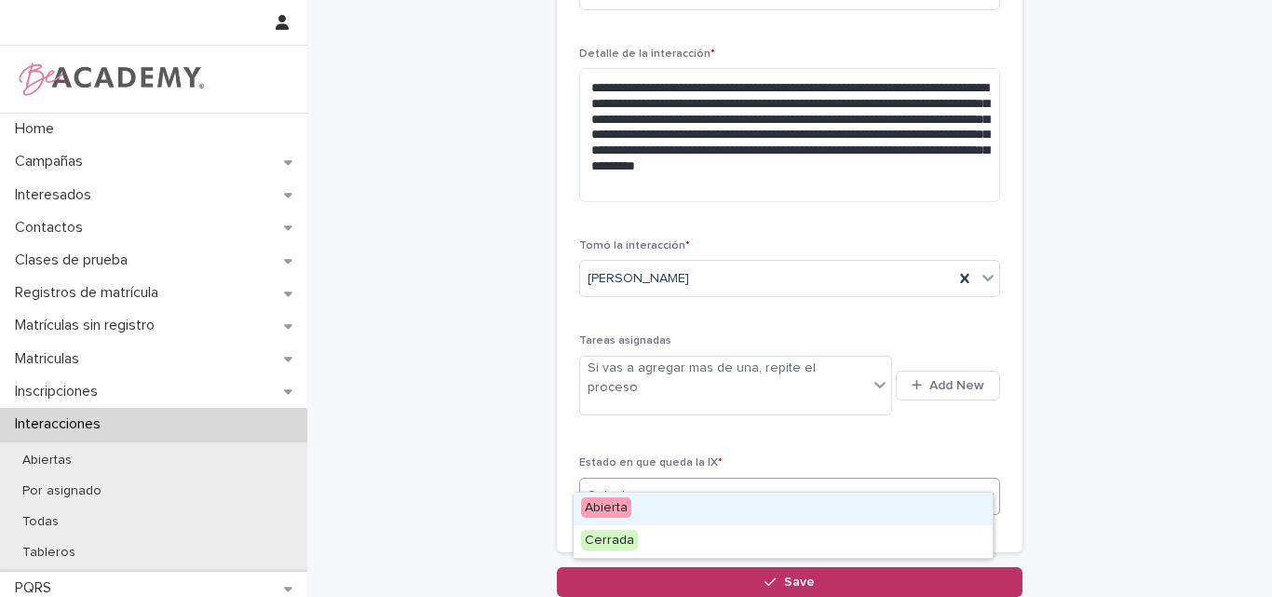
click at [693, 480] on div "Select..." at bounding box center [778, 495] width 396 height 31
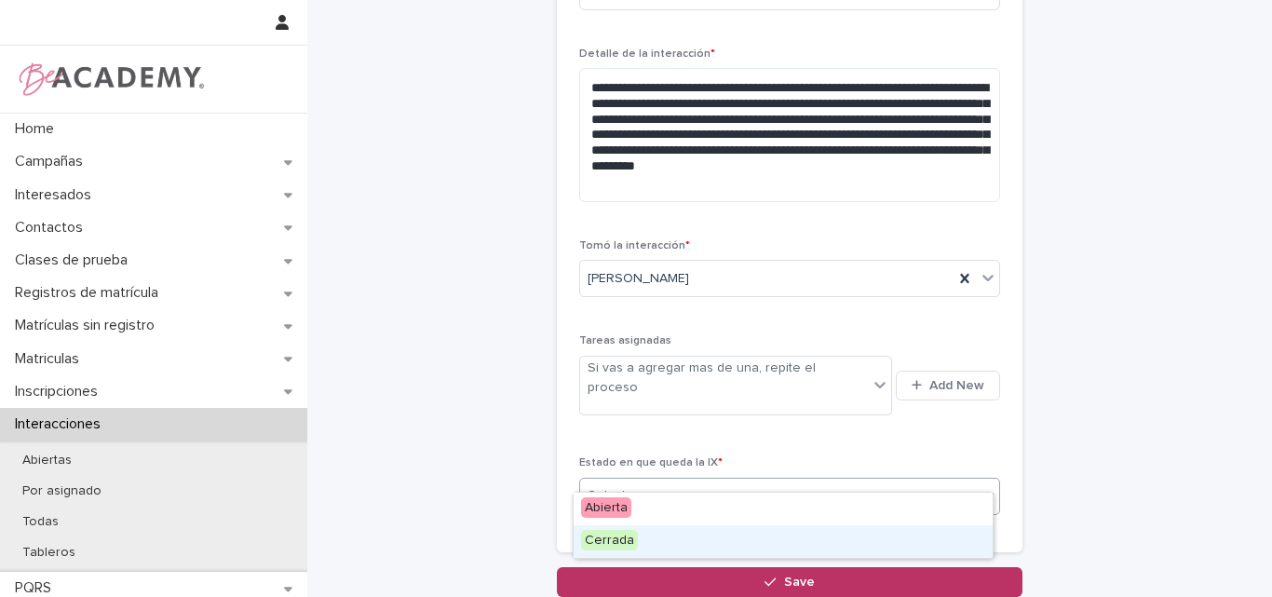
click at [644, 543] on div "Cerrada" at bounding box center [783, 541] width 419 height 33
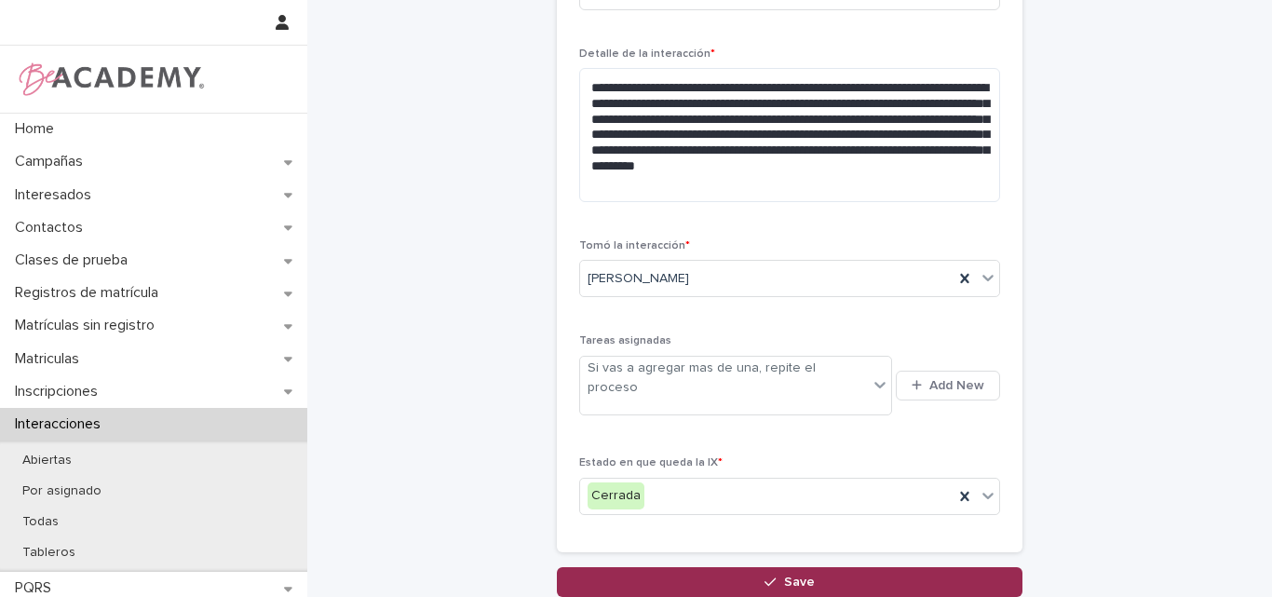
click at [785, 575] on span "Save" at bounding box center [799, 581] width 31 height 13
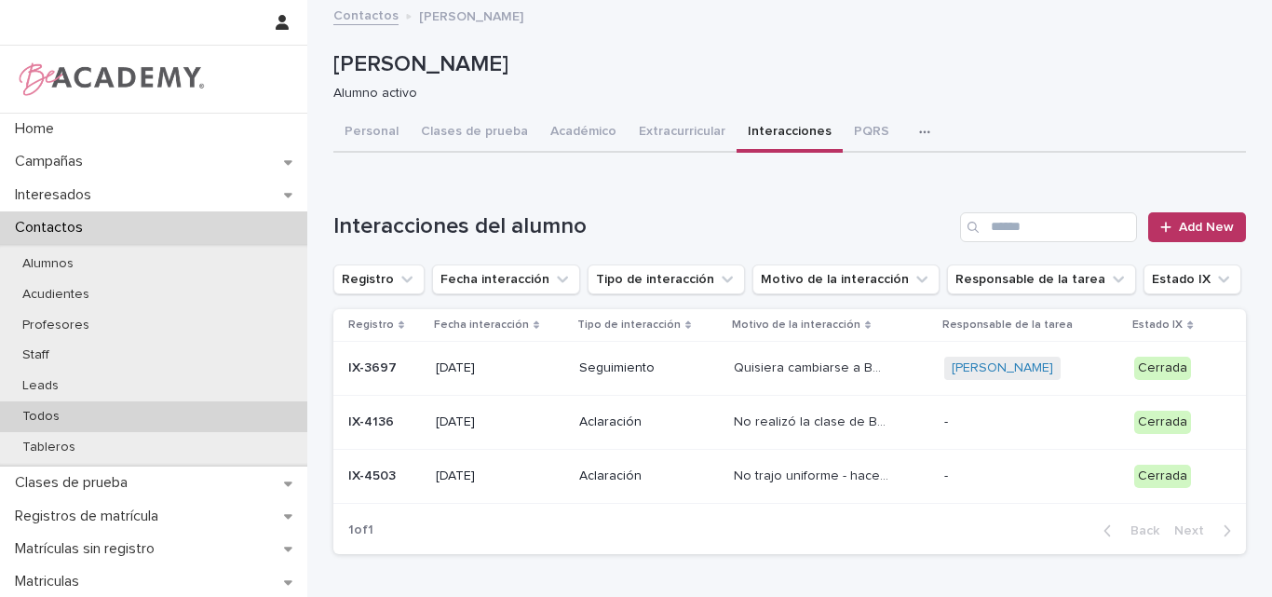
click at [74, 411] on div "Todos" at bounding box center [153, 416] width 307 height 31
